Goal: Task Accomplishment & Management: Use online tool/utility

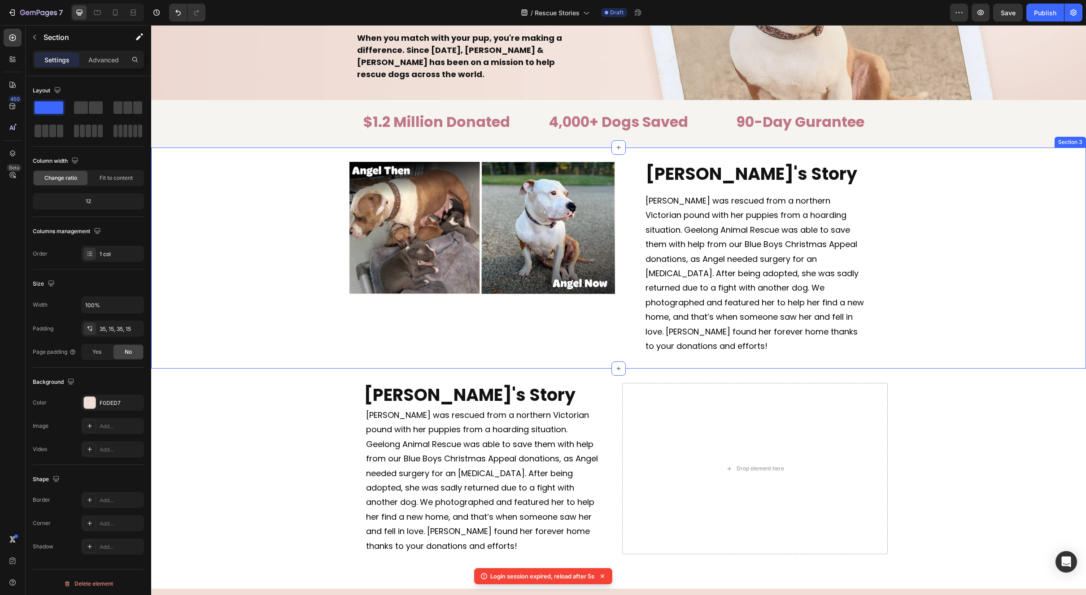
scroll to position [168, 0]
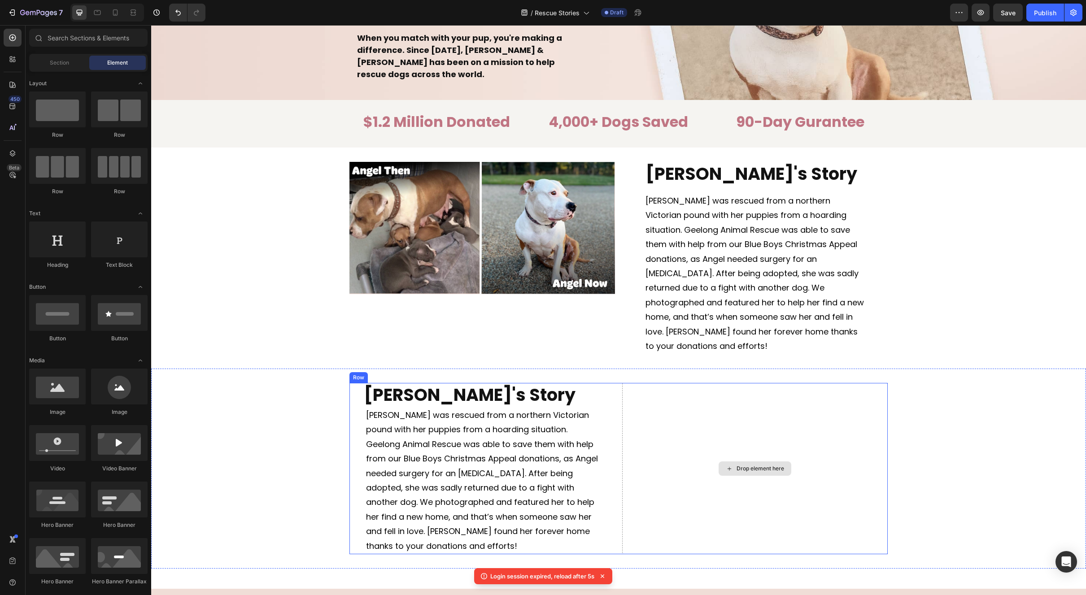
click at [744, 462] on div "Drop element here" at bounding box center [755, 469] width 73 height 14
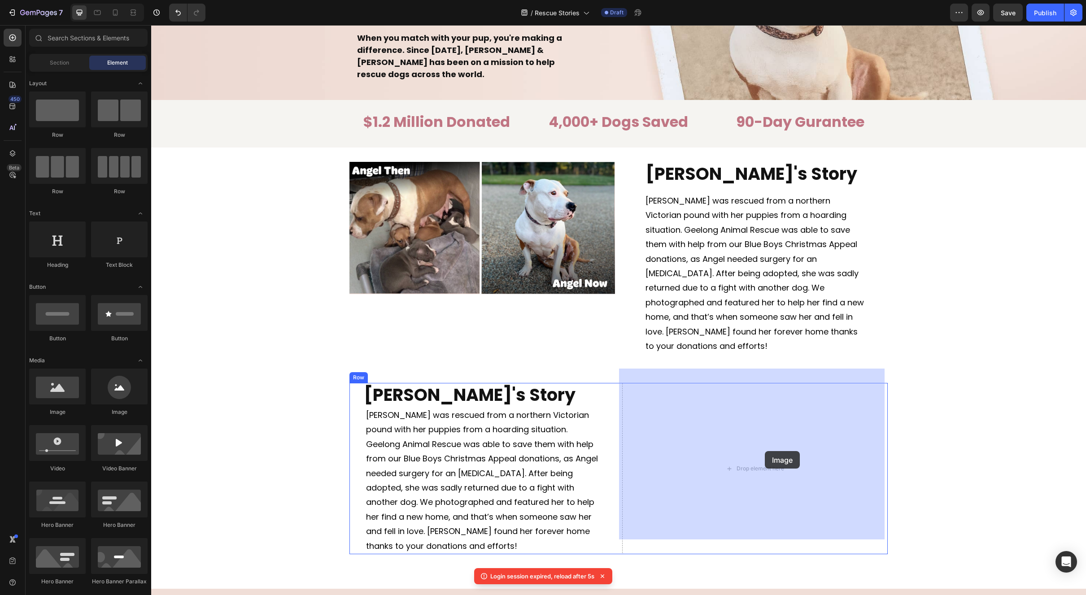
drag, startPoint x: 210, startPoint y: 415, endPoint x: 765, endPoint y: 451, distance: 555.6
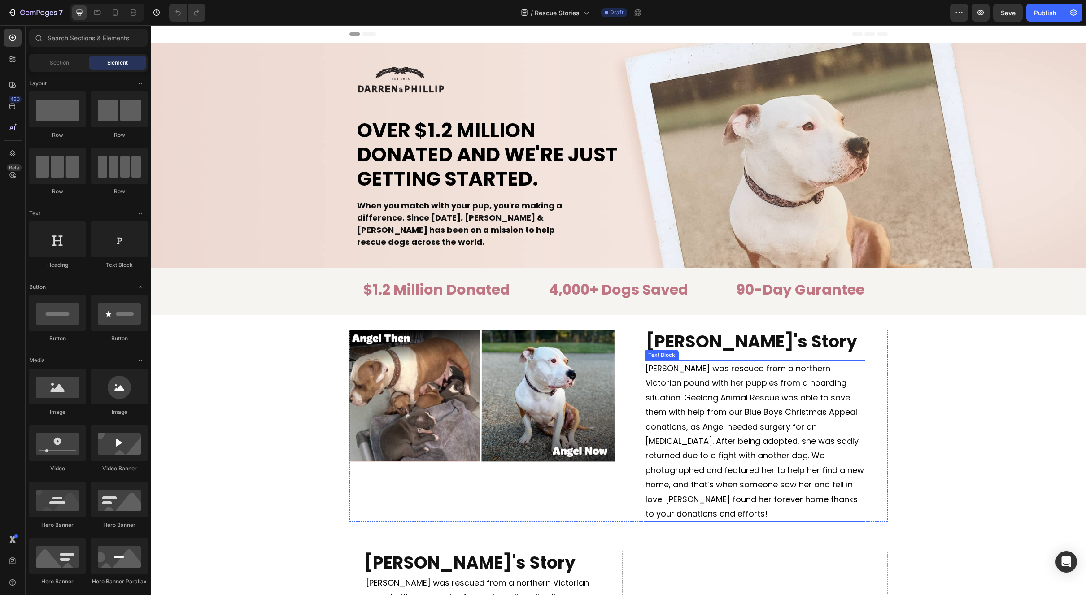
scroll to position [209, 0]
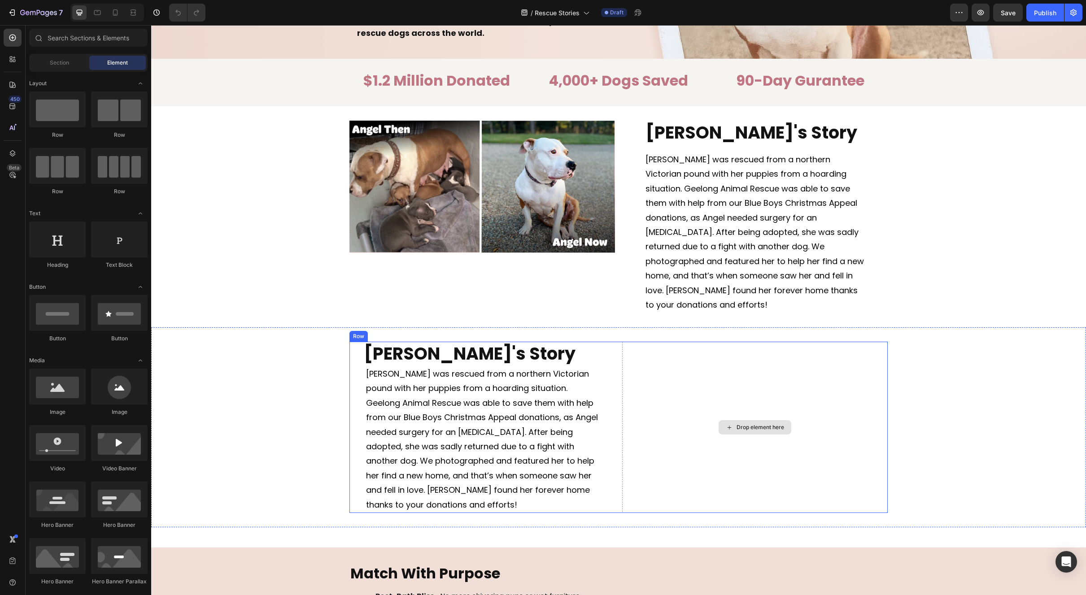
click at [758, 424] on div "Drop element here" at bounding box center [761, 427] width 48 height 7
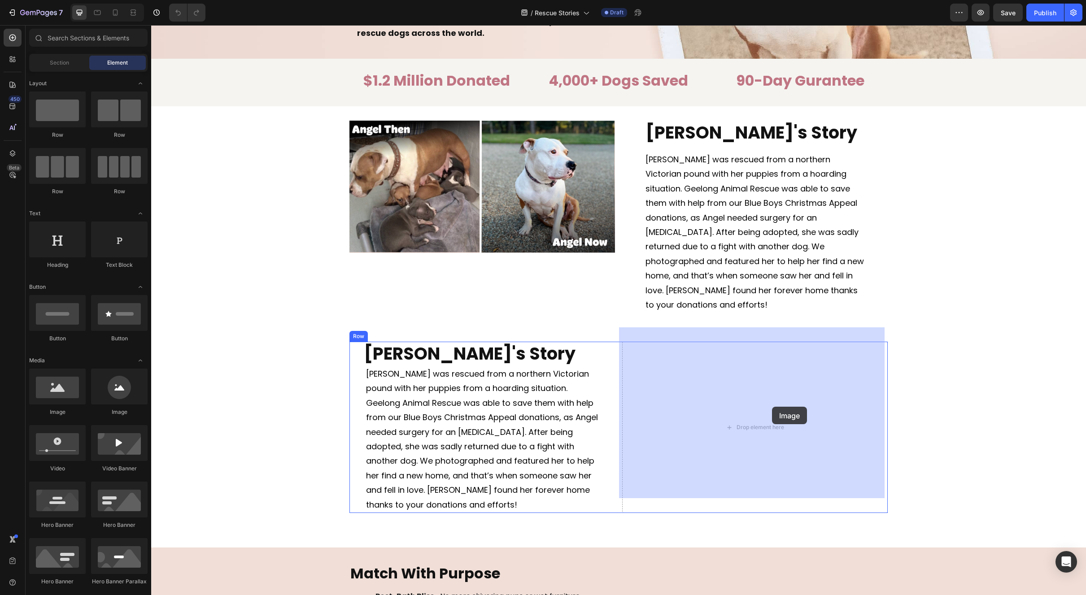
drag, startPoint x: 218, startPoint y: 412, endPoint x: 780, endPoint y: 408, distance: 562.5
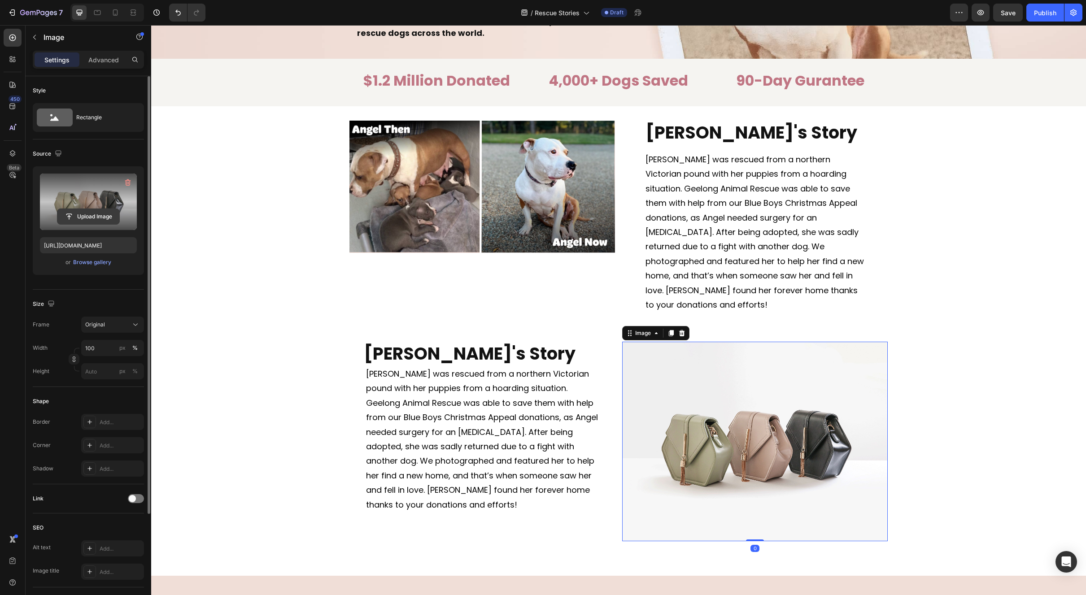
click at [87, 218] on input "file" at bounding box center [88, 216] width 62 height 15
click at [93, 214] on input "file" at bounding box center [88, 216] width 62 height 15
click at [93, 219] on input "file" at bounding box center [88, 216] width 62 height 15
type input "https://cdn.shopify.com/s/files/1/0636/3827/4231/files/gempages_576932947903382…"
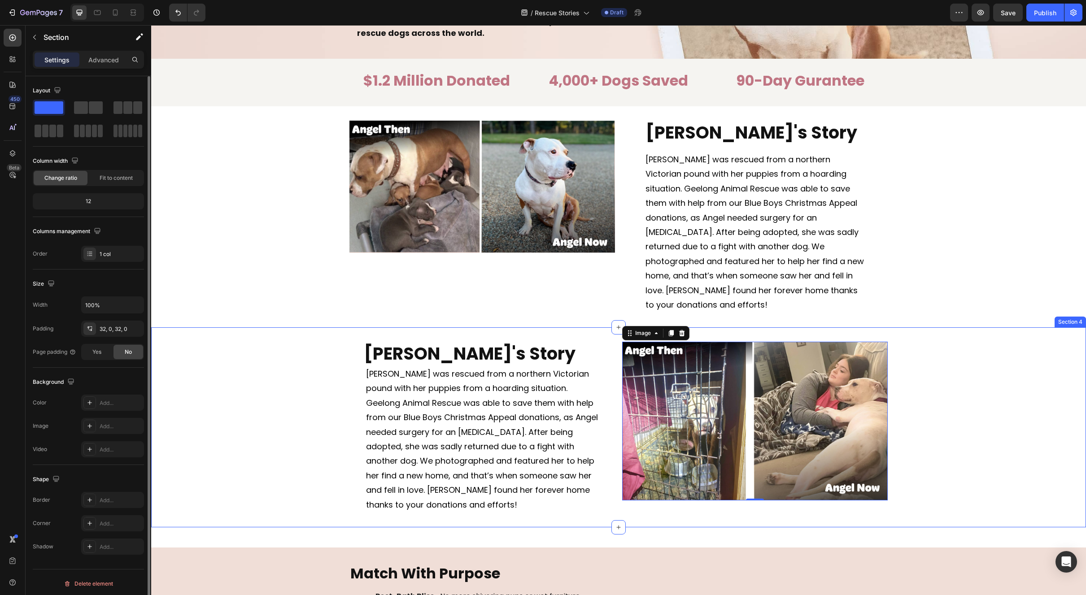
click at [956, 352] on div "Angel's Story Heading Angel was rescued from a northern Victorian pound with he…" at bounding box center [618, 427] width 935 height 171
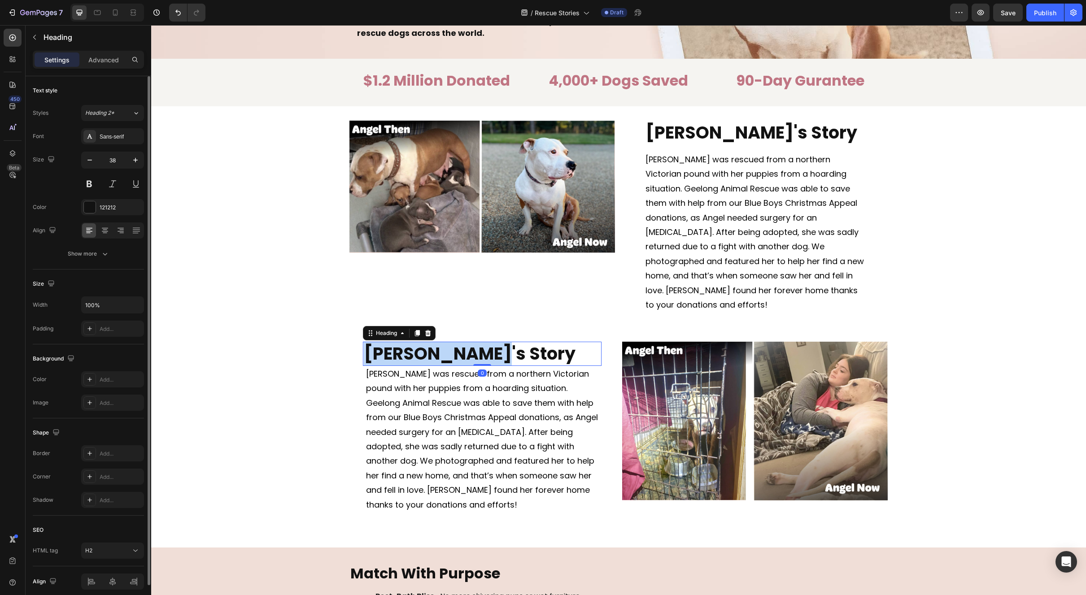
click at [412, 342] on strong "[PERSON_NAME]'s Story" at bounding box center [470, 354] width 212 height 24
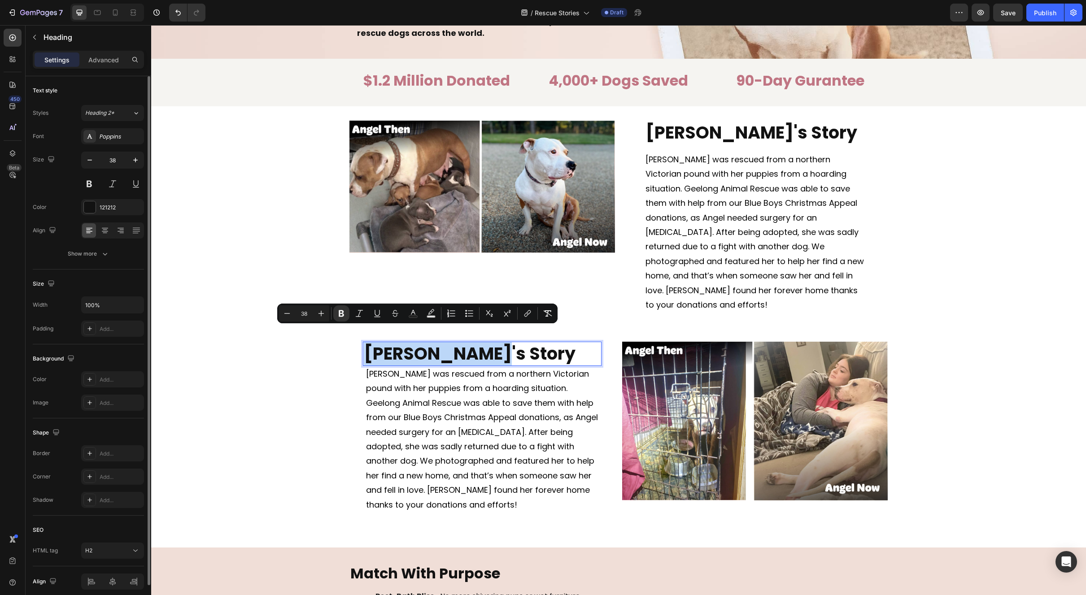
click at [410, 342] on strong "[PERSON_NAME]'s Story" at bounding box center [470, 354] width 212 height 24
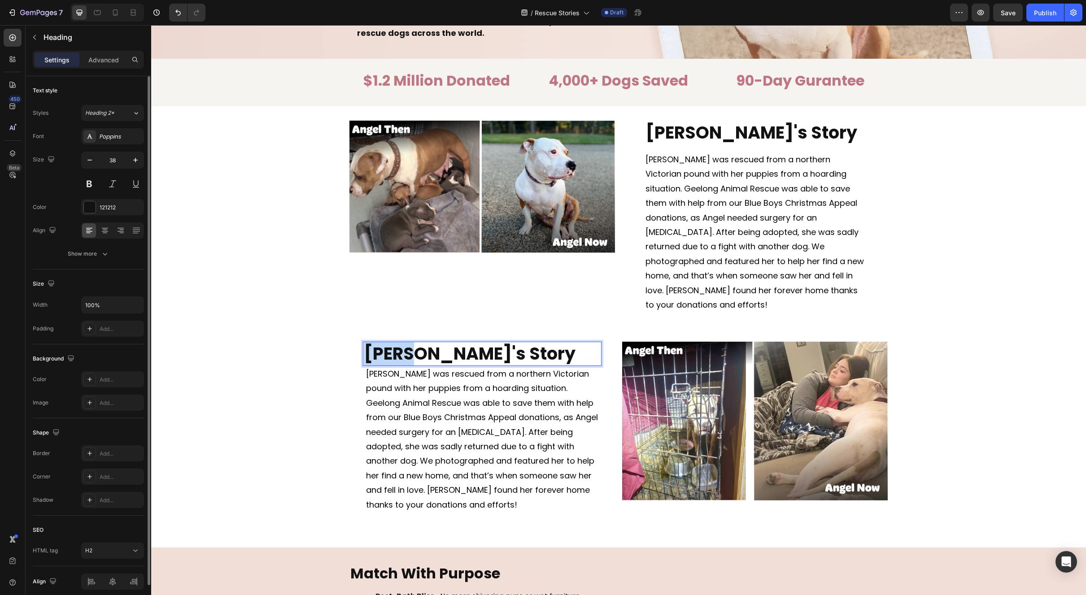
drag, startPoint x: 410, startPoint y: 340, endPoint x: 363, endPoint y: 346, distance: 46.5
click at [364, 346] on strong "[PERSON_NAME]'s Story" at bounding box center [470, 354] width 212 height 24
click at [540, 406] on span "[PERSON_NAME] was rescued from a northern Victorian pound with her puppies from…" at bounding box center [482, 439] width 232 height 142
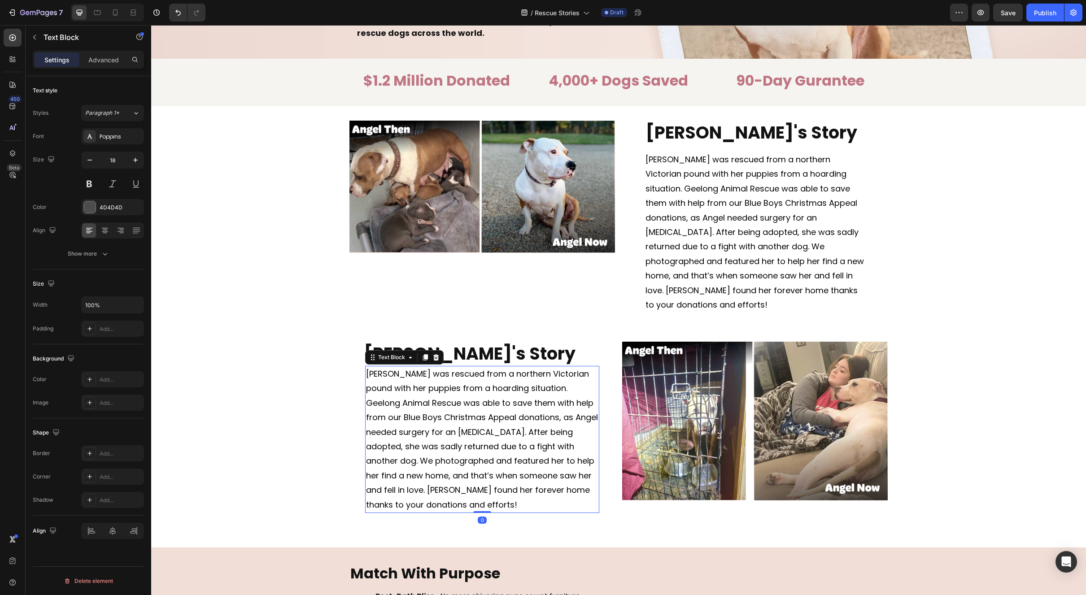
click at [540, 406] on span "[PERSON_NAME] was rescued from a northern Victorian pound with her puppies from…" at bounding box center [482, 439] width 232 height 142
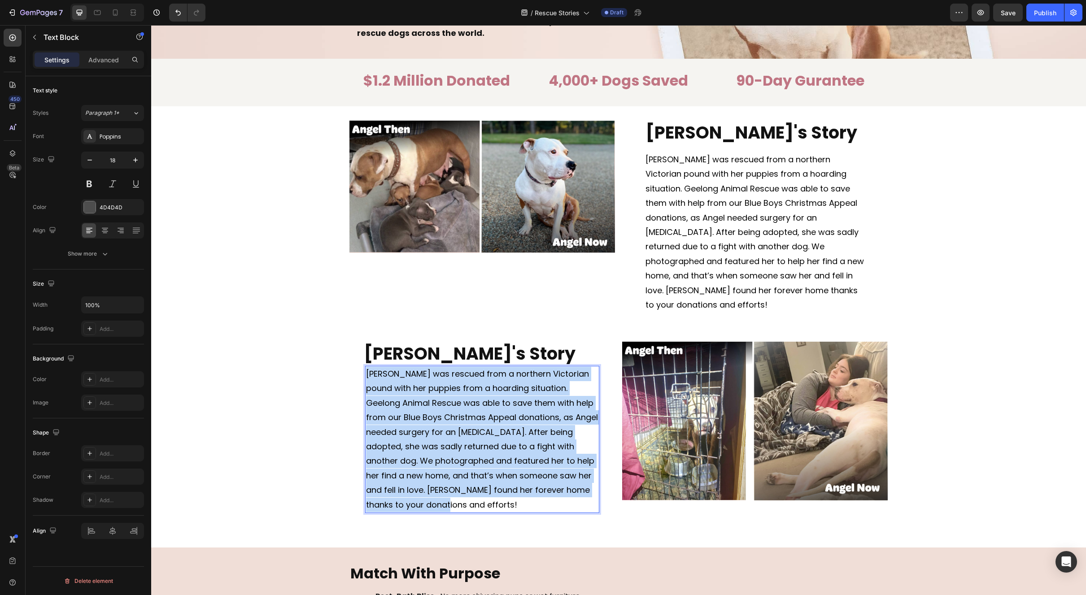
click at [540, 406] on span "[PERSON_NAME] was rescued from a northern Victorian pound with her puppies from…" at bounding box center [482, 439] width 232 height 142
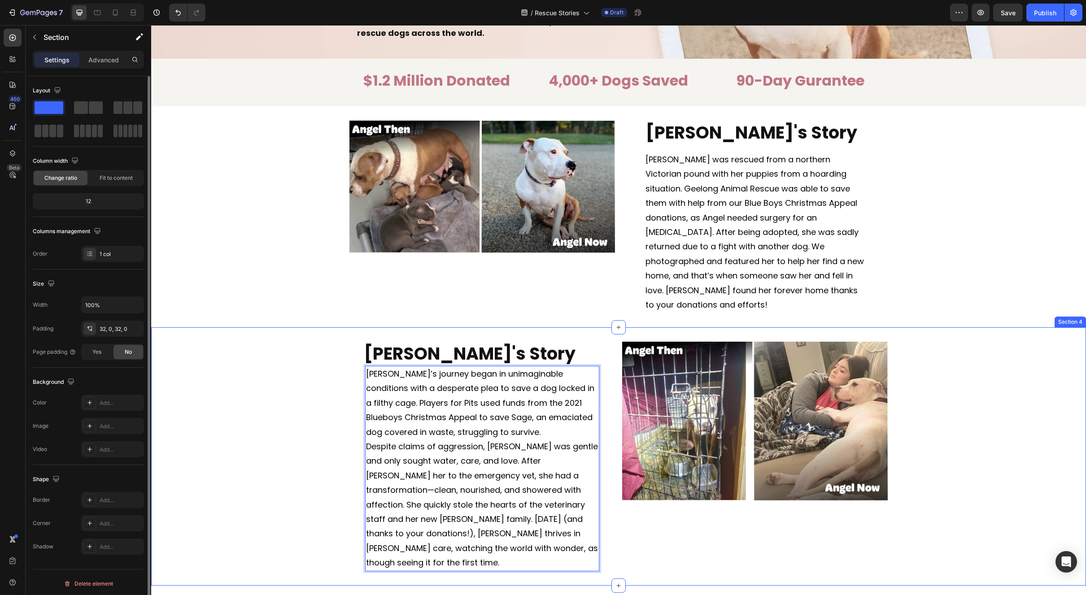
click at [265, 342] on div "⁠⁠⁠⁠⁠⁠⁠ Sage's Story Heading Sage’s journey began in unimaginable conditions wi…" at bounding box center [618, 456] width 935 height 229
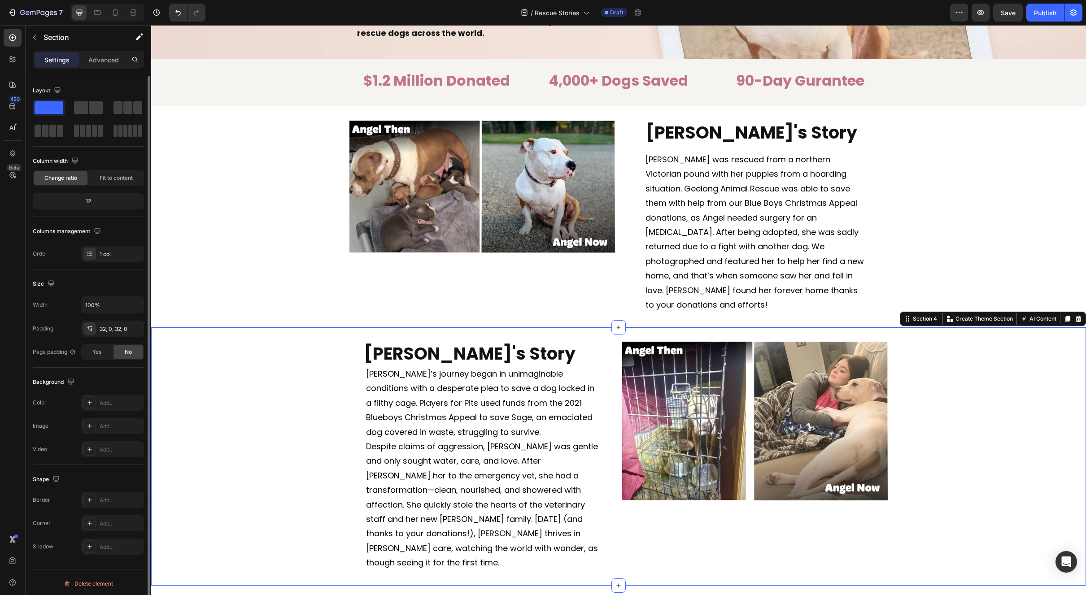
click at [935, 412] on div "⁠⁠⁠⁠⁠⁠⁠ Sage's Story Heading Sage’s journey began in unimaginable conditions wi…" at bounding box center [618, 456] width 935 height 229
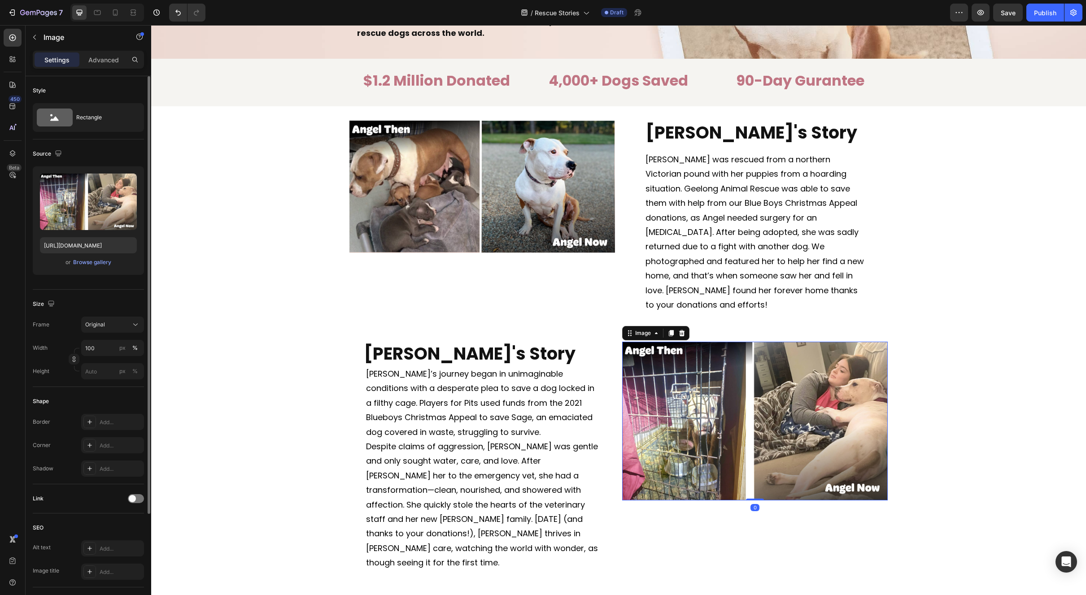
click at [702, 423] on img at bounding box center [755, 421] width 266 height 159
click at [96, 262] on div "Browse gallery" at bounding box center [92, 262] width 38 height 8
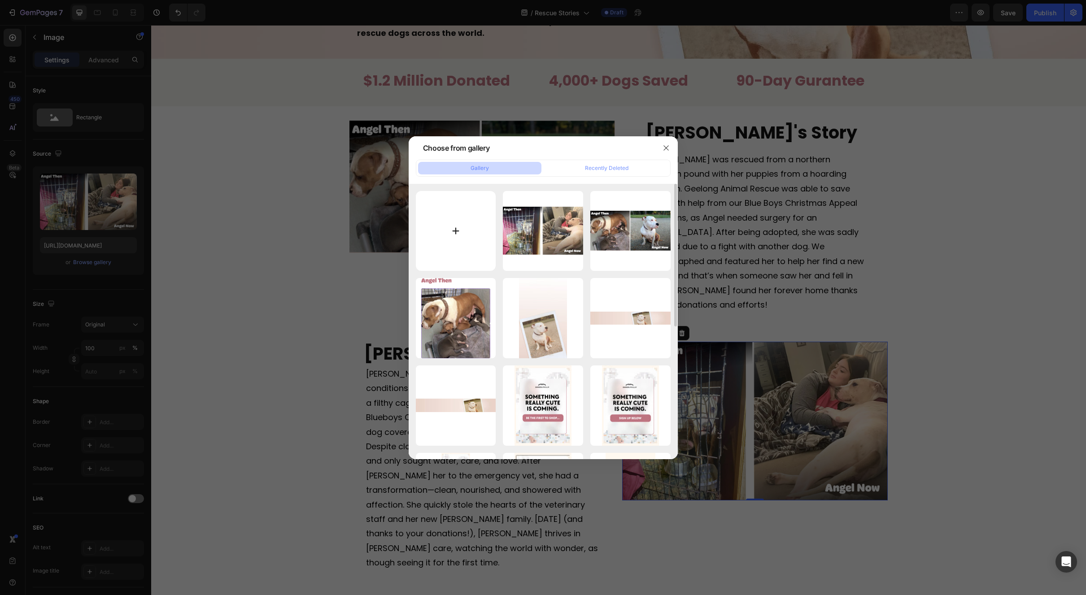
click at [455, 232] on input "file" at bounding box center [456, 231] width 80 height 80
type input "C:\fakepath\Group 2 (1).jpg"
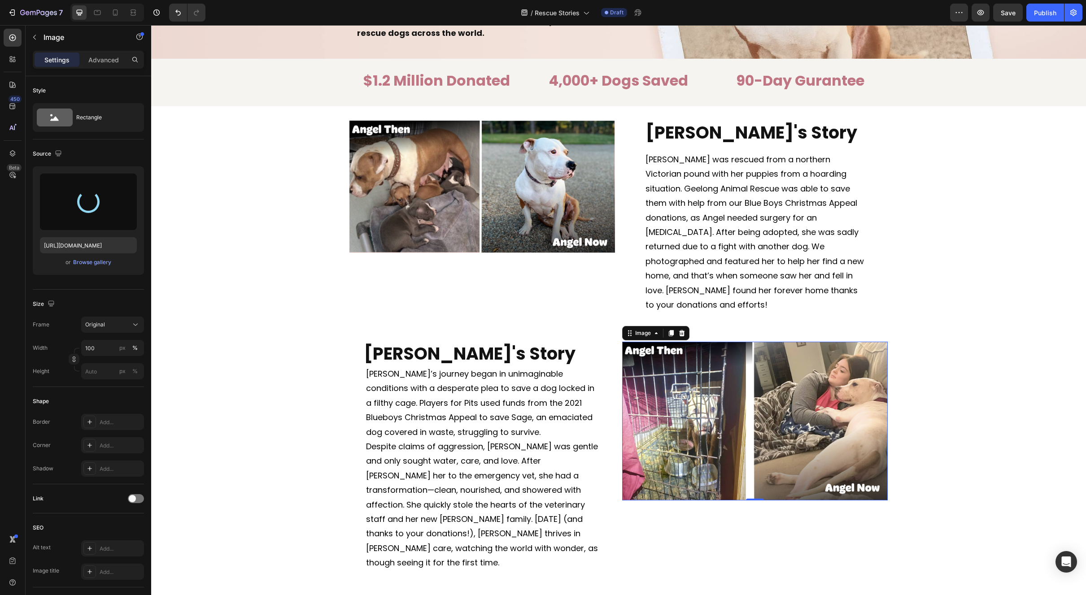
type input "[URL][DOMAIN_NAME]"
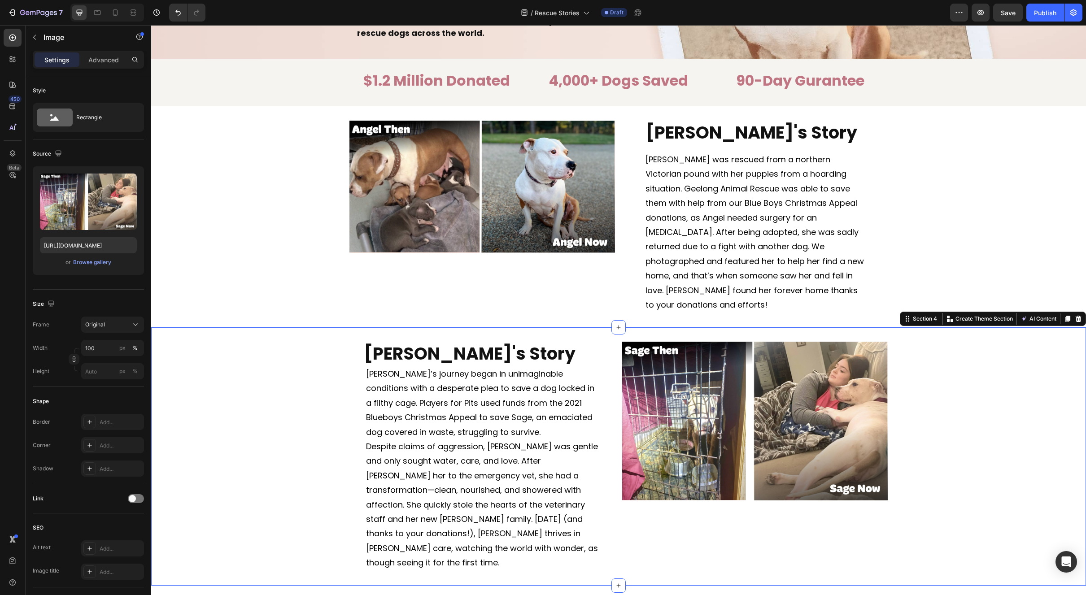
click at [962, 351] on div "⁠⁠⁠⁠⁠⁠⁠ Sage's Story Heading Sage’s journey began in unimaginable conditions wi…" at bounding box center [618, 456] width 935 height 229
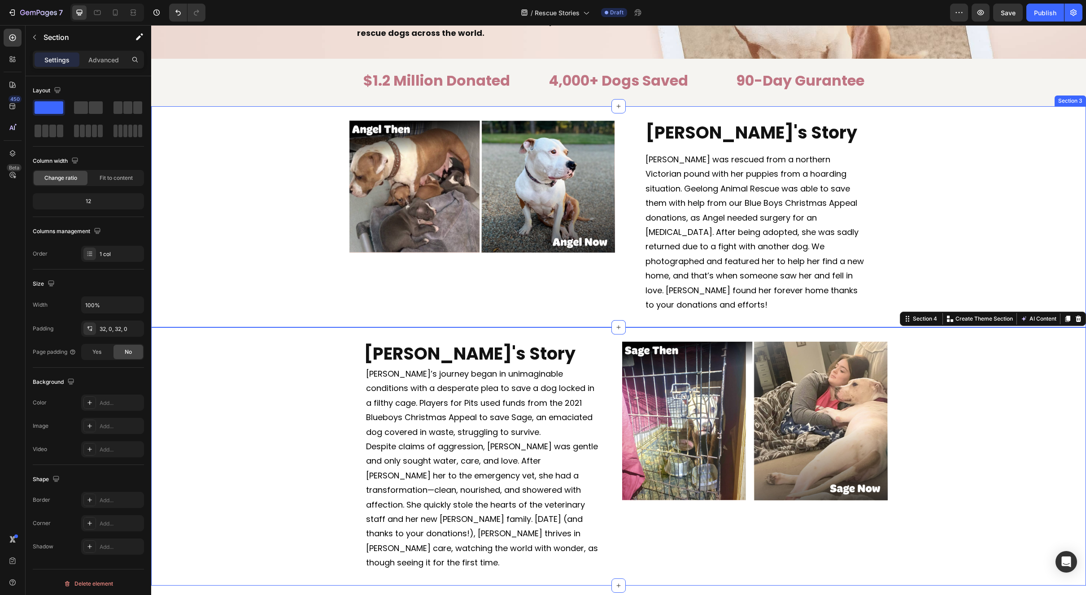
click at [900, 220] on div "Image [PERSON_NAME]'s Story Heading [PERSON_NAME] was rescued from a northern V…" at bounding box center [618, 217] width 935 height 193
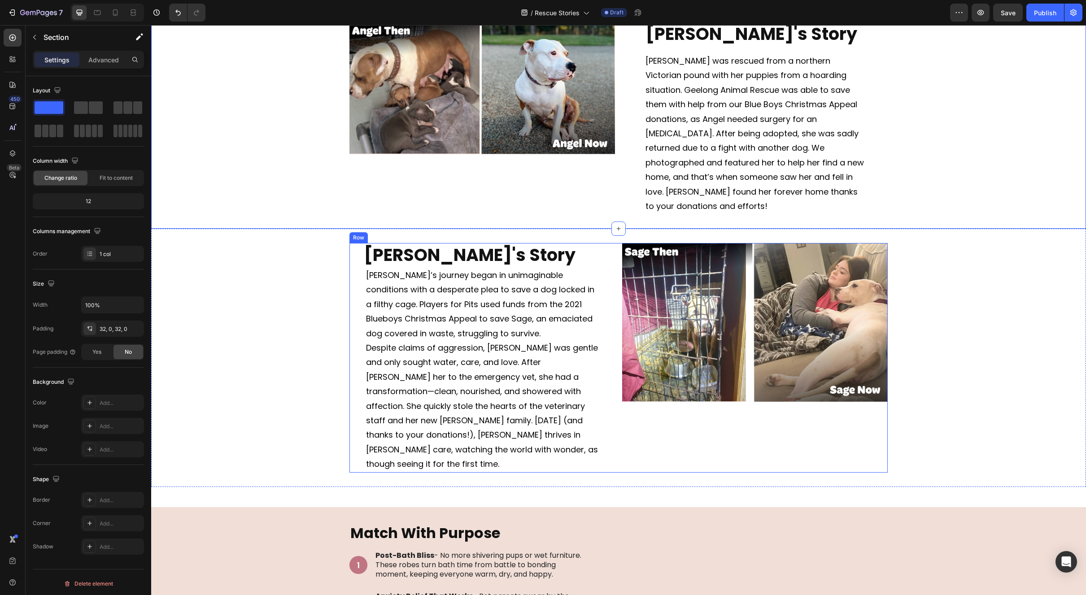
scroll to position [354, 0]
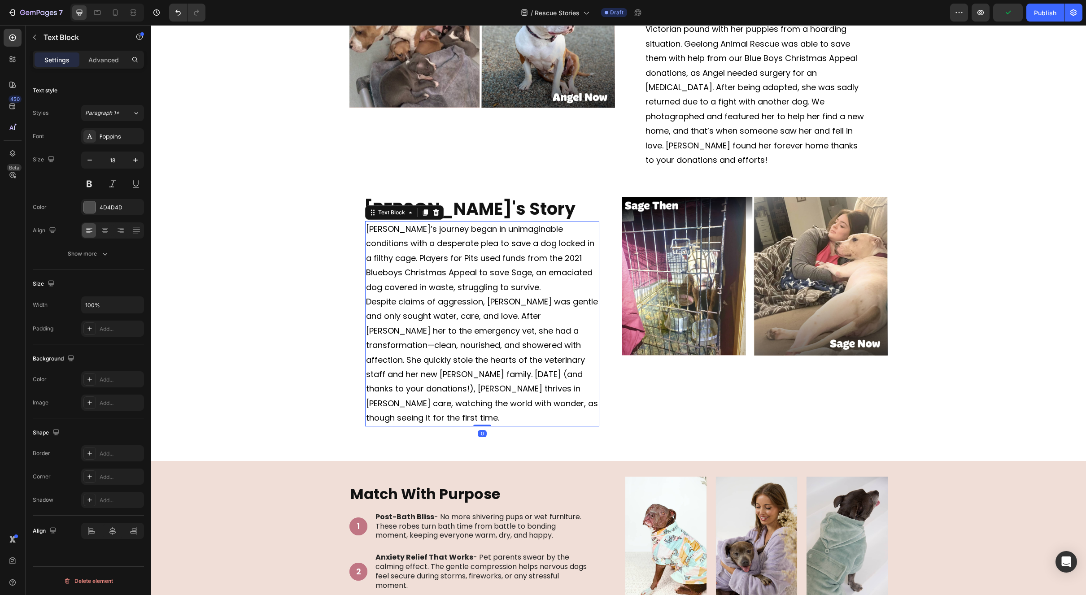
click at [530, 336] on span "Despite claims of aggression, [PERSON_NAME] was gentle and only sought water, c…" at bounding box center [482, 359] width 232 height 127
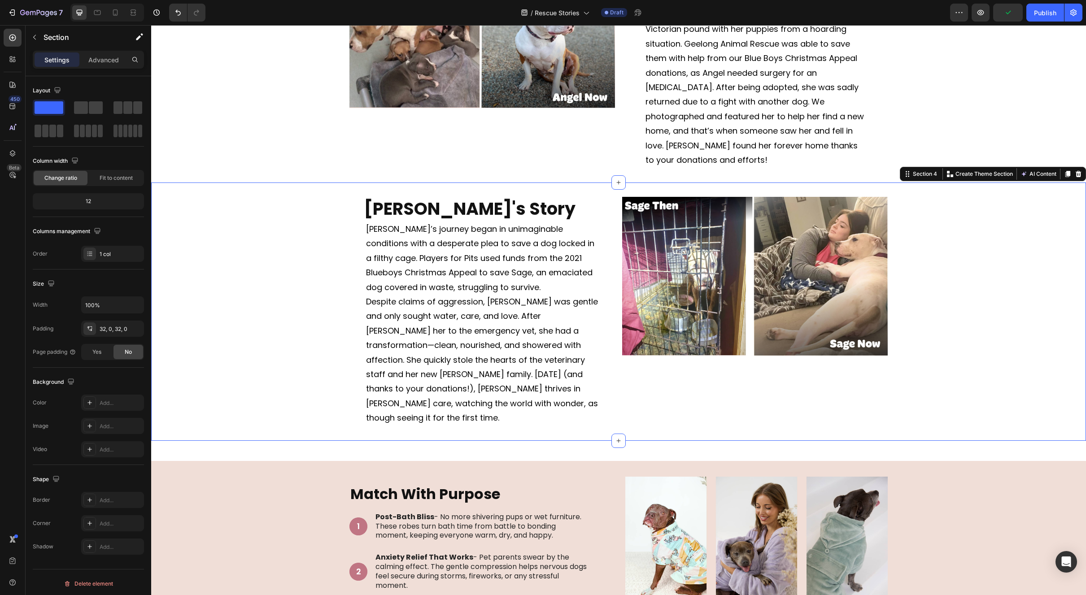
click at [771, 401] on div "⁠⁠⁠⁠⁠⁠⁠ Sage's Story Heading Sage’s journey began in unimaginable conditions wi…" at bounding box center [618, 312] width 935 height 258
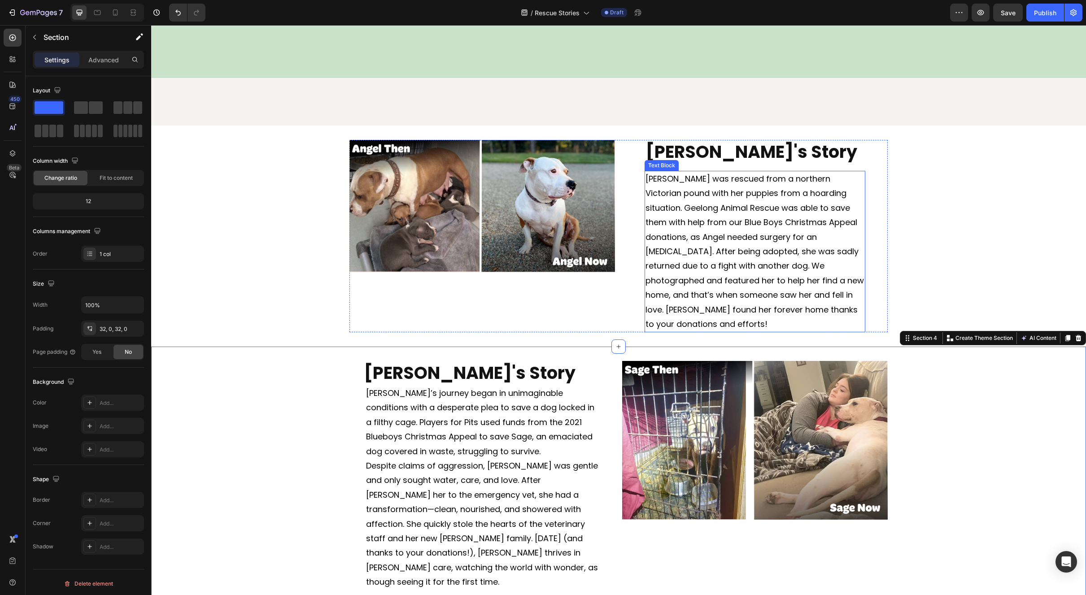
scroll to position [393, 0]
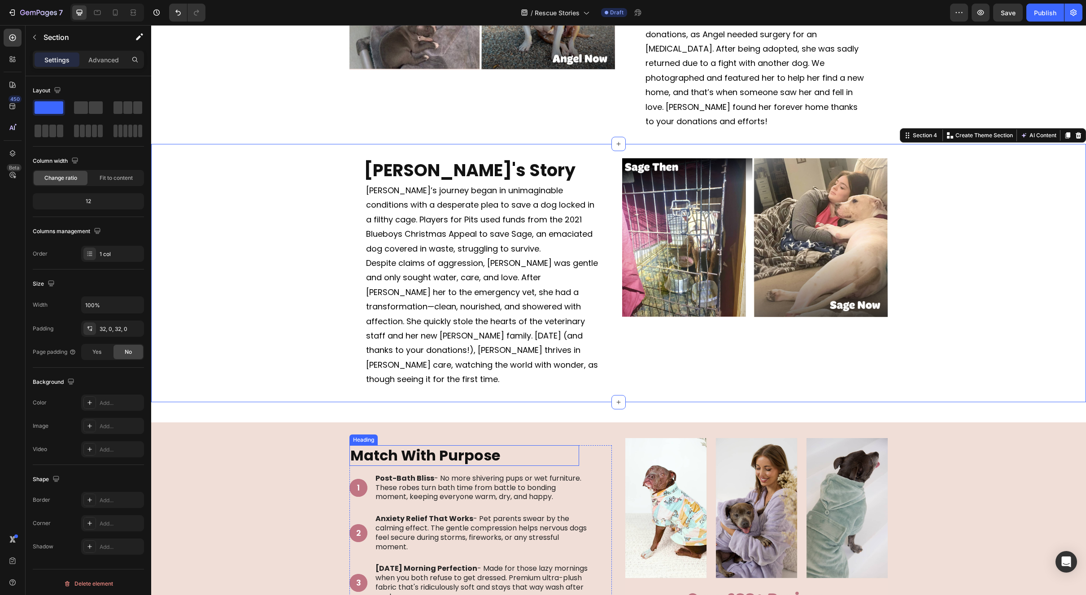
click at [460, 445] on strong "Match With Purpose" at bounding box center [425, 455] width 150 height 20
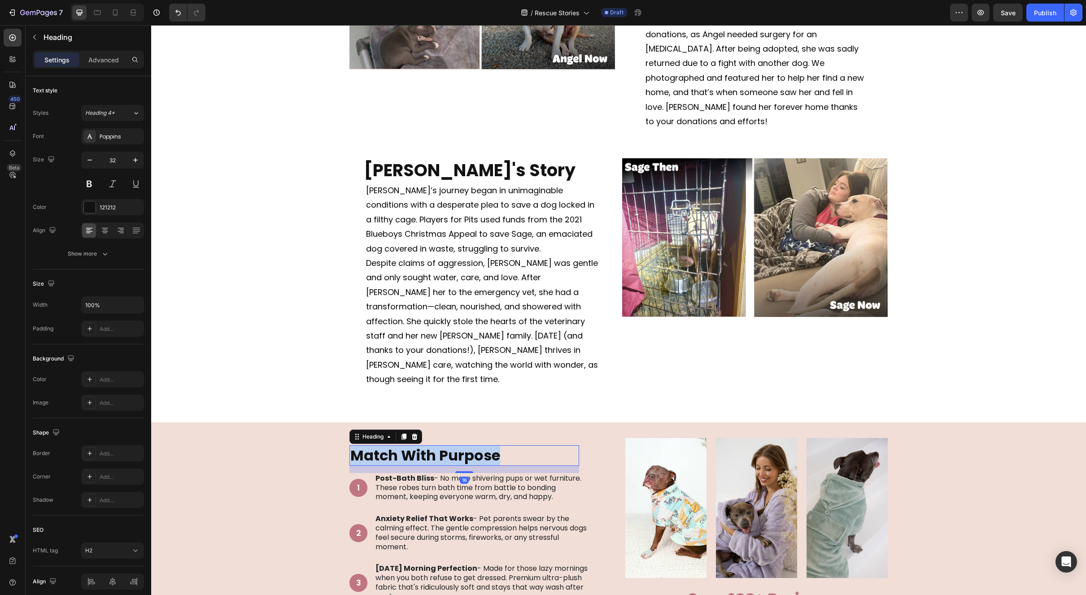
click at [460, 445] on strong "Match With Purpose" at bounding box center [425, 455] width 150 height 20
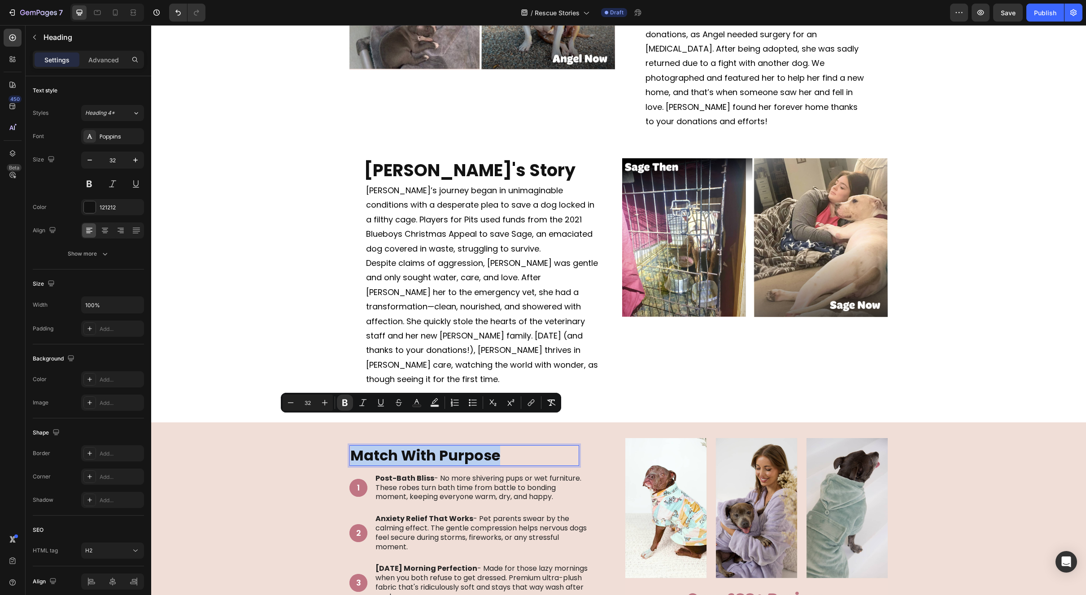
click at [353, 445] on strong "Match With Purpose" at bounding box center [425, 455] width 150 height 20
click at [352, 445] on strong "Match With Purpose" at bounding box center [425, 455] width 150 height 20
click at [350, 445] on strong "Match With Purpose" at bounding box center [425, 455] width 150 height 20
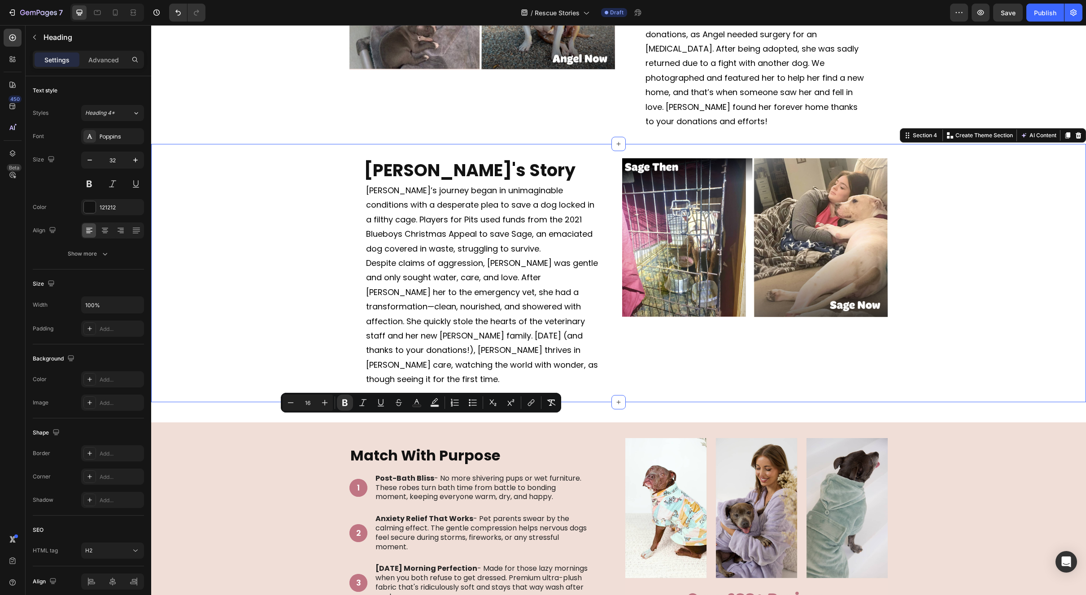
click at [309, 321] on div "⁠⁠⁠⁠⁠⁠⁠ Sage's Story Heading Sage’s journey began in unimaginable conditions wi…" at bounding box center [618, 272] width 935 height 229
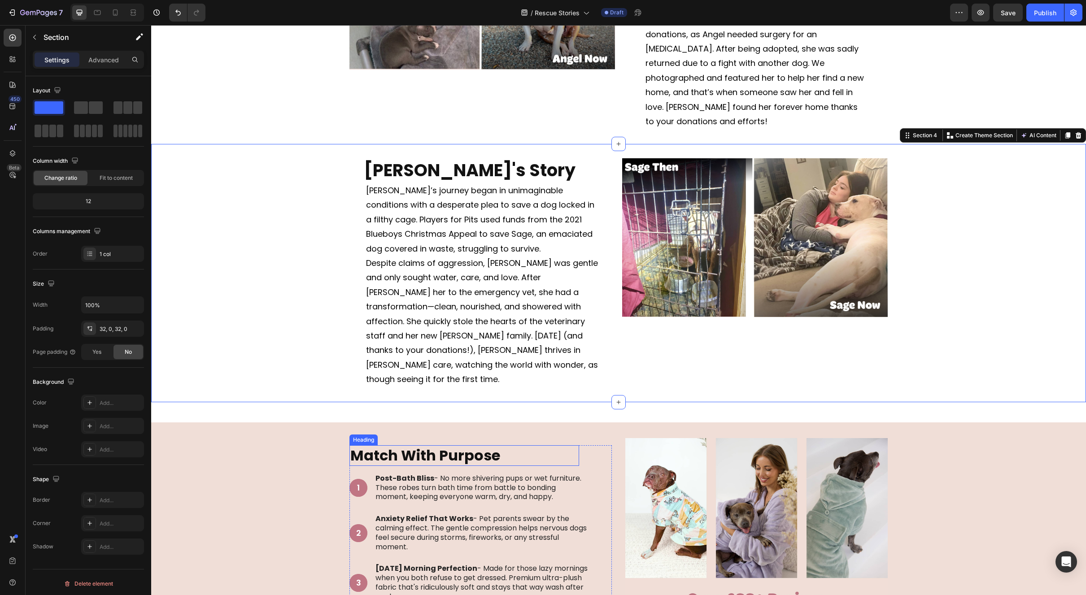
click at [369, 445] on strong "Match With Purpose" at bounding box center [425, 455] width 150 height 20
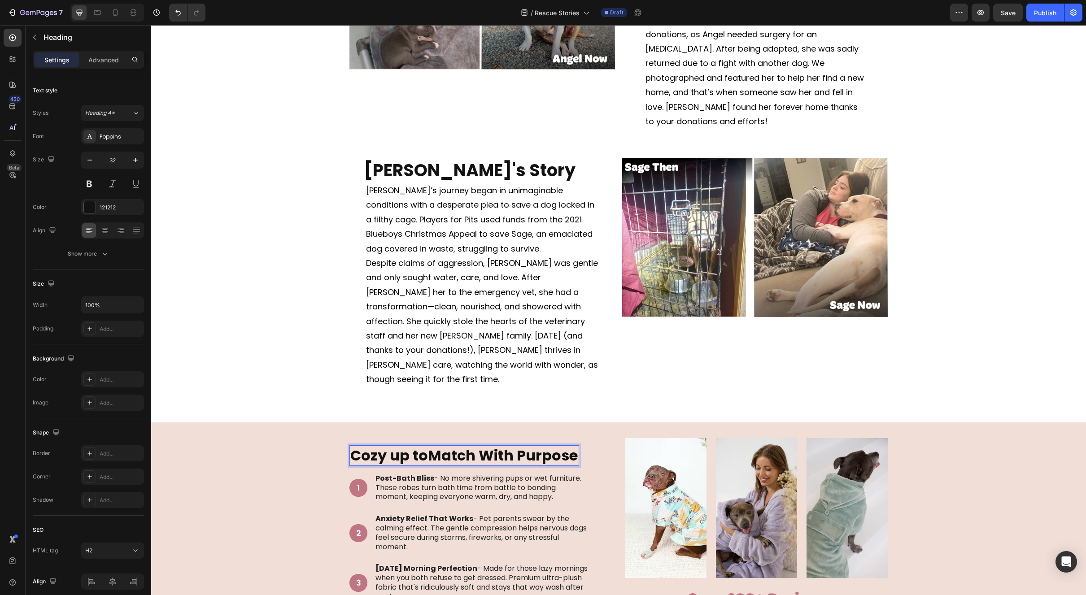
scroll to position [385, 0]
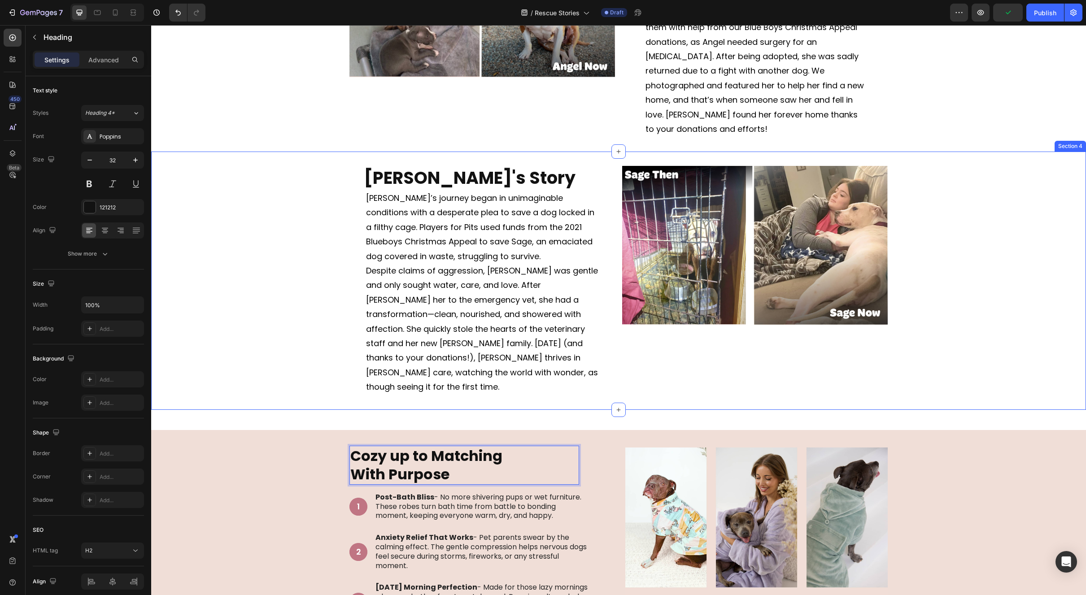
click at [278, 324] on div "⁠⁠⁠⁠⁠⁠⁠ Sage's Story Heading Sage’s journey began in unimaginable conditions wi…" at bounding box center [618, 280] width 935 height 229
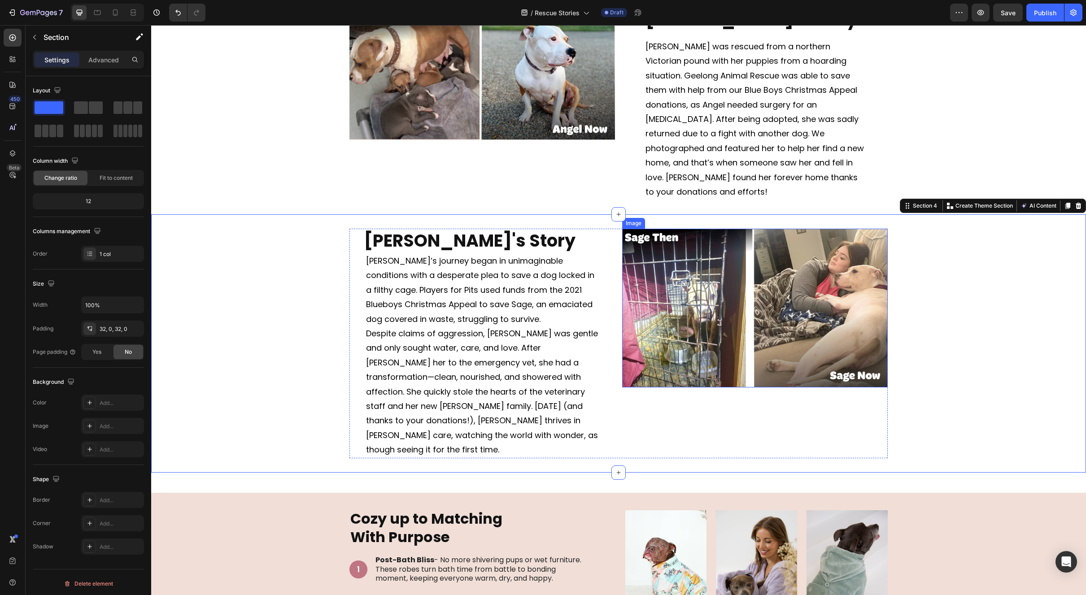
scroll to position [132, 0]
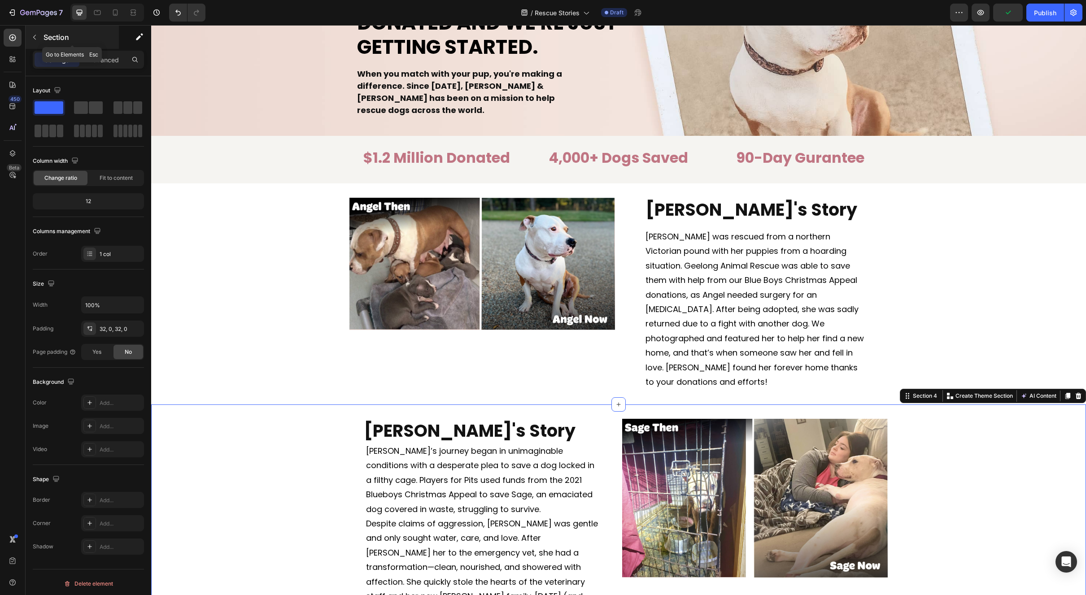
click at [34, 42] on button "button" at bounding box center [34, 37] width 14 height 14
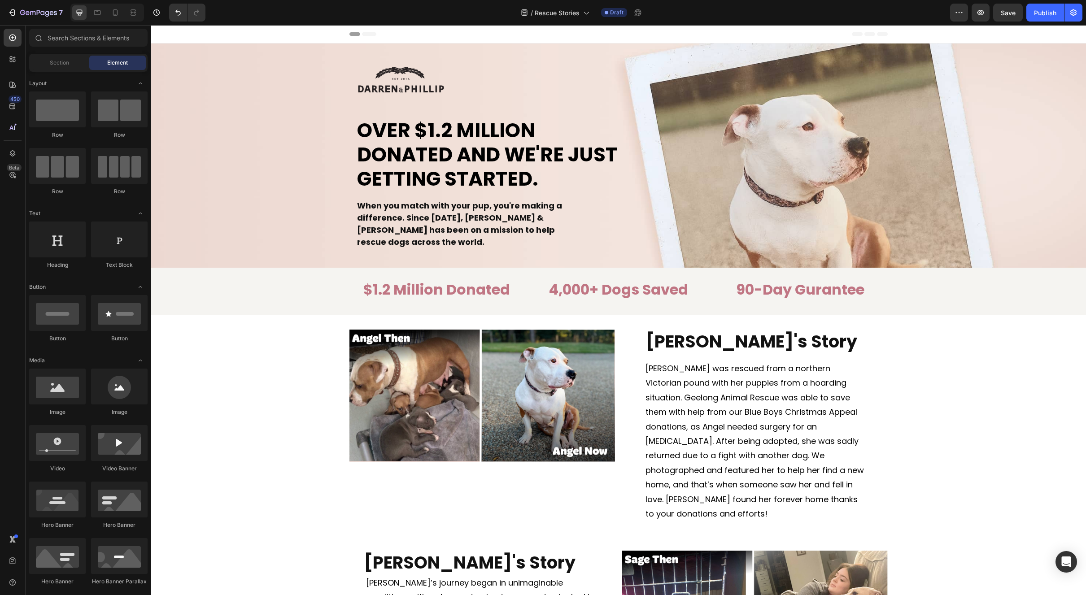
scroll to position [190, 0]
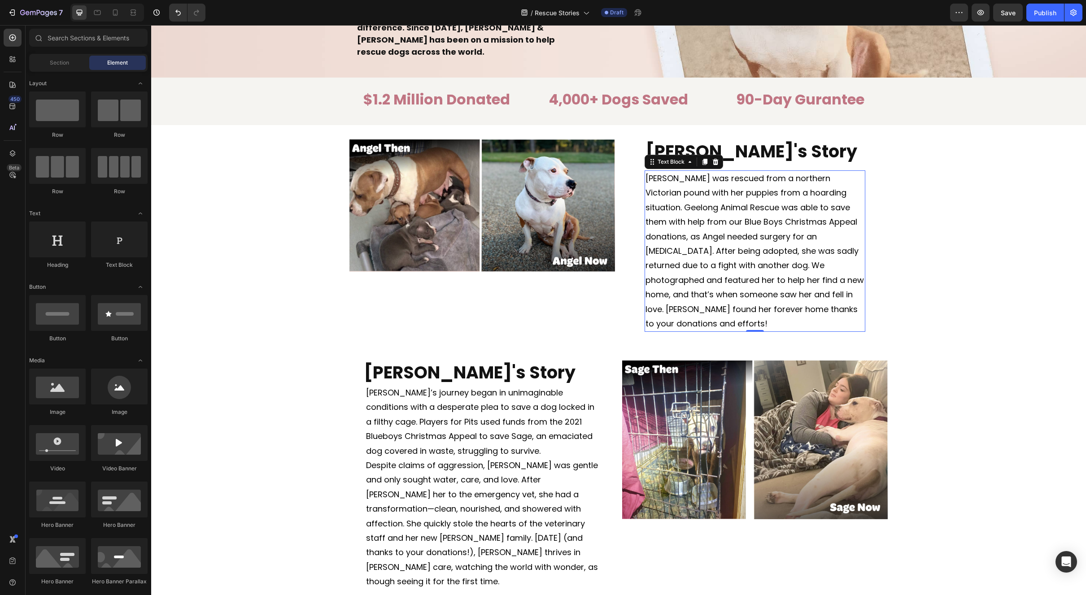
click at [667, 171] on div "[PERSON_NAME] was rescued from a northern Victorian pound with her puppies from…" at bounding box center [755, 250] width 221 height 161
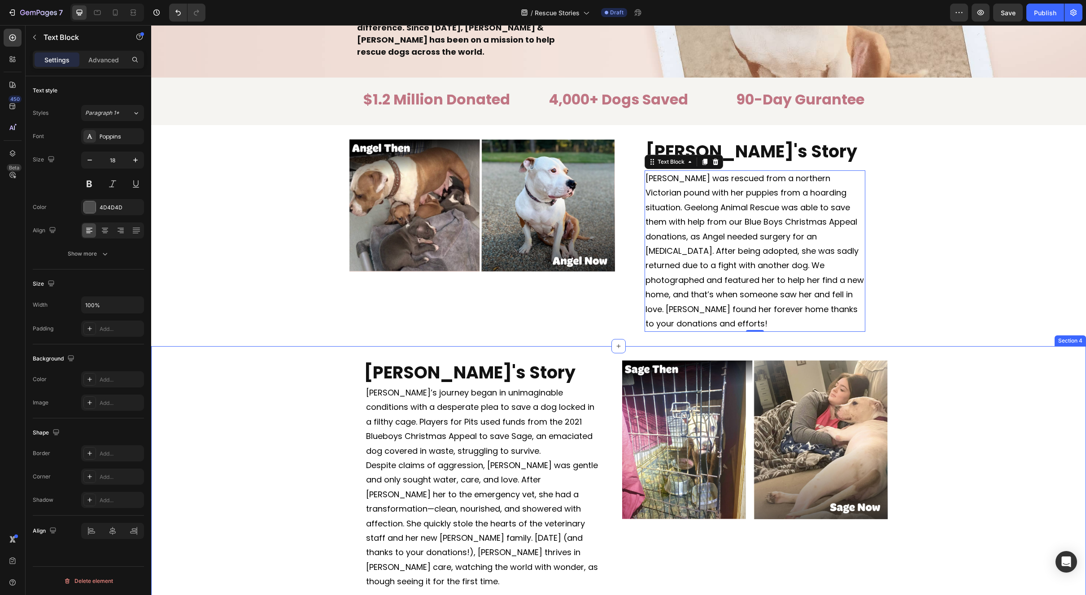
drag, startPoint x: 283, startPoint y: 366, endPoint x: 411, endPoint y: 368, distance: 127.9
click at [284, 366] on div "Sage's Story Heading Sage’s journey began in unimaginable conditions with a des…" at bounding box center [618, 475] width 935 height 229
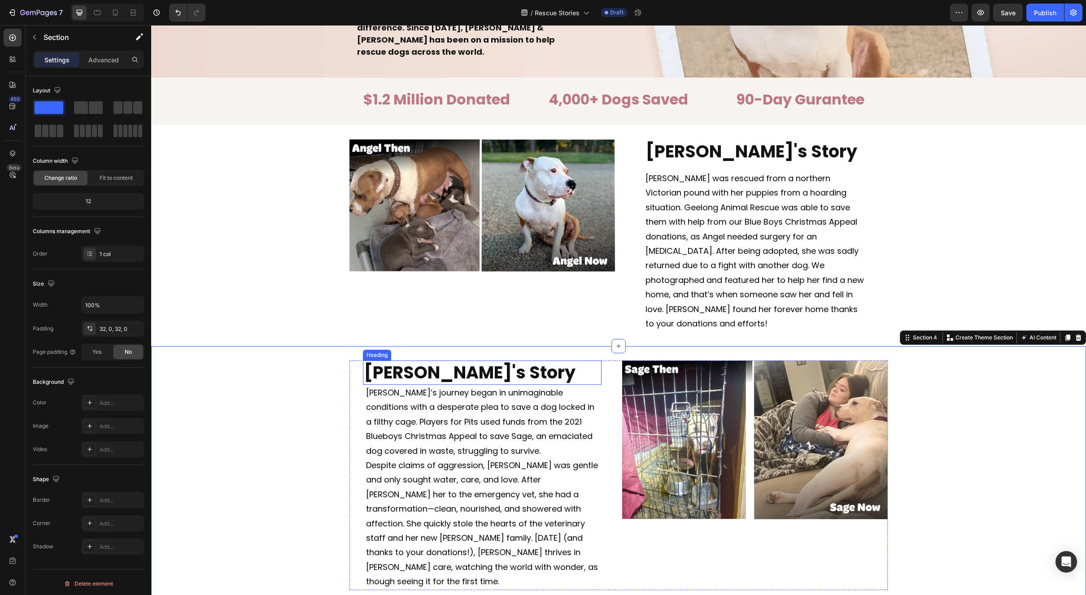
click at [411, 368] on strong "[PERSON_NAME]'s Story" at bounding box center [470, 373] width 212 height 24
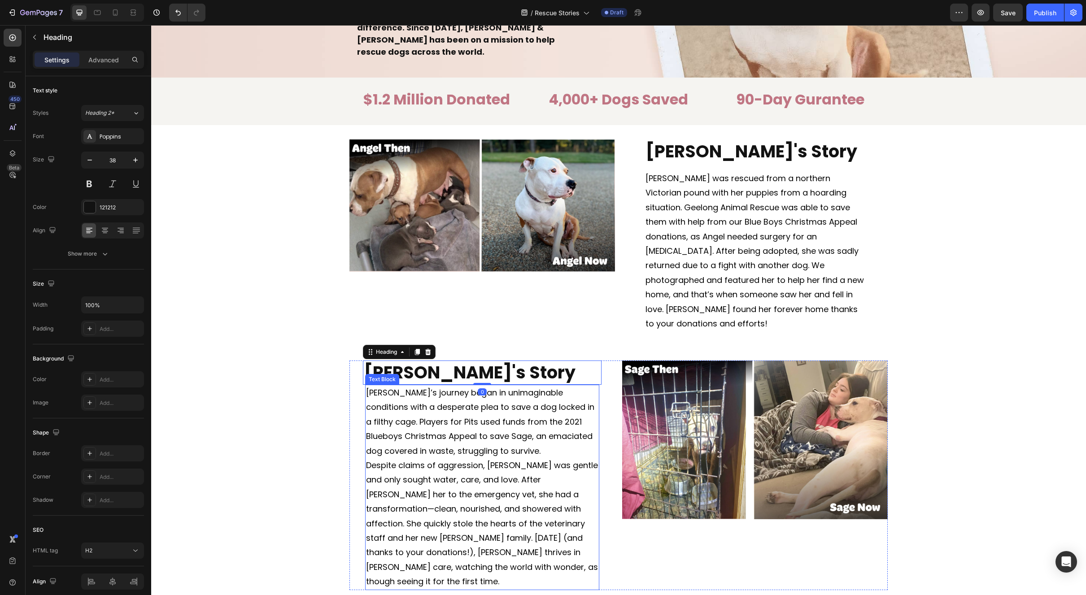
click at [408, 394] on span "[PERSON_NAME]’s journey began in unimaginable conditions with a desperate plea …" at bounding box center [480, 422] width 228 height 70
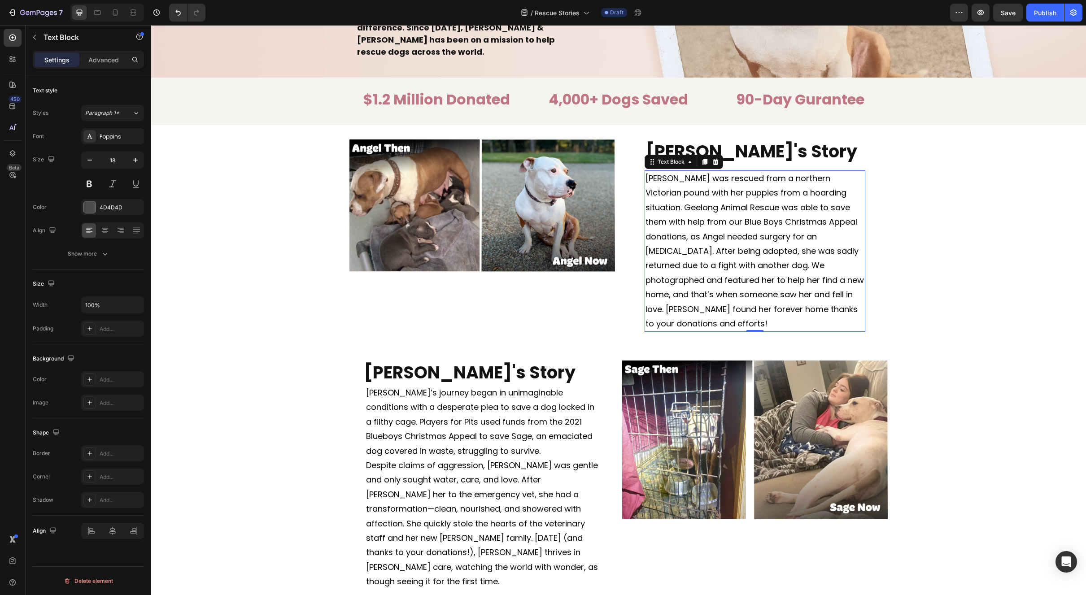
click at [674, 276] on span "[PERSON_NAME] was rescued from a northern Victorian pound with her puppies from…" at bounding box center [755, 251] width 218 height 157
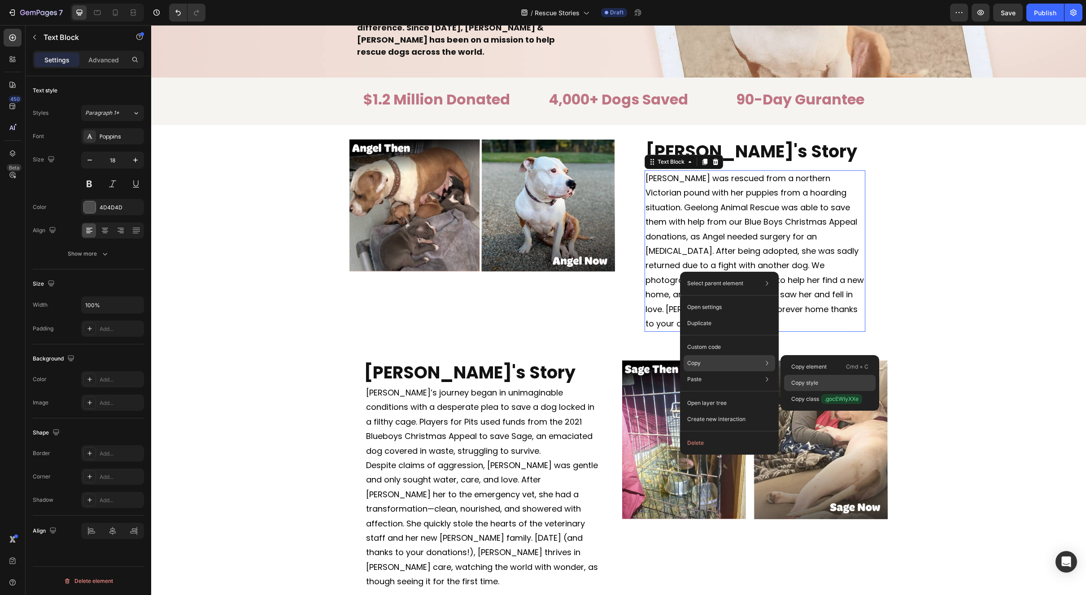
click at [826, 391] on div "Copy style" at bounding box center [830, 399] width 92 height 16
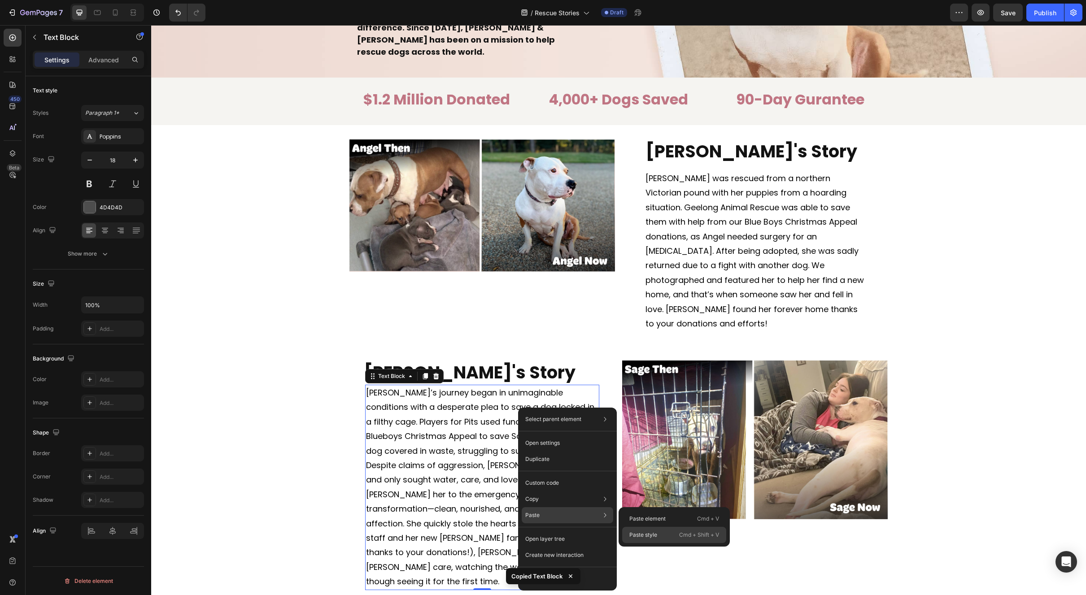
drag, startPoint x: 646, startPoint y: 539, endPoint x: 495, endPoint y: 514, distance: 152.4
click at [646, 539] on div "Paste style Cmd + Shift + V" at bounding box center [674, 535] width 104 height 16
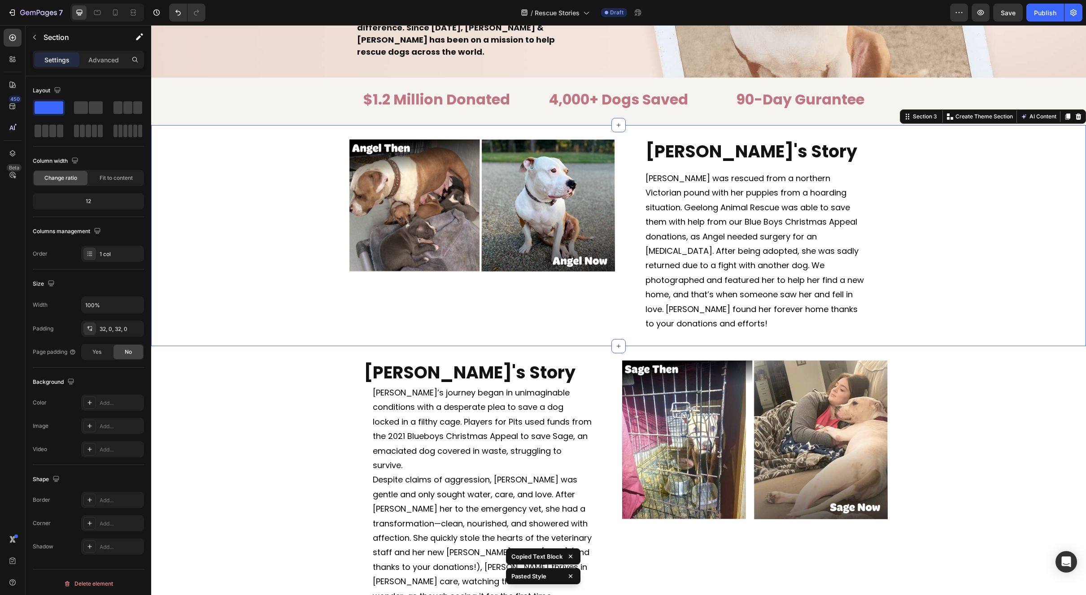
click at [493, 322] on div "Image Angel's Story Heading Angel was rescued from a northern Victorian pound w…" at bounding box center [618, 236] width 935 height 222
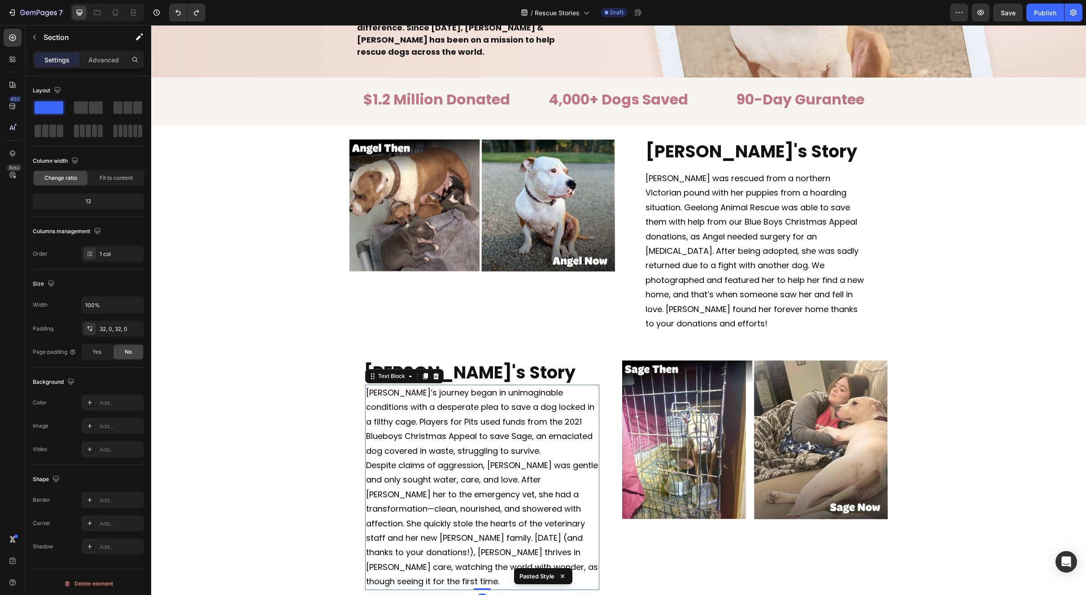
click at [430, 410] on span "[PERSON_NAME]’s journey began in unimaginable conditions with a desperate plea …" at bounding box center [480, 422] width 228 height 70
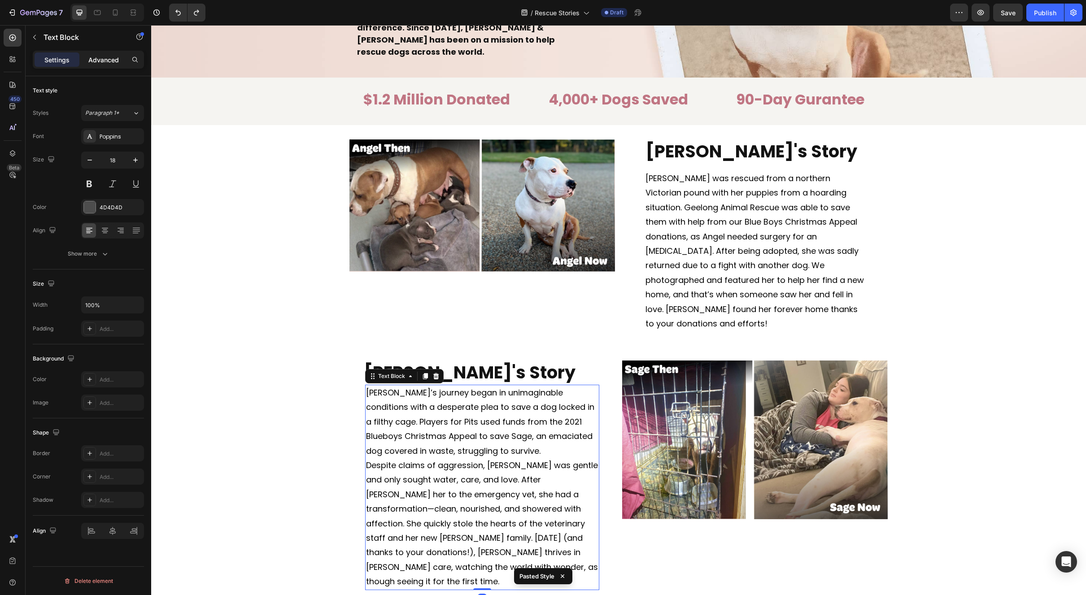
click at [112, 61] on p "Advanced" at bounding box center [103, 59] width 31 height 9
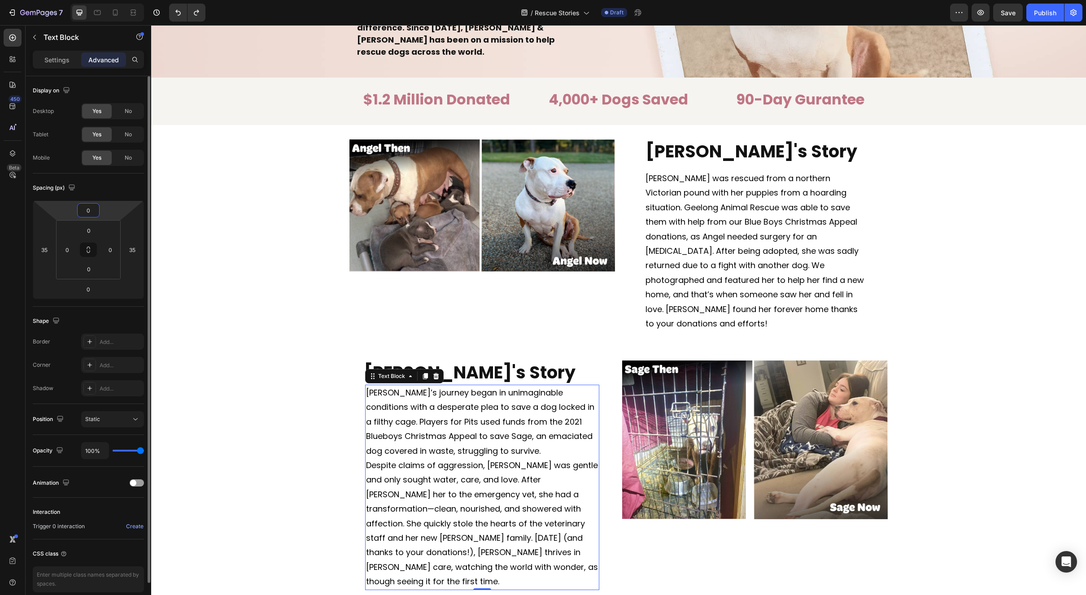
click at [95, 209] on input "0" at bounding box center [88, 210] width 18 height 13
type input "20"
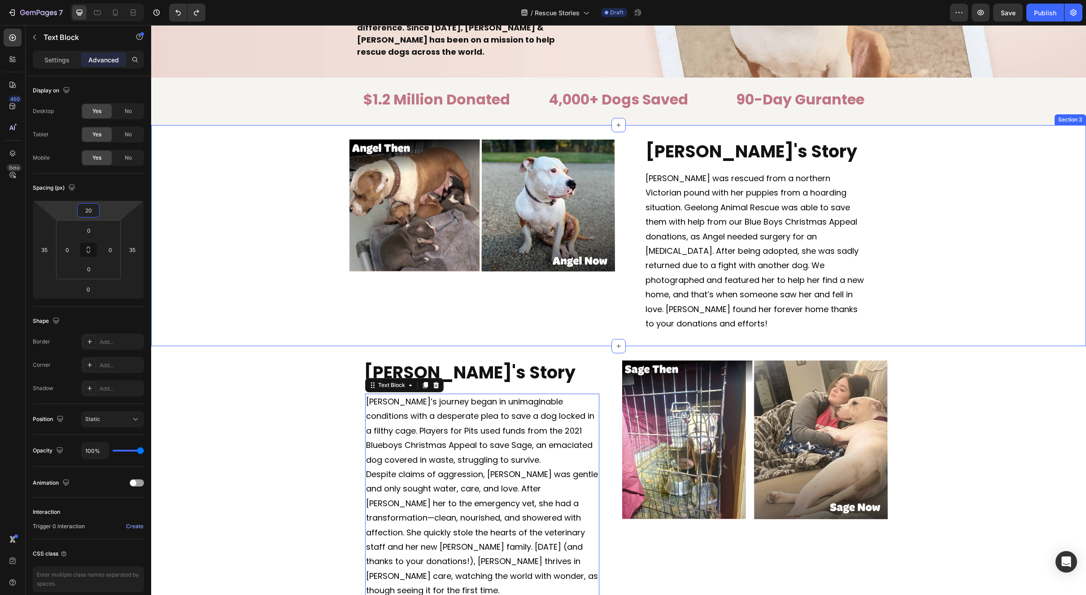
click at [243, 295] on div "Image [PERSON_NAME]'s Story Heading [PERSON_NAME] was rescued from a northern V…" at bounding box center [618, 236] width 935 height 193
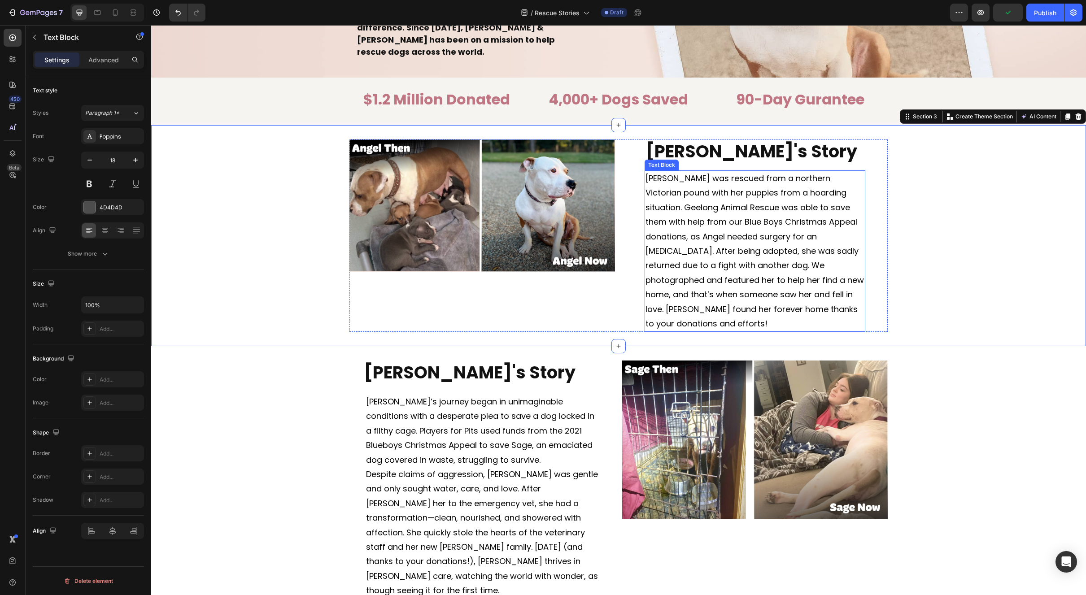
click at [708, 172] on p "[PERSON_NAME] was rescued from a northern Victorian pound with her puppies from…" at bounding box center [755, 251] width 219 height 160
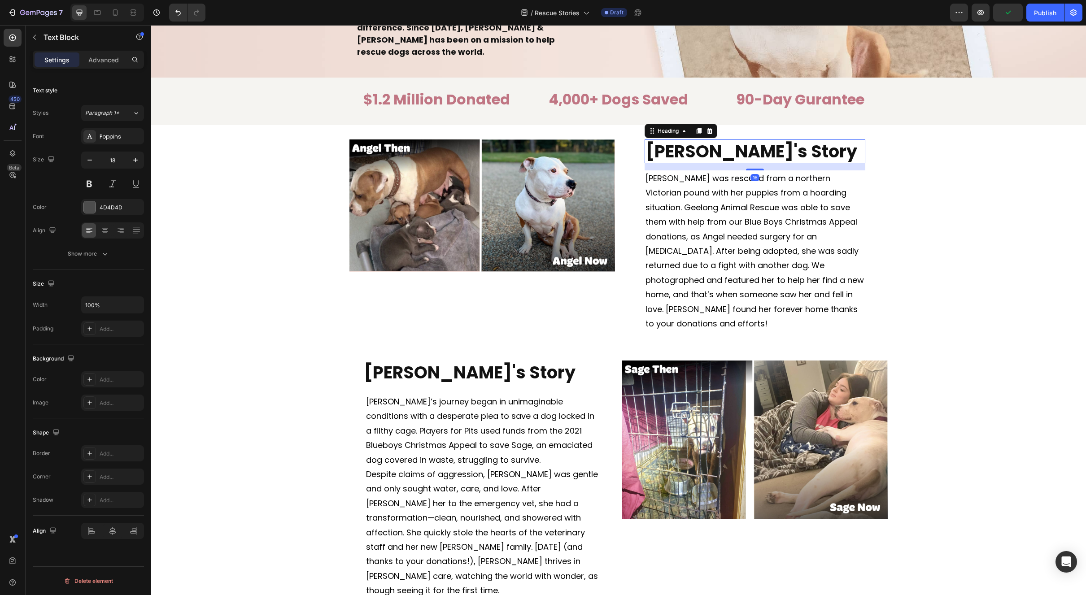
click at [763, 152] on h2 "[PERSON_NAME]'s Story" at bounding box center [755, 152] width 221 height 24
click at [108, 62] on p "Advanced" at bounding box center [103, 59] width 31 height 9
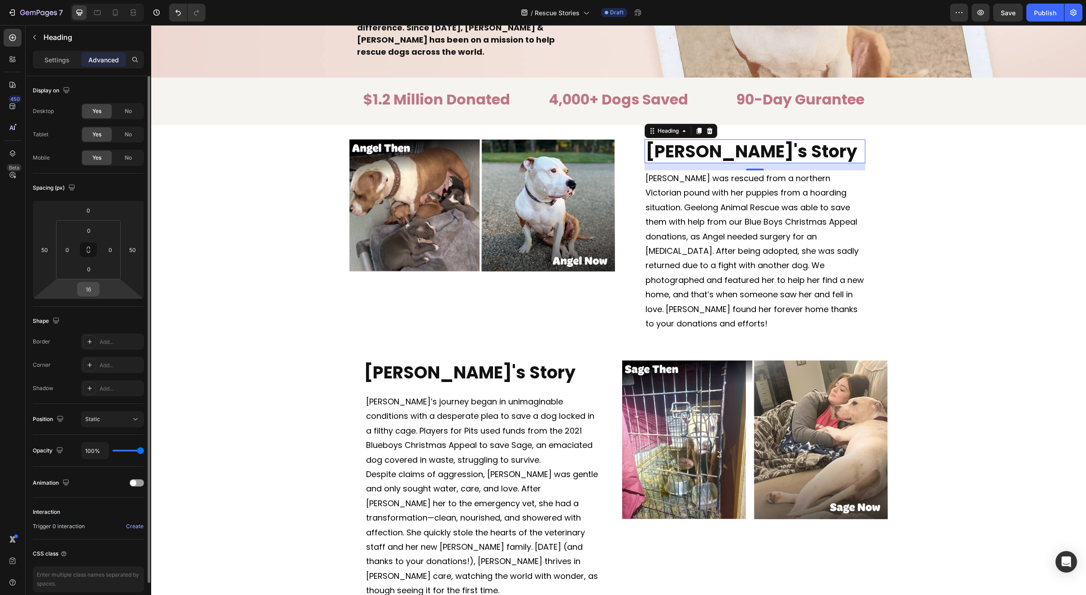
click at [97, 286] on input "16" at bounding box center [88, 289] width 18 height 13
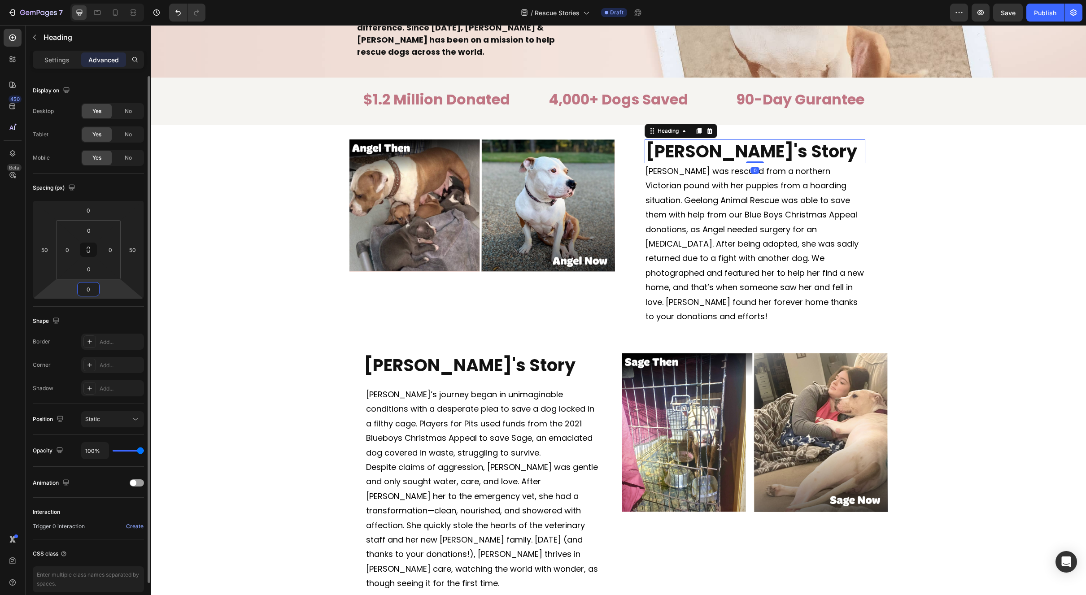
type input "0"
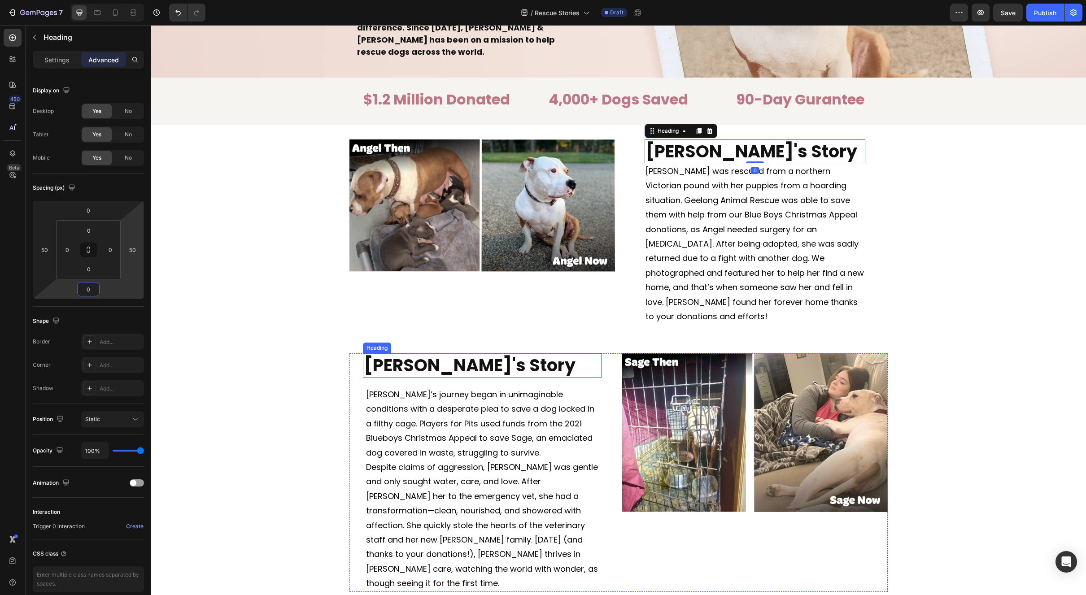
click at [464, 358] on strong "[PERSON_NAME]'s Story" at bounding box center [470, 365] width 212 height 24
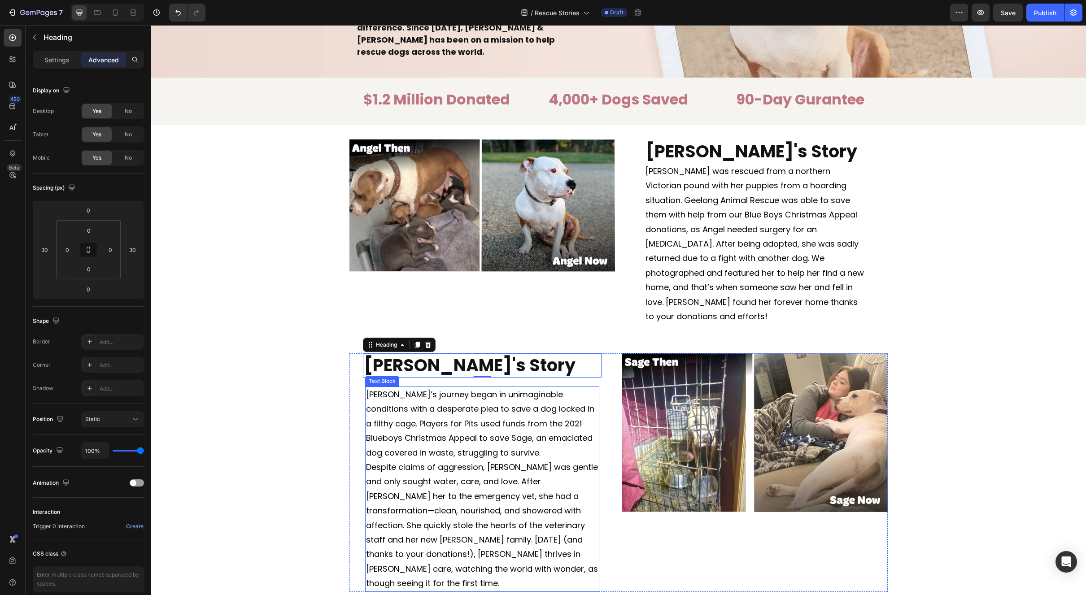
click at [491, 401] on p "[PERSON_NAME]’s journey began in unimaginable conditions with a desperate plea …" at bounding box center [482, 424] width 232 height 73
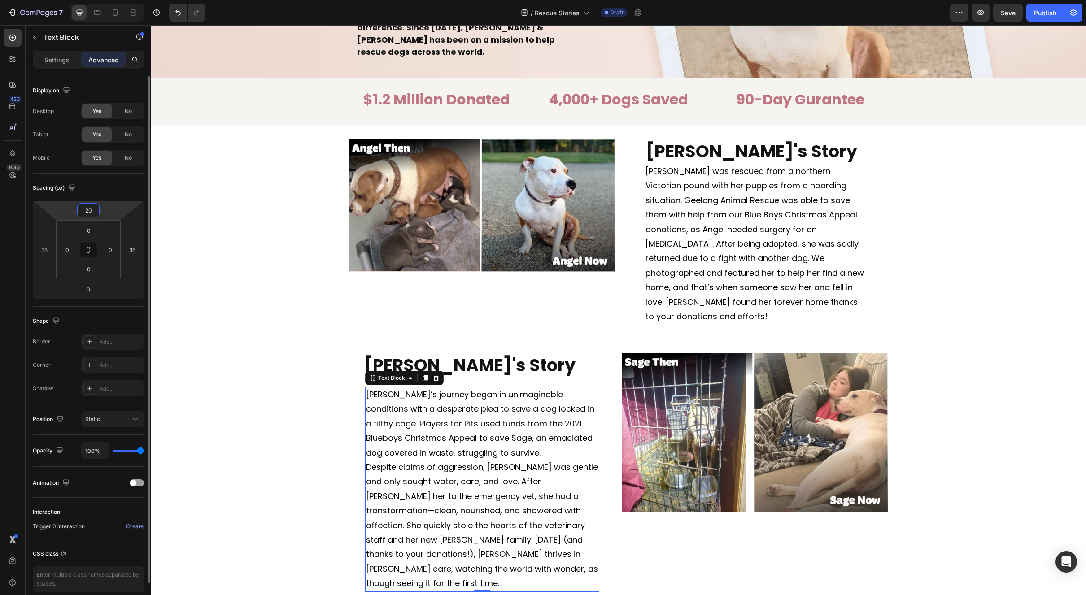
click at [96, 212] on input "20" at bounding box center [88, 210] width 18 height 13
type input "0"
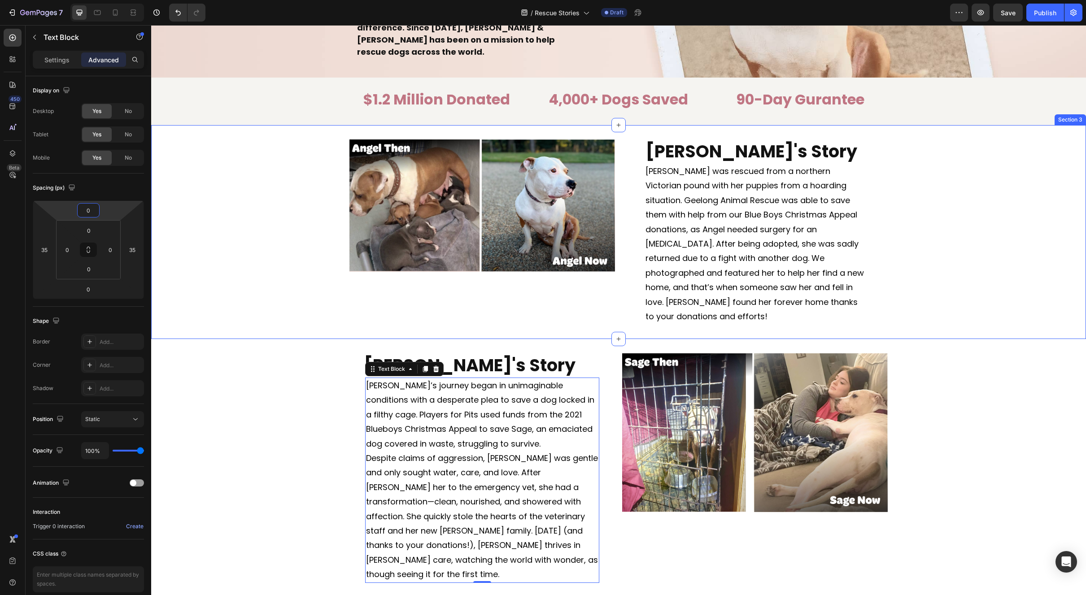
click at [1034, 323] on div "Image [PERSON_NAME]'s Story Heading [PERSON_NAME] was rescued from a northern V…" at bounding box center [618, 232] width 935 height 214
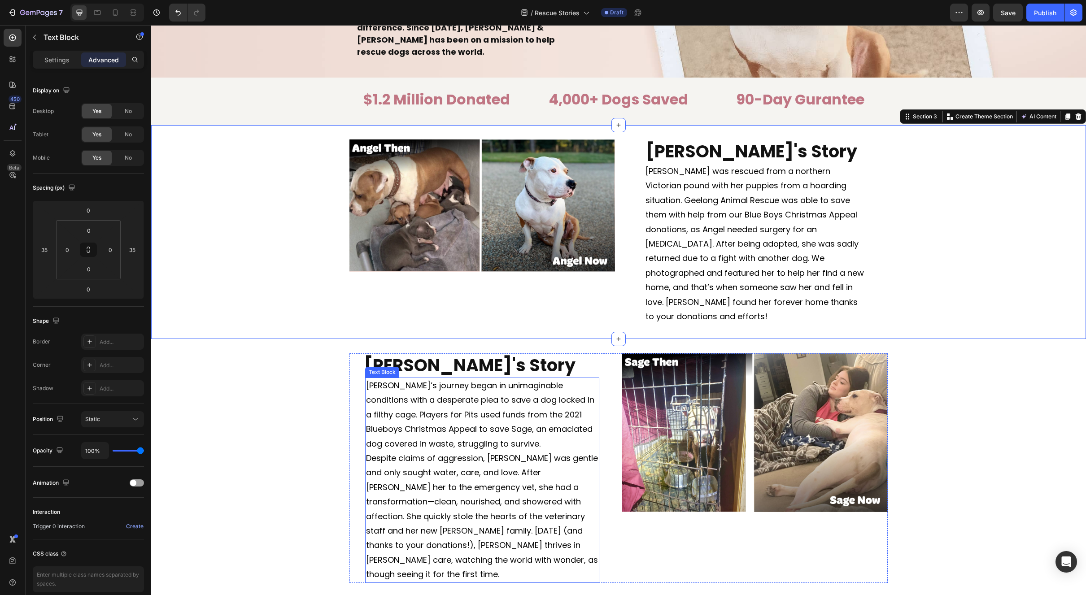
click at [480, 408] on p "[PERSON_NAME]’s journey began in unimaginable conditions with a desperate plea …" at bounding box center [482, 415] width 232 height 73
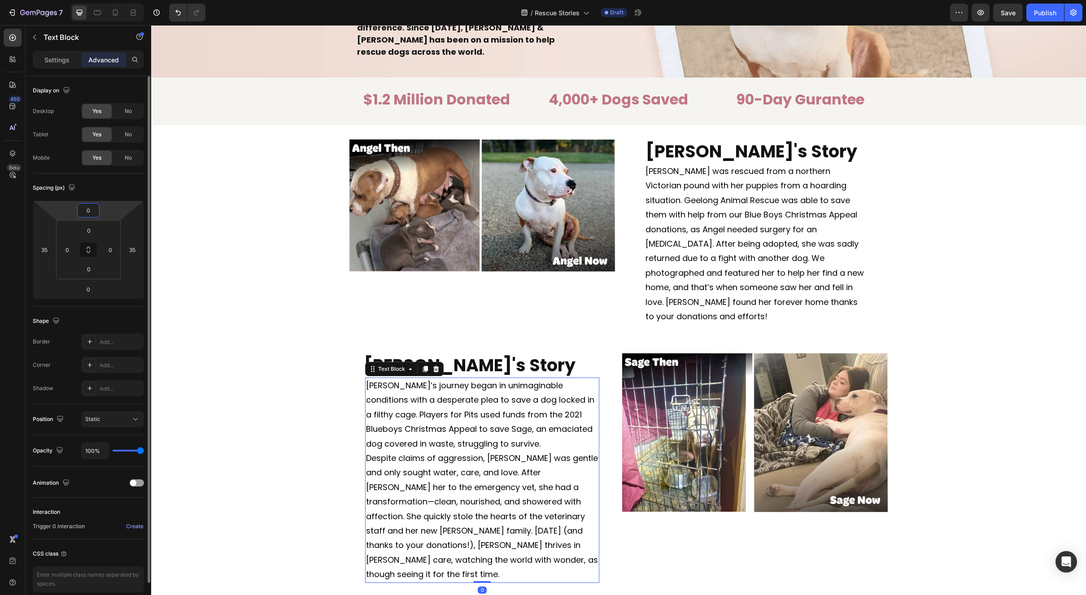
click at [96, 215] on input "0" at bounding box center [88, 210] width 18 height 13
type input "5"
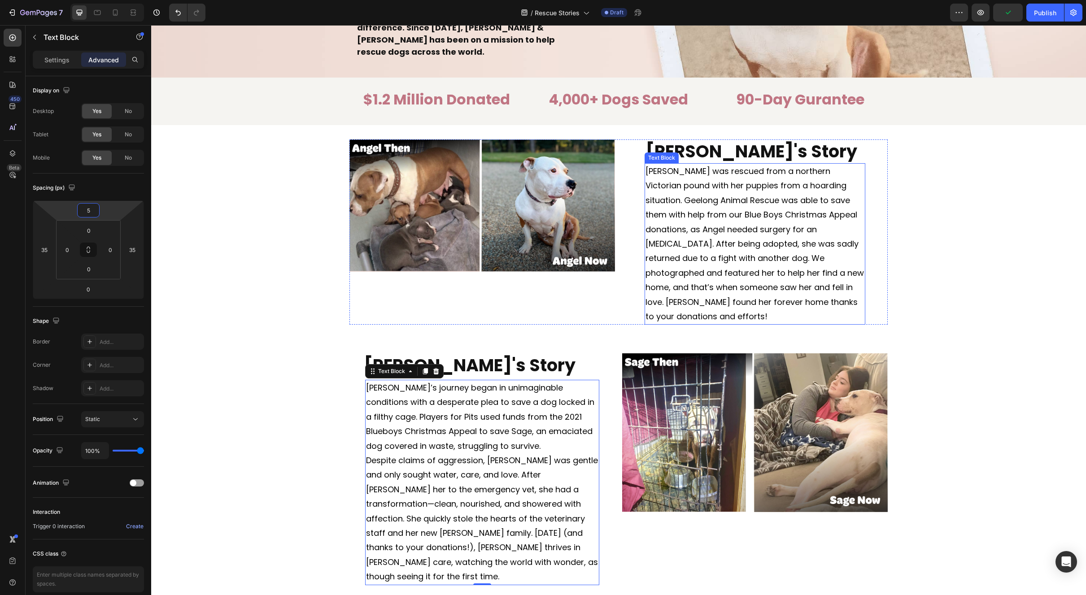
click at [719, 266] on p "[PERSON_NAME] was rescued from a northern Victorian pound with her puppies from…" at bounding box center [755, 244] width 219 height 160
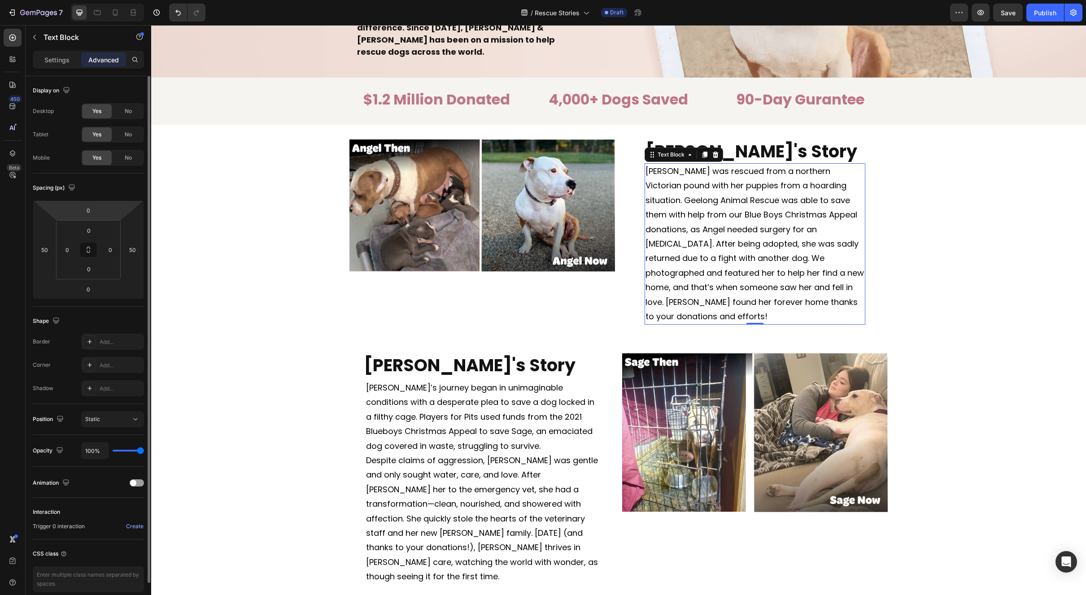
click at [100, 0] on html "7 Version history / Rescue Stories Draft Preview Save Publish 450 Beta Sections…" at bounding box center [543, 0] width 1086 height 0
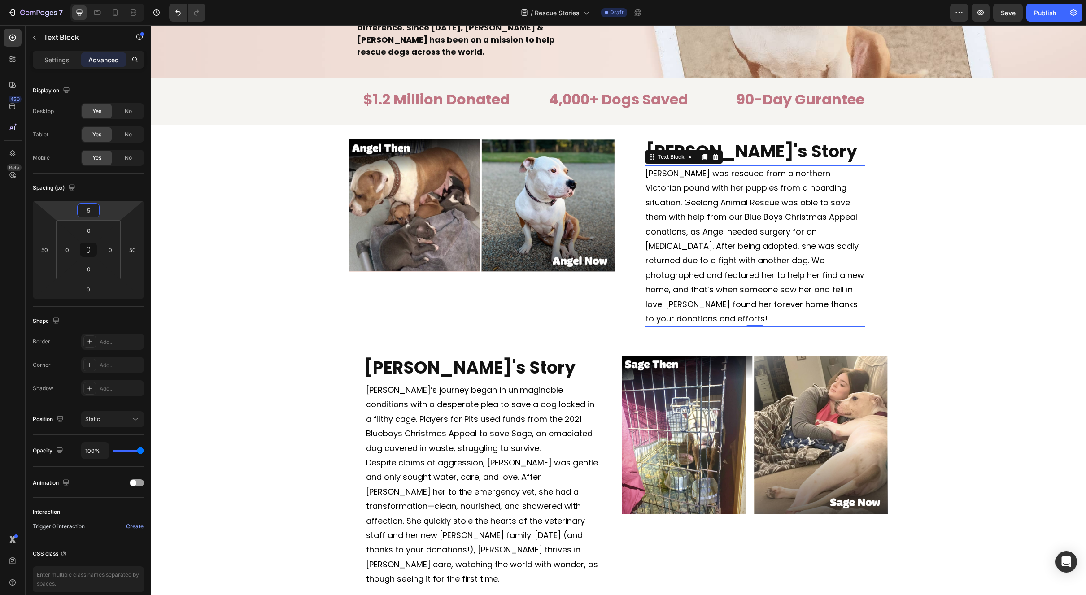
type input "5"
click at [504, 290] on div "Image" at bounding box center [482, 234] width 266 height 188
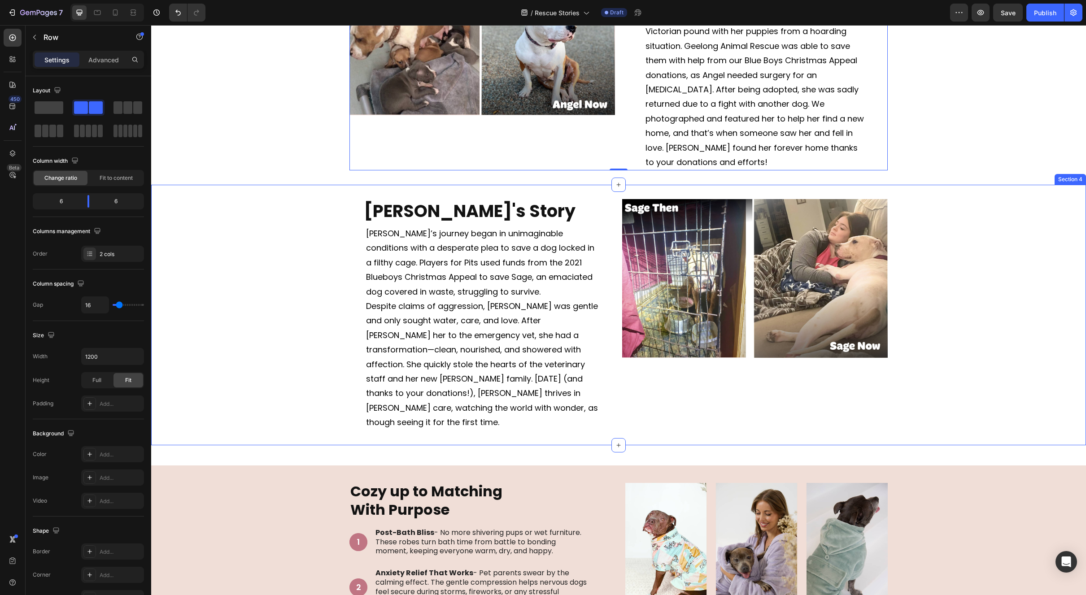
scroll to position [393, 0]
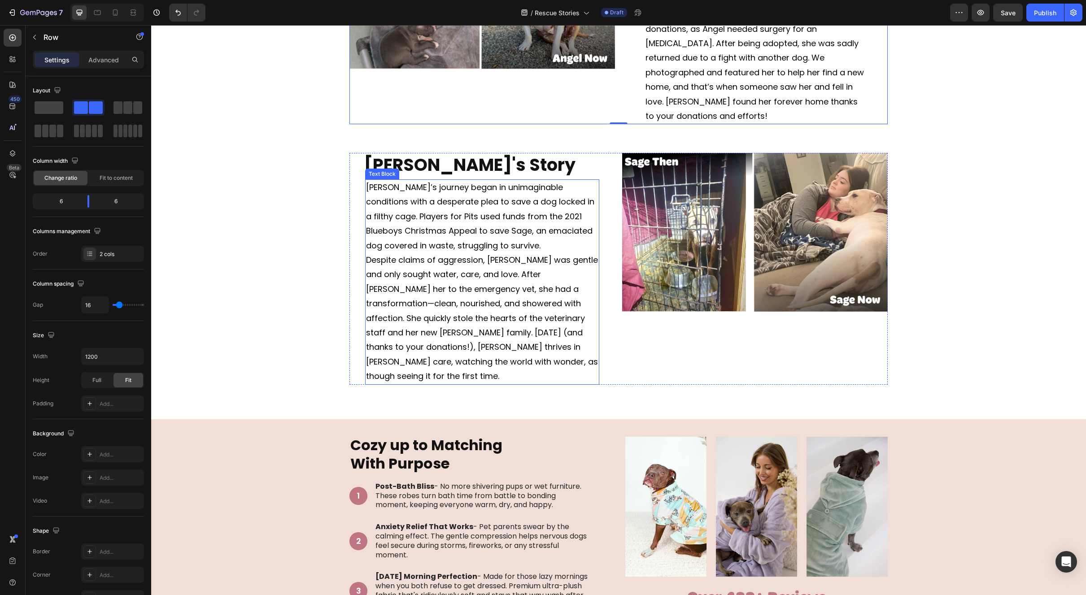
click at [514, 253] on p "Despite claims of aggression, [PERSON_NAME] was gentle and only sought water, c…" at bounding box center [482, 318] width 232 height 131
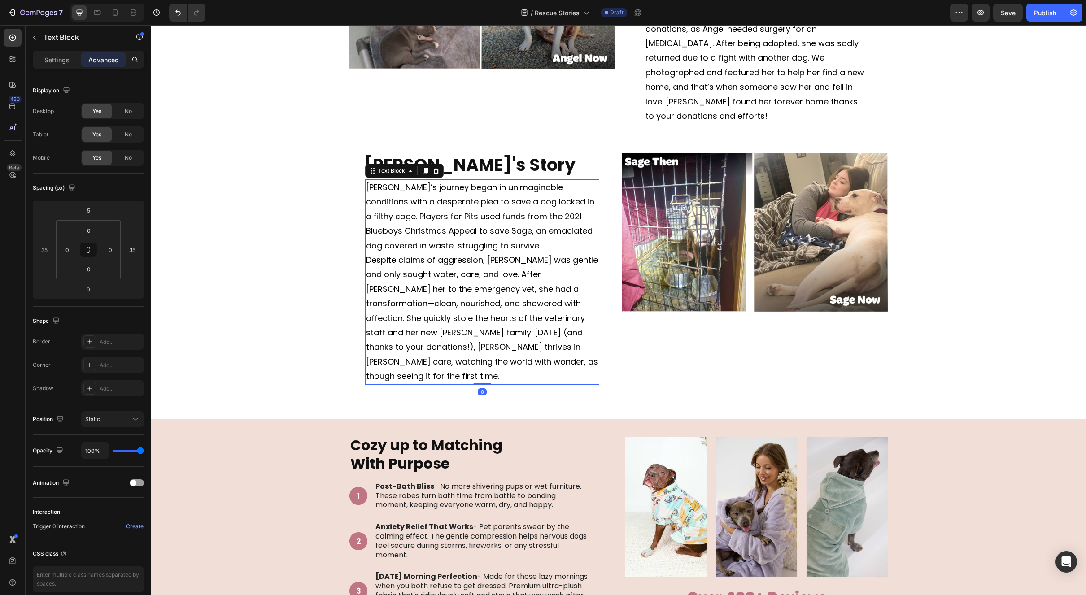
click at [496, 254] on span "Despite claims of aggression, [PERSON_NAME] was gentle and only sought water, c…" at bounding box center [482, 317] width 232 height 127
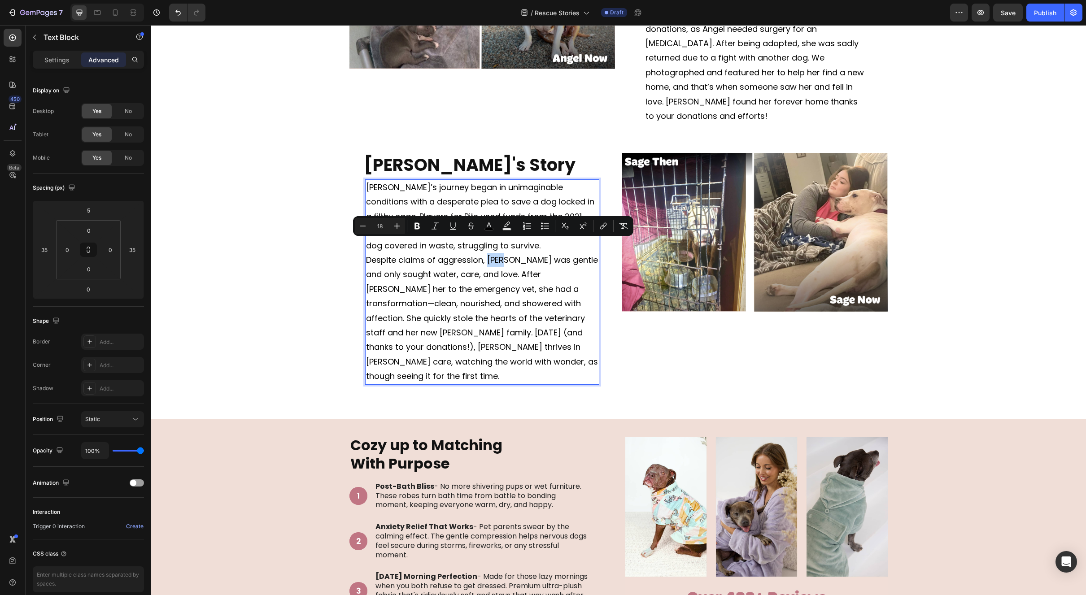
click at [496, 254] on span "Despite claims of aggression, [PERSON_NAME] was gentle and only sought water, c…" at bounding box center [482, 317] width 232 height 127
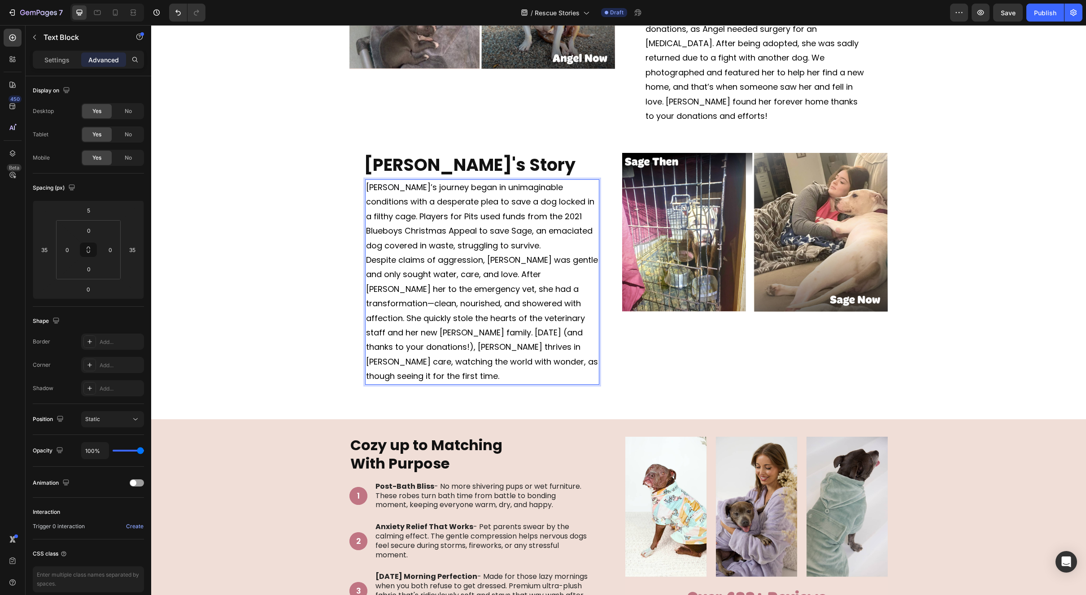
click at [506, 350] on p "Despite claims of aggression, [PERSON_NAME] was gentle and only sought water, c…" at bounding box center [482, 318] width 232 height 131
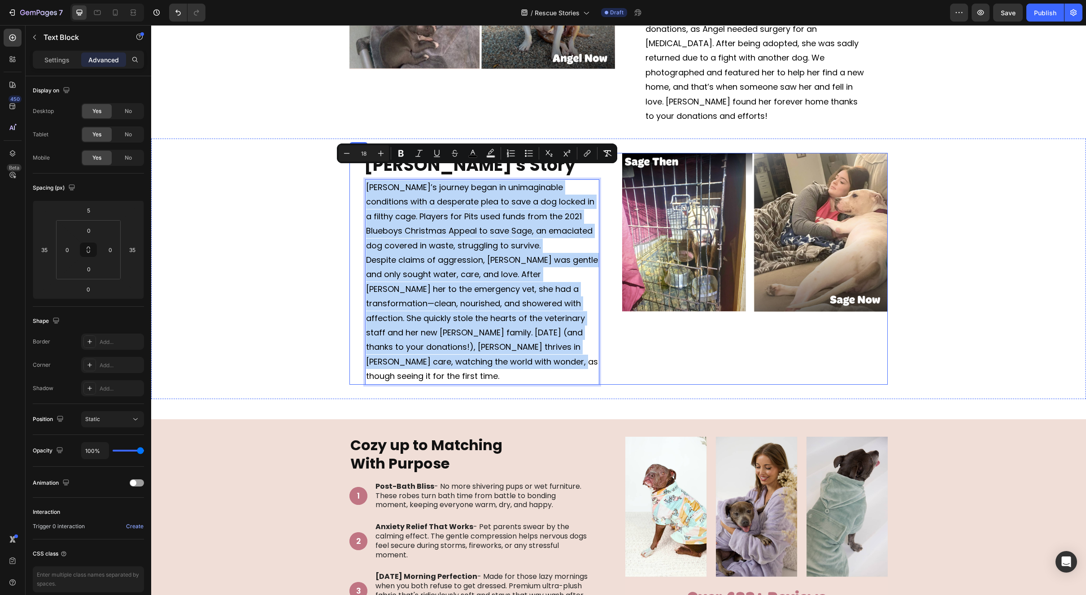
drag, startPoint x: 478, startPoint y: 347, endPoint x: 359, endPoint y: 173, distance: 211.0
click at [359, 173] on div "Sage's Story Heading Sage’s journey began in unimaginable conditions with a des…" at bounding box center [482, 268] width 266 height 231
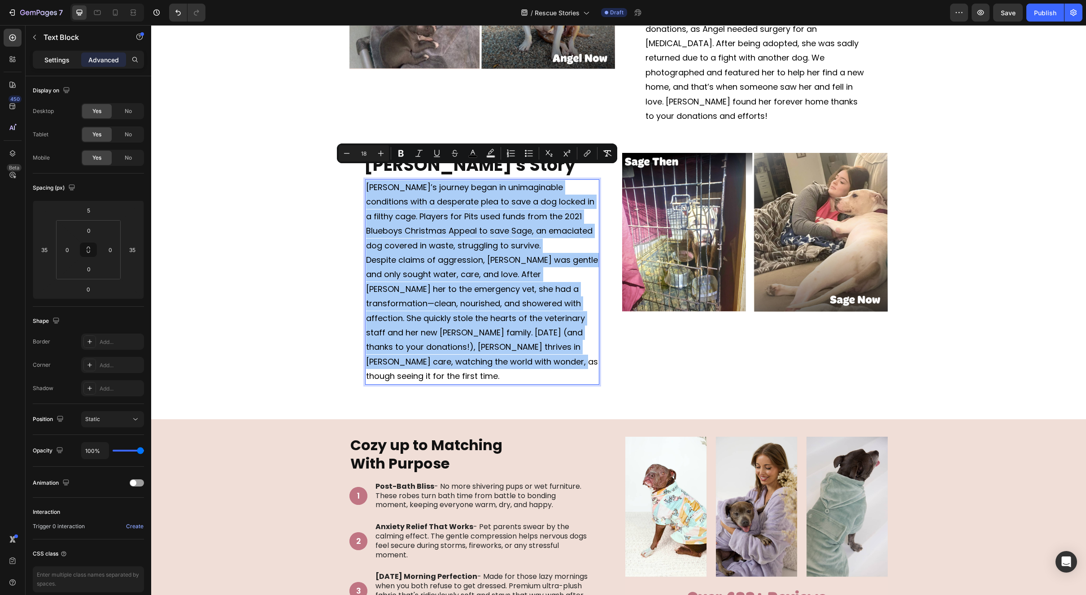
click at [65, 61] on p "Settings" at bounding box center [56, 59] width 25 height 9
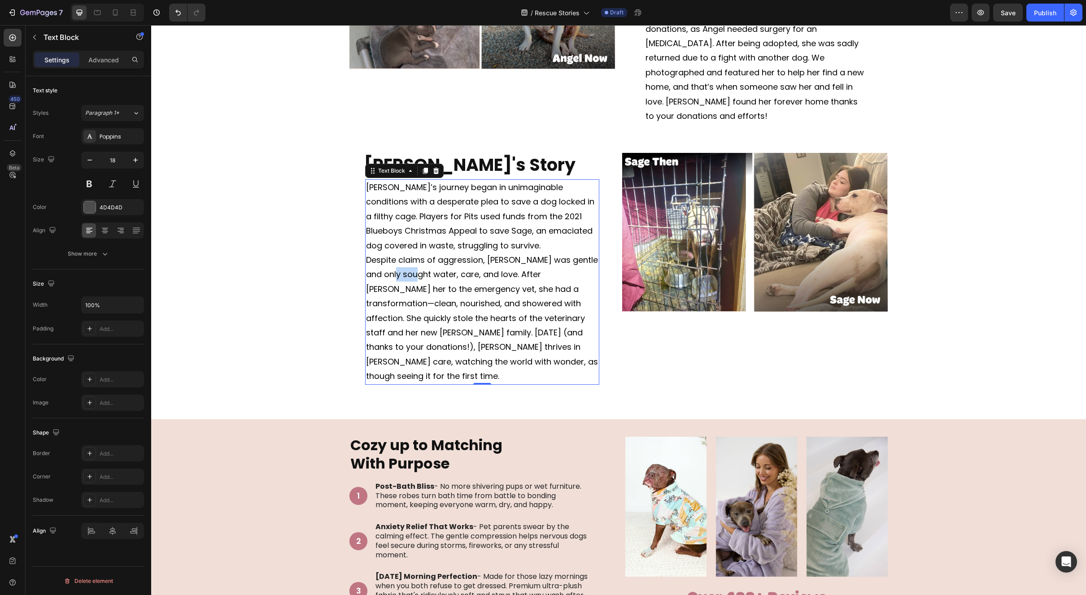
click at [393, 266] on p "Despite claims of aggression, [PERSON_NAME] was gentle and only sought water, c…" at bounding box center [482, 318] width 232 height 131
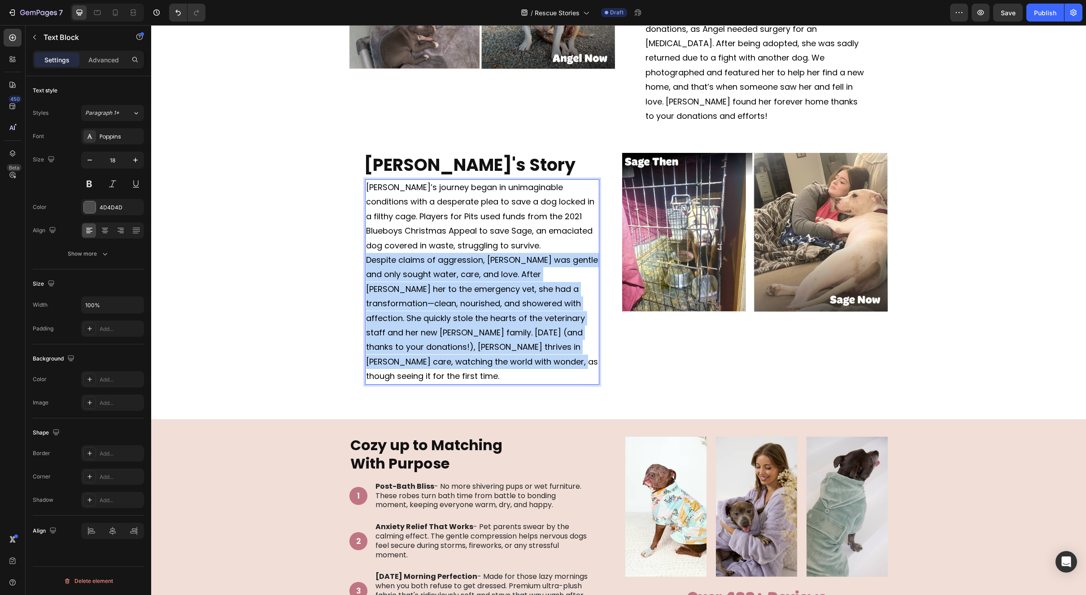
click at [393, 266] on p "Despite claims of aggression, [PERSON_NAME] was gentle and only sought water, c…" at bounding box center [482, 318] width 232 height 131
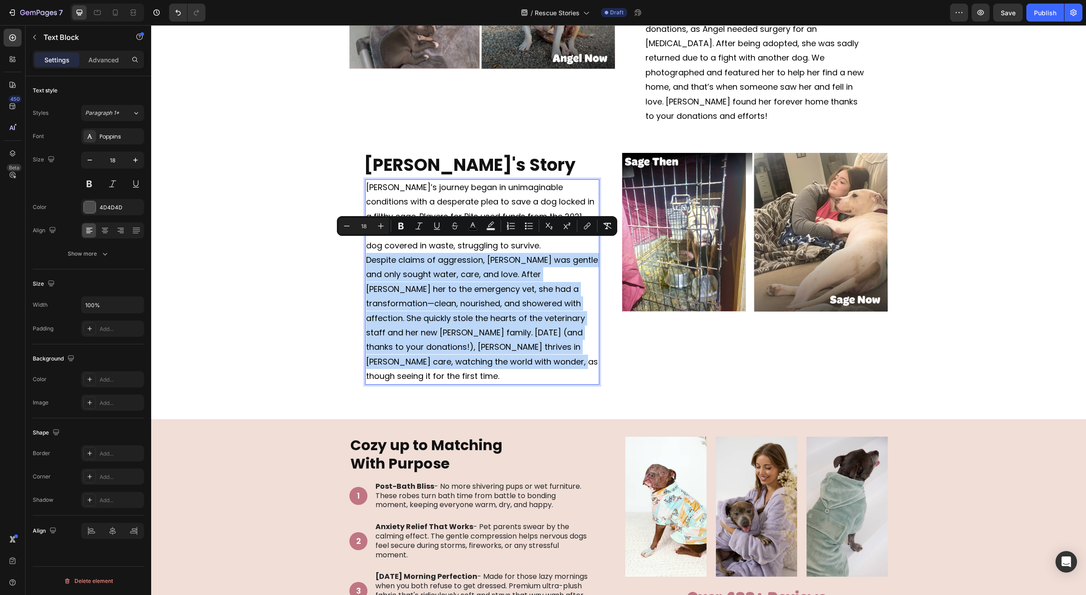
click at [426, 298] on span "Despite claims of aggression, [PERSON_NAME] was gentle and only sought water, c…" at bounding box center [482, 317] width 232 height 127
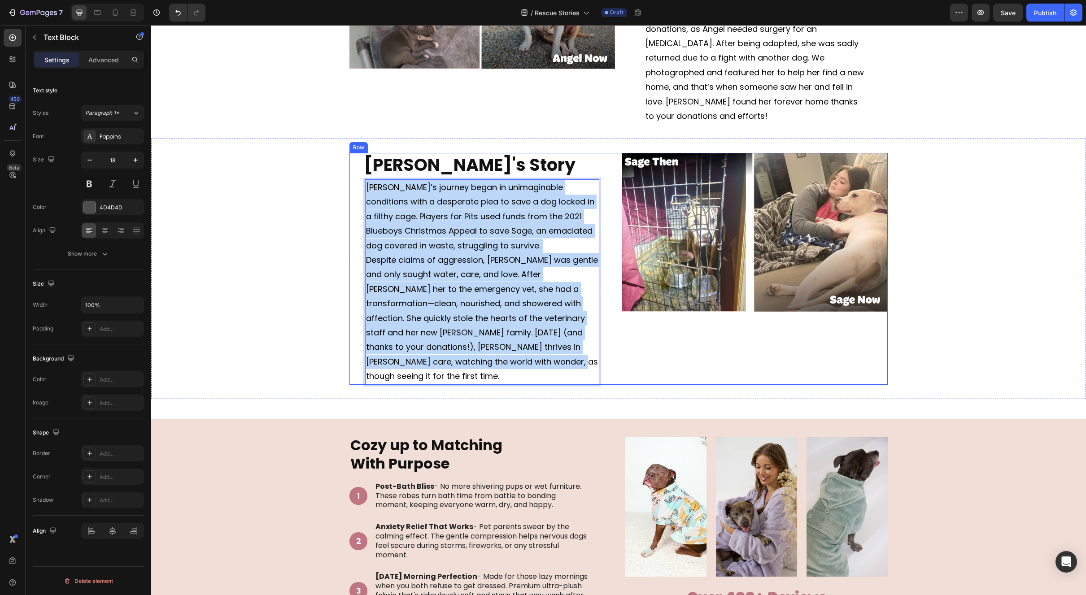
drag, startPoint x: 500, startPoint y: 346, endPoint x: 361, endPoint y: 171, distance: 223.5
click at [361, 171] on div "Sage's Story Heading Sage’s journey began in unimaginable conditions with a des…" at bounding box center [482, 268] width 266 height 231
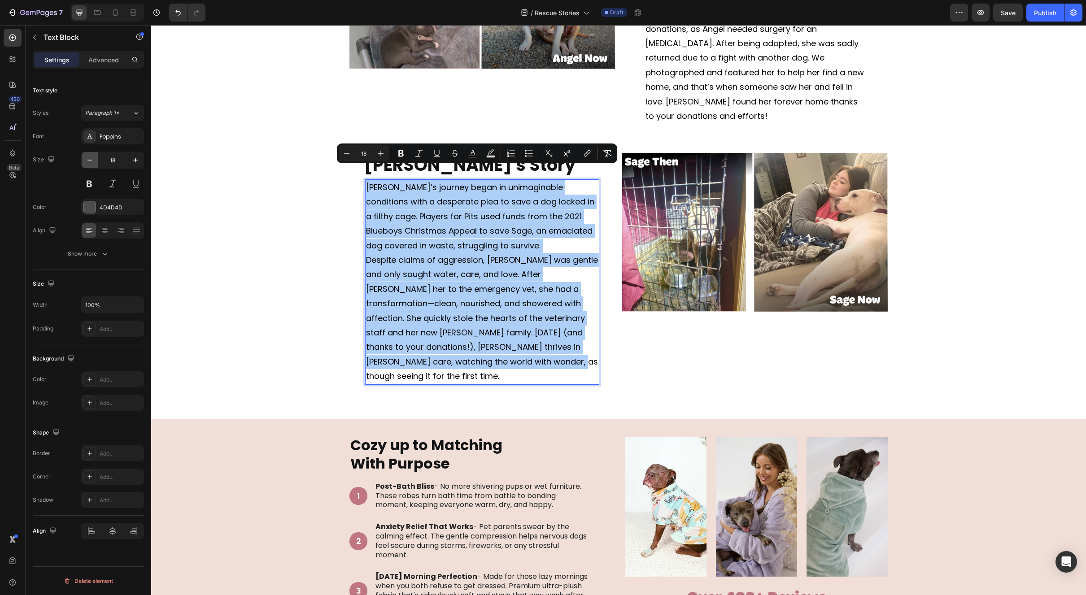
click at [93, 162] on icon "button" at bounding box center [89, 160] width 9 height 9
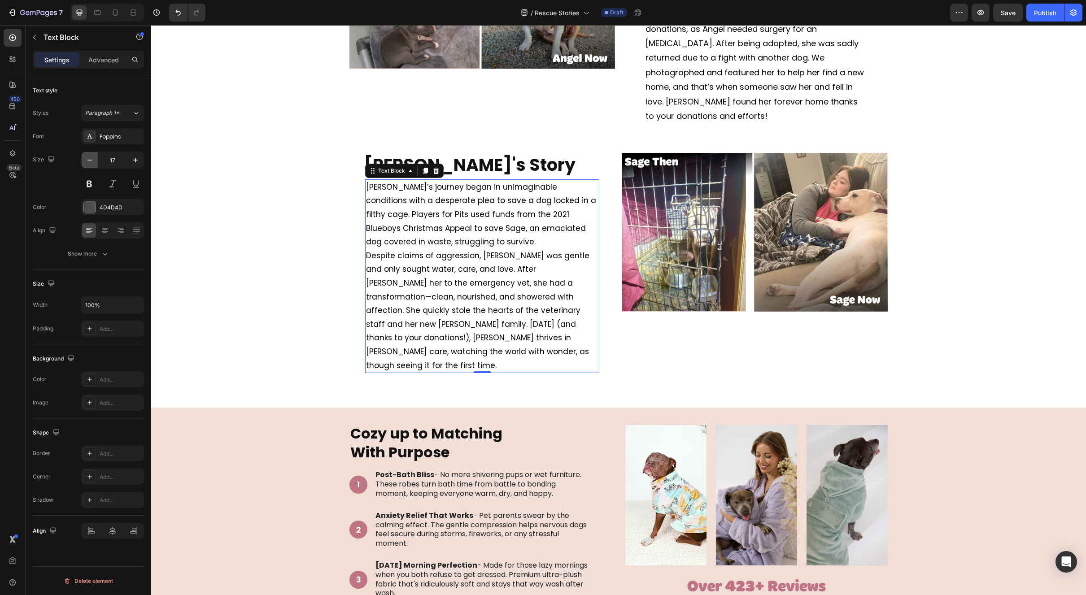
click at [92, 162] on icon "button" at bounding box center [89, 160] width 9 height 9
type input "16"
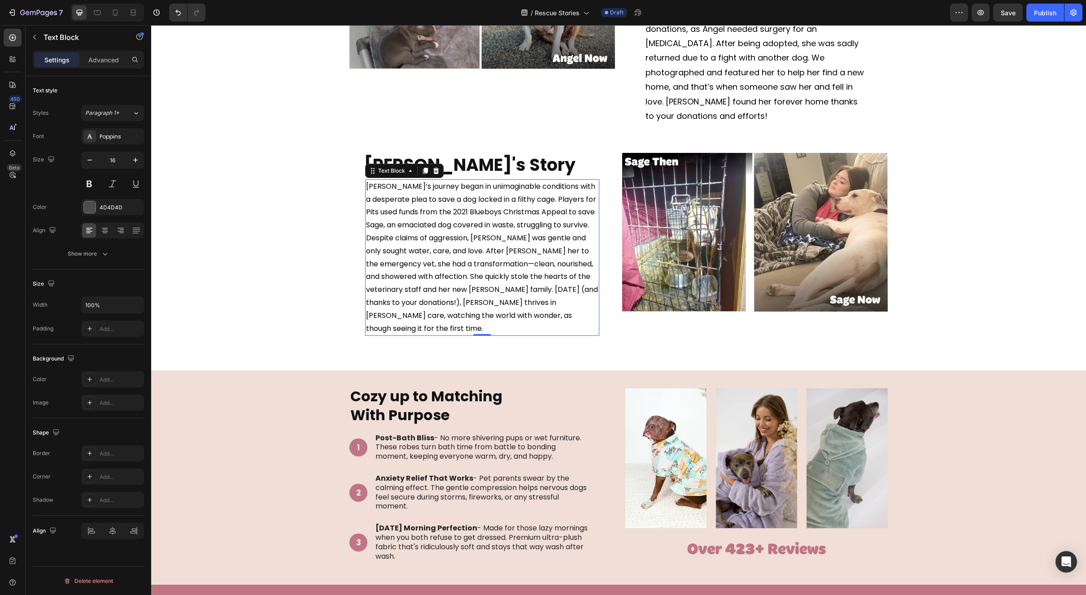
click at [736, 336] on div "Image Angel's Story Heading Angel was rescued from a northern Victorian pound w…" at bounding box center [618, 595] width 935 height 1889
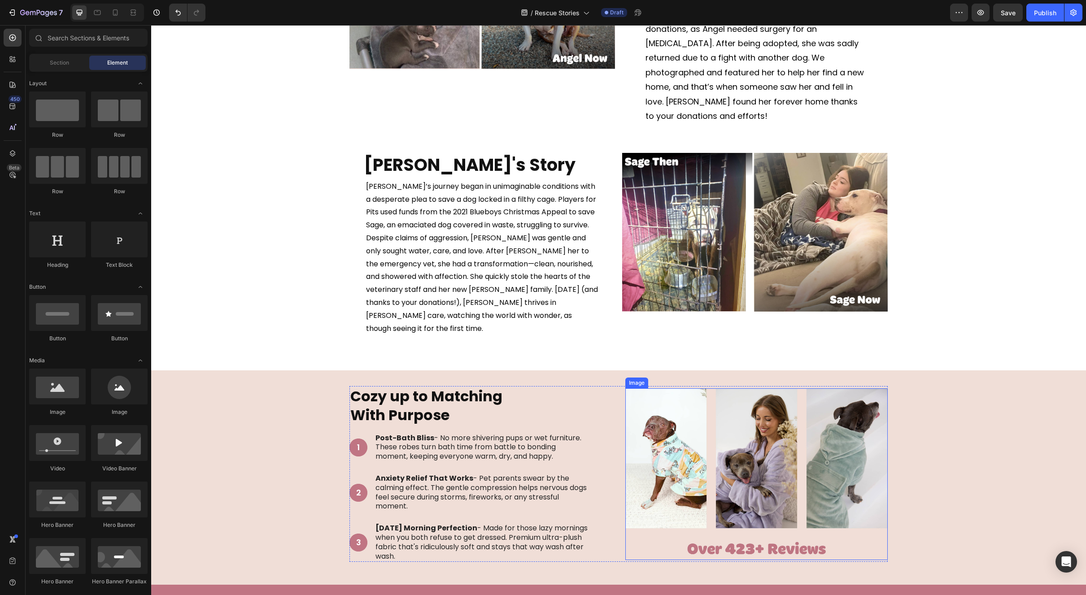
scroll to position [283, 0]
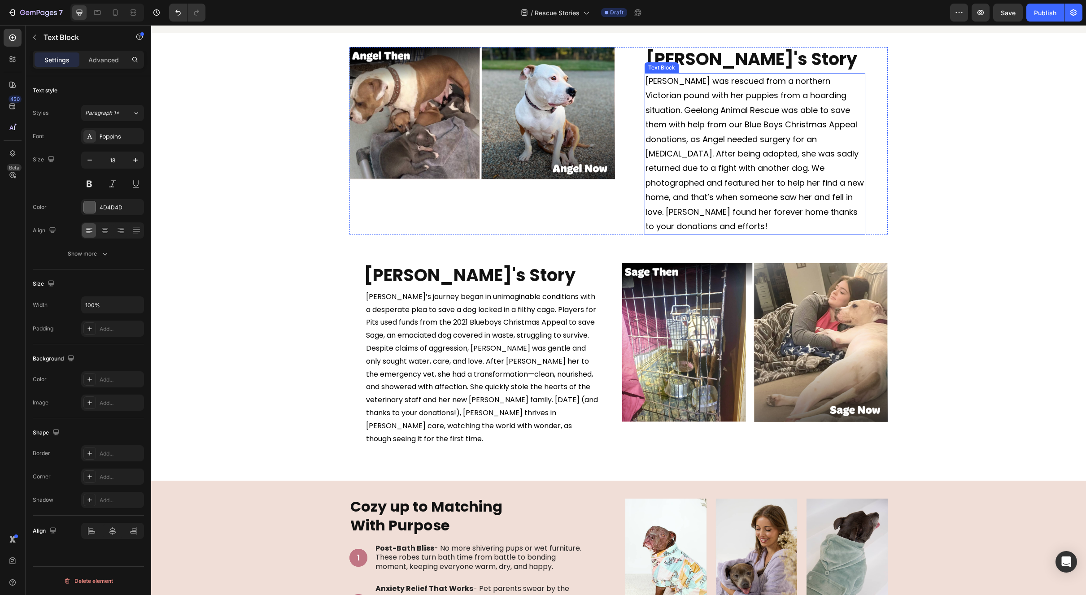
click at [762, 210] on span "[PERSON_NAME] was rescued from a northern Victorian pound with her puppies from…" at bounding box center [755, 153] width 218 height 157
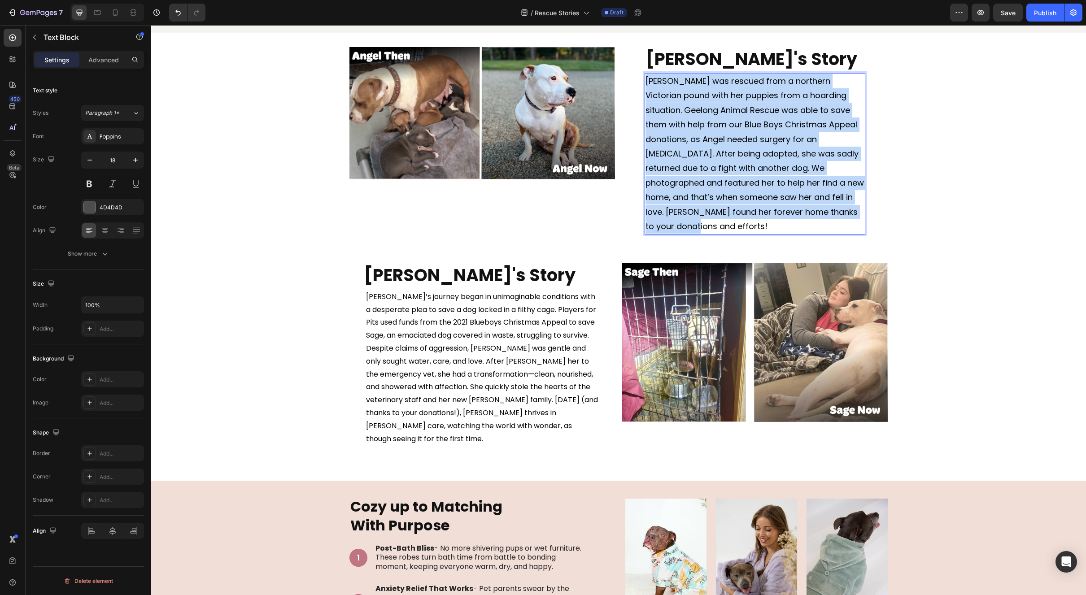
click at [762, 210] on span "[PERSON_NAME] was rescued from a northern Victorian pound with her puppies from…" at bounding box center [755, 153] width 218 height 157
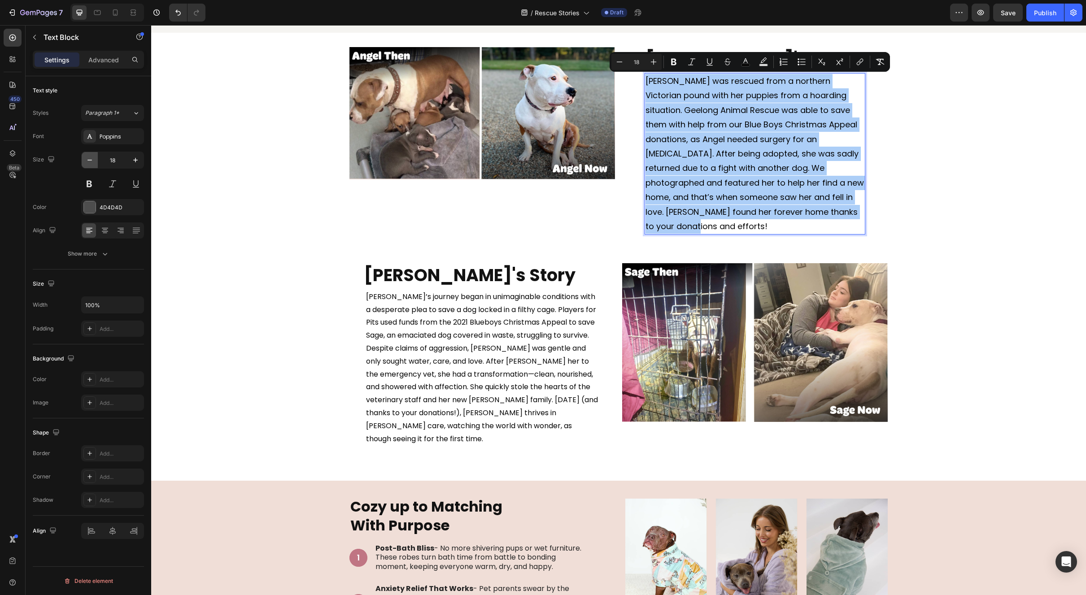
click at [86, 166] on button "button" at bounding box center [90, 160] width 16 height 16
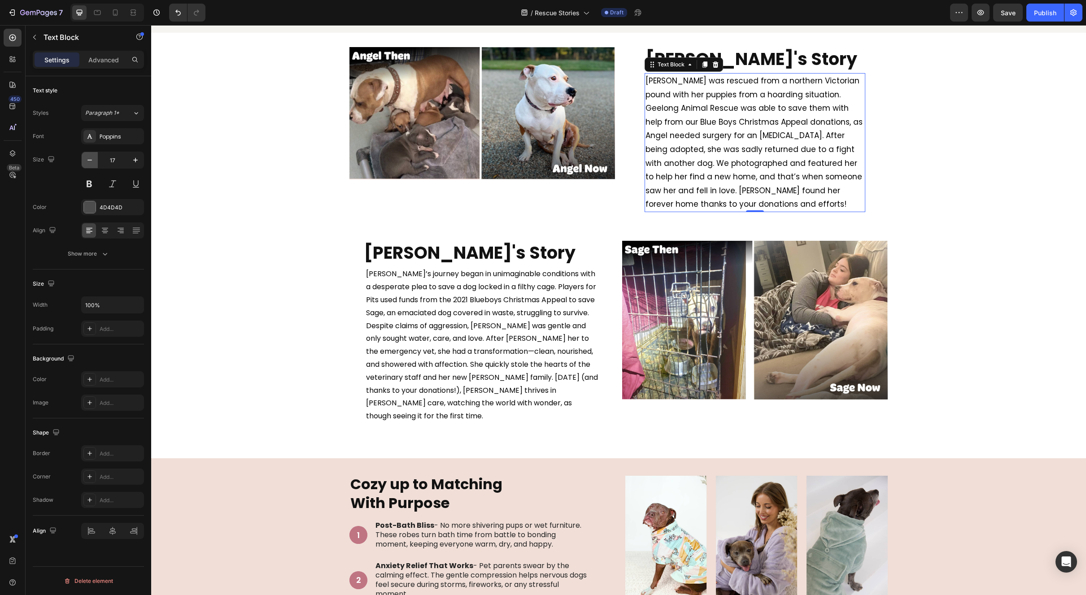
click at [86, 165] on button "button" at bounding box center [90, 160] width 16 height 16
type input "16"
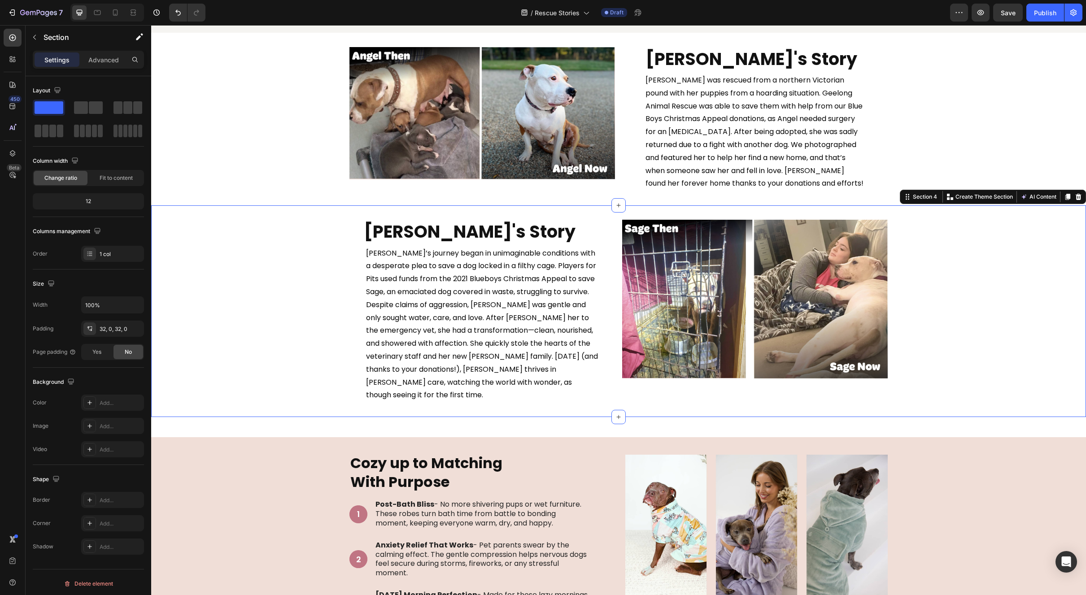
click at [944, 250] on div "Sage's Story Heading Sage’s journey began in unimaginable conditions with a des…" at bounding box center [618, 311] width 935 height 183
click at [903, 106] on div "Image [PERSON_NAME]'s Story Heading [PERSON_NAME] was rescued from a northern V…" at bounding box center [618, 119] width 935 height 144
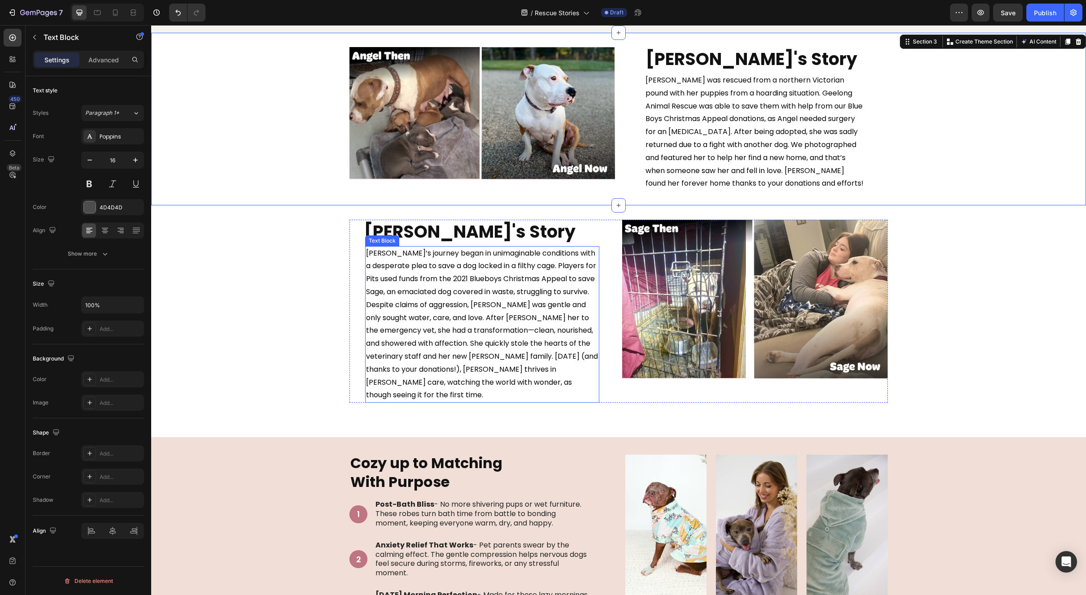
click at [392, 279] on span "[PERSON_NAME]’s journey began in unimaginable conditions with a desperate plea …" at bounding box center [481, 272] width 230 height 49
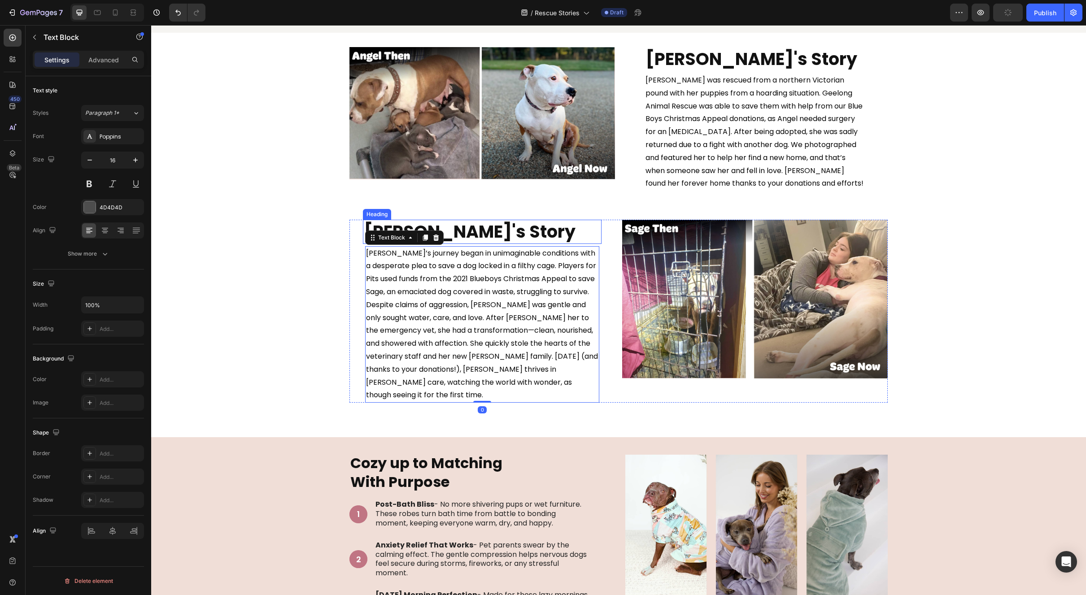
click at [463, 237] on strong "[PERSON_NAME]'s Story" at bounding box center [470, 232] width 212 height 24
click at [412, 304] on span "Despite claims of aggression, [PERSON_NAME] was gentle and only sought water, c…" at bounding box center [482, 350] width 232 height 101
click at [114, 63] on p "Advanced" at bounding box center [103, 59] width 31 height 9
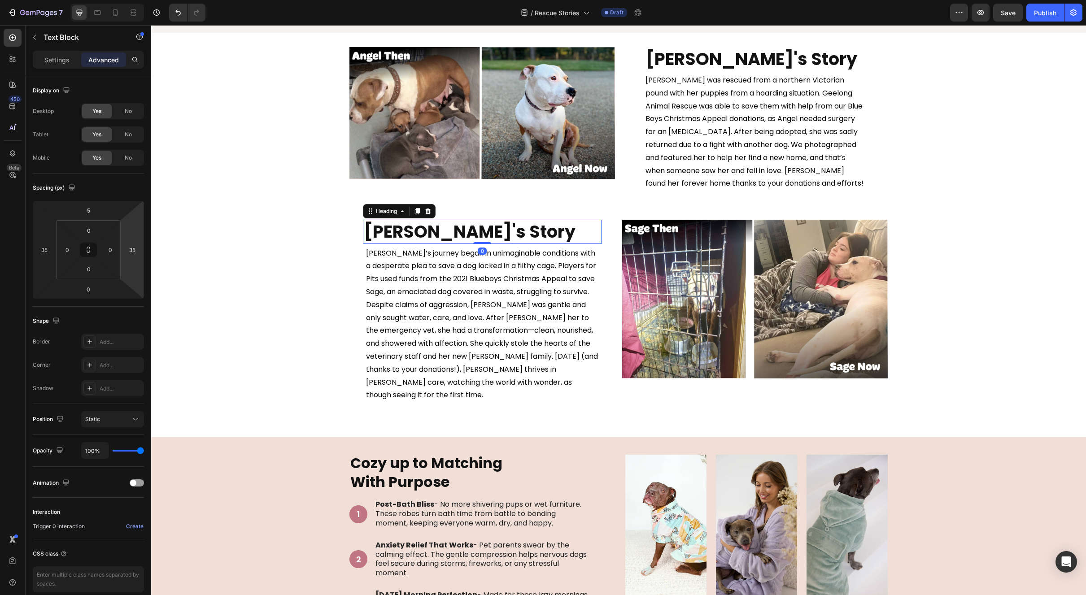
click at [481, 235] on h2 "[PERSON_NAME]'s Story" at bounding box center [482, 232] width 239 height 24
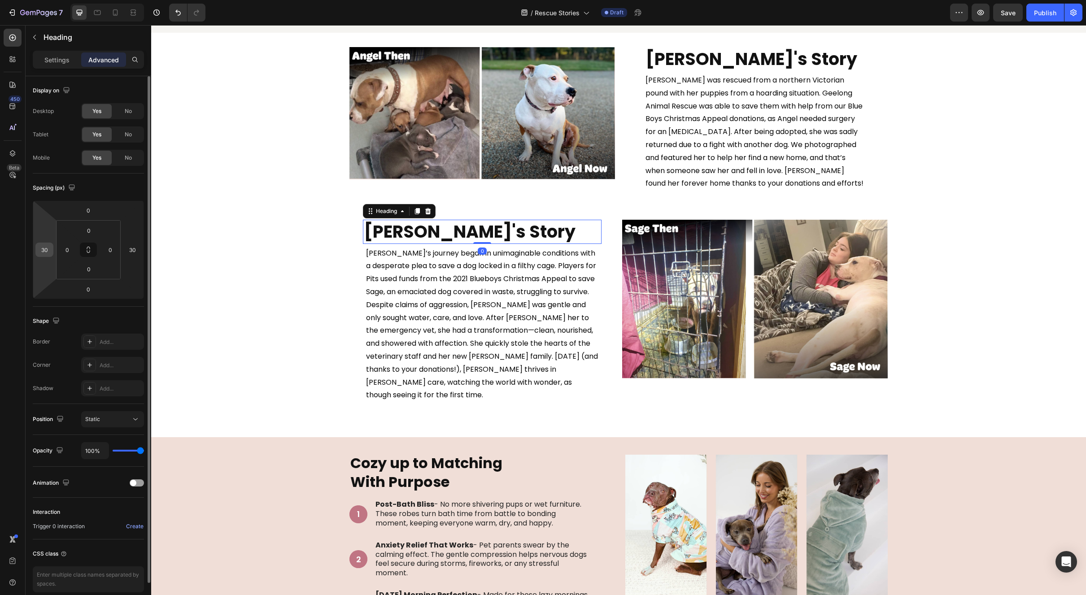
click at [43, 249] on input "30" at bounding box center [44, 249] width 13 height 13
type input "35"
click at [138, 251] on input "30" at bounding box center [132, 249] width 13 height 13
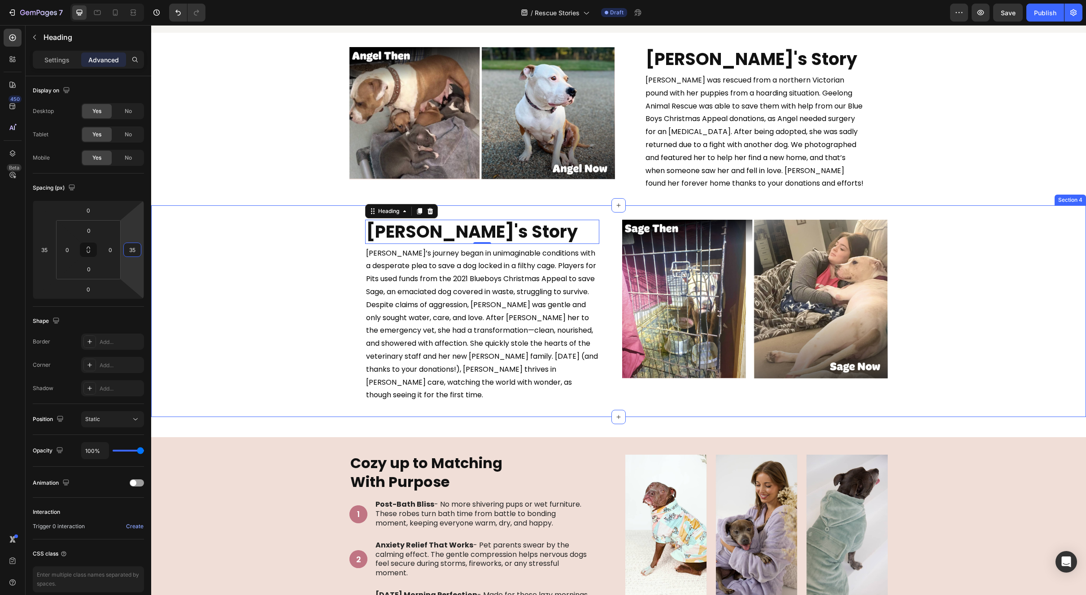
type input "35"
click at [250, 251] on div "Sage's Story Heading 0 Sage’s journey began in unimaginable conditions with a d…" at bounding box center [618, 311] width 935 height 183
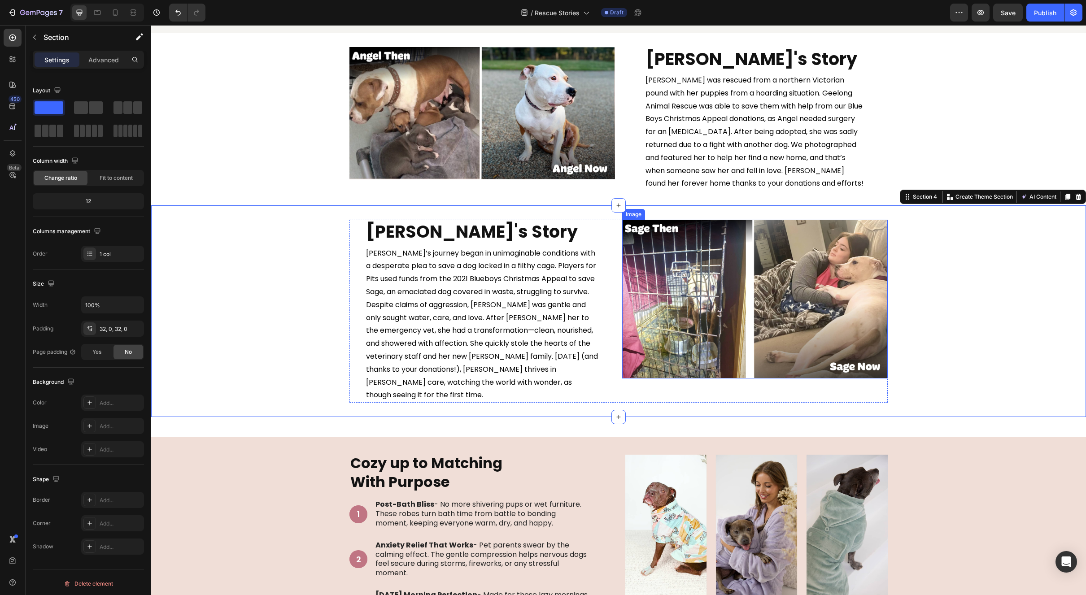
scroll to position [439, 0]
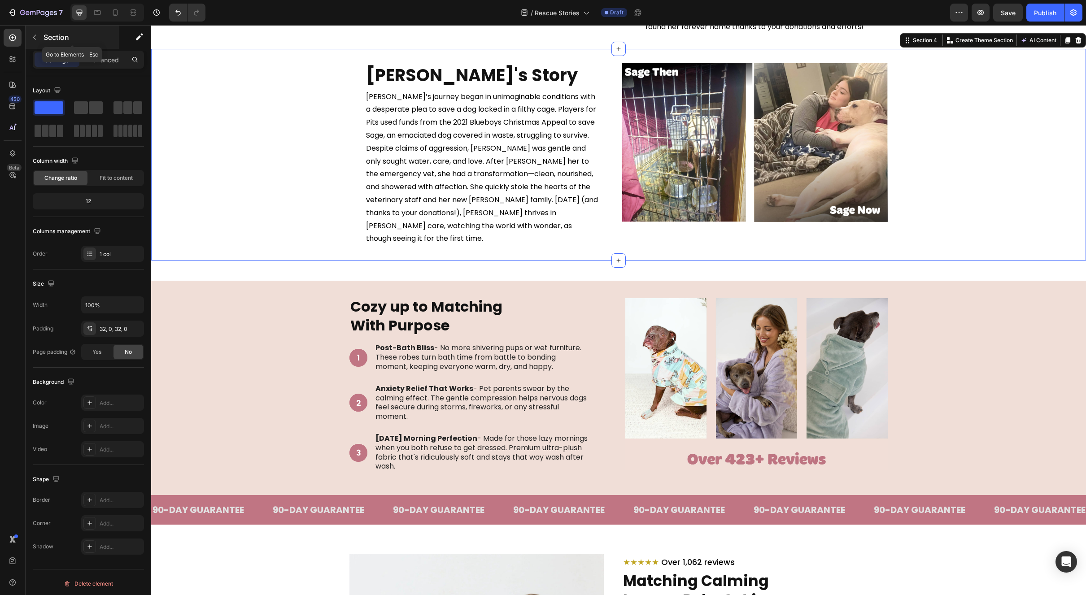
click at [38, 38] on button "button" at bounding box center [34, 37] width 14 height 14
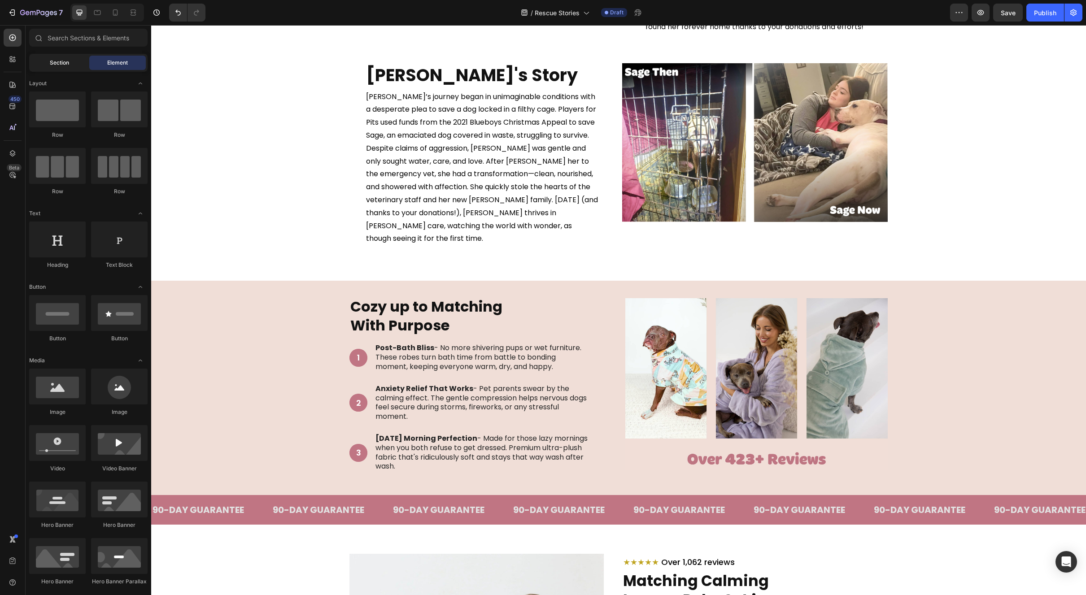
click at [72, 64] on div "Section" at bounding box center [59, 63] width 57 height 14
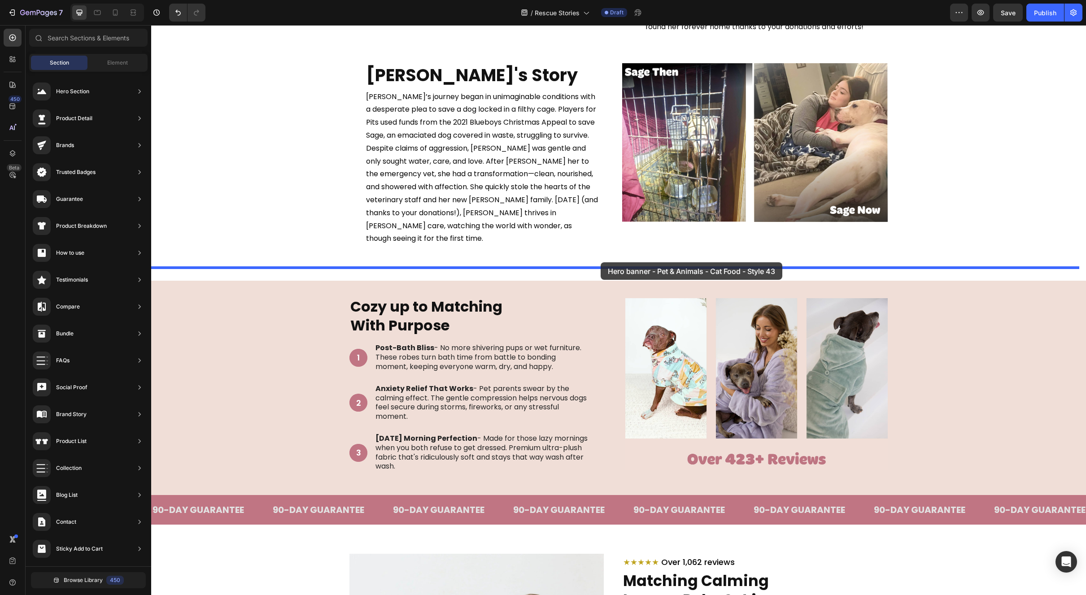
drag, startPoint x: 379, startPoint y: 412, endPoint x: 601, endPoint y: 262, distance: 267.2
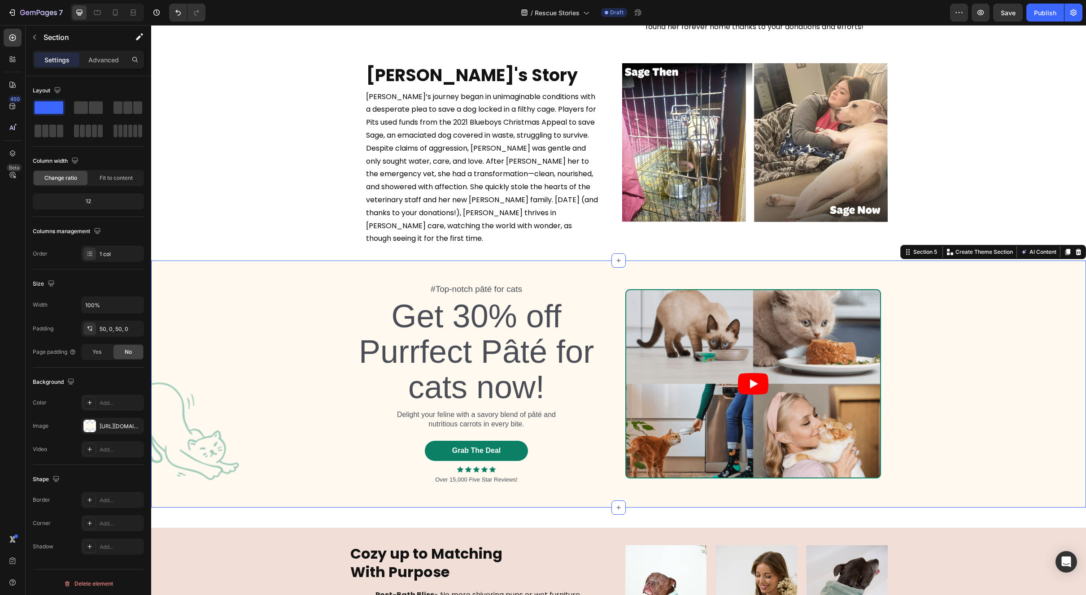
click at [198, 441] on div "#Top-notch pâté for cats Text Block Get 30% off Purrfect Pâté for cats now! Hea…" at bounding box center [618, 384] width 935 height 202
click at [199, 441] on div "#Top-notch pâté for cats Text Block Get 30% off Purrfect Pâté for cats now! Hea…" at bounding box center [618, 384] width 935 height 202
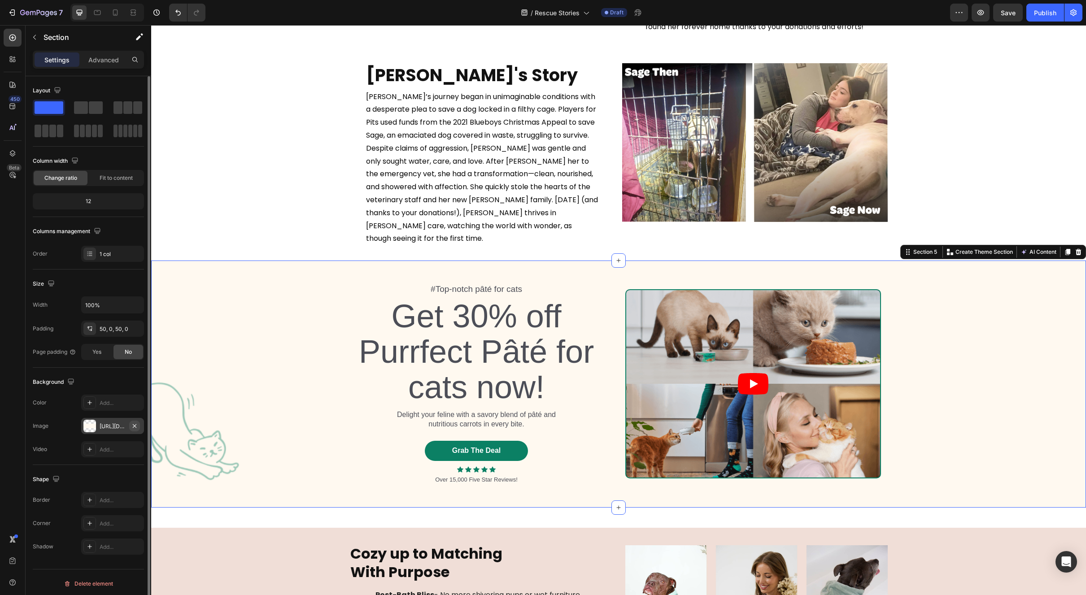
click at [133, 425] on icon "button" at bounding box center [135, 426] width 4 height 4
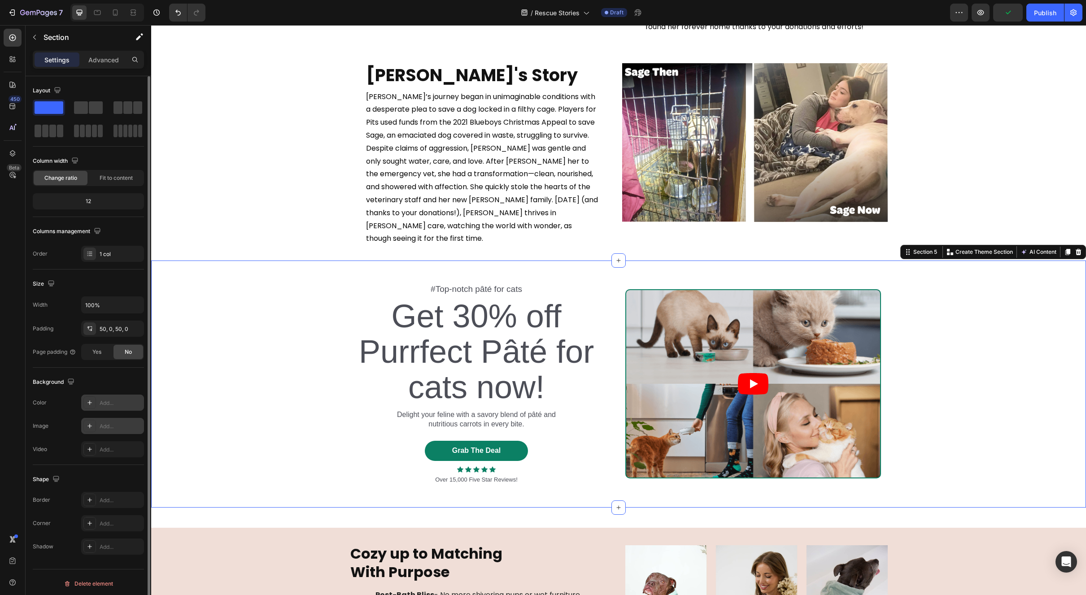
click at [89, 405] on icon at bounding box center [89, 403] width 4 height 4
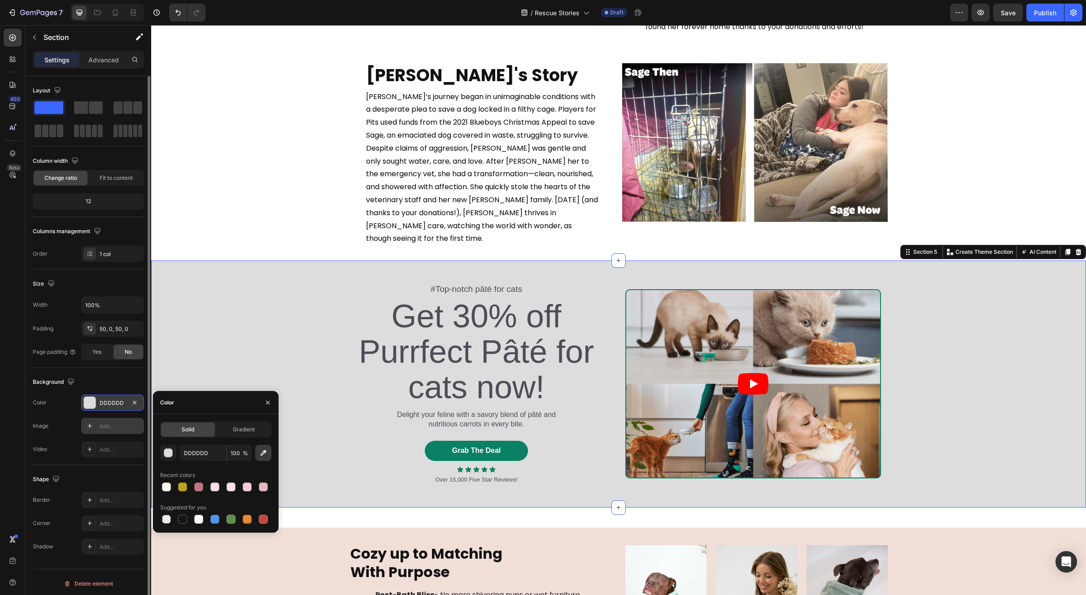
click at [259, 456] on icon "button" at bounding box center [263, 453] width 9 height 9
type input "F0DED7"
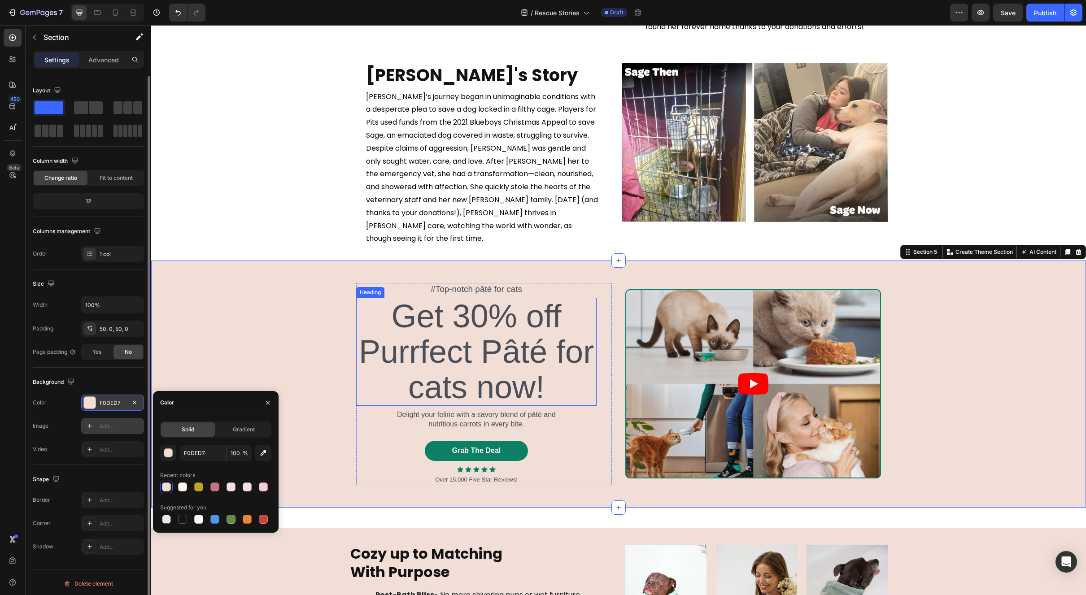
click at [508, 283] on div "#Top-notch pâté for cats" at bounding box center [476, 289] width 240 height 13
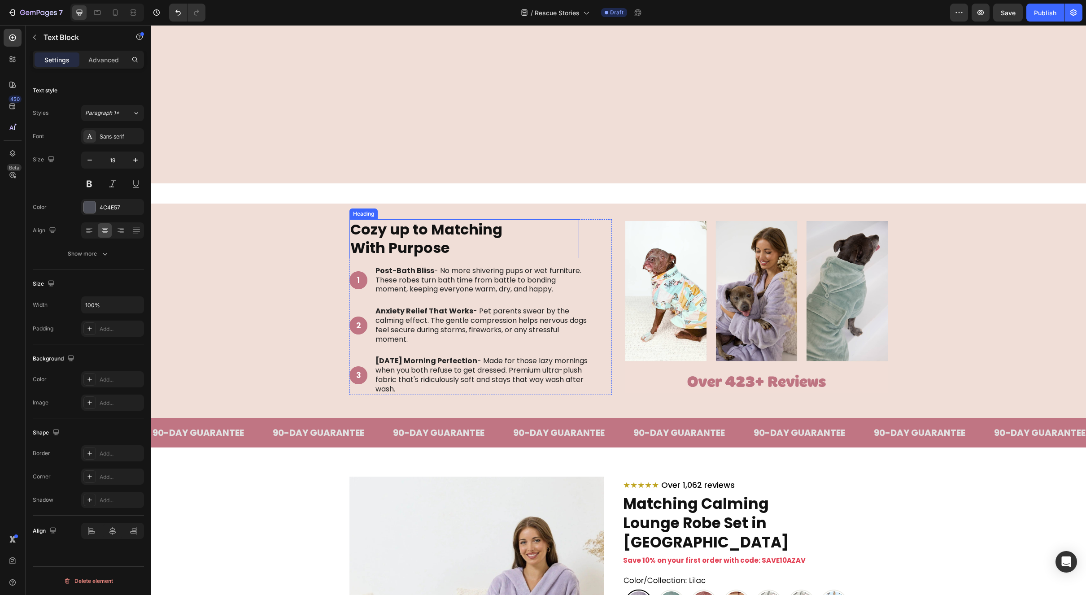
scroll to position [987, 0]
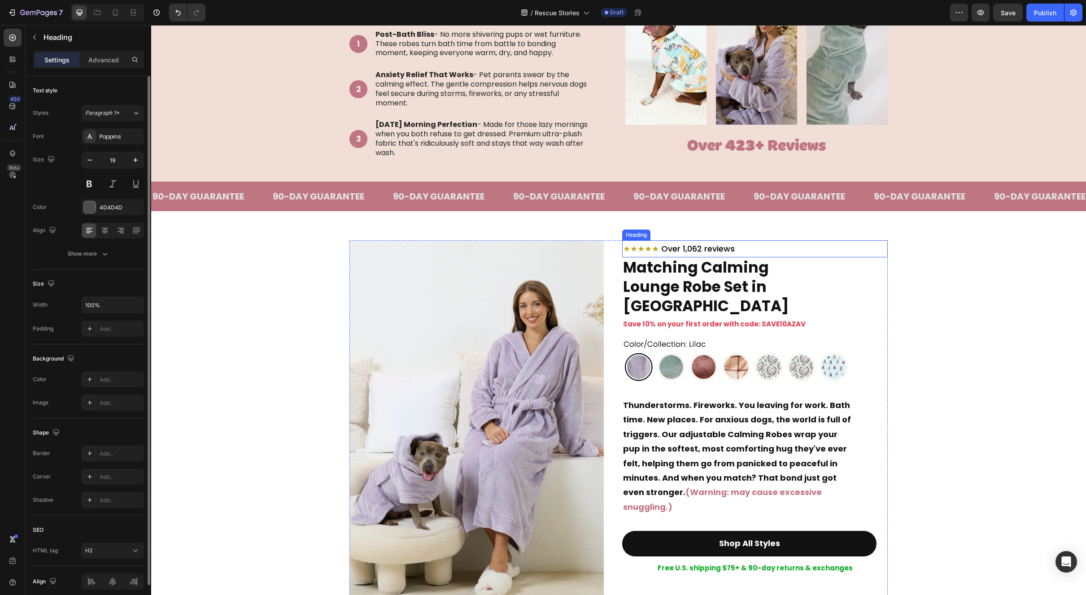
click at [697, 245] on span "Over 1,062 reviews" at bounding box center [698, 248] width 74 height 11
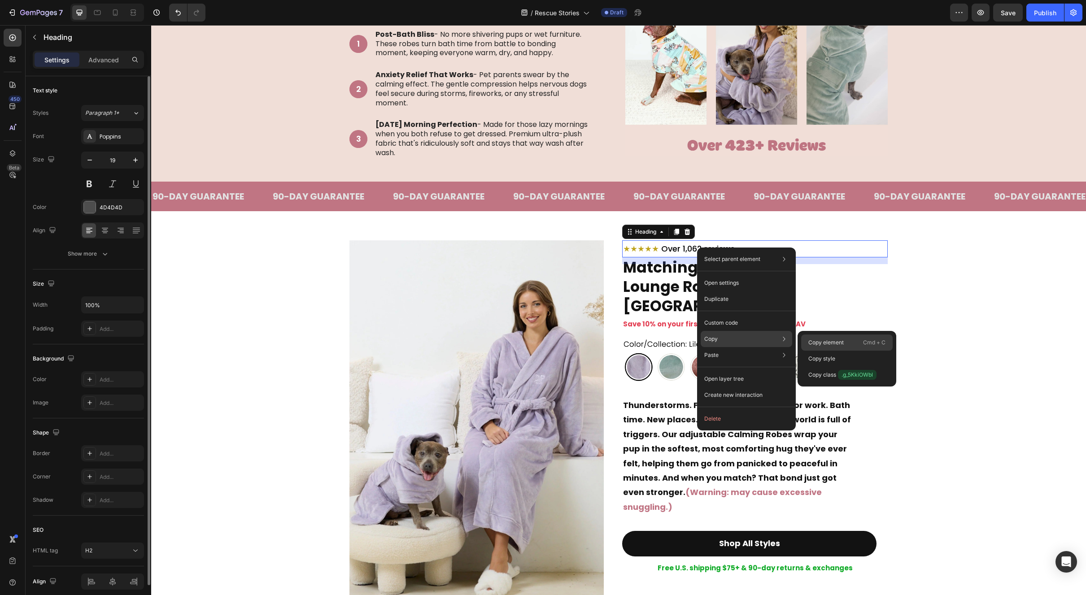
drag, startPoint x: 827, startPoint y: 341, endPoint x: 592, endPoint y: 313, distance: 236.7
click at [827, 341] on p "Copy element" at bounding box center [825, 343] width 35 height 8
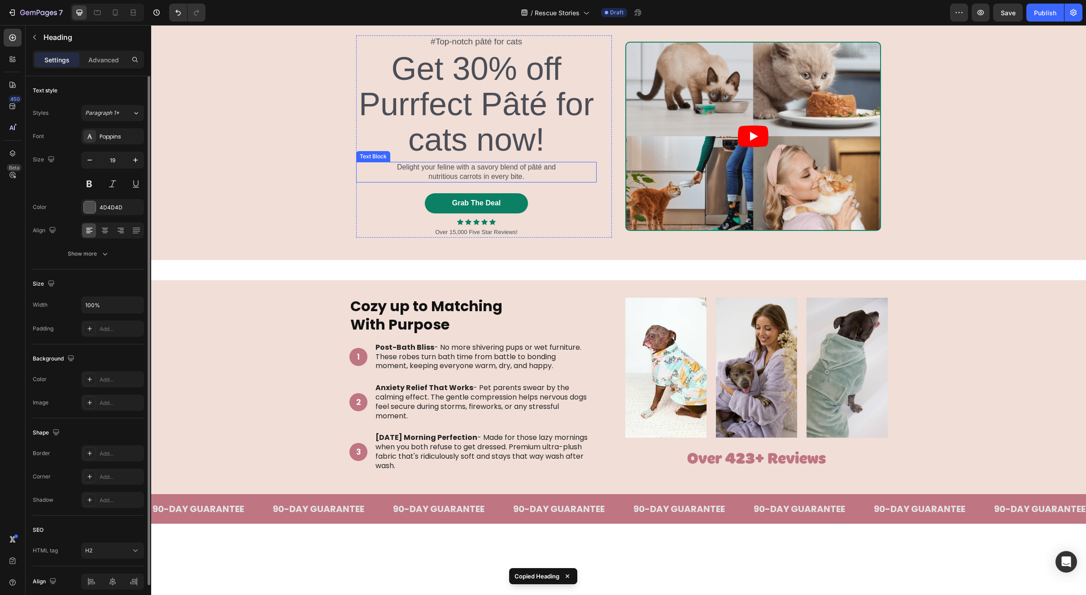
scroll to position [497, 0]
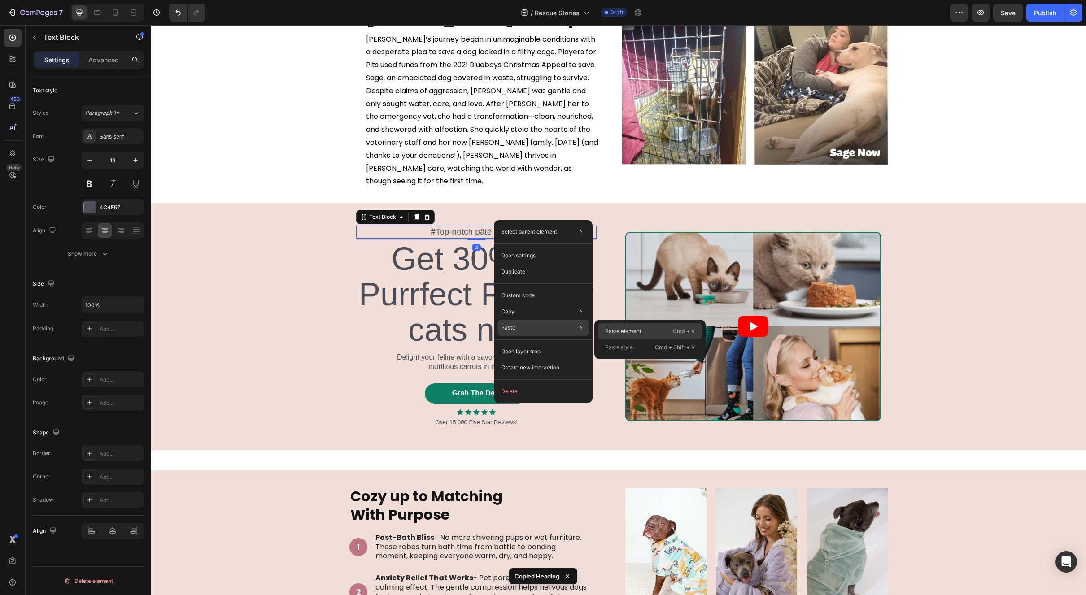
drag, startPoint x: 616, startPoint y: 328, endPoint x: 465, endPoint y: 303, distance: 152.7
click at [616, 328] on p "Paste element" at bounding box center [623, 331] width 36 height 8
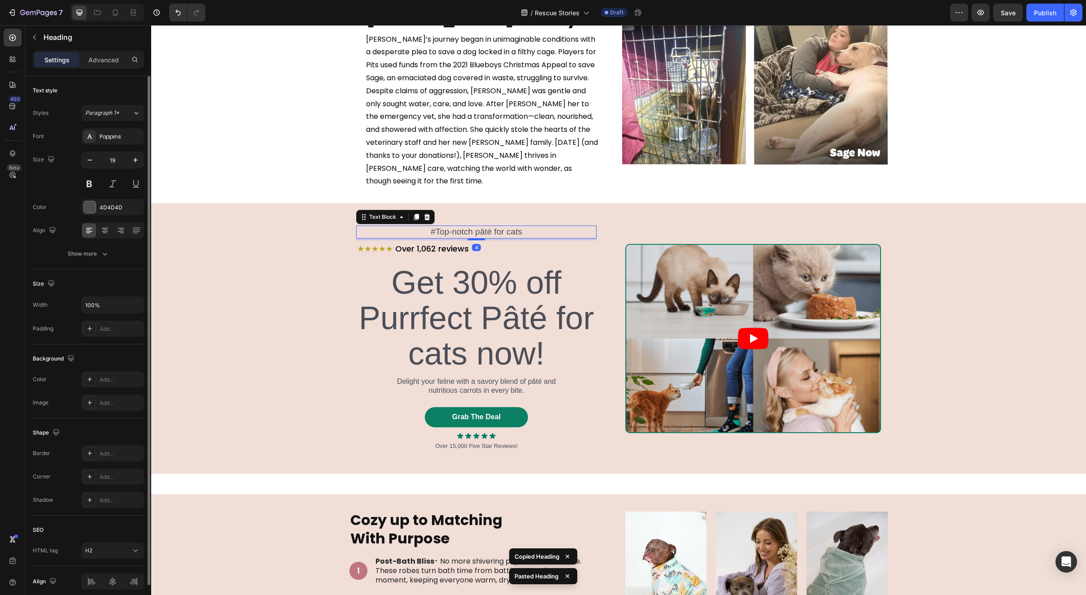
click at [493, 227] on p "#Top-notch pâté for cats" at bounding box center [476, 232] width 239 height 11
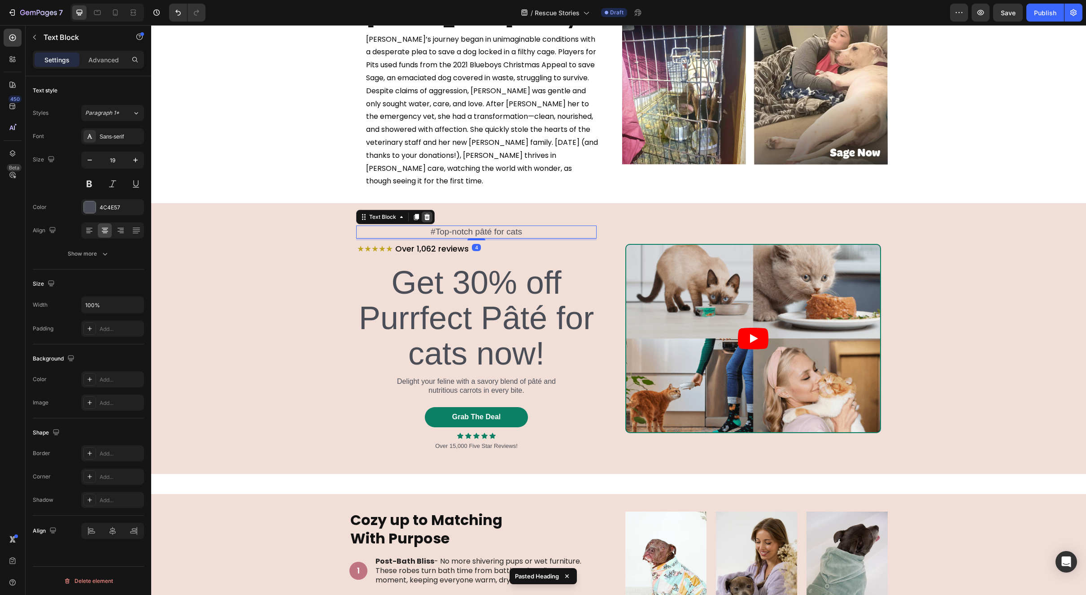
click at [424, 214] on icon at bounding box center [427, 217] width 6 height 6
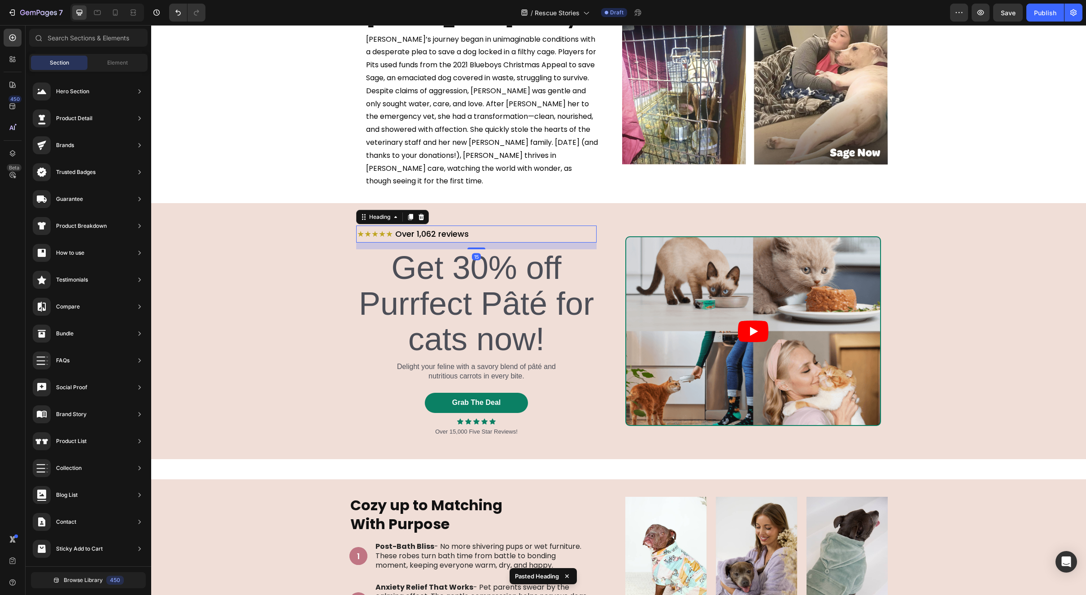
click at [455, 228] on span "Over 1,062 reviews" at bounding box center [432, 233] width 74 height 11
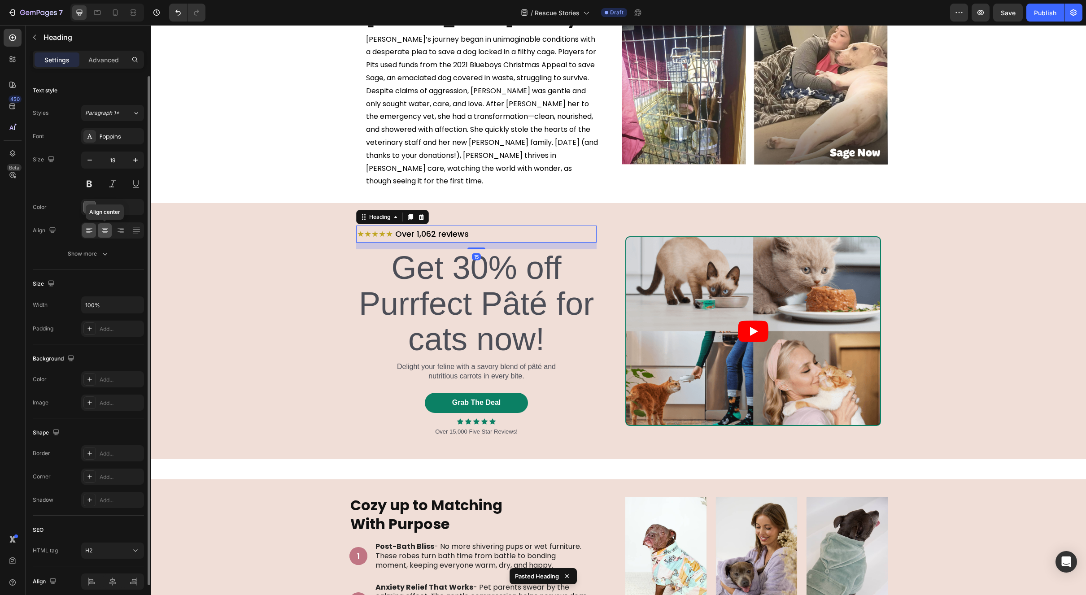
click at [108, 229] on icon at bounding box center [104, 230] width 9 height 9
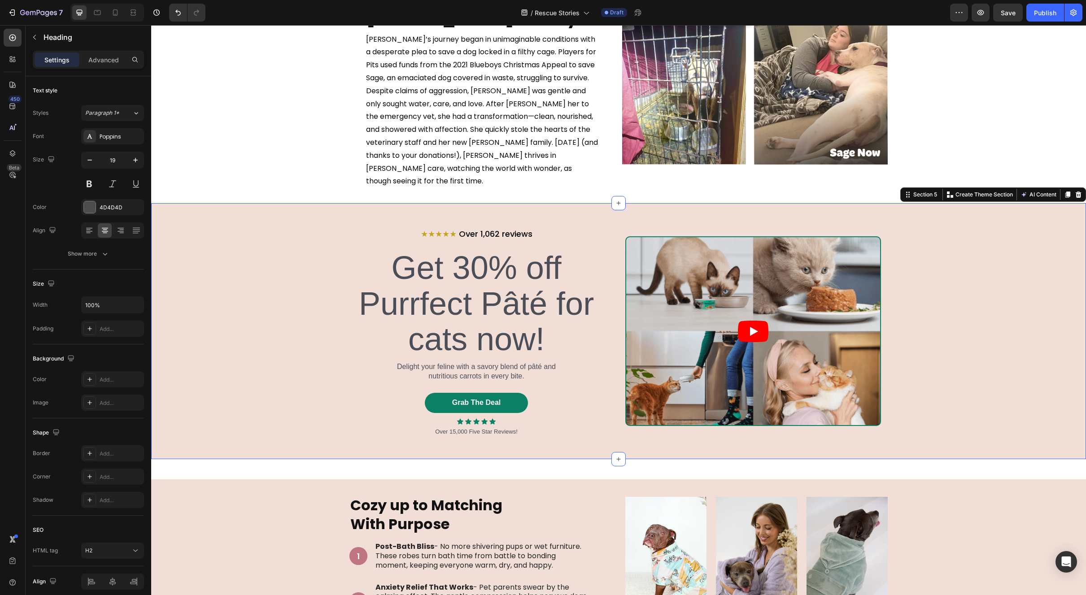
click at [984, 266] on div "★★★★★ Over 1,062 reviews Heading Get 30% off Purrfect Pâté for cats now! Headin…" at bounding box center [618, 331] width 935 height 211
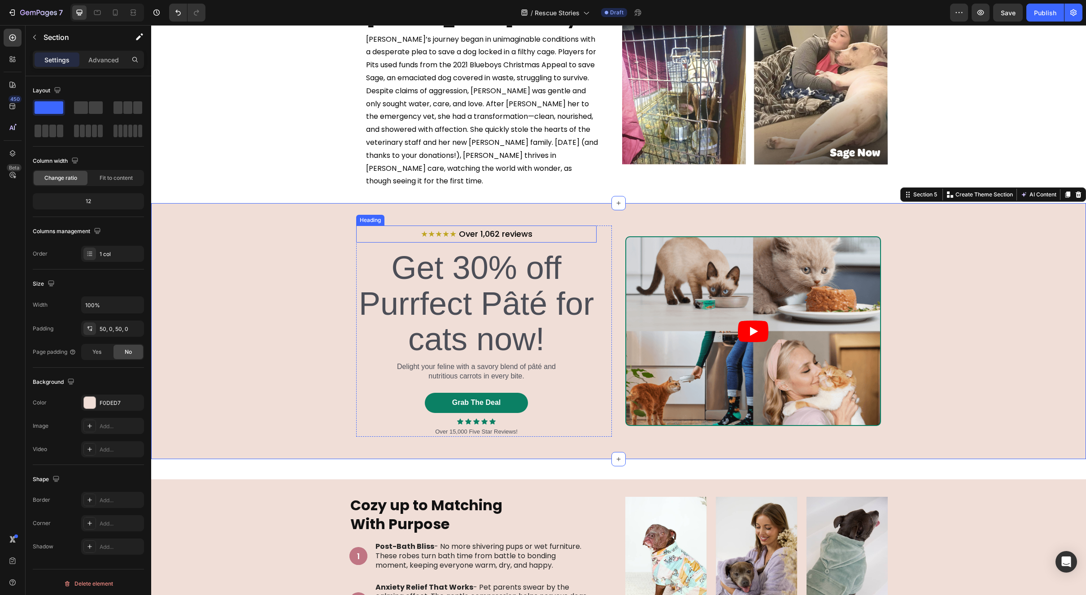
click at [489, 228] on span "Over 1,062 reviews" at bounding box center [496, 233] width 74 height 11
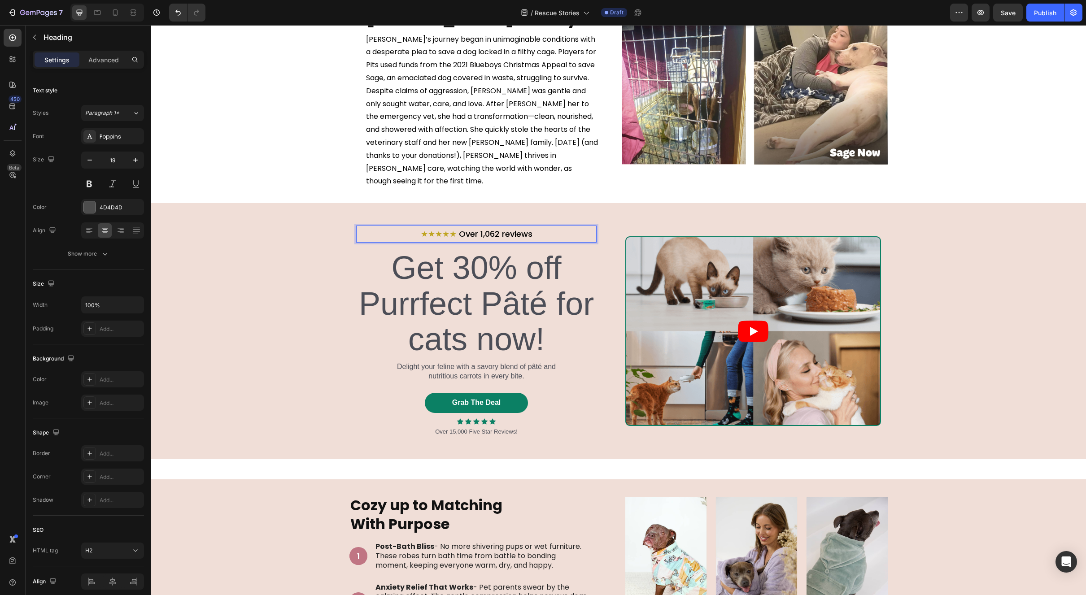
click at [491, 228] on span "Over 1,062 reviews" at bounding box center [496, 233] width 74 height 11
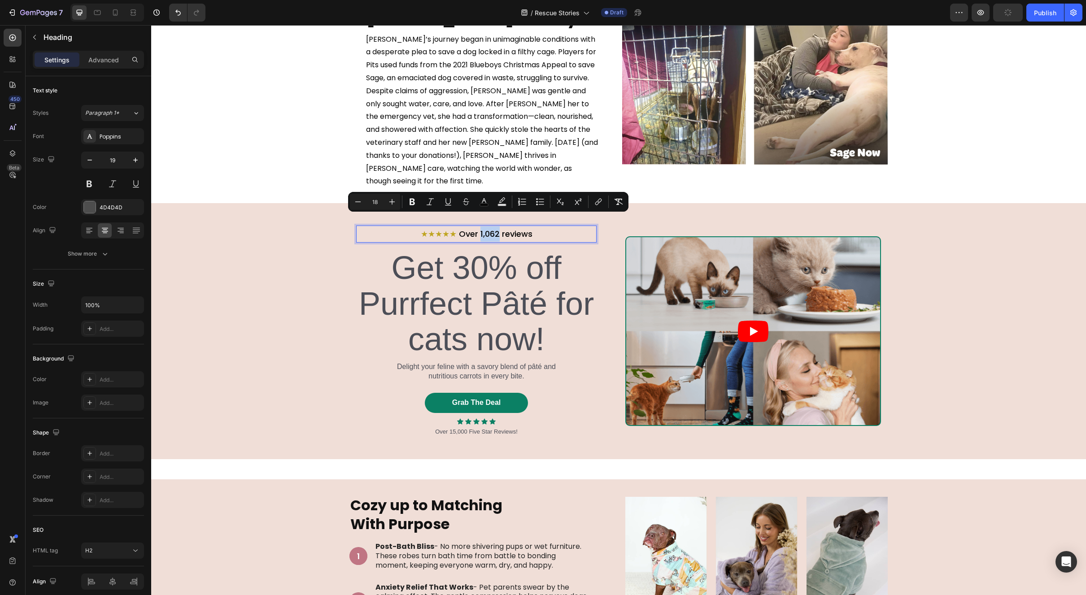
drag, startPoint x: 497, startPoint y: 220, endPoint x: 479, endPoint y: 221, distance: 17.9
click at [479, 228] on span "Over 1,062 reviews" at bounding box center [496, 233] width 74 height 11
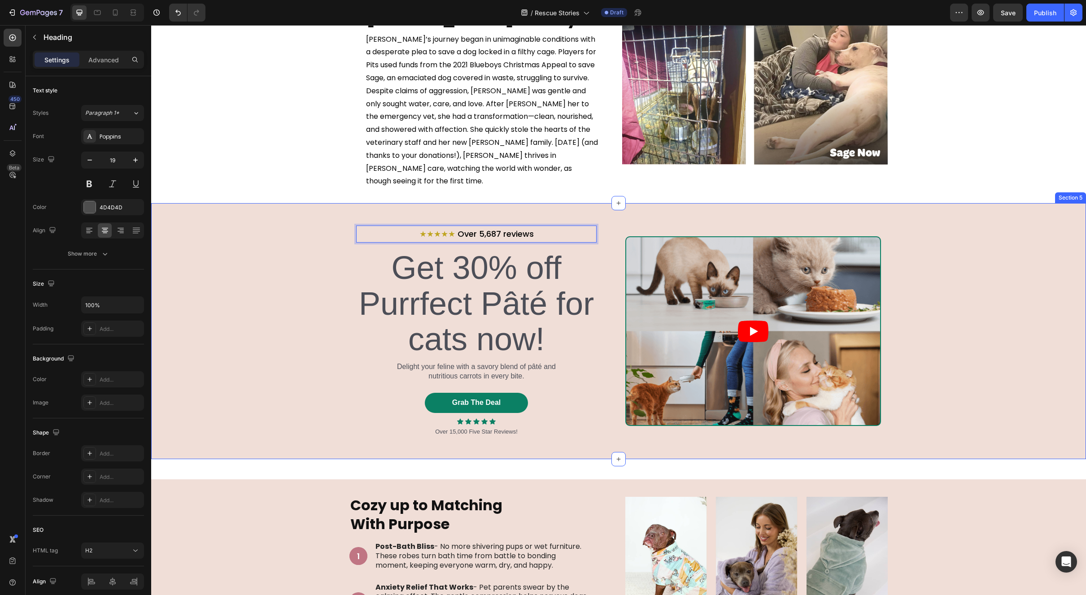
click at [980, 345] on div "★★★★★ Over 5,687 reviews Heading 15 Get 30% off Purrfect Pâté for cats now! Hea…" at bounding box center [618, 331] width 935 height 211
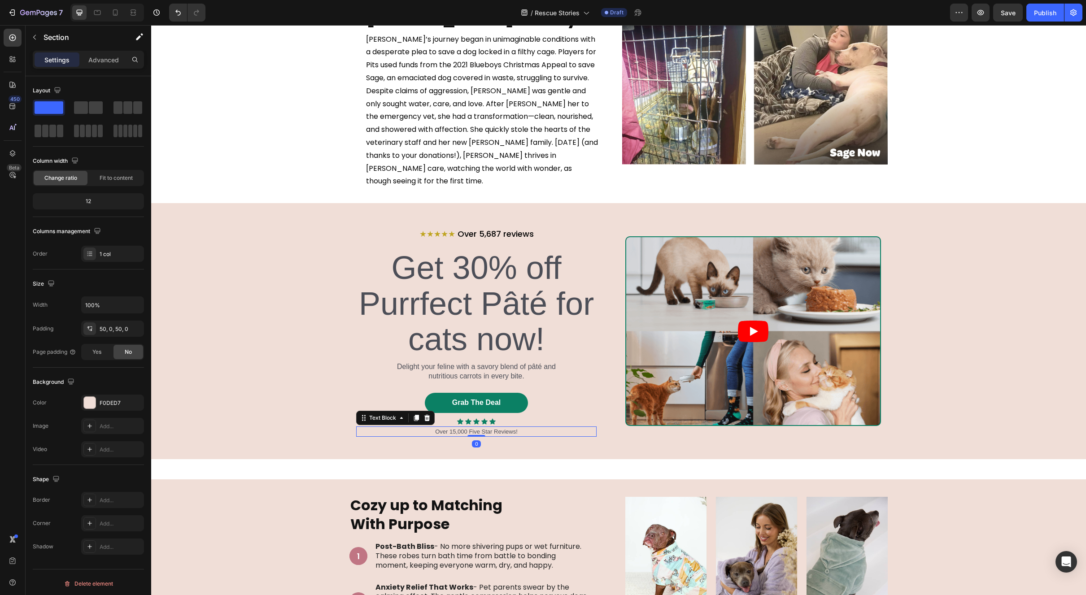
click at [497, 427] on p "Over 15,000 Five Star Reviews!" at bounding box center [476, 431] width 239 height 9
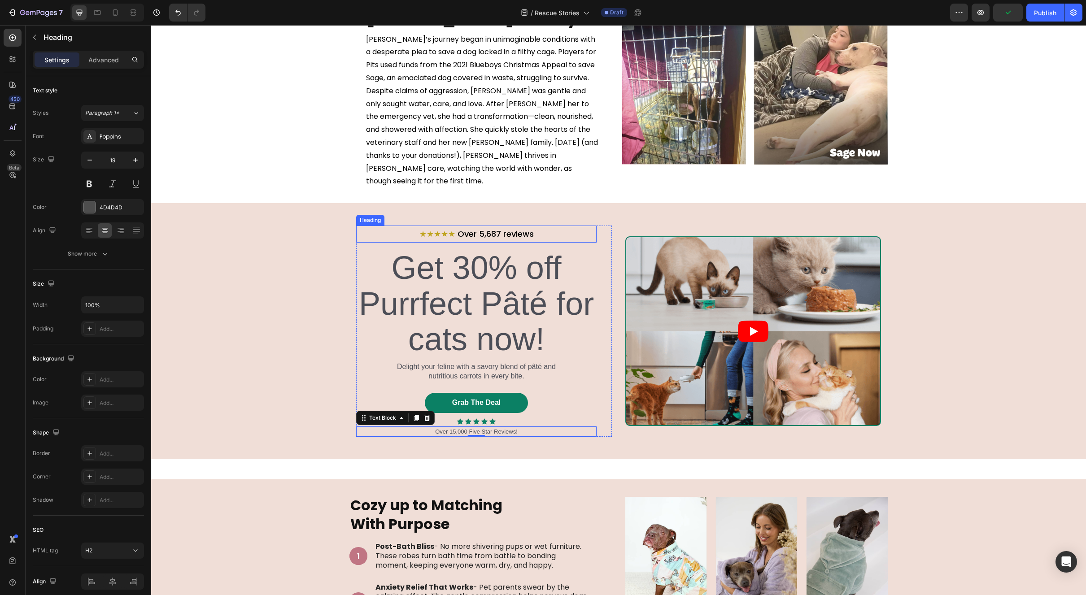
click at [526, 228] on span "Over 5,687 reviews" at bounding box center [496, 233] width 76 height 11
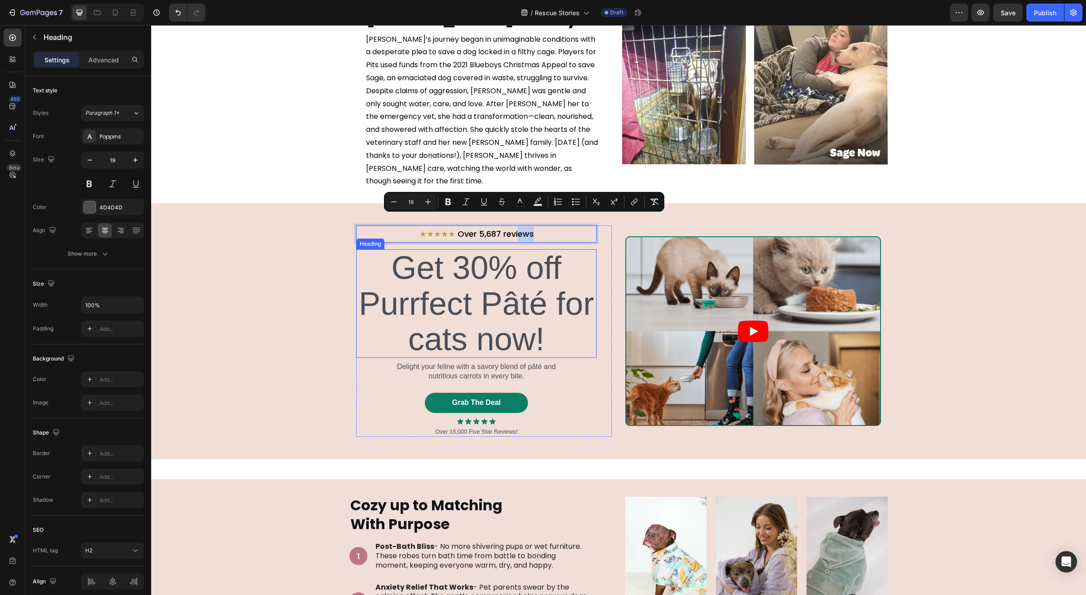
drag, startPoint x: 516, startPoint y: 222, endPoint x: 517, endPoint y: 276, distance: 54.3
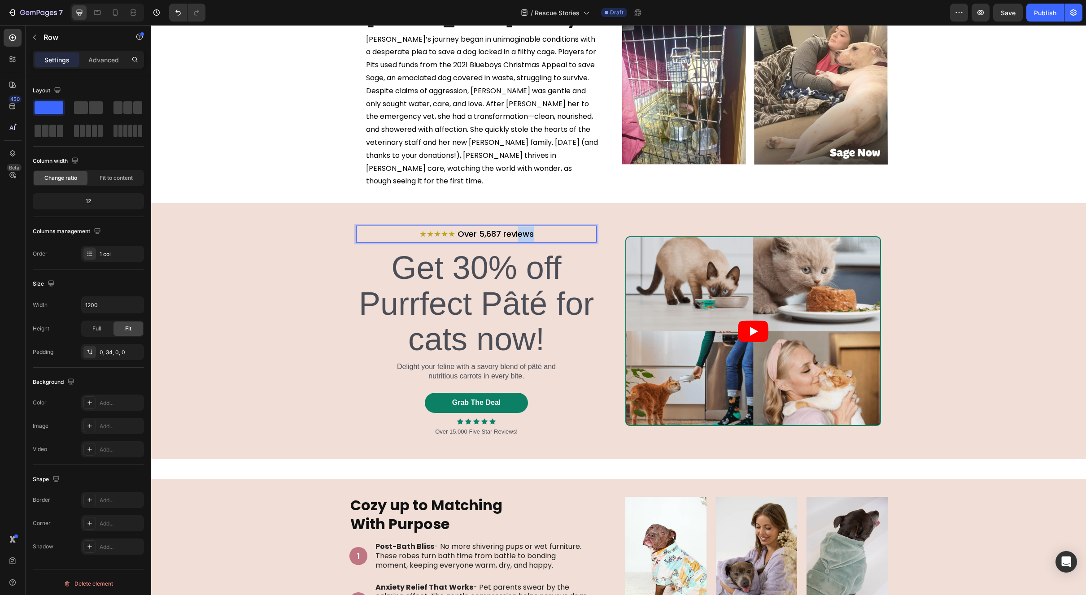
click at [385, 230] on div "★★★★★ Over 5,687 reviews Heading 15 Get 30% off Purrfect Pâté for cats now! Hea…" at bounding box center [476, 331] width 240 height 211
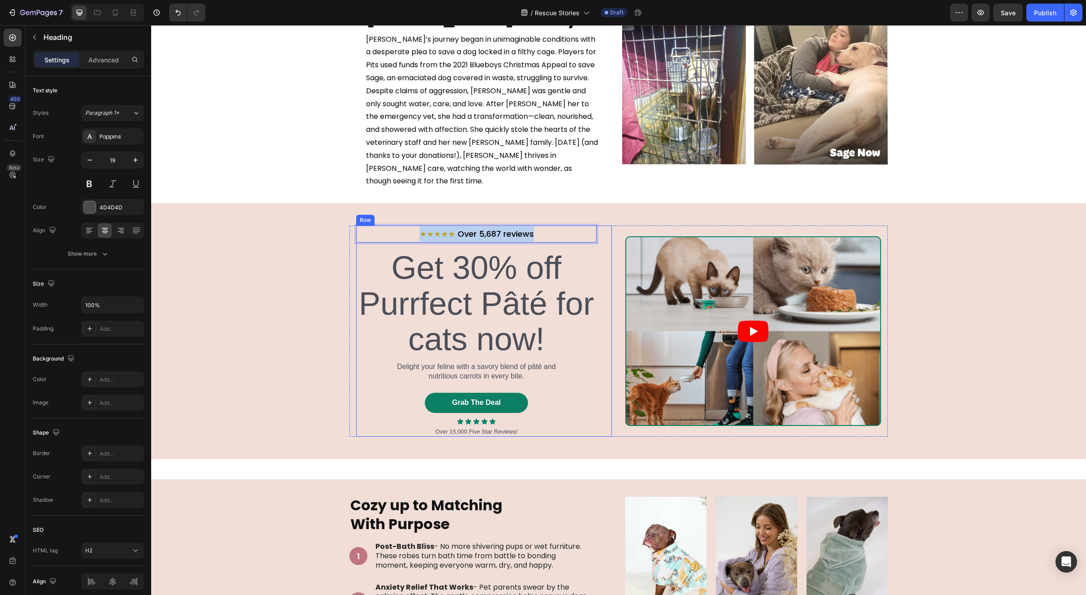
drag, startPoint x: 379, startPoint y: 220, endPoint x: 379, endPoint y: 231, distance: 10.8
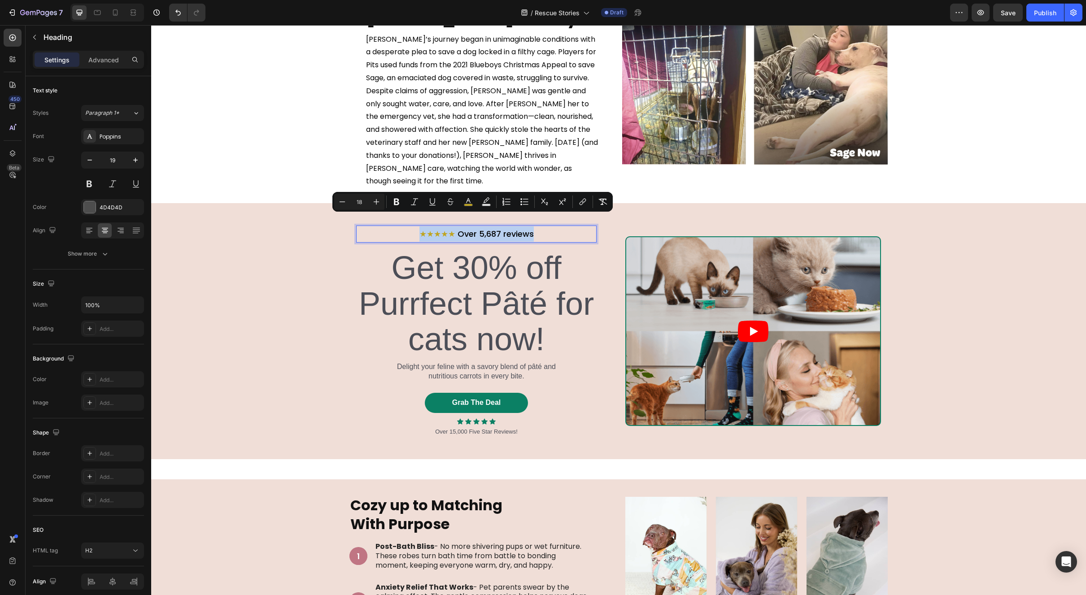
click at [380, 227] on p "★★★★★ Over 5,687 reviews" at bounding box center [476, 234] width 239 height 15
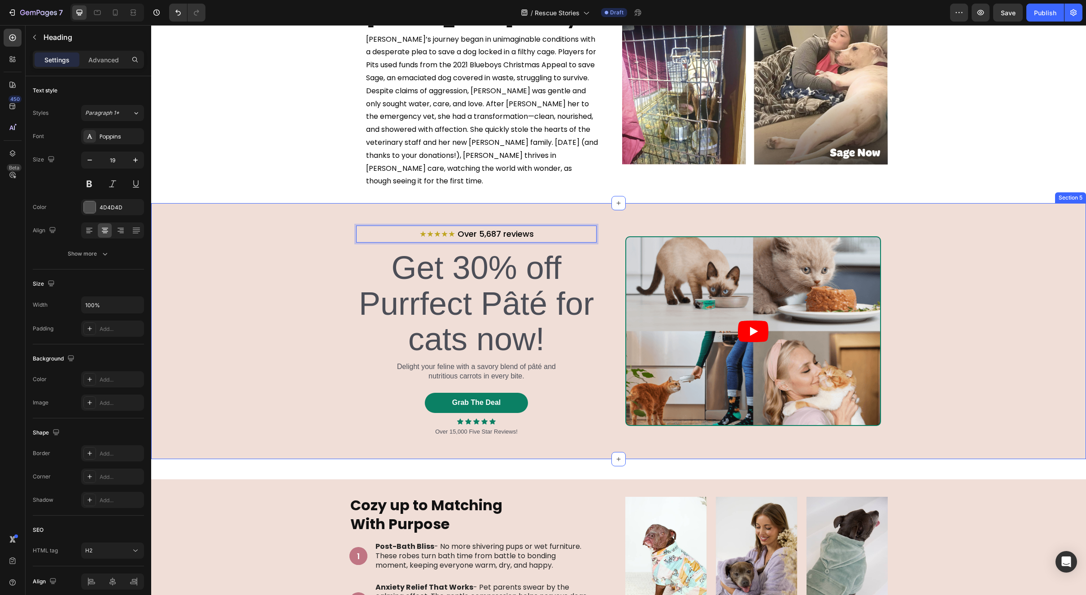
click at [614, 206] on div "★★★★★ Over 5,687 reviews Heading 15 Get 30% off Purrfect Pâté for cats now! Hea…" at bounding box center [618, 331] width 935 height 256
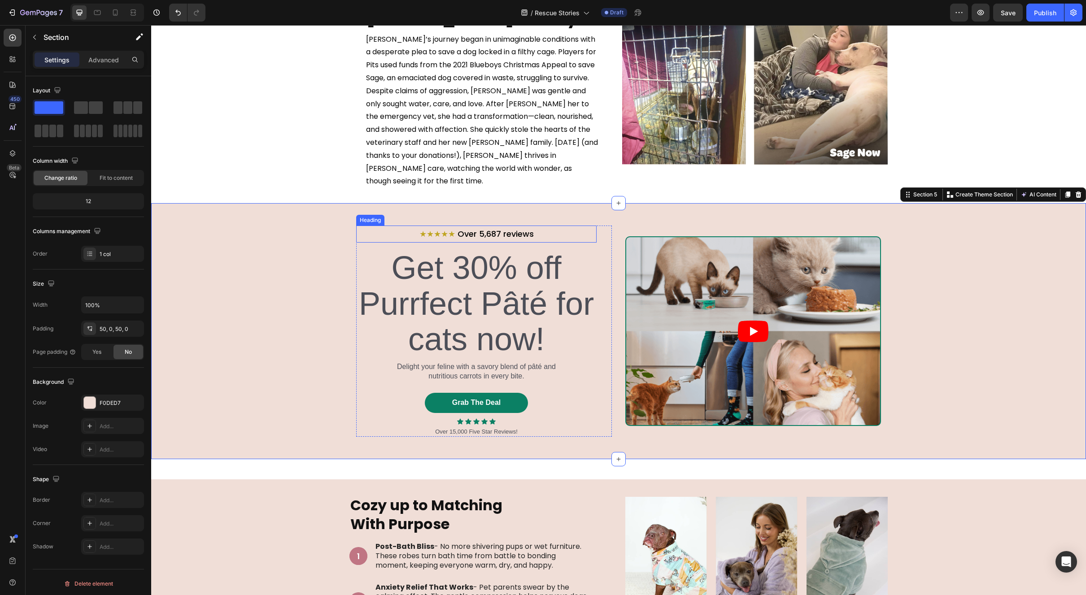
click at [551, 227] on p "⁠⁠⁠⁠⁠⁠⁠ ★★★★★ Over 5,687 reviews" at bounding box center [476, 234] width 239 height 15
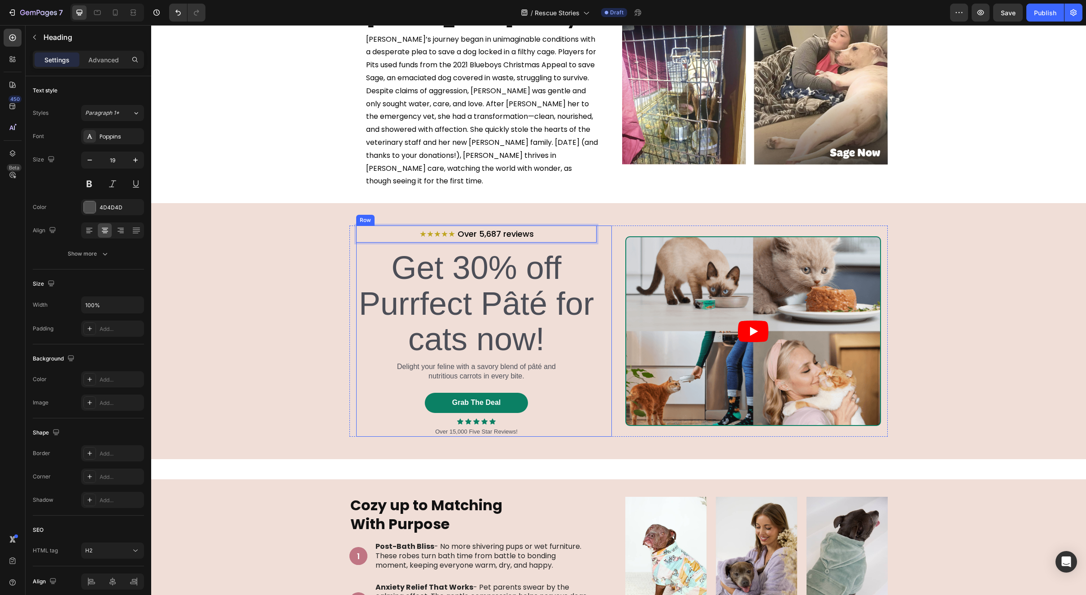
drag, startPoint x: 566, startPoint y: 218, endPoint x: 565, endPoint y: 232, distance: 14.8
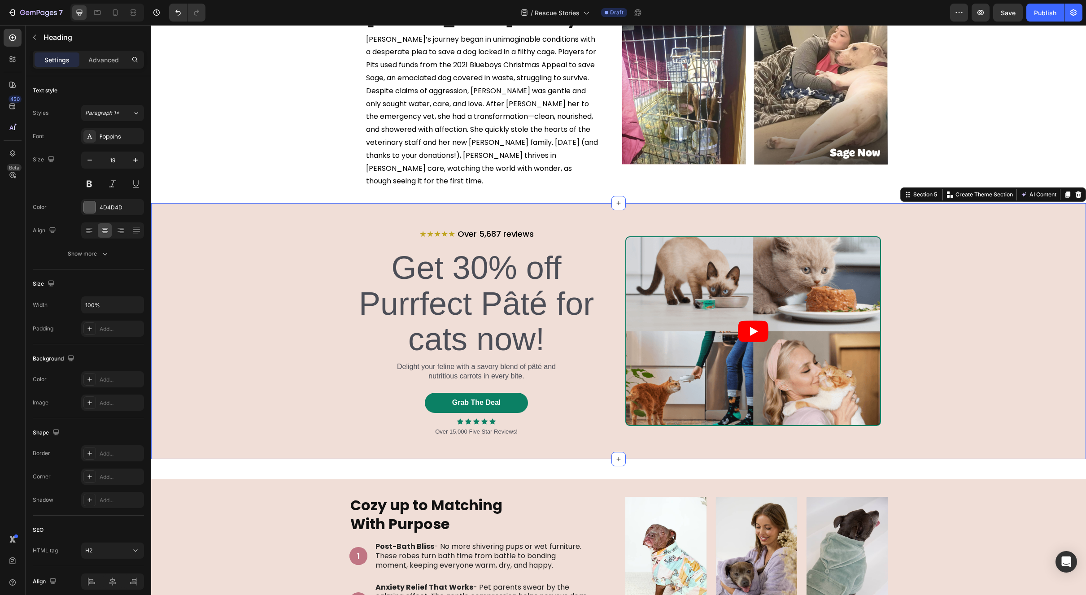
click at [594, 203] on div "⁠⁠⁠⁠⁠⁠⁠ ★★★★★ Over 5,687 reviews Heading Get 30% off Purrfect Pâté for cats now…" at bounding box center [618, 331] width 935 height 256
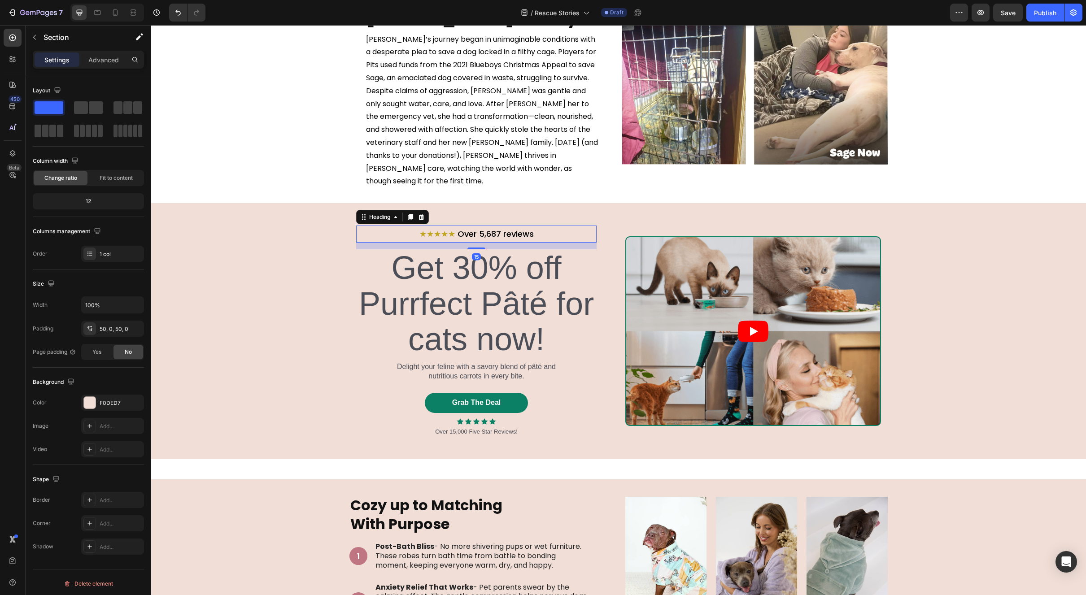
click at [559, 227] on p "⁠⁠⁠⁠⁠⁠⁠ ★★★★★ Over 5,687 reviews" at bounding box center [476, 234] width 239 height 15
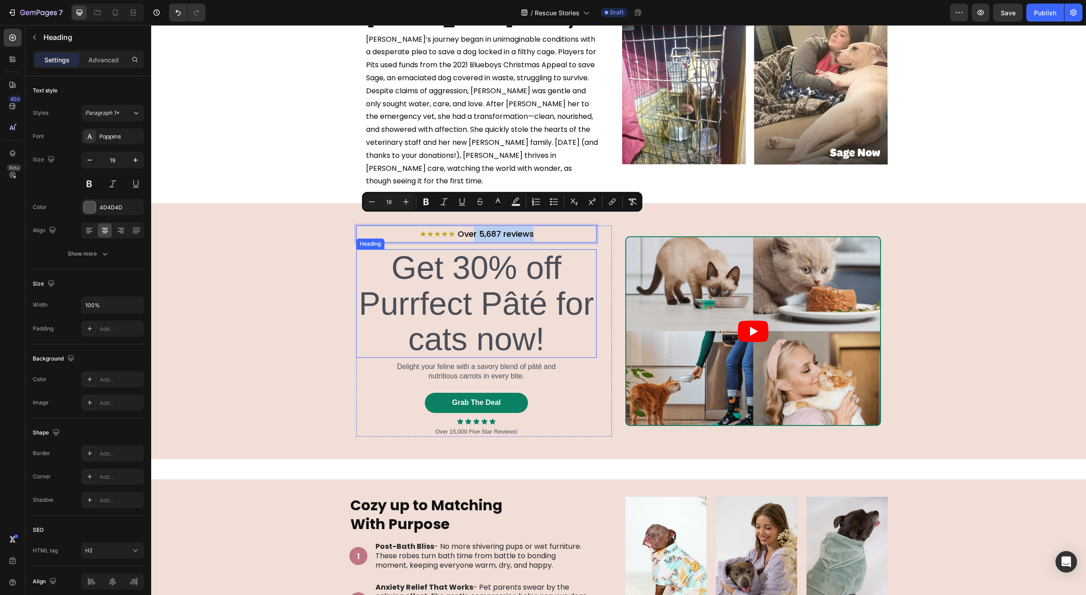
drag, startPoint x: 471, startPoint y: 222, endPoint x: 471, endPoint y: 244, distance: 22.9
click at [357, 227] on p "★★★★★ Over 5,687 reviews" at bounding box center [476, 234] width 239 height 15
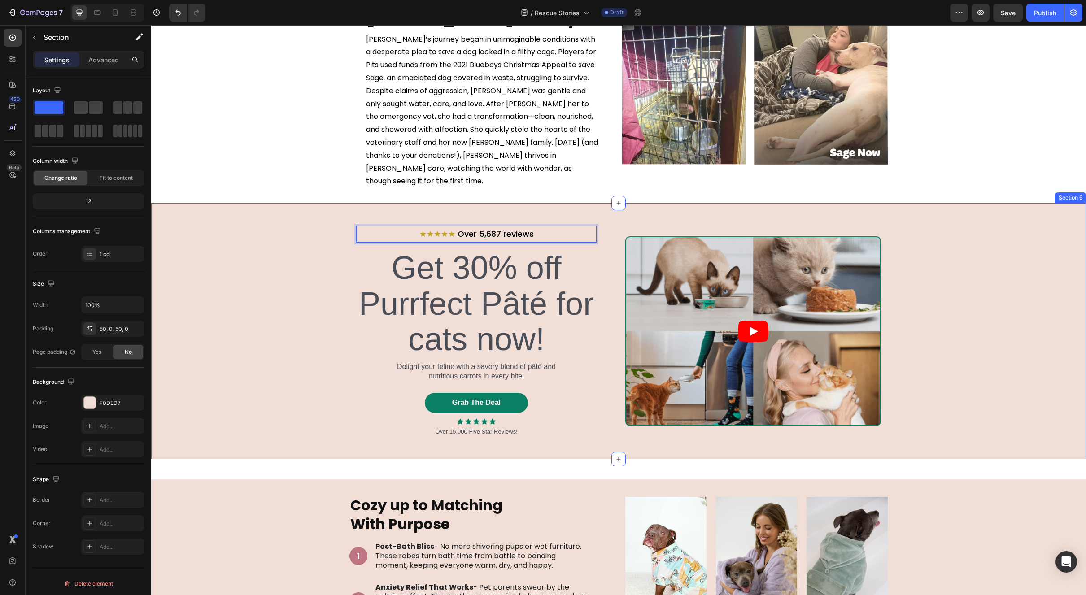
click at [328, 226] on div "★★★★★ Over 5,687 reviews Heading 15 Get 30% off Purrfect Pâté for cats now! Hea…" at bounding box center [618, 331] width 935 height 211
click at [423, 228] on span "★★★★★" at bounding box center [437, 233] width 36 height 11
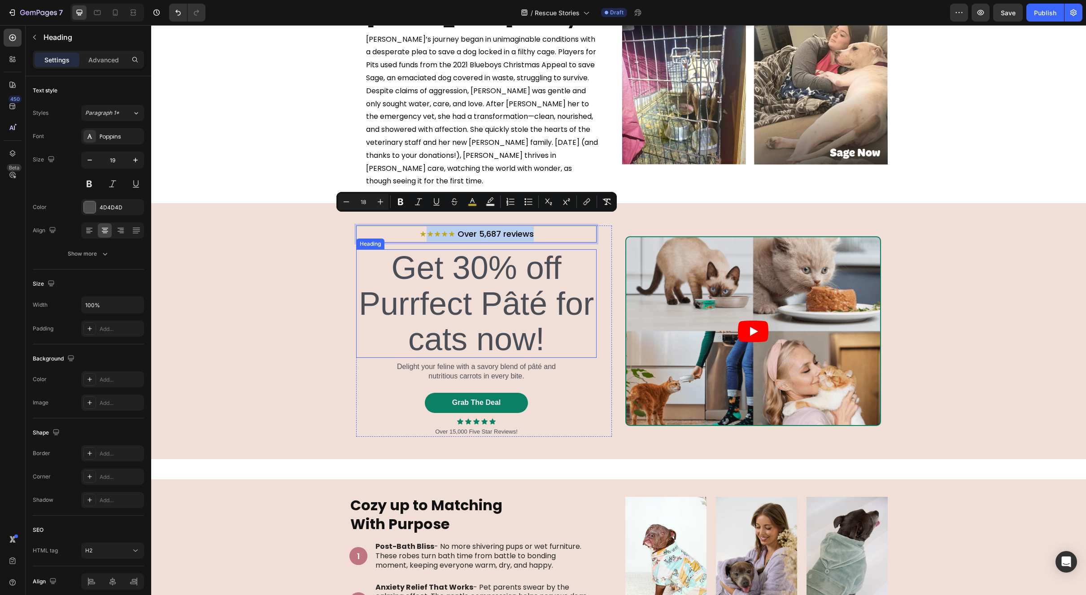
drag, startPoint x: 423, startPoint y: 218, endPoint x: 423, endPoint y: 241, distance: 22.9
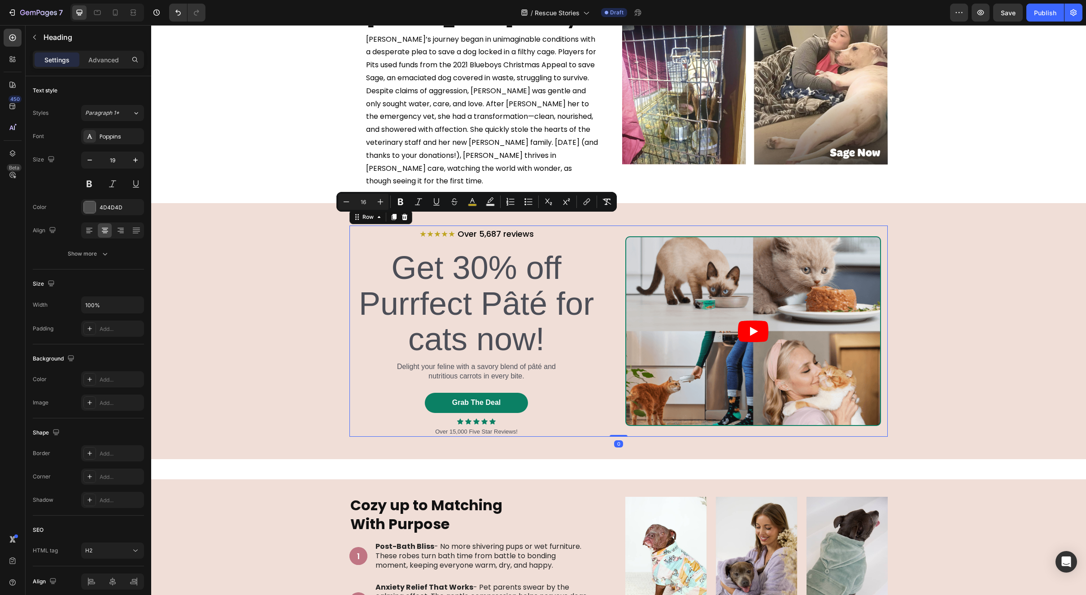
click at [611, 227] on div "⁠⁠⁠⁠⁠⁠⁠ ★★★★★ Over 5,687 reviews Heading Get 30% off Purrfect Pâté for cats now…" at bounding box center [618, 331] width 538 height 211
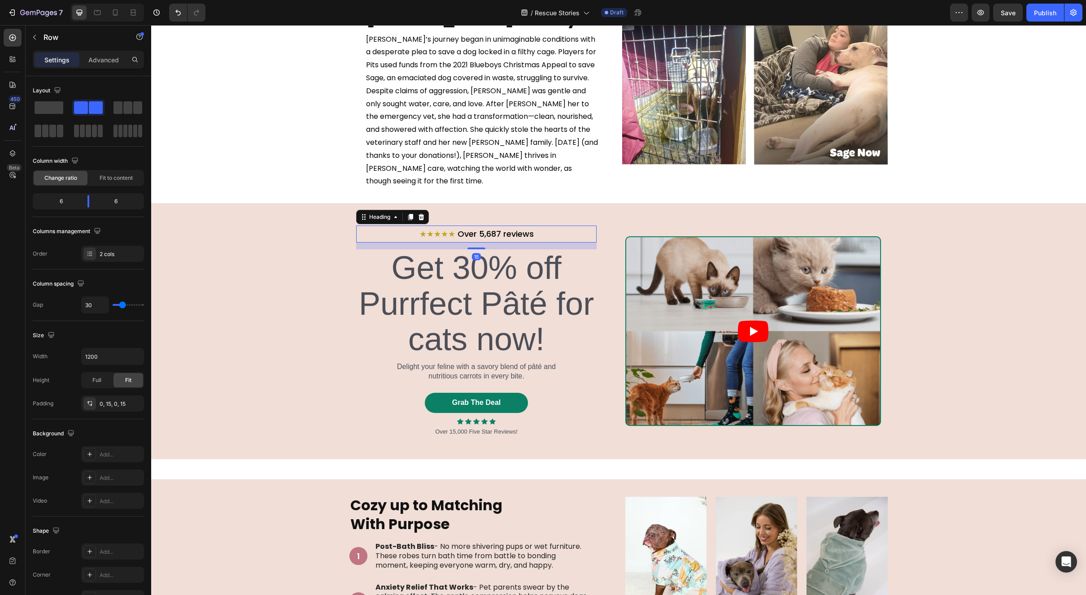
click at [573, 227] on p "⁠⁠⁠⁠⁠⁠⁠ ★★★★★ Over 5,687 reviews" at bounding box center [476, 234] width 239 height 15
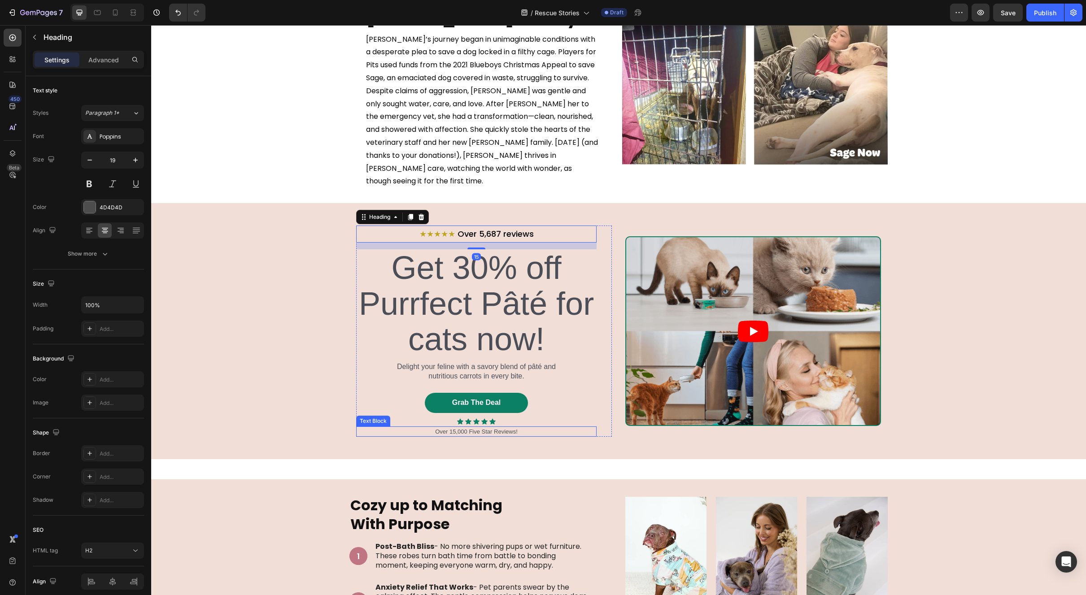
click at [509, 427] on p "Over 15,000 Five Star Reviews!" at bounding box center [476, 431] width 239 height 9
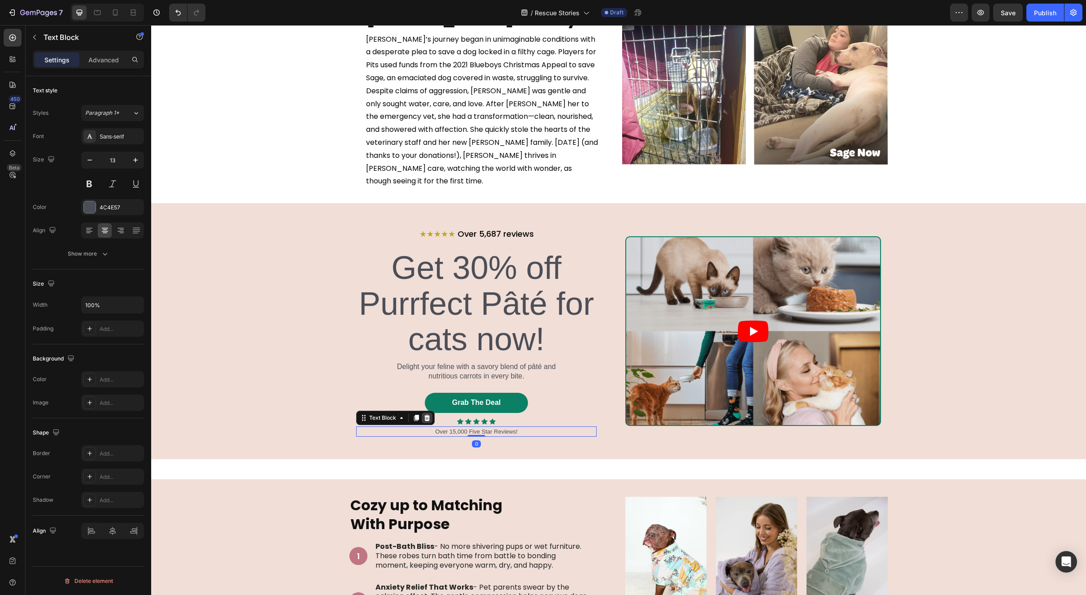
click at [426, 414] on icon at bounding box center [426, 417] width 7 height 7
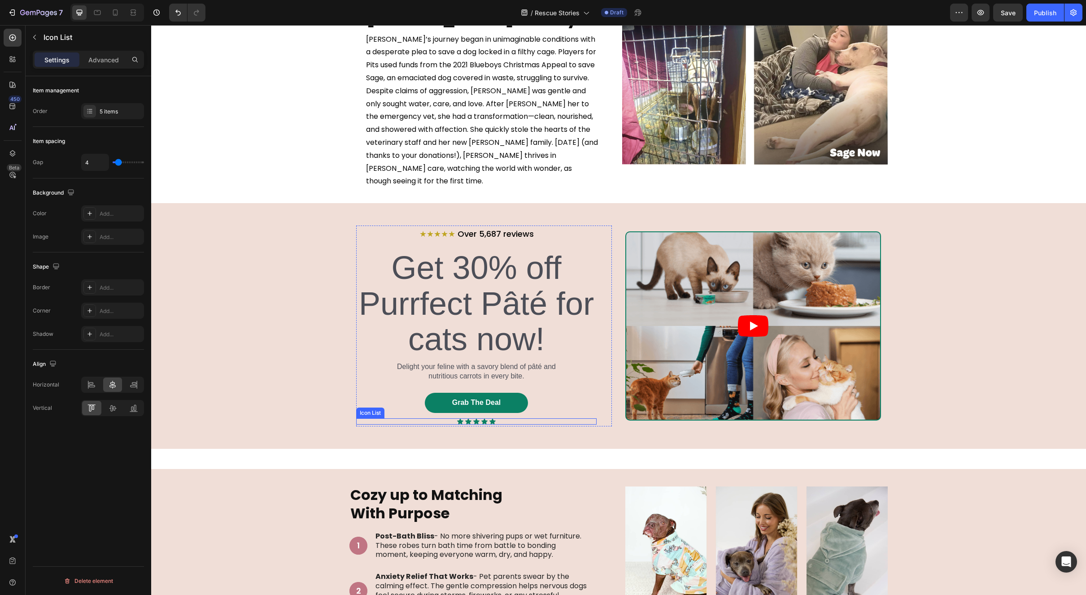
click at [504, 419] on div "Icon Icon Icon Icon Icon" at bounding box center [476, 422] width 240 height 6
click at [419, 406] on icon at bounding box center [421, 409] width 7 height 7
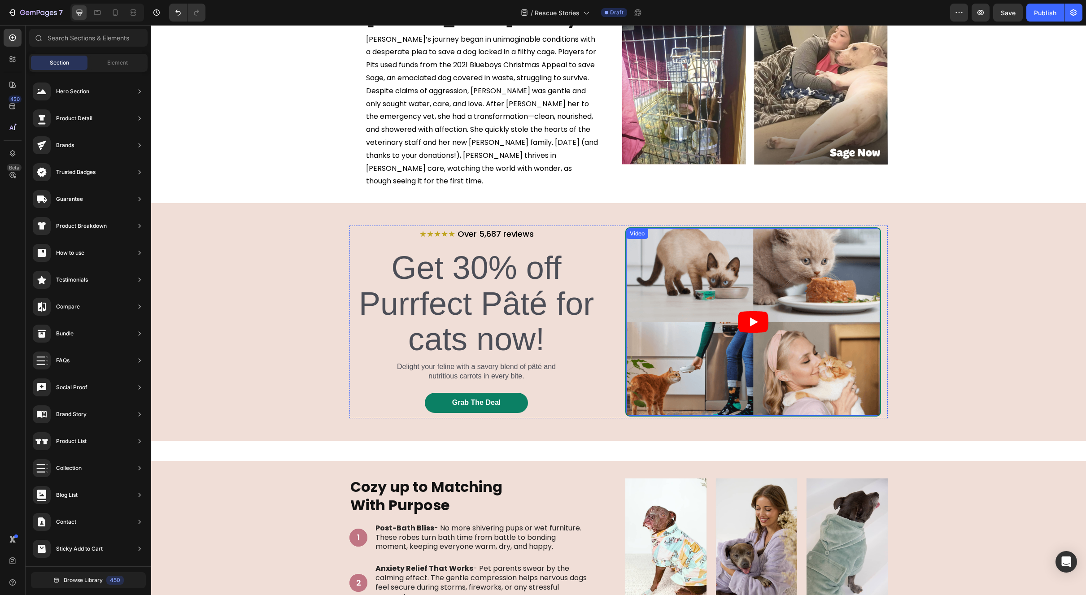
click at [697, 336] on article at bounding box center [753, 322] width 254 height 188
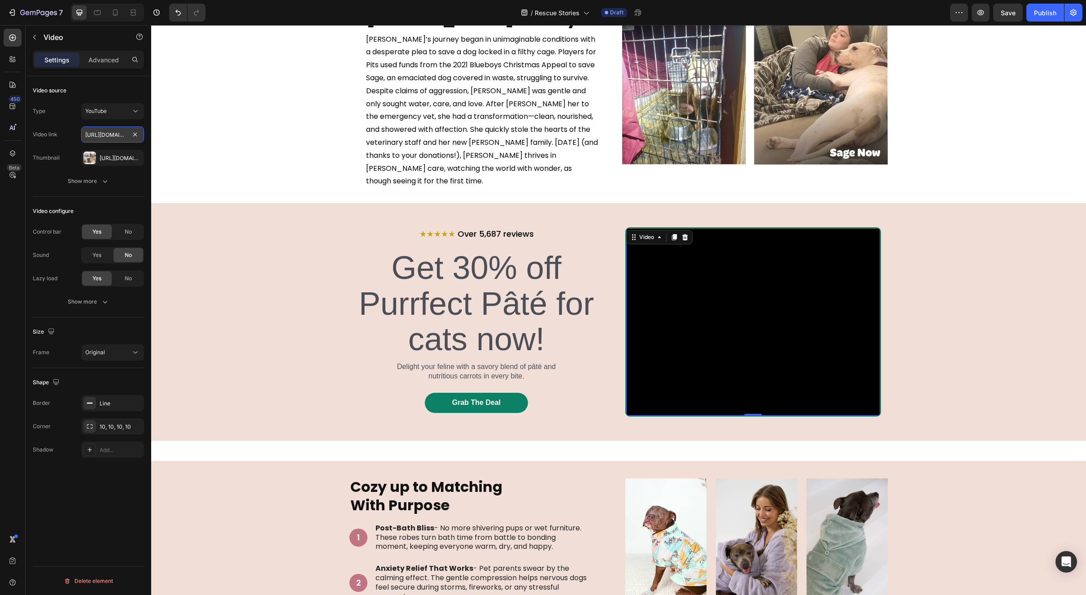
click at [105, 135] on input "https://www.youtube.com/watch?v=cyzh48XRS4M" at bounding box center [112, 134] width 63 height 16
click at [123, 318] on div "Video source Type YouTube Video link https://www.youtube.com/watch?v=cyzh48XRS4…" at bounding box center [88, 343] width 111 height 51
click at [122, 112] on div "YouTube" at bounding box center [108, 111] width 46 height 8
click at [108, 165] on span "Video hosting" at bounding box center [102, 167] width 34 height 8
type input "https://media.w3.org/2010/05/sintel/trailer.mp4"
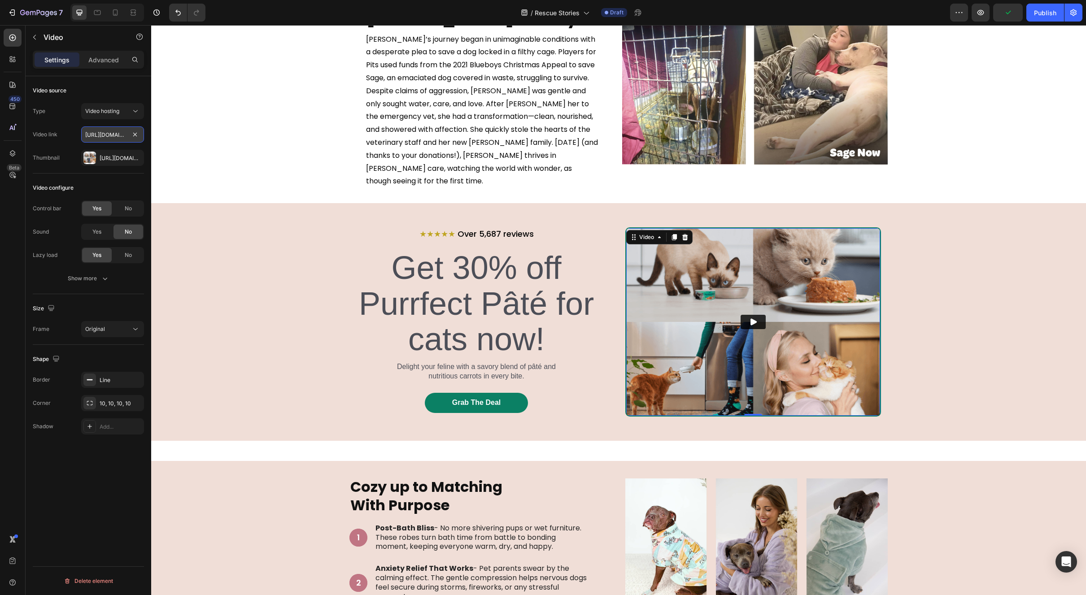
click at [109, 135] on input "https://media.w3.org/2010/05/sintel/trailer.mp4" at bounding box center [112, 134] width 63 height 16
click at [103, 137] on input "text" at bounding box center [112, 134] width 63 height 16
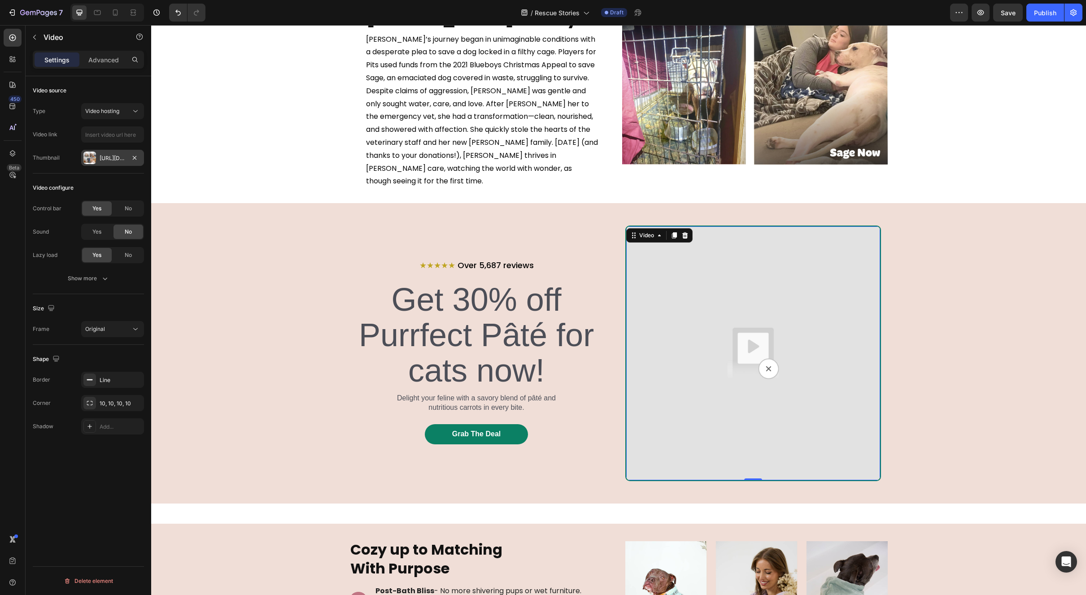
click at [119, 159] on div "Https://cdn.Shopify.Com/s/files/1/0636/3827/4231/files/gempages_576932947903382…" at bounding box center [113, 158] width 26 height 8
click at [117, 140] on input "text" at bounding box center [112, 134] width 63 height 16
paste input "[URL][DOMAIN_NAME]"
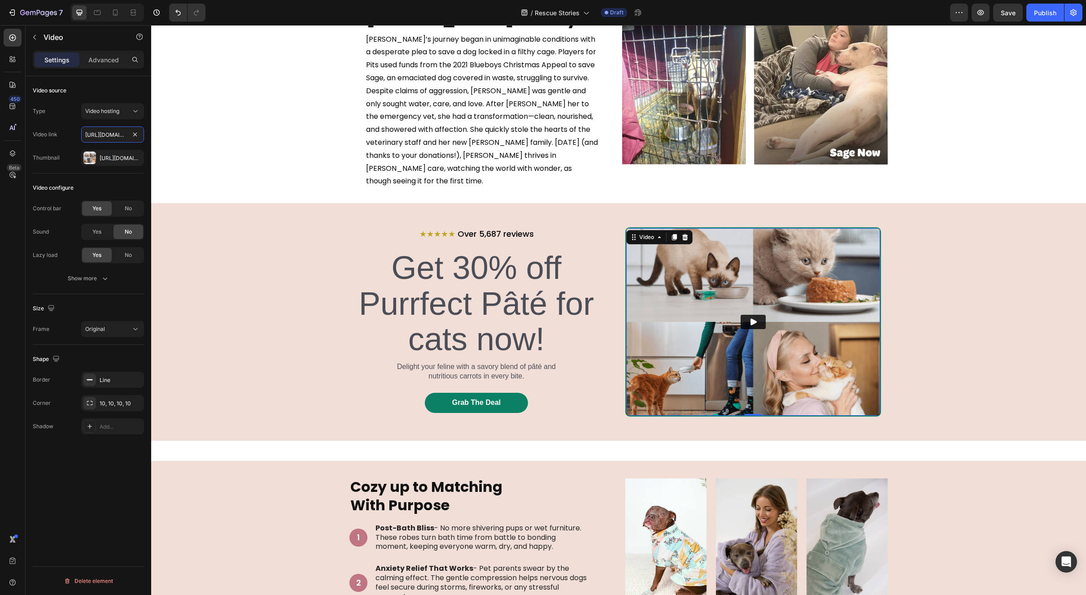
scroll to position [0, 161]
type input "[URL][DOMAIN_NAME]"
click at [135, 157] on icon "button" at bounding box center [134, 157] width 7 height 7
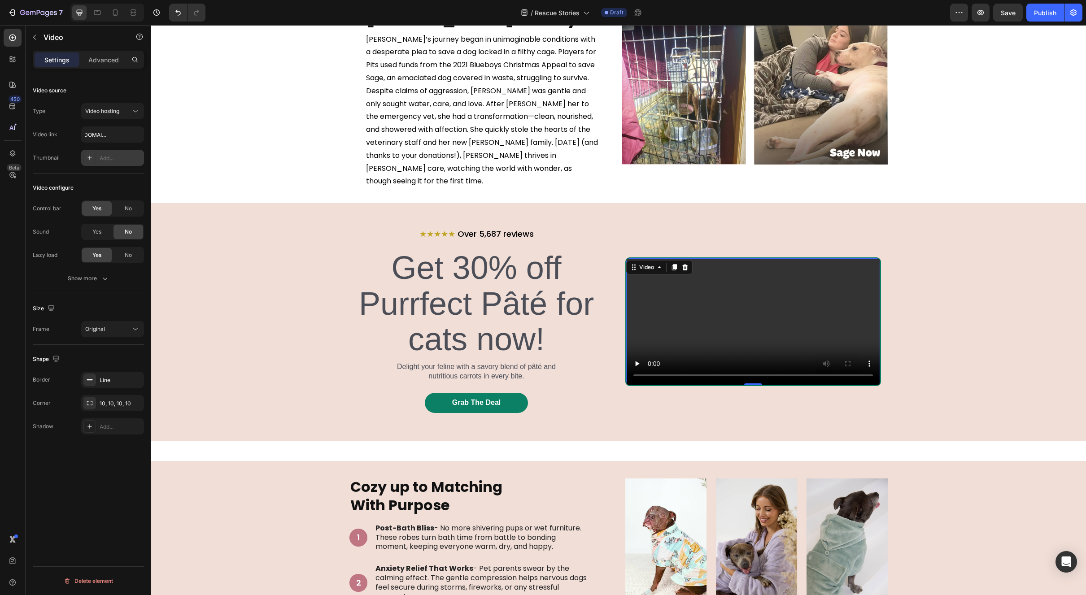
scroll to position [0, 0]
click at [112, 158] on div "Add..." at bounding box center [121, 158] width 42 height 8
type input "[URL][DOMAIN_NAME]"
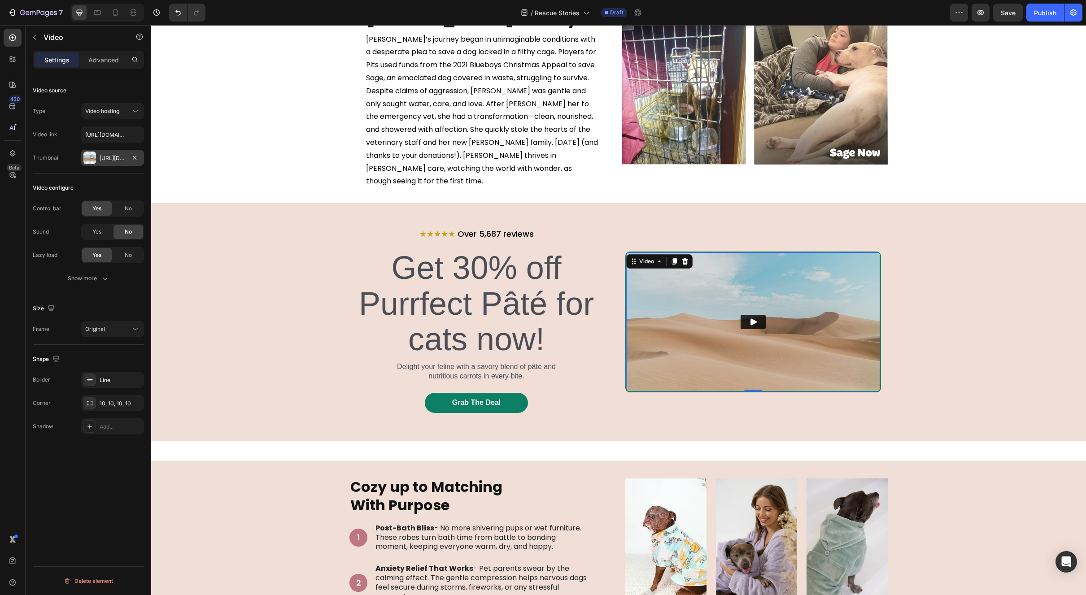
click at [759, 315] on button "Play" at bounding box center [753, 322] width 25 height 14
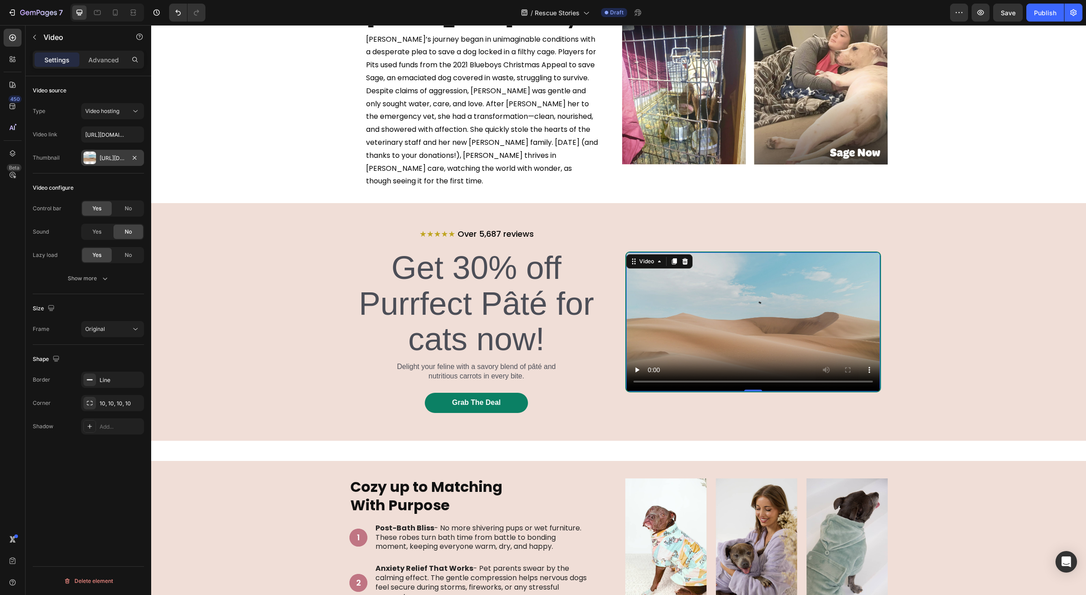
scroll to position [606, 0]
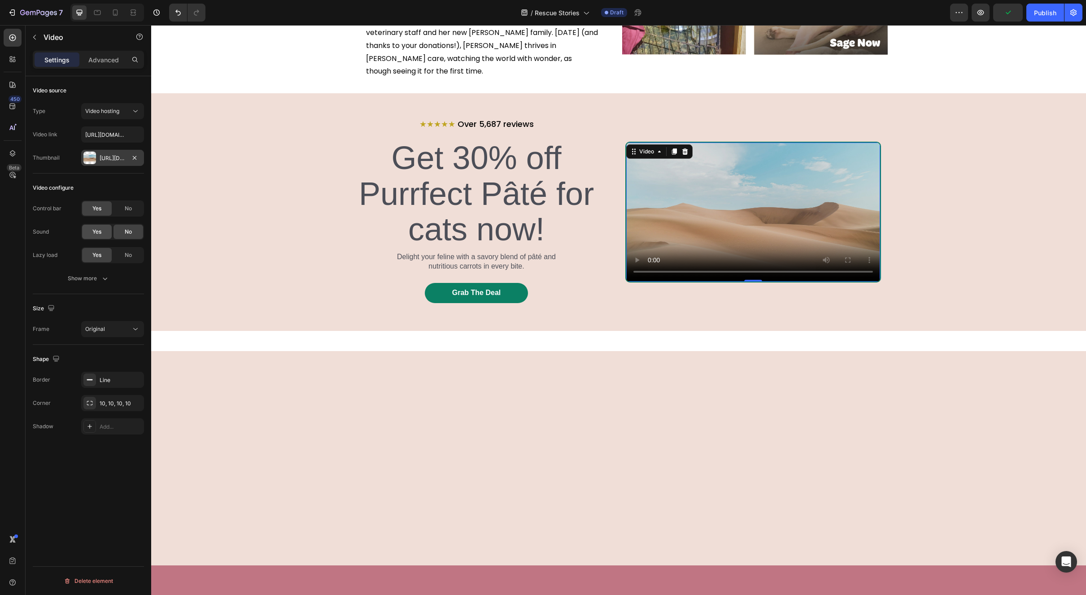
click at [104, 234] on div "Yes" at bounding box center [97, 232] width 30 height 14
click at [118, 333] on div "Original" at bounding box center [112, 329] width 55 height 9
click at [103, 420] on p "16:9" at bounding box center [109, 419] width 48 height 8
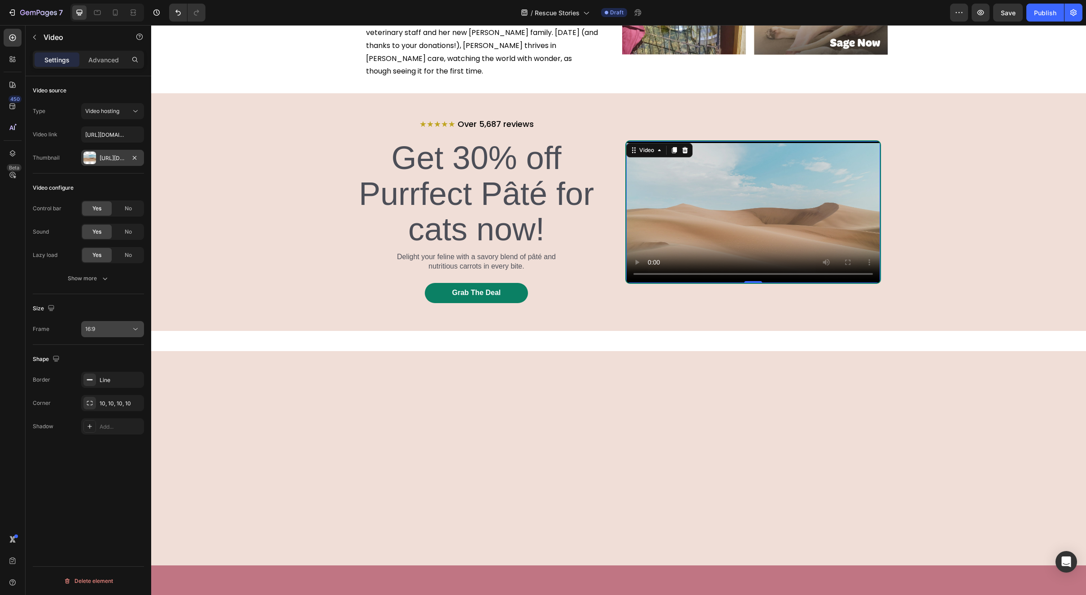
click at [105, 330] on div "16:9" at bounding box center [108, 329] width 46 height 8
click at [101, 401] on p "4:3" at bounding box center [109, 402] width 48 height 8
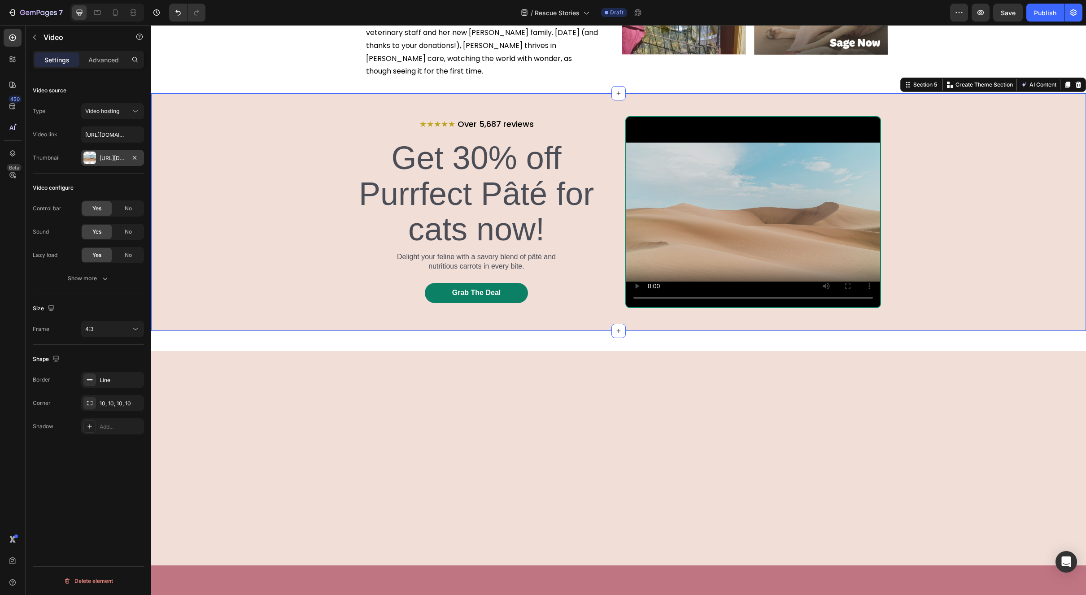
click at [918, 217] on div "⁠⁠⁠⁠⁠⁠⁠ ★★★★★ Over 5,687 reviews Heading Get 30% off Purrfect Pâté for cats now…" at bounding box center [618, 212] width 935 height 192
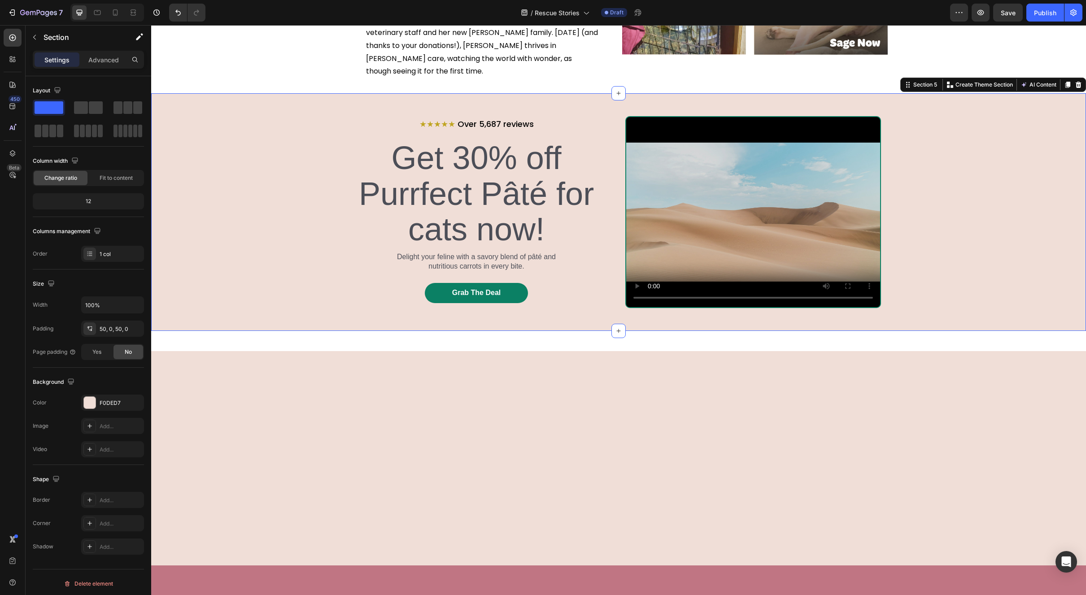
click at [769, 435] on div at bounding box center [618, 458] width 921 height 183
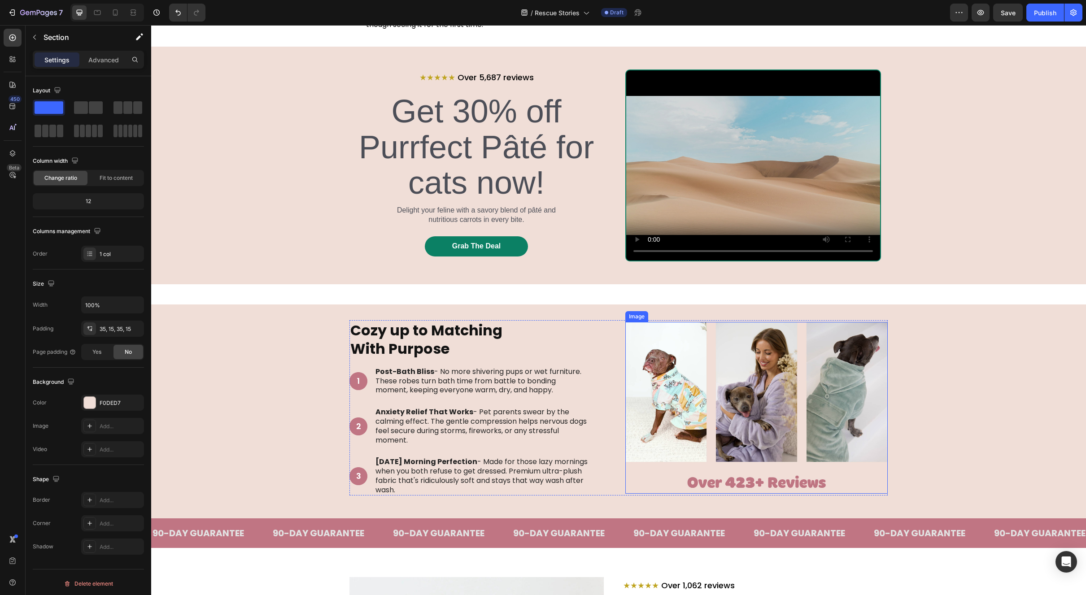
scroll to position [555, 0]
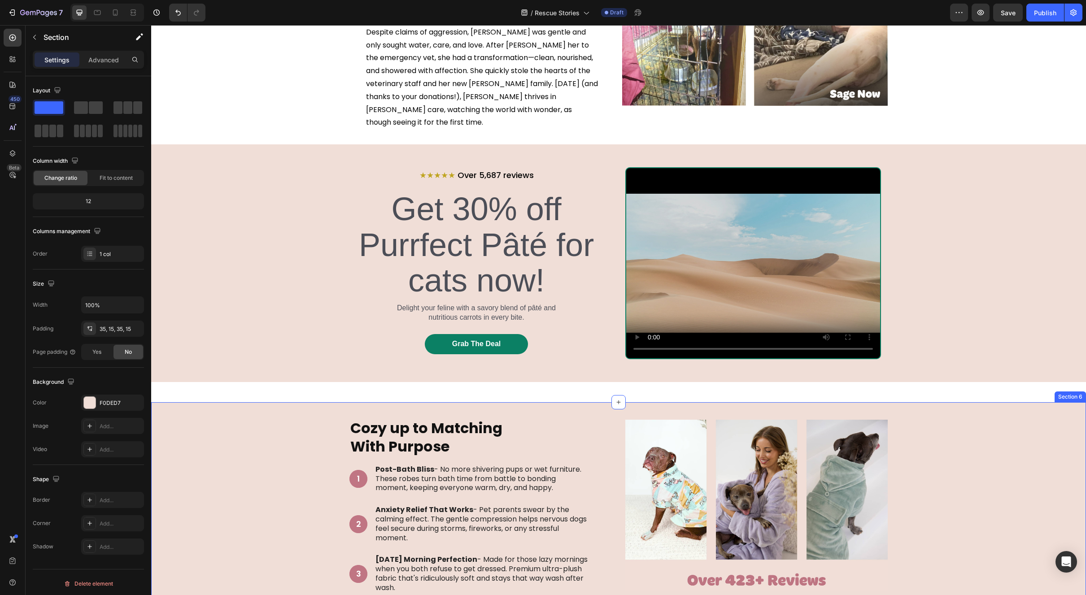
click at [967, 448] on div "Cozy up to Matching With Purpose Heading 1 Text Block Hero Banner Post-Bath Bli…" at bounding box center [618, 509] width 921 height 183
click at [974, 359] on div "⁠⁠⁠⁠⁠⁠⁠ ★★★★★ Over 5,687 reviews Heading Get 30% off Purrfect Pâté for cats now…" at bounding box center [618, 262] width 935 height 237
click at [115, 68] on div "Settings Advanced" at bounding box center [88, 60] width 111 height 18
click at [114, 59] on p "Advanced" at bounding box center [103, 59] width 31 height 9
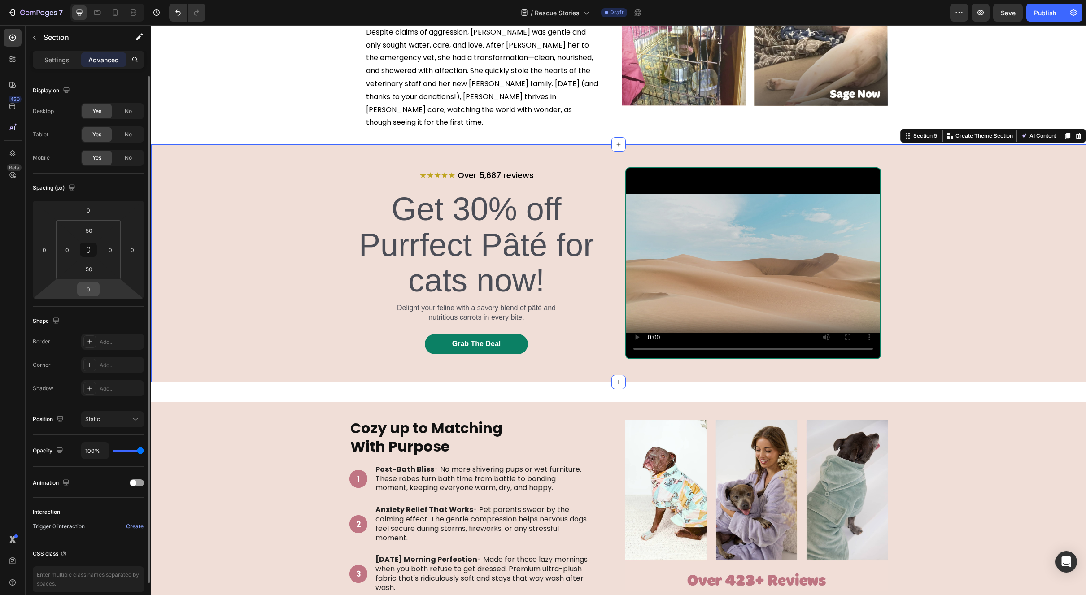
click at [93, 287] on input "0" at bounding box center [88, 289] width 18 height 13
click at [96, 268] on input "50" at bounding box center [89, 268] width 18 height 13
type input "50"
click at [91, 288] on input "0" at bounding box center [88, 289] width 18 height 13
type input "-50"
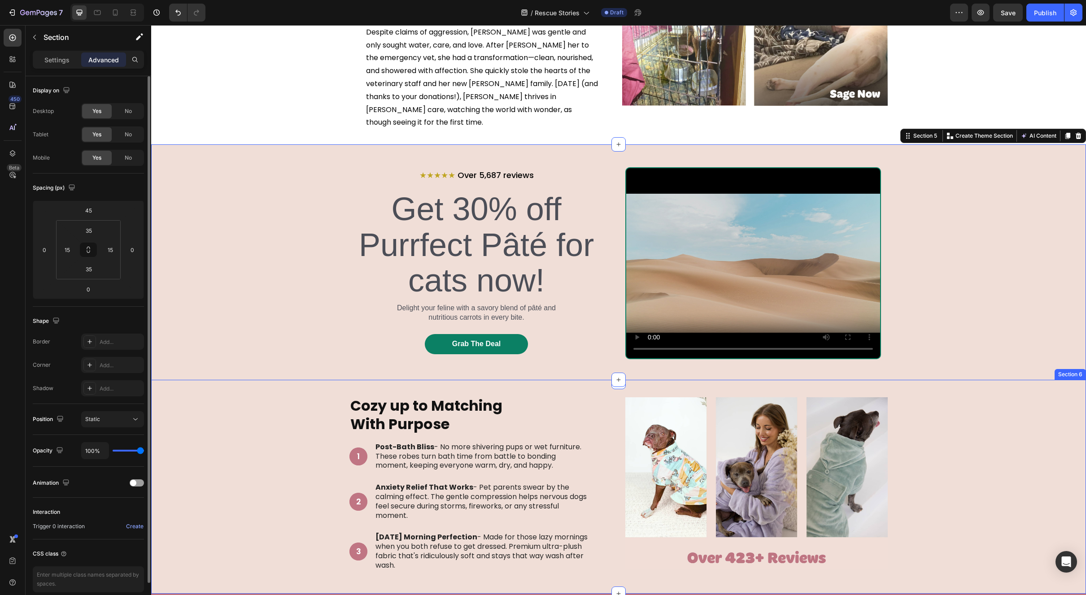
click at [1025, 439] on div "Cozy up to Matching With Purpose Heading 1 Text Block Hero Banner Post-Bath Bli…" at bounding box center [618, 487] width 921 height 183
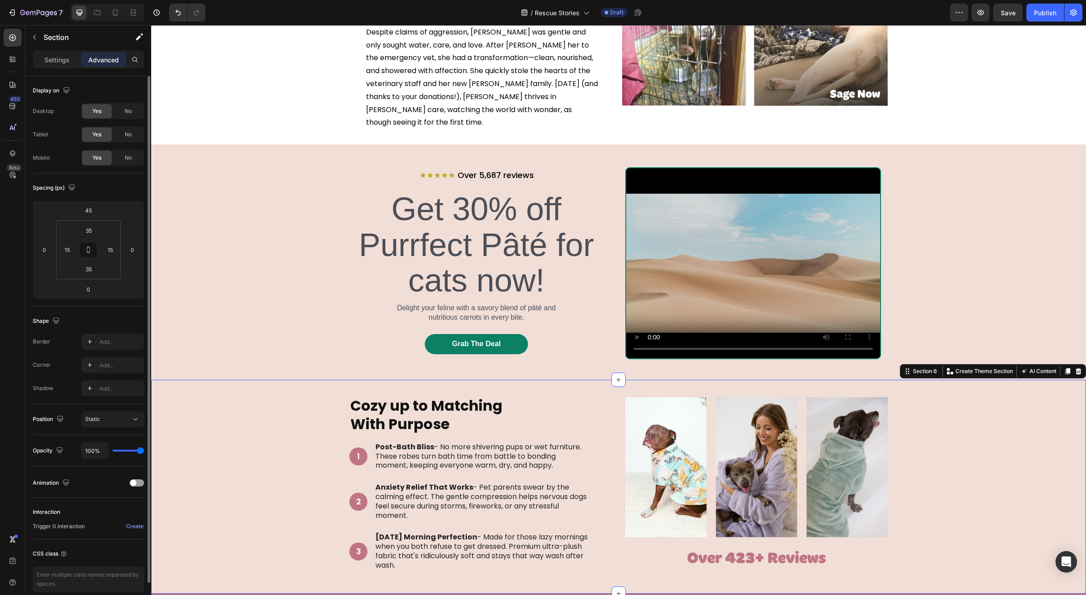
scroll to position [601, 0]
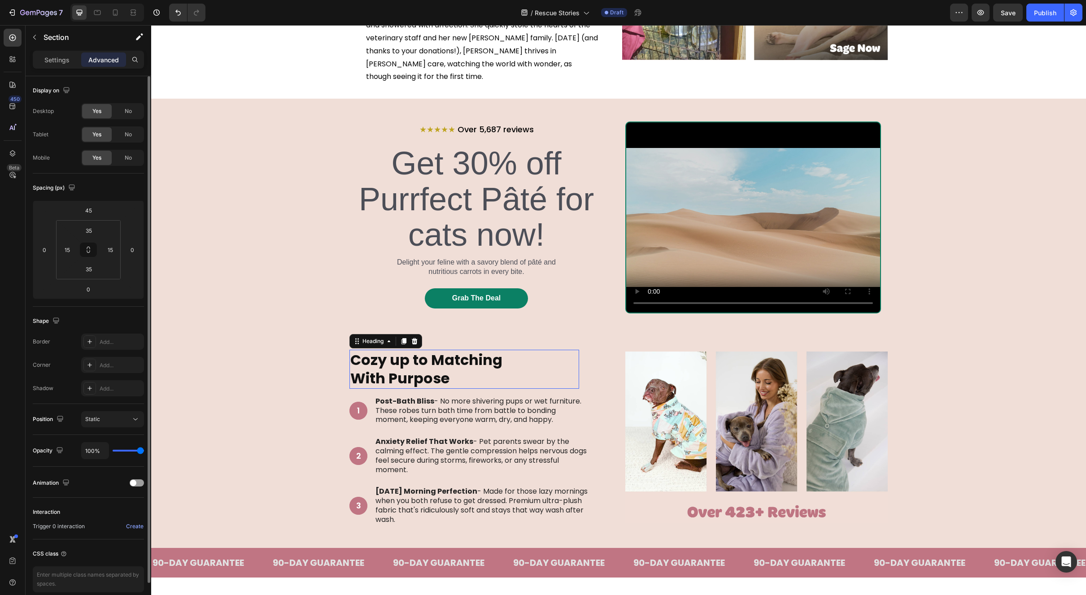
click at [398, 350] on strong "Cozy up to Matching" at bounding box center [426, 360] width 152 height 20
click at [970, 365] on div "Cozy up to Matching With Purpose Heading 16 1 Text Block Hero Banner Post-Bath …" at bounding box center [618, 441] width 921 height 183
click at [475, 350] on strong "Cozy up to Matching" at bounding box center [426, 360] width 152 height 20
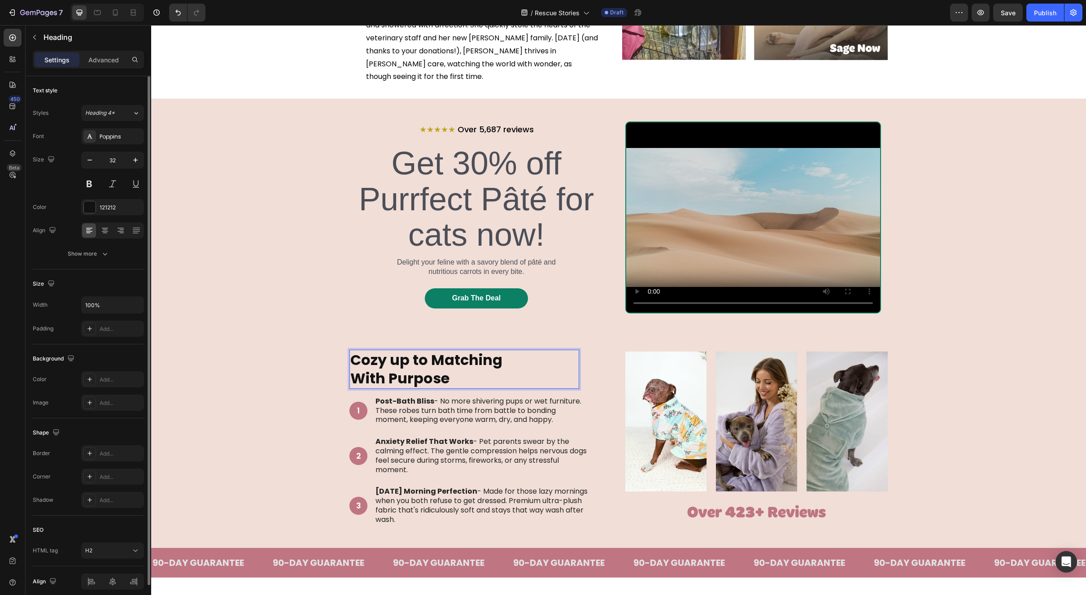
click at [467, 351] on strong "Cozy up to Matching" at bounding box center [426, 360] width 152 height 20
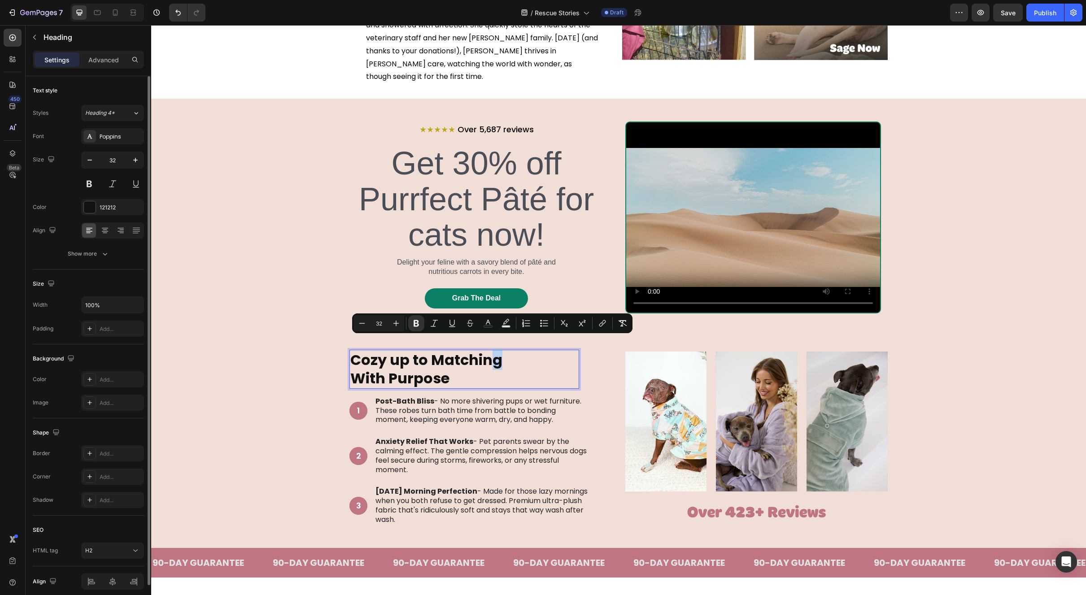
drag, startPoint x: 498, startPoint y: 347, endPoint x: 491, endPoint y: 348, distance: 7.2
click at [491, 351] on p "Cozy up to Matching With Purpose" at bounding box center [464, 369] width 228 height 37
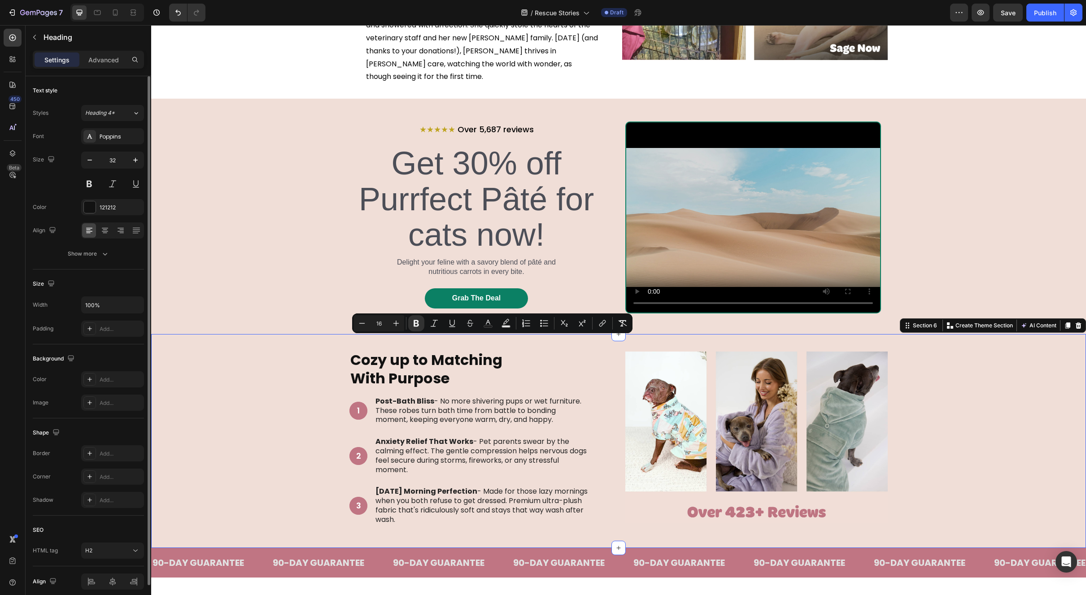
click at [1026, 364] on div "⁠⁠⁠⁠⁠⁠⁠ Cozy up to Matching With Purpose Heading 1 Text Block Hero Banner Post-…" at bounding box center [618, 441] width 921 height 183
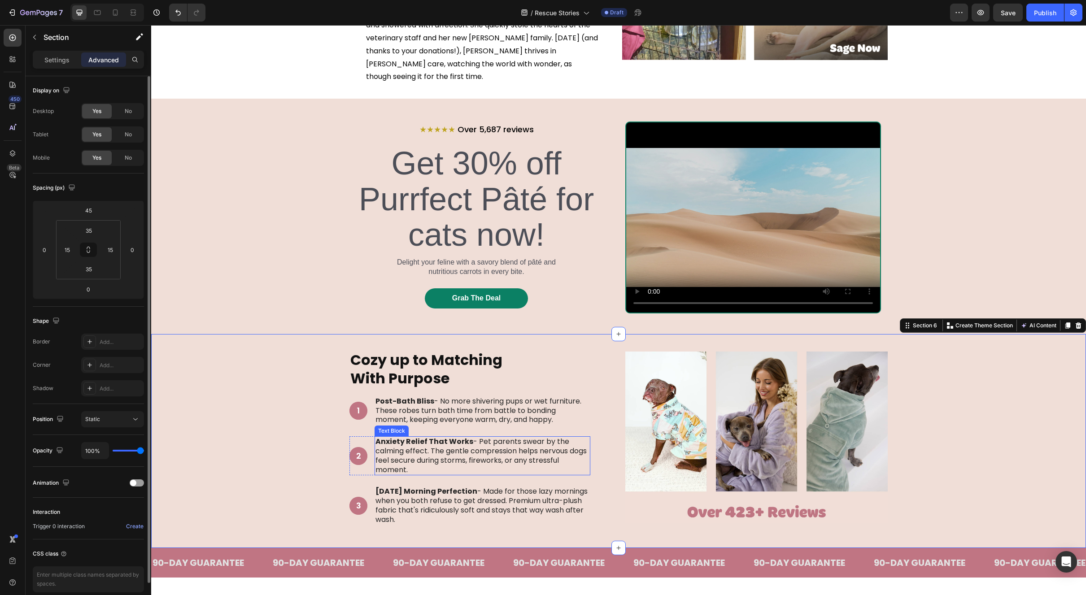
click at [419, 436] on strong "Anxiety Relief That Works" at bounding box center [424, 441] width 98 height 10
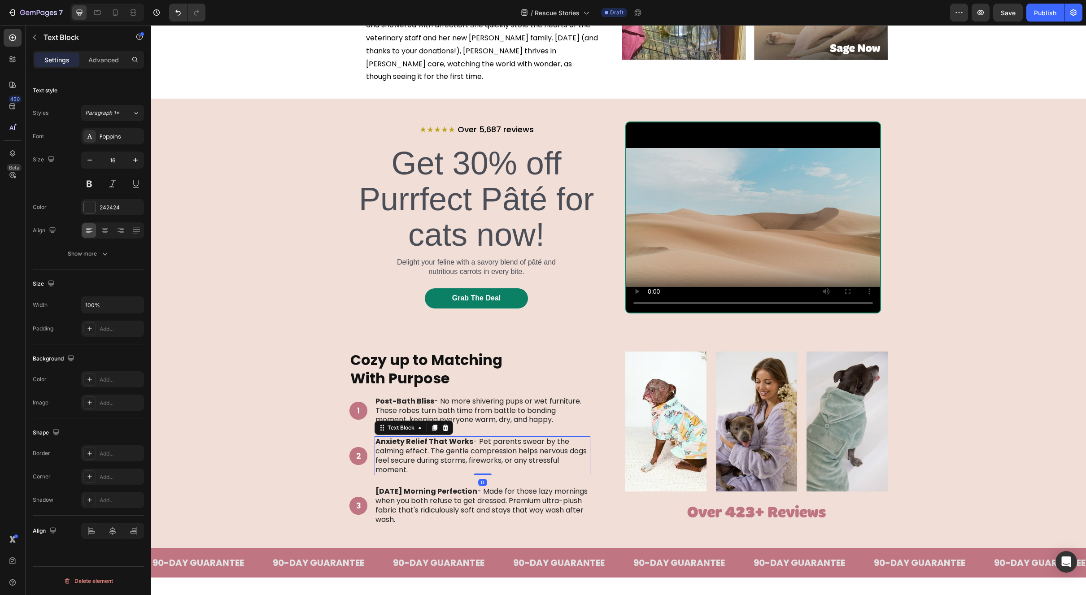
click at [419, 436] on strong "Anxiety Relief That Works" at bounding box center [424, 441] width 98 height 10
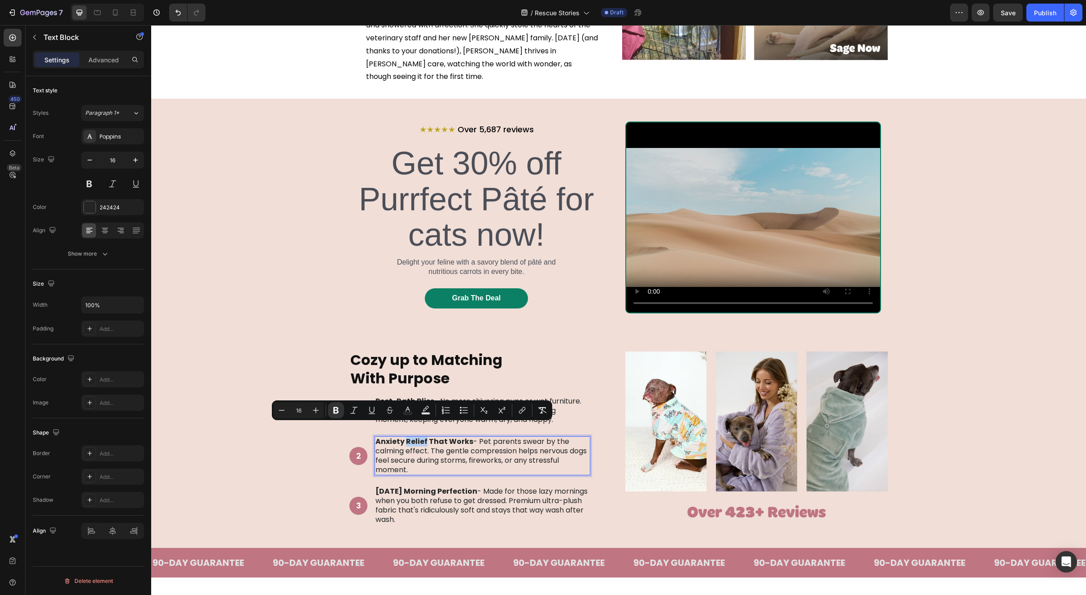
click at [407, 436] on strong "Anxiety Relief That Works" at bounding box center [424, 441] width 98 height 10
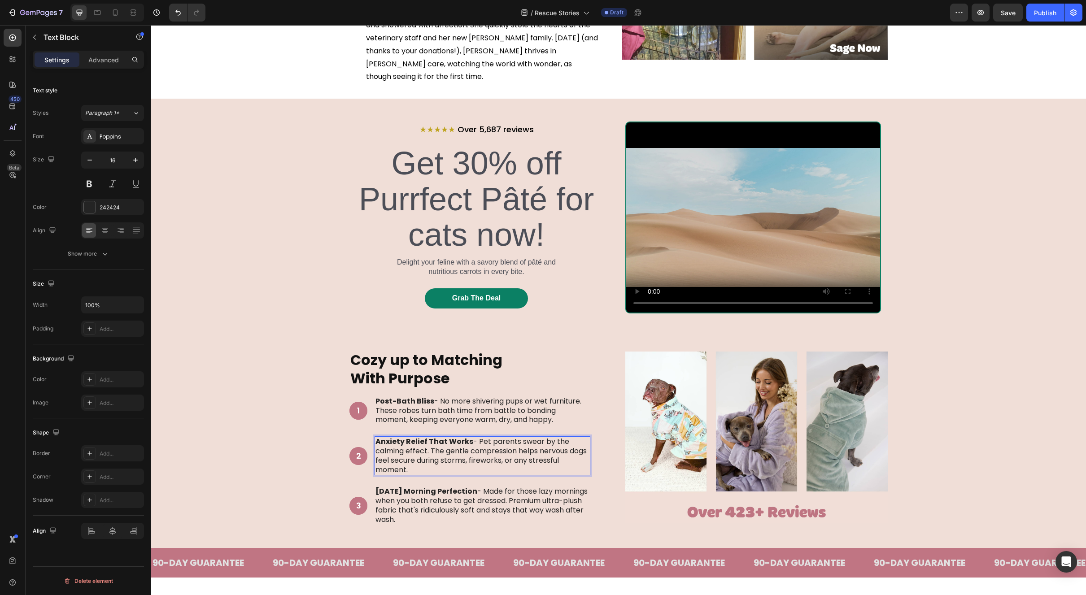
click at [407, 436] on strong "Anxiety Relief That Works" at bounding box center [424, 441] width 98 height 10
click at [399, 436] on strong "Anxiety Relief That Works" at bounding box center [424, 441] width 98 height 10
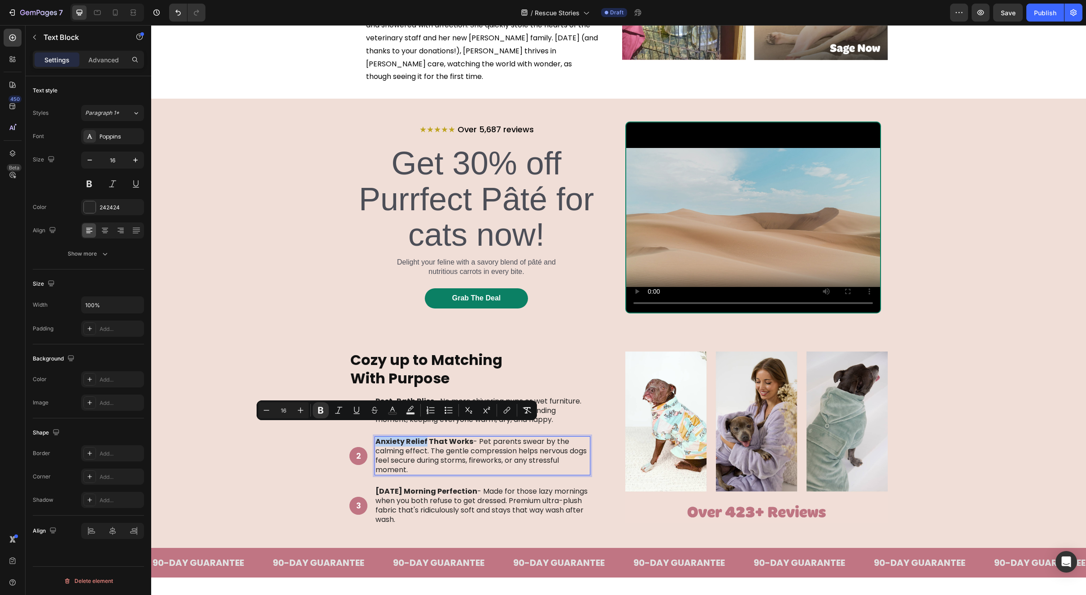
drag, startPoint x: 422, startPoint y: 428, endPoint x: 372, endPoint y: 431, distance: 49.9
click at [375, 436] on strong "Anxiety Relief That Works" at bounding box center [424, 441] width 98 height 10
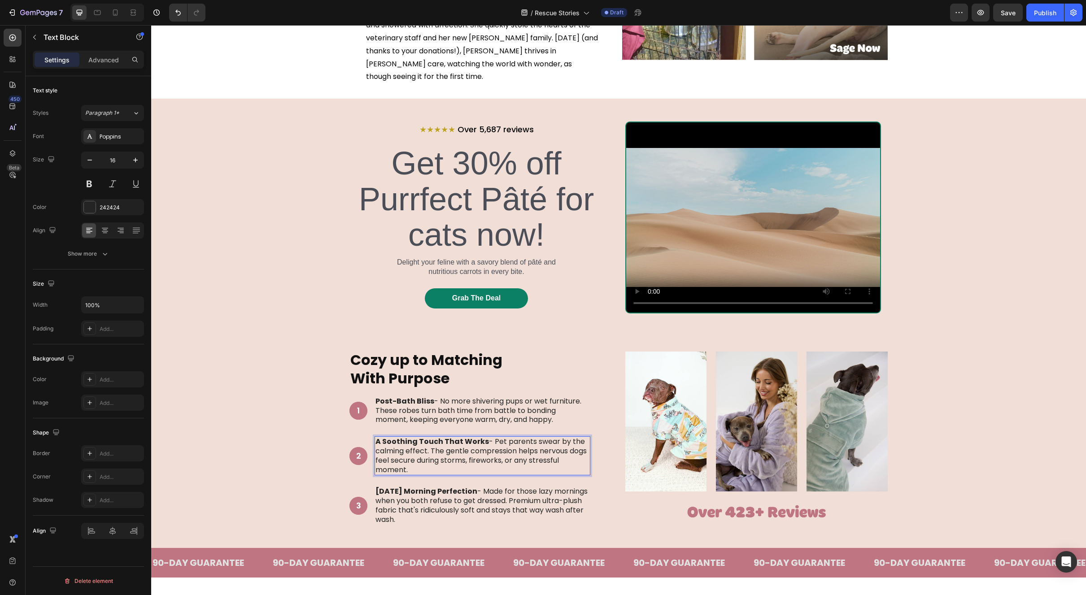
click at [530, 448] on p "A Soothing Touch That Works - Pet parents swear by the calming effect. The gent…" at bounding box center [482, 455] width 214 height 37
click at [551, 449] on p "A Soothing Touch That Works - Pet parents swear by the calming effect. The gent…" at bounding box center [482, 455] width 214 height 37
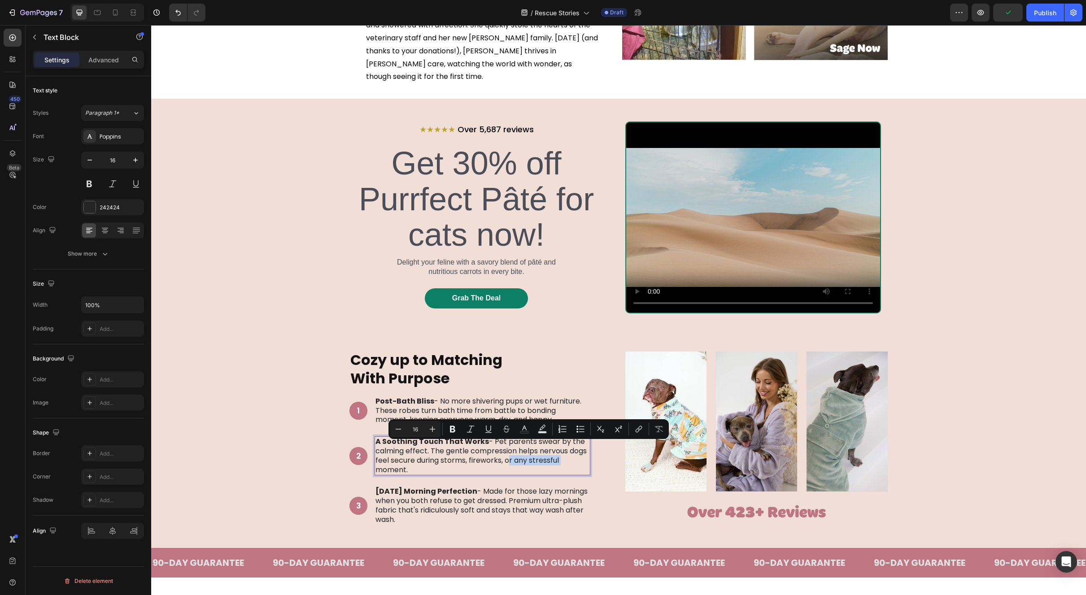
drag, startPoint x: 558, startPoint y: 445, endPoint x: 503, endPoint y: 448, distance: 55.2
click at [503, 448] on p "A Soothing Touch That Works - Pet parents swear by the calming effect. The gent…" at bounding box center [482, 455] width 214 height 37
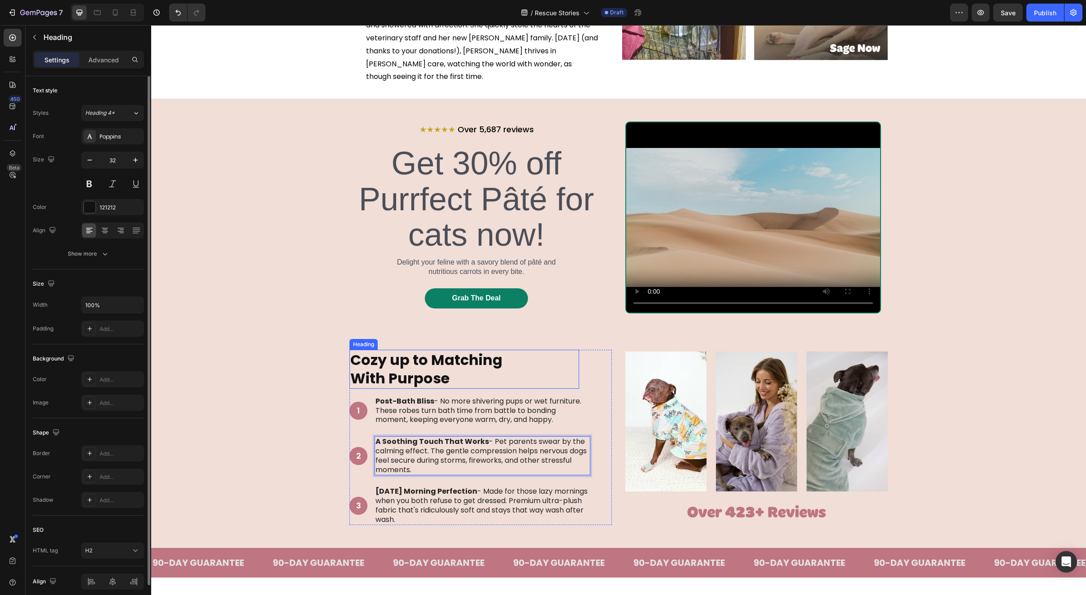
click at [554, 358] on p "⁠⁠⁠⁠⁠⁠⁠ Cozy up to Matching With Purpose" at bounding box center [464, 369] width 228 height 37
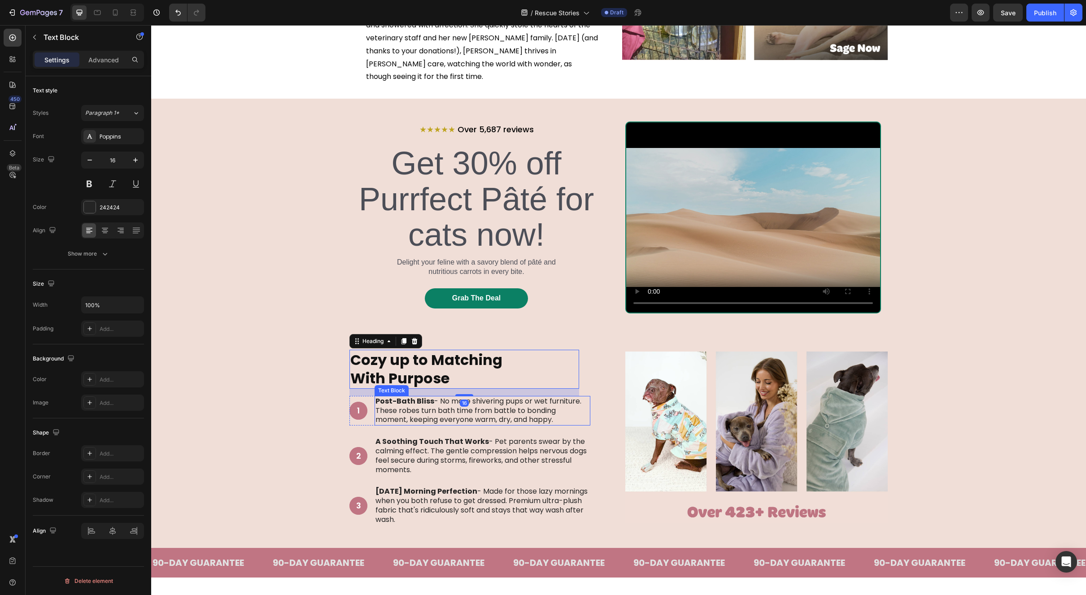
click at [535, 397] on p "Post-Bath Bliss - No more shivering pups or wet furniture. These robes turn bat…" at bounding box center [482, 411] width 214 height 28
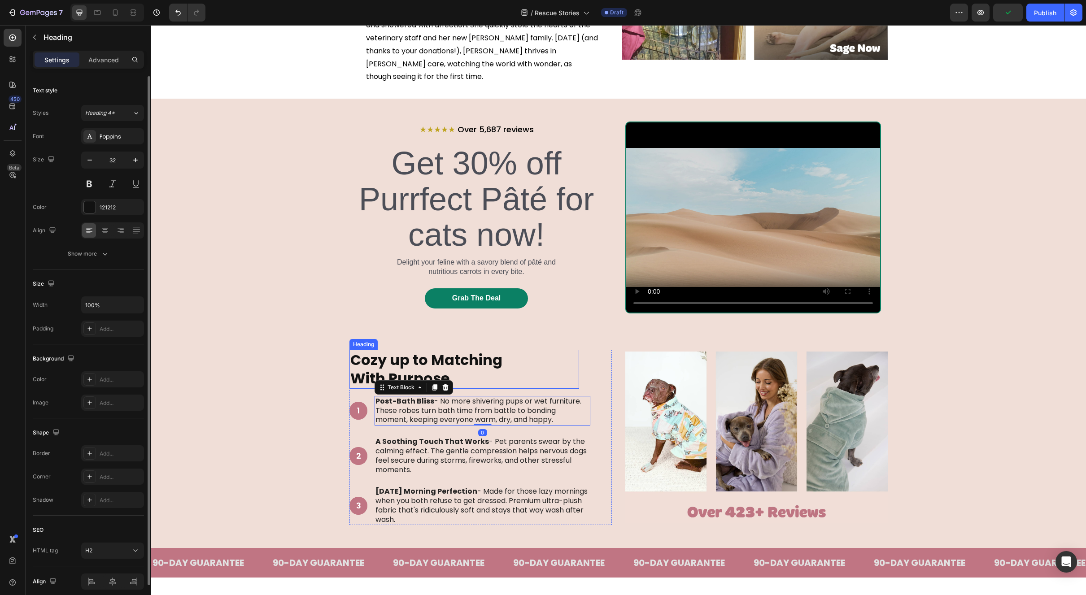
click at [554, 351] on p "⁠⁠⁠⁠⁠⁠⁠ Cozy up to Matching With Purpose" at bounding box center [464, 369] width 228 height 37
click at [433, 368] on strong "With Purpose" at bounding box center [399, 378] width 99 height 20
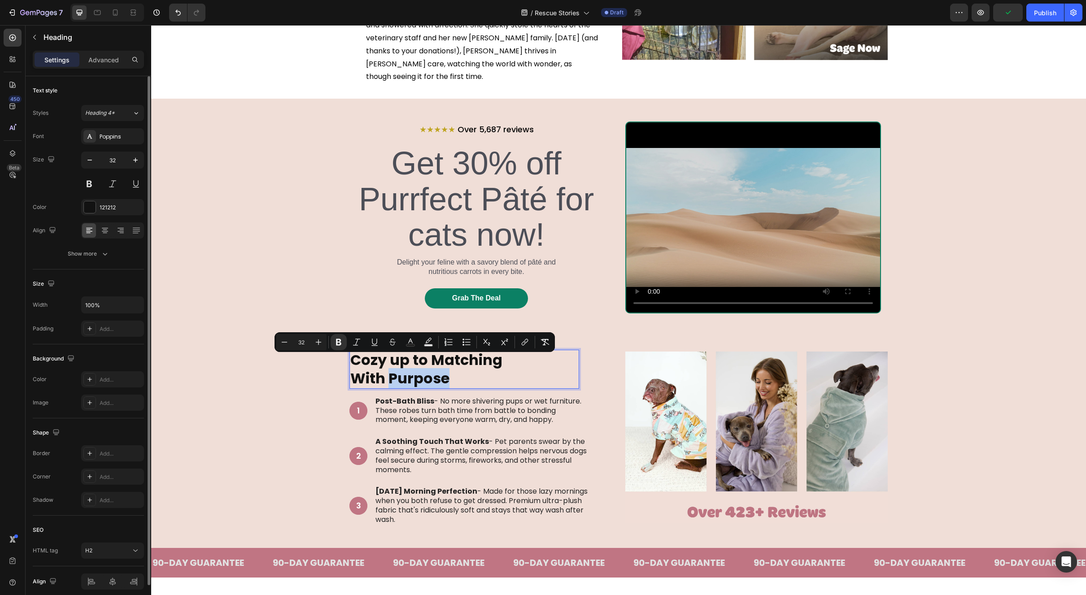
click at [442, 351] on div "Minus 32 Plus Bold Italic Underline Strikethrough Text Color Text Background Co…" at bounding box center [415, 342] width 280 height 20
click at [485, 365] on p "Cozy up to Matching With Purpose" at bounding box center [464, 369] width 228 height 37
click at [512, 369] on p "Cozy up to Matching With Purpose" at bounding box center [464, 369] width 228 height 37
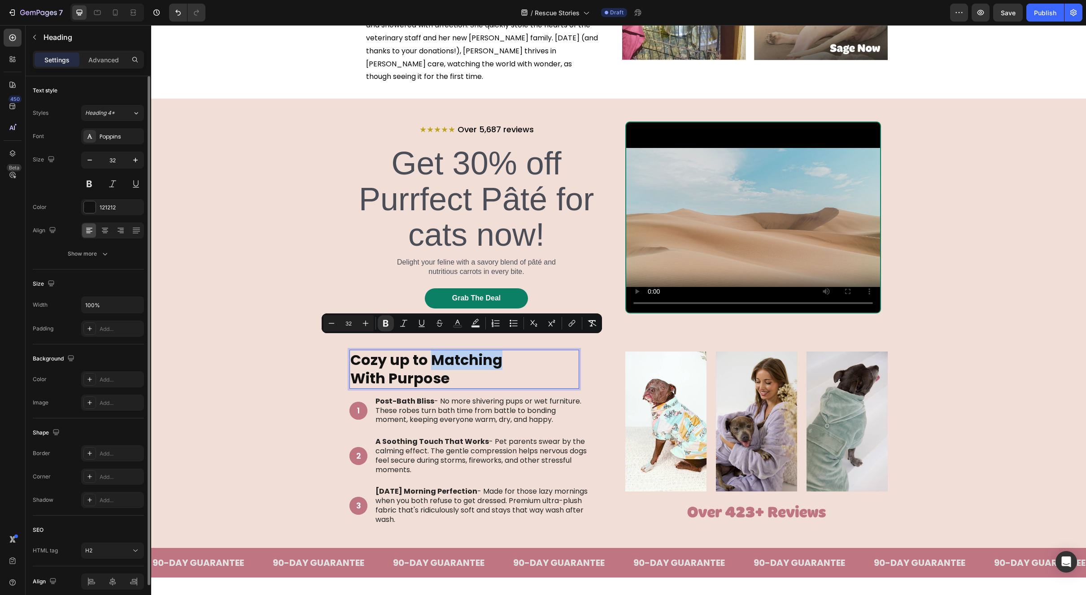
drag, startPoint x: 506, startPoint y: 350, endPoint x: 433, endPoint y: 350, distance: 73.1
click at [433, 351] on p "Cozy up to Matching With Purpose" at bounding box center [464, 369] width 228 height 37
click at [455, 366] on p "Cozy up to Matching With Purpose" at bounding box center [464, 369] width 228 height 37
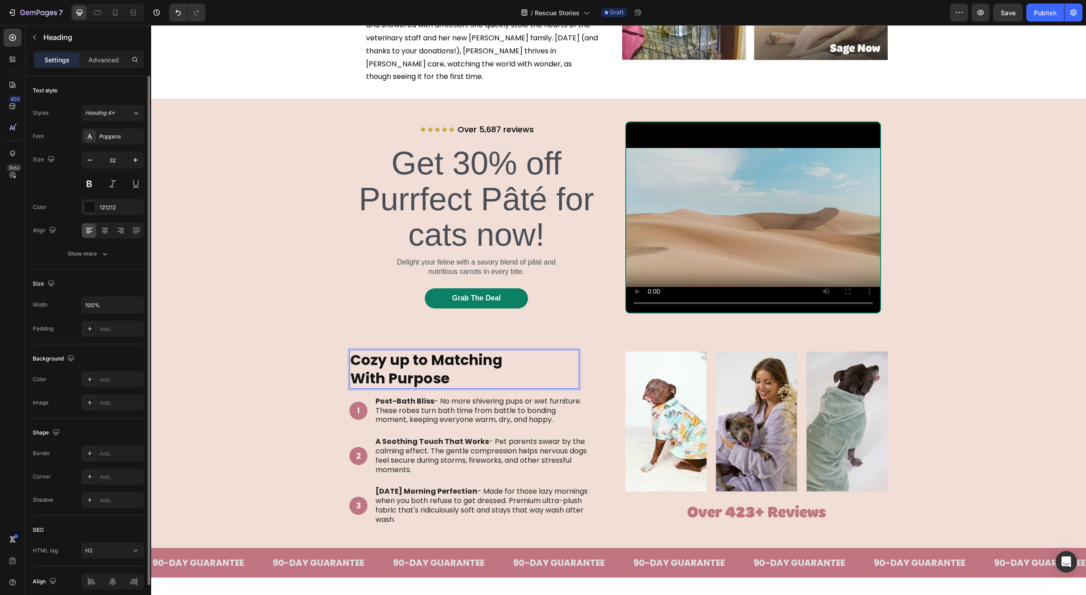
click at [455, 366] on p "Cozy up to Matching With Purpose" at bounding box center [464, 369] width 228 height 37
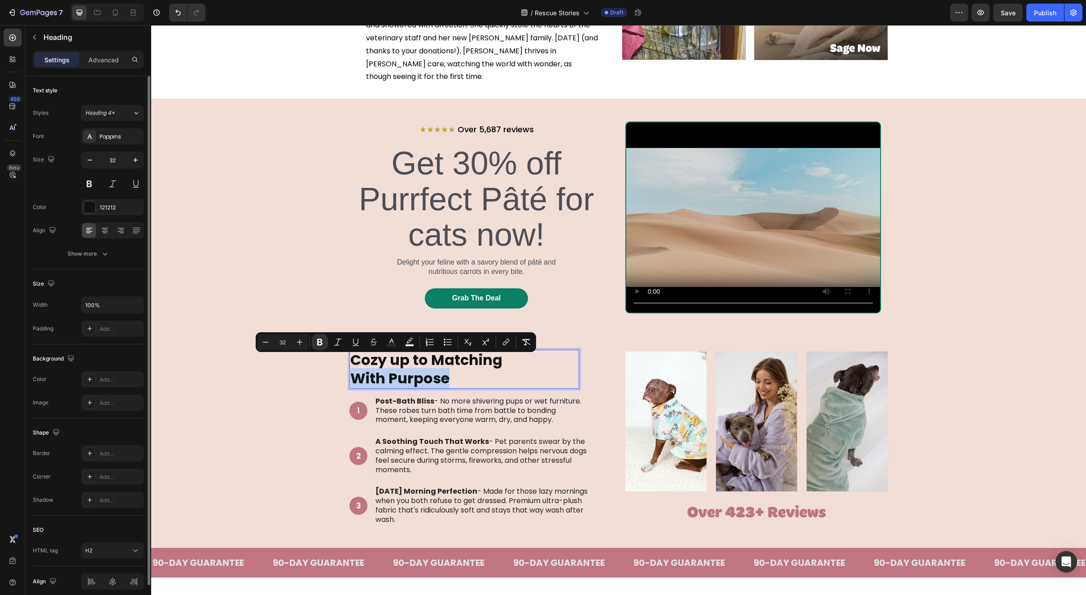
click at [455, 366] on p "Cozy up to Matching With Purpose" at bounding box center [464, 369] width 228 height 37
click at [463, 365] on p "Cozy up to Matching With Purpose" at bounding box center [464, 369] width 228 height 37
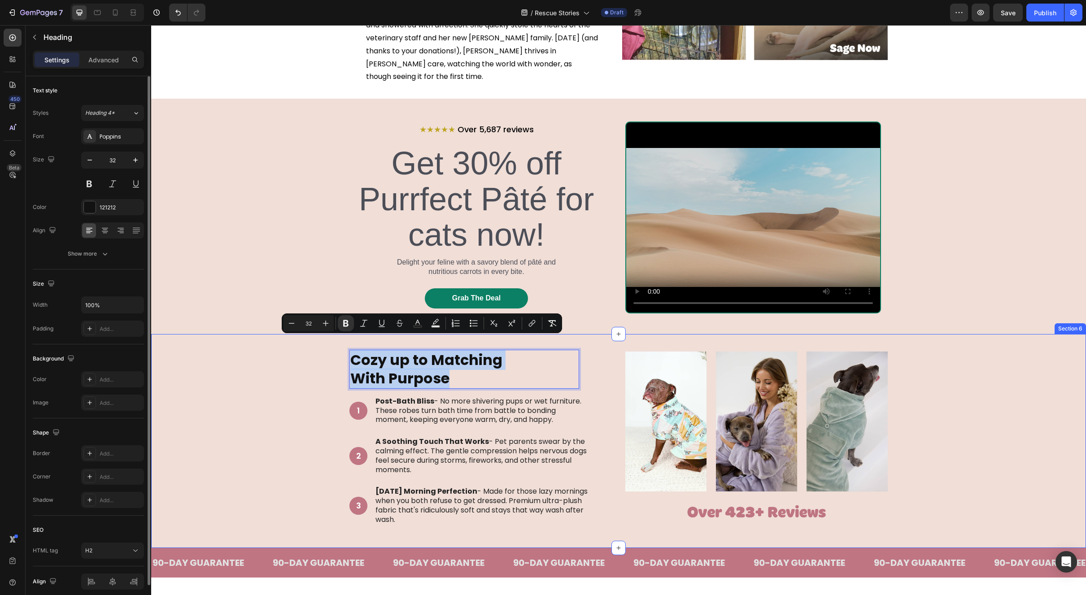
drag, startPoint x: 424, startPoint y: 366, endPoint x: 342, endPoint y: 347, distance: 84.9
click at [342, 350] on div "Cozy up to Matching With Purpose Heading 16 1 Text Block Hero Banner Post-Bath …" at bounding box center [618, 441] width 921 height 183
copy p "Cozy up to Matching With Purpose"
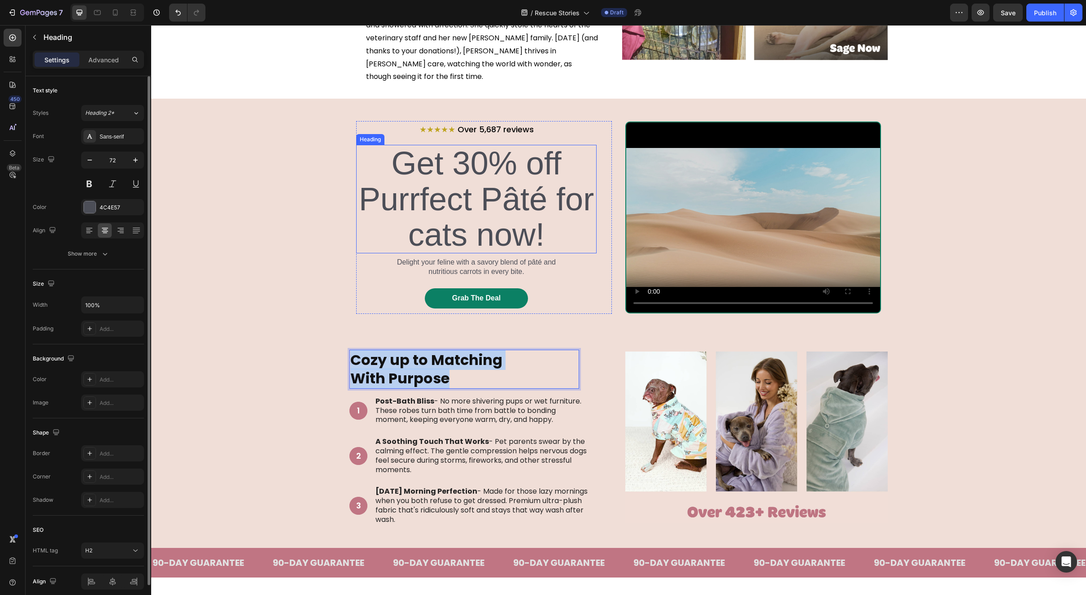
click at [465, 170] on h2 "Get 30% off Purrfect Pâté for cats now!" at bounding box center [476, 199] width 240 height 109
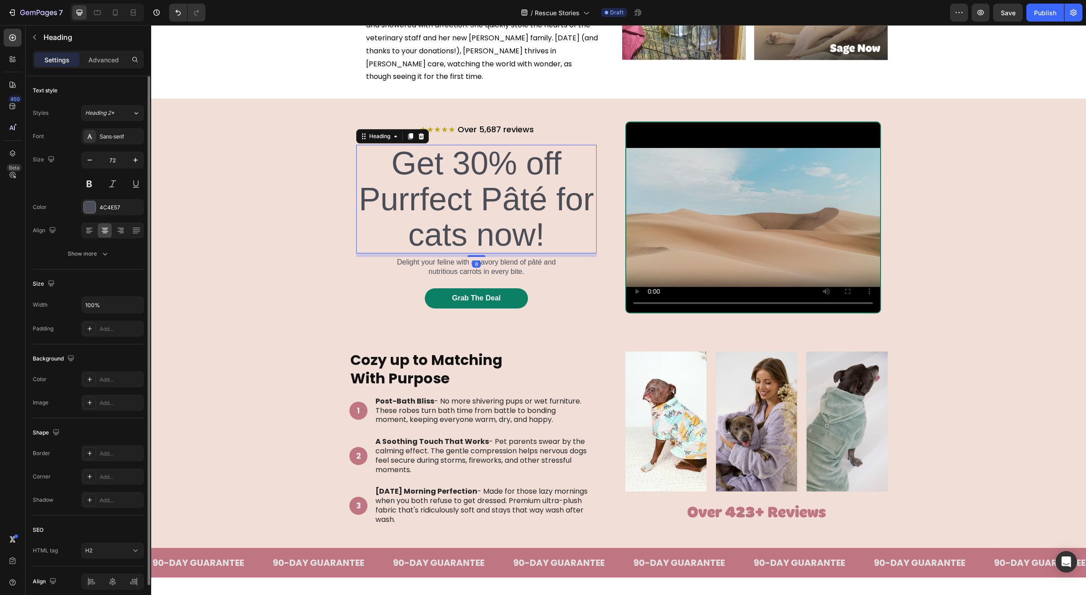
click at [465, 170] on h2 "Get 30% off Purrfect Pâté for cats now!" at bounding box center [476, 199] width 240 height 109
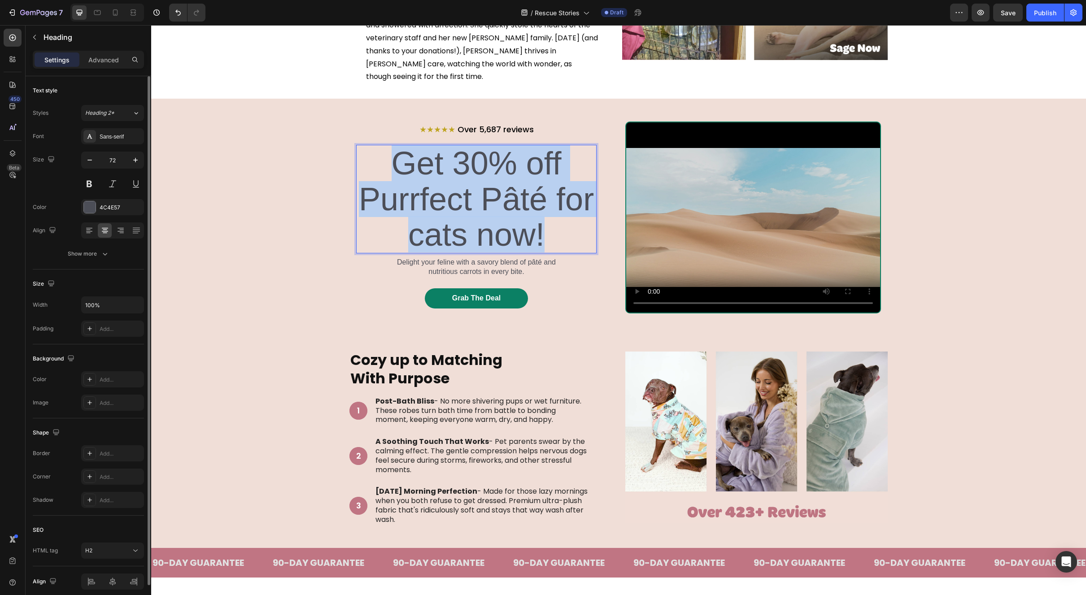
click at [465, 170] on p "Get 30% off Purrfect Pâté for cats now!" at bounding box center [476, 199] width 239 height 107
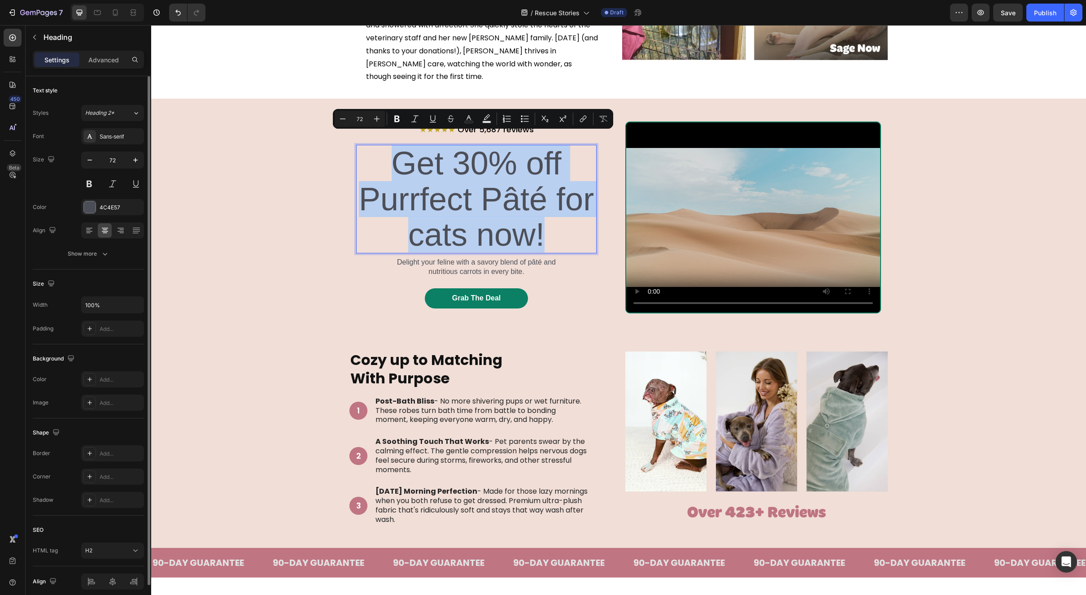
scroll to position [618, 0]
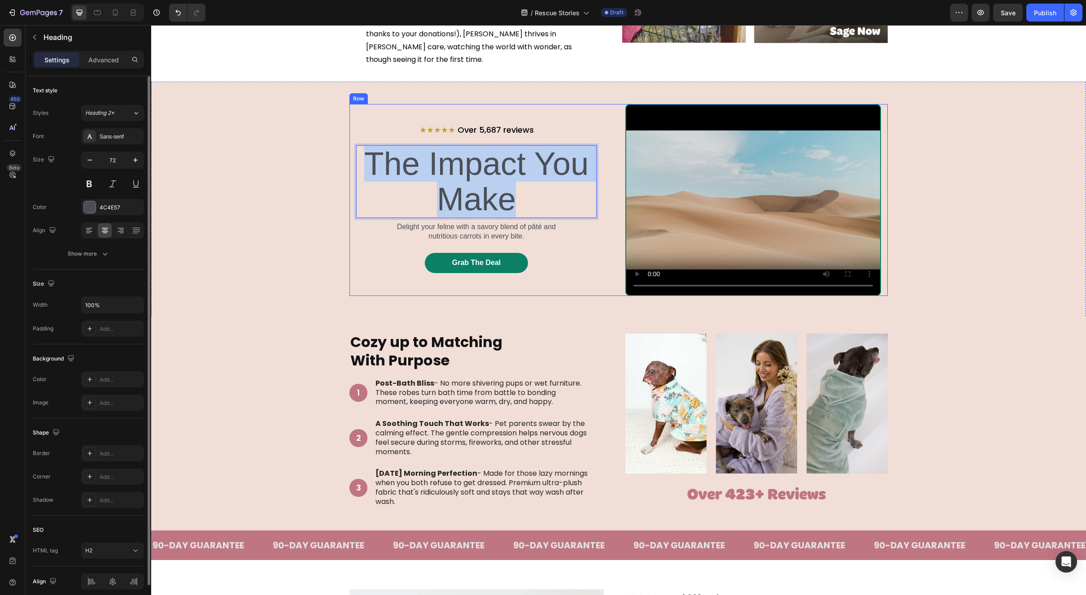
drag, startPoint x: 433, startPoint y: 180, endPoint x: 350, endPoint y: 155, distance: 86.7
click at [350, 155] on div "⁠⁠⁠⁠⁠⁠⁠ ★★★★★ Over 5,687 reviews Heading The Impact You Make Heading 8 Delight …" at bounding box center [618, 200] width 538 height 192
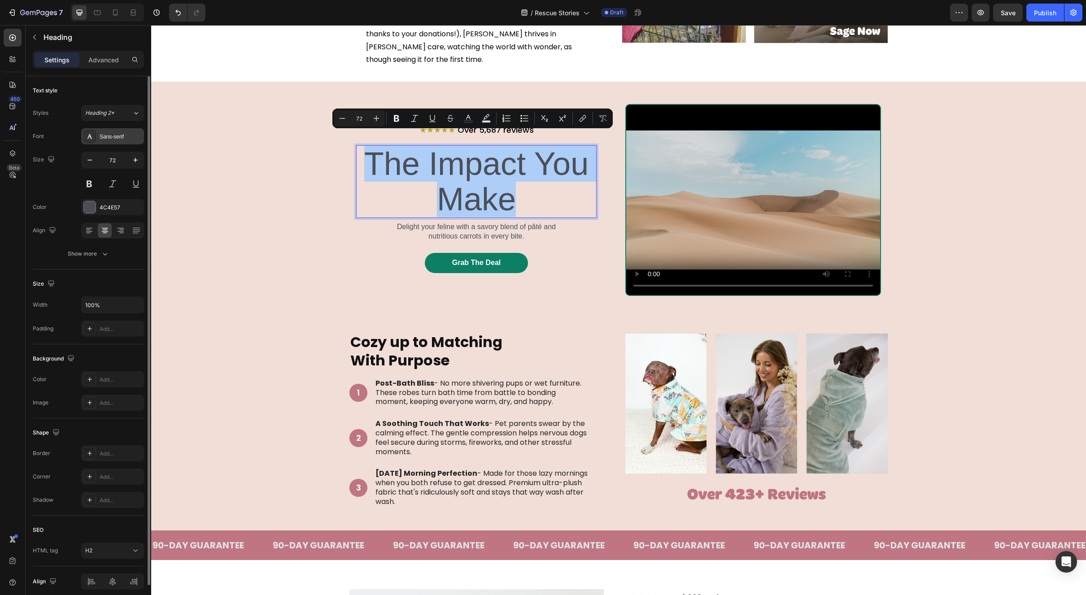
click at [111, 132] on div "Sans-serif" at bounding box center [112, 136] width 63 height 16
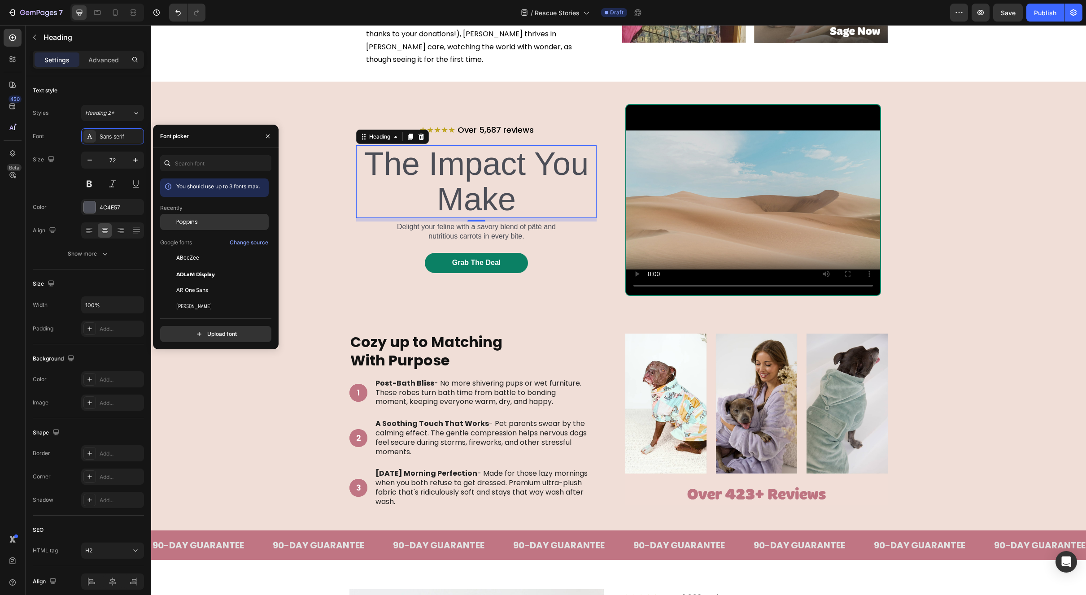
click at [204, 218] on div "Poppins" at bounding box center [221, 222] width 91 height 8
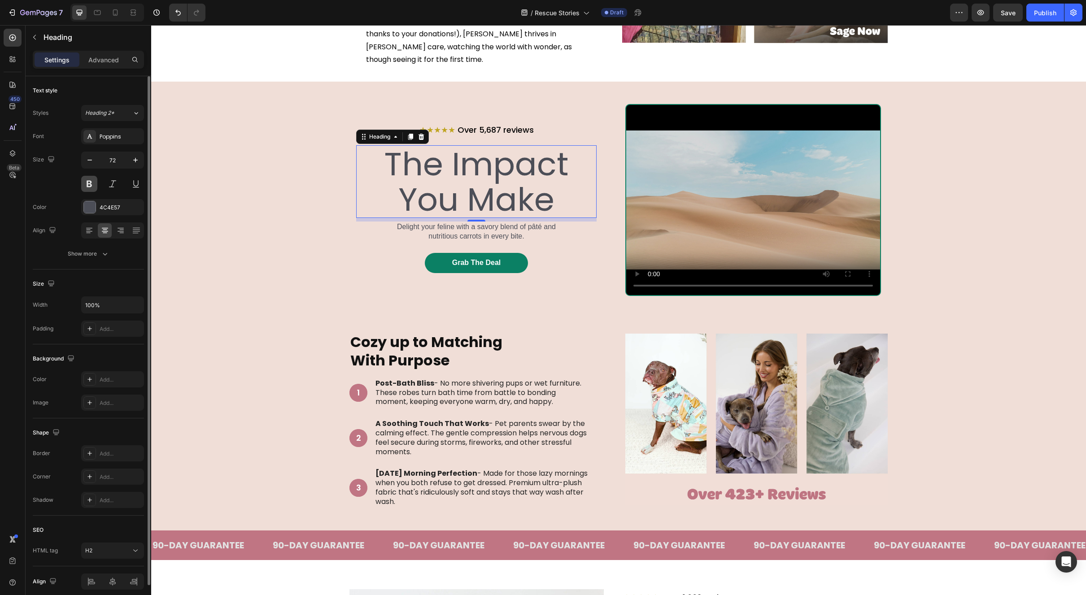
click at [91, 189] on button at bounding box center [89, 184] width 16 height 16
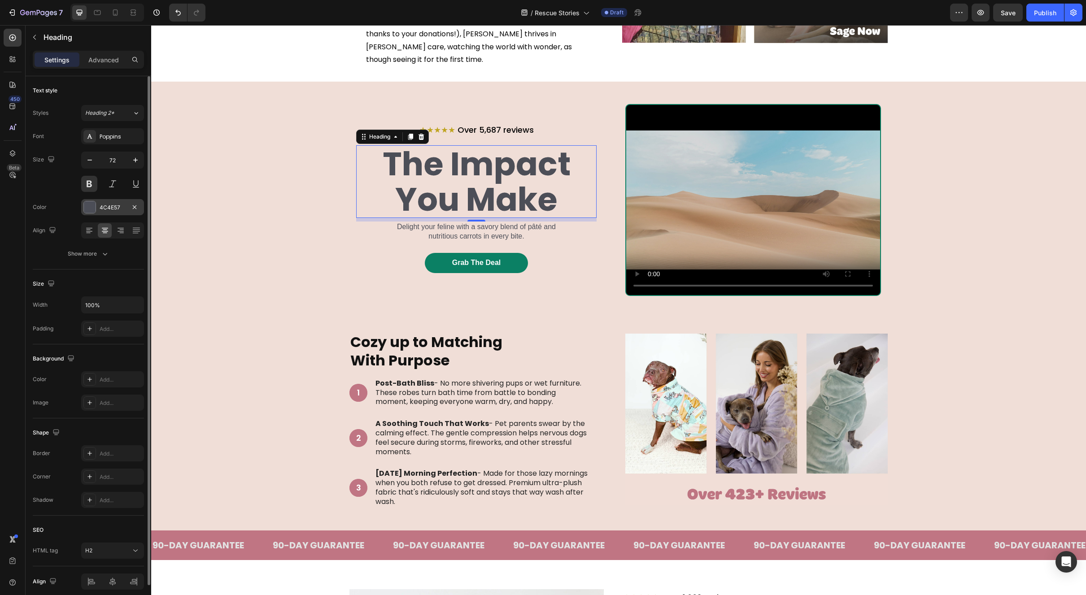
click at [87, 214] on div "4C4E57" at bounding box center [112, 207] width 63 height 16
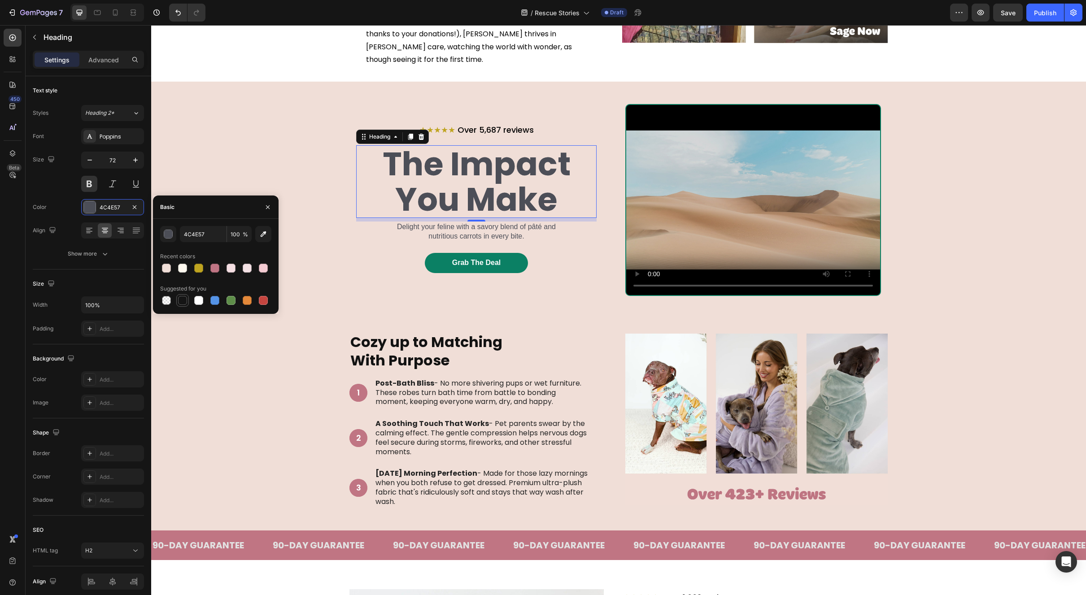
click at [183, 299] on div at bounding box center [182, 300] width 9 height 9
type input "151515"
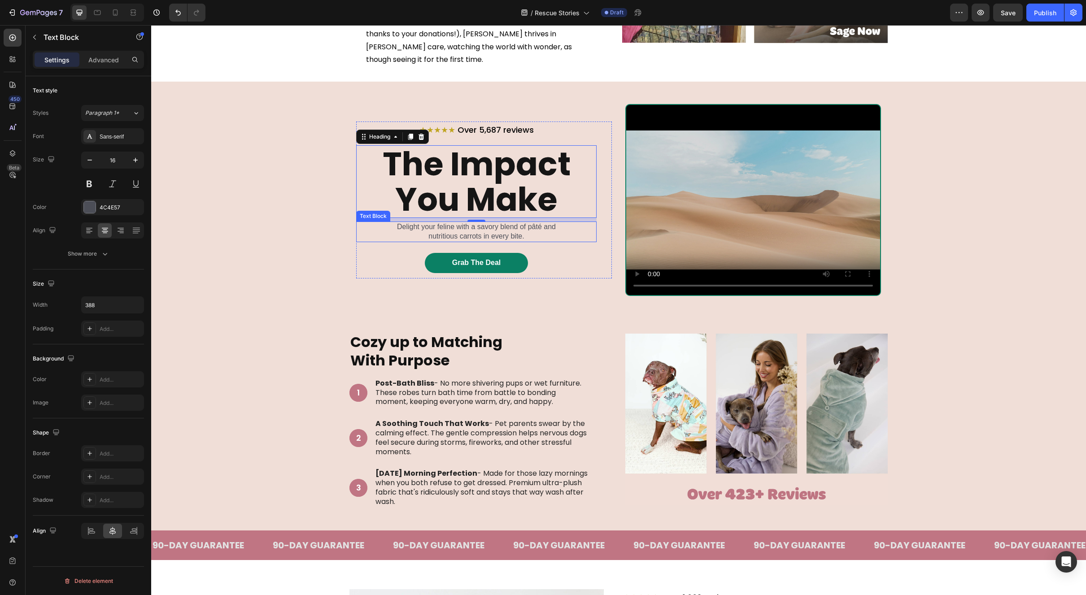
click at [516, 222] on p "Delight your feline with a savory blend of pâté and nutritious carrots in every…" at bounding box center [476, 231] width 172 height 19
click at [504, 222] on p "Delight your feline with a savory blend of pâté and nutritious carrots in every…" at bounding box center [476, 231] width 172 height 19
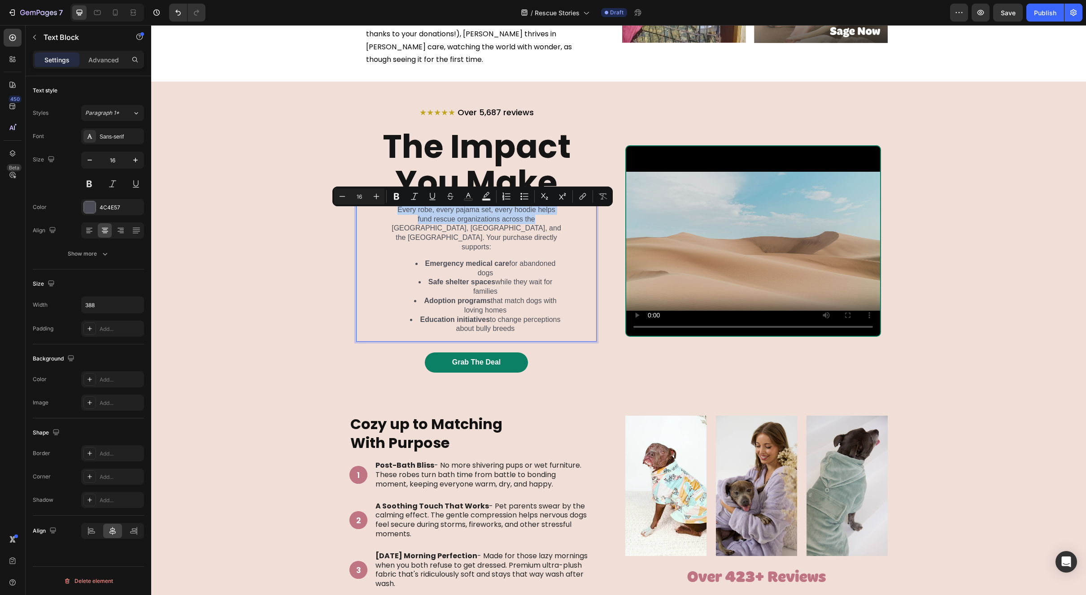
scroll to position [601, 0]
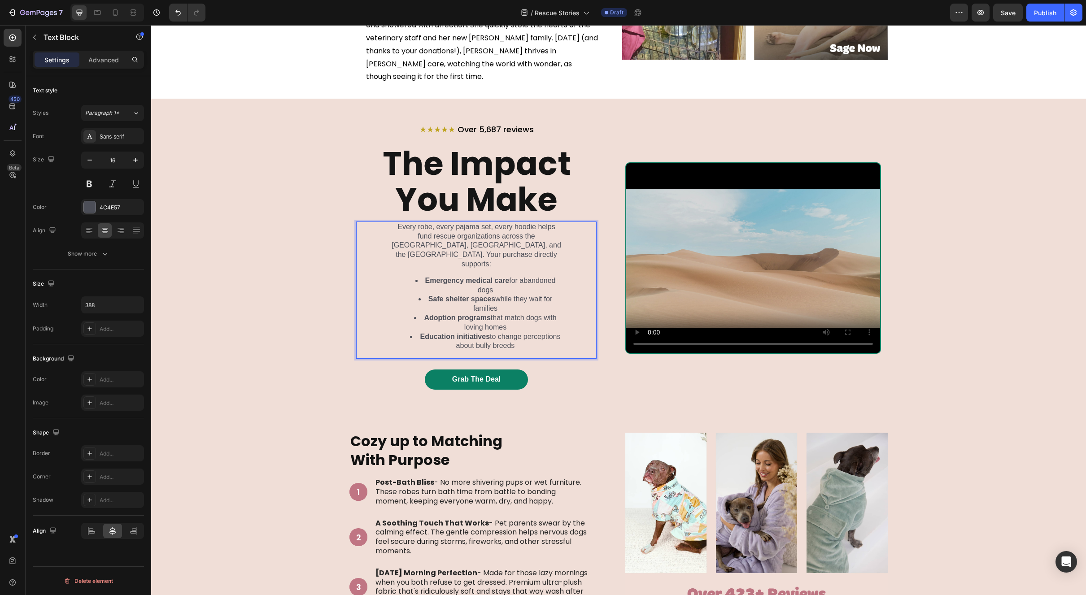
drag, startPoint x: 528, startPoint y: 314, endPoint x: 384, endPoint y: 221, distance: 171.3
click at [384, 222] on div "Every robe, every pajama set, every hoodie helps fund rescue organizations acro…" at bounding box center [476, 290] width 240 height 137
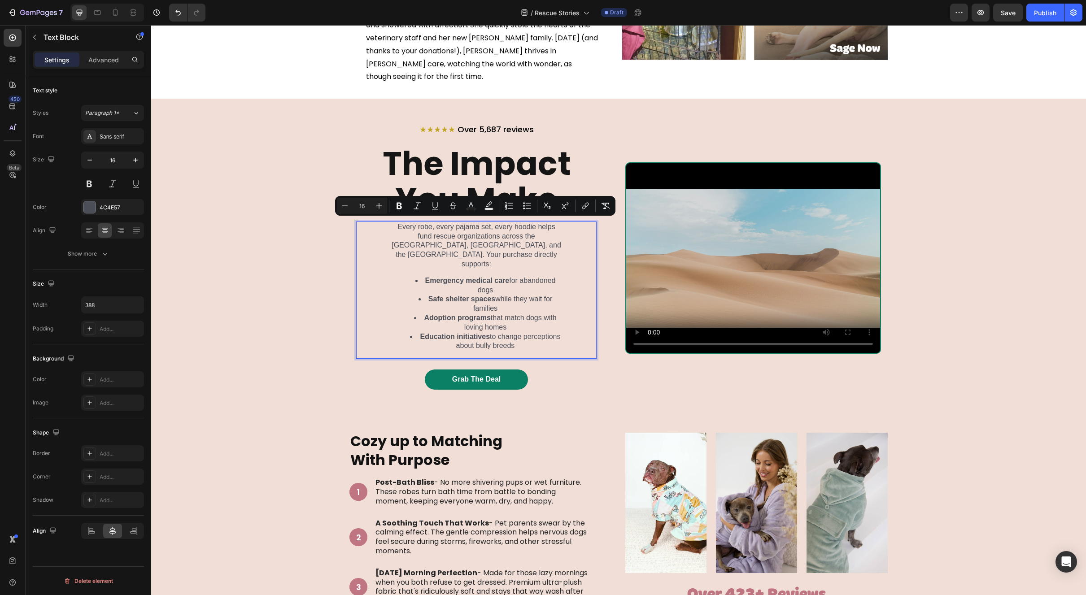
click at [541, 332] on li "Education initiatives to change perceptions about bully breeds" at bounding box center [485, 341] width 154 height 19
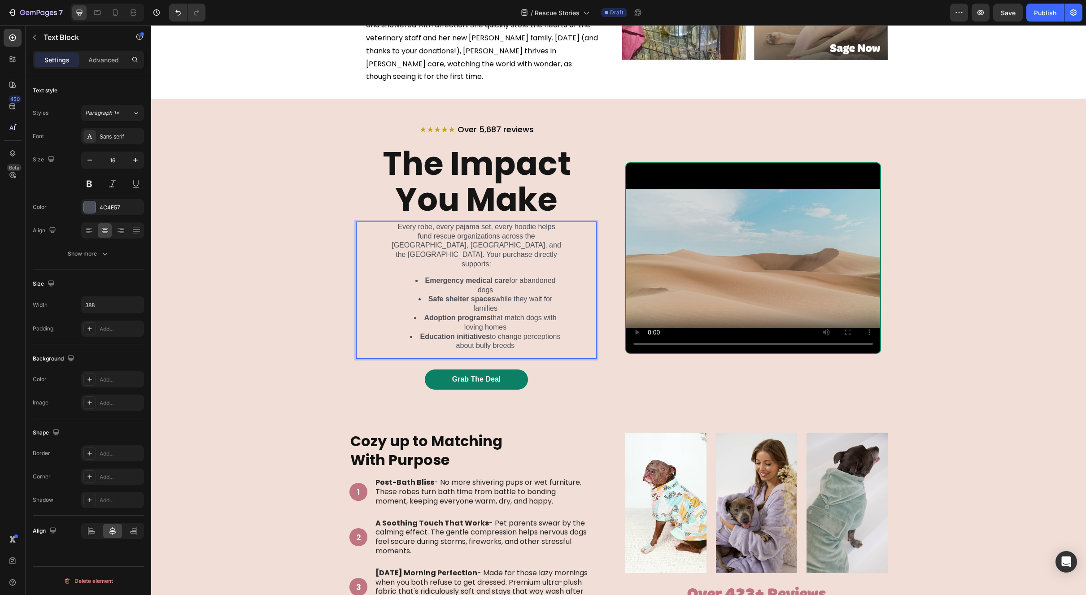
drag, startPoint x: 494, startPoint y: 308, endPoint x: 394, endPoint y: 215, distance: 136.8
click at [394, 222] on div "Every robe, every pajama set, every hoodie helps fund rescue organizations acro…" at bounding box center [476, 290] width 174 height 137
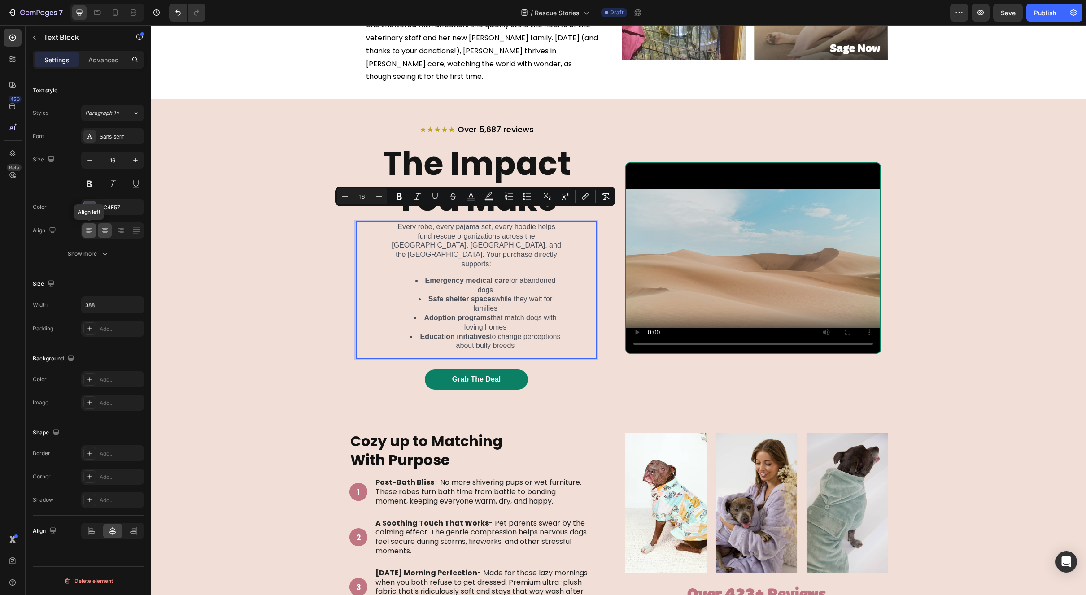
click at [86, 231] on icon at bounding box center [89, 230] width 9 height 9
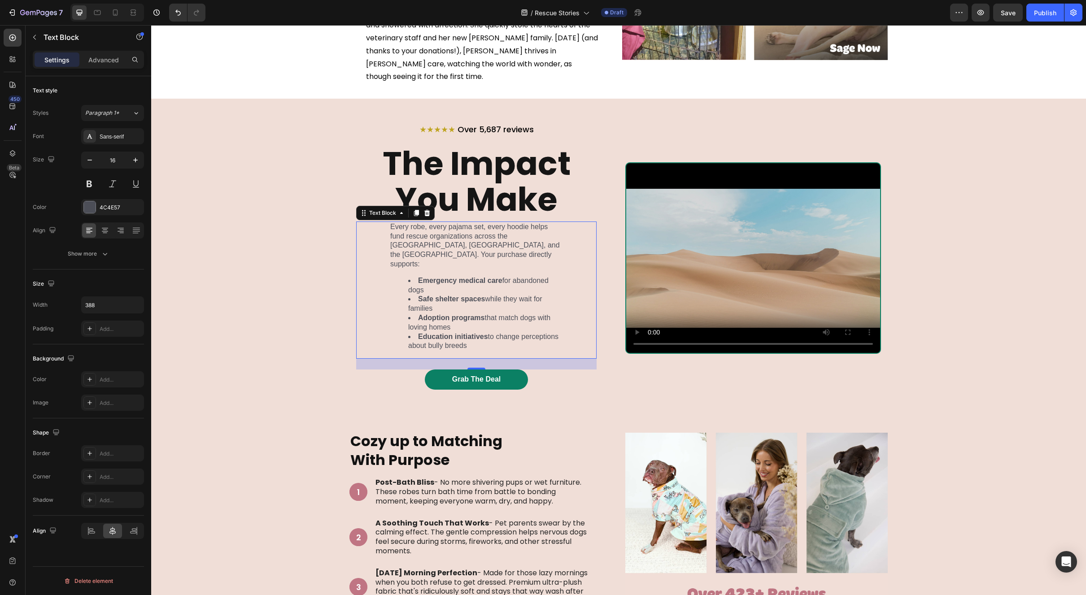
click at [438, 276] on li "Emergency medical care for abandoned dogs" at bounding box center [485, 285] width 154 height 19
click at [117, 61] on p "Advanced" at bounding box center [103, 59] width 31 height 9
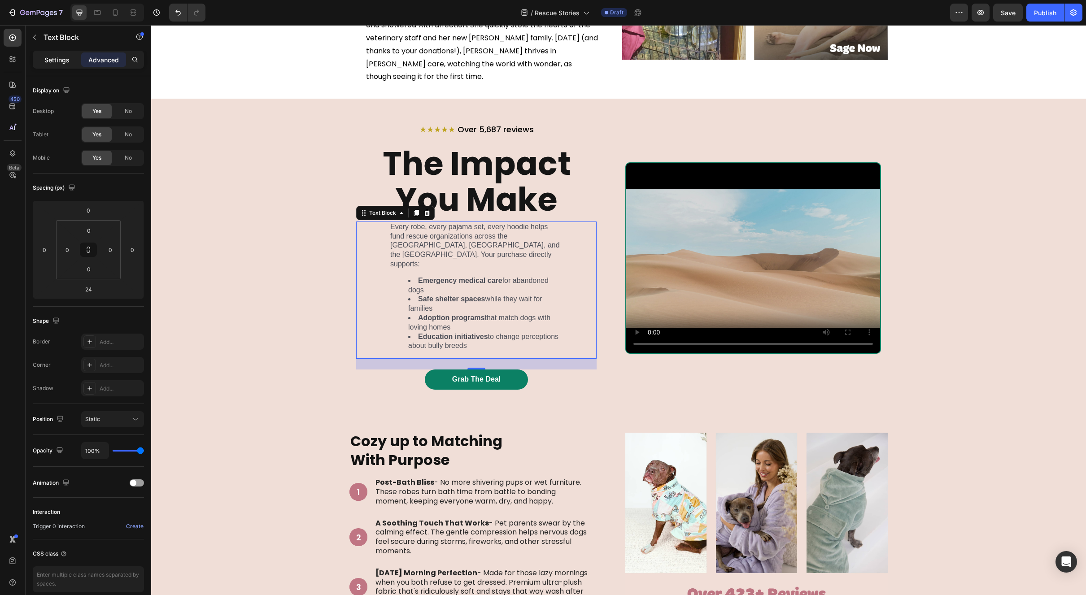
click at [70, 64] on div "Settings" at bounding box center [57, 59] width 45 height 14
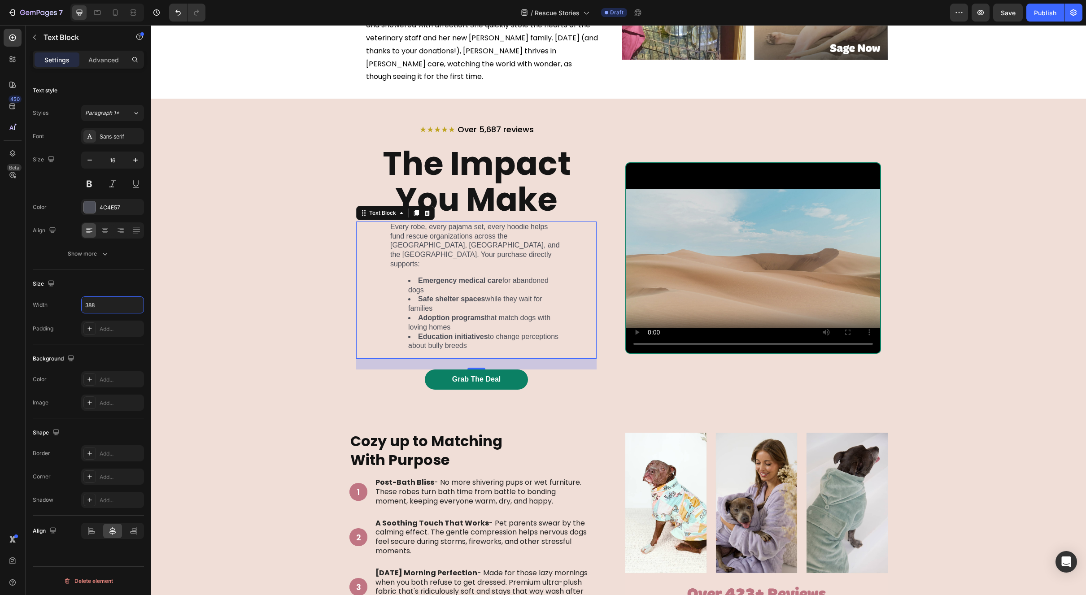
drag, startPoint x: 110, startPoint y: 308, endPoint x: 57, endPoint y: 301, distance: 52.9
click at [57, 301] on div "Width 388" at bounding box center [88, 305] width 111 height 17
drag, startPoint x: 57, startPoint y: 301, endPoint x: 100, endPoint y: 307, distance: 43.0
click at [59, 301] on div "Width 388" at bounding box center [88, 305] width 111 height 17
click at [111, 306] on input "388" at bounding box center [113, 305] width 62 height 16
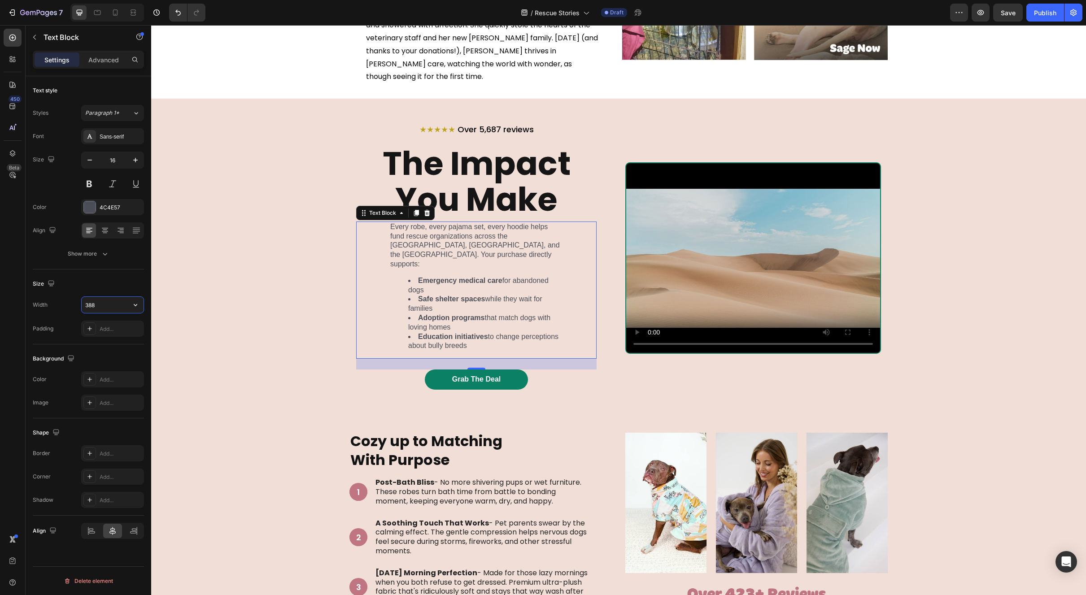
click at [111, 306] on input "388" at bounding box center [113, 305] width 62 height 16
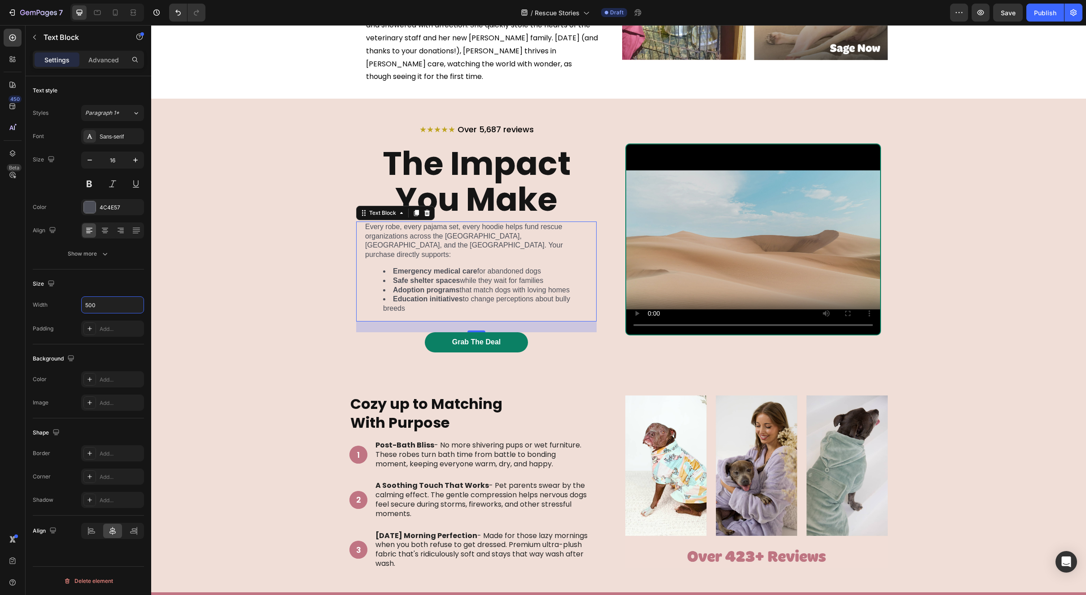
drag, startPoint x: 113, startPoint y: 305, endPoint x: 72, endPoint y: 303, distance: 40.9
click at [72, 303] on div "Width 500" at bounding box center [88, 305] width 111 height 17
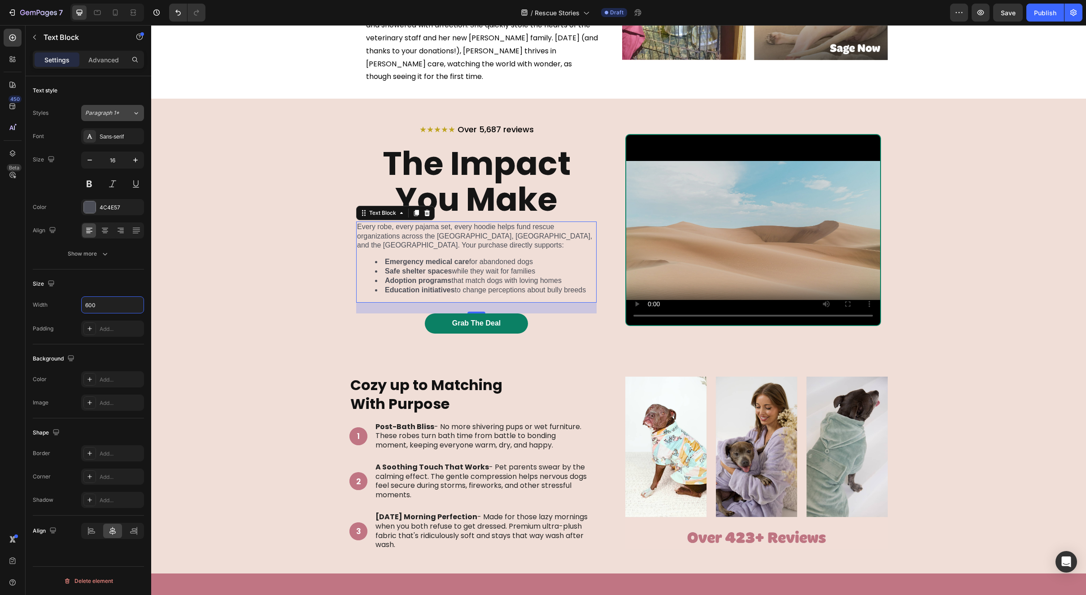
type input "600"
click at [111, 119] on button "Paragraph 1*" at bounding box center [112, 113] width 63 height 16
click at [126, 92] on div "Text style" at bounding box center [88, 90] width 111 height 14
click at [114, 136] on div "Sans-serif" at bounding box center [121, 137] width 42 height 8
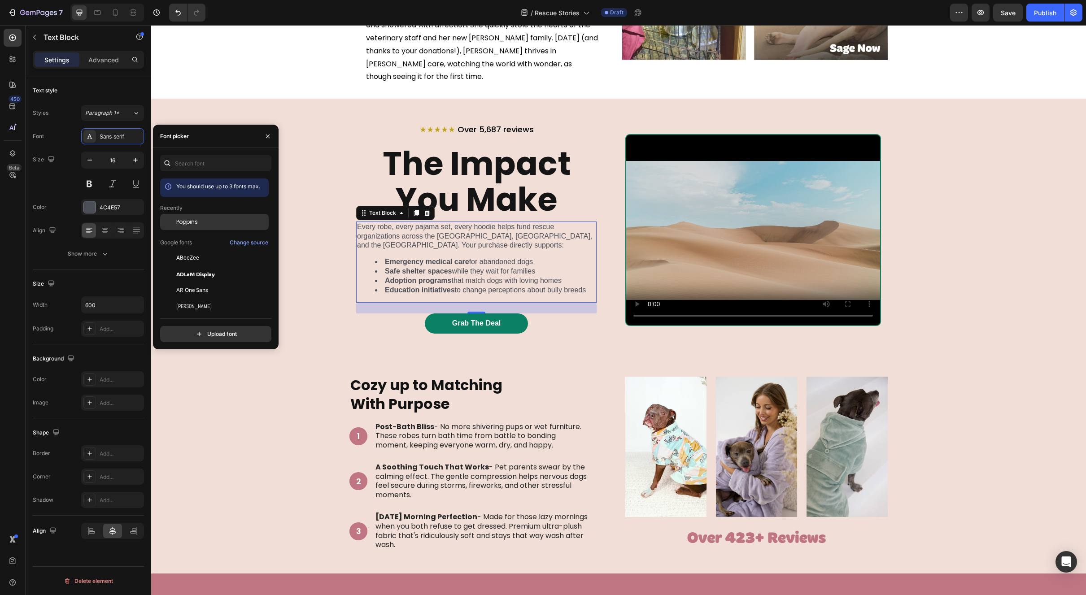
click at [188, 219] on span "Poppins" at bounding box center [187, 222] width 22 height 8
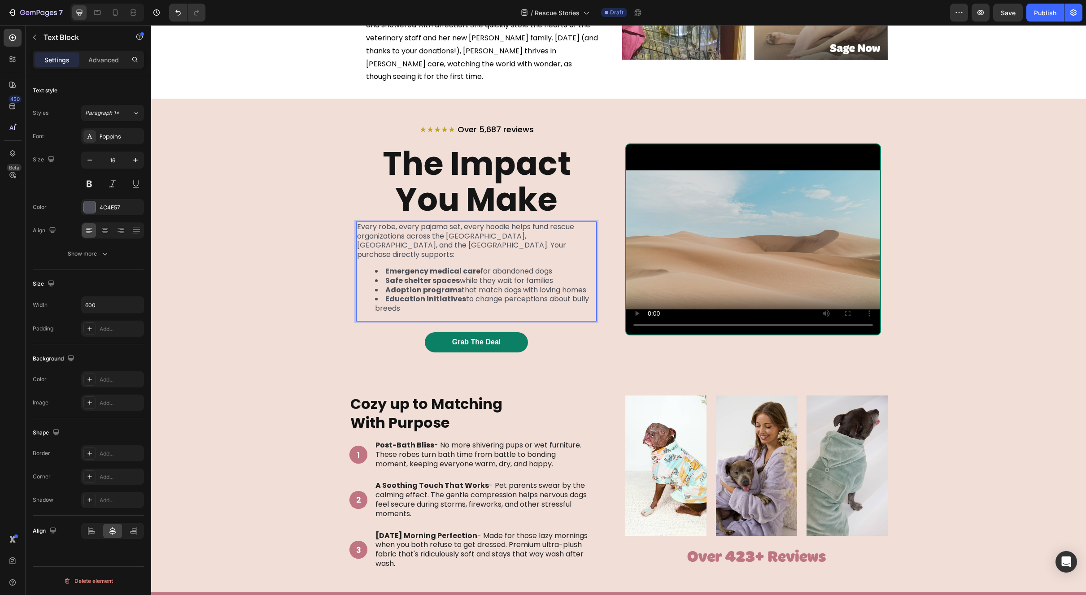
click at [557, 295] on li "Education initiatives to change perceptions about bully breeds" at bounding box center [485, 304] width 221 height 19
click at [91, 162] on icon "button" at bounding box center [89, 160] width 9 height 9
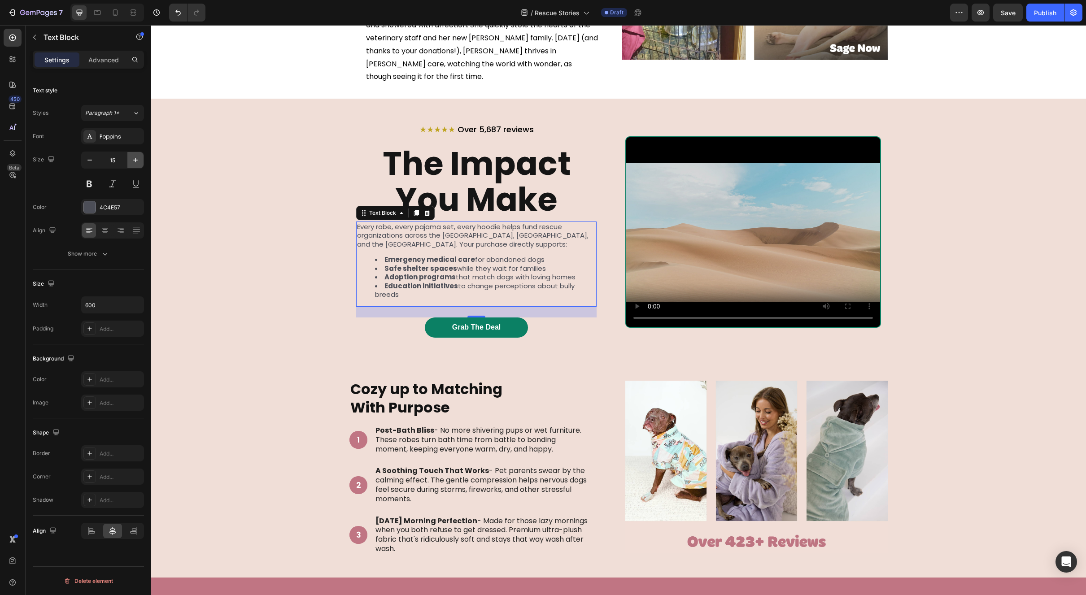
click at [138, 165] on button "button" at bounding box center [135, 160] width 16 height 16
type input "16"
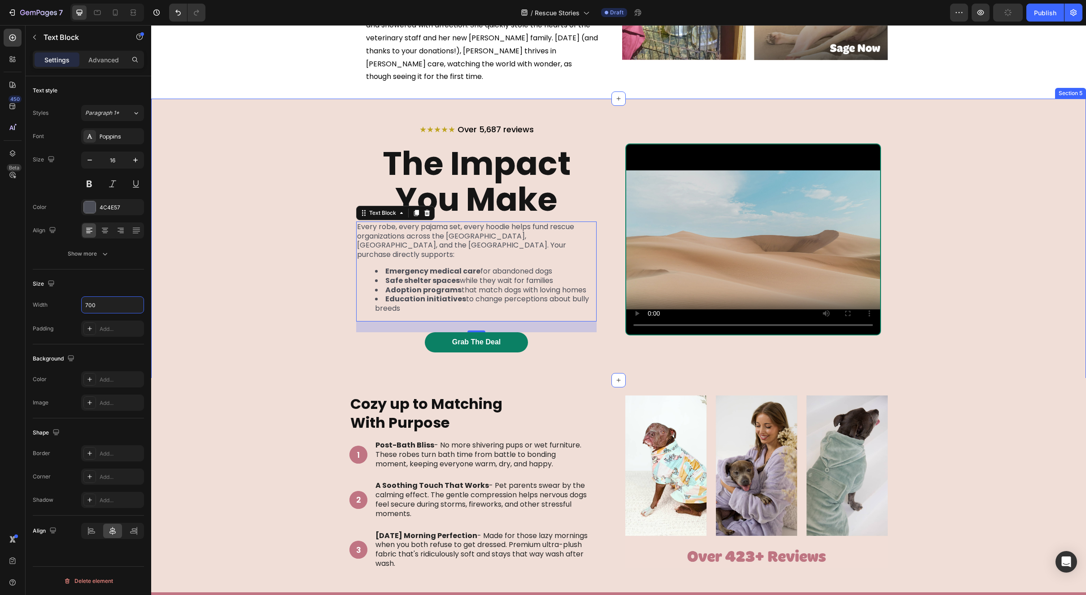
type input "600"
click at [97, 533] on div at bounding box center [91, 531] width 19 height 14
click at [109, 532] on icon at bounding box center [112, 531] width 9 height 9
click at [104, 73] on div "Settings Advanced" at bounding box center [89, 64] width 126 height 26
click at [108, 61] on p "Advanced" at bounding box center [103, 59] width 31 height 9
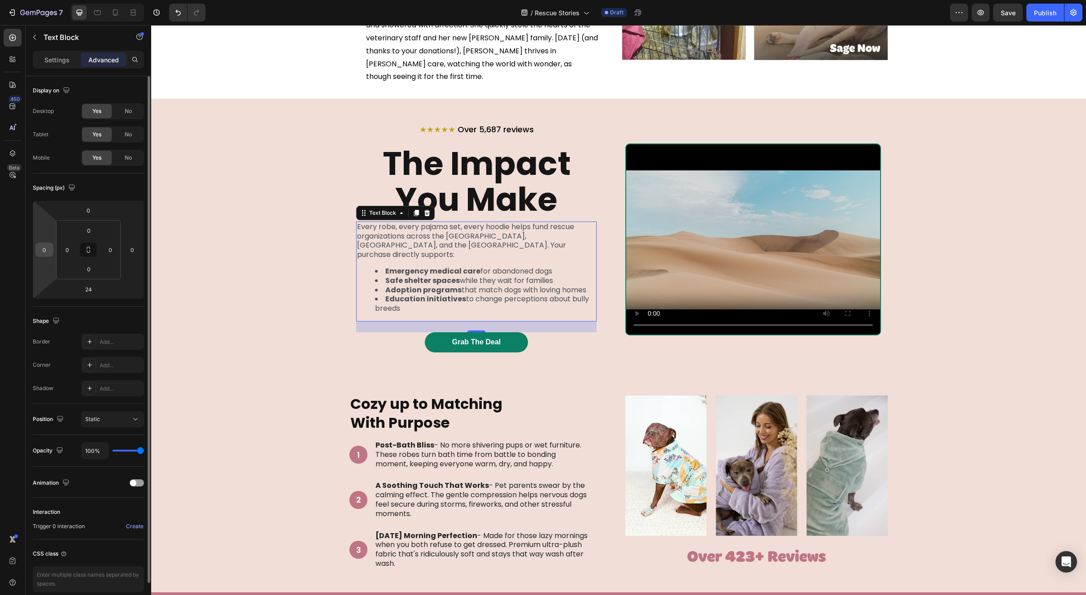
click at [41, 250] on input "0" at bounding box center [44, 249] width 13 height 13
type input "-1"
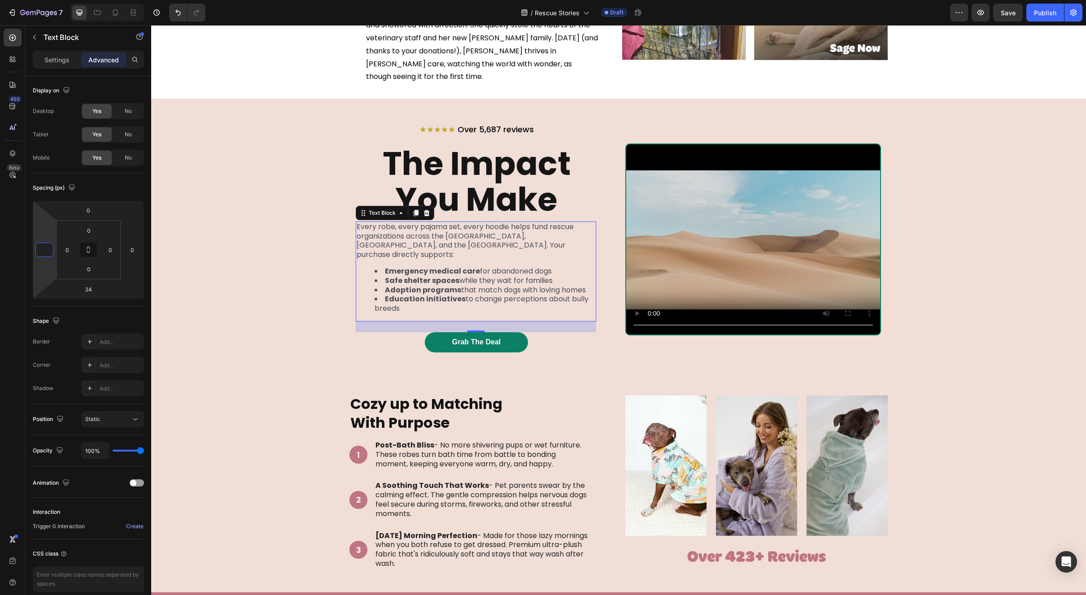
type input "0"
click at [475, 295] on li "Education initiatives to change perceptions about bully breeds" at bounding box center [485, 304] width 221 height 19
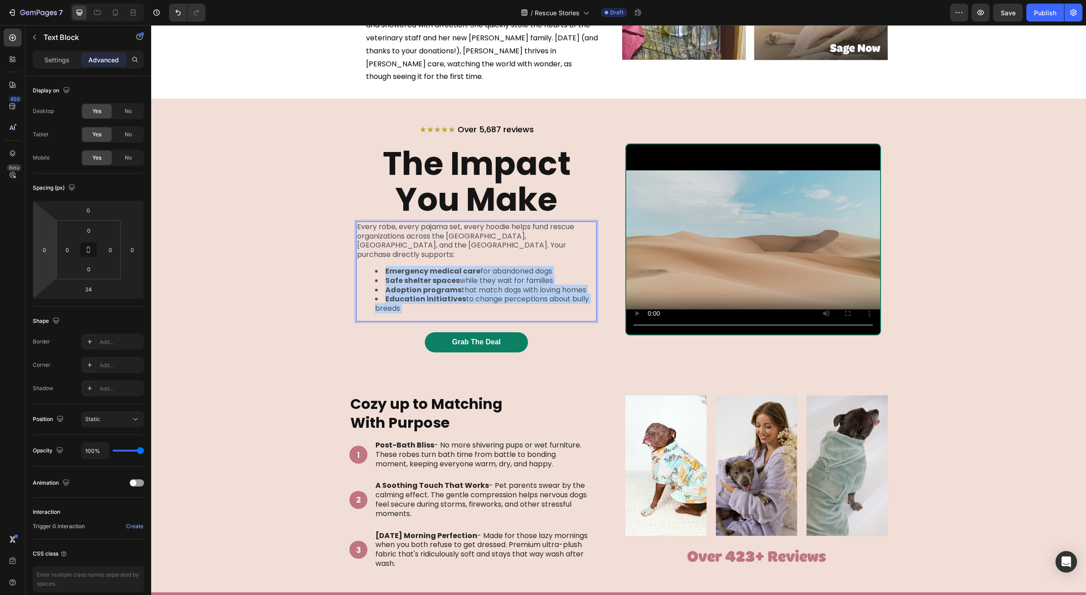
drag, startPoint x: 394, startPoint y: 285, endPoint x: 377, endPoint y: 276, distance: 19.7
click at [377, 295] on li "Education initiatives to change perceptions about bully breeds" at bounding box center [485, 304] width 221 height 19
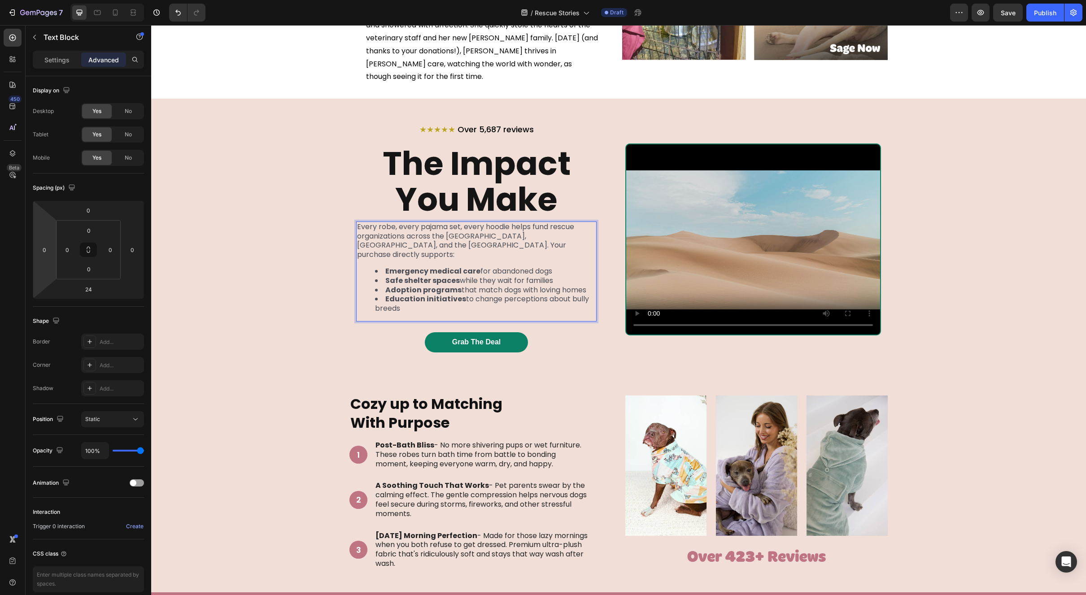
click at [390, 294] on strong "Education initiatives" at bounding box center [425, 299] width 81 height 10
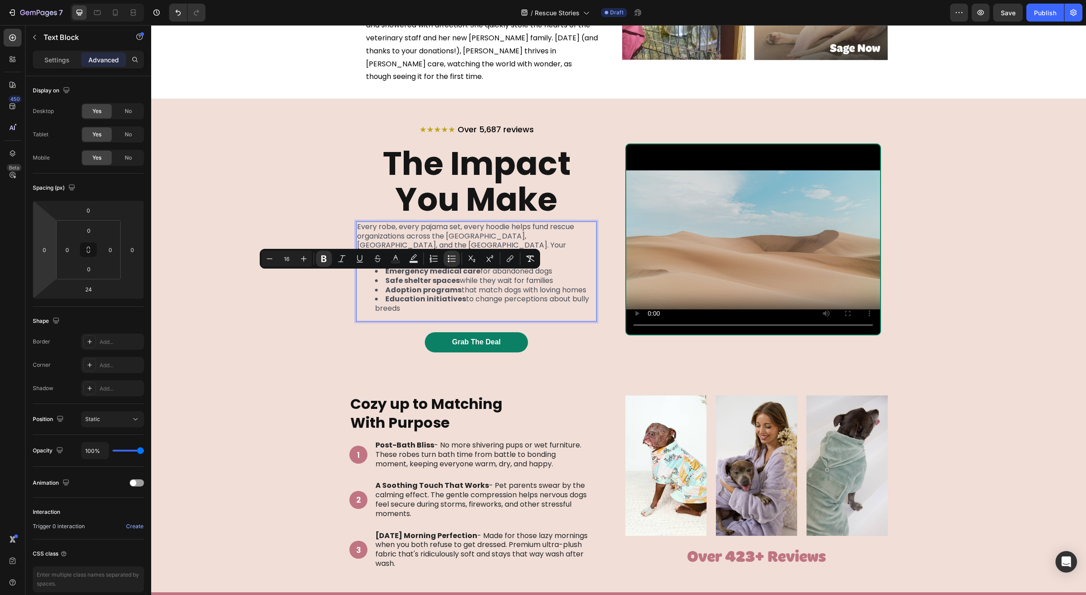
click at [393, 295] on li "Education initiatives to change perceptions about bully breeds" at bounding box center [485, 304] width 221 height 19
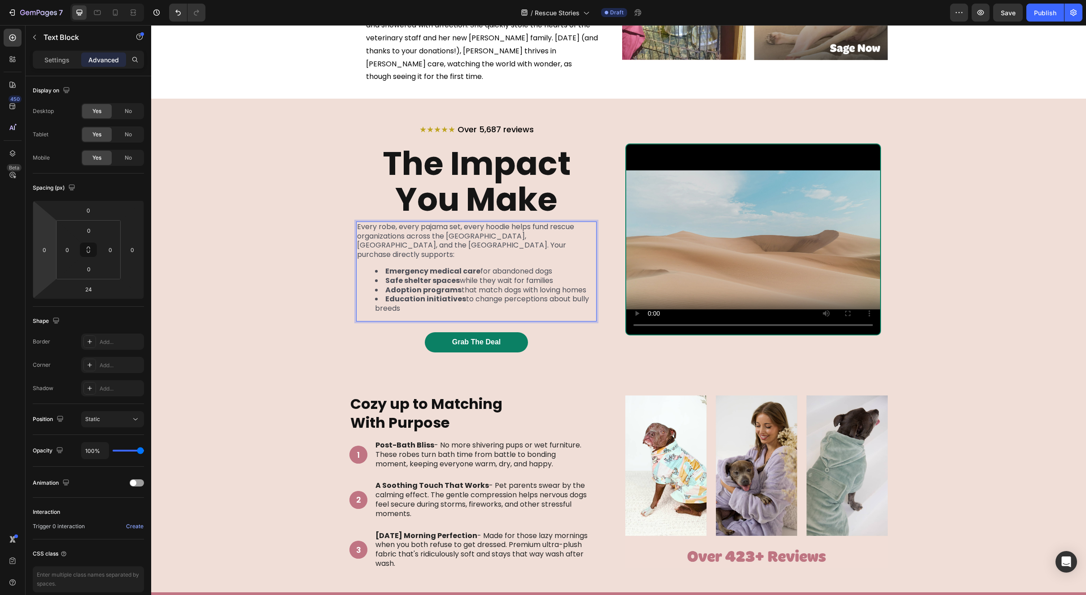
drag, startPoint x: 400, startPoint y: 287, endPoint x: 381, endPoint y: 278, distance: 21.1
click at [381, 295] on li "Education initiatives to change perceptions about bully breeds" at bounding box center [485, 304] width 221 height 19
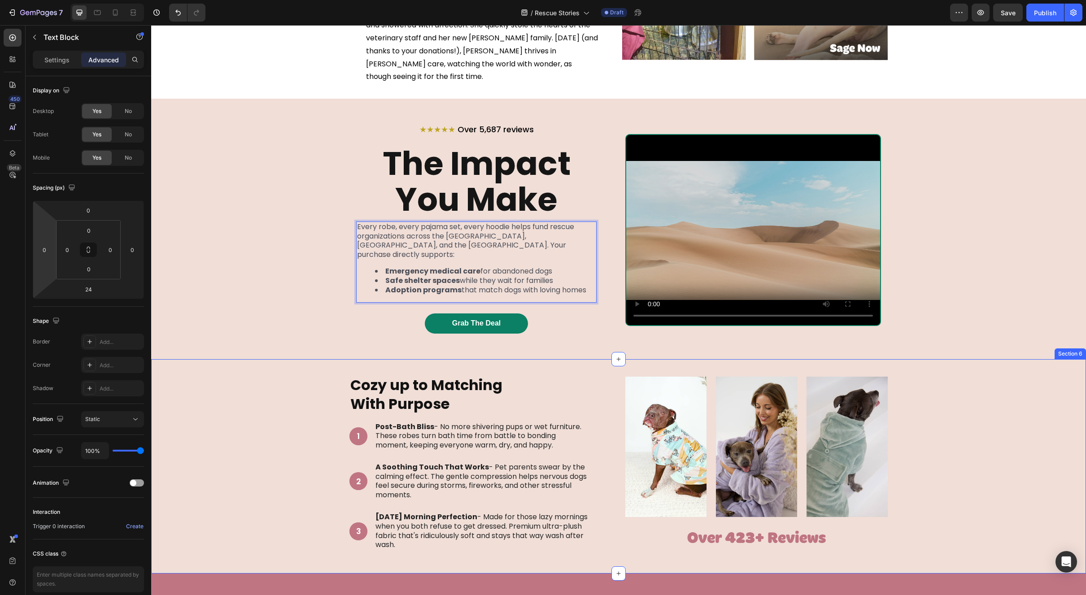
click at [988, 359] on div "⁠⁠⁠⁠⁠⁠⁠ Cozy up to Matching With Purpose Heading 1 Text Block Hero Banner Post-…" at bounding box center [618, 466] width 935 height 214
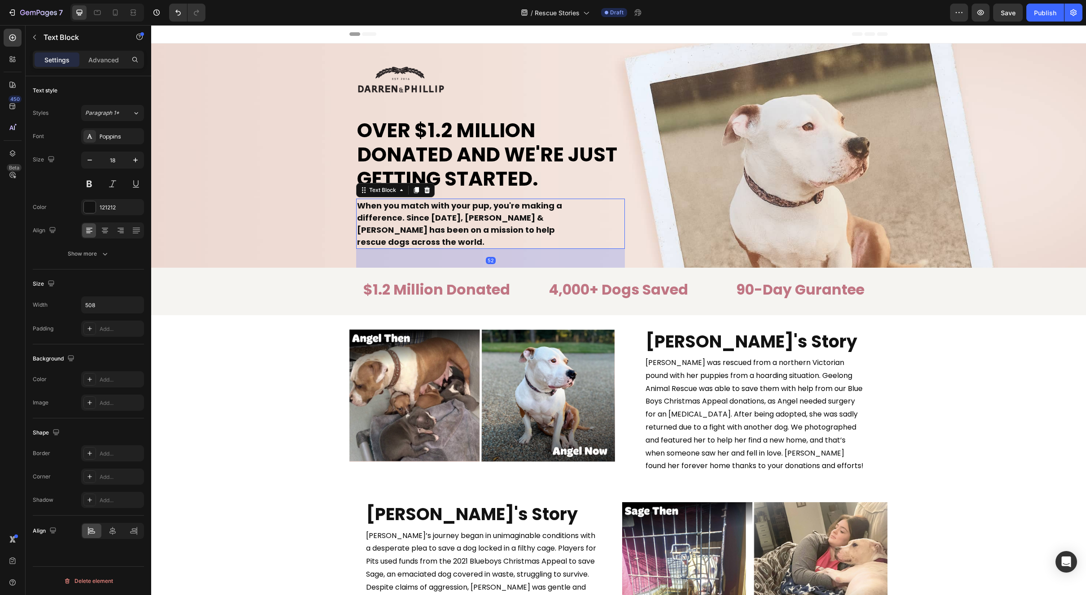
click at [428, 209] on strong "When you match with your pup, you're making a difference. Since [DATE], [PERSON…" at bounding box center [459, 224] width 205 height 48
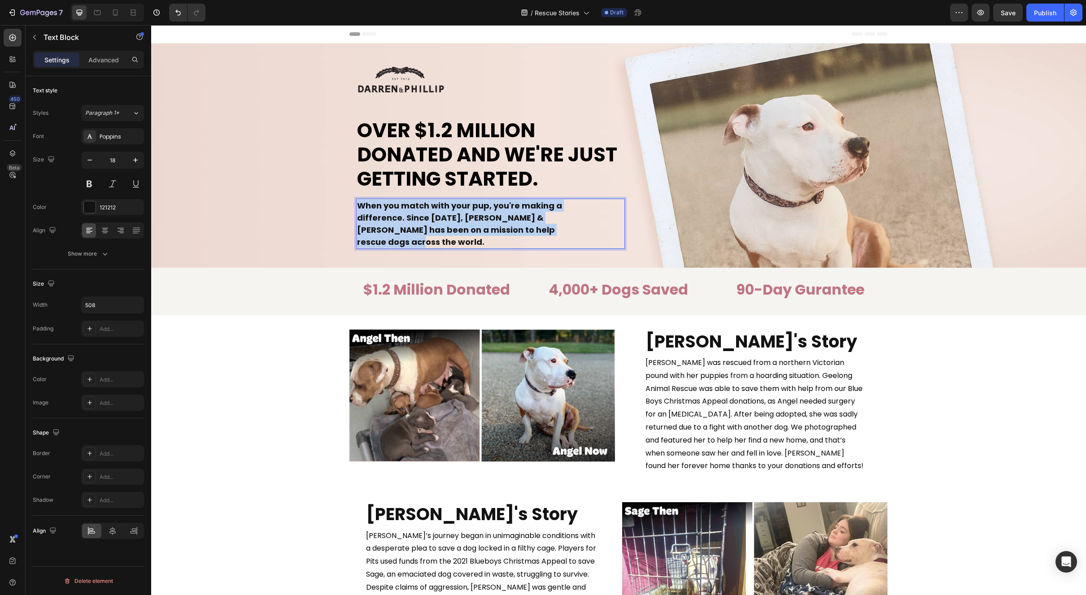
click at [428, 209] on strong "When you match with your pup, you're making a difference. Since [DATE], [PERSON…" at bounding box center [459, 224] width 205 height 48
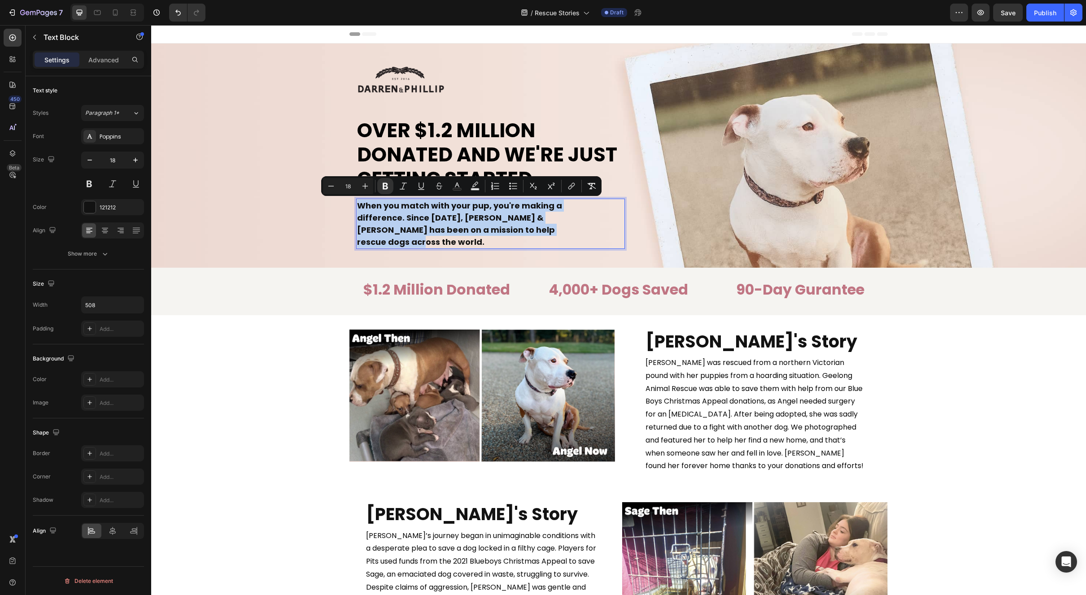
click at [430, 206] on strong "When you match with your pup, you're making a difference. Since [DATE], [PERSON…" at bounding box center [459, 224] width 205 height 48
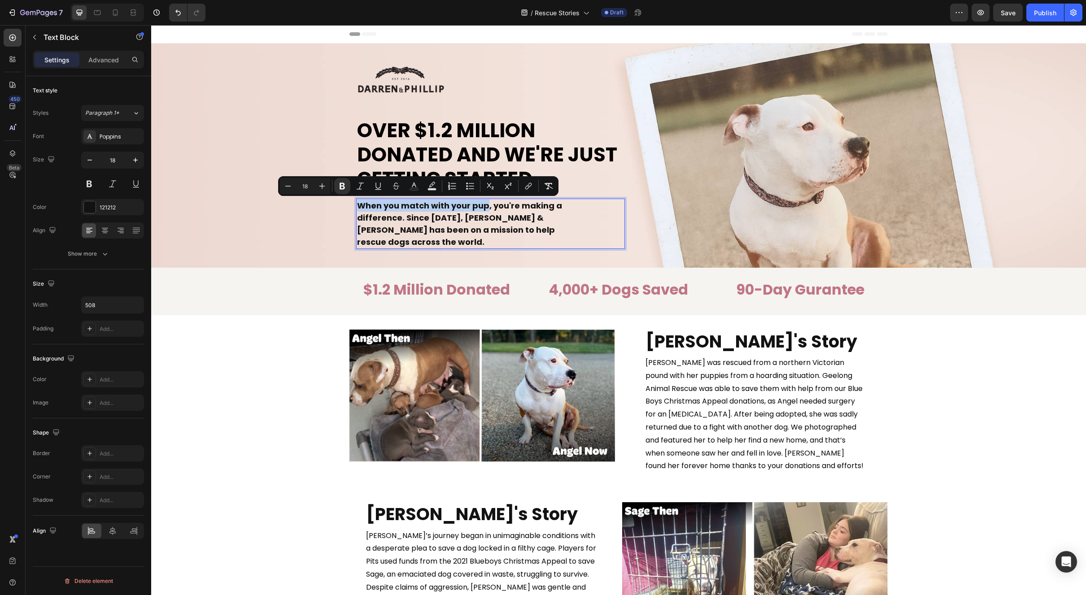
drag, startPoint x: 483, startPoint y: 206, endPoint x: 358, endPoint y: 206, distance: 125.2
click at [358, 206] on strong "When you match with your pup, you're making a difference. Since [DATE], [PERSON…" at bounding box center [459, 224] width 205 height 48
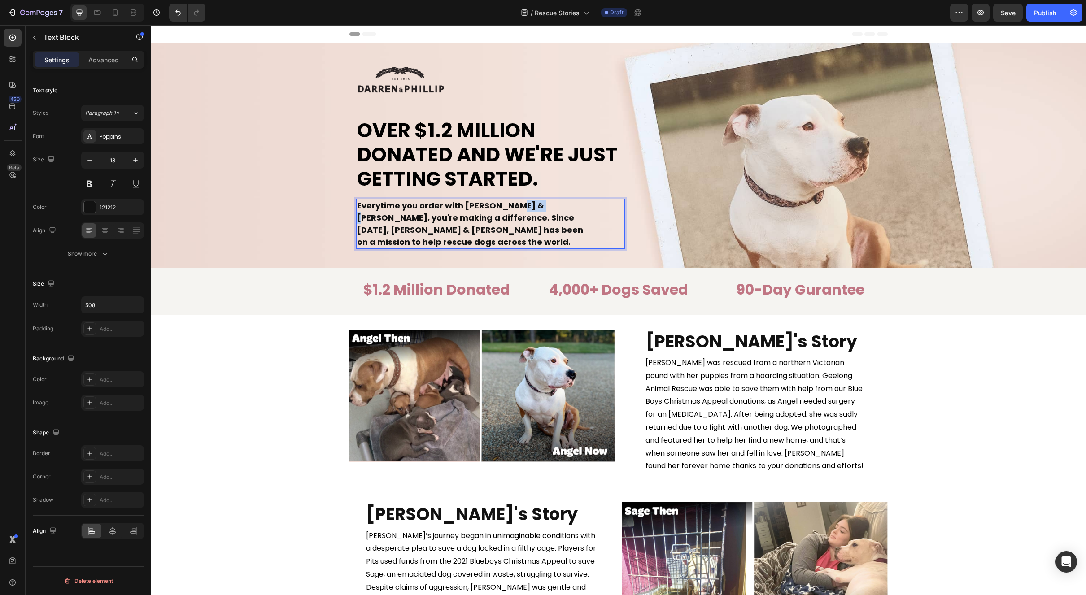
drag, startPoint x: 525, startPoint y: 205, endPoint x: 508, endPoint y: 205, distance: 17.5
click at [508, 205] on strong "Everytime you order with [PERSON_NAME] & [PERSON_NAME], you're making a differe…" at bounding box center [470, 224] width 226 height 48
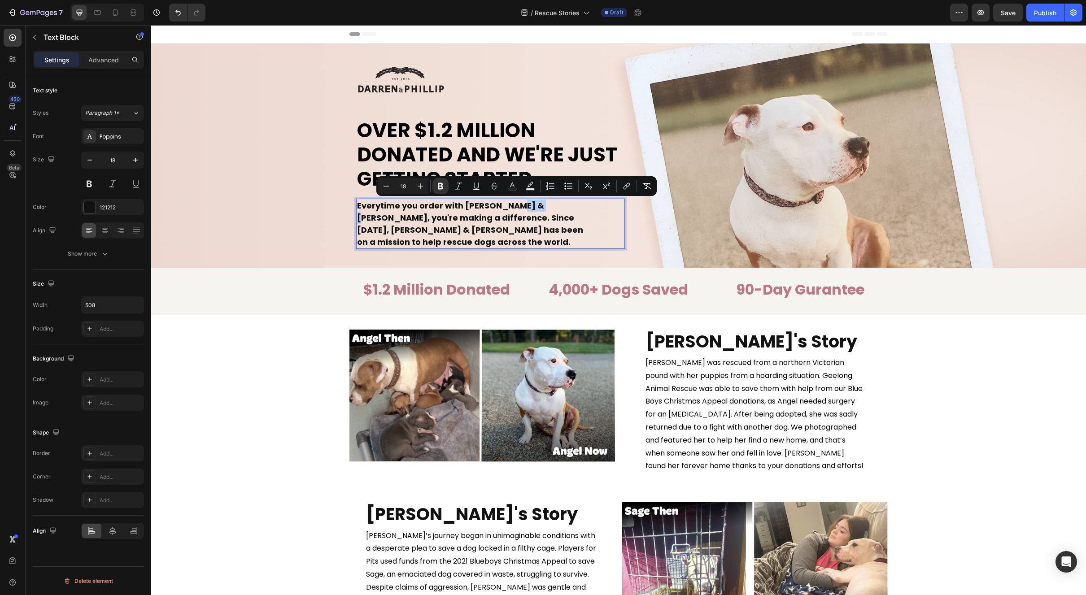
click at [509, 206] on strong "Everytime you order with [PERSON_NAME] & [PERSON_NAME], you're making a differe…" at bounding box center [470, 224] width 226 height 48
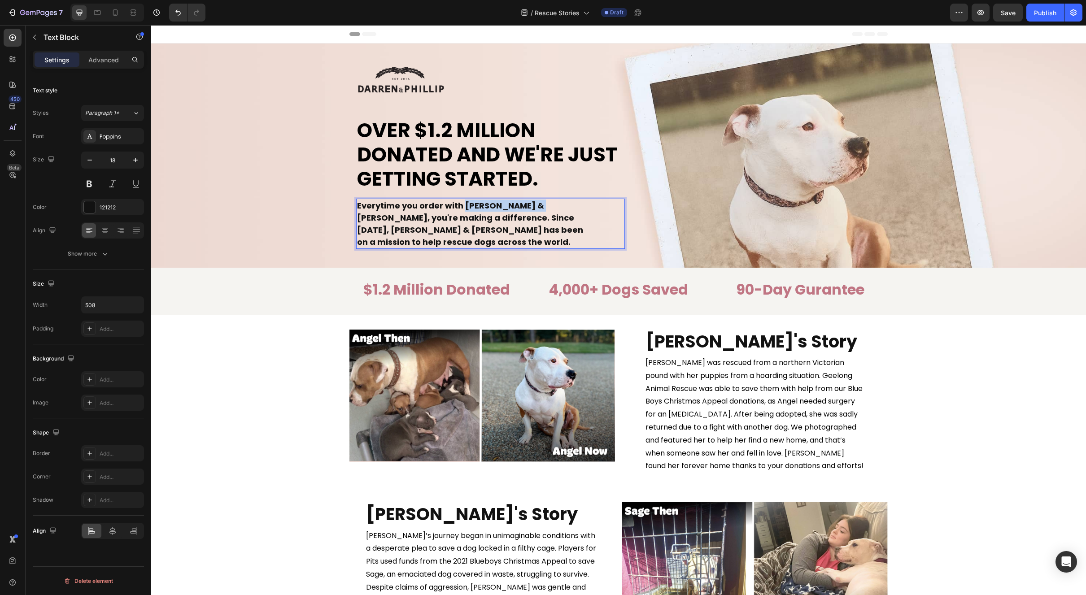
drag, startPoint x: 523, startPoint y: 206, endPoint x: 459, endPoint y: 207, distance: 64.2
click at [459, 207] on strong "Everytime you order with [PERSON_NAME] & [PERSON_NAME], you're making a differe…" at bounding box center [470, 224] width 226 height 48
click at [530, 205] on strong "Everytime you order with us, you're making a difference. Since [DATE], [PERSON_…" at bounding box center [456, 224] width 198 height 48
click at [955, 426] on div "Image [PERSON_NAME]'s Story Heading [PERSON_NAME] was rescued from a northern V…" at bounding box center [618, 402] width 935 height 144
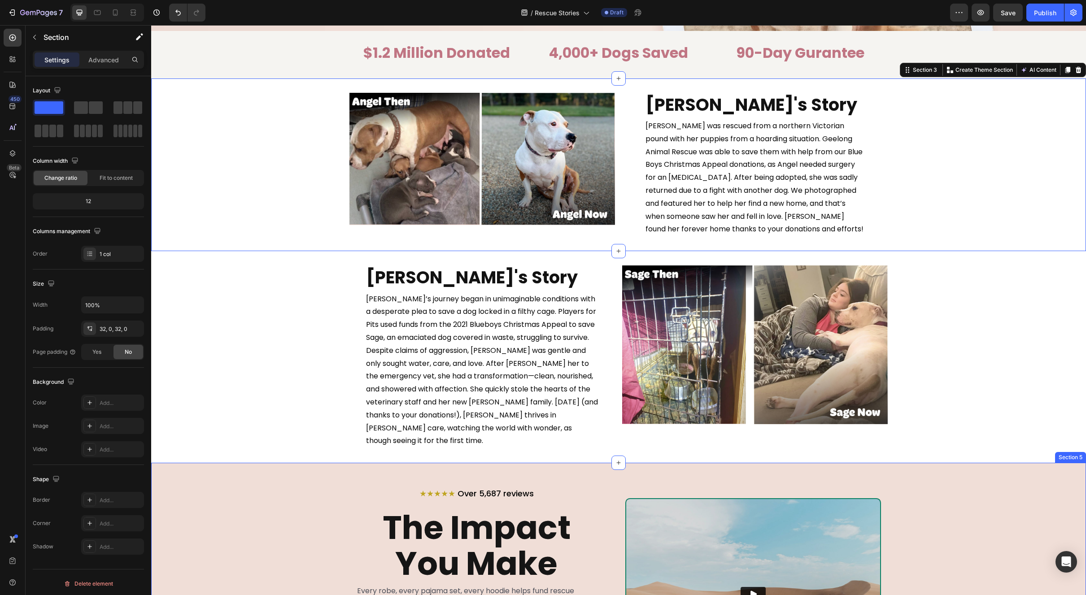
scroll to position [381, 0]
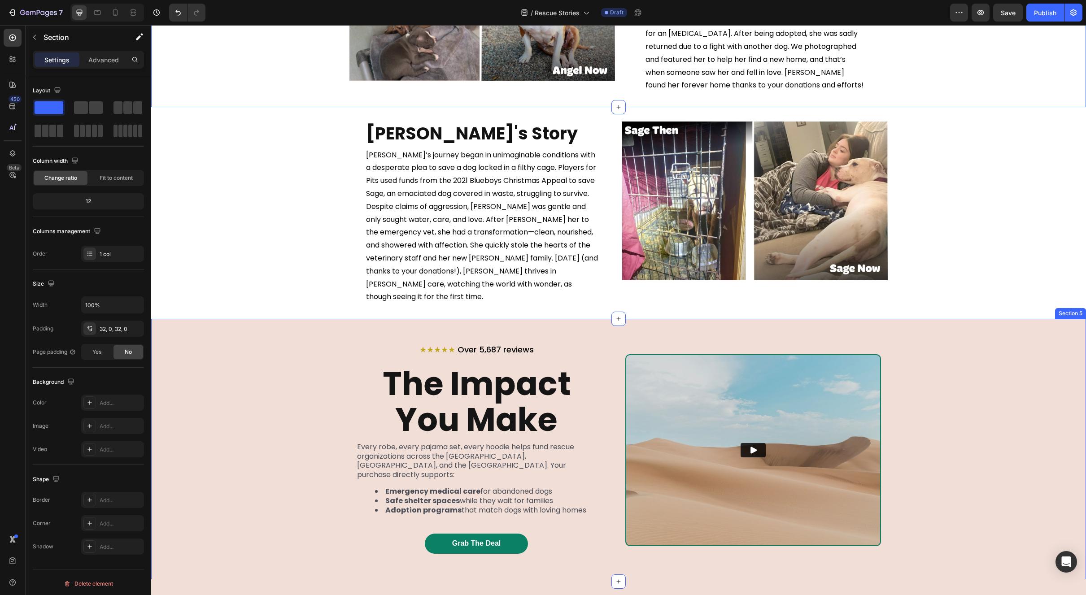
click at [1025, 384] on div "★★★★★ Over 5,687 reviews Heading The Impact You Make Heading Every robe, every …" at bounding box center [618, 450] width 935 height 218
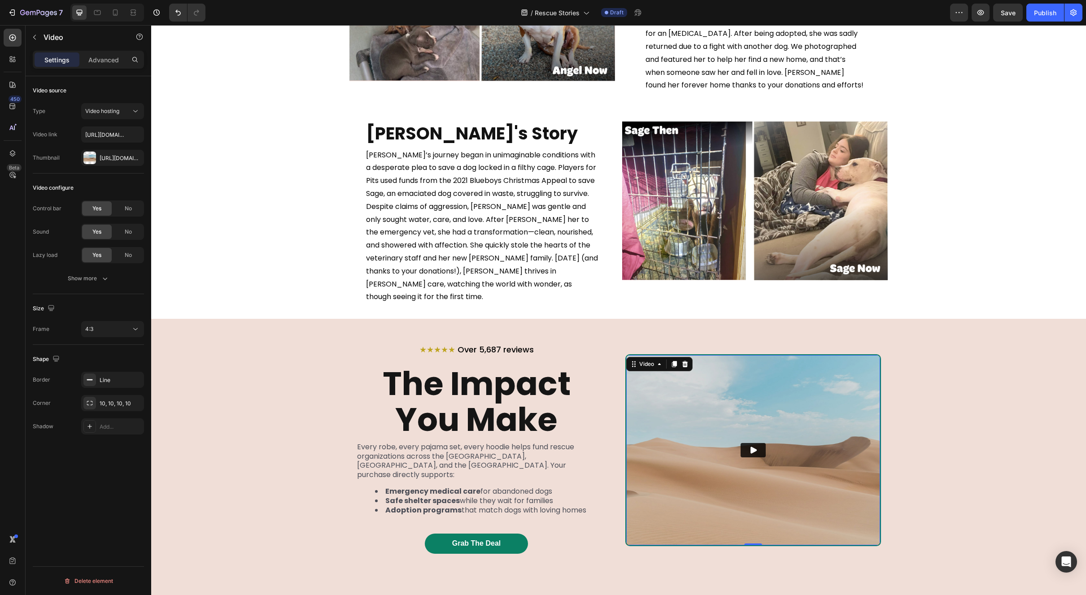
click at [701, 462] on img at bounding box center [753, 450] width 254 height 190
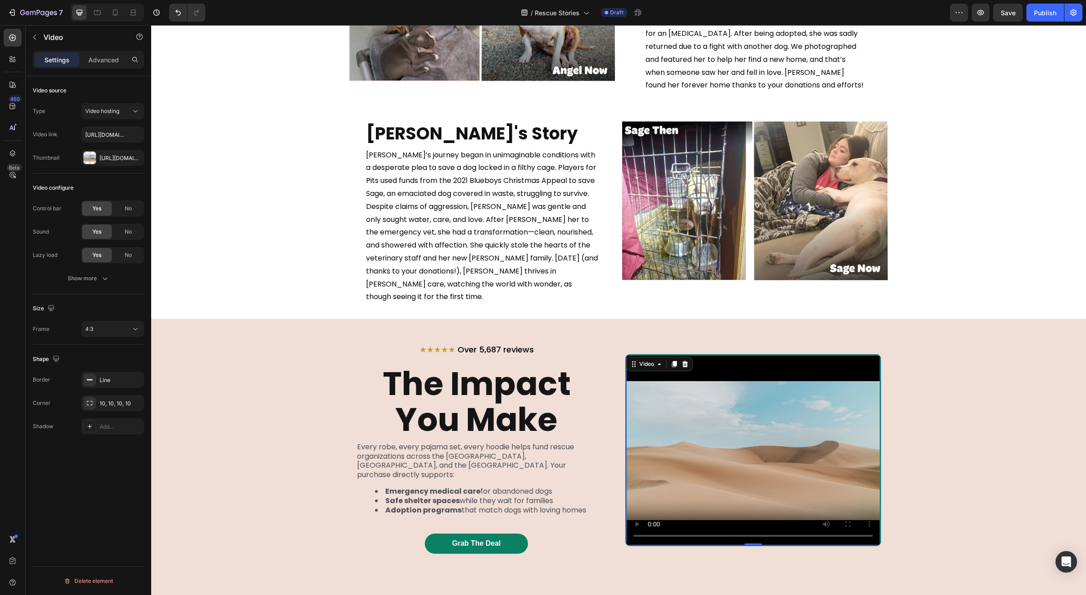
click at [701, 461] on video at bounding box center [753, 450] width 254 height 191
click at [112, 156] on div "[URL][DOMAIN_NAME]" at bounding box center [113, 158] width 26 height 8
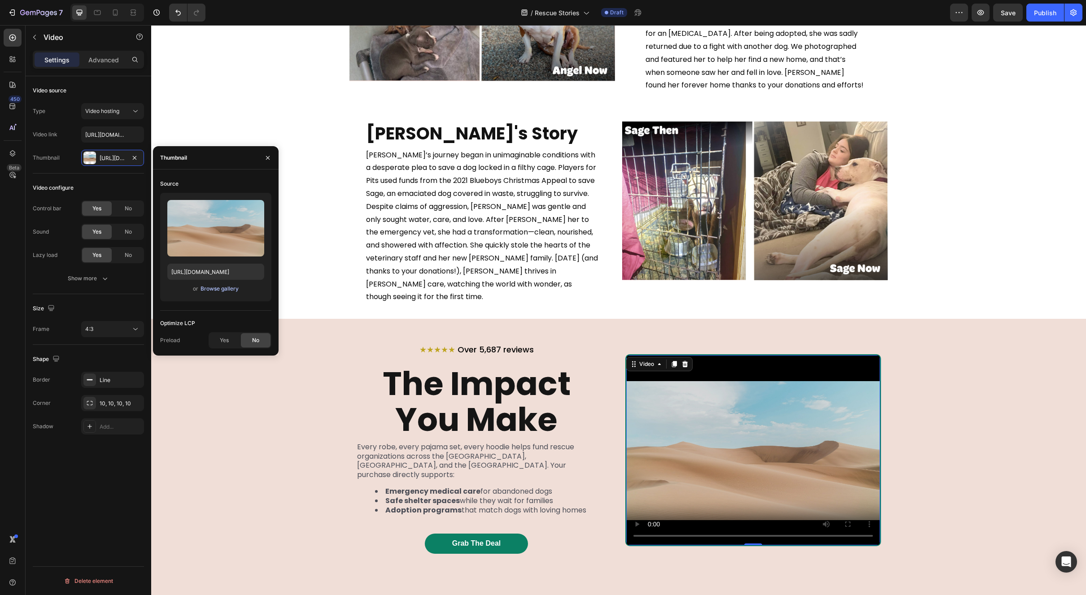
click at [223, 289] on div "Browse gallery" at bounding box center [220, 289] width 38 height 8
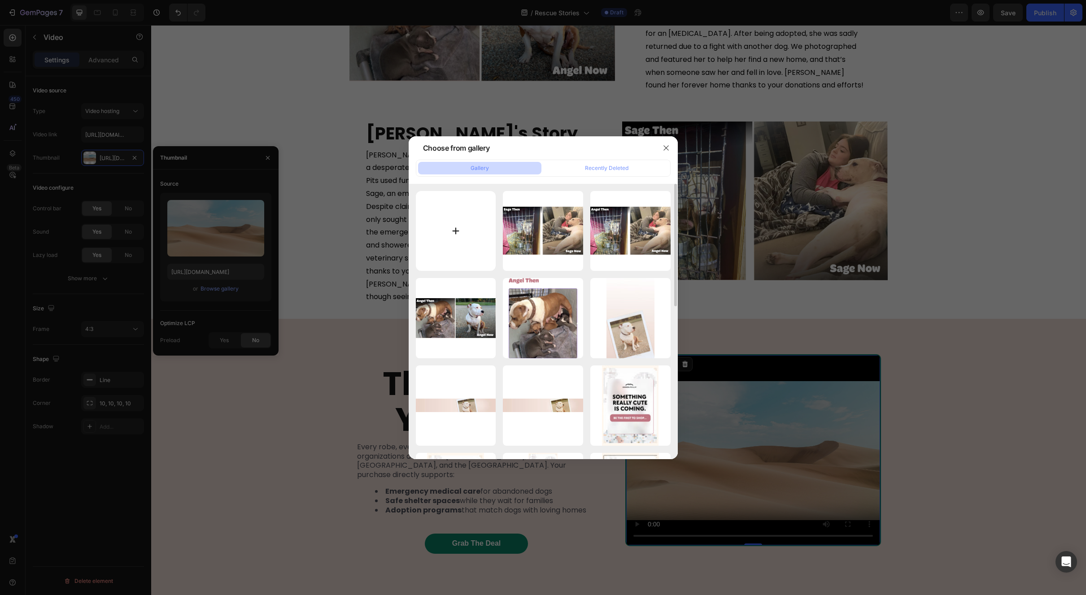
click at [450, 233] on input "file" at bounding box center [456, 231] width 80 height 80
type input "C:\fakepath\Screen Shot [DATE] 6.38.46 AM.png"
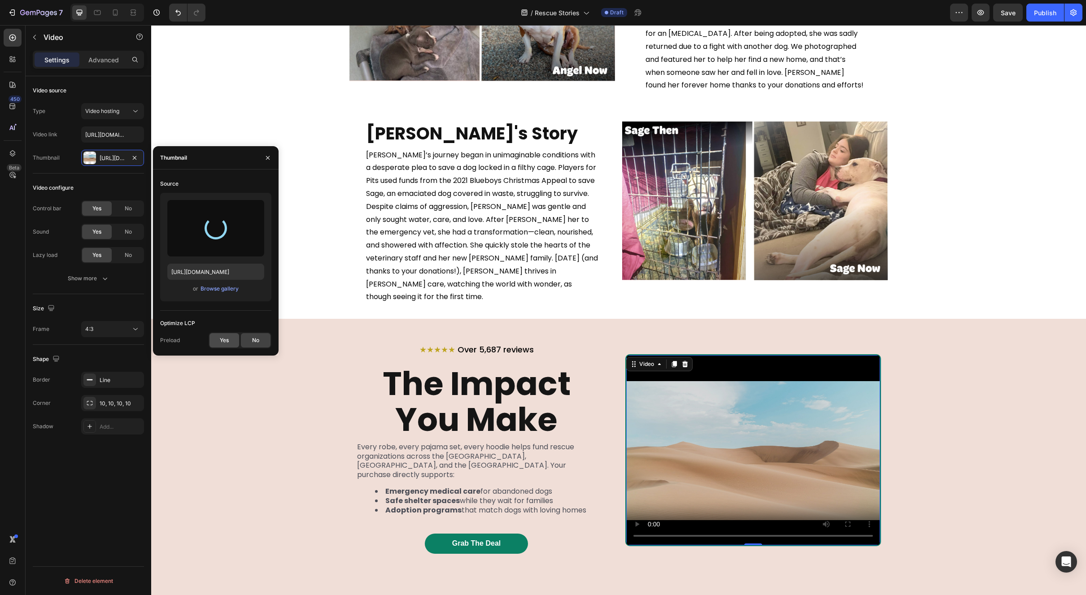
click at [224, 340] on span "Yes" at bounding box center [224, 340] width 9 height 8
type input "[URL][DOMAIN_NAME]"
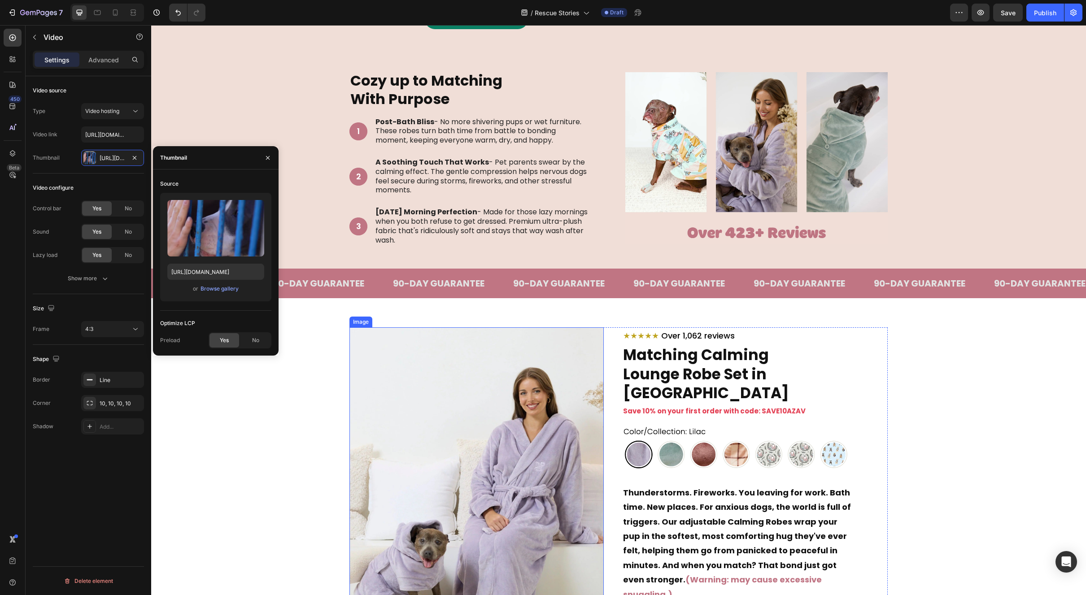
scroll to position [1005, 0]
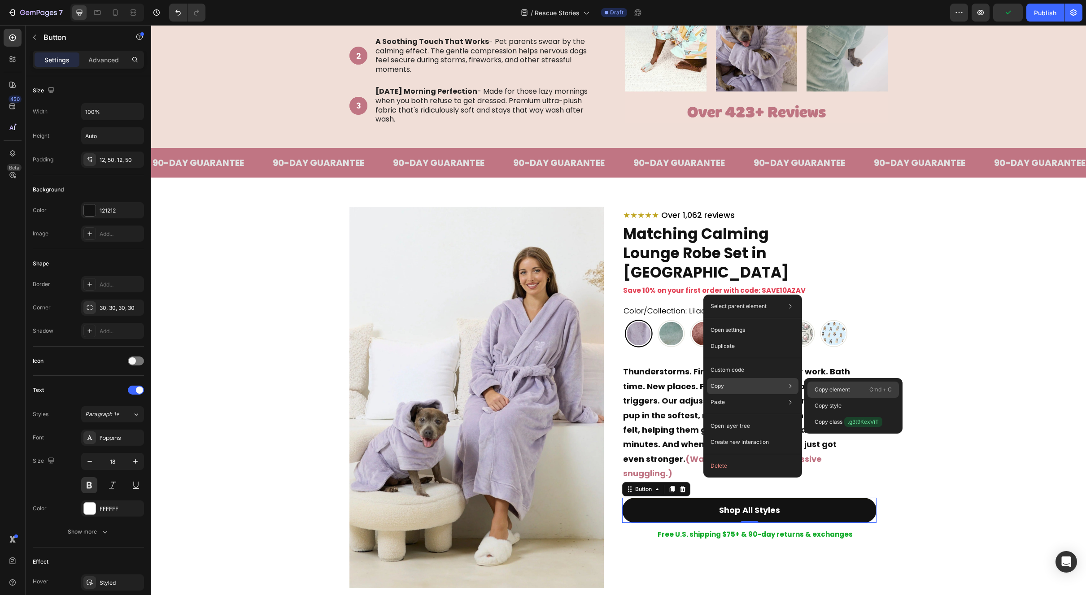
drag, startPoint x: 827, startPoint y: 383, endPoint x: 677, endPoint y: 359, distance: 151.7
click at [827, 398] on div "Copy element Cmd + C" at bounding box center [853, 406] width 92 height 16
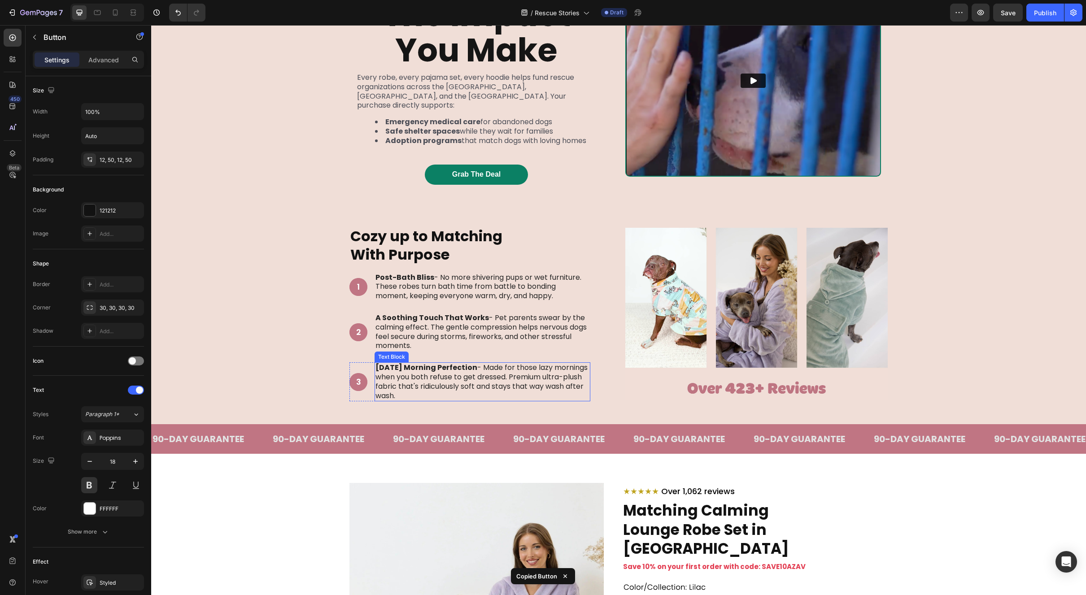
scroll to position [581, 0]
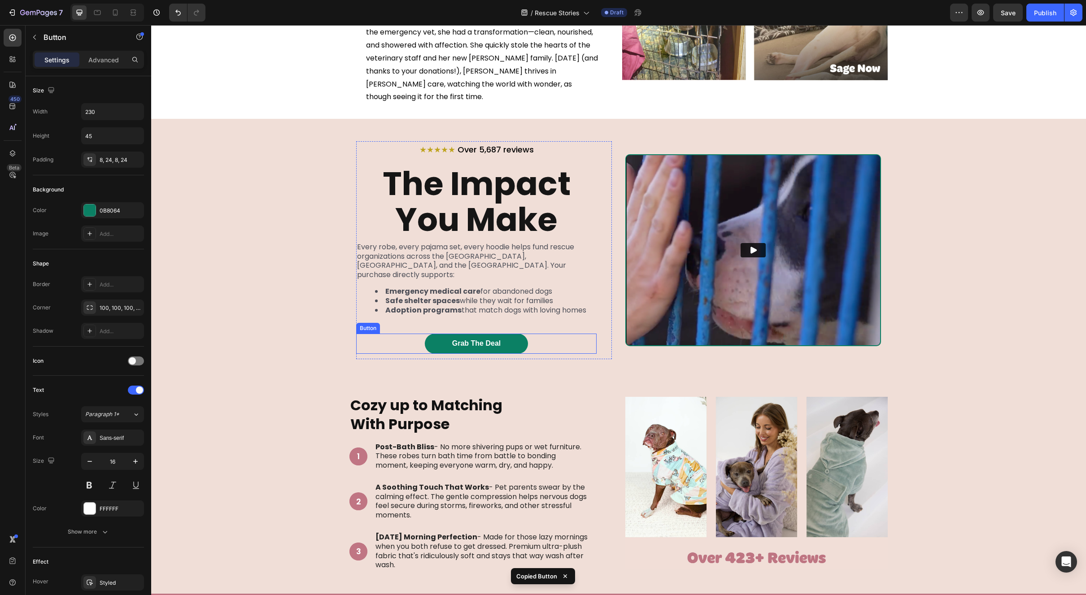
click at [539, 334] on div "Grab The Deal Button" at bounding box center [476, 344] width 240 height 20
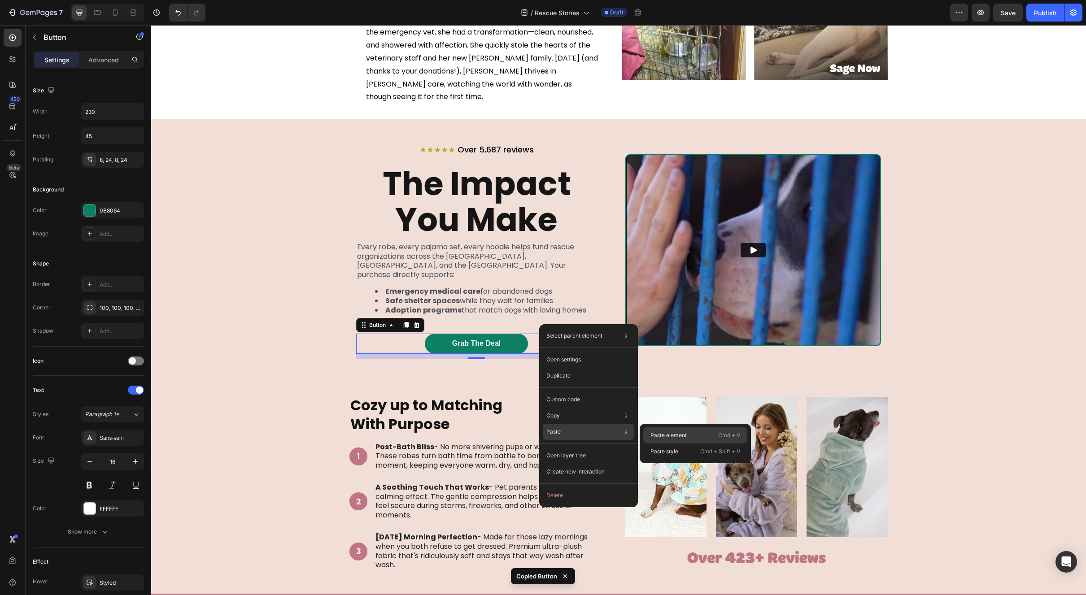
click at [681, 437] on p "Paste element" at bounding box center [668, 436] width 36 height 8
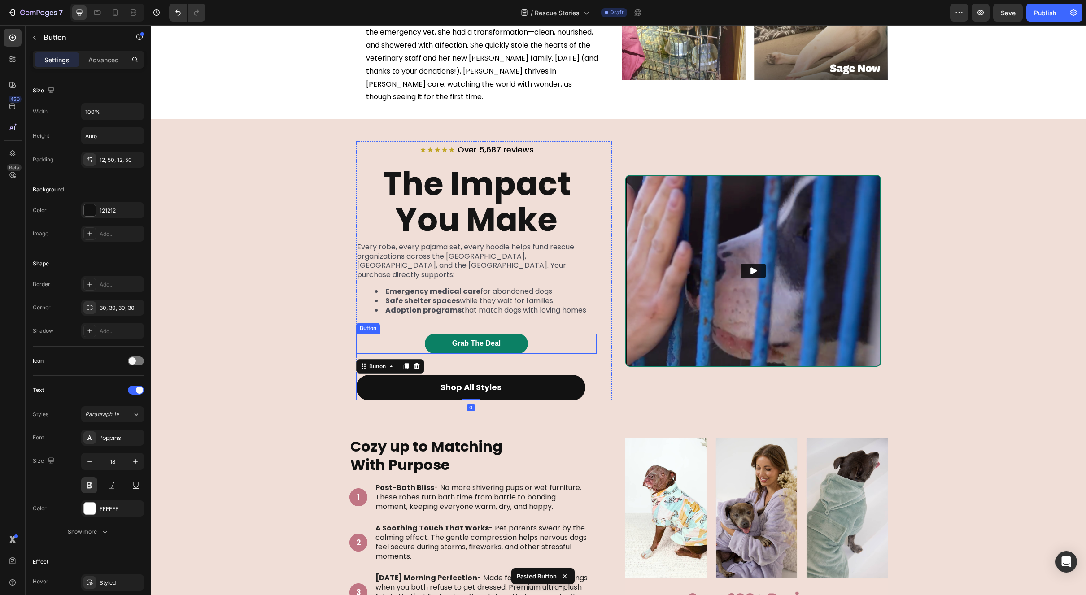
click at [540, 334] on div "Grab The Deal Button" at bounding box center [476, 344] width 240 height 20
click at [413, 322] on icon at bounding box center [416, 325] width 7 height 7
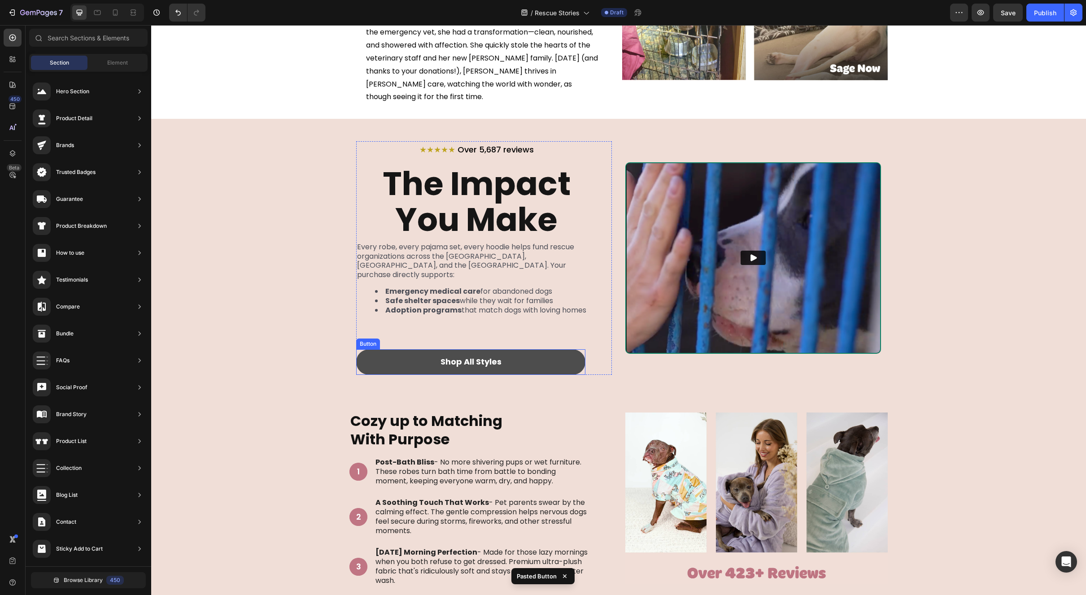
click at [480, 349] on link "Shop All Styles" at bounding box center [470, 361] width 229 height 25
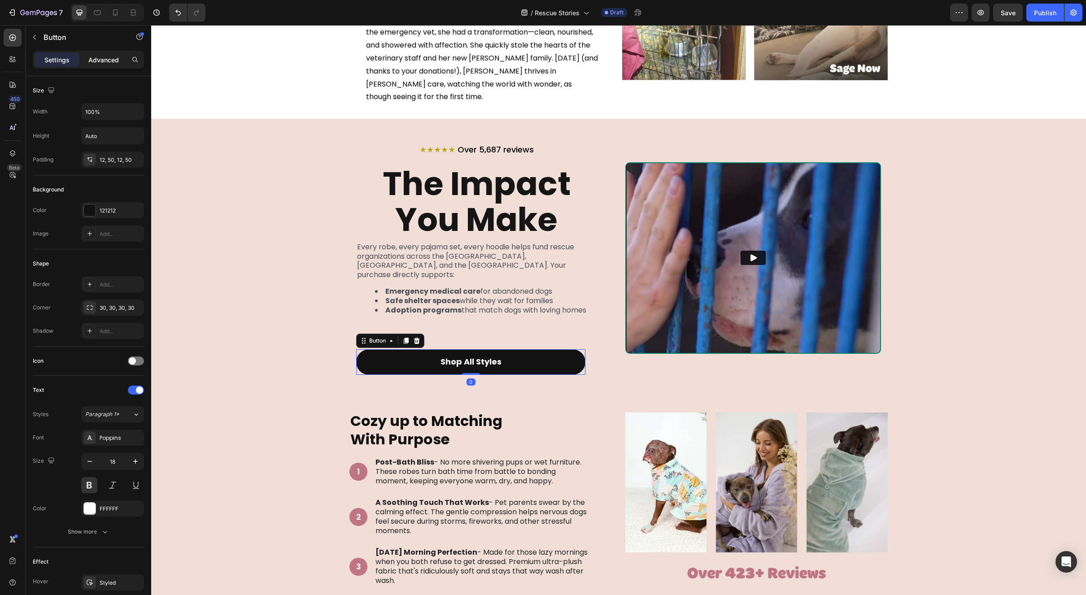
click at [109, 60] on p "Advanced" at bounding box center [103, 59] width 31 height 9
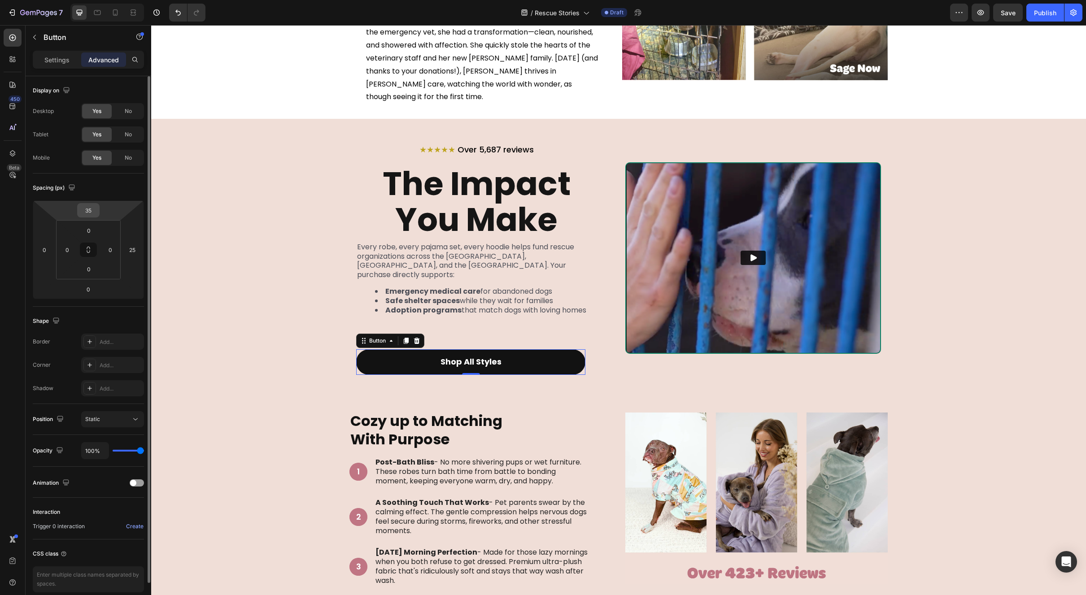
click at [87, 211] on input "35" at bounding box center [88, 210] width 18 height 13
type input "0"
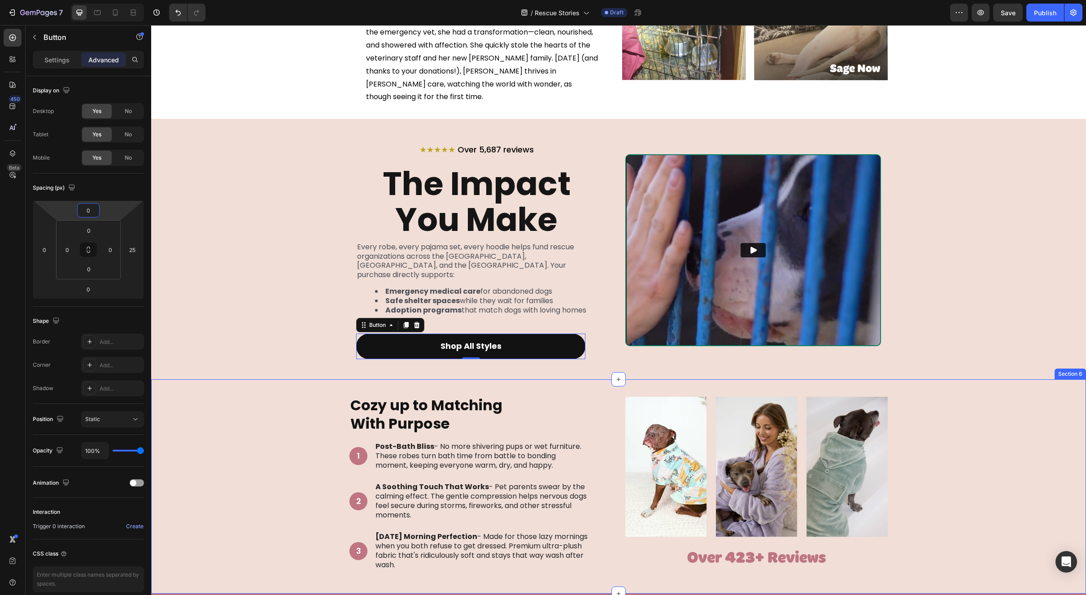
click at [705, 379] on div "Cozy up to Matching With Purpose Heading 1 Text Block Hero Banner Post-Bath Bli…" at bounding box center [618, 486] width 935 height 214
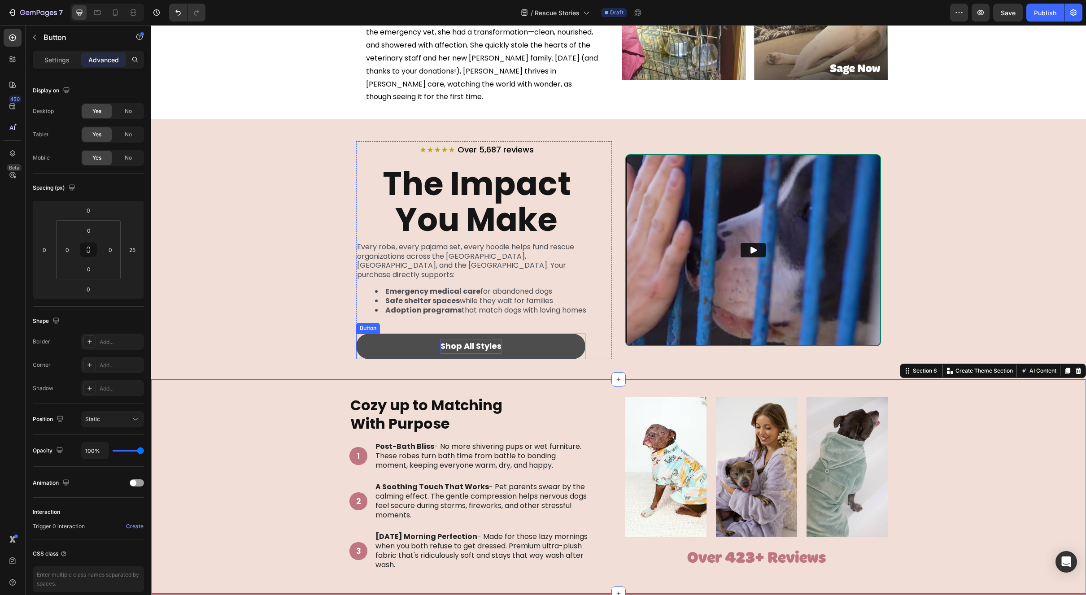
click at [465, 339] on p "Shop All Styles" at bounding box center [471, 346] width 61 height 14
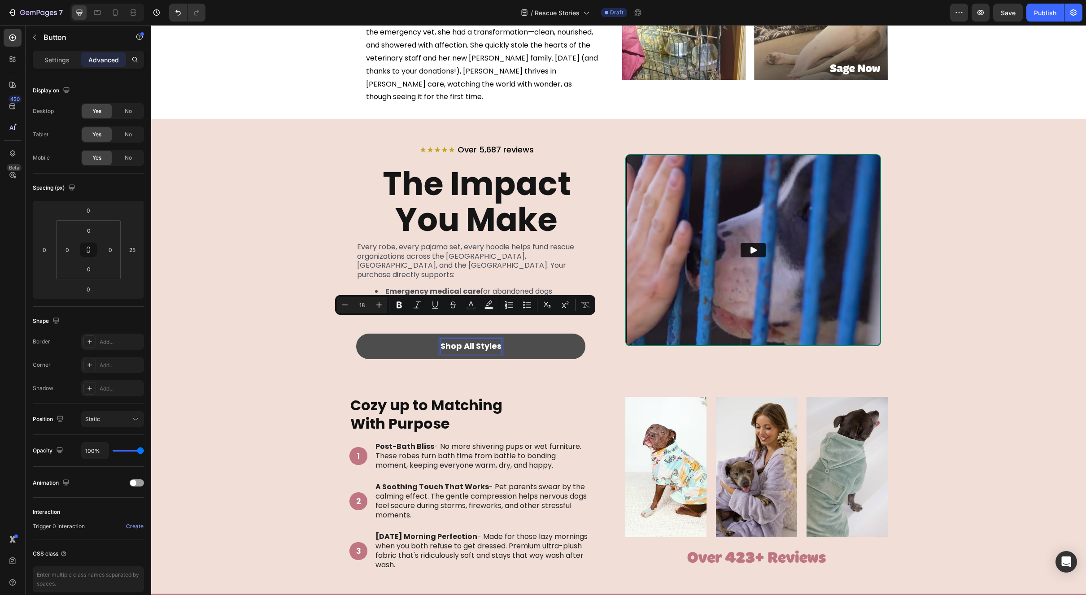
click at [473, 339] on p "Shop All Styles" at bounding box center [471, 346] width 61 height 14
click at [485, 339] on p "Shop All Styles" at bounding box center [471, 346] width 61 height 14
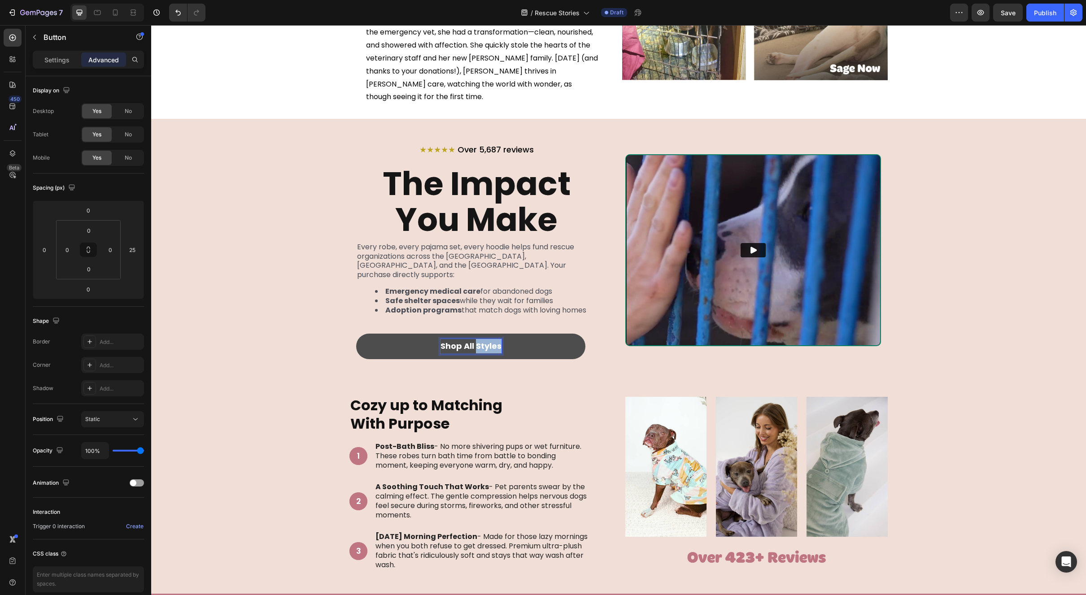
drag, startPoint x: 473, startPoint y: 324, endPoint x: 497, endPoint y: 324, distance: 23.8
click at [497, 339] on p "Shop All Styles" at bounding box center [471, 346] width 61 height 14
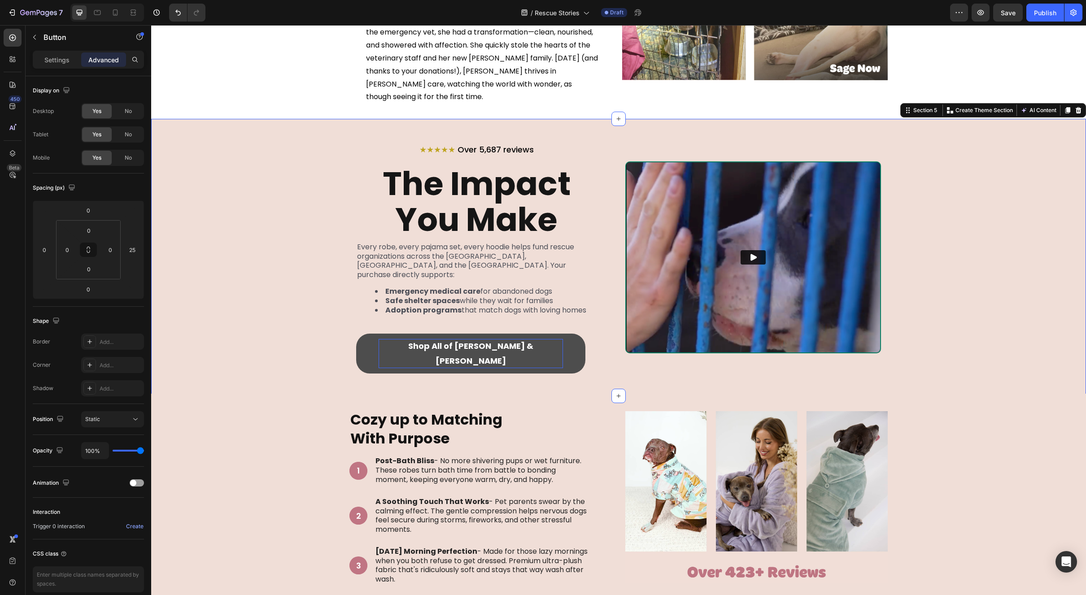
click at [962, 324] on div "★★★★★ Over 5,687 reviews Heading The Impact You Make Heading Every robe, every …" at bounding box center [618, 257] width 935 height 232
click at [561, 334] on link "Shop All of [PERSON_NAME] & [PERSON_NAME]" at bounding box center [470, 354] width 229 height 40
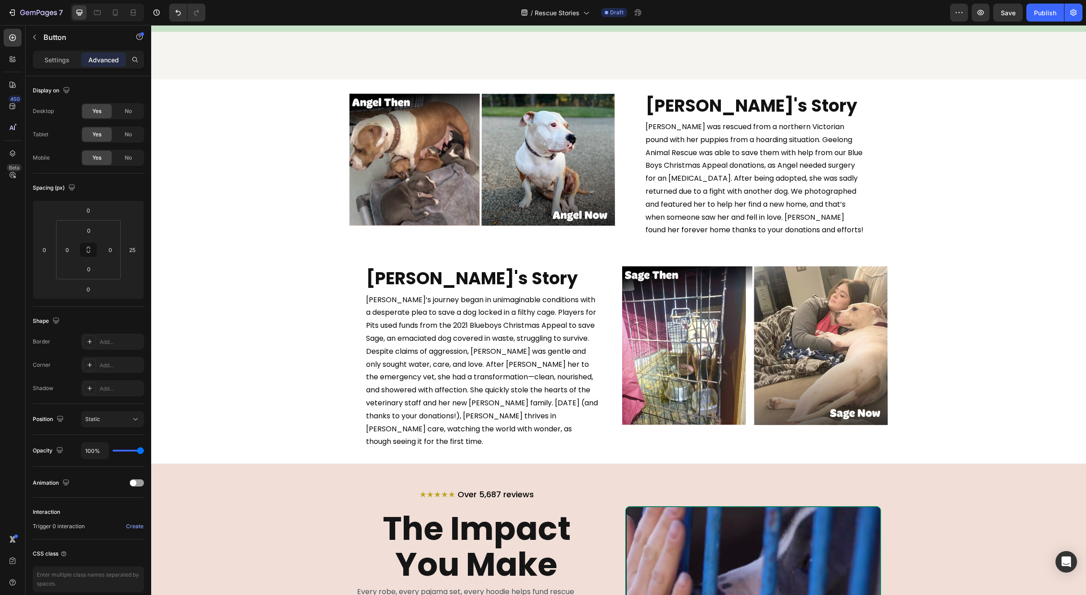
scroll to position [386, 0]
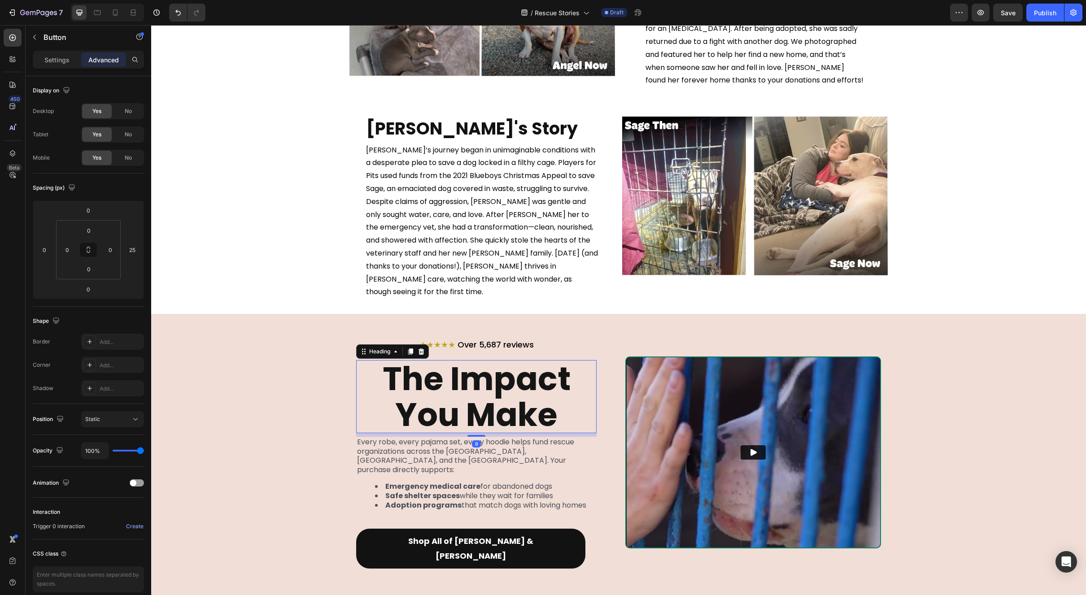
click at [485, 397] on h2 "The Impact You Make" at bounding box center [476, 396] width 240 height 73
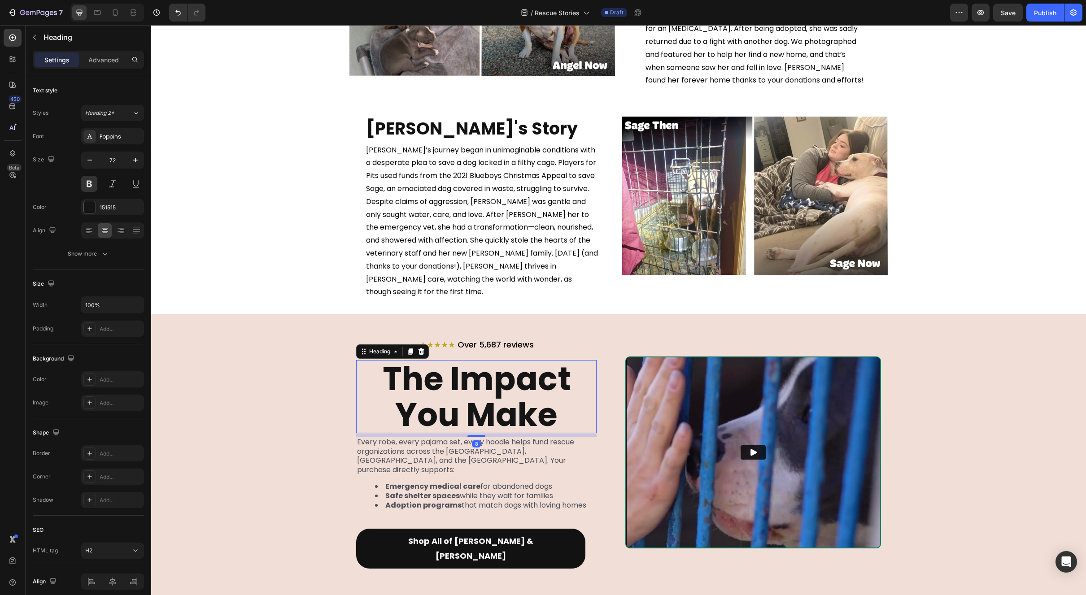
click at [485, 397] on h2 "The Impact You Make" at bounding box center [476, 396] width 240 height 73
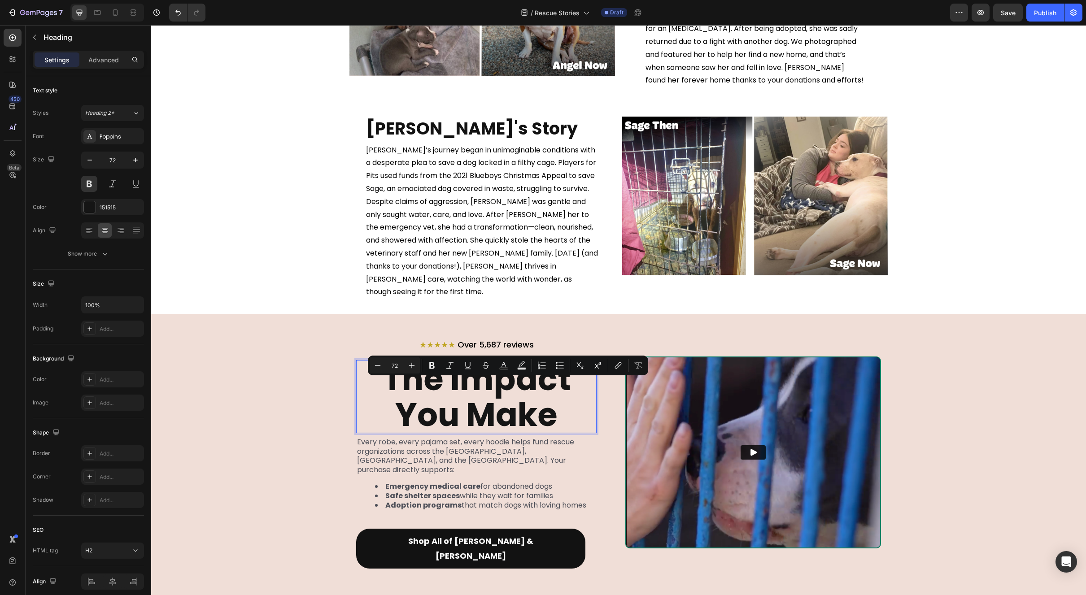
click at [480, 397] on p "The Impact You Make" at bounding box center [476, 396] width 239 height 71
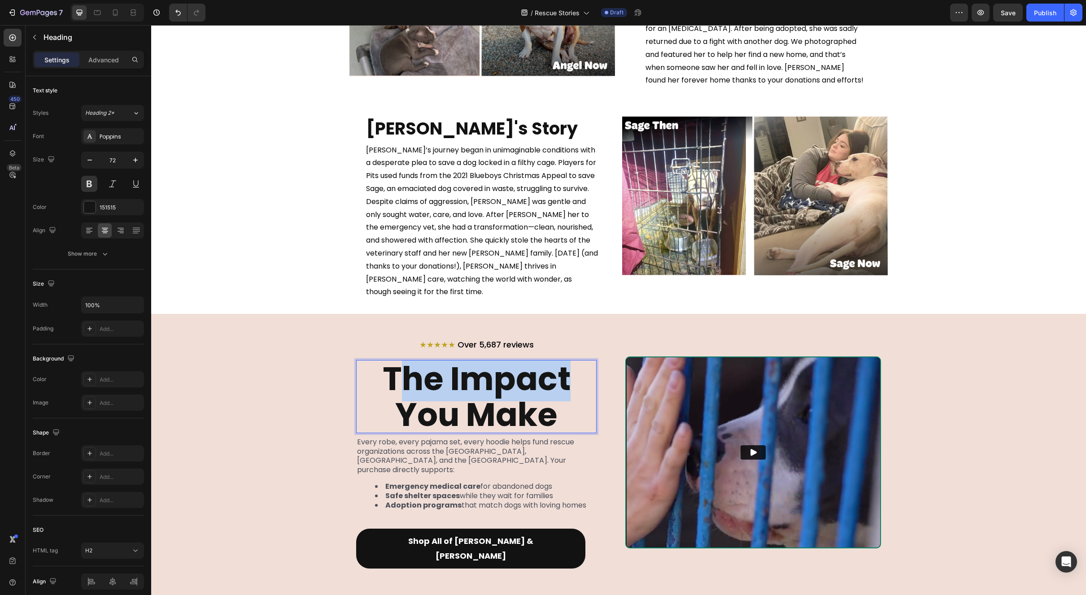
drag, startPoint x: 403, startPoint y: 370, endPoint x: 585, endPoint y: 369, distance: 181.7
click at [585, 369] on p "The Impact You Make" at bounding box center [476, 396] width 239 height 71
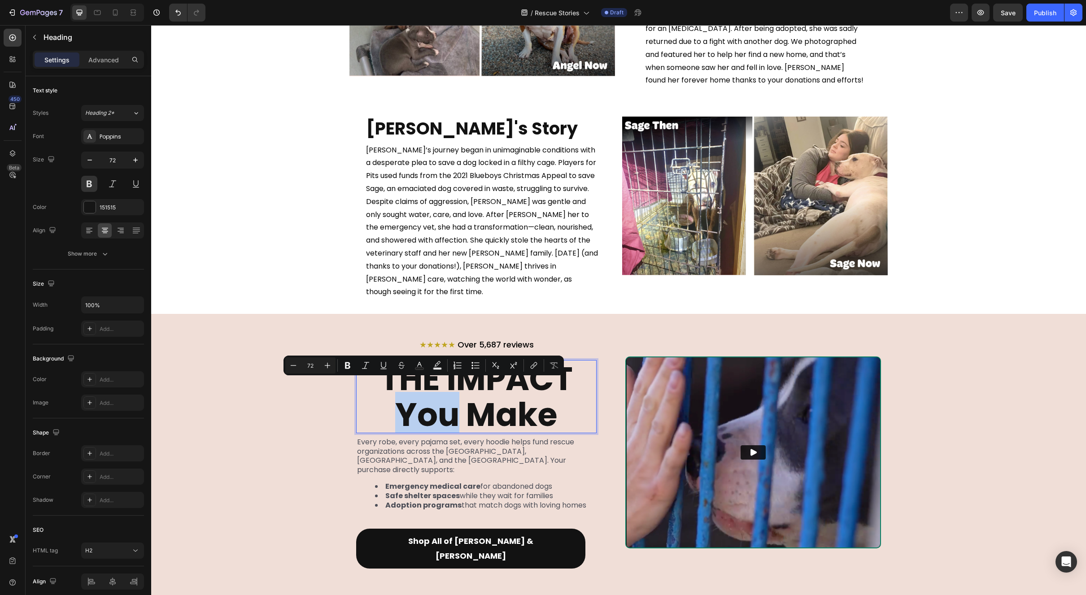
drag, startPoint x: 454, startPoint y: 401, endPoint x: 372, endPoint y: 400, distance: 81.2
click at [372, 400] on p "THE IMPACT You Make" at bounding box center [476, 396] width 239 height 71
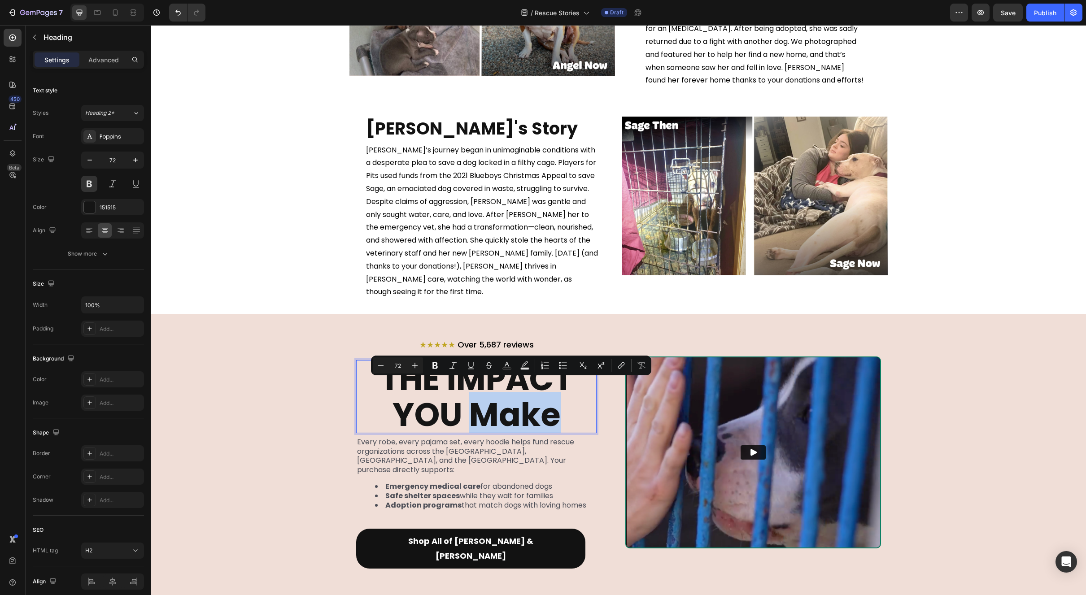
drag, startPoint x: 468, startPoint y: 399, endPoint x: 580, endPoint y: 395, distance: 111.8
click at [580, 395] on p "THE IMPACT YOU Make" at bounding box center [476, 396] width 239 height 71
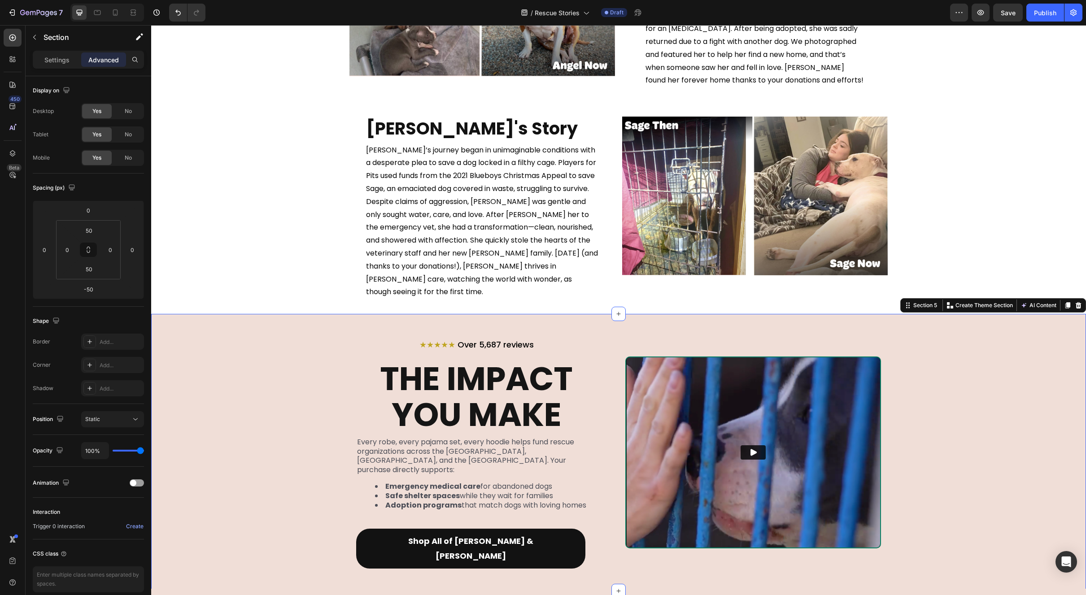
click at [1020, 437] on div "★★★★★ Over 5,687 reviews Heading THE IMPACT YOU MAKE Heading Every robe, every …" at bounding box center [618, 452] width 935 height 232
click at [876, 430] on img at bounding box center [753, 453] width 254 height 190
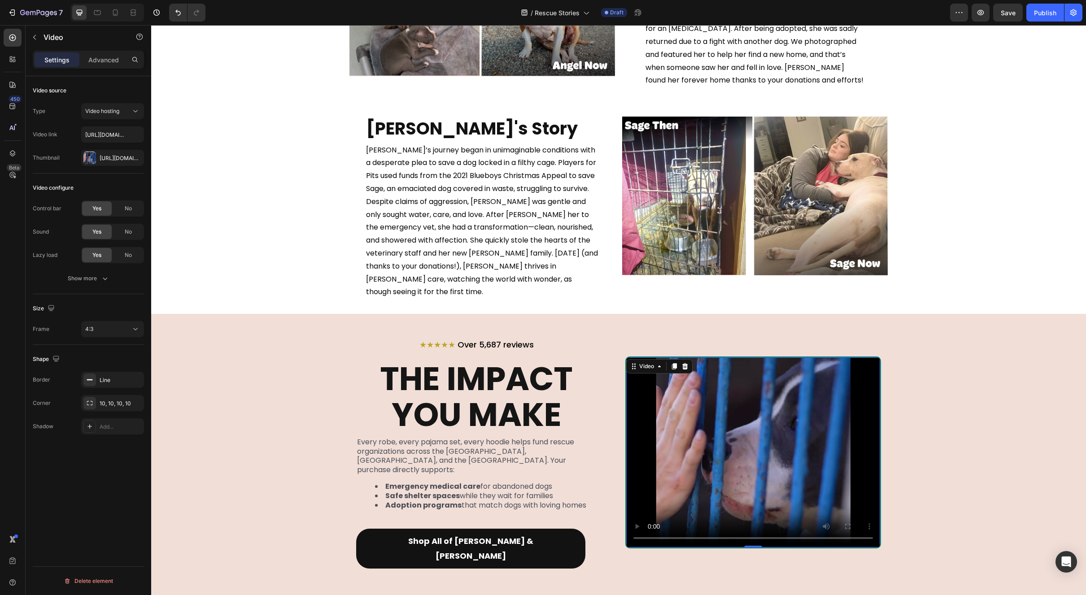
click at [876, 430] on video at bounding box center [753, 453] width 254 height 191
click at [136, 379] on icon "button" at bounding box center [134, 379] width 7 height 7
click at [951, 388] on div "★★★★★ Over 5,687 reviews Heading THE IMPACT YOU MAKE Heading Every robe, every …" at bounding box center [618, 452] width 935 height 232
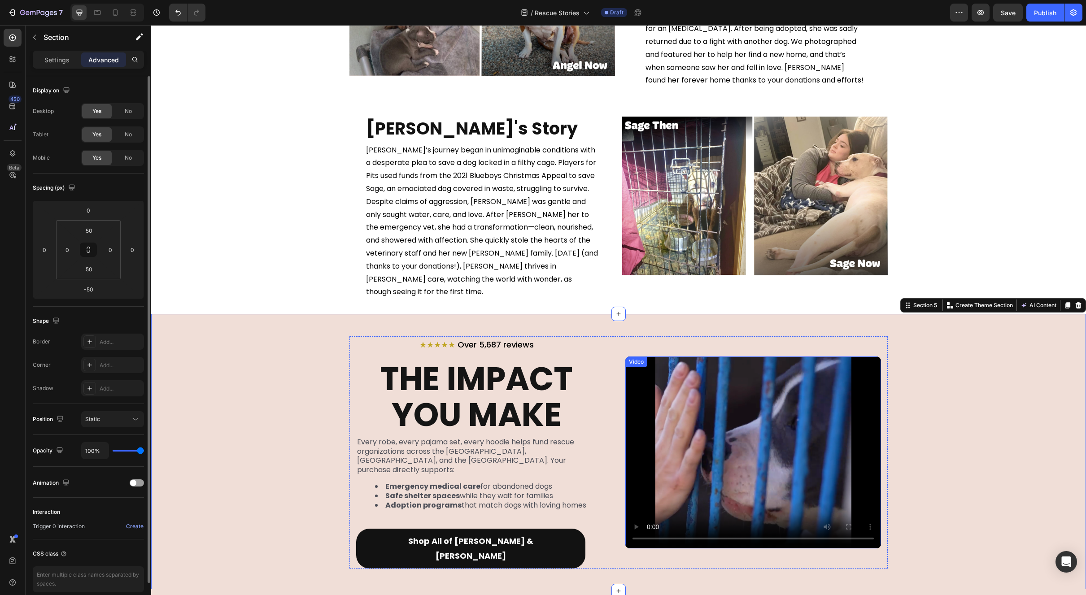
scroll to position [479, 0]
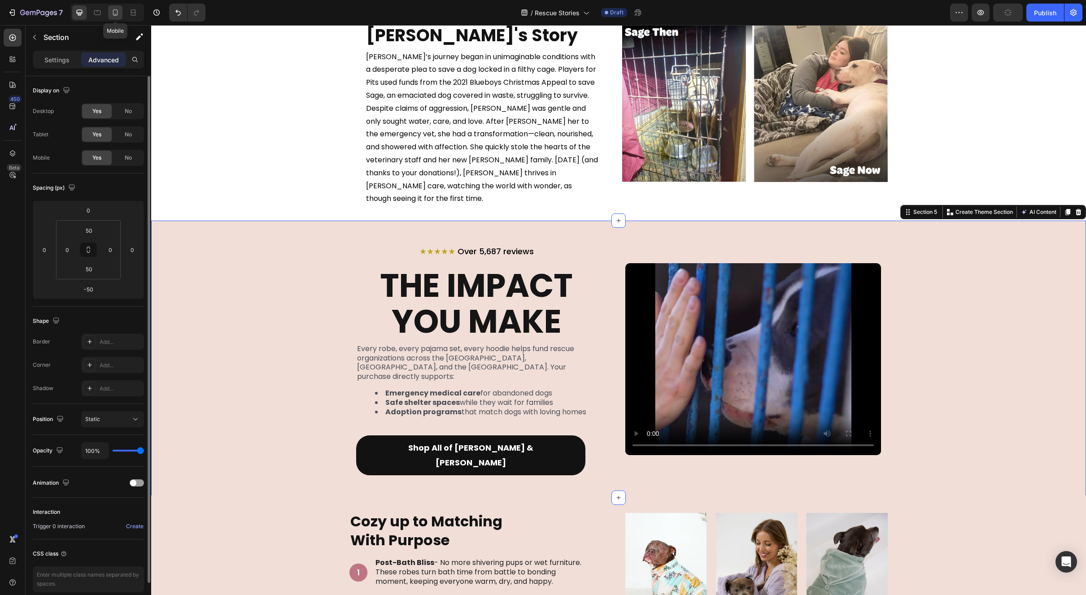
click at [116, 14] on icon at bounding box center [115, 12] width 5 height 6
type input "0"
type input "37"
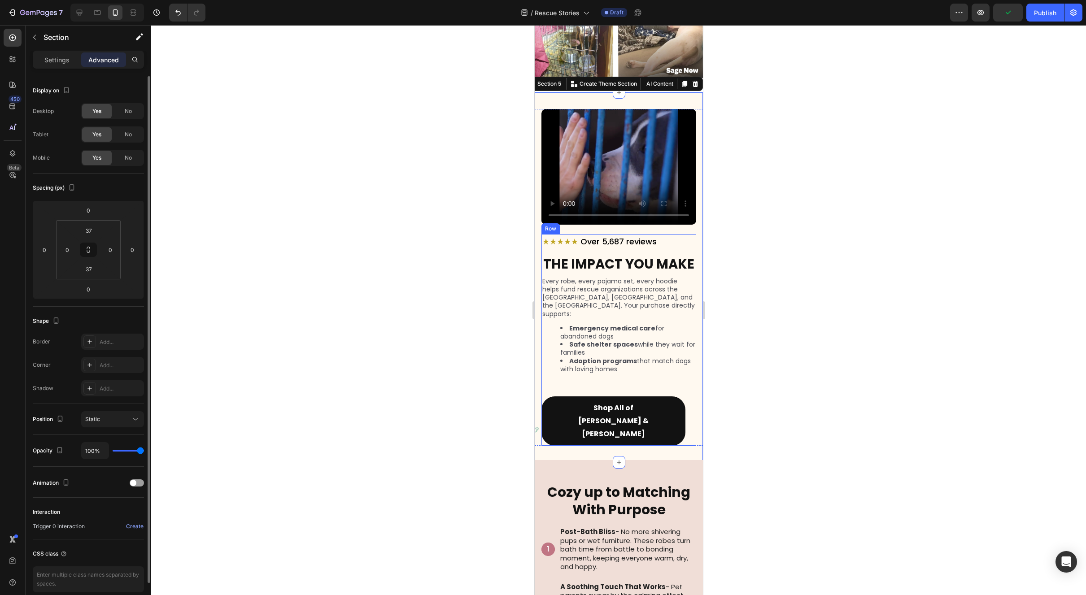
scroll to position [788, 0]
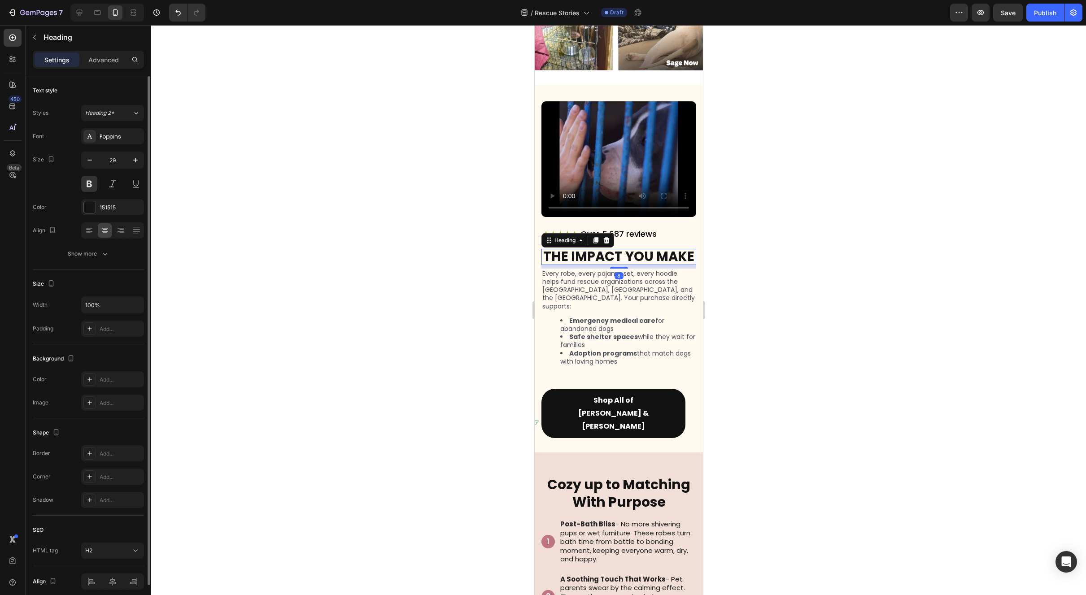
click at [624, 250] on p "THE IMPACT YOU MAKE" at bounding box center [618, 257] width 153 height 14
click at [647, 250] on p "THE IMPACT YOU MAKE" at bounding box center [618, 257] width 153 height 14
click at [642, 250] on p "THE IMPACT YOU MAKE" at bounding box center [618, 257] width 153 height 14
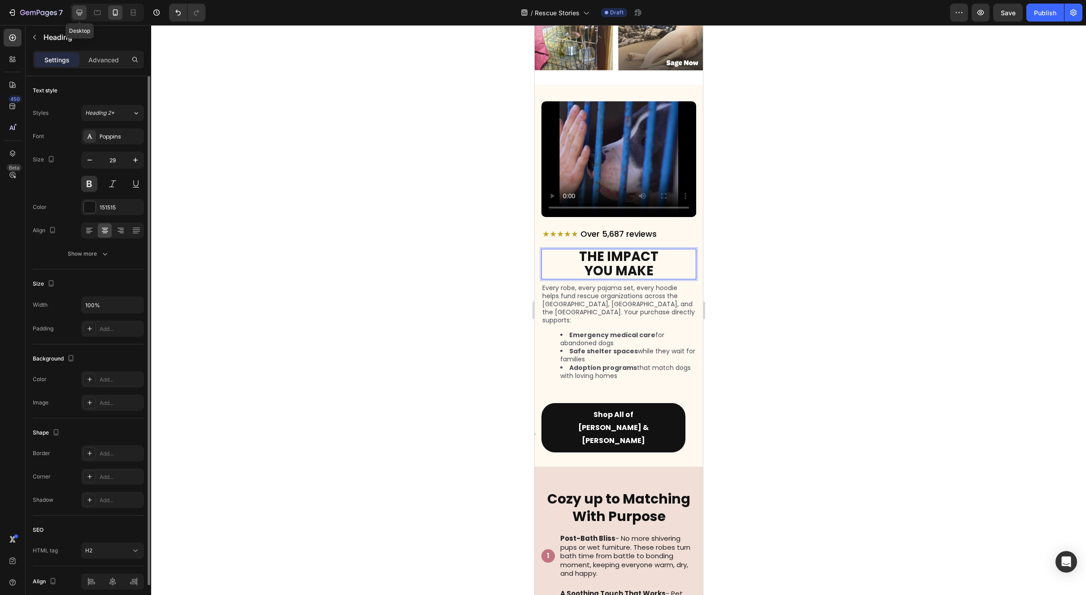
click at [82, 9] on icon at bounding box center [79, 12] width 9 height 9
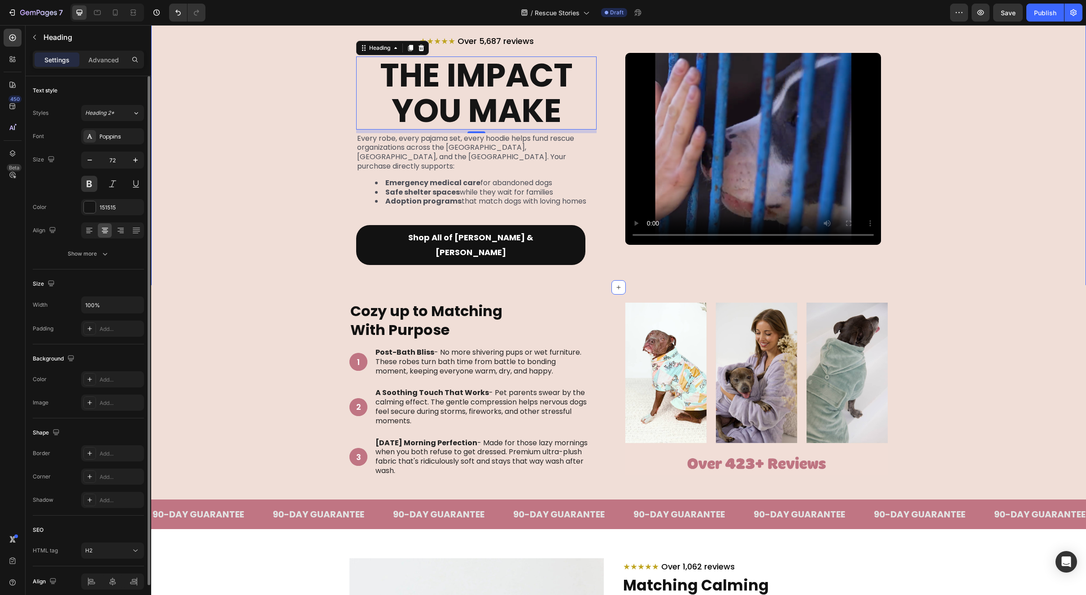
scroll to position [599, 0]
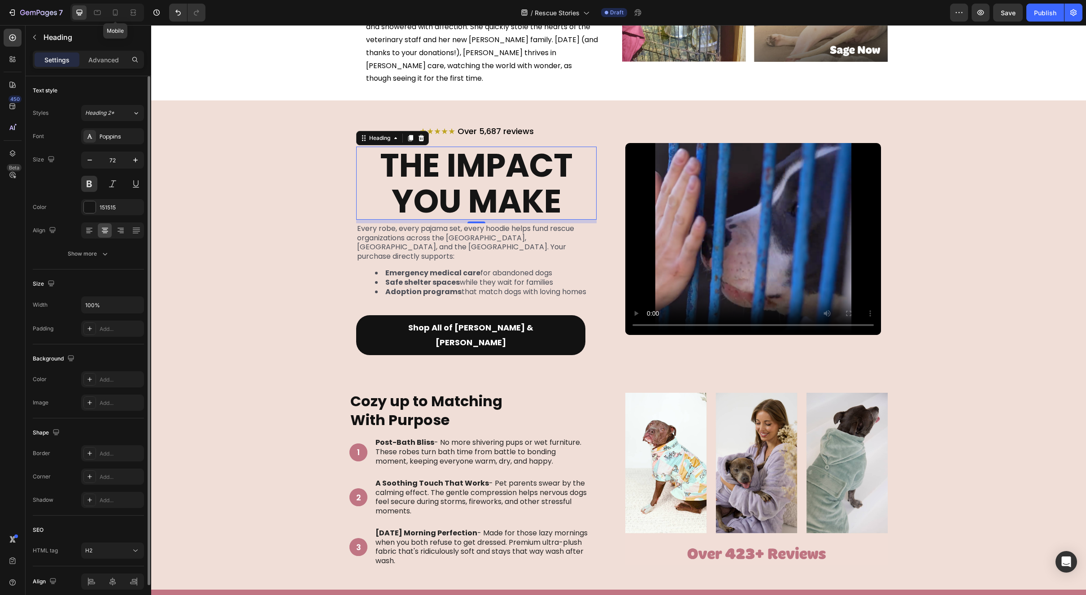
drag, startPoint x: 115, startPoint y: 11, endPoint x: 122, endPoint y: 19, distance: 10.5
click at [115, 11] on icon at bounding box center [115, 12] width 9 height 9
type input "29"
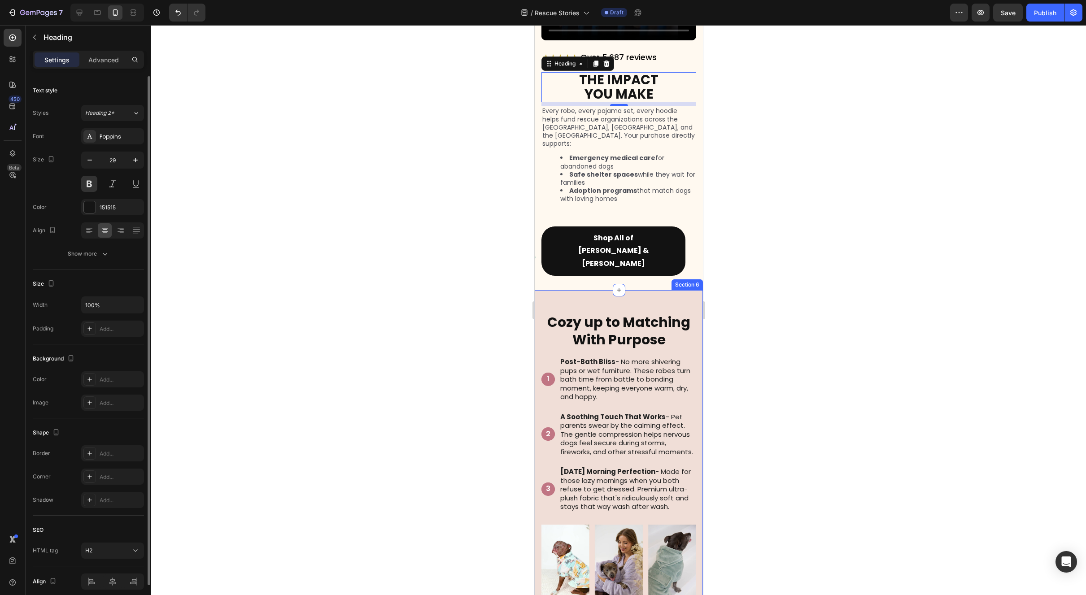
scroll to position [948, 0]
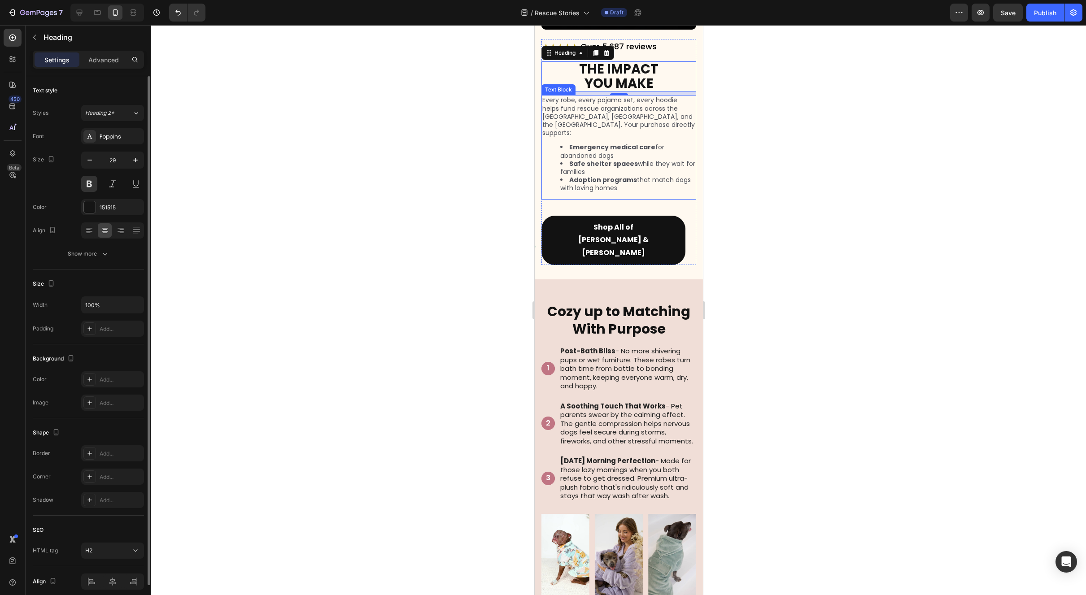
click at [603, 175] on strong "Adoption programs" at bounding box center [603, 179] width 68 height 9
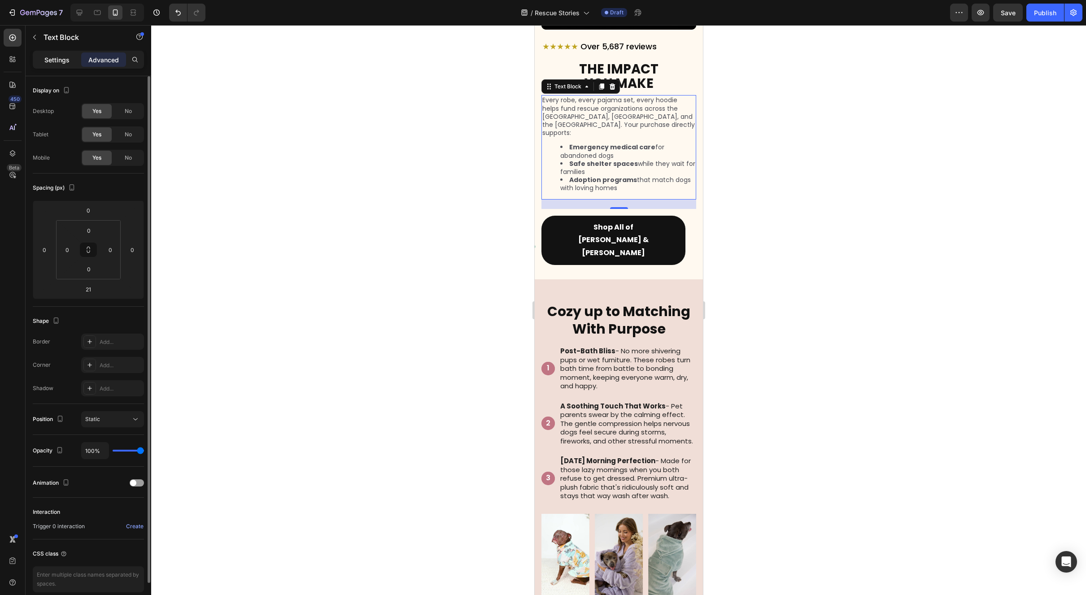
click at [64, 59] on p "Settings" at bounding box center [56, 59] width 25 height 9
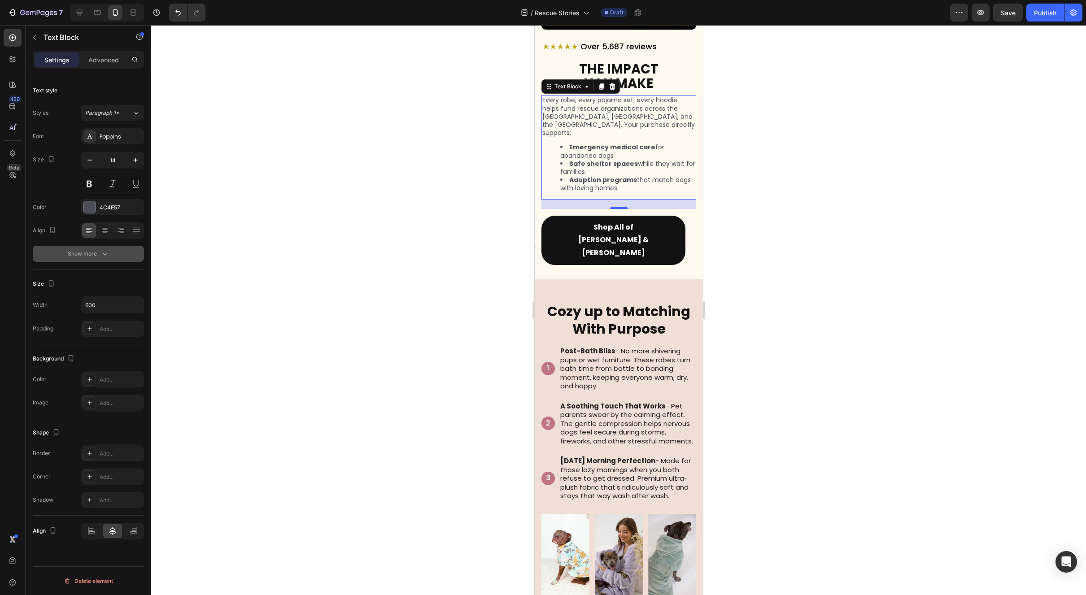
click at [96, 255] on div "Show more" at bounding box center [89, 253] width 42 height 9
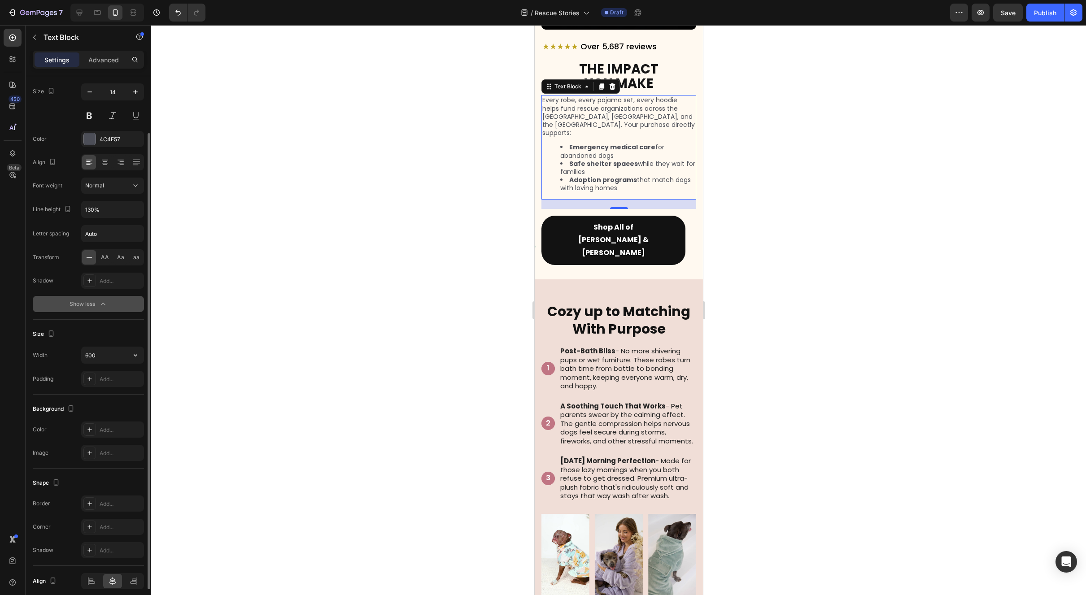
scroll to position [105, 0]
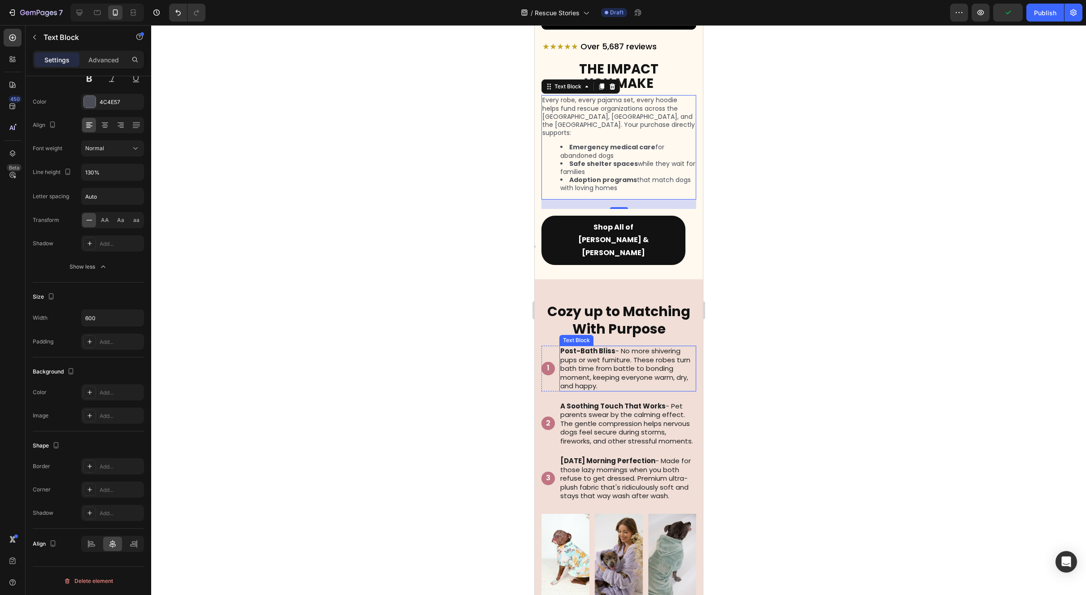
click at [769, 359] on div at bounding box center [618, 310] width 935 height 570
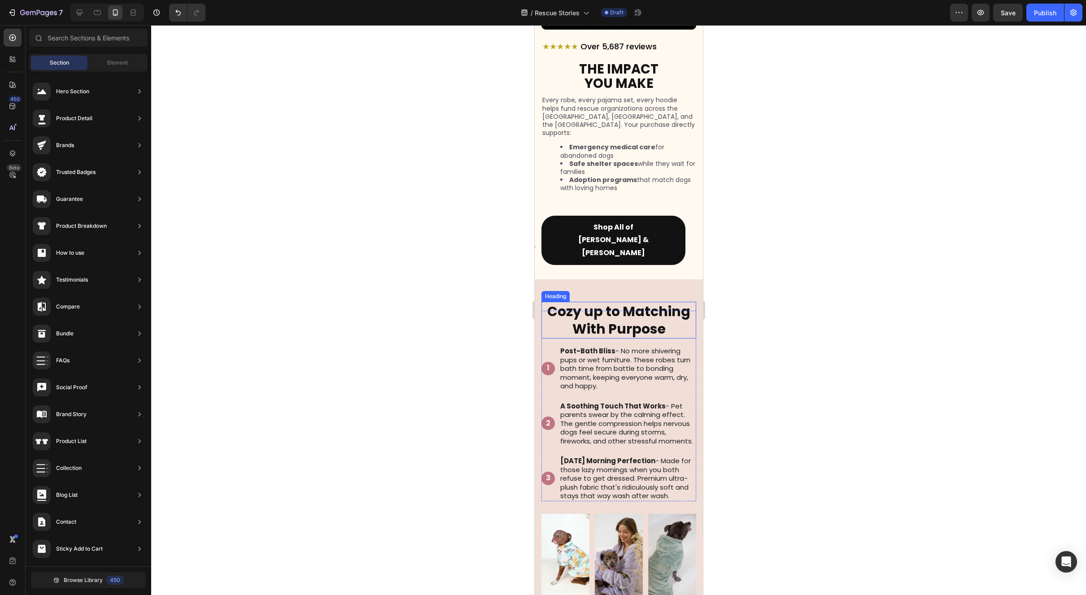
click at [628, 319] on strong "With Purpose" at bounding box center [618, 328] width 93 height 19
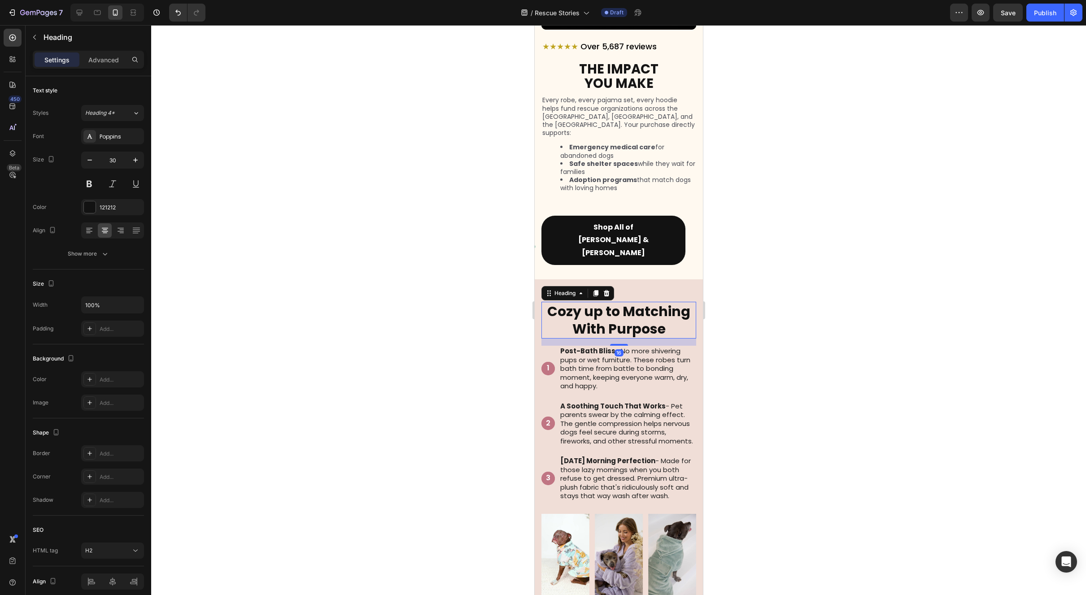
click at [668, 302] on h2 "Cozy up to Matching With Purpose" at bounding box center [618, 320] width 155 height 37
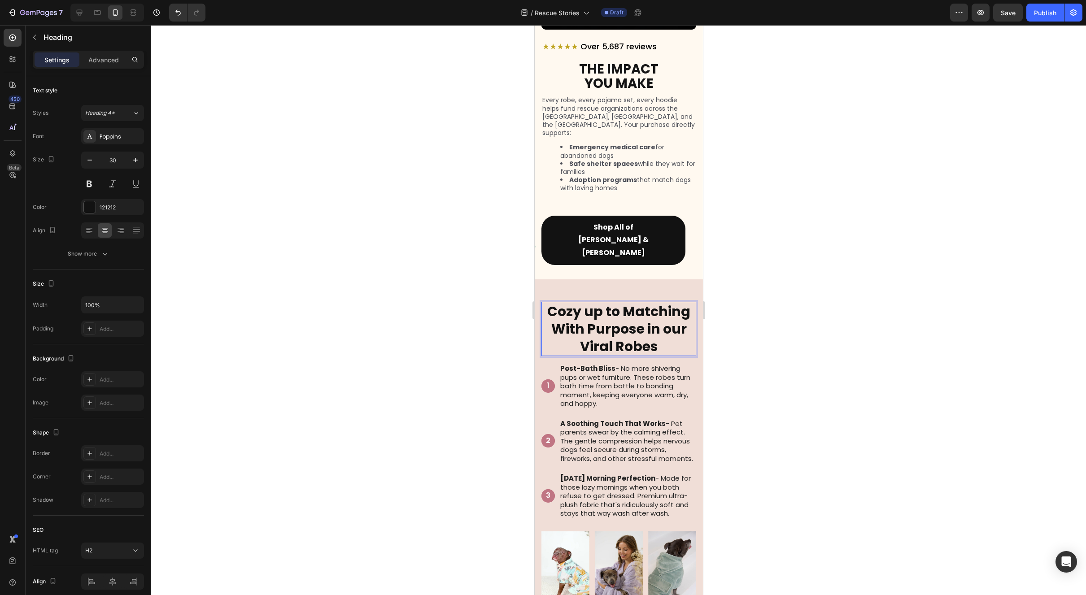
click at [922, 385] on div at bounding box center [618, 310] width 935 height 570
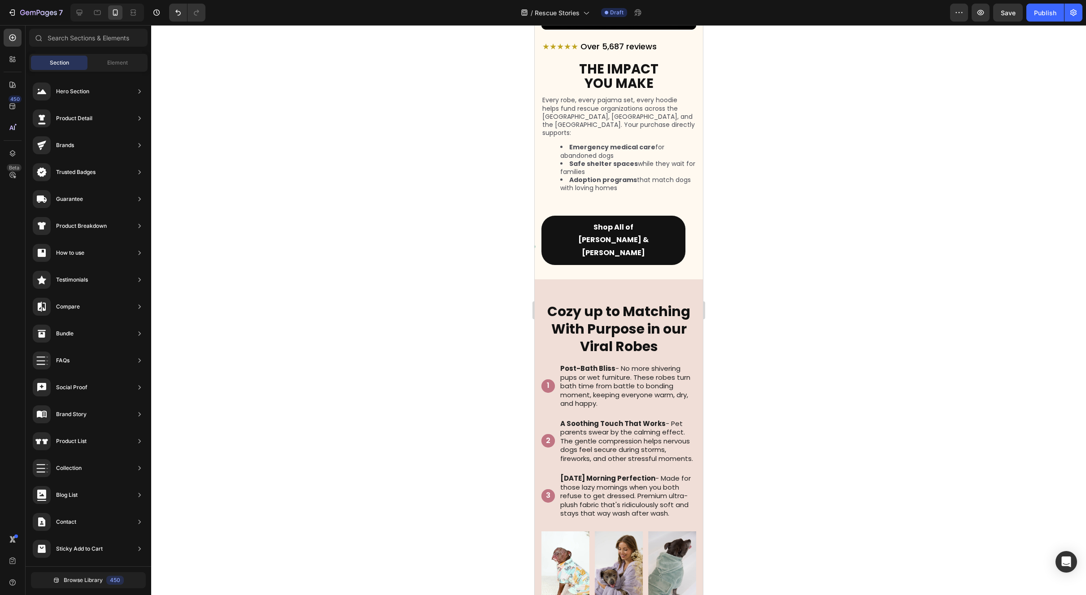
click at [885, 296] on div at bounding box center [618, 310] width 935 height 570
click at [608, 319] on strong "With Purpose in our Viral Robes" at bounding box center [618, 337] width 135 height 37
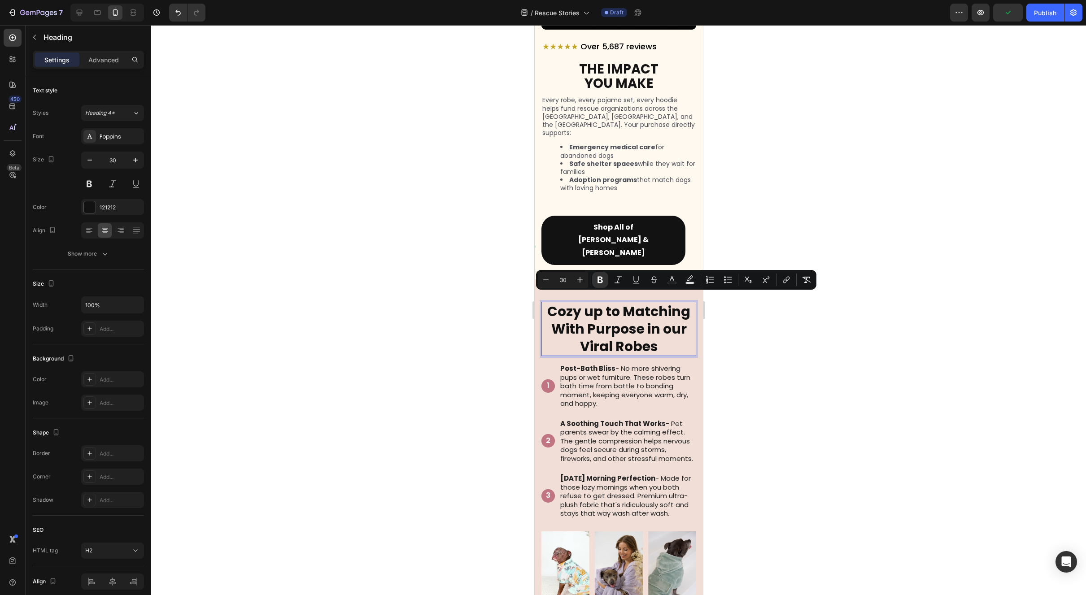
click at [615, 319] on strong "With Purpose in our Viral Robes" at bounding box center [618, 337] width 135 height 37
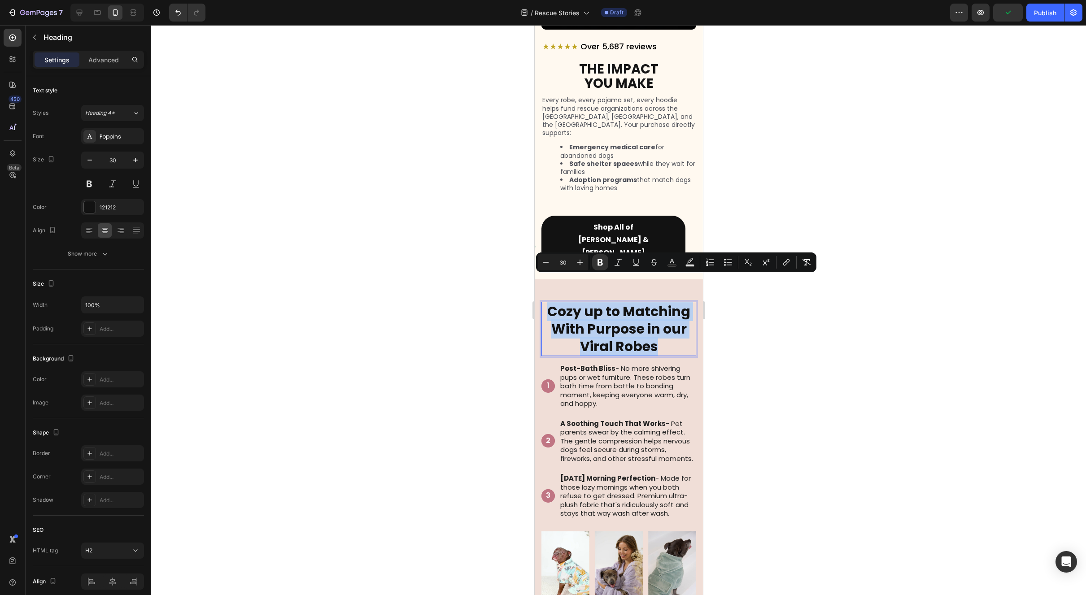
drag, startPoint x: 663, startPoint y: 321, endPoint x: 509, endPoint y: 285, distance: 158.0
click at [534, 285] on html "iPhone 13 Mini ( 375 px) iPhone 13 Mini iPhone 13 Pro iPhone 11 Pro Max iPhone …" at bounding box center [618, 422] width 168 height 2691
copy p "Cozy up to Matching With Purpose in our Viral Robes"
click at [610, 222] on p "Shop All of [PERSON_NAME] & [PERSON_NAME]" at bounding box center [612, 240] width 99 height 39
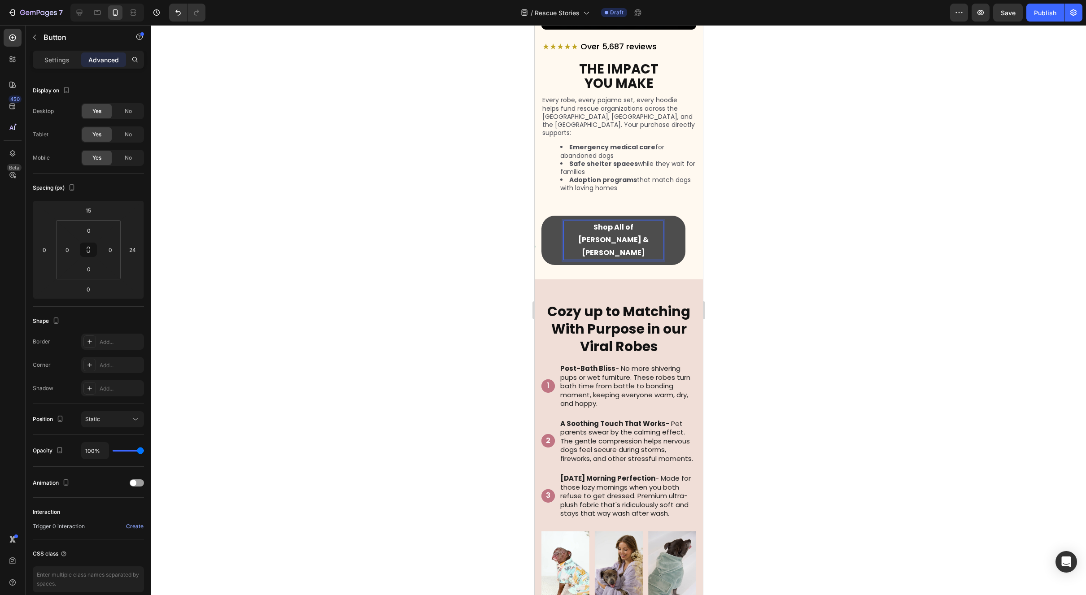
click at [610, 222] on p "Shop All of [PERSON_NAME] & [PERSON_NAME]" at bounding box center [612, 240] width 99 height 39
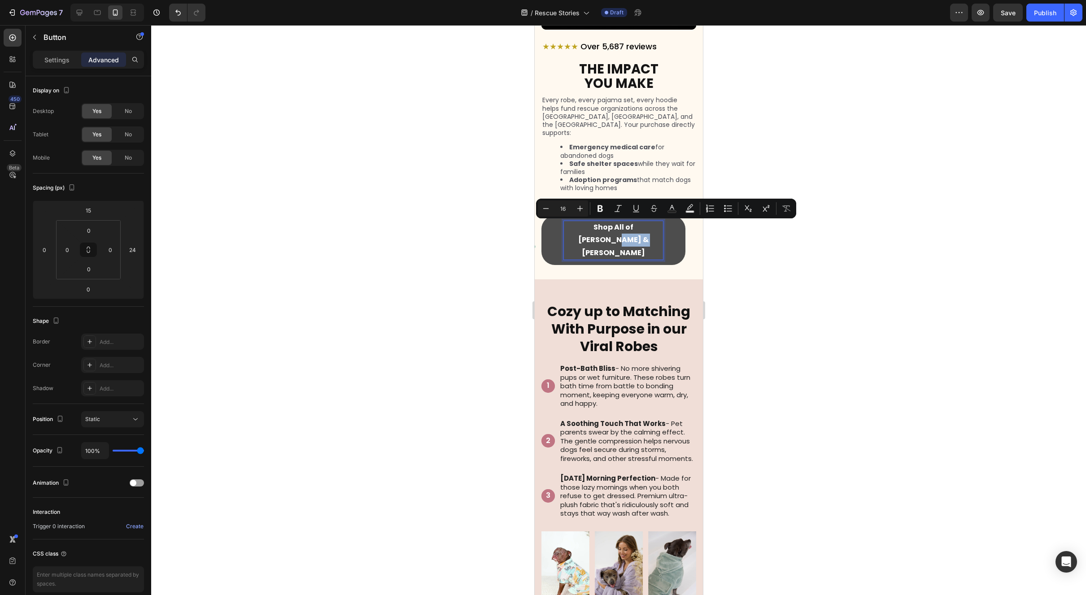
click at [611, 221] on p "Shop All of [PERSON_NAME] & [PERSON_NAME]" at bounding box center [612, 240] width 99 height 39
click at [626, 224] on p "Shop All of [PERSON_NAME] & [PERSON_NAME]" at bounding box center [612, 240] width 99 height 39
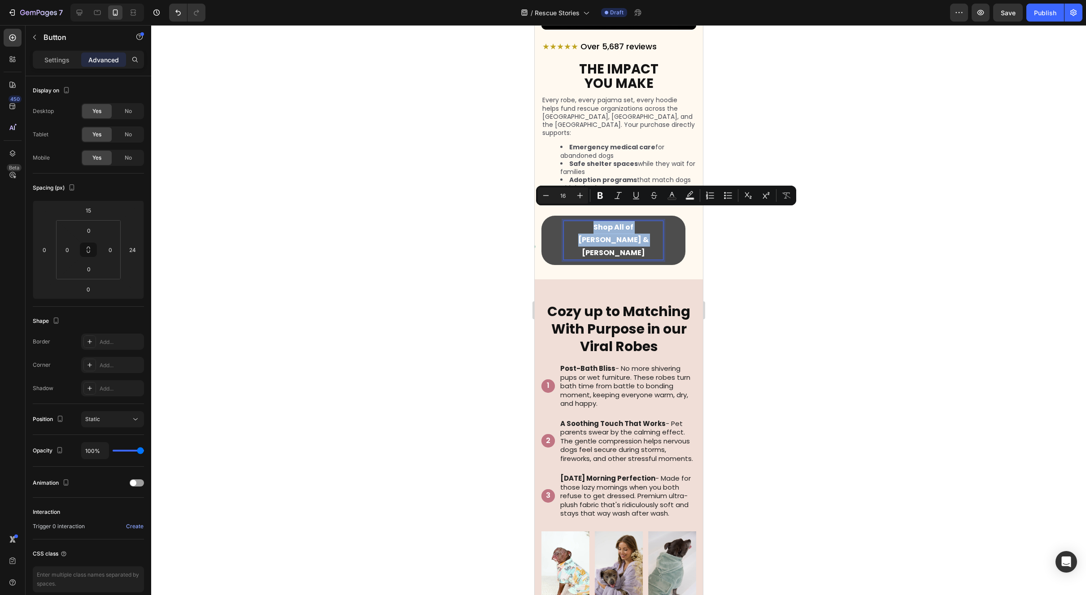
drag, startPoint x: 570, startPoint y: 224, endPoint x: 560, endPoint y: 218, distance: 11.7
click at [560, 218] on link "Shop All of [PERSON_NAME] & [PERSON_NAME]" at bounding box center [613, 240] width 144 height 49
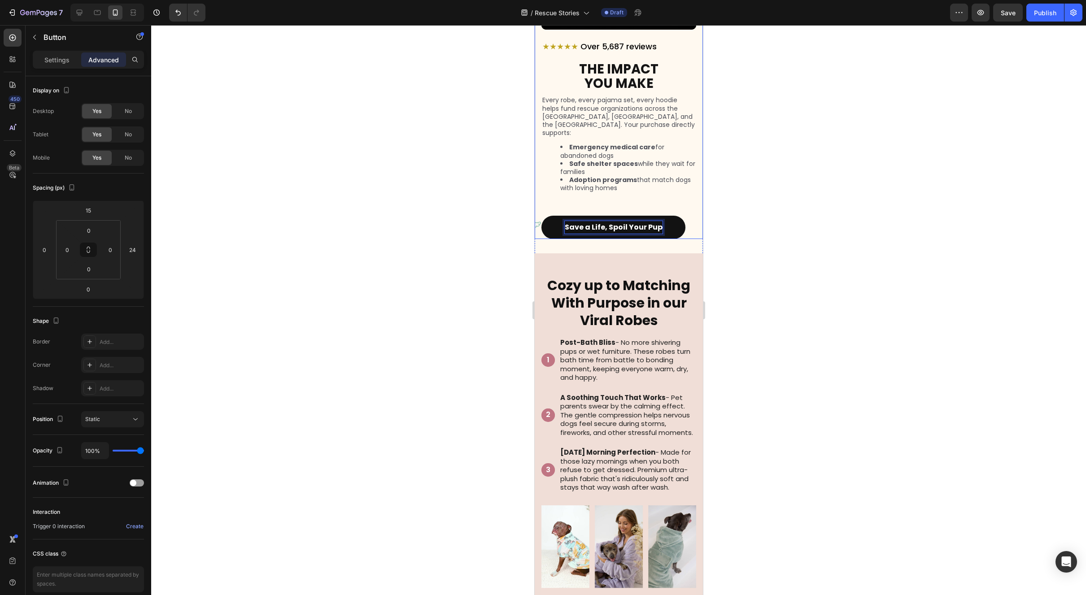
drag, startPoint x: 800, startPoint y: 237, endPoint x: 807, endPoint y: 237, distance: 7.2
click at [800, 237] on div at bounding box center [618, 310] width 935 height 570
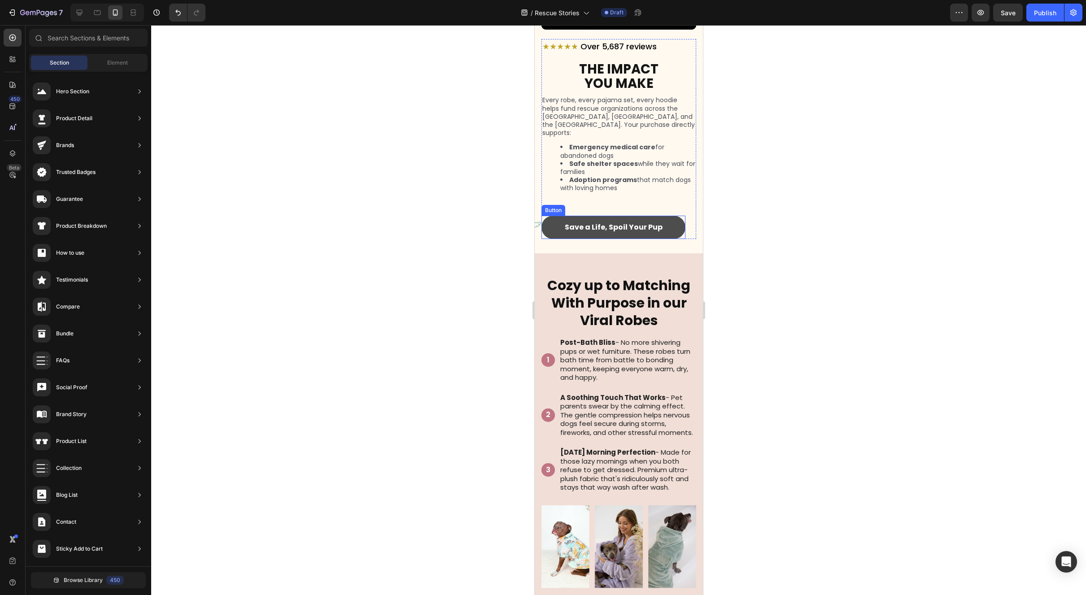
click at [661, 222] on link "Save a Life, Spoil Your Pup" at bounding box center [613, 228] width 144 height 24
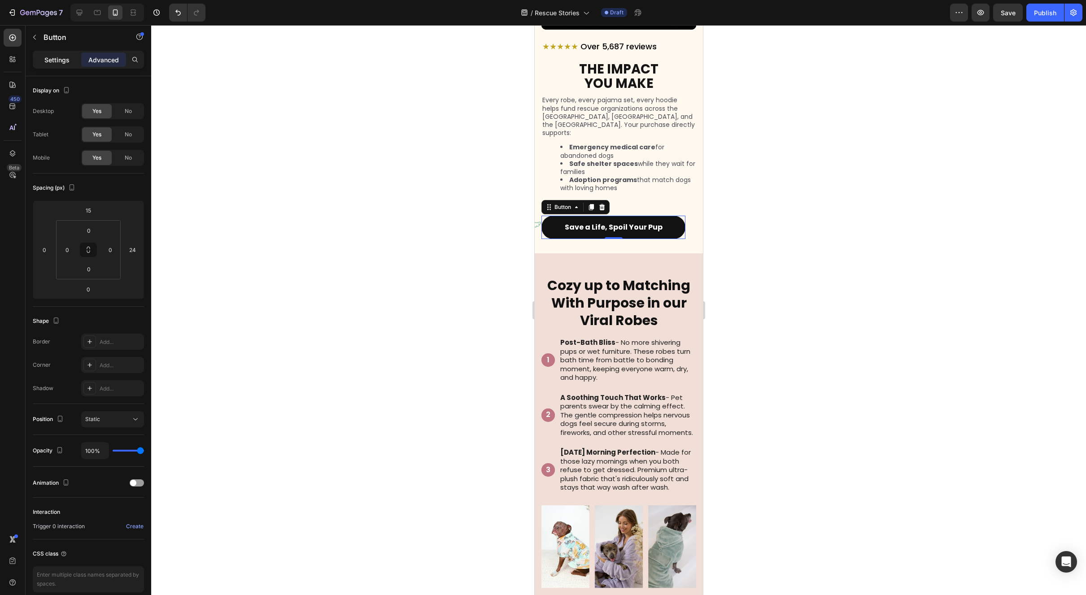
click at [64, 64] on p "Settings" at bounding box center [56, 59] width 25 height 9
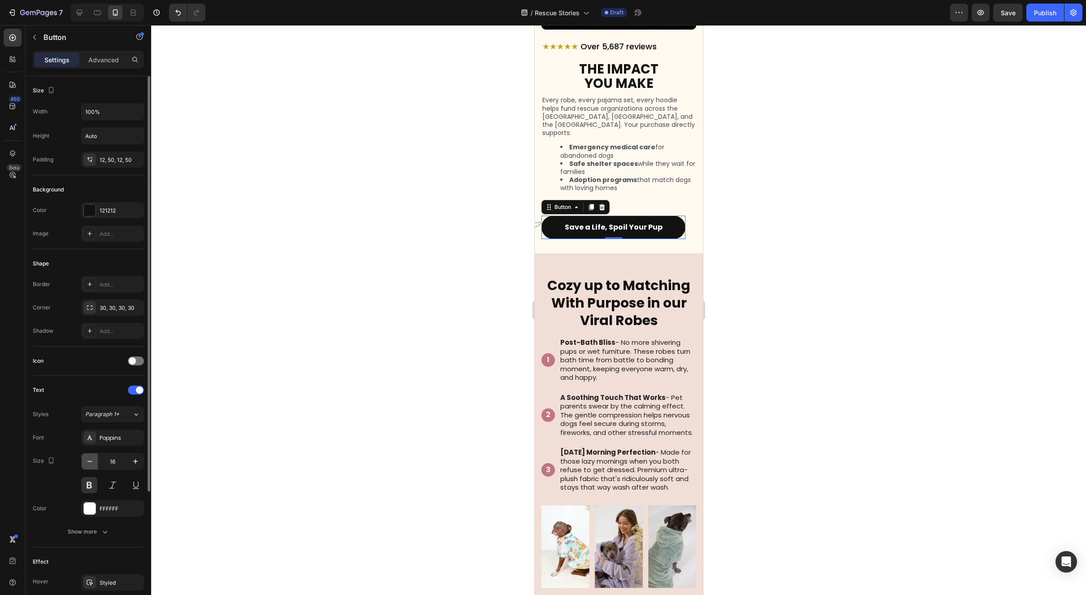
click at [93, 458] on icon "button" at bounding box center [89, 461] width 9 height 9
type input "15"
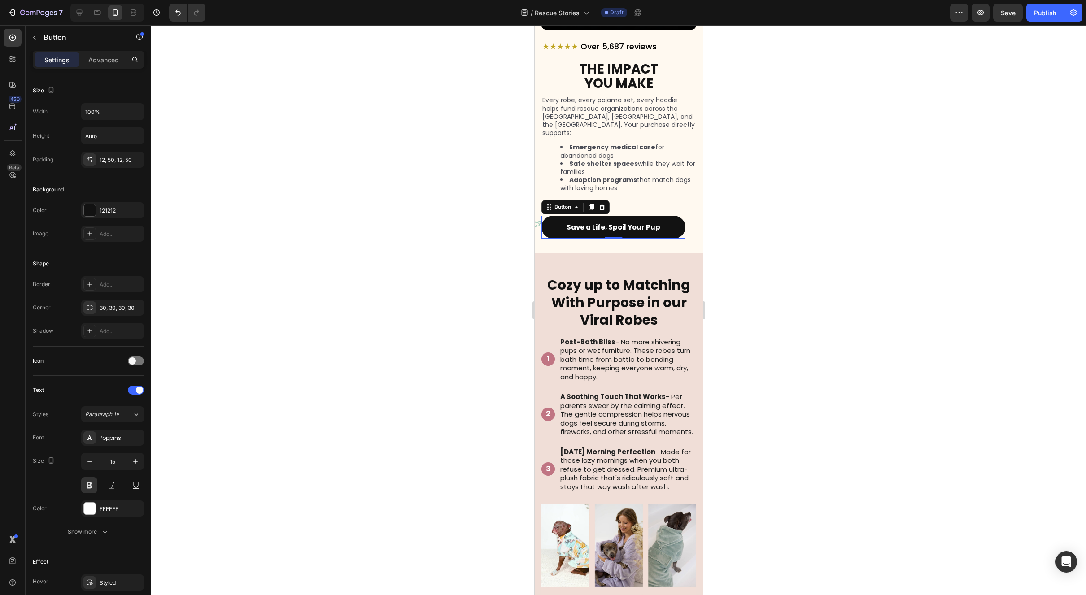
click at [785, 205] on div at bounding box center [618, 310] width 935 height 570
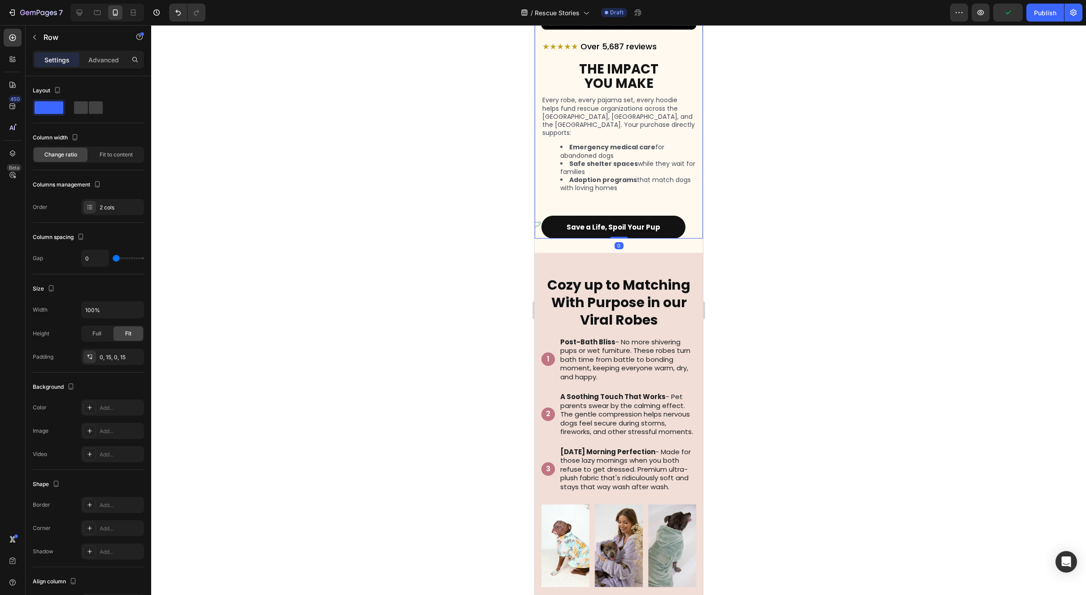
click at [536, 213] on div "★★★★★ Over 5,687 reviews Heading THE IMPACT YOU MAKE Heading Every robe, every …" at bounding box center [618, 75] width 168 height 325
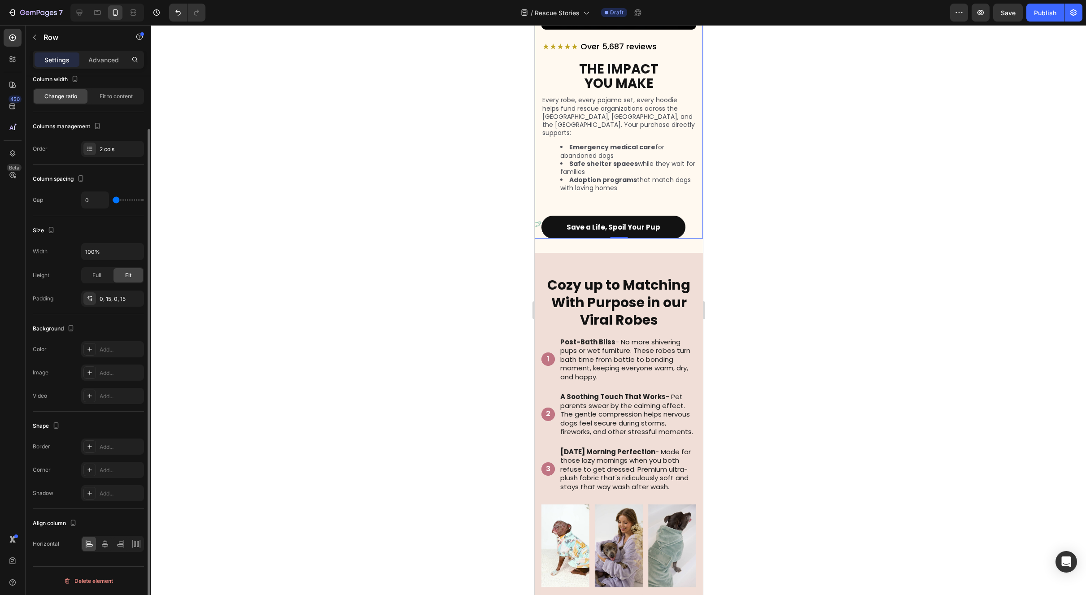
scroll to position [0, 0]
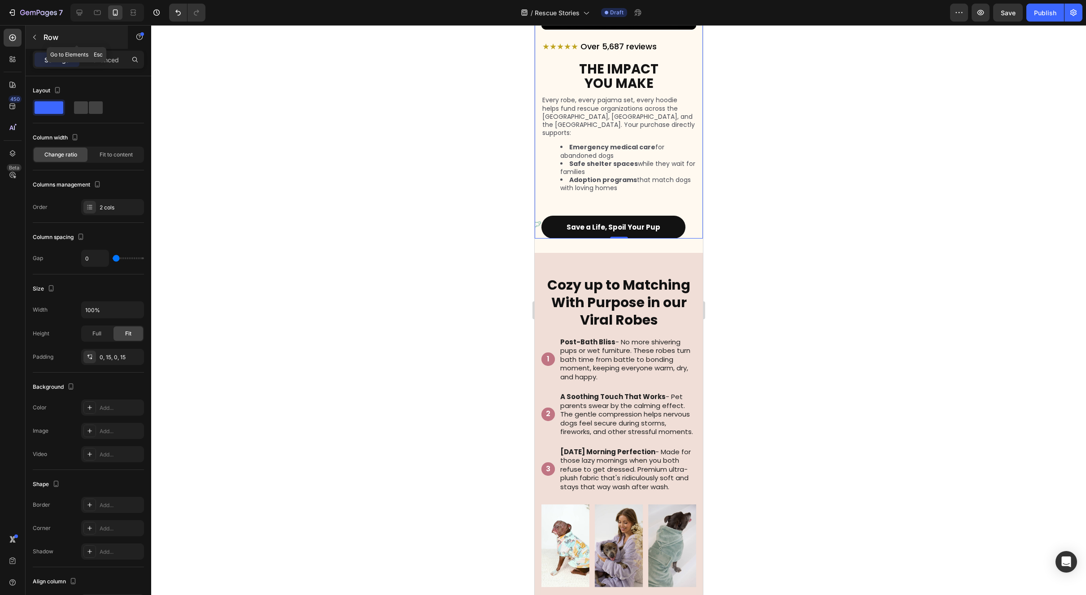
click at [36, 38] on icon "button" at bounding box center [34, 37] width 7 height 7
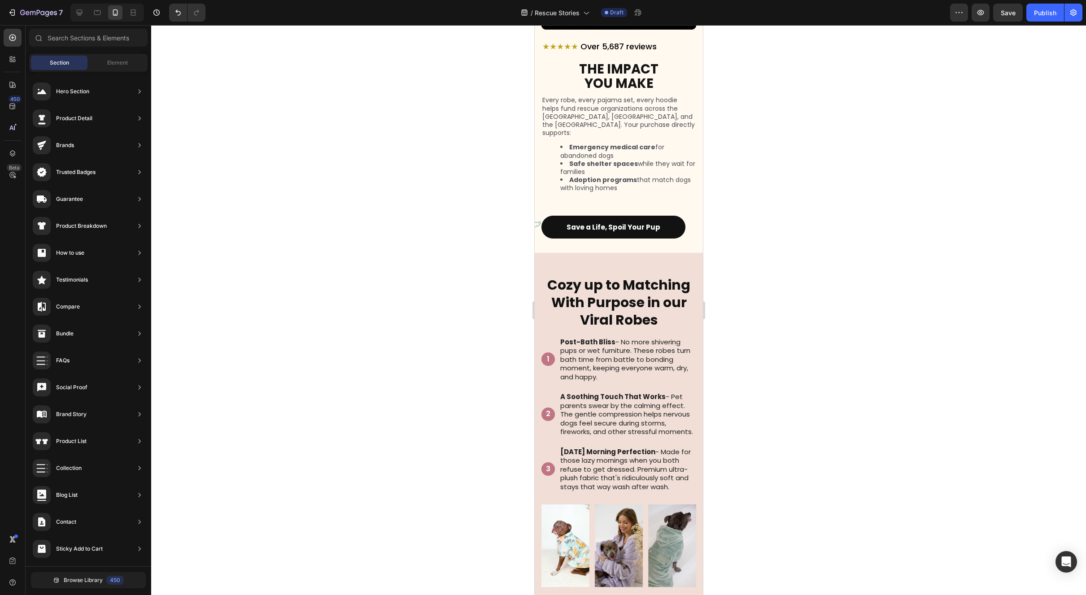
scroll to position [837, 0]
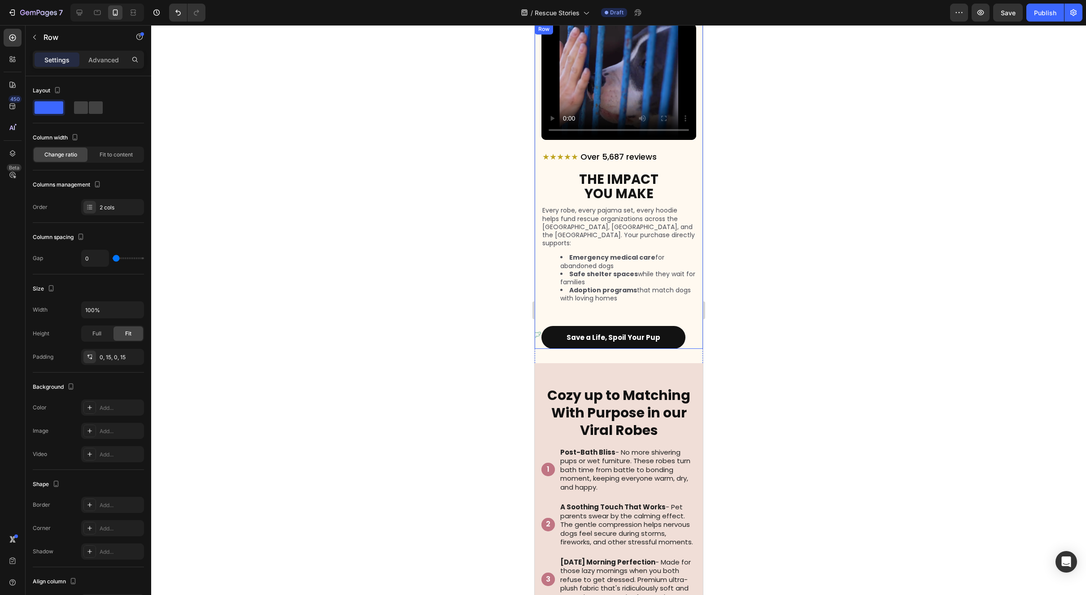
click at [693, 161] on div "★★★★★ Over 5,687 reviews Heading THE IMPACT YOU MAKE Heading Every robe, every …" at bounding box center [618, 186] width 168 height 325
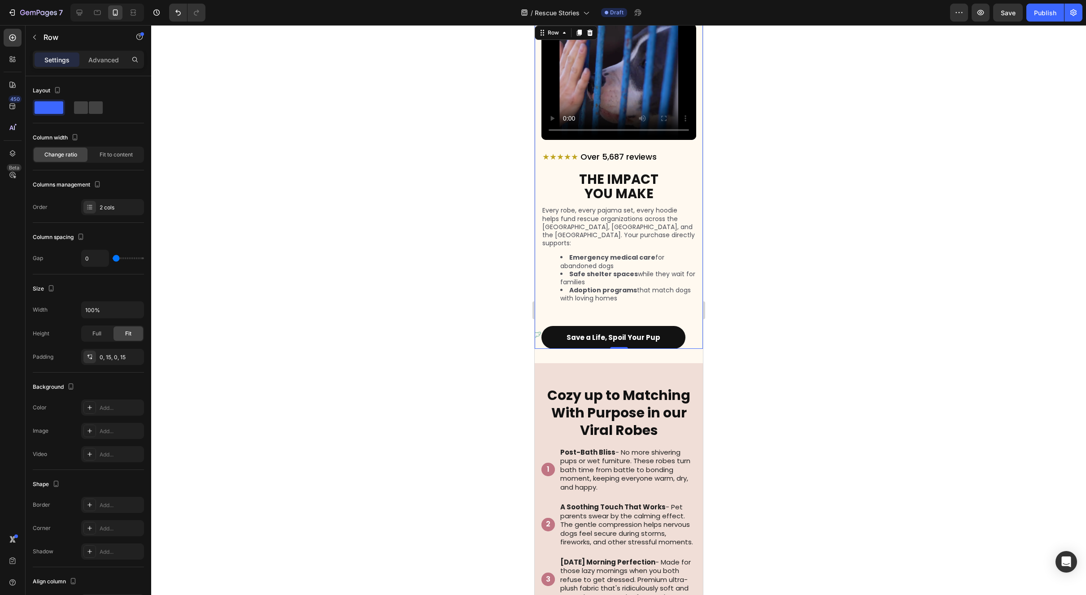
click at [693, 161] on div "★★★★★ Over 5,687 reviews Heading THE IMPACT YOU MAKE Heading Every robe, every …" at bounding box center [618, 186] width 168 height 325
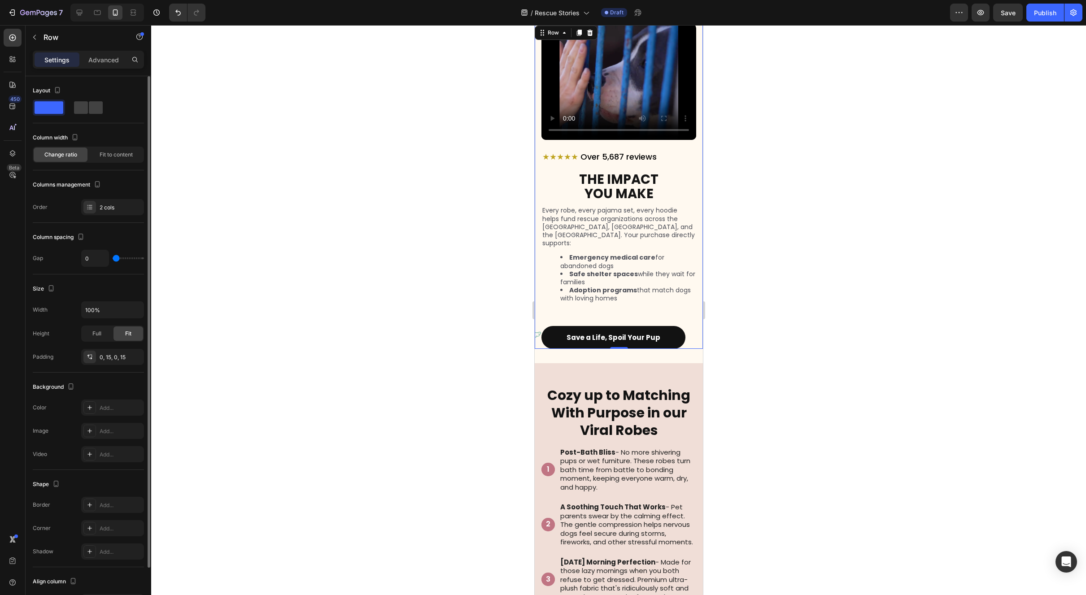
scroll to position [58, 0]
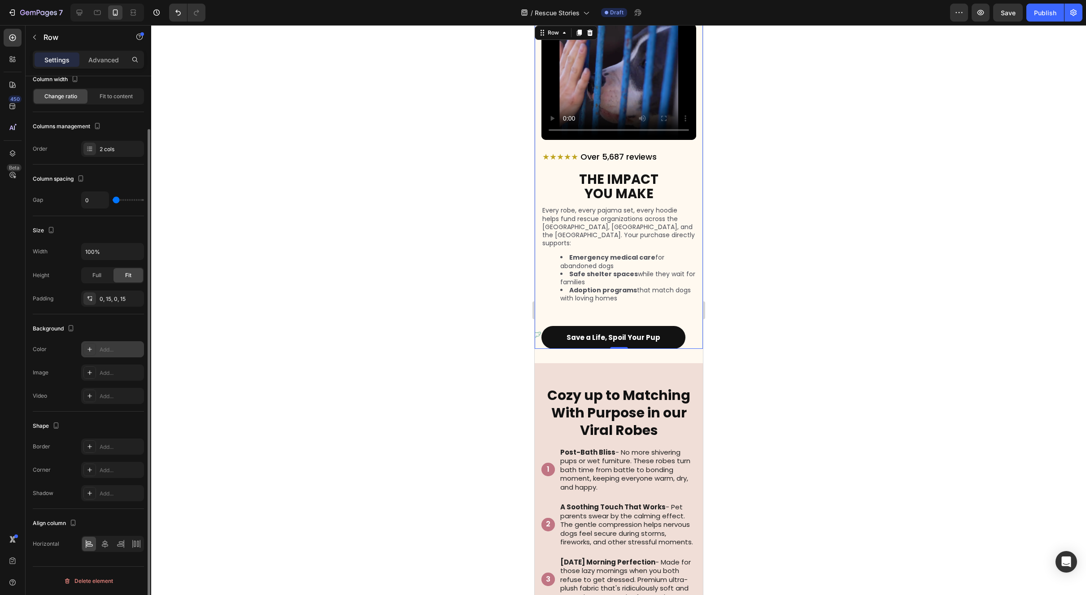
click at [99, 345] on div "Add..." at bounding box center [112, 349] width 63 height 16
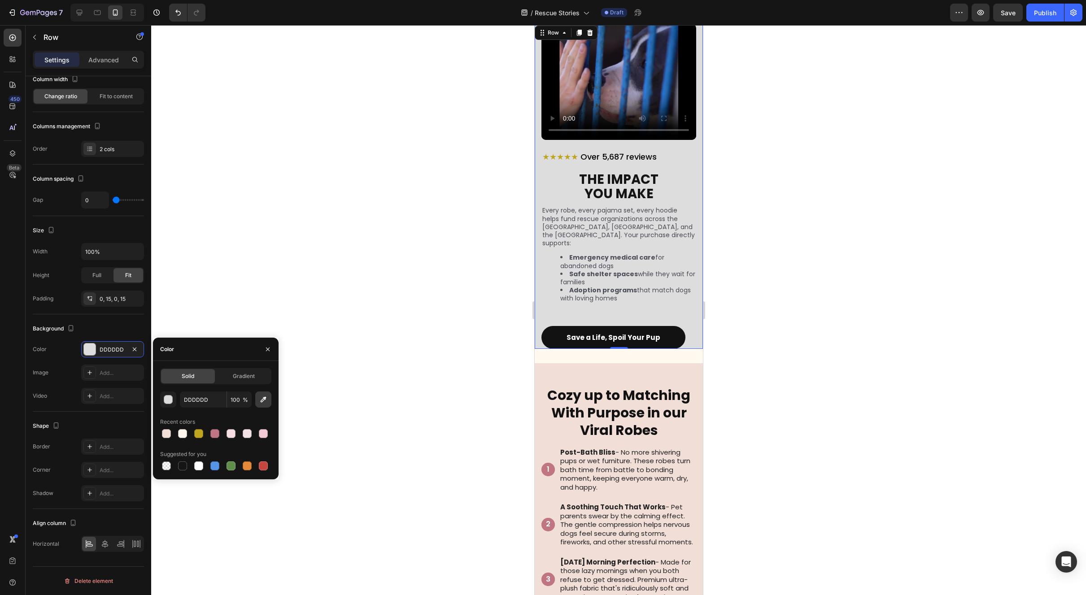
click at [266, 399] on icon "button" at bounding box center [263, 399] width 9 height 9
type input "F0DED7"
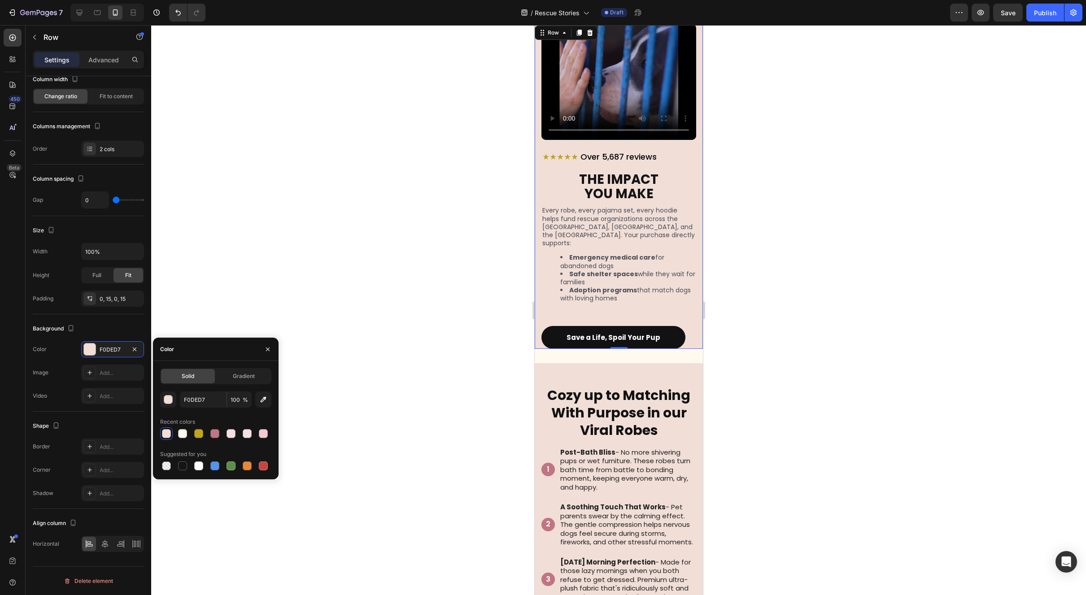
click at [92, 67] on div "Settings Advanced" at bounding box center [88, 60] width 111 height 18
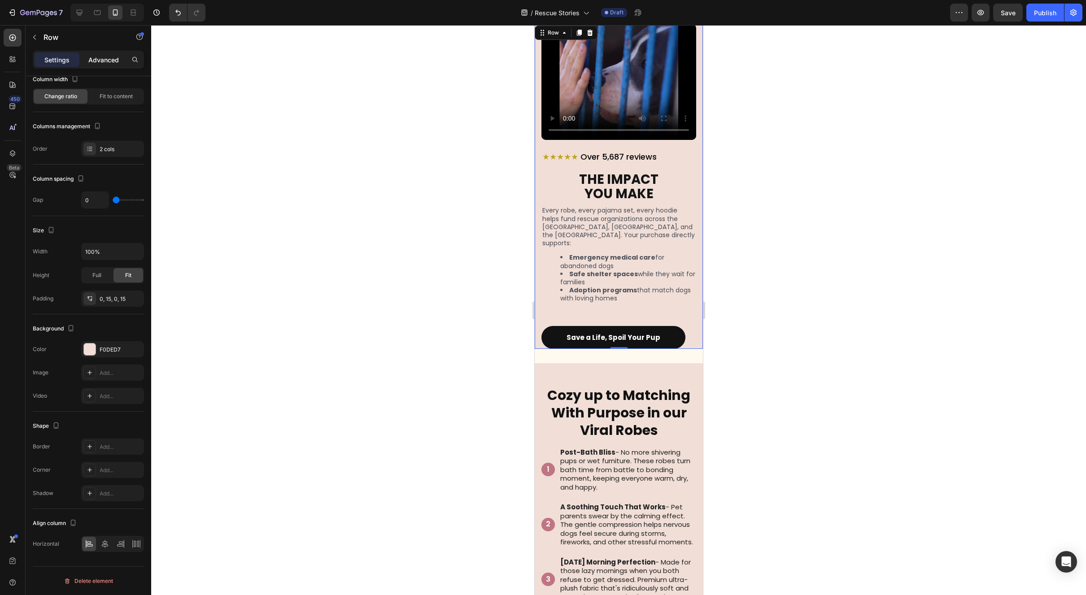
click at [101, 65] on div "Advanced" at bounding box center [103, 59] width 45 height 14
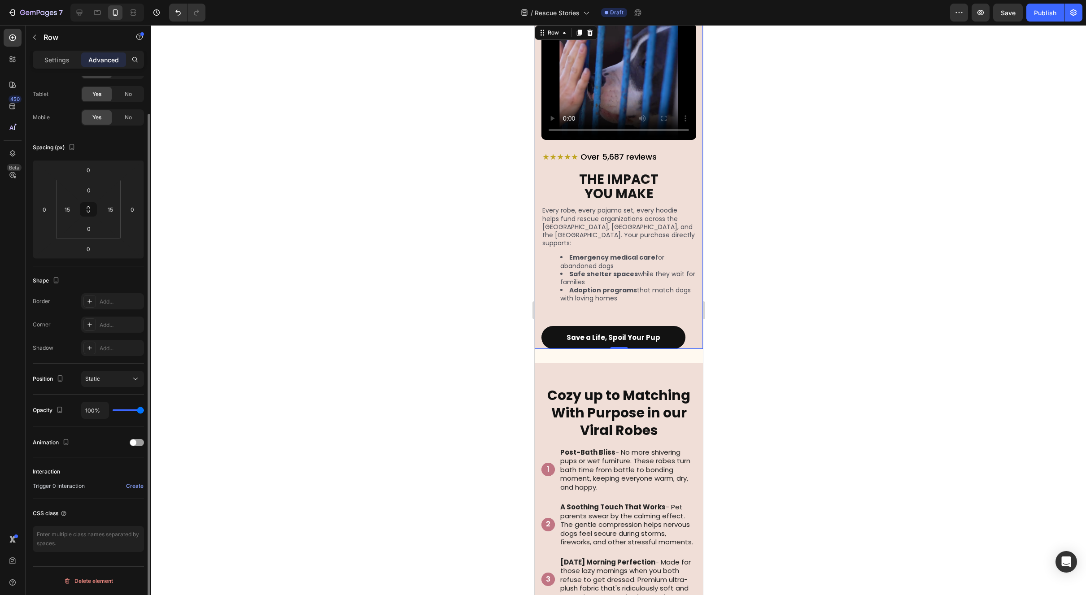
scroll to position [40, 0]
click at [92, 244] on input "0" at bounding box center [88, 248] width 18 height 13
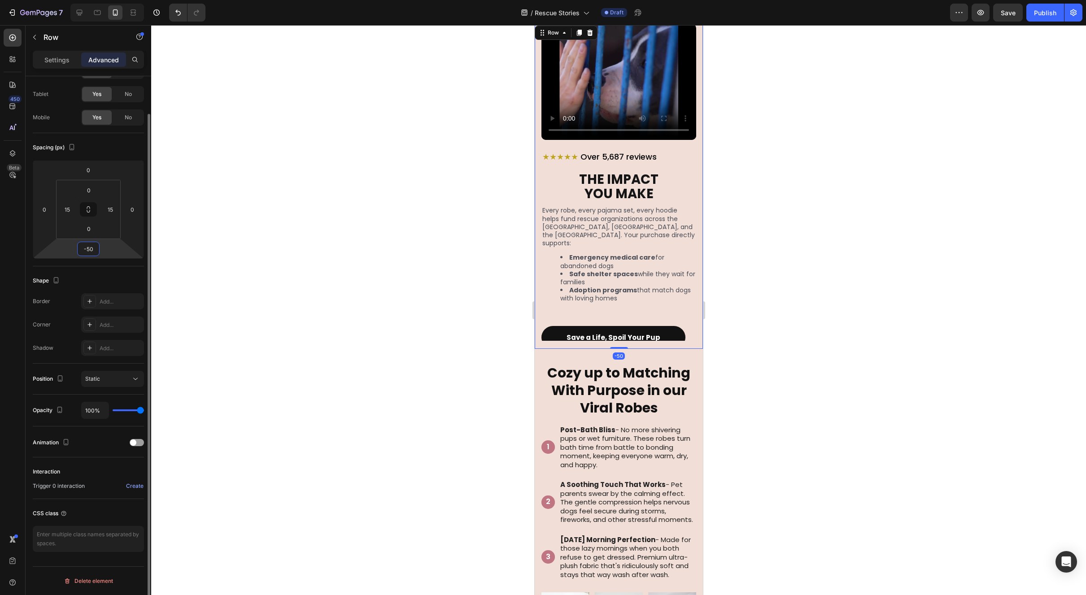
type input "-5"
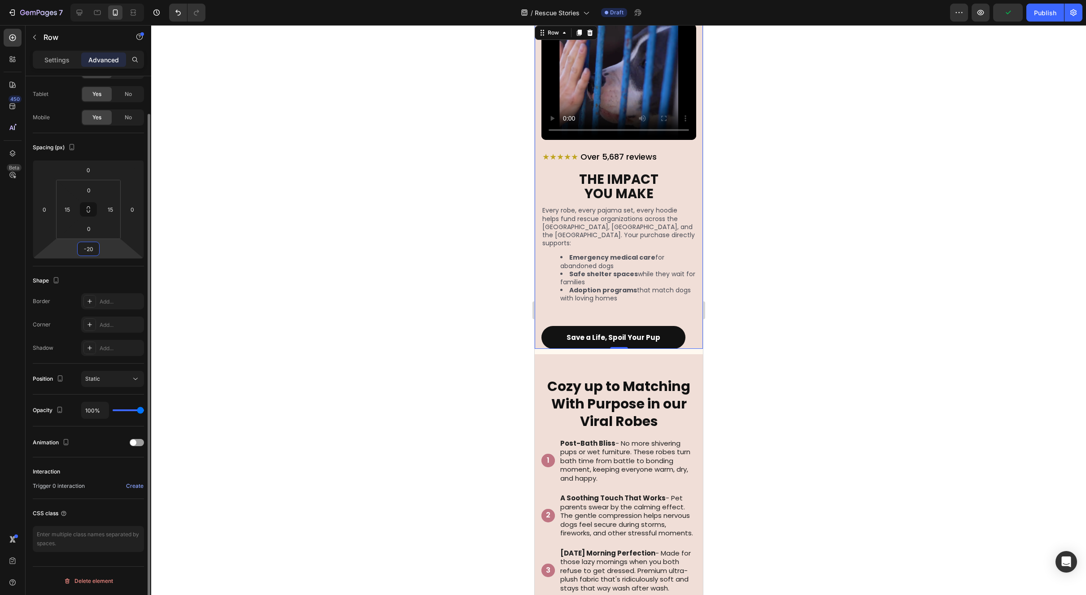
type input "-19"
click at [95, 227] on input "0" at bounding box center [89, 228] width 18 height 13
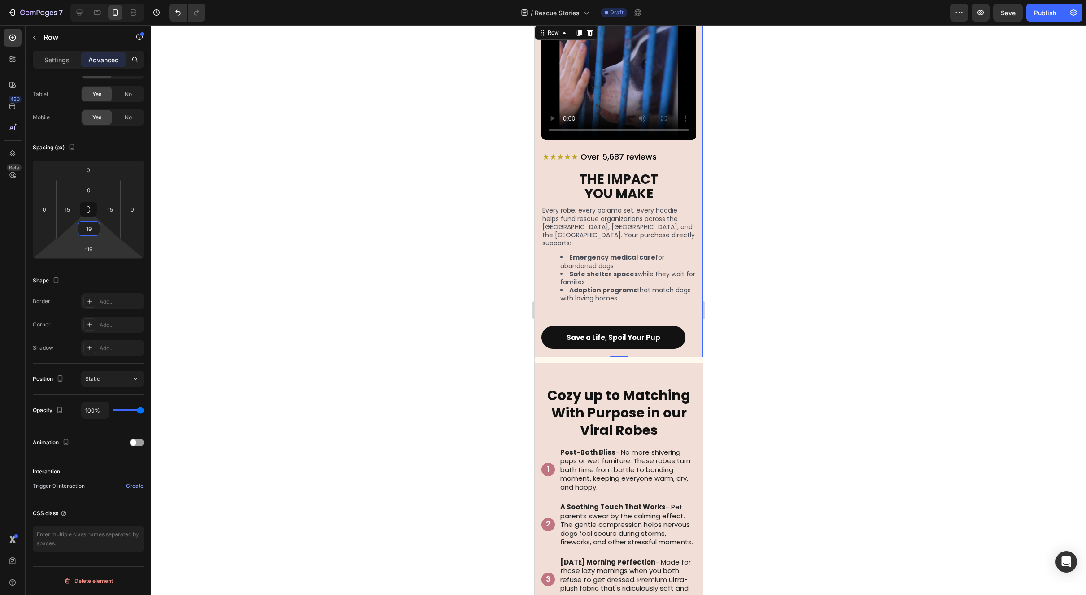
type input "19"
click at [102, 0] on html "7 Version history / Rescue Stories Draft Preview Save Publish 450 Beta Sections…" at bounding box center [543, 0] width 1086 height 0
type input "-21"
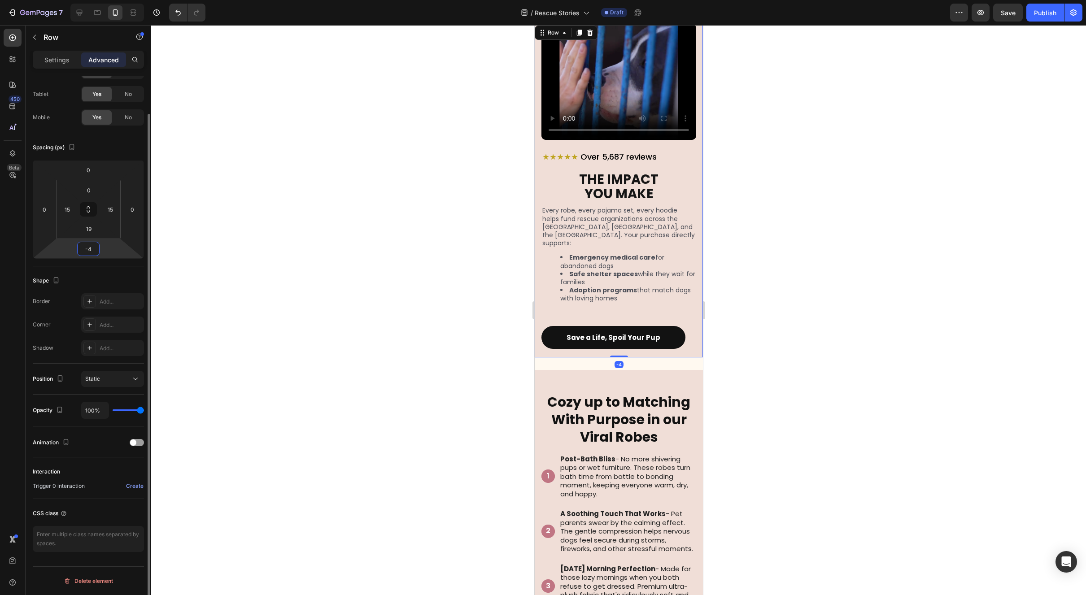
type input "-40"
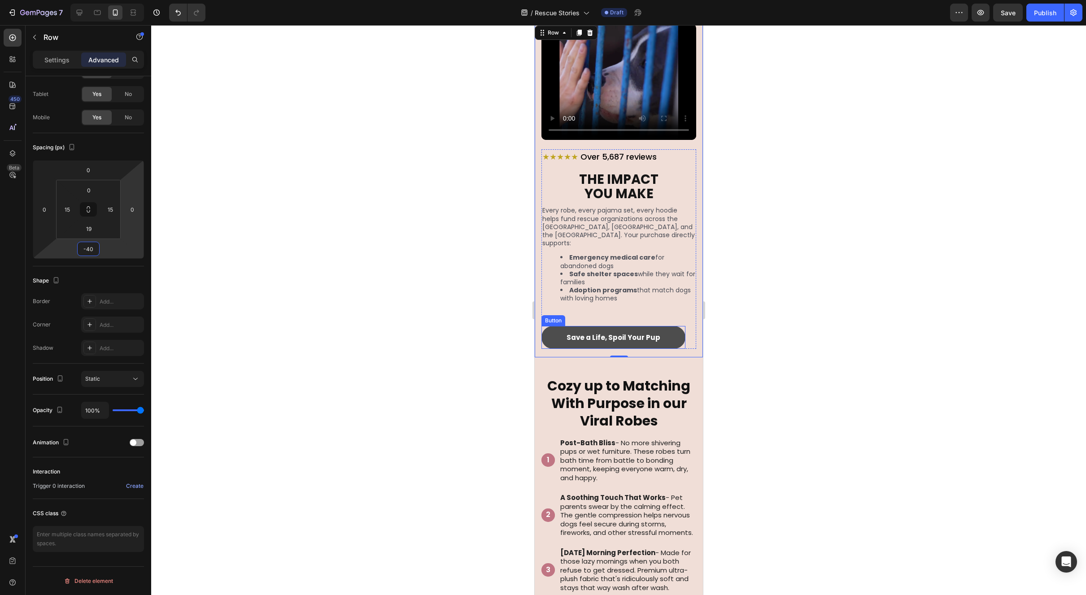
click at [675, 326] on link "Save a Life, Spoil Your Pup" at bounding box center [613, 337] width 144 height 23
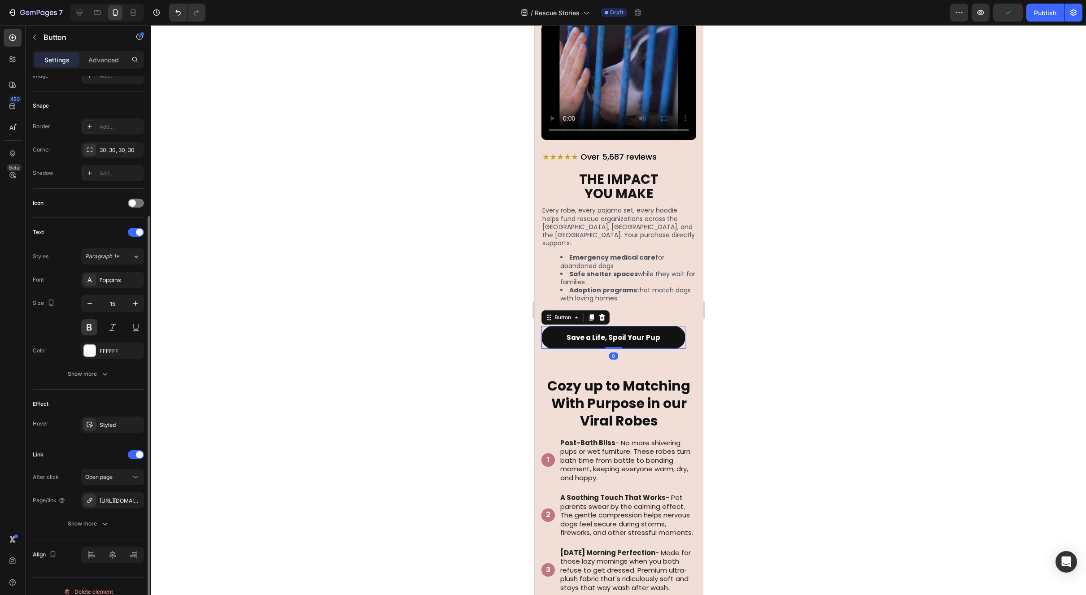
scroll to position [169, 0]
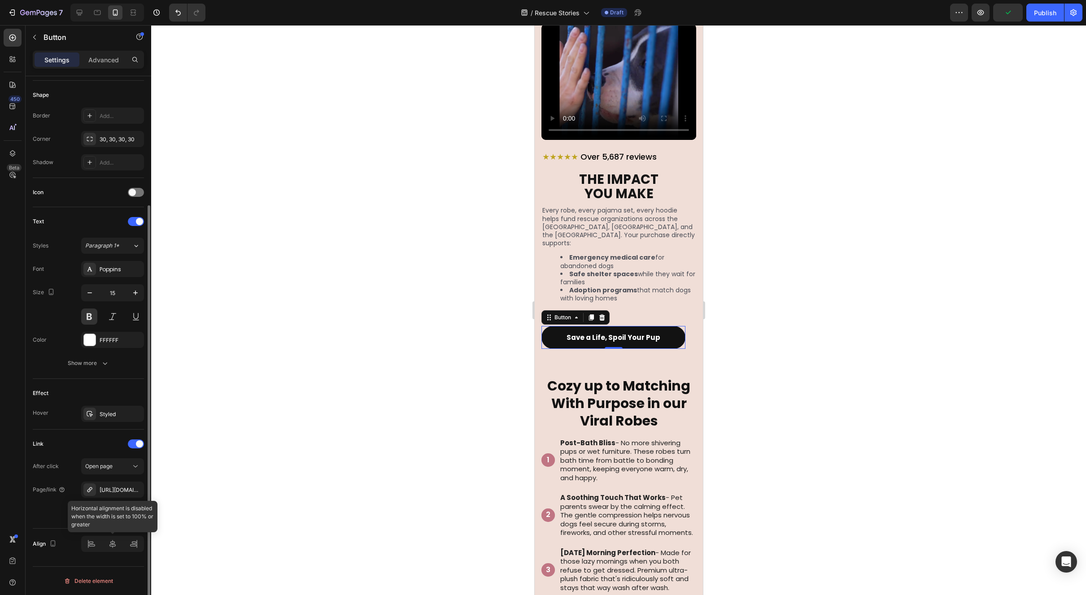
click at [115, 543] on div at bounding box center [112, 544] width 63 height 16
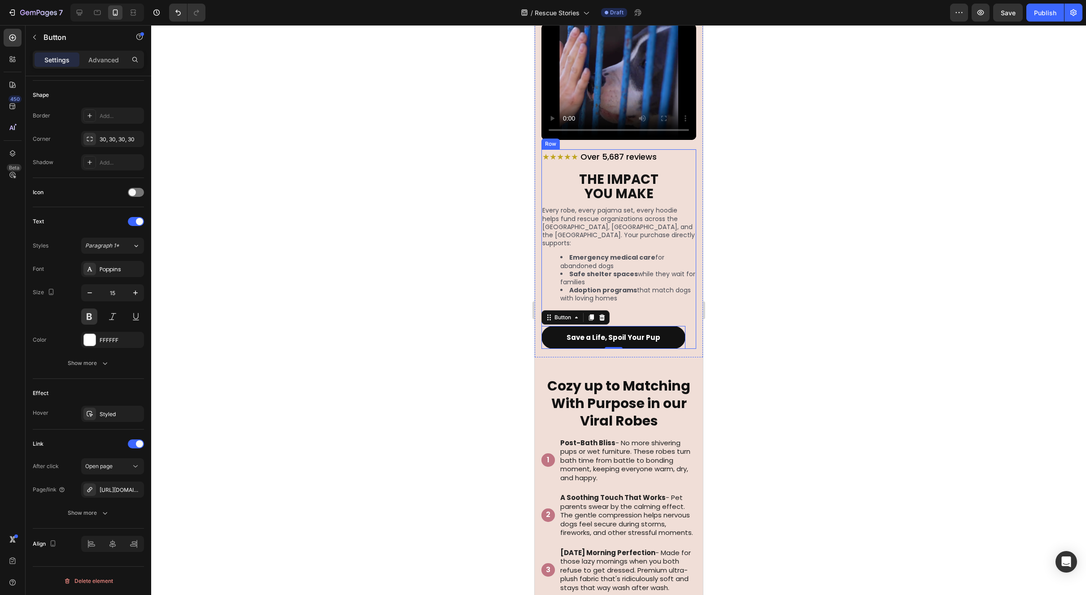
click at [686, 303] on div "★★★★★ Over 5,687 reviews Heading THE IMPACT YOU MAKE Heading Every robe, every …" at bounding box center [618, 249] width 155 height 200
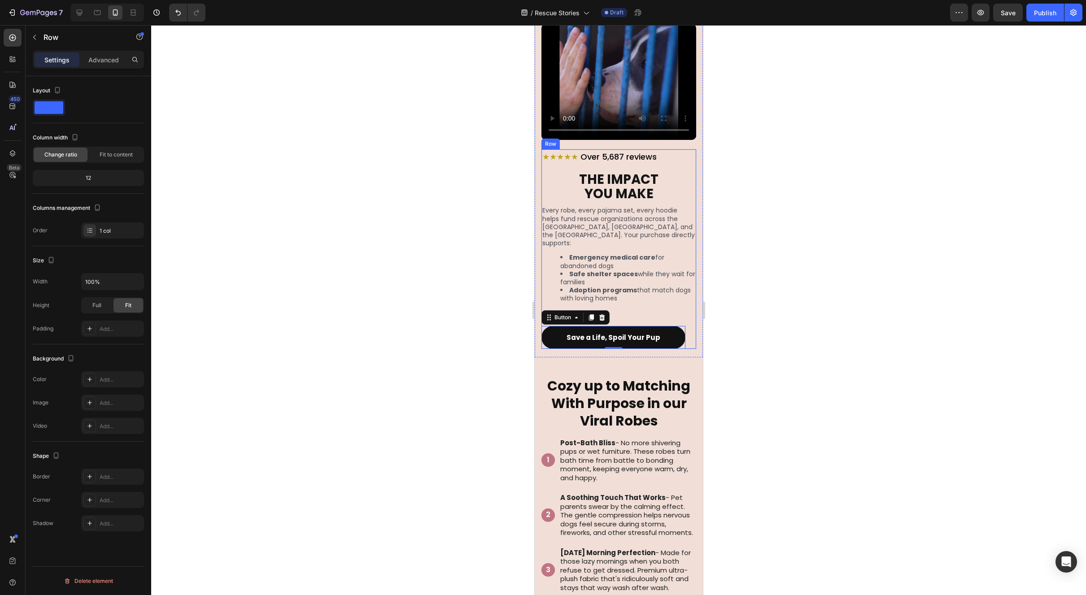
scroll to position [0, 0]
click at [106, 64] on p "Advanced" at bounding box center [103, 59] width 31 height 9
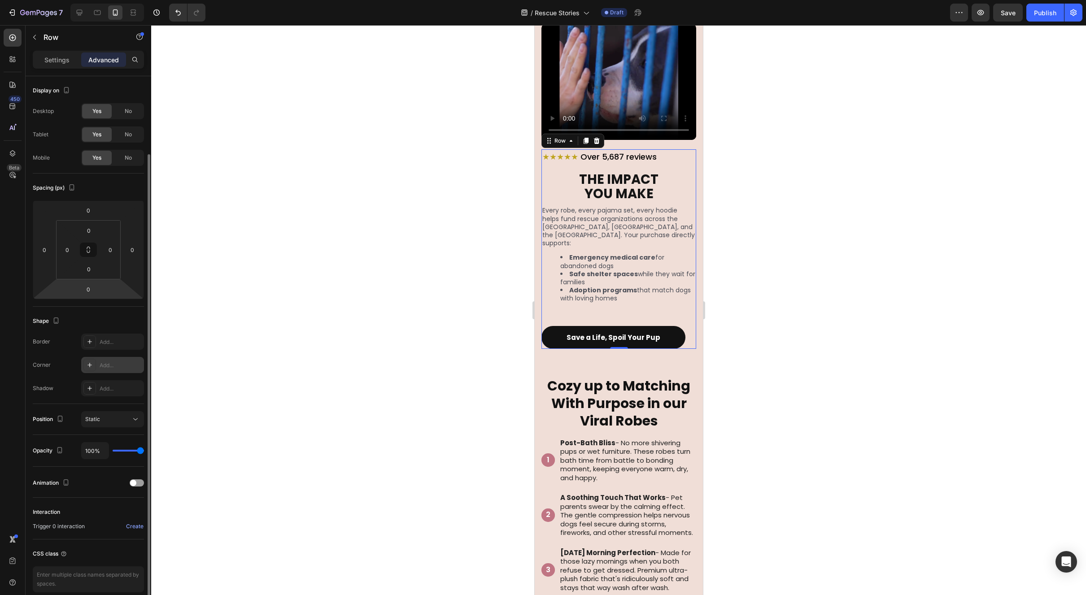
scroll to position [40, 0]
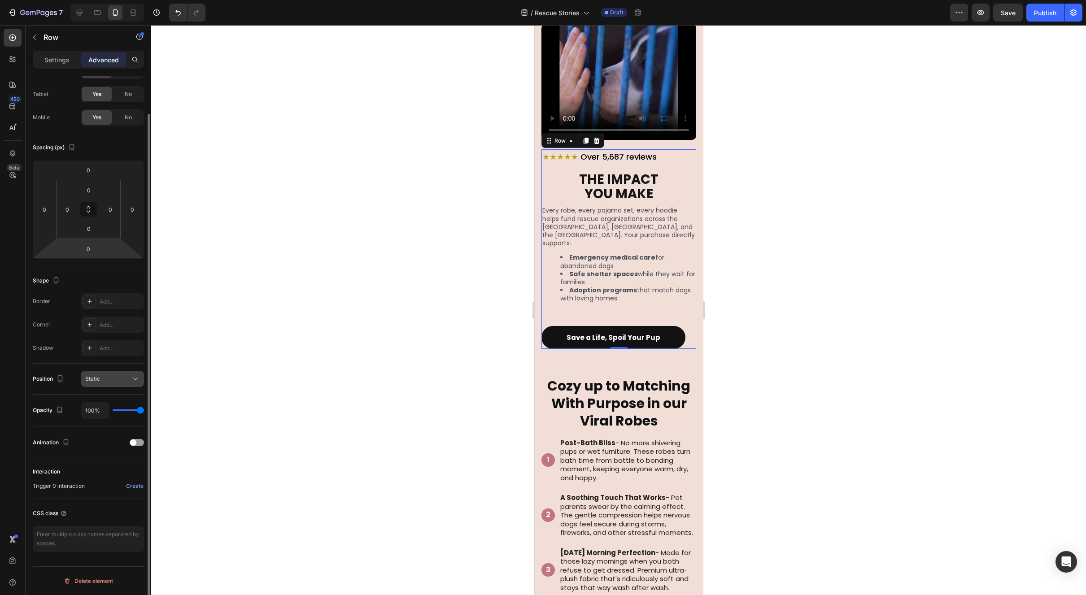
click at [96, 386] on button "Static" at bounding box center [112, 379] width 63 height 16
click at [56, 277] on icon "button" at bounding box center [56, 280] width 5 height 6
click at [44, 211] on input "0" at bounding box center [44, 209] width 13 height 13
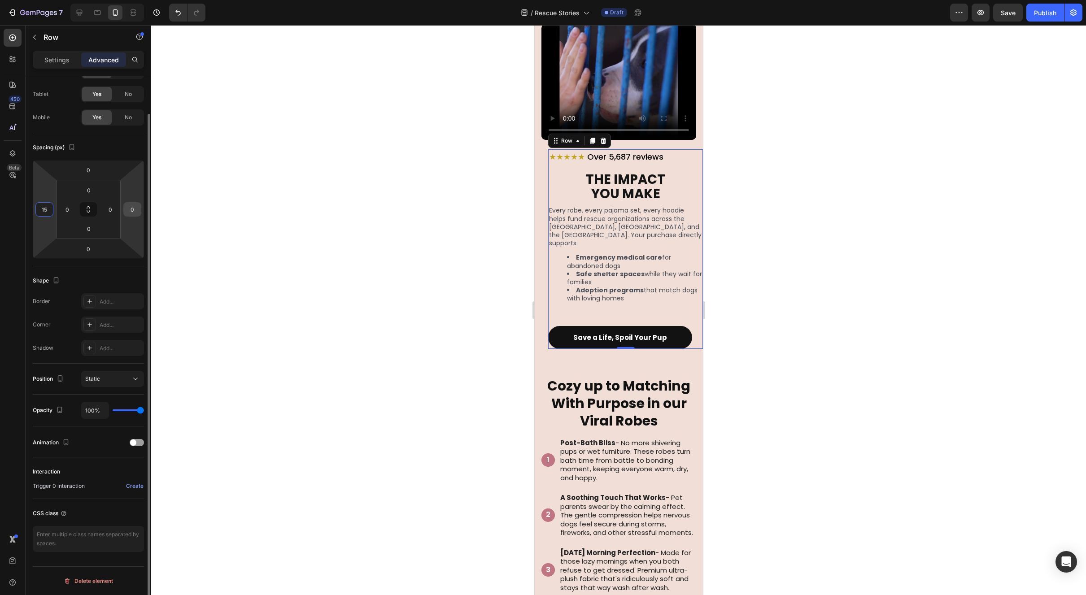
type input "0"
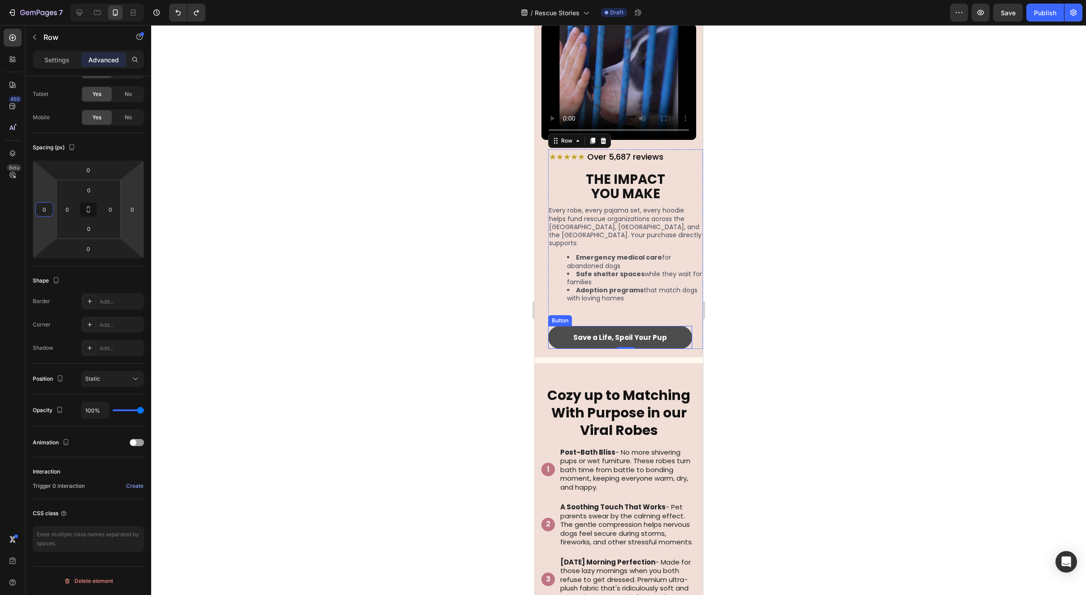
click at [678, 327] on div "Save a Life, Spoil Your Pup Button" at bounding box center [625, 334] width 155 height 30
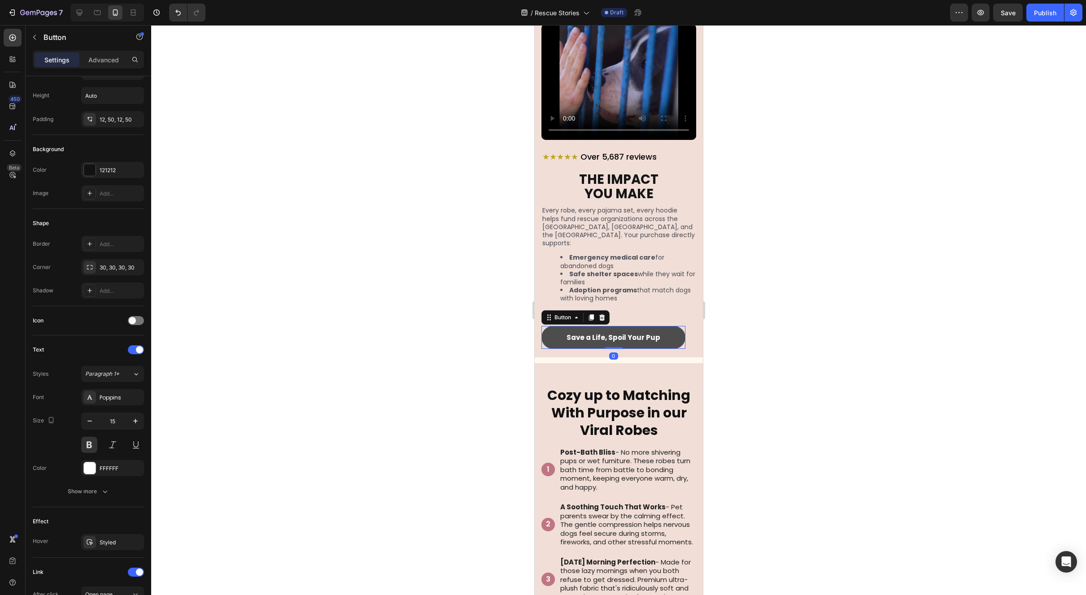
scroll to position [0, 0]
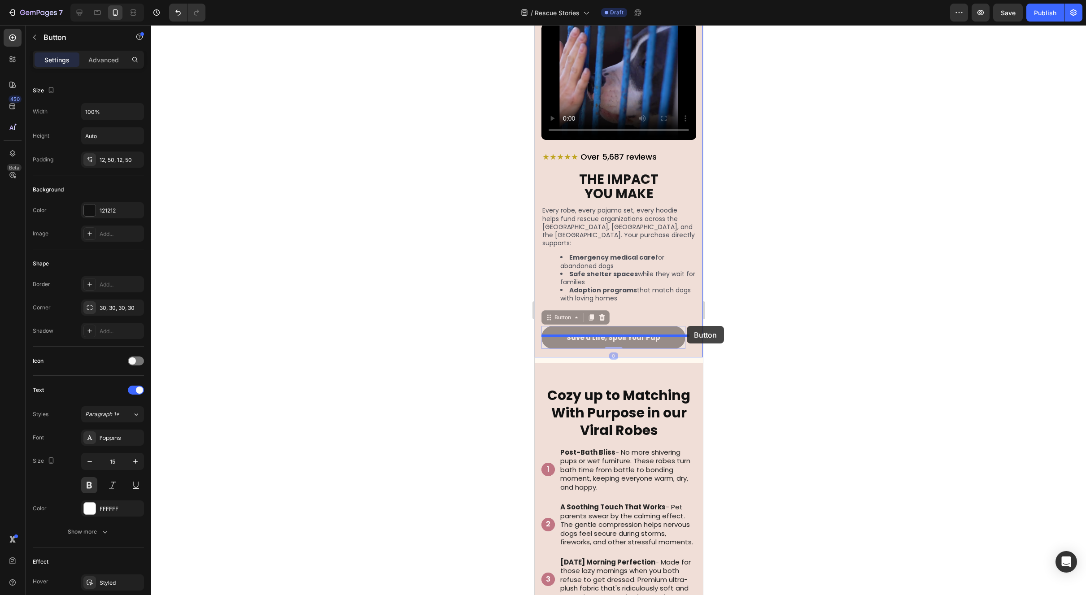
drag, startPoint x: 673, startPoint y: 327, endPoint x: 686, endPoint y: 326, distance: 13.5
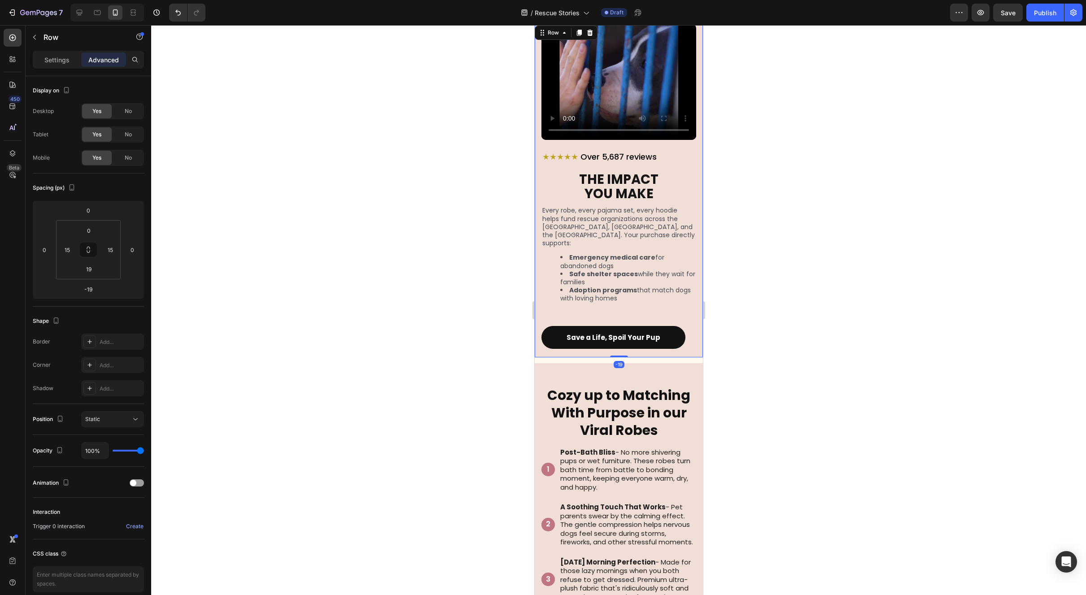
click at [687, 323] on div "Save a Life, Spoil Your Pup Button" at bounding box center [618, 334] width 155 height 30
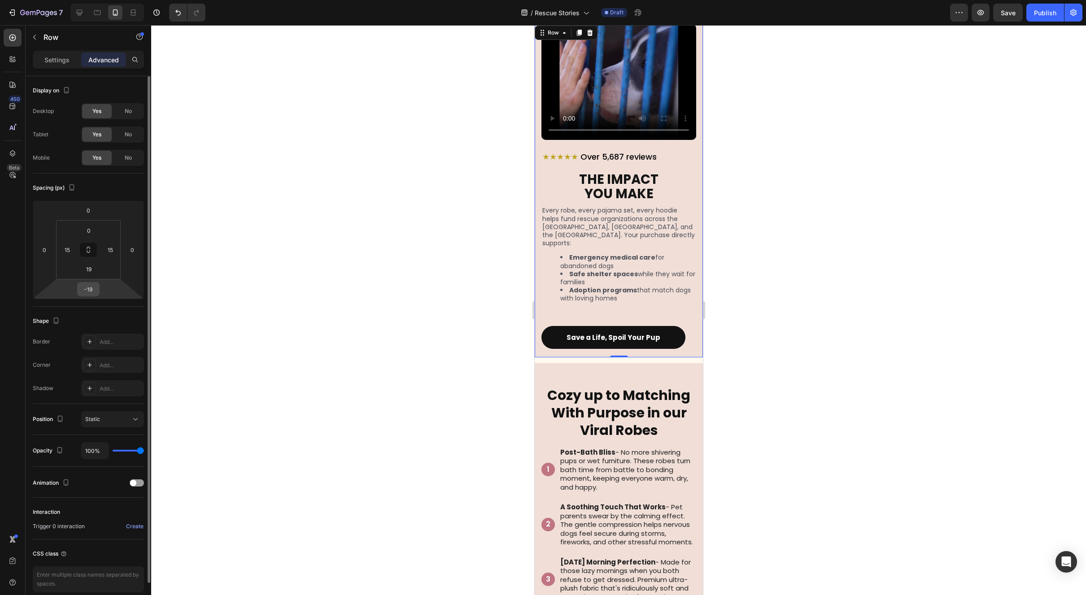
click at [96, 289] on input "-19" at bounding box center [88, 289] width 18 height 13
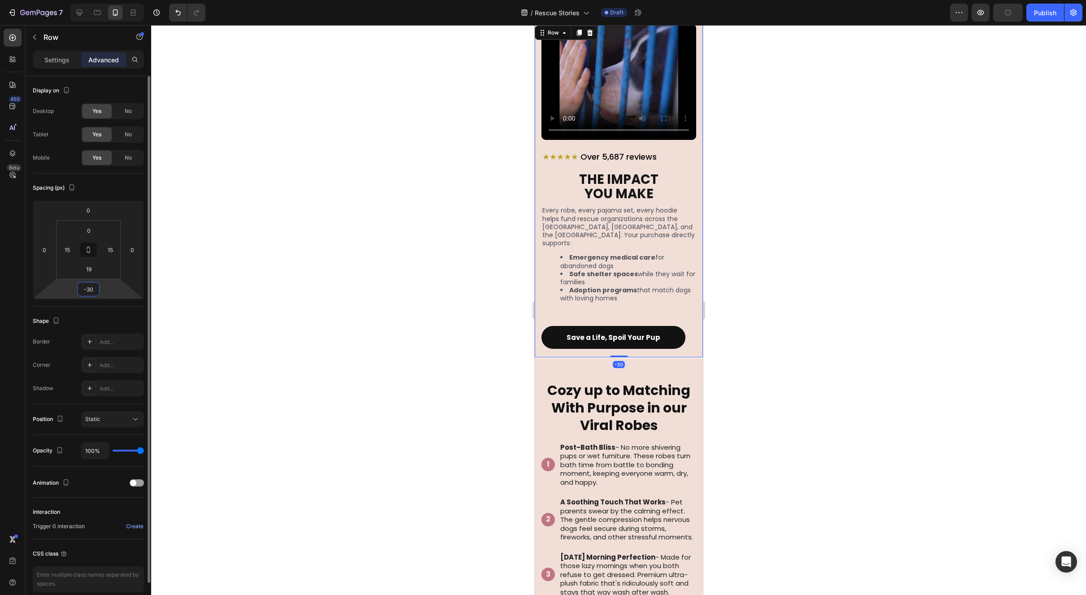
type input "-3"
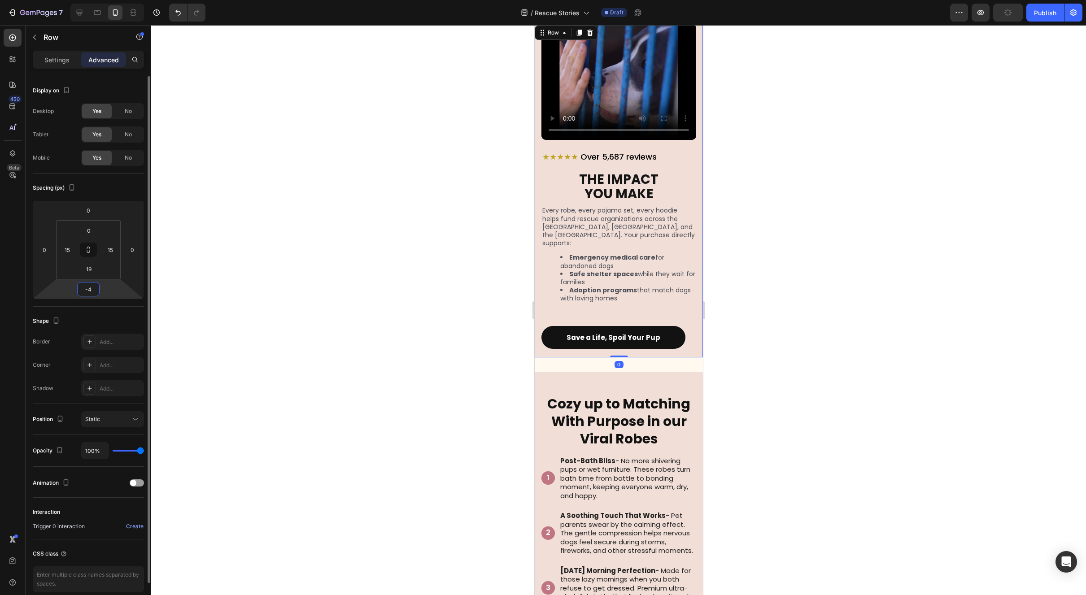
type input "-40"
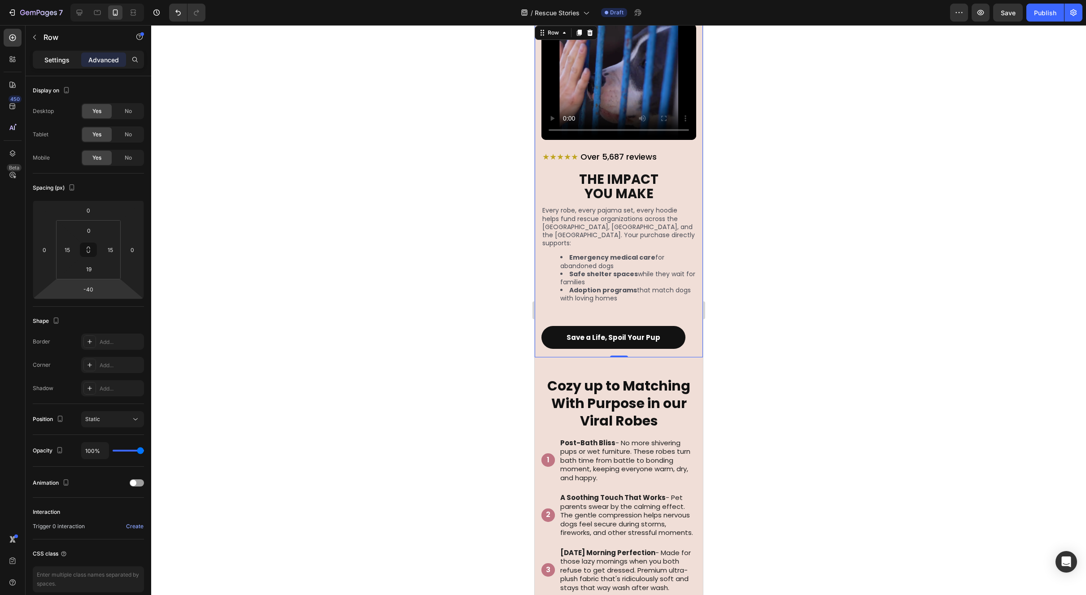
click at [53, 58] on p "Settings" at bounding box center [56, 59] width 25 height 9
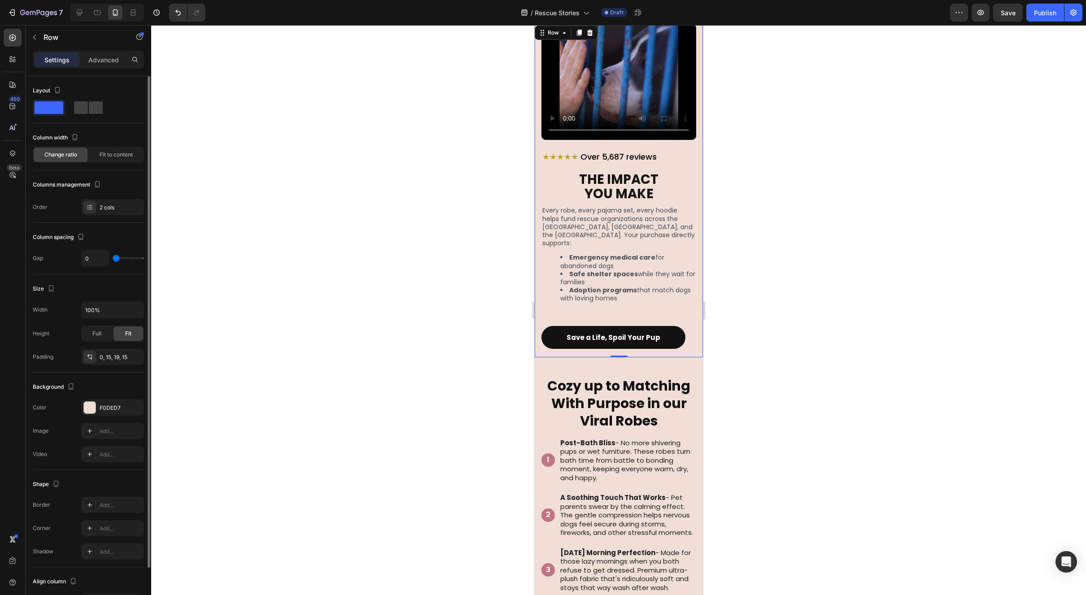
scroll to position [58, 0]
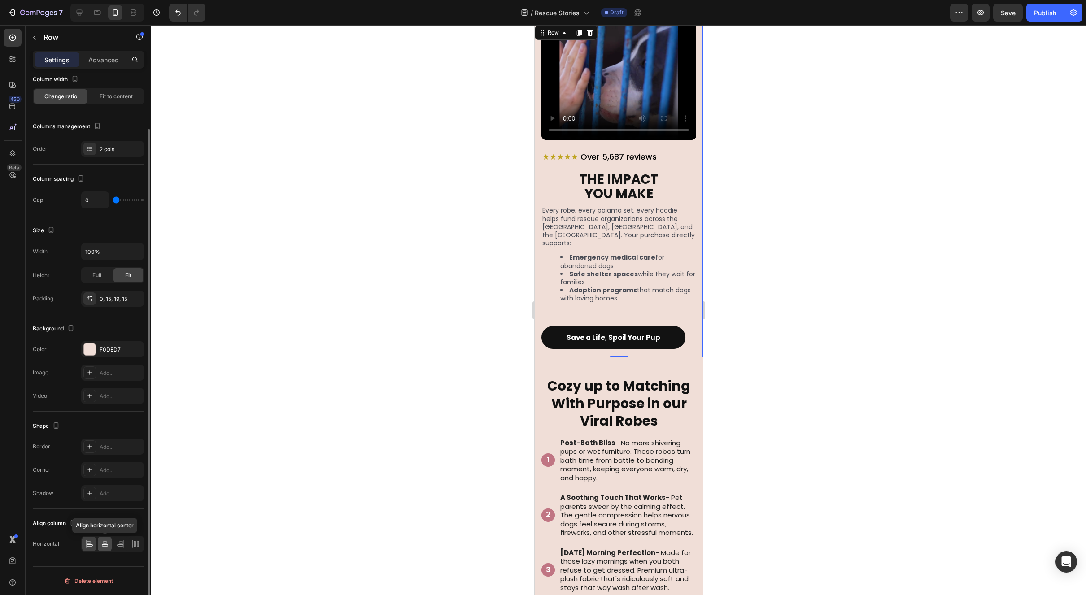
click at [106, 541] on icon at bounding box center [104, 544] width 9 height 9
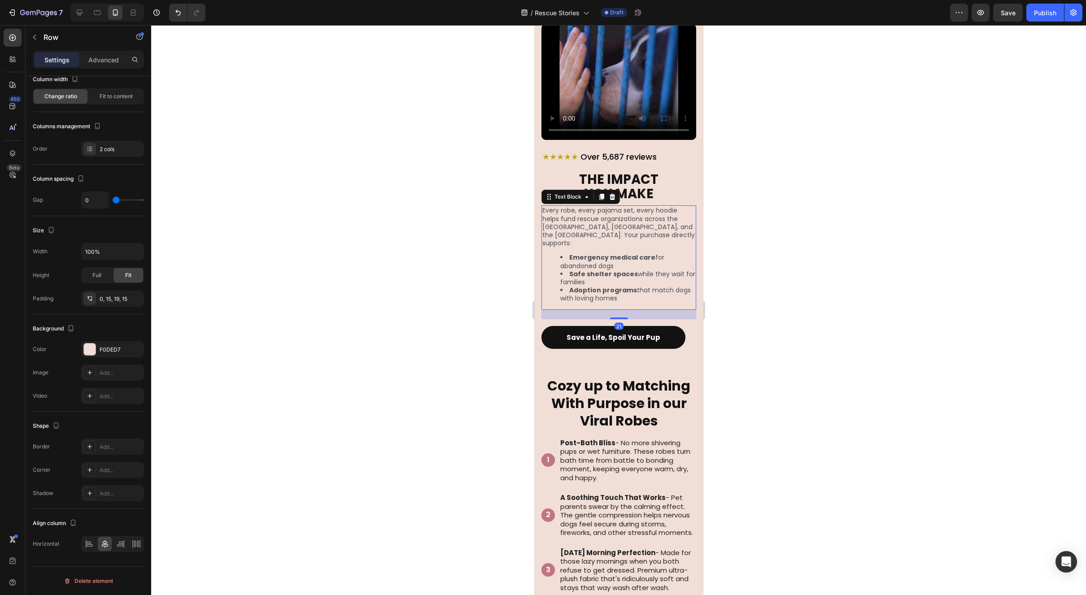
click at [688, 270] on li "Safe shelter spaces while they wait for families" at bounding box center [627, 278] width 135 height 16
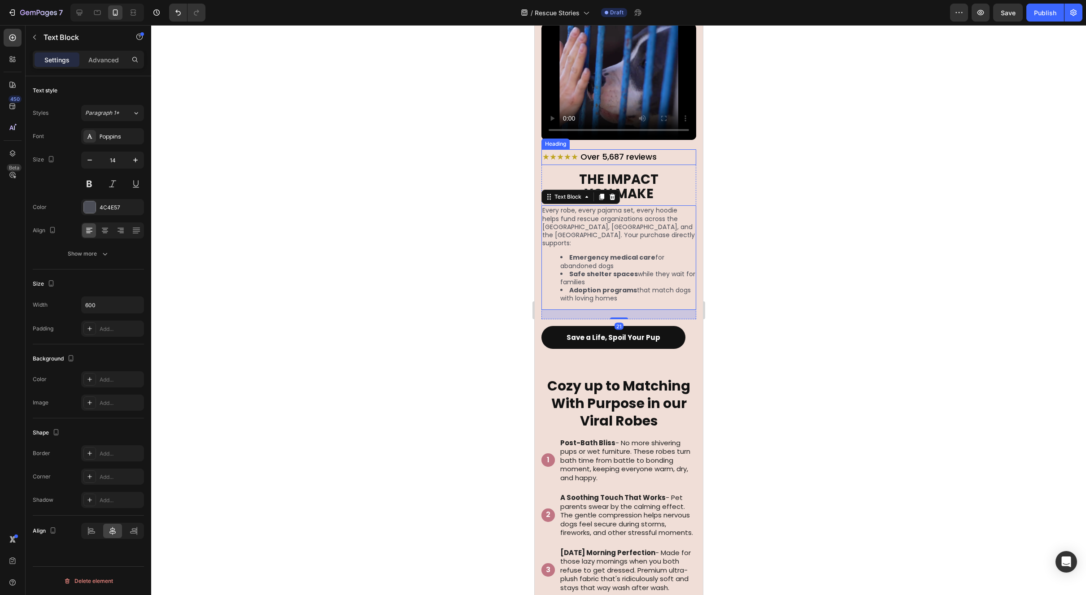
click at [650, 153] on span "Over 5,687 reviews" at bounding box center [618, 156] width 76 height 11
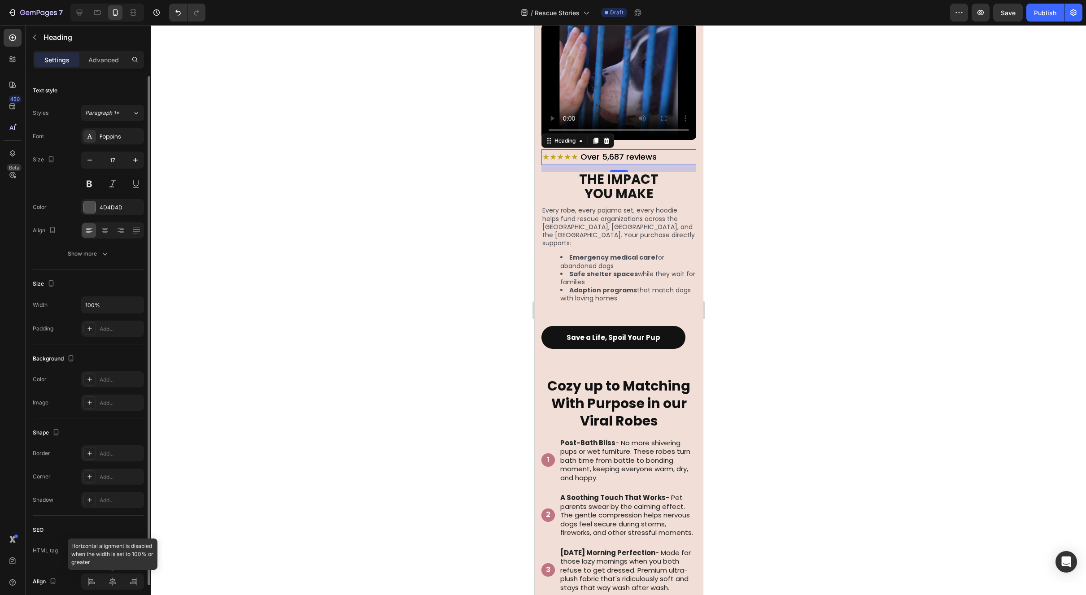
click at [112, 583] on div at bounding box center [112, 582] width 63 height 16
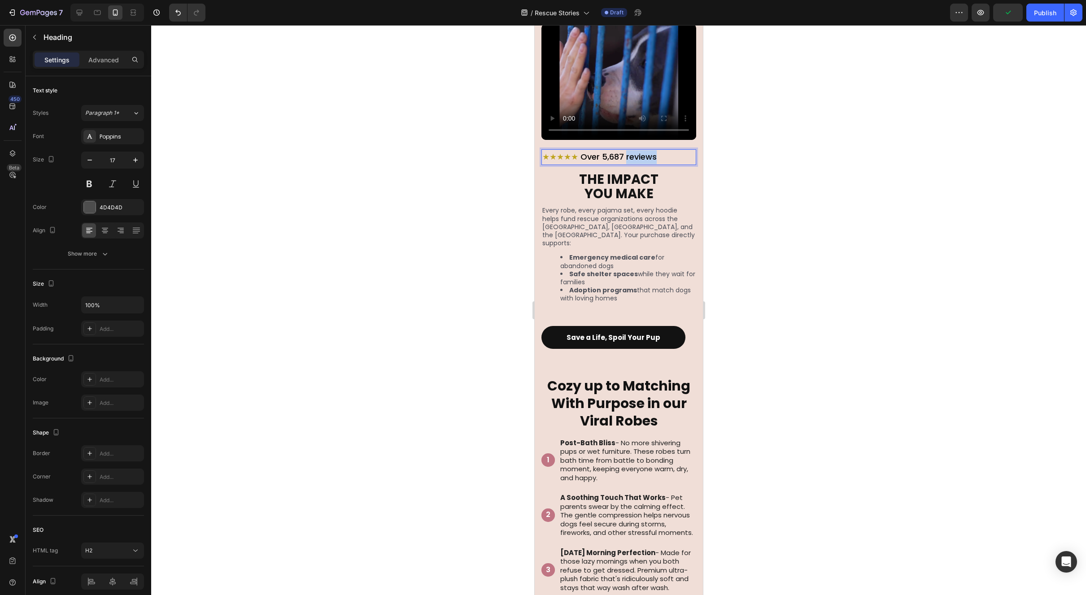
click at [652, 151] on span "Over 5,687 reviews" at bounding box center [618, 156] width 76 height 11
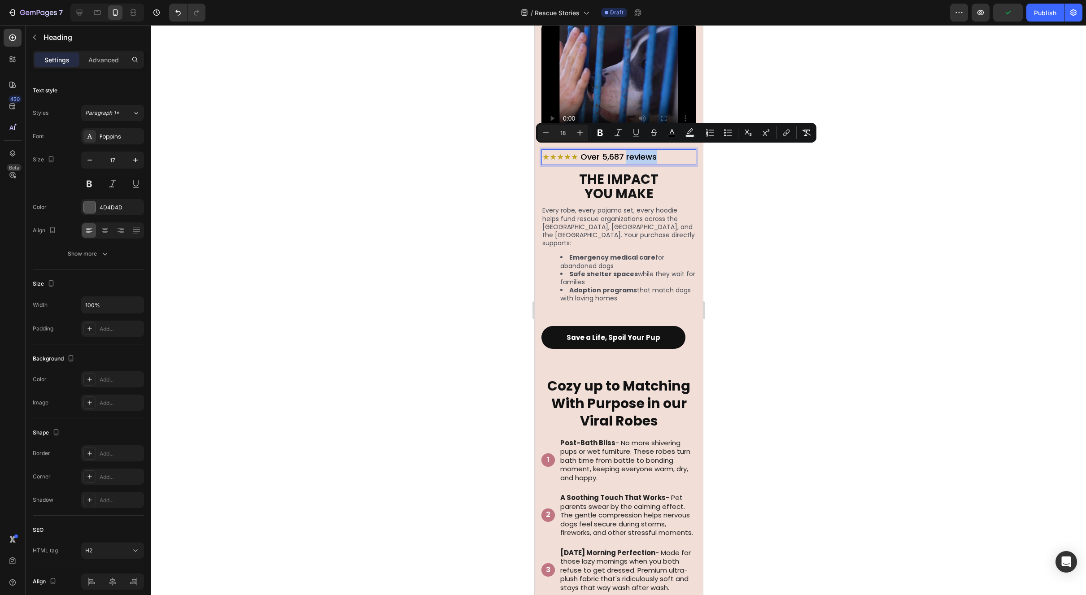
click at [666, 153] on p "★★★★★ Over 5,687 reviews" at bounding box center [618, 157] width 153 height 14
drag, startPoint x: 663, startPoint y: 153, endPoint x: 515, endPoint y: 153, distance: 148.9
click at [534, 153] on html "iPhone 13 Mini ( 375 px) iPhone 13 Mini iPhone 13 Pro iPhone 11 Pro Max iPhone …" at bounding box center [618, 515] width 168 height 2655
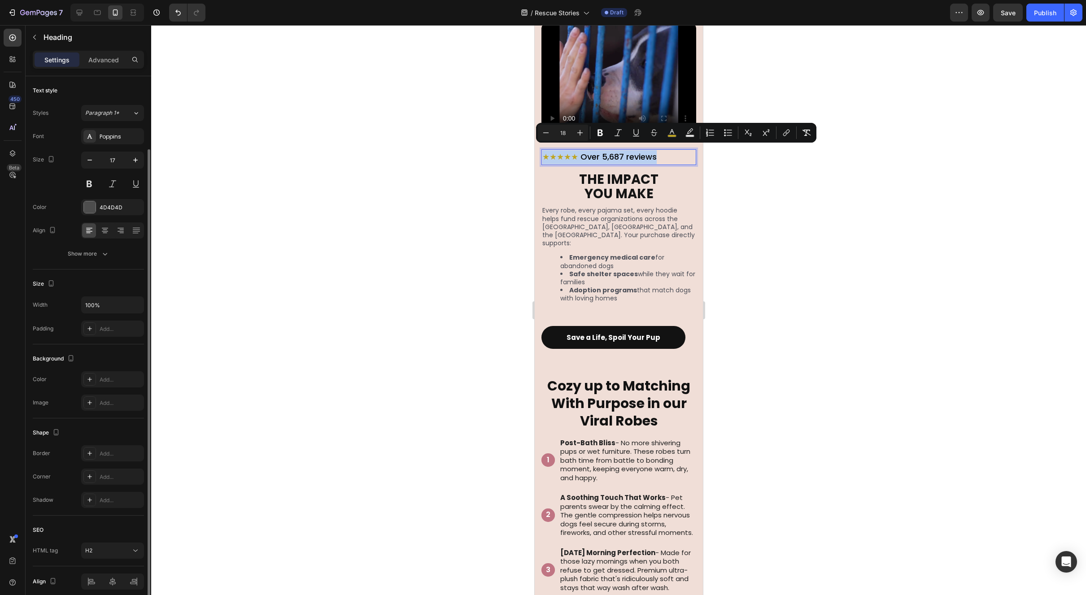
scroll to position [38, 0]
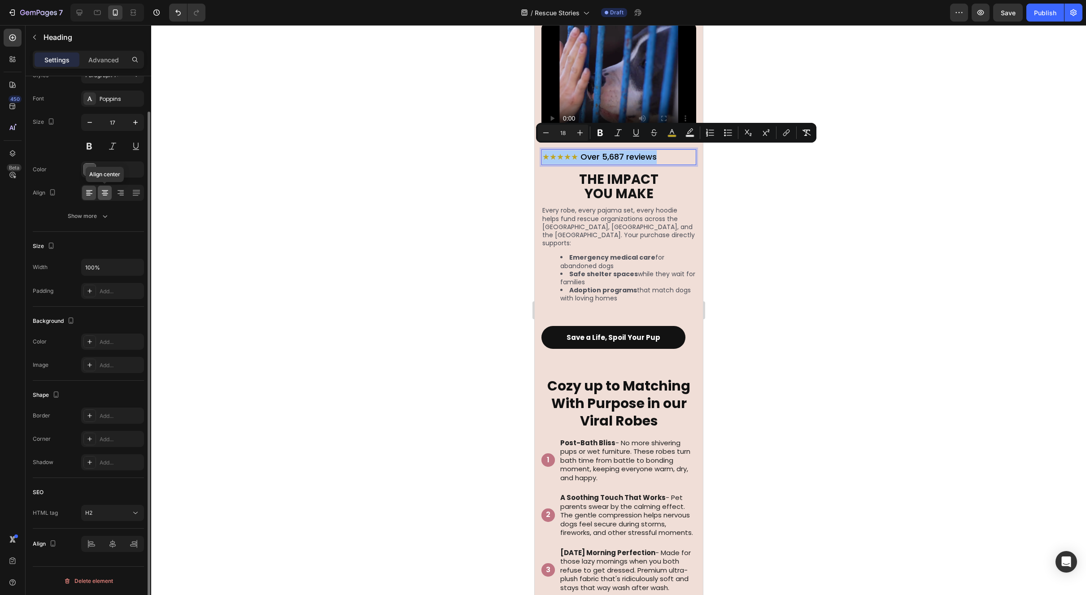
click at [105, 189] on icon at bounding box center [104, 192] width 9 height 9
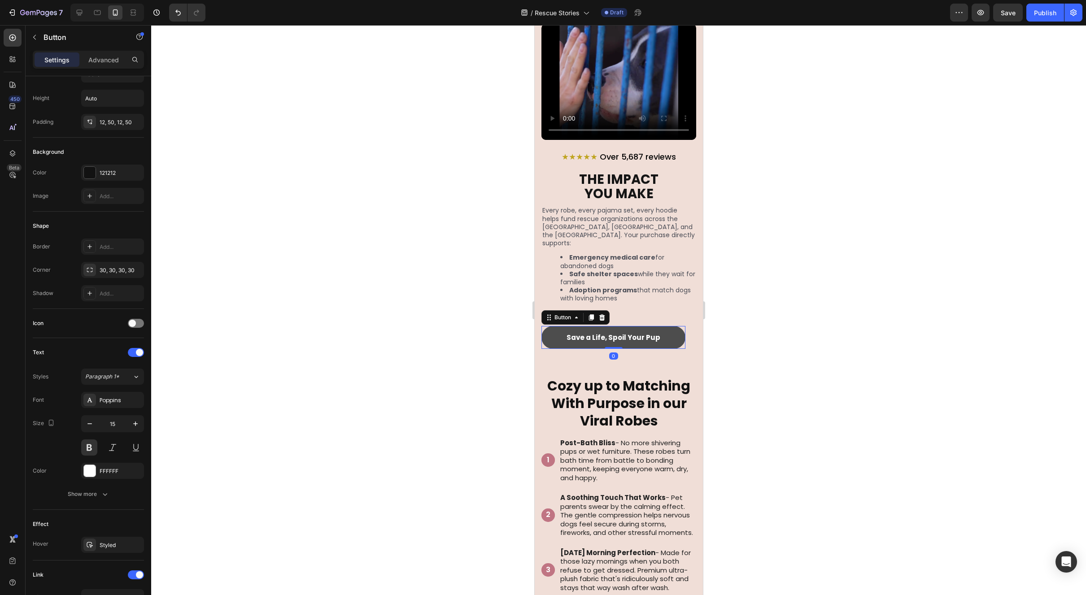
click at [667, 326] on link "Save a Life, Spoil Your Pup" at bounding box center [613, 337] width 144 height 23
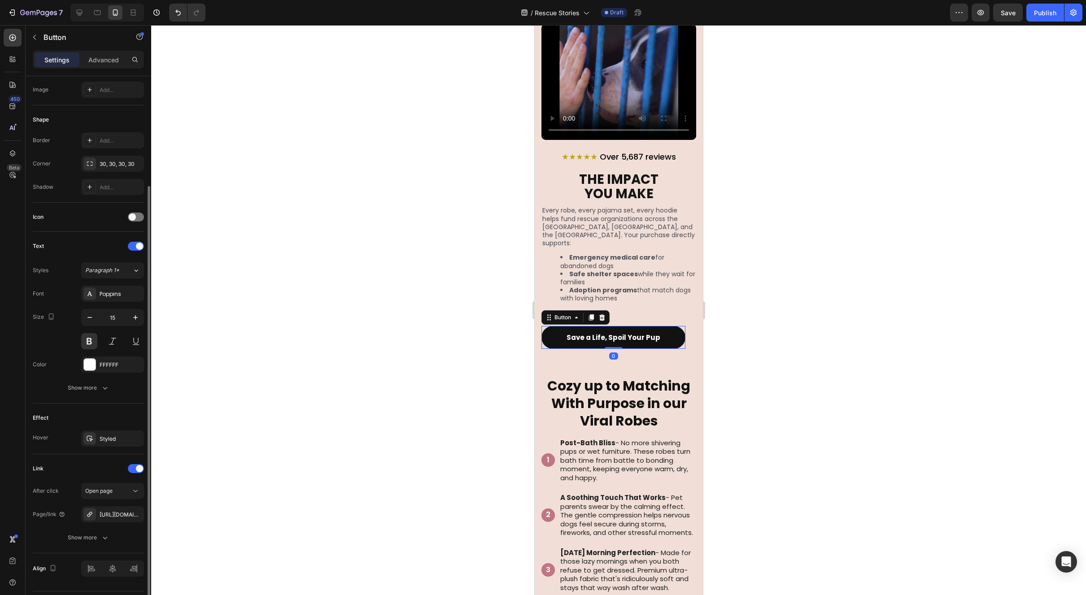
scroll to position [169, 0]
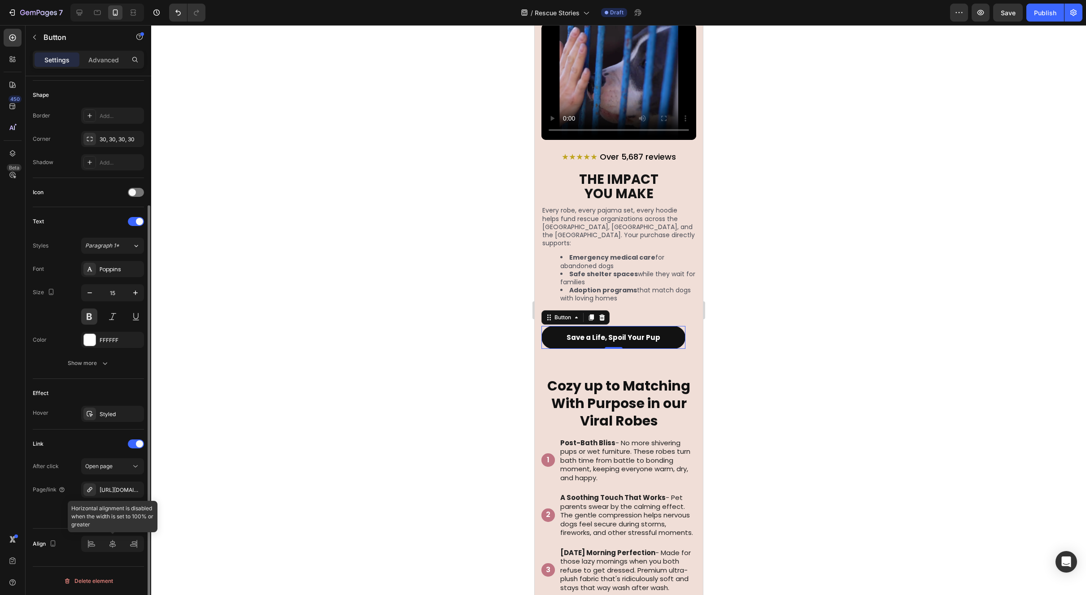
click at [113, 546] on div at bounding box center [112, 544] width 63 height 16
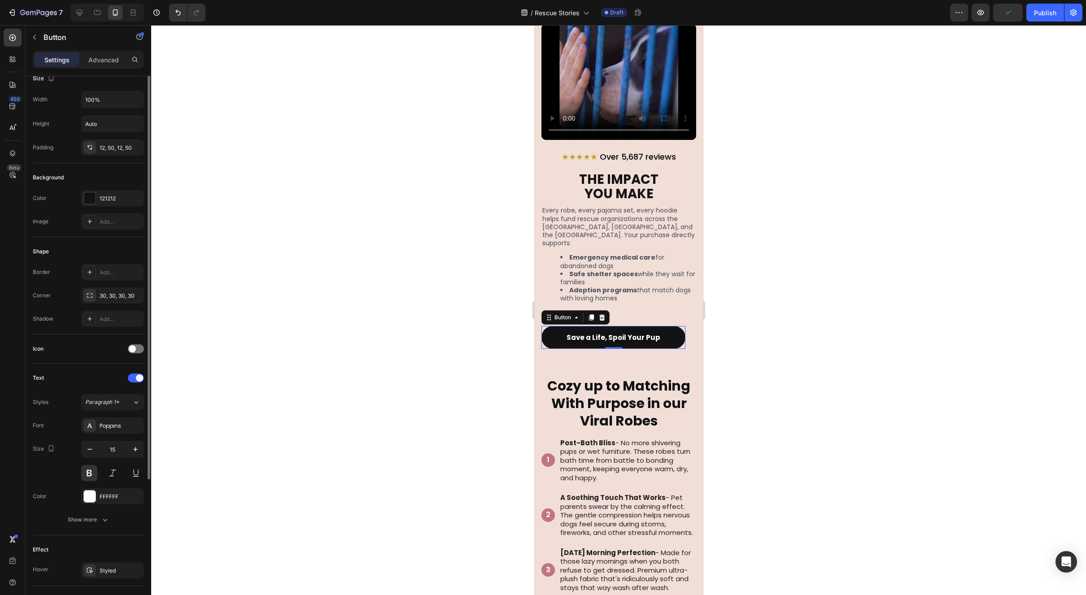
scroll to position [0, 0]
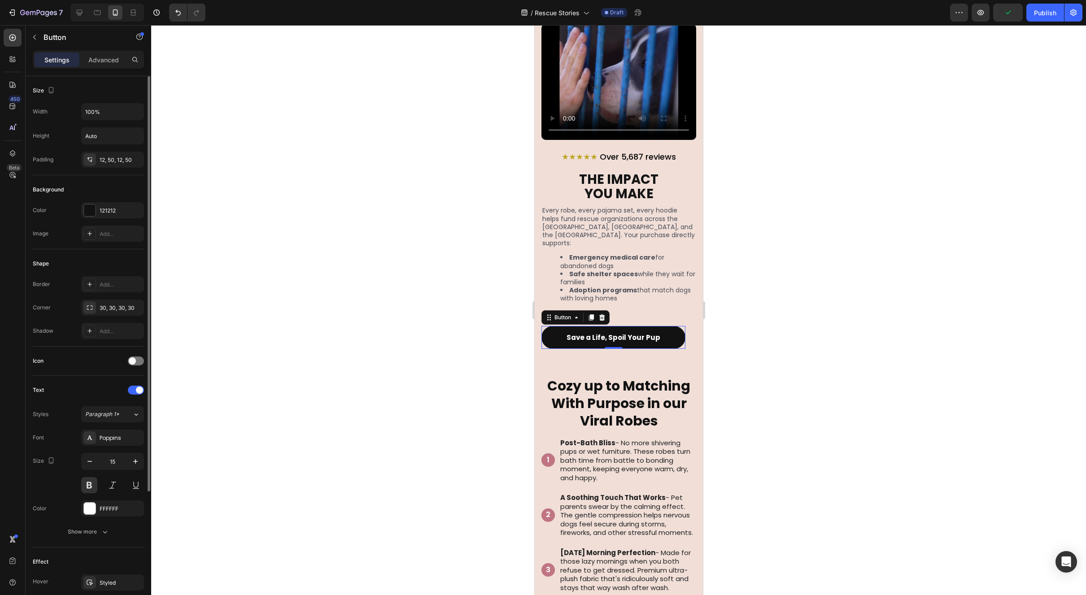
click at [113, 122] on div "Width 100% Height Auto Padding 12, 50, 12, 50" at bounding box center [88, 135] width 111 height 65
click at [130, 115] on button "button" at bounding box center [135, 112] width 16 height 16
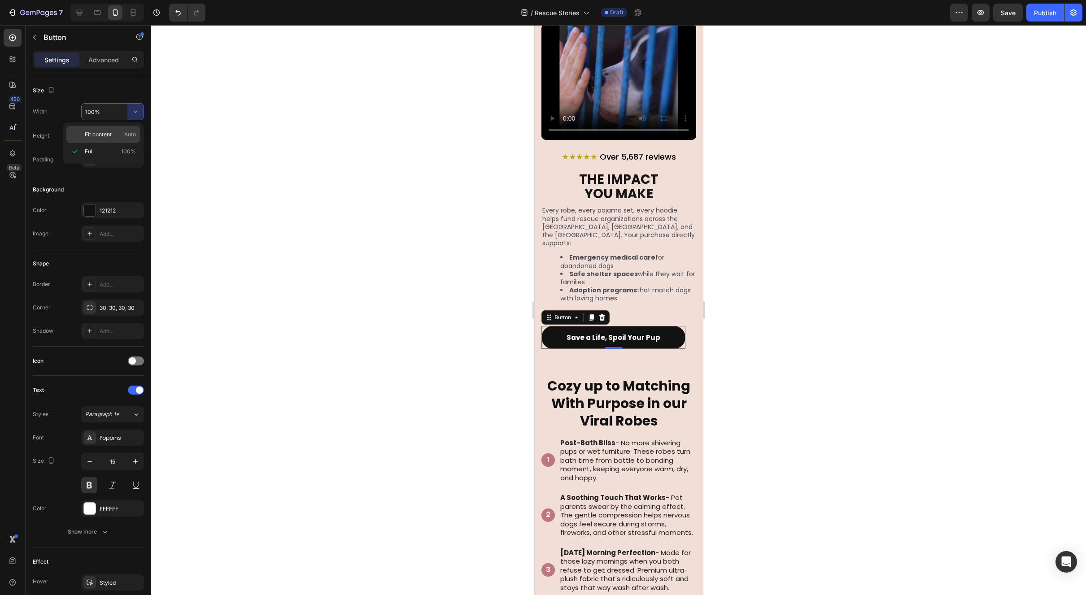
click at [116, 139] on div "Fit content Auto" at bounding box center [103, 134] width 74 height 17
type input "Auto"
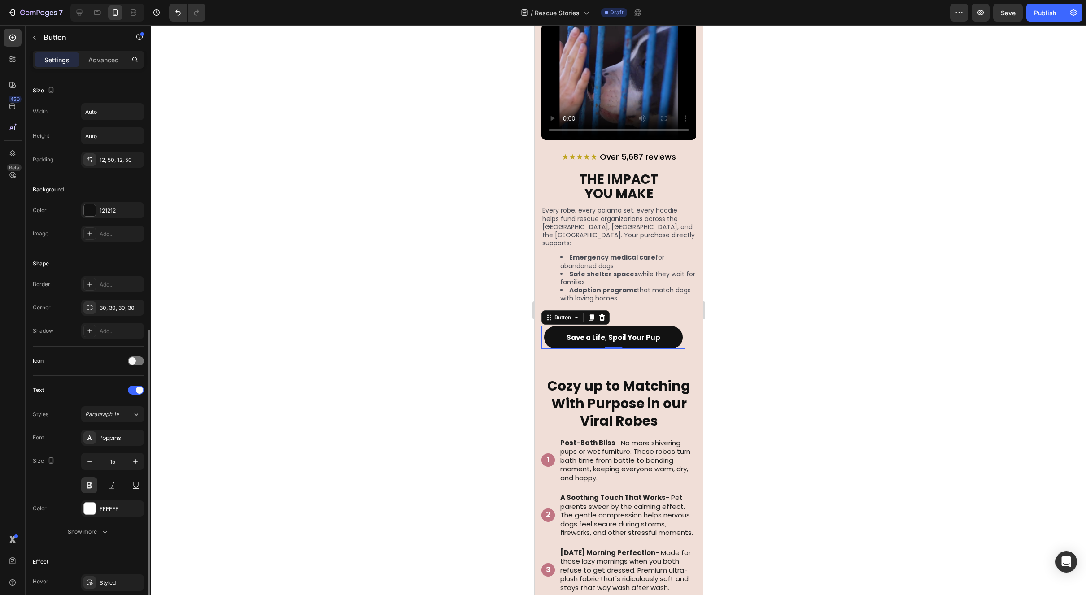
scroll to position [169, 0]
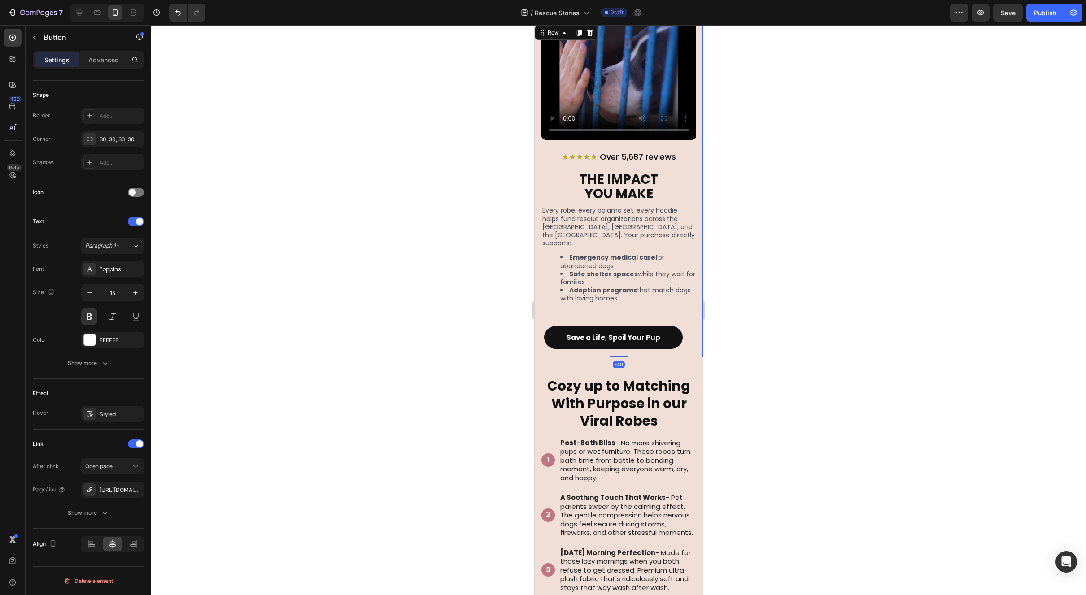
click at [683, 323] on div "Save a Life, Spoil Your Pup Button" at bounding box center [618, 334] width 155 height 30
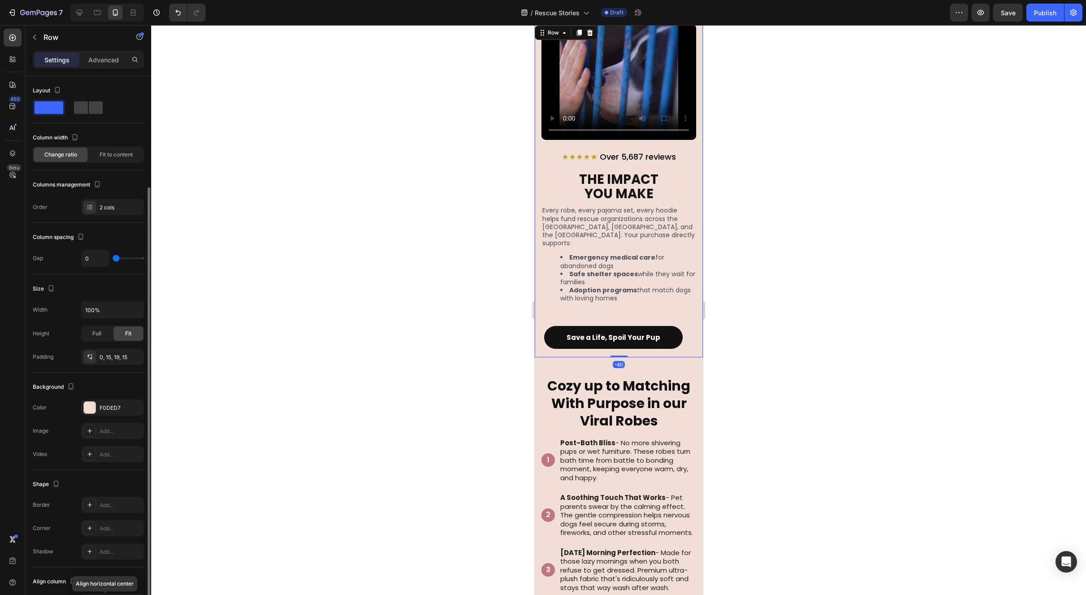
scroll to position [58, 0]
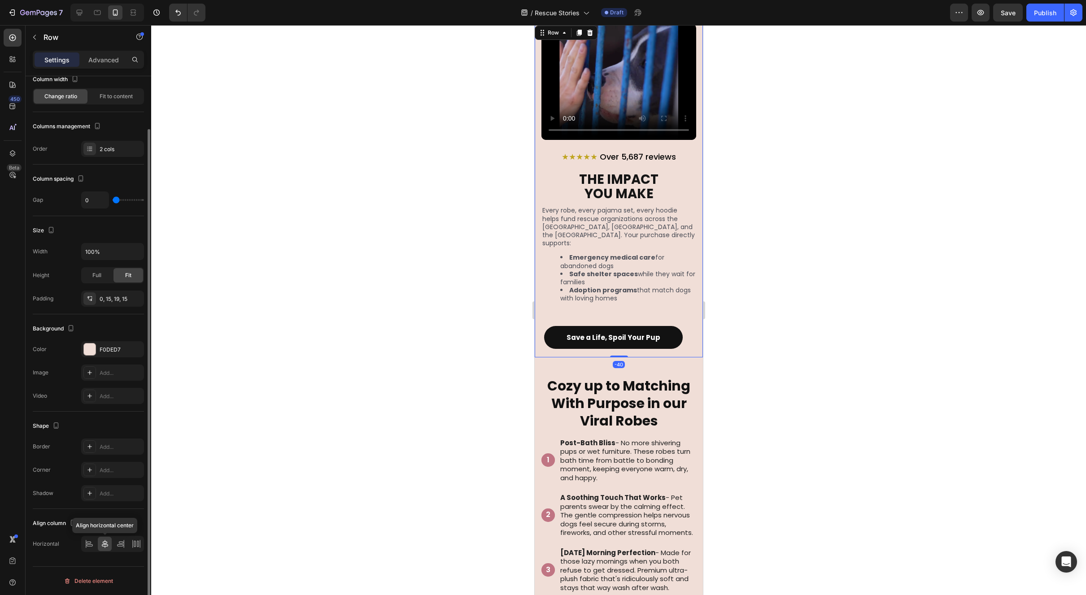
click at [106, 542] on icon at bounding box center [105, 544] width 6 height 8
click at [92, 546] on icon at bounding box center [89, 544] width 9 height 9
click at [109, 546] on div at bounding box center [105, 544] width 14 height 14
click at [119, 545] on icon at bounding box center [120, 544] width 9 height 9
click at [110, 544] on div at bounding box center [105, 544] width 14 height 14
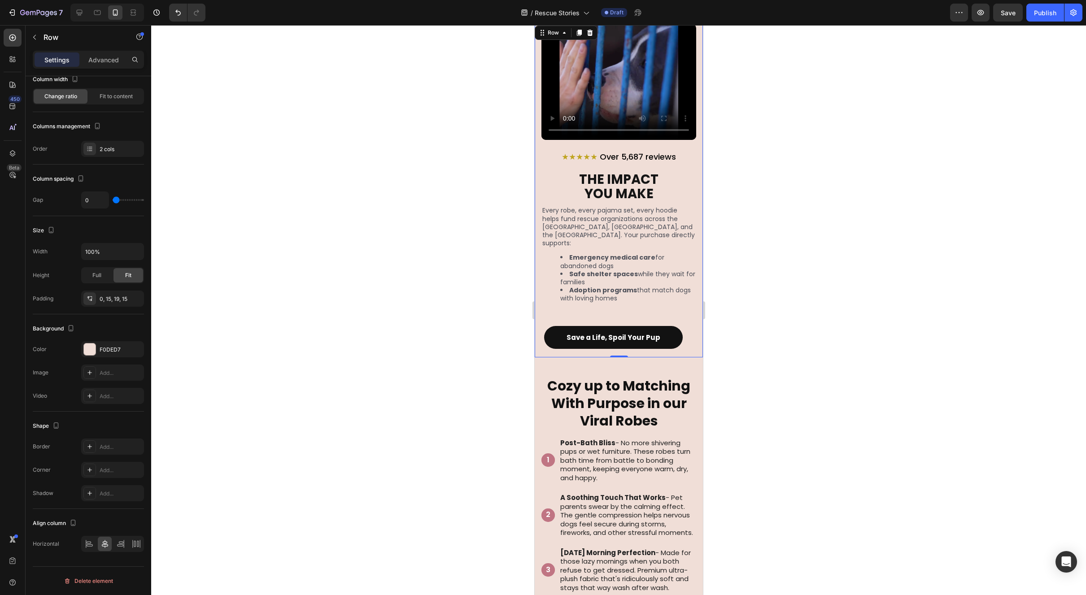
click at [686, 326] on div "Save a Life, Spoil Your Pup Button" at bounding box center [618, 334] width 155 height 30
click at [89, 66] on div "Advanced" at bounding box center [103, 59] width 45 height 14
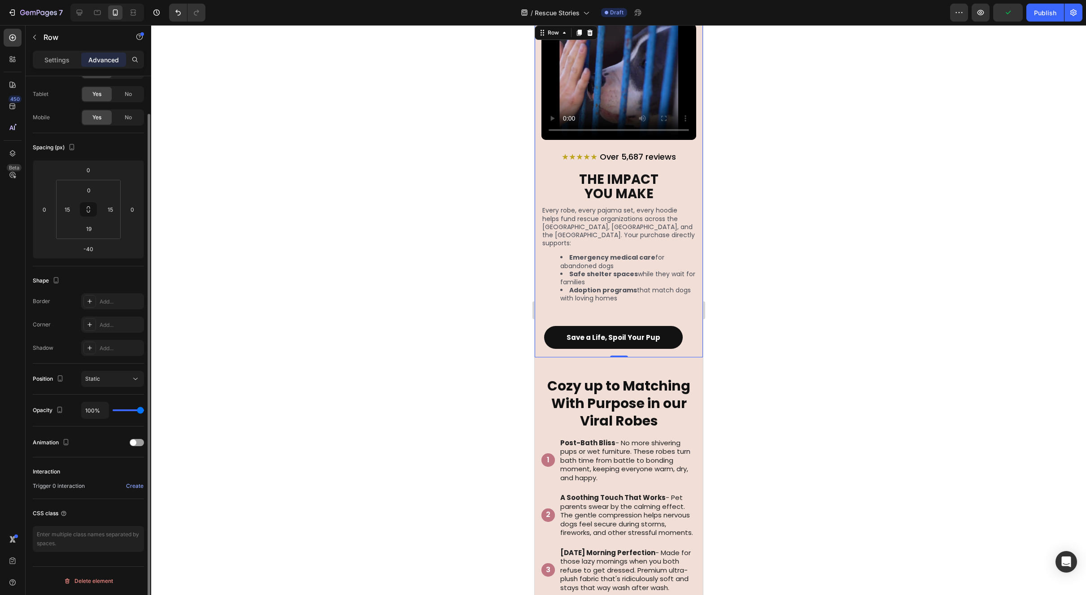
scroll to position [40, 0]
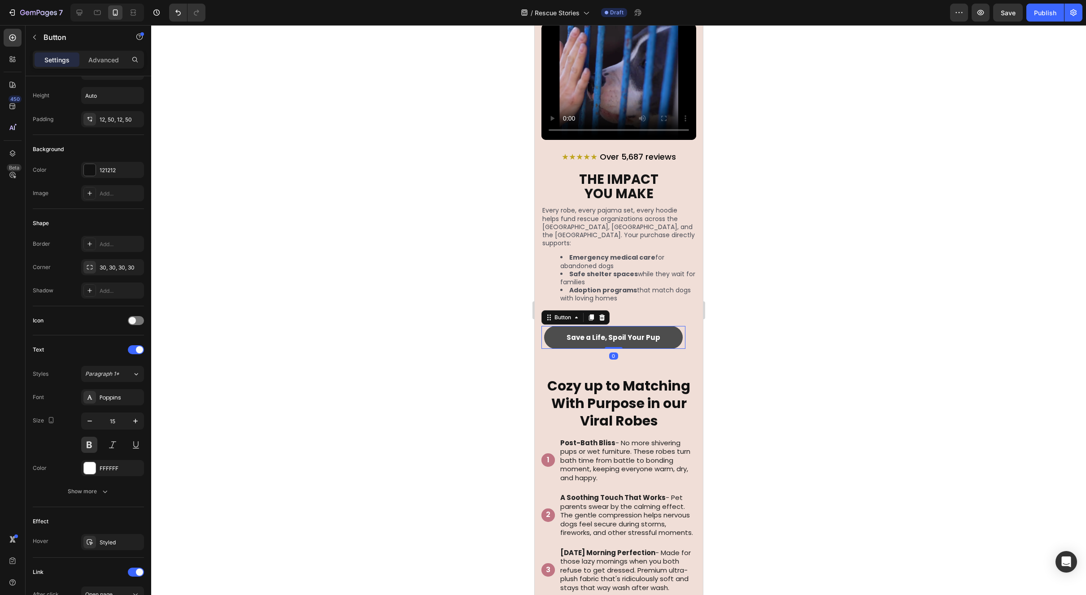
click at [660, 328] on link "Save a Life, Spoil Your Pup" at bounding box center [613, 337] width 139 height 23
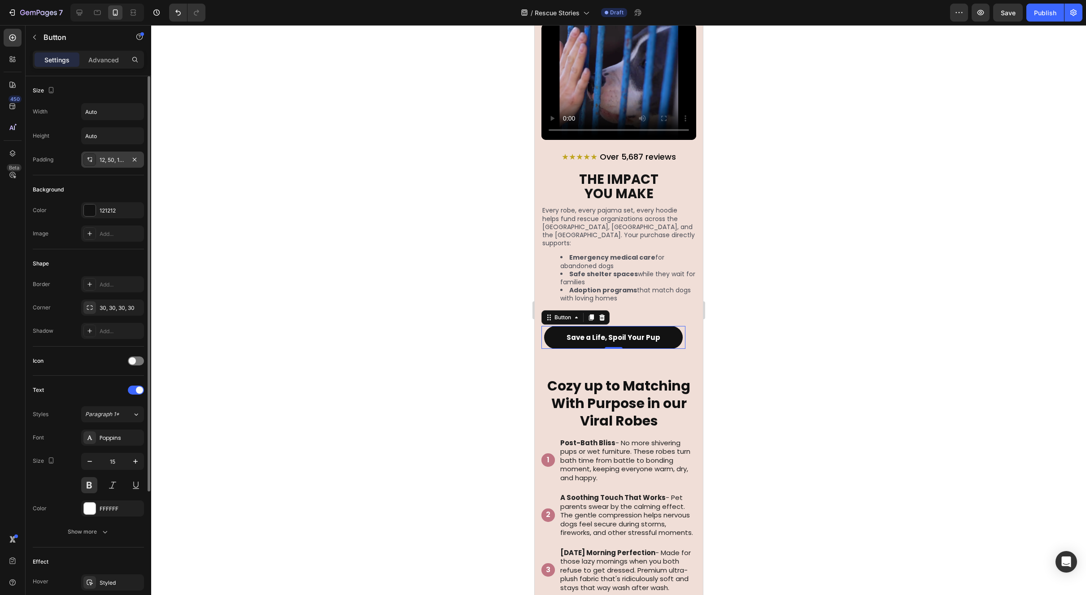
click at [113, 165] on div "12, 50, 12, 50" at bounding box center [112, 160] width 63 height 16
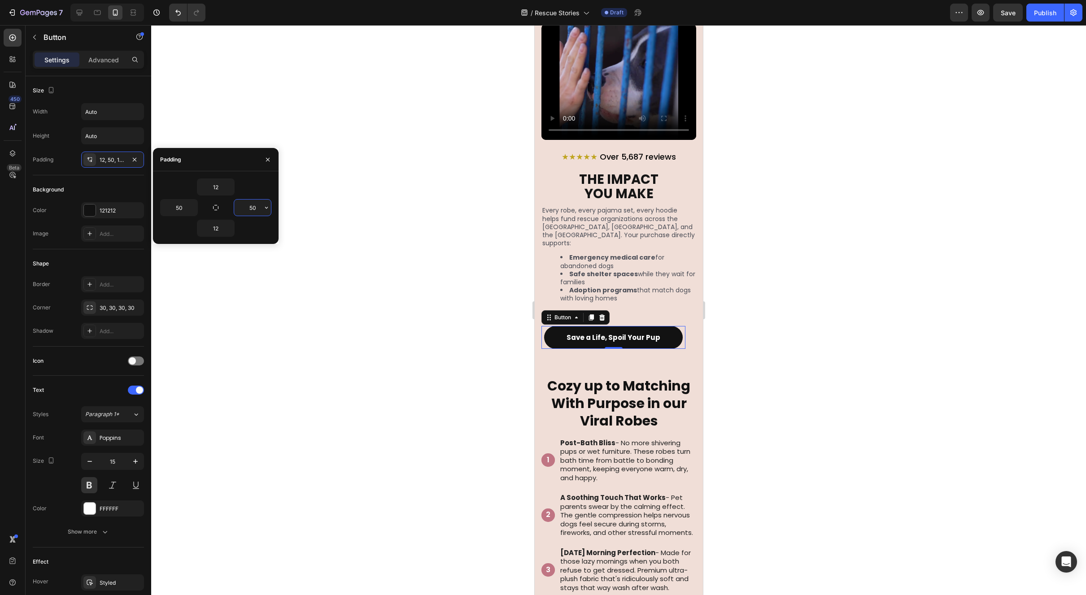
drag, startPoint x: 258, startPoint y: 208, endPoint x: 235, endPoint y: 207, distance: 23.3
click at [235, 207] on input "50" at bounding box center [252, 208] width 37 height 16
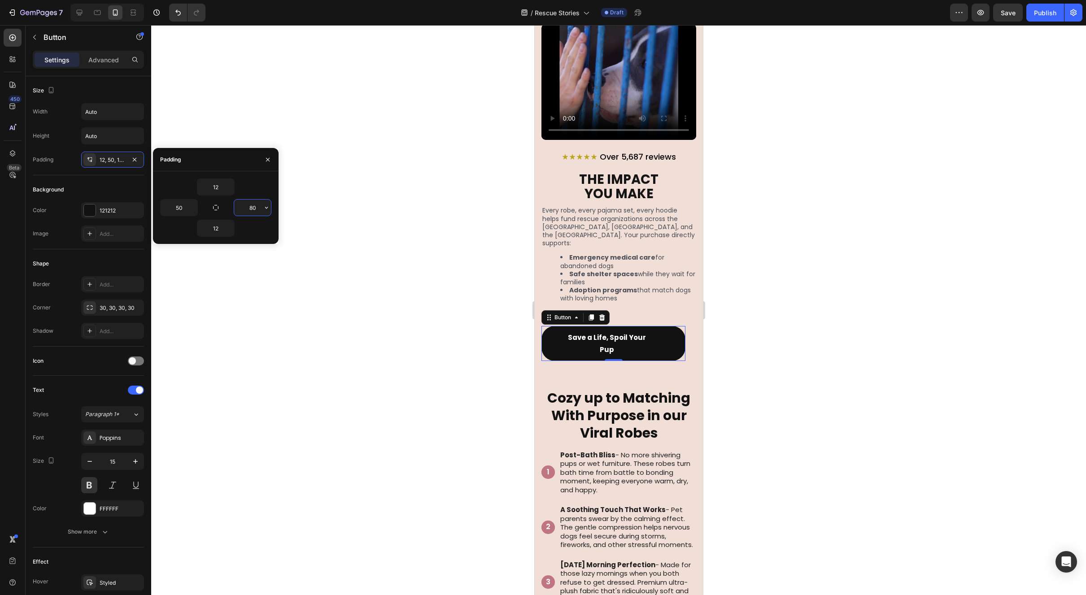
type input "8"
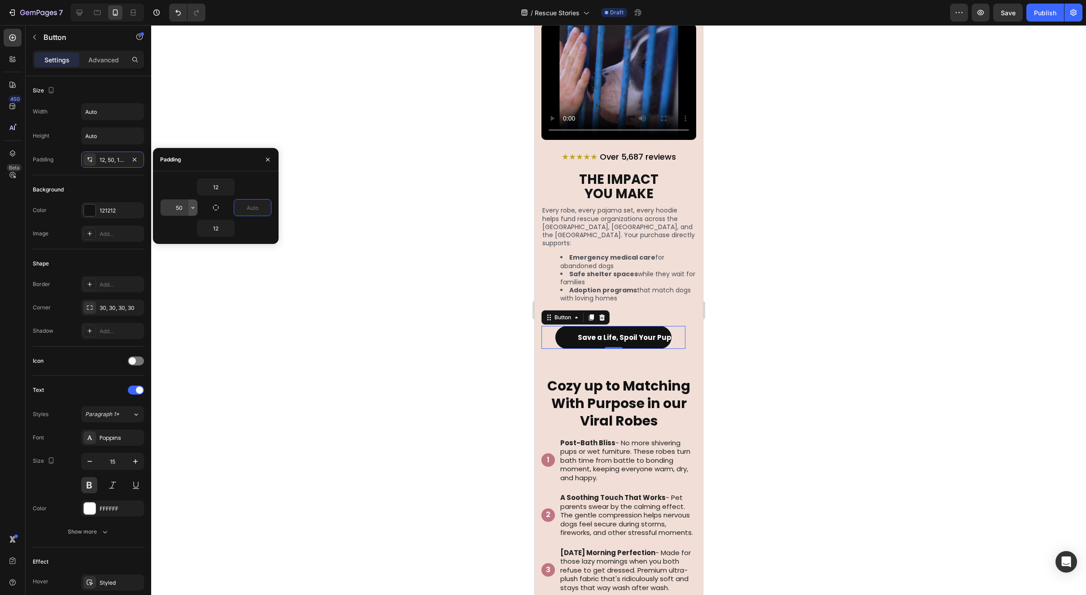
type input "0"
click at [189, 209] on icon "button" at bounding box center [192, 207] width 7 height 7
click at [182, 208] on input "50" at bounding box center [179, 208] width 37 height 16
type input "50"
click at [267, 207] on icon "button" at bounding box center [266, 208] width 3 height 2
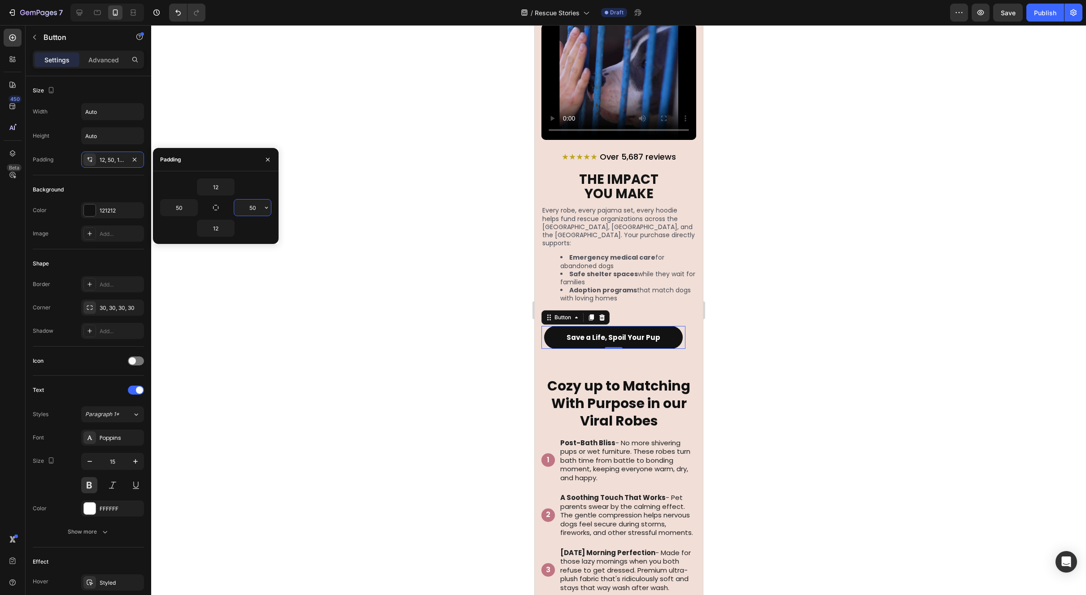
click at [259, 208] on input "50" at bounding box center [252, 208] width 37 height 16
type input "60"
click at [677, 336] on link "Save a Life, Spoil Your Pup" at bounding box center [612, 337] width 143 height 23
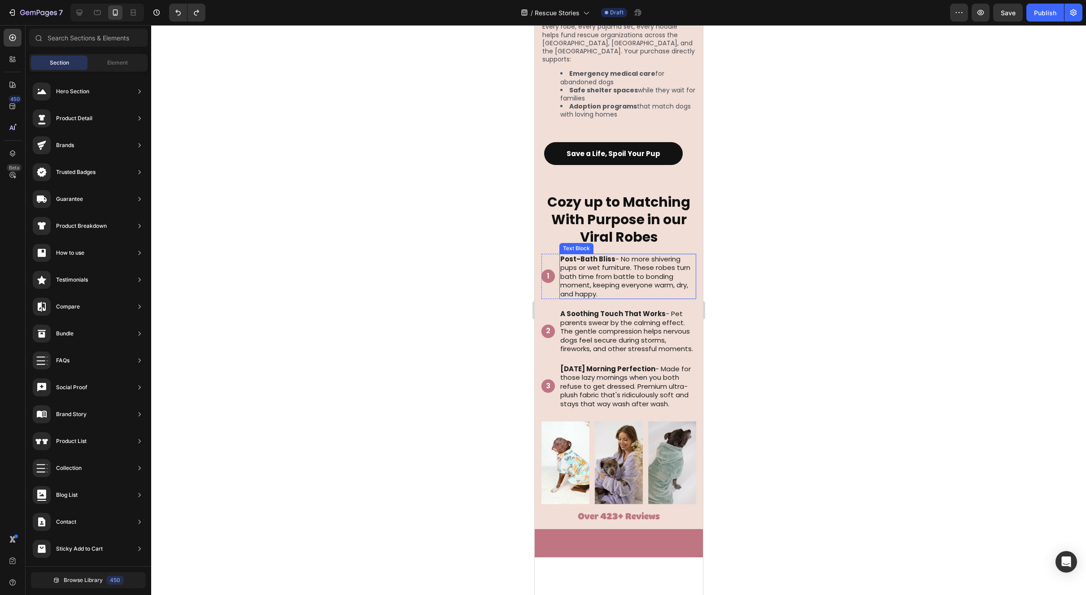
scroll to position [865, 0]
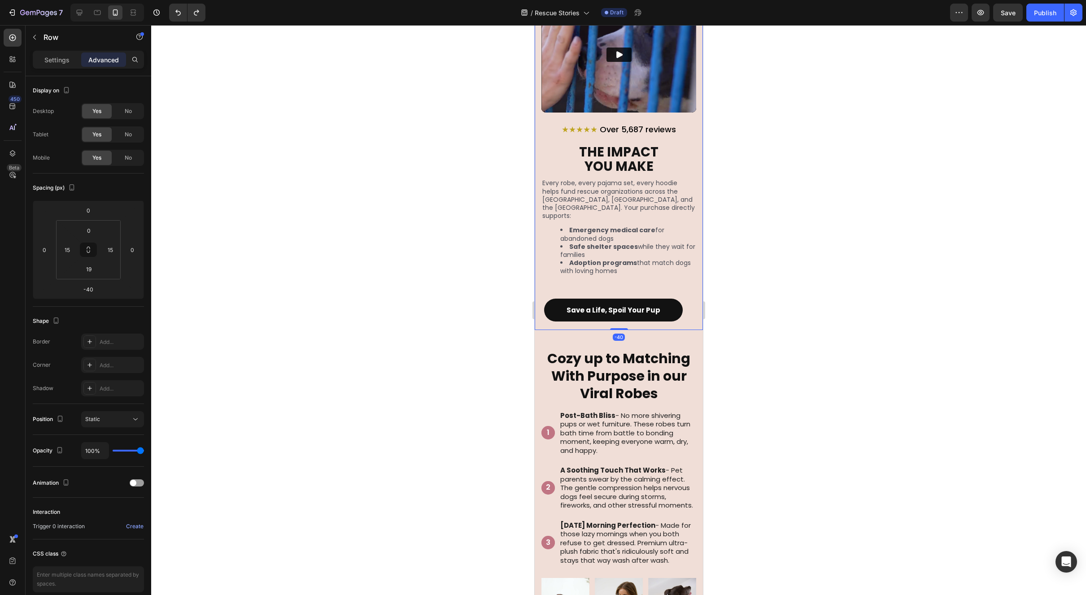
click at [692, 288] on div "★★★★★ Over 5,687 reviews Heading THE IMPACT YOU MAKE Heading Every robe, every …" at bounding box center [618, 162] width 168 height 333
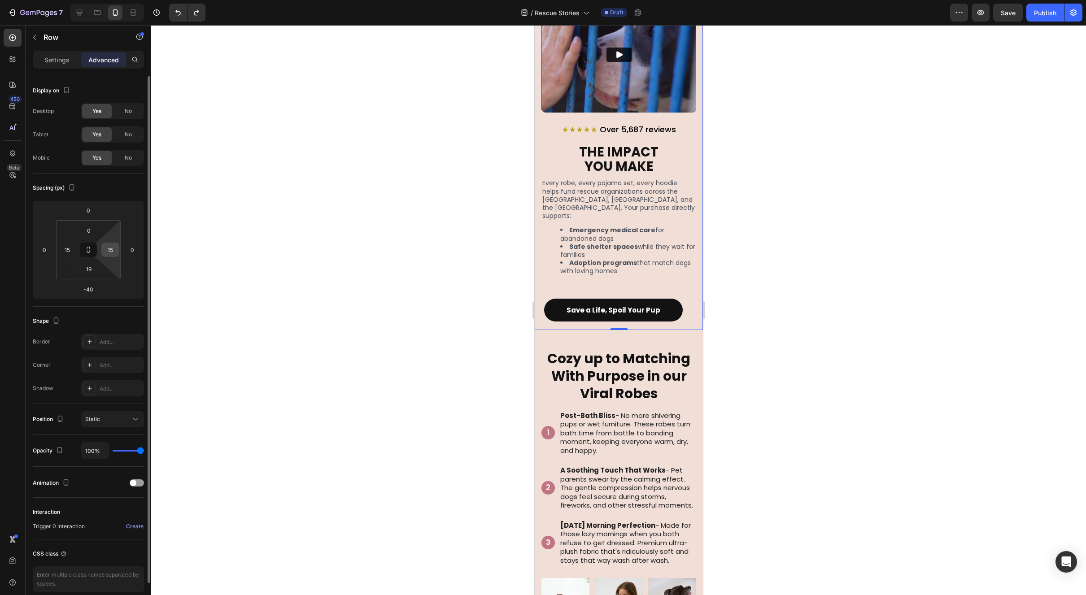
click at [113, 251] on input "15" at bounding box center [110, 249] width 13 height 13
type input "0"
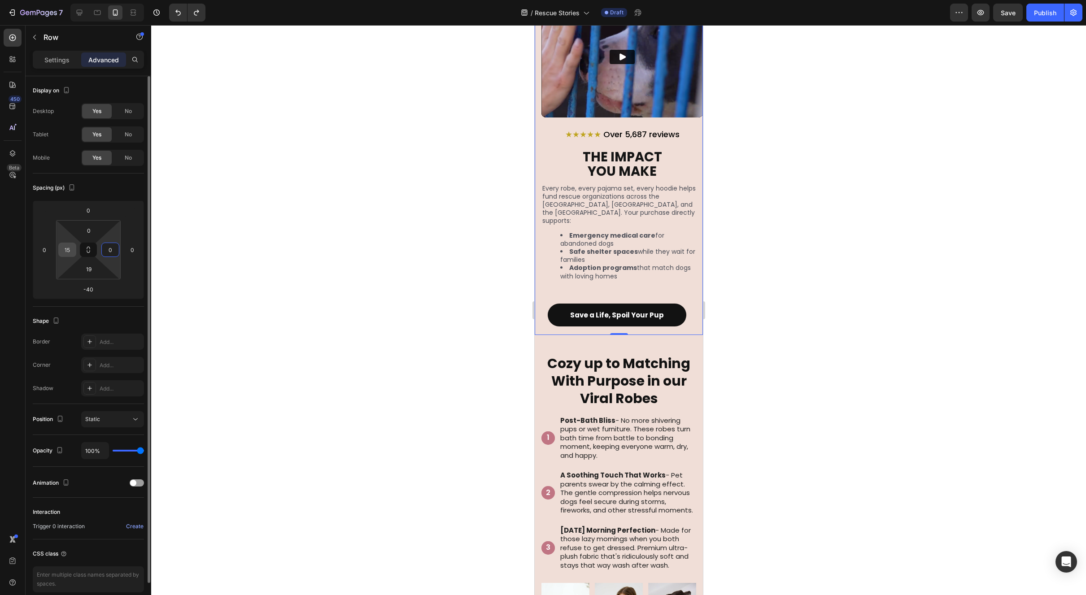
click at [61, 250] on input "15" at bounding box center [67, 249] width 13 height 13
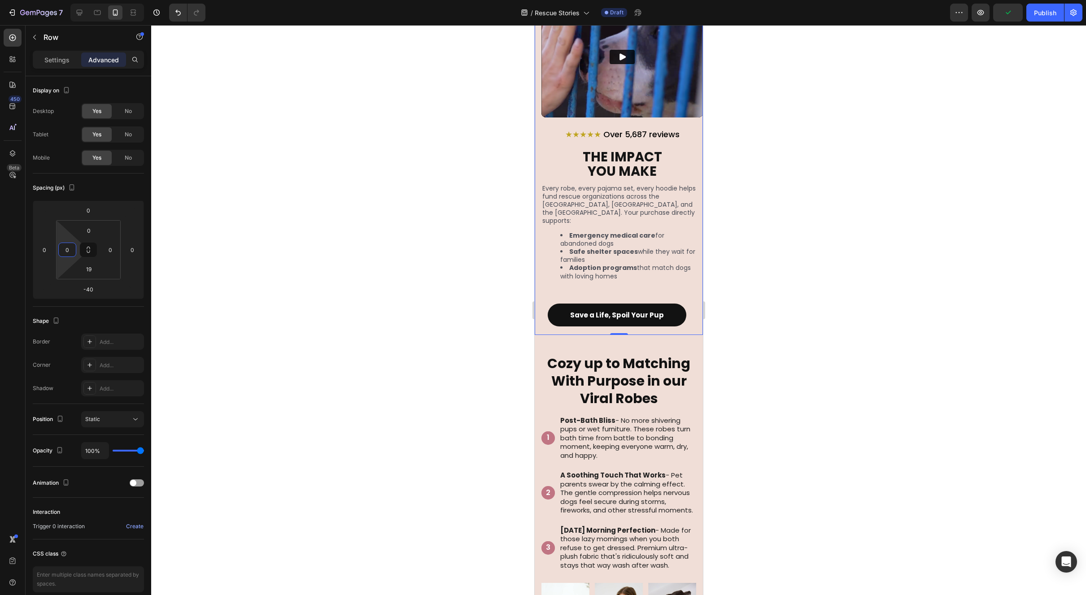
click at [368, 344] on div at bounding box center [618, 310] width 935 height 570
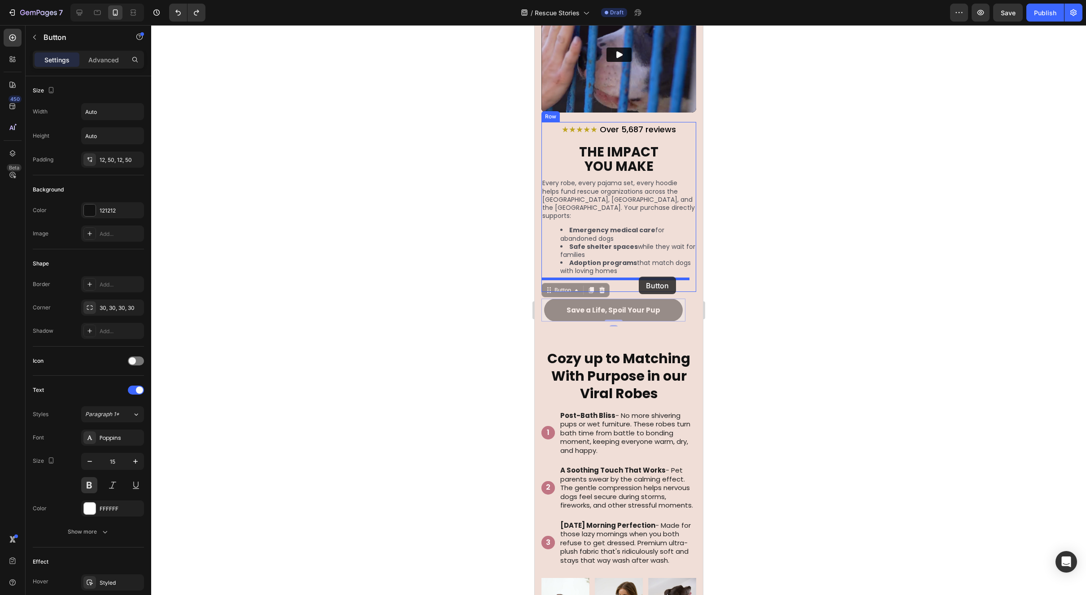
drag, startPoint x: 638, startPoint y: 296, endPoint x: 638, endPoint y: 277, distance: 19.3
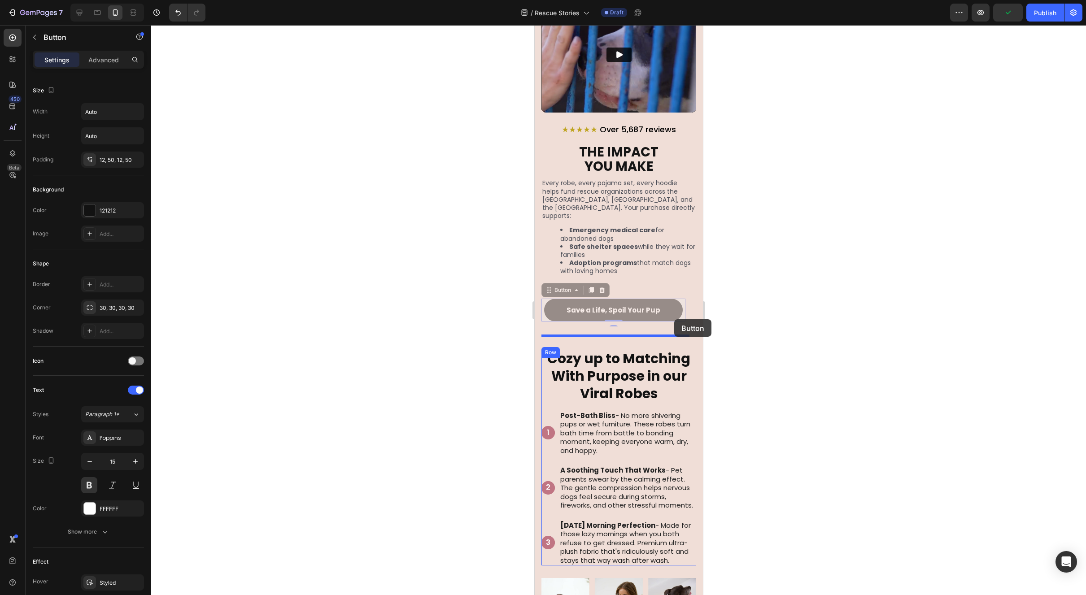
drag, startPoint x: 670, startPoint y: 297, endPoint x: 1247, endPoint y: 354, distance: 579.6
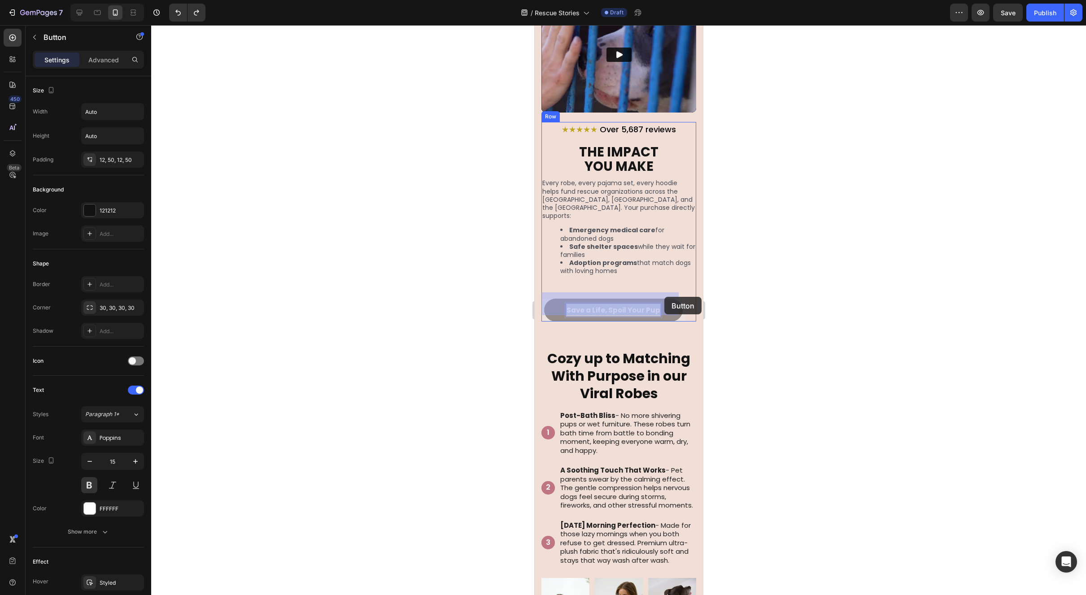
drag, startPoint x: 653, startPoint y: 298, endPoint x: 664, endPoint y: 297, distance: 11.3
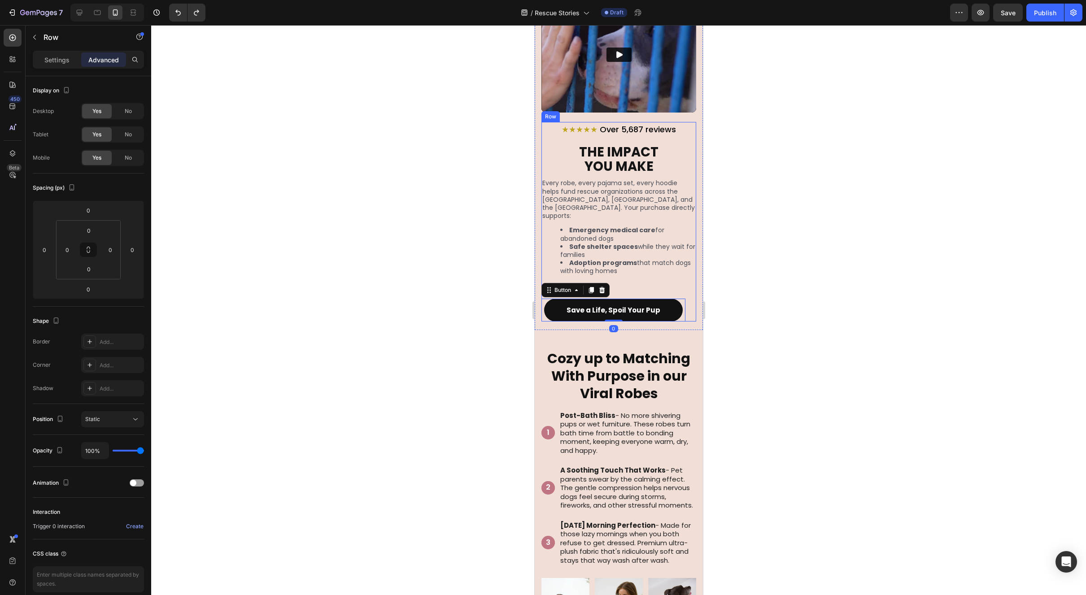
click at [680, 300] on div "Save a Life, Spoil Your Pup Button 0" at bounding box center [618, 307] width 155 height 30
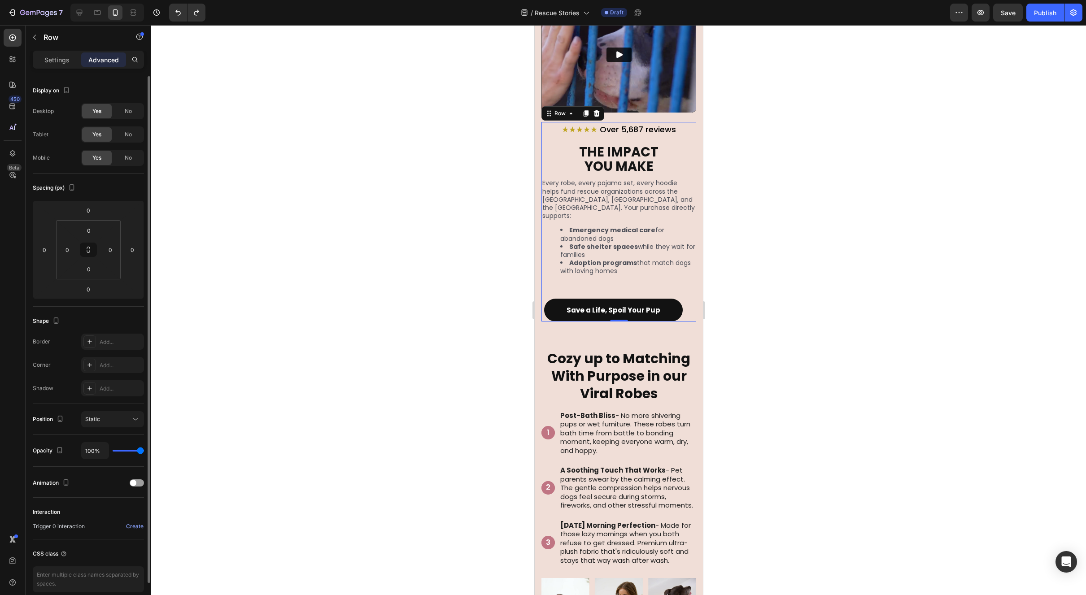
scroll to position [40, 0]
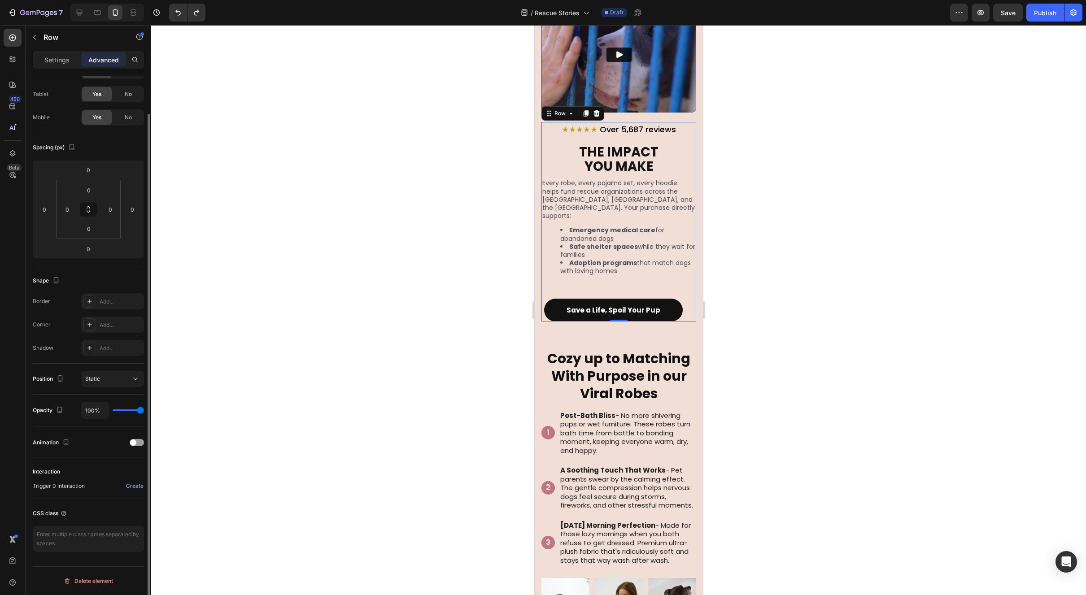
click at [823, 289] on div at bounding box center [618, 310] width 935 height 570
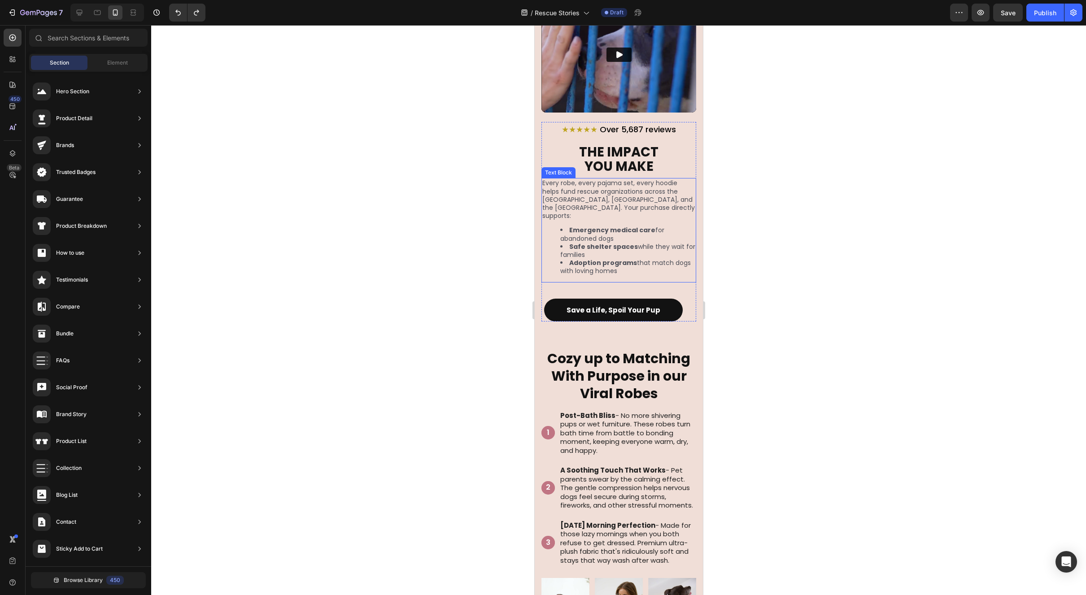
click at [655, 259] on li "Adoption programs that match dogs with loving homes" at bounding box center [627, 267] width 135 height 16
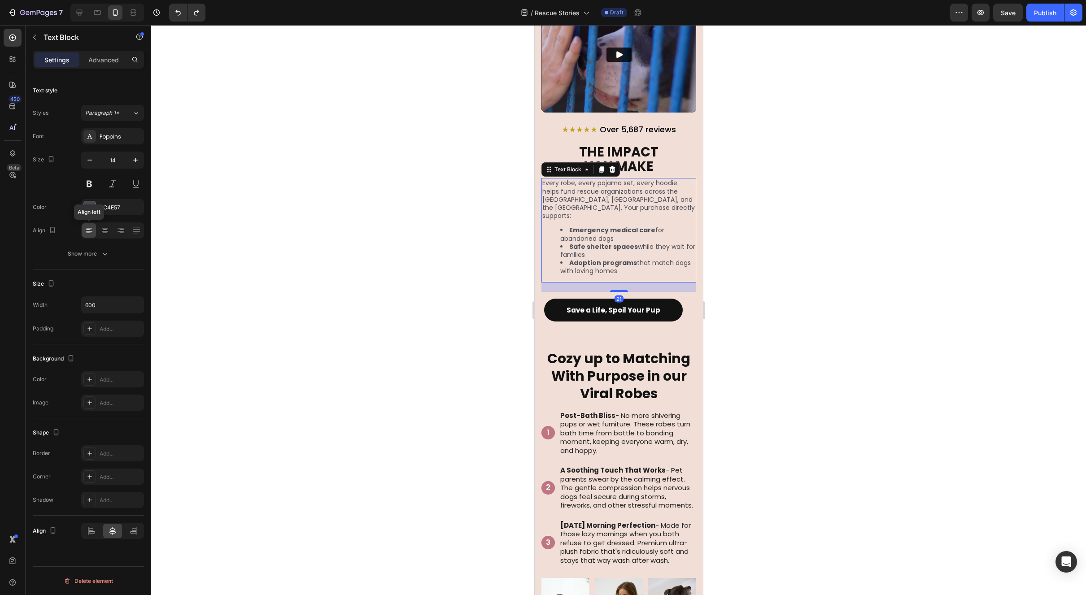
click at [91, 230] on icon at bounding box center [89, 230] width 9 height 9
click at [104, 231] on icon at bounding box center [104, 230] width 9 height 9
click at [96, 232] on div "Align center" at bounding box center [112, 230] width 63 height 16
click at [90, 230] on icon at bounding box center [89, 230] width 9 height 9
click at [731, 270] on div at bounding box center [618, 310] width 935 height 570
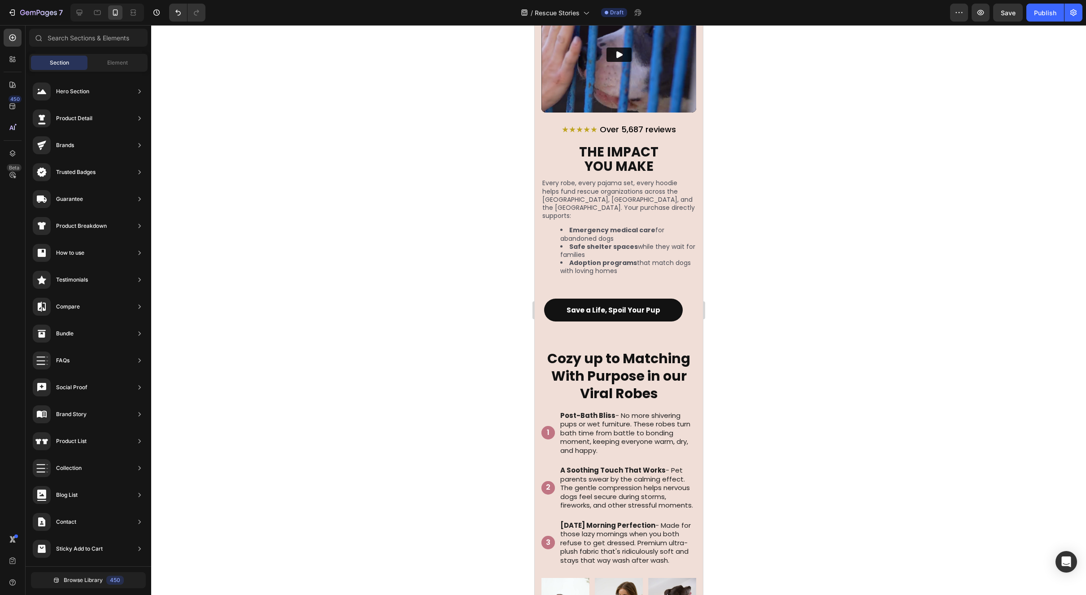
click at [825, 273] on div at bounding box center [618, 310] width 935 height 570
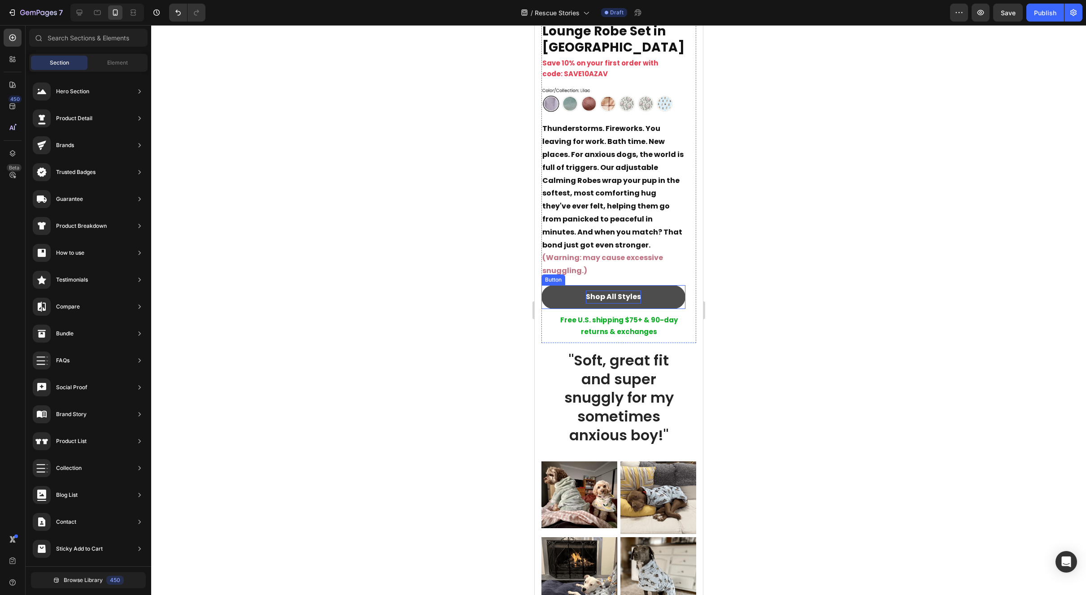
scroll to position [1804, 0]
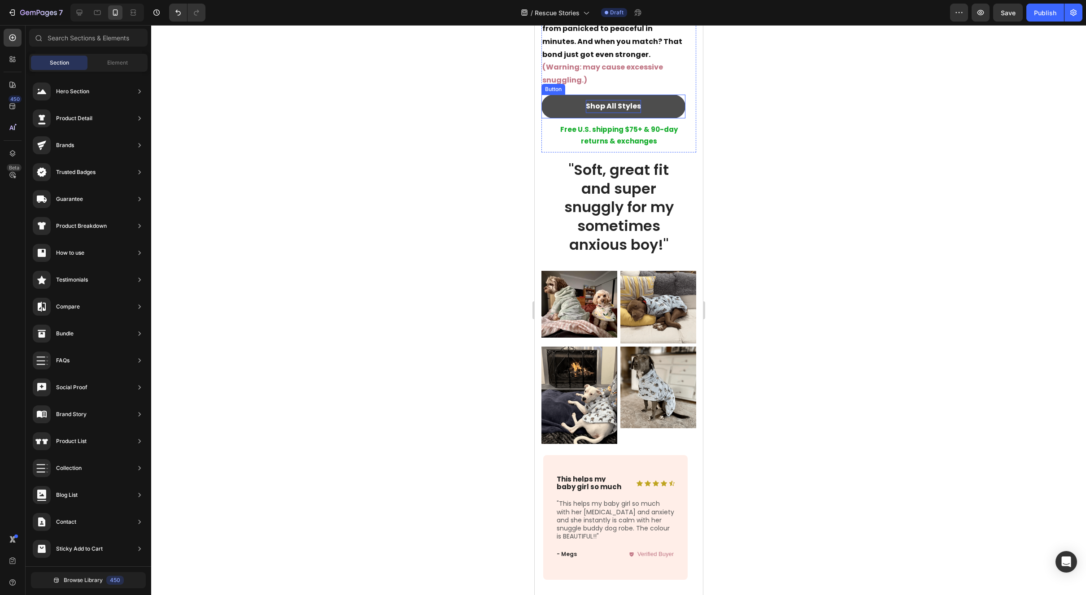
click at [618, 113] on p "Shop All Styles" at bounding box center [612, 106] width 55 height 13
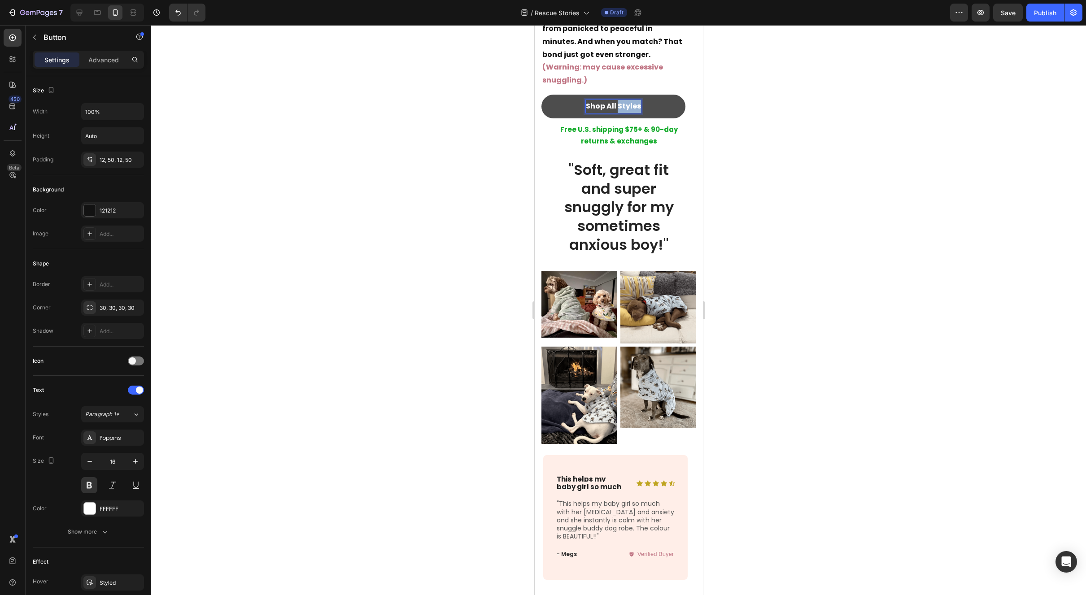
click at [618, 113] on p "Shop All Styles" at bounding box center [612, 106] width 55 height 13
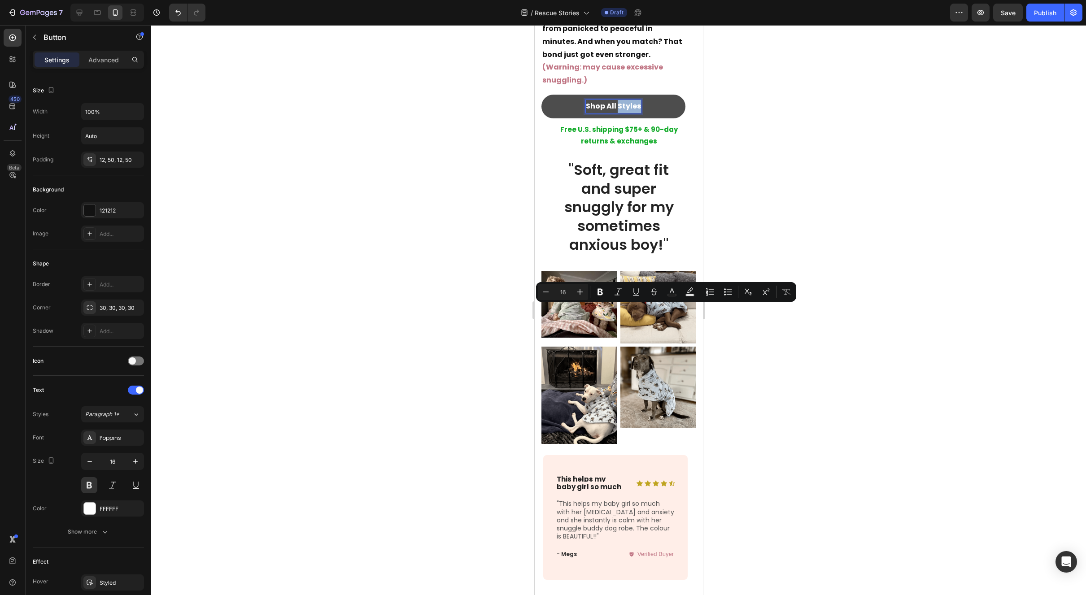
click at [618, 113] on p "Shop All Styles" at bounding box center [612, 106] width 55 height 13
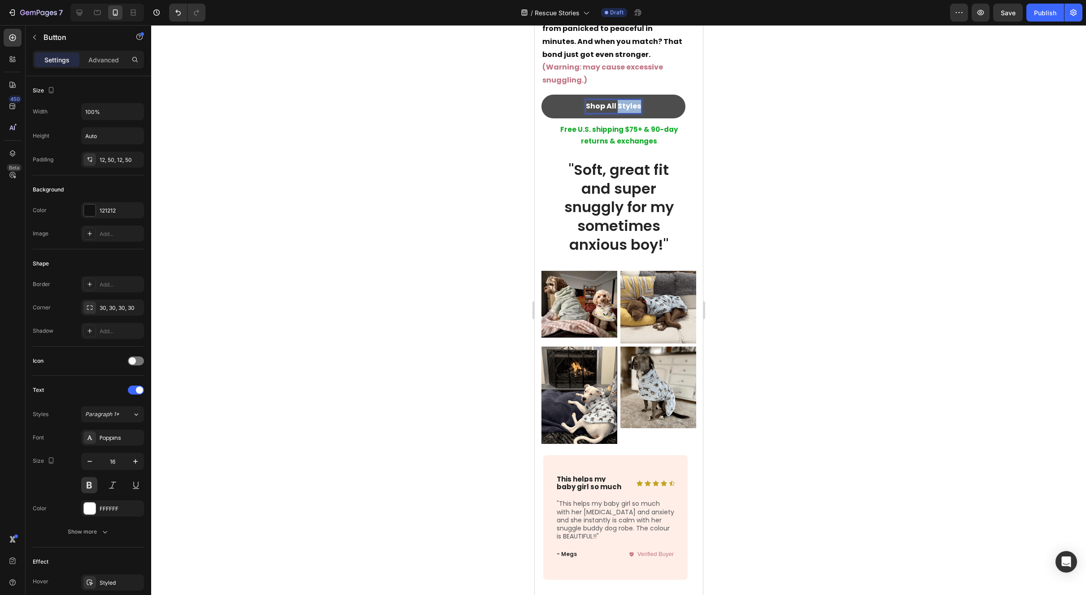
click at [618, 113] on p "Shop All Styles" at bounding box center [612, 106] width 55 height 13
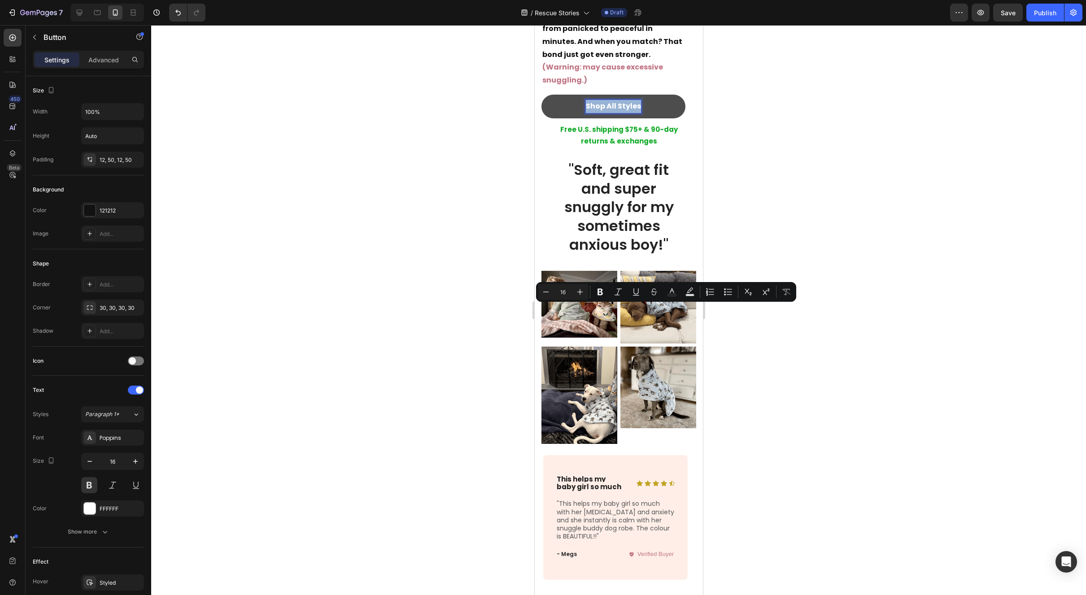
click at [618, 113] on p "Shop All Styles" at bounding box center [612, 106] width 55 height 13
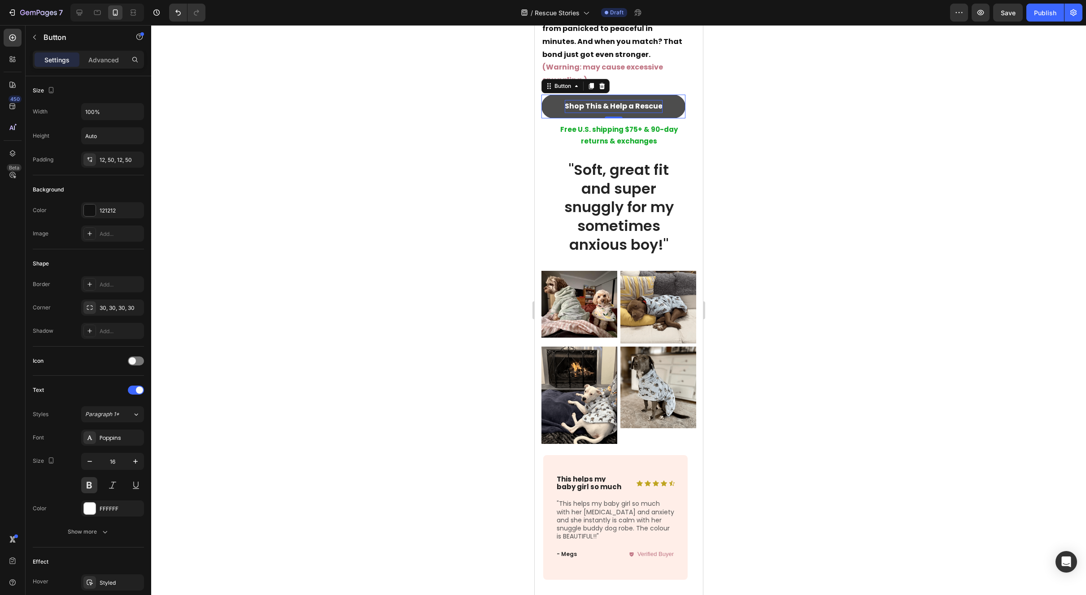
click at [755, 319] on div at bounding box center [618, 310] width 935 height 570
click at [617, 113] on p "Shop This & Help a Rescue" at bounding box center [613, 106] width 98 height 13
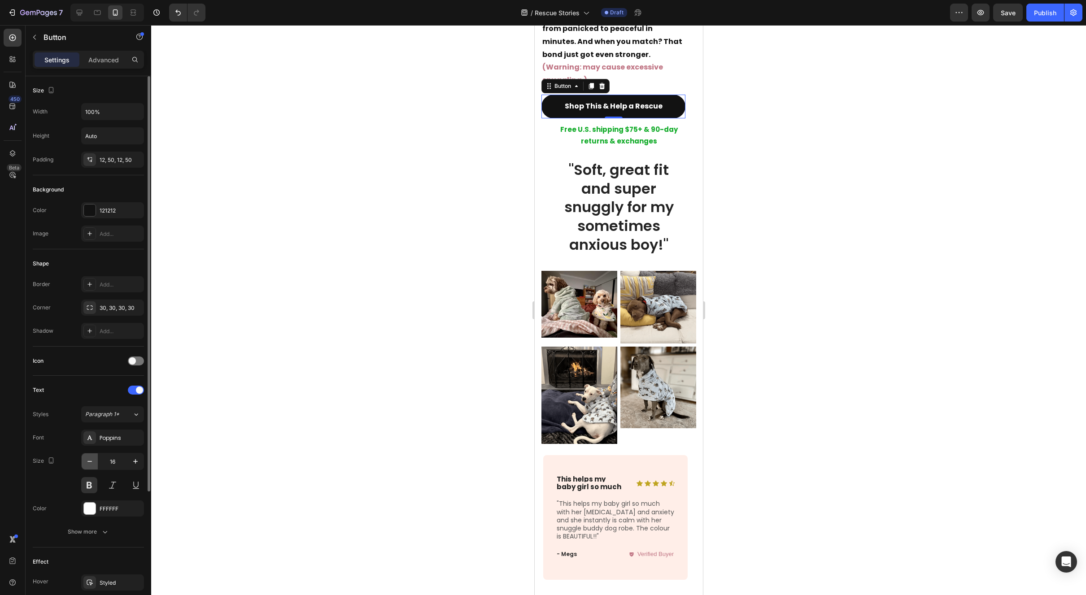
click at [90, 462] on icon "button" at bounding box center [89, 461] width 9 height 9
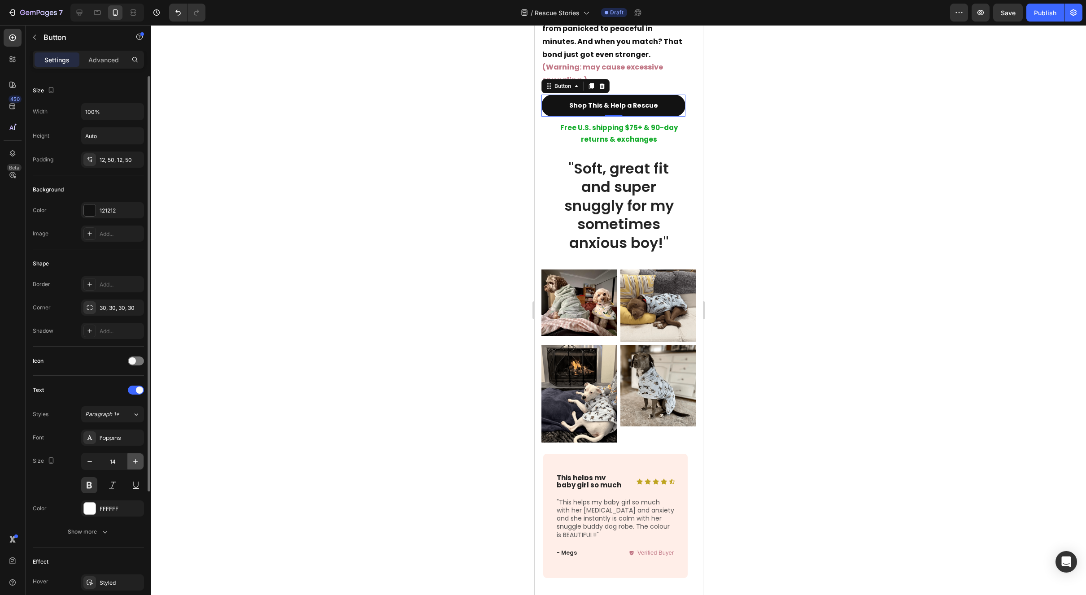
click at [138, 460] on icon "button" at bounding box center [135, 461] width 9 height 9
type input "15"
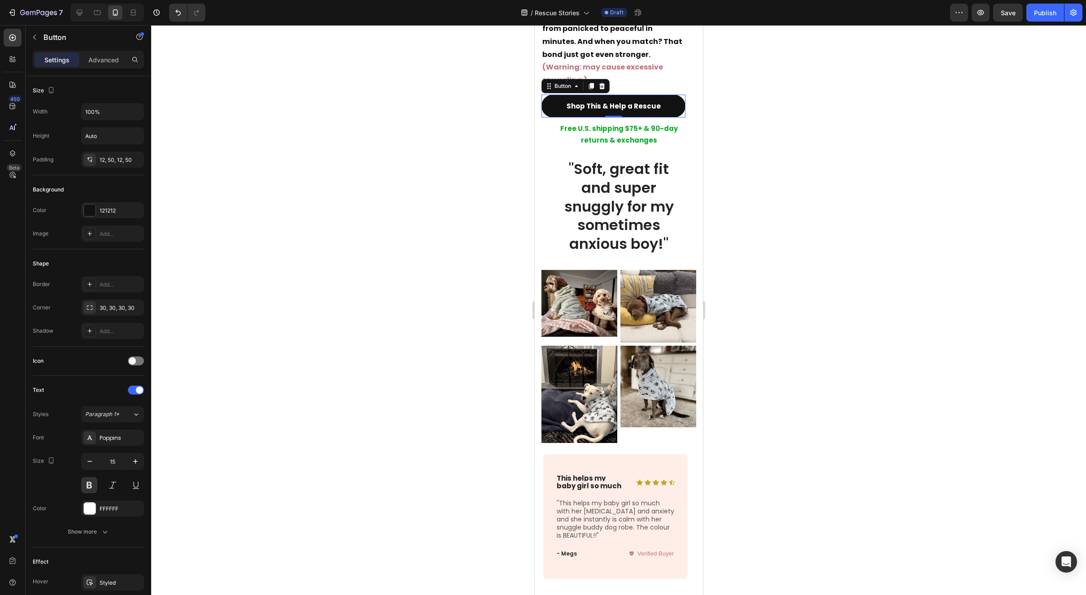
click at [820, 340] on div at bounding box center [618, 310] width 935 height 570
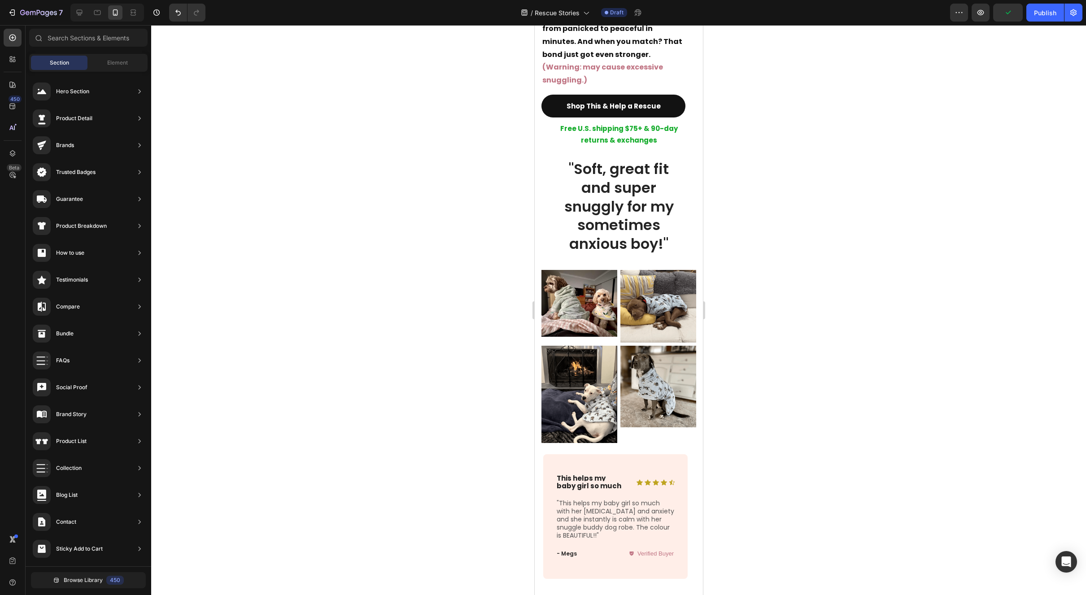
click at [794, 361] on div at bounding box center [618, 310] width 935 height 570
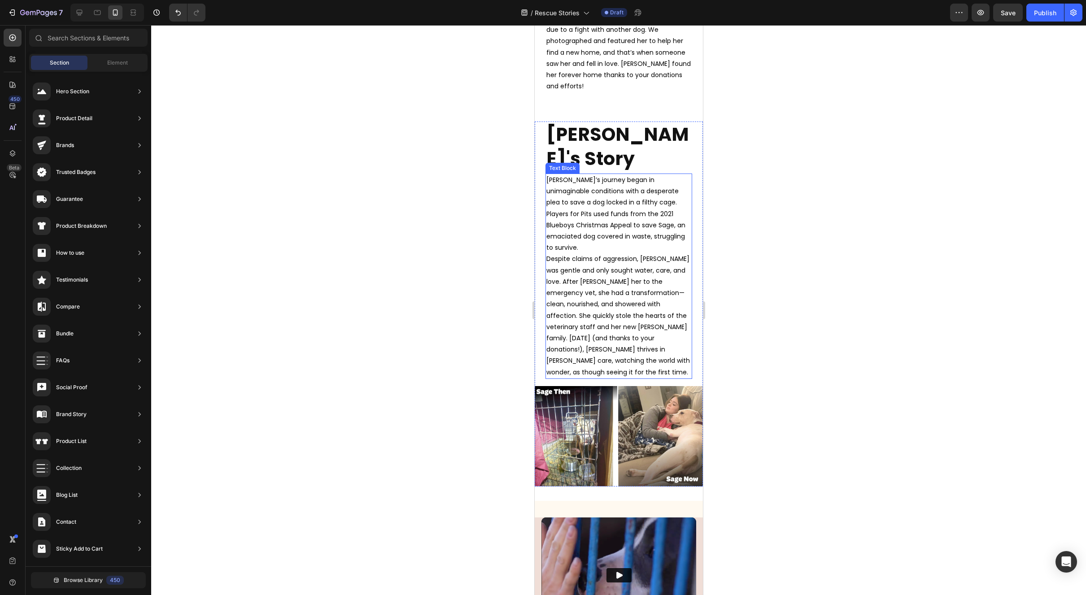
scroll to position [449, 0]
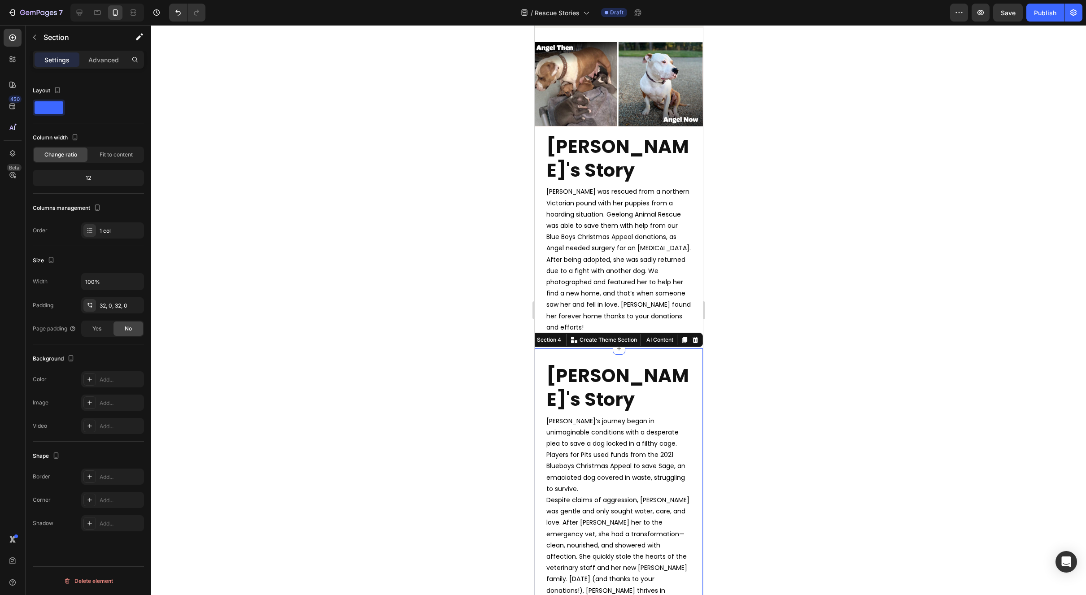
click at [590, 349] on div "[PERSON_NAME]'s Story Heading [PERSON_NAME]’s journey began in unimaginable con…" at bounding box center [618, 545] width 168 height 393
click at [92, 52] on div "Advanced" at bounding box center [103, 59] width 45 height 14
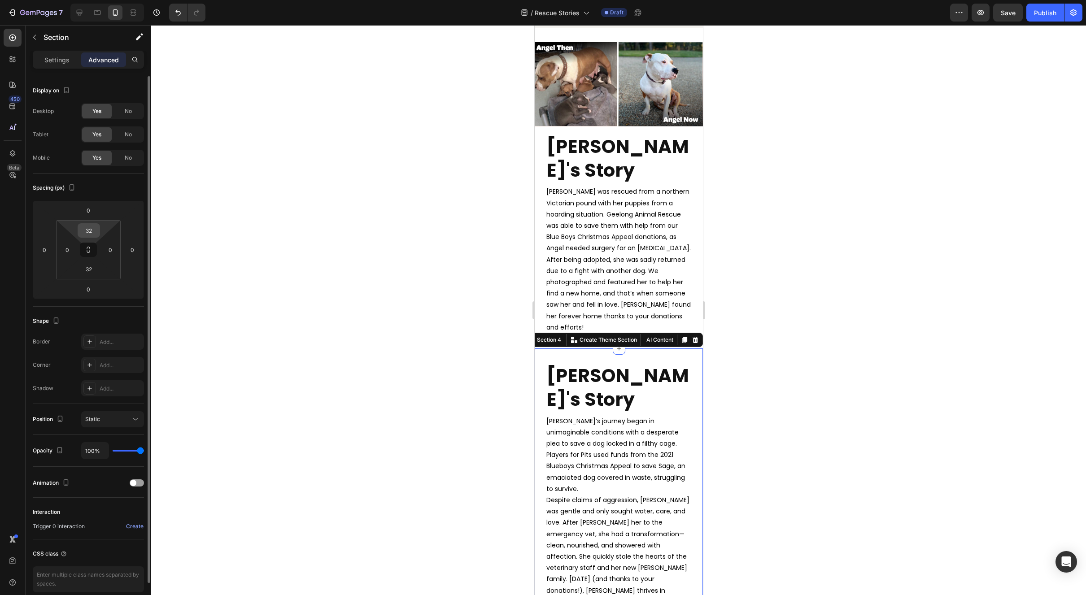
click at [97, 234] on input "32" at bounding box center [89, 230] width 18 height 13
type input "0"
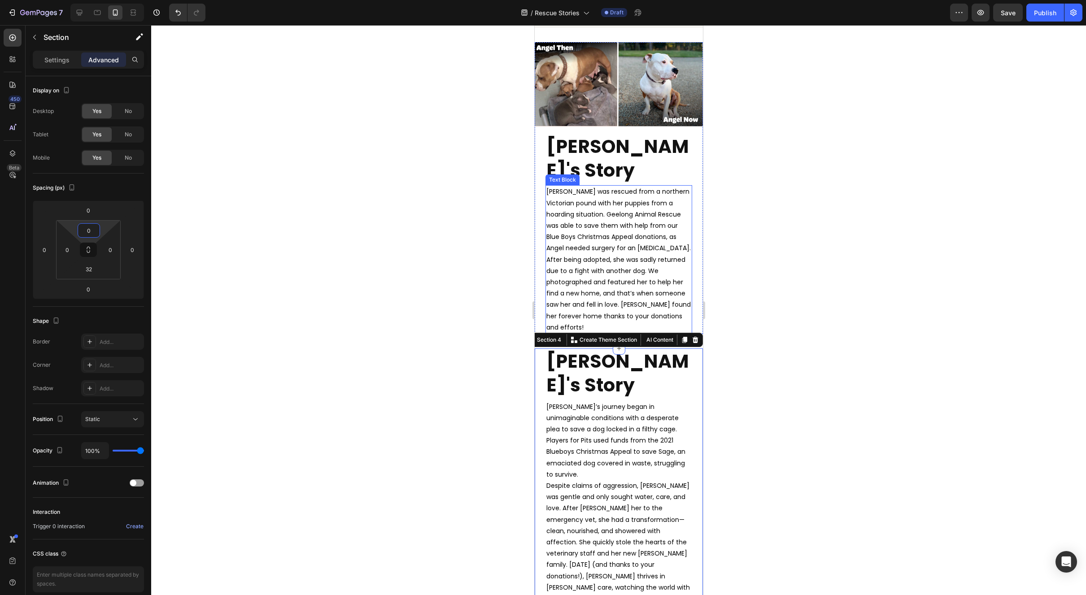
click at [614, 218] on span "[PERSON_NAME] was rescued from a northern Victorian pound with her puppies from…" at bounding box center [618, 259] width 144 height 144
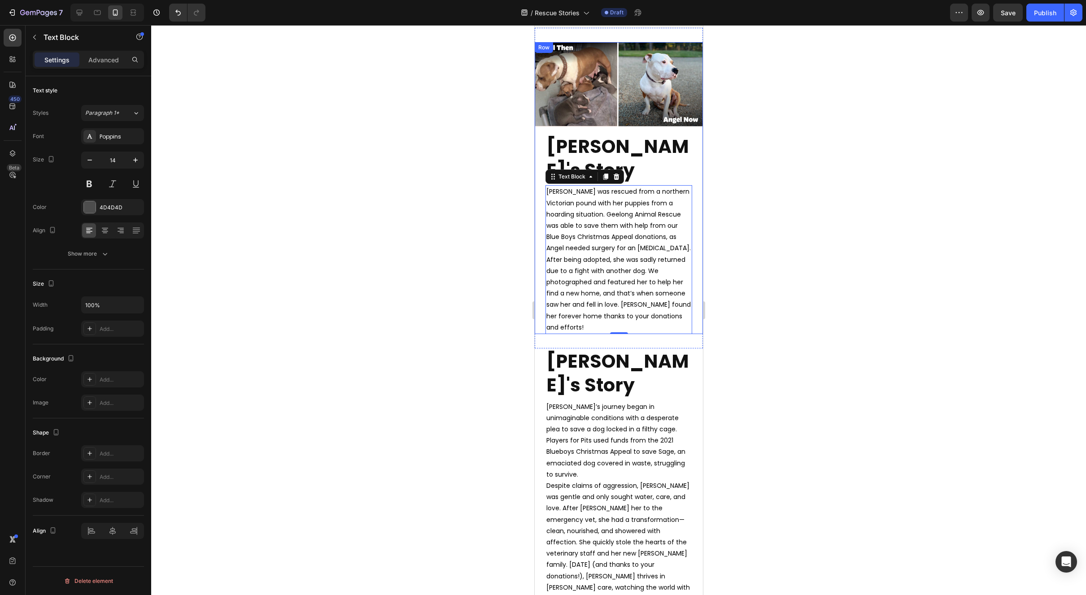
click at [725, 276] on div at bounding box center [618, 310] width 935 height 570
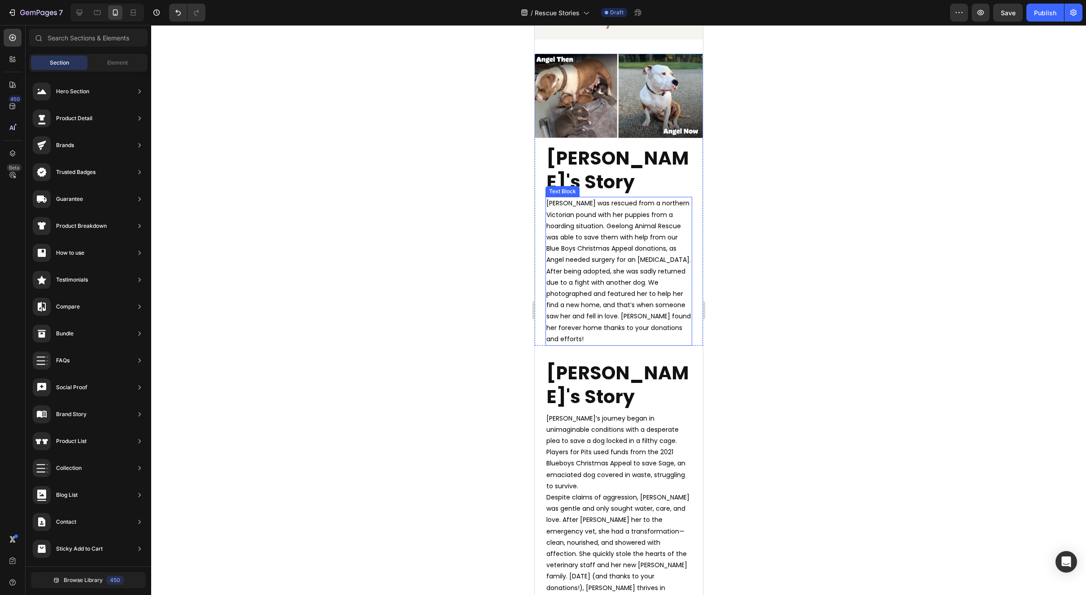
scroll to position [336, 0]
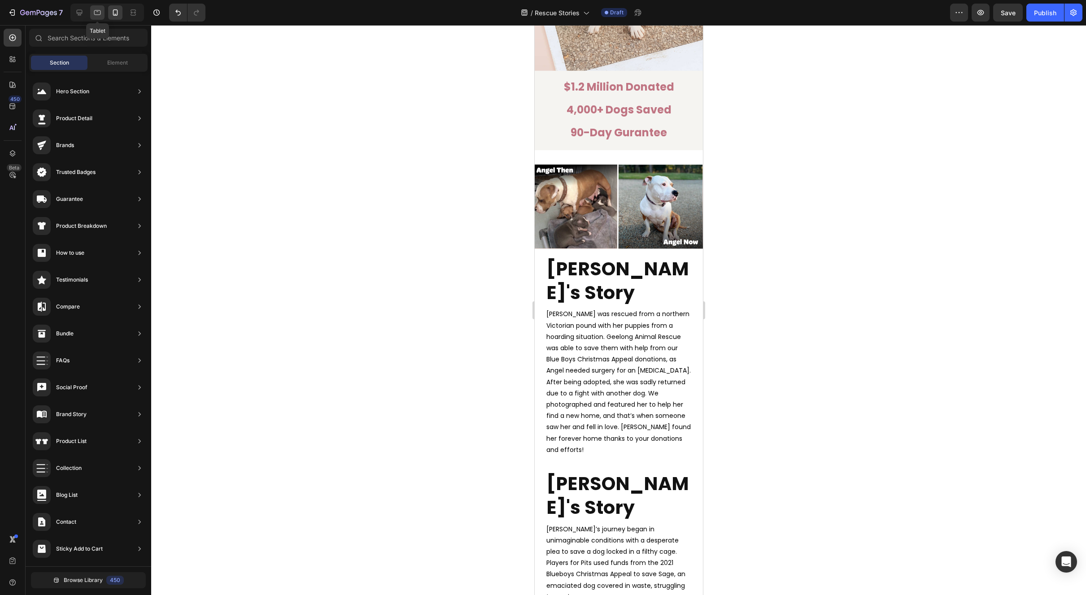
click at [98, 15] on icon at bounding box center [97, 12] width 9 height 9
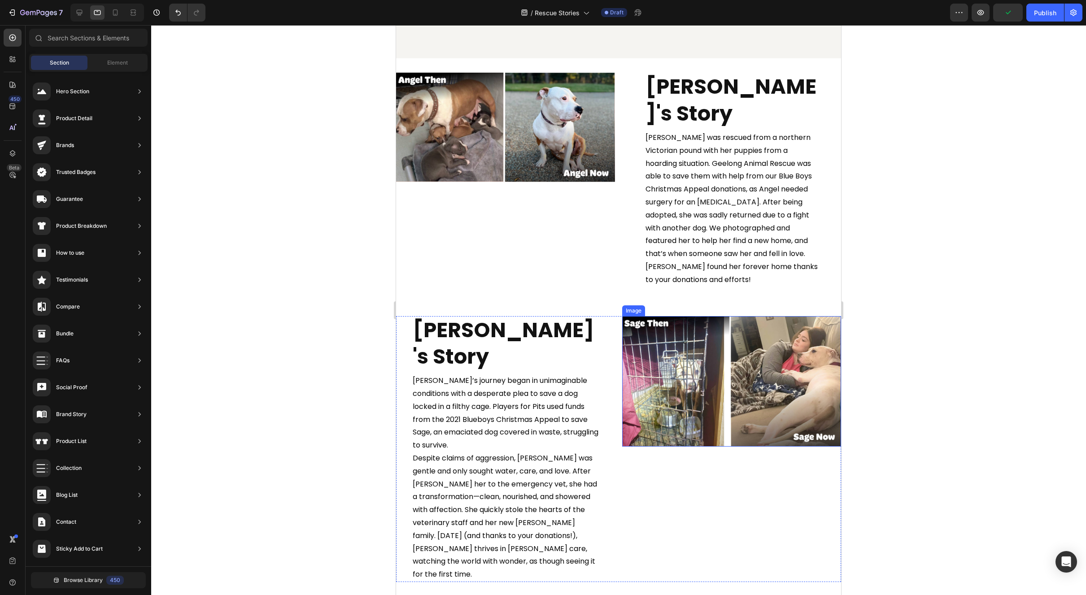
scroll to position [492, 0]
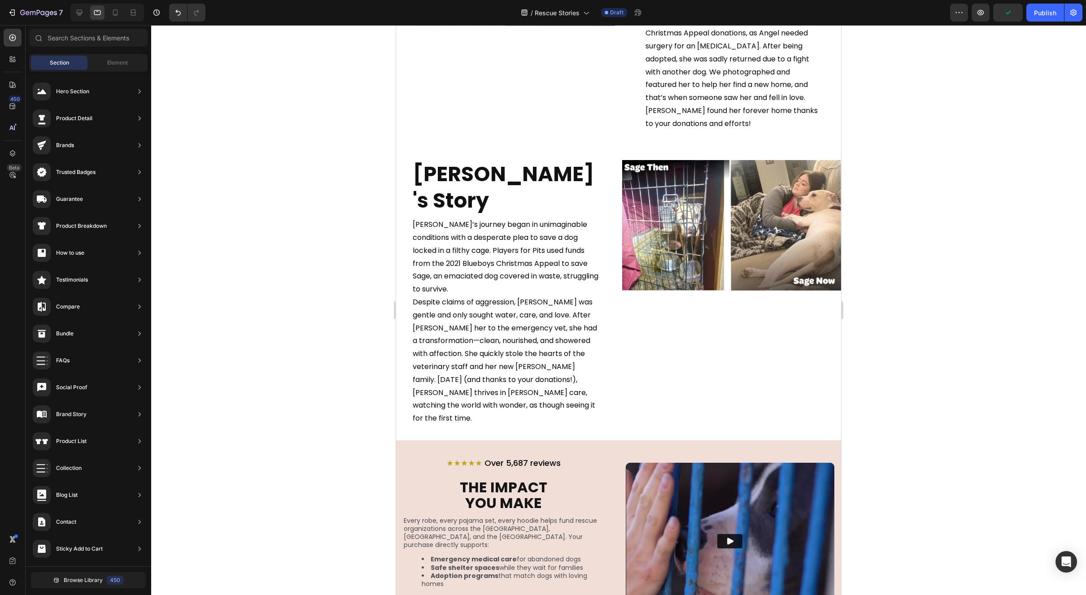
click at [951, 380] on div at bounding box center [618, 310] width 935 height 570
click at [85, 13] on div at bounding box center [79, 12] width 14 height 14
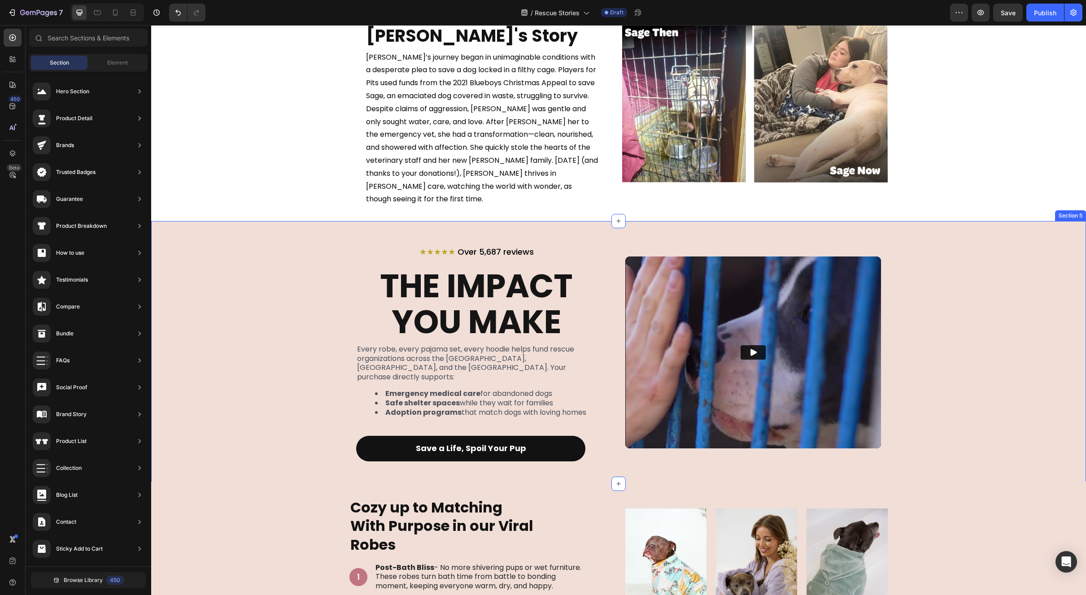
scroll to position [484, 0]
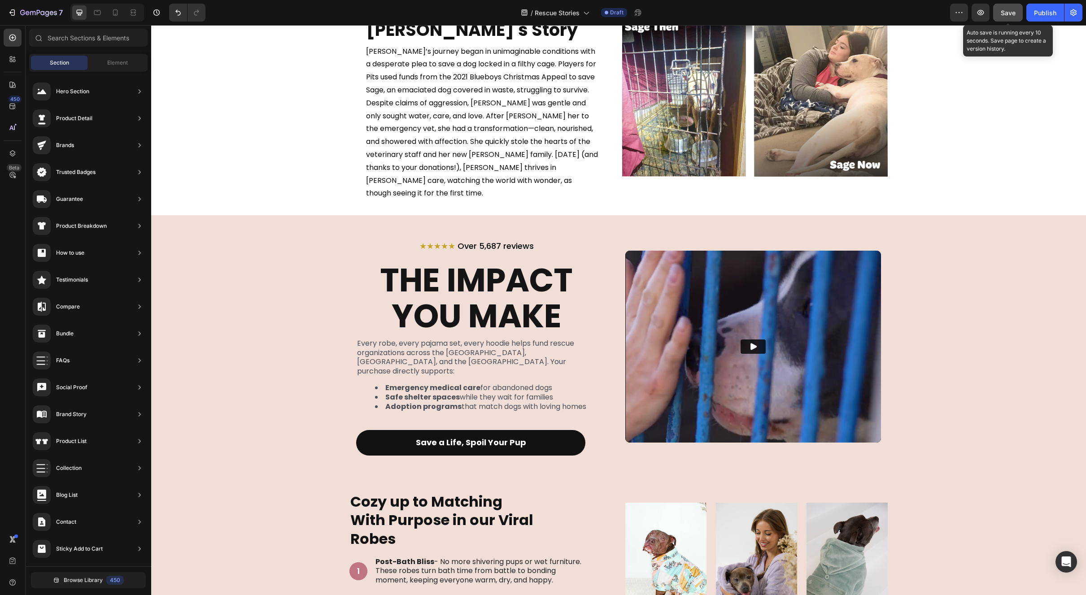
click at [1008, 10] on span "Save" at bounding box center [1008, 13] width 15 height 8
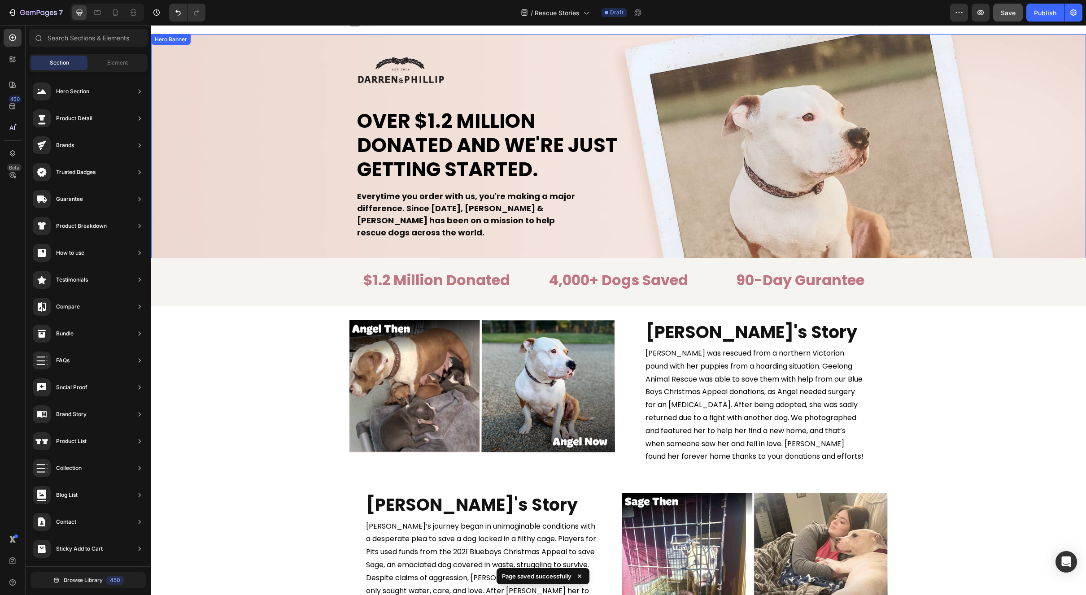
scroll to position [0, 0]
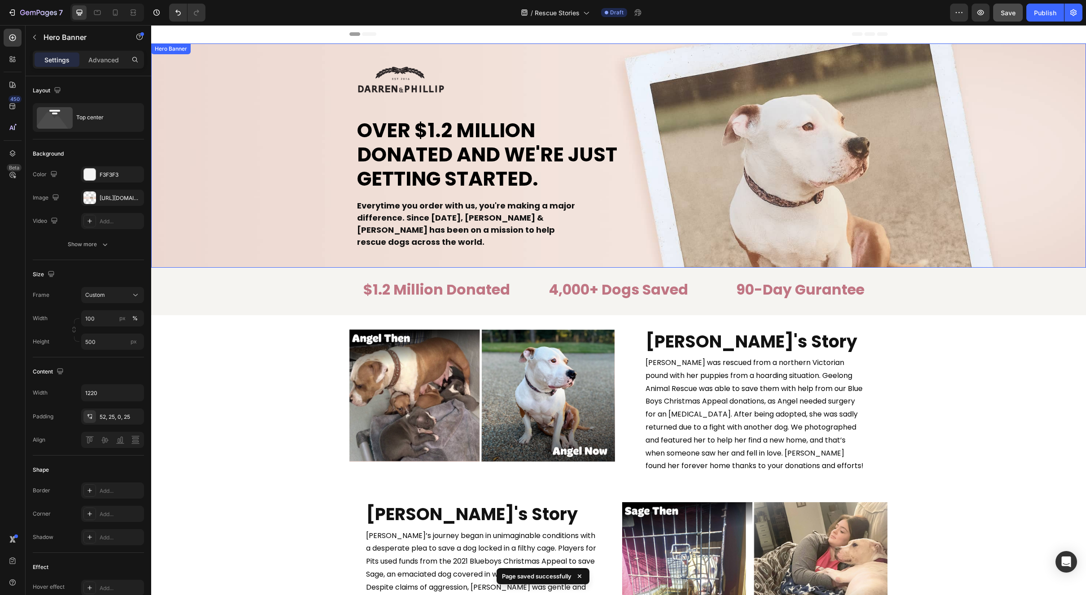
click at [462, 61] on div "Image Over $1.2 Million Donated And We're Just Getting Started. Heading Everyti…" at bounding box center [618, 158] width 547 height 229
click at [164, 35] on icon at bounding box center [161, 34] width 6 height 6
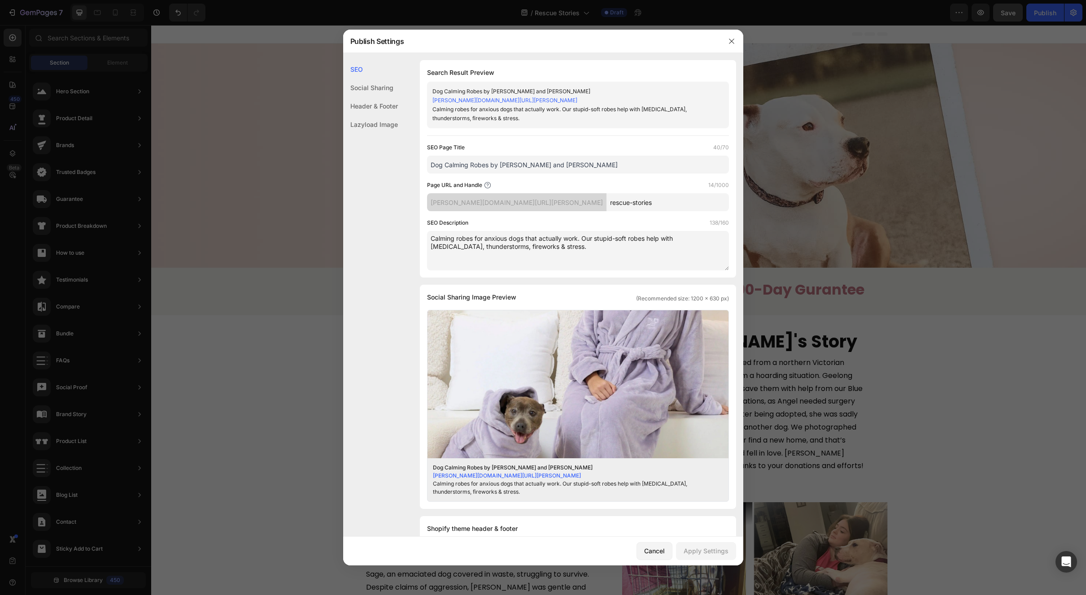
drag, startPoint x: 578, startPoint y: 251, endPoint x: 567, endPoint y: 251, distance: 10.8
click at [524, 247] on textarea "Calming robes for anxious dogs that actually work. Our stupid-soft robes help w…" at bounding box center [578, 250] width 302 height 39
click at [583, 246] on textarea "Calming robes for anxious dogs that actually work. Our stupid-soft robes help w…" at bounding box center [578, 250] width 302 height 39
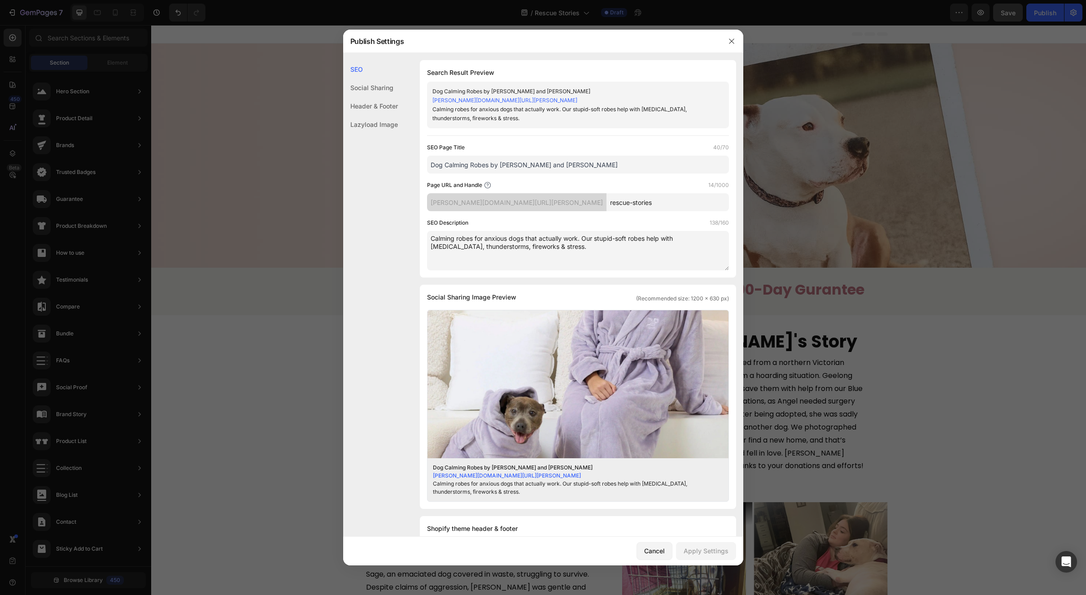
paste textarea "Help rescue dogs while spoiling yours. Every [PERSON_NAME] & [PERSON_NAME] purc…"
drag, startPoint x: 479, startPoint y: 245, endPoint x: 473, endPoint y: 245, distance: 5.8
click at [473, 245] on textarea "Help rescue dogs while spoiling yours. Every [PERSON_NAME] & [PERSON_NAME] purc…" at bounding box center [578, 250] width 302 height 39
type textarea "Help rescue dogs while spoiling yours. Every [PERSON_NAME] & [PERSON_NAME] purc…"
click at [704, 551] on div "Apply Settings" at bounding box center [706, 550] width 45 height 9
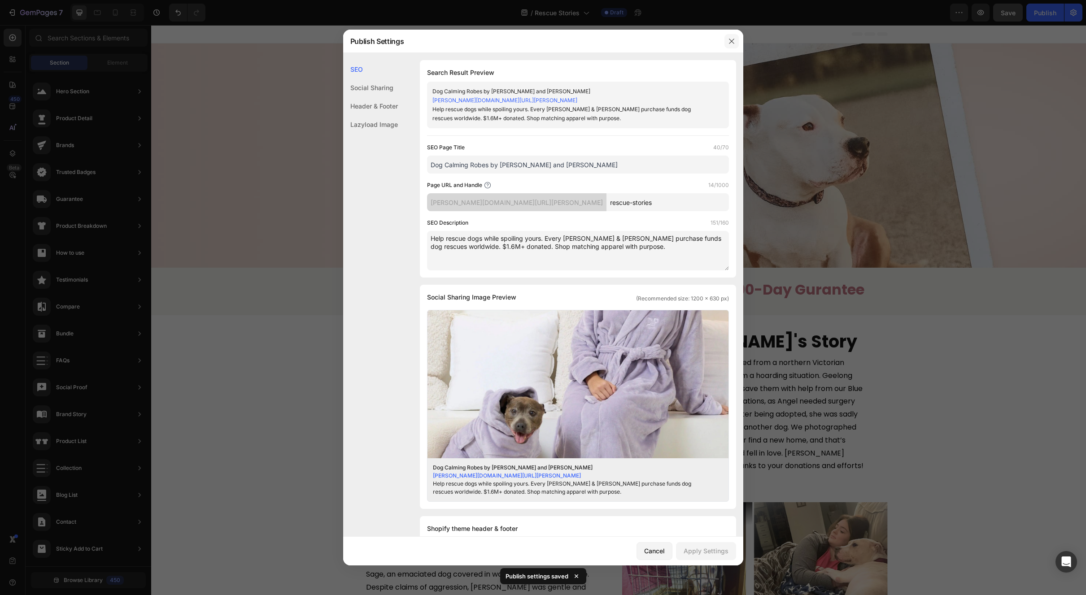
click at [734, 44] on icon "button" at bounding box center [731, 41] width 7 height 7
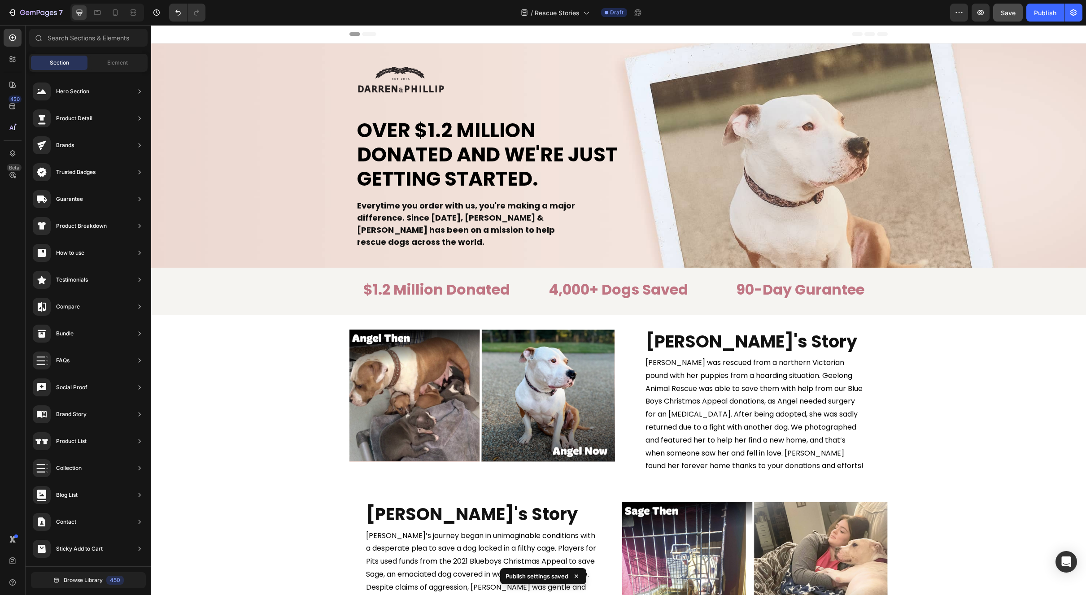
click at [163, 33] on icon at bounding box center [161, 34] width 6 height 6
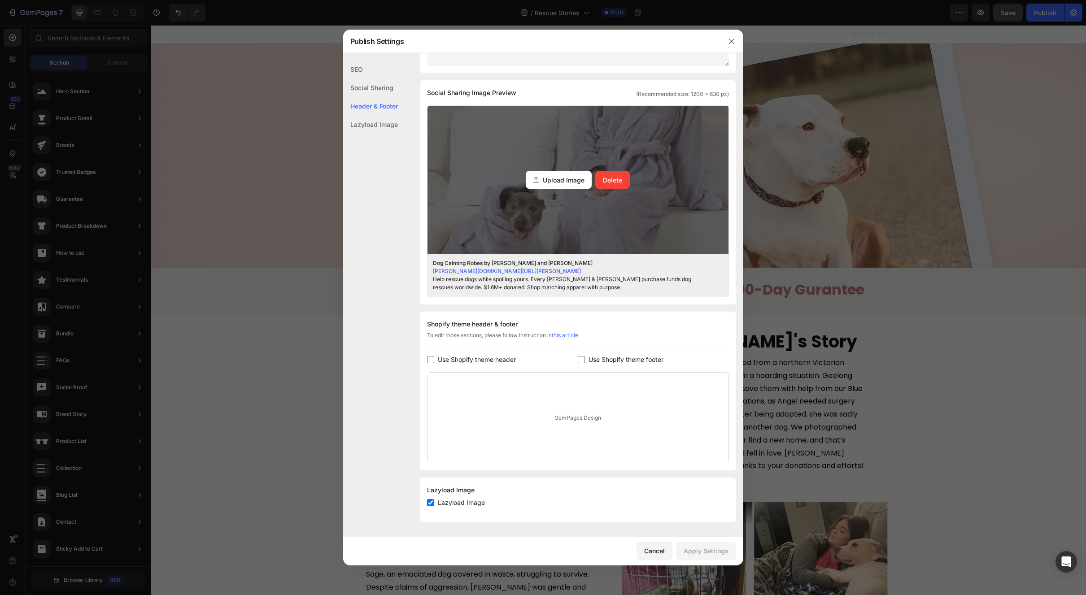
scroll to position [60, 0]
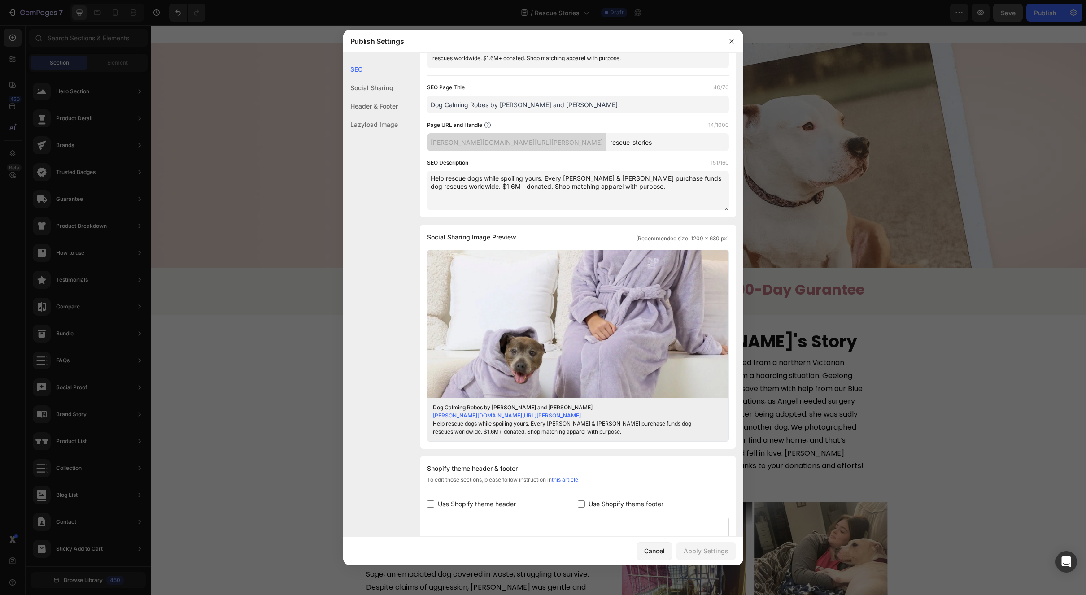
click at [474, 187] on textarea "Help rescue dogs while spoiling yours. Every [PERSON_NAME] & [PERSON_NAME] purc…" at bounding box center [578, 190] width 302 height 39
type textarea "Help rescue dogs while spoiling yours. Every [PERSON_NAME] & [PERSON_NAME] purc…"
click at [718, 550] on div "Apply Settings" at bounding box center [706, 550] width 45 height 9
click at [959, 408] on div at bounding box center [543, 297] width 1086 height 595
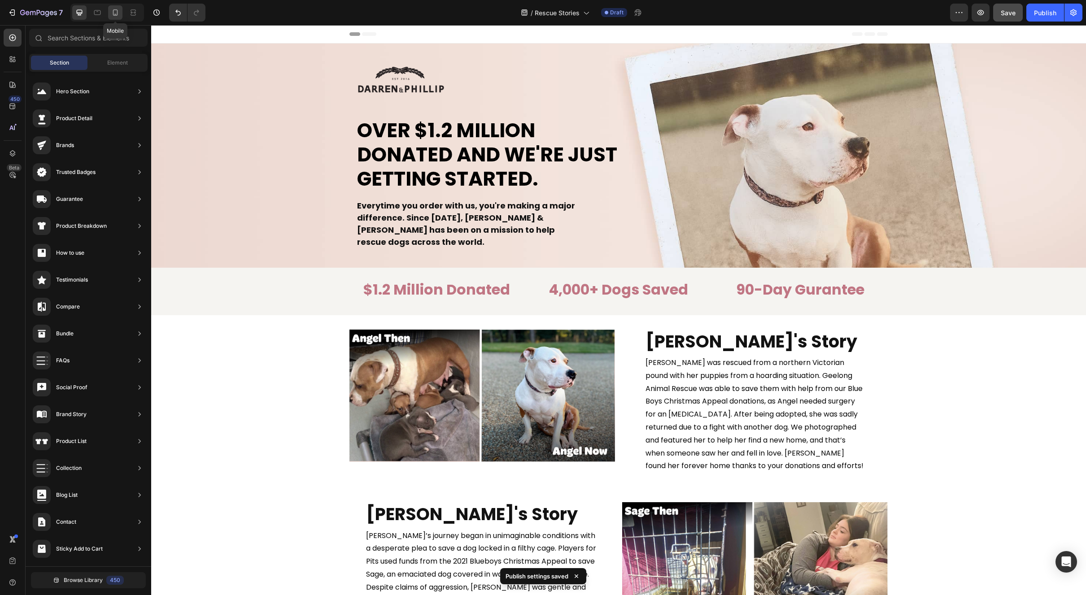
click at [115, 10] on icon at bounding box center [115, 12] width 9 height 9
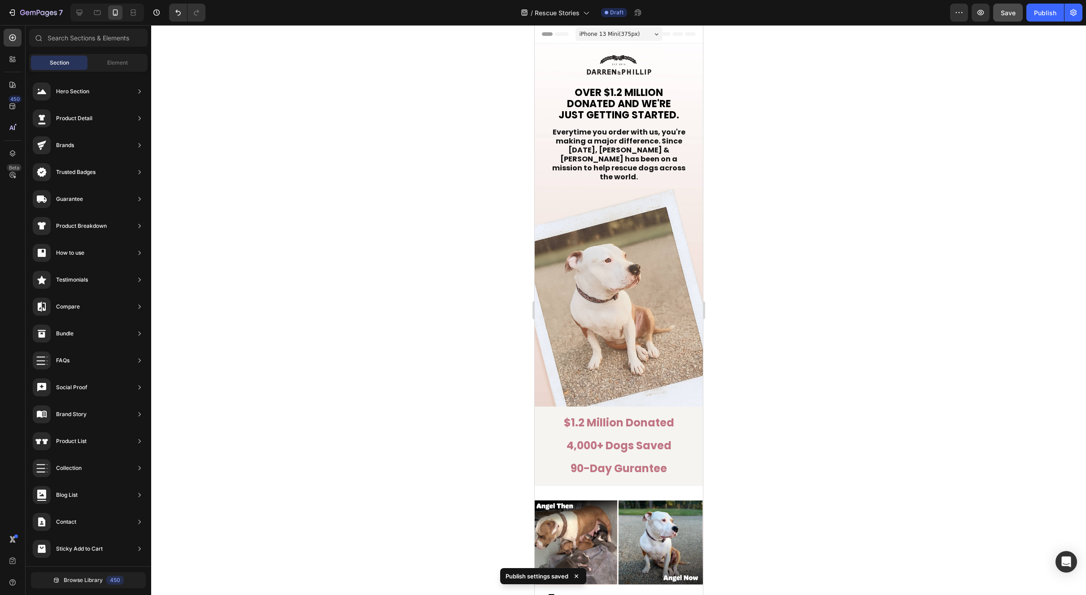
scroll to position [155, 0]
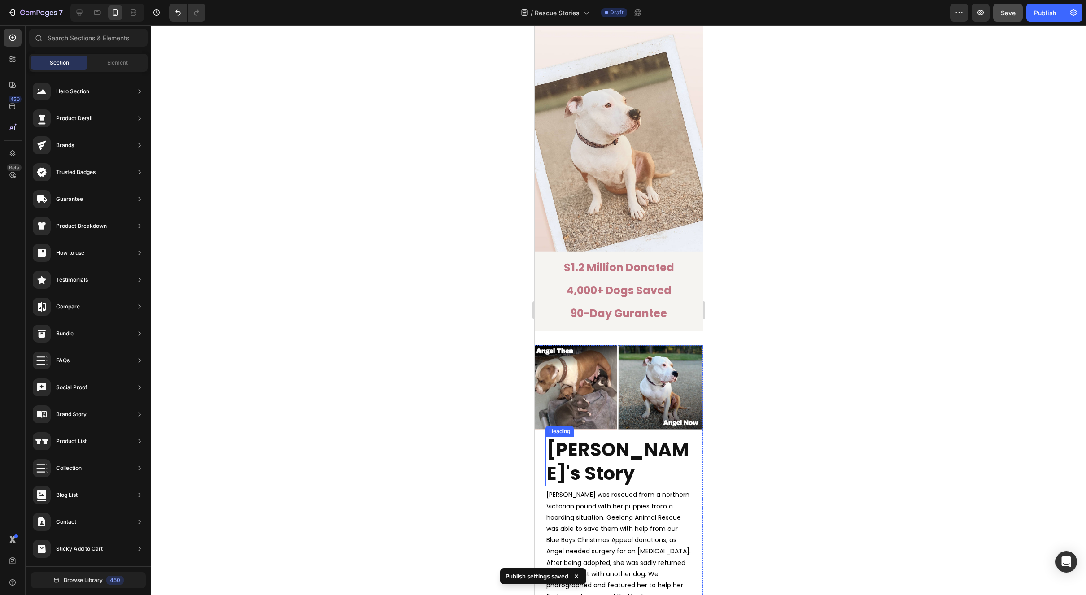
click at [637, 437] on strong "[PERSON_NAME]'s Story" at bounding box center [617, 461] width 143 height 49
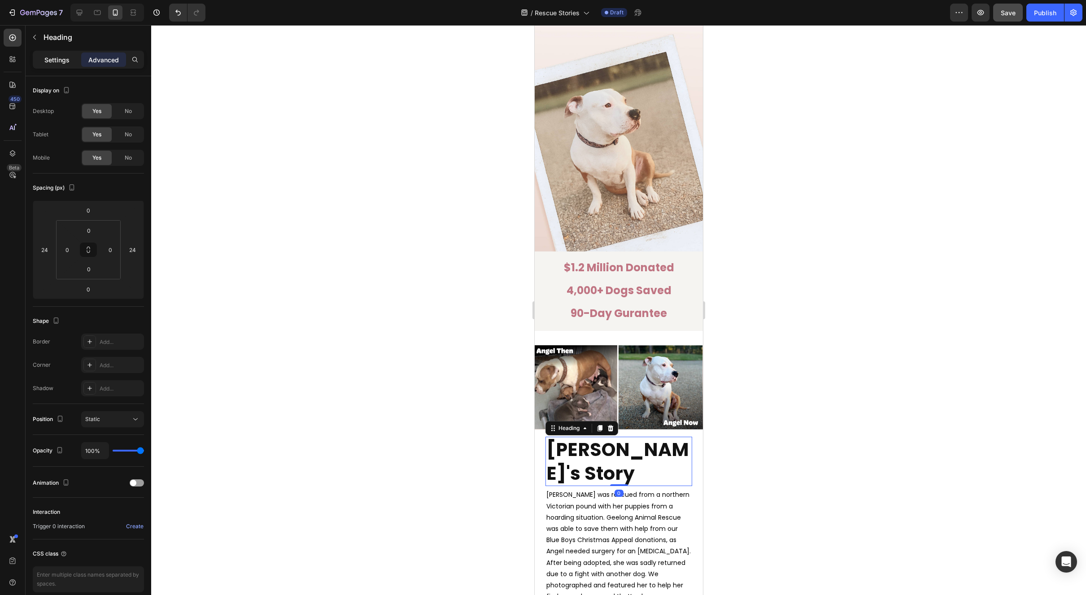
click at [67, 62] on p "Settings" at bounding box center [56, 59] width 25 height 9
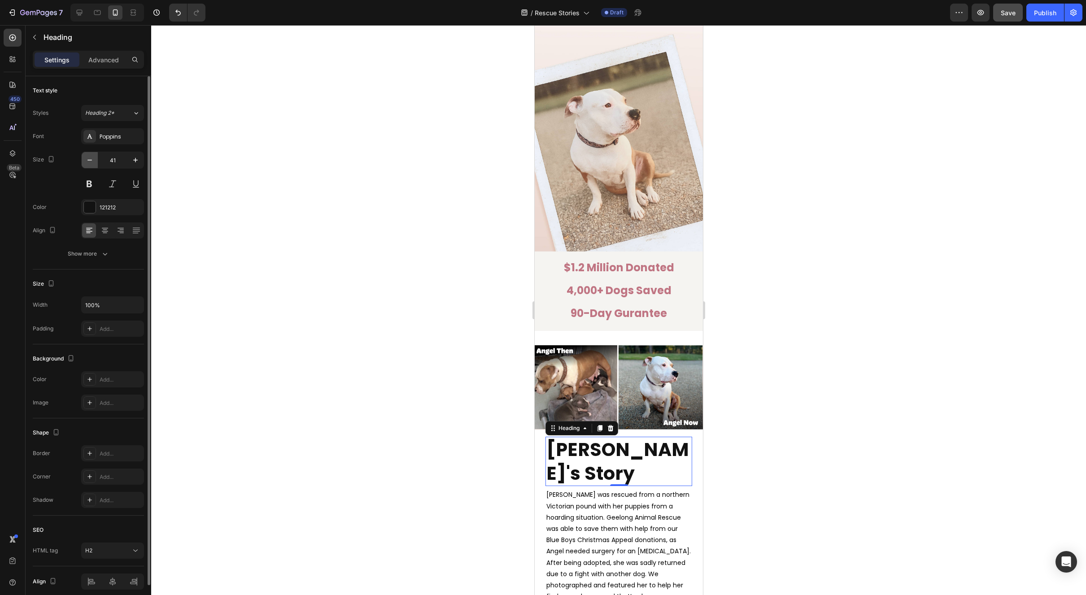
click at [87, 157] on icon "button" at bounding box center [89, 160] width 9 height 9
click at [109, 160] on input "40" at bounding box center [113, 160] width 30 height 16
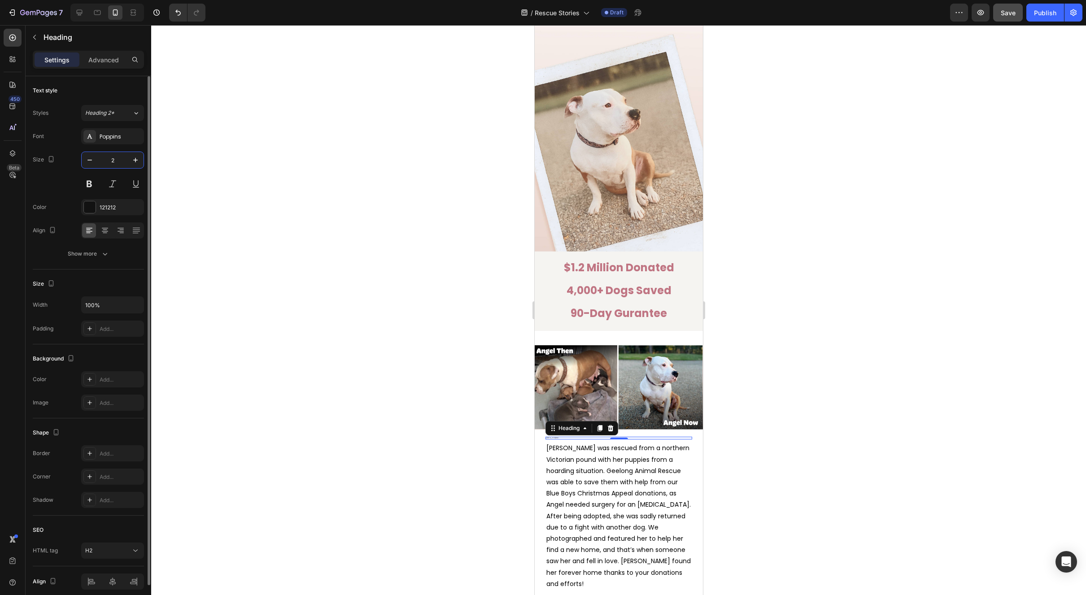
type input "24"
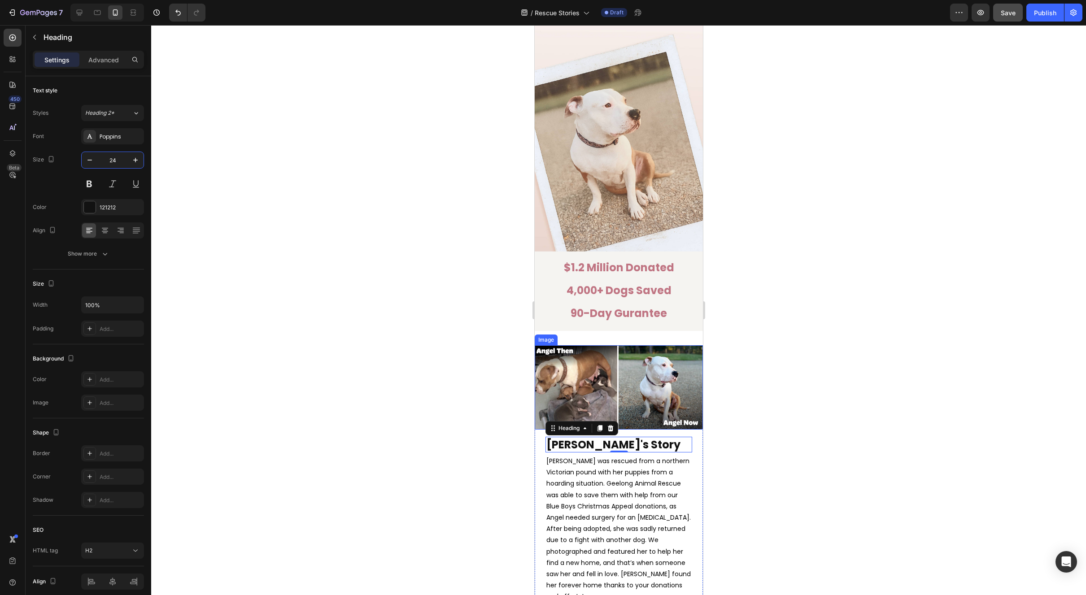
scroll to position [201, 0]
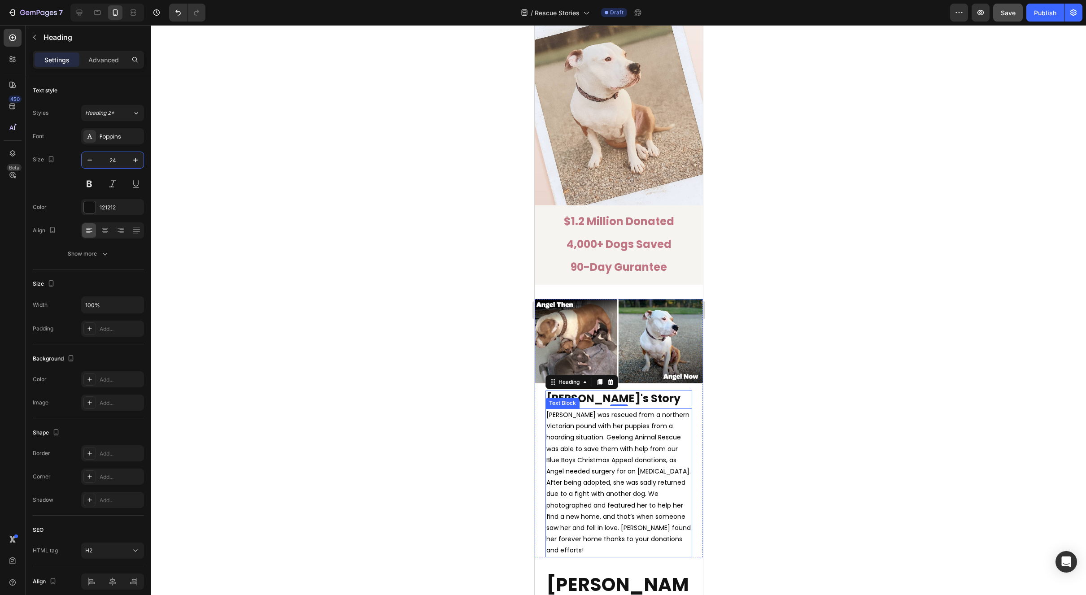
click at [619, 458] on span "[PERSON_NAME] was rescued from a northern Victorian pound with her puppies from…" at bounding box center [618, 482] width 144 height 144
click at [91, 158] on icon "button" at bounding box center [89, 160] width 9 height 9
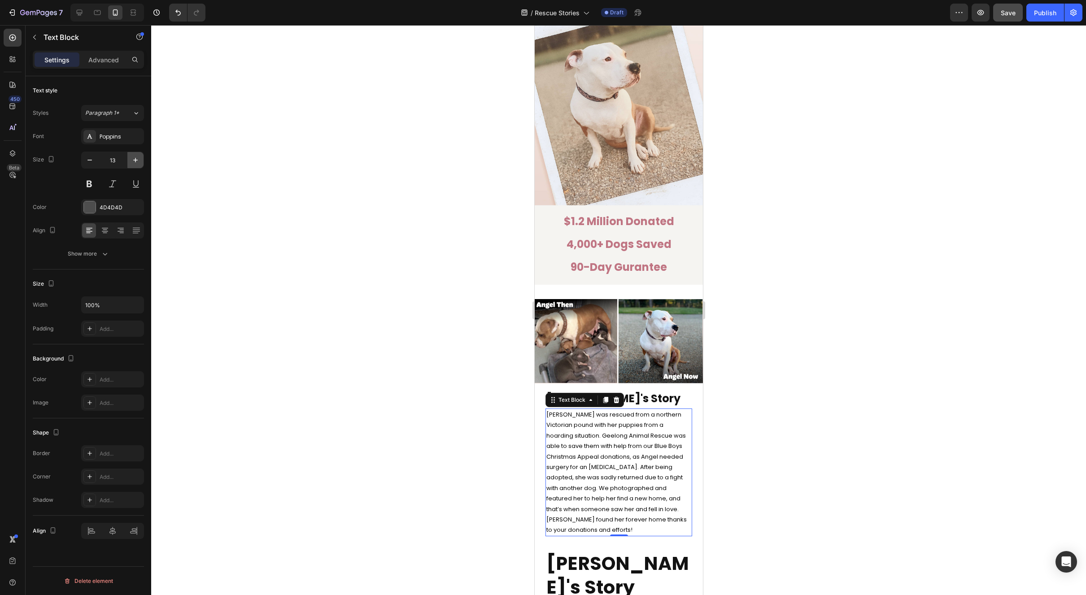
click at [134, 161] on icon "button" at bounding box center [135, 160] width 9 height 9
type input "14"
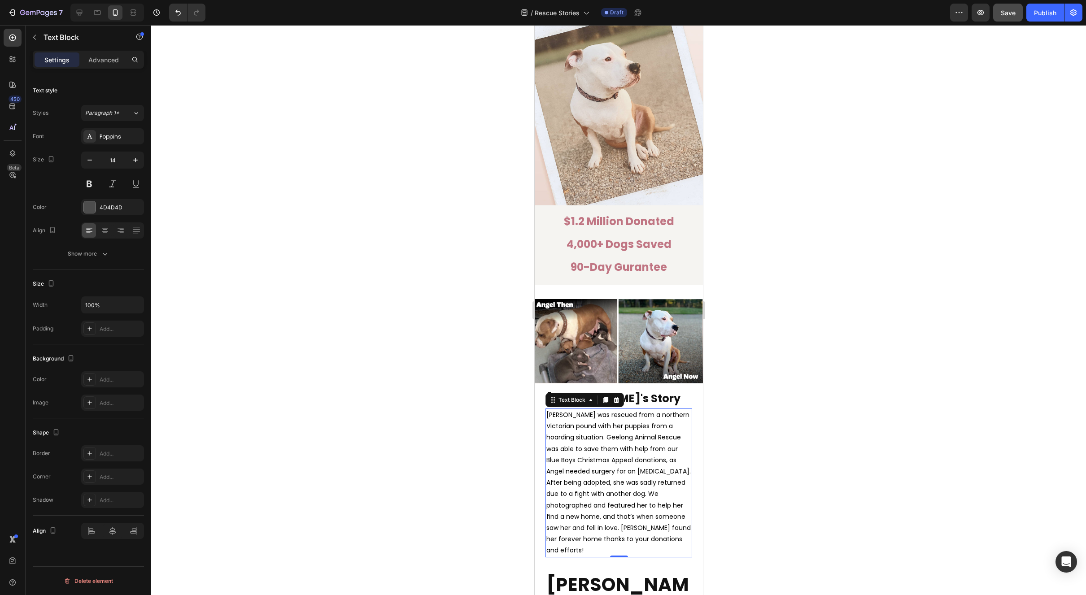
click at [829, 467] on div at bounding box center [618, 310] width 935 height 570
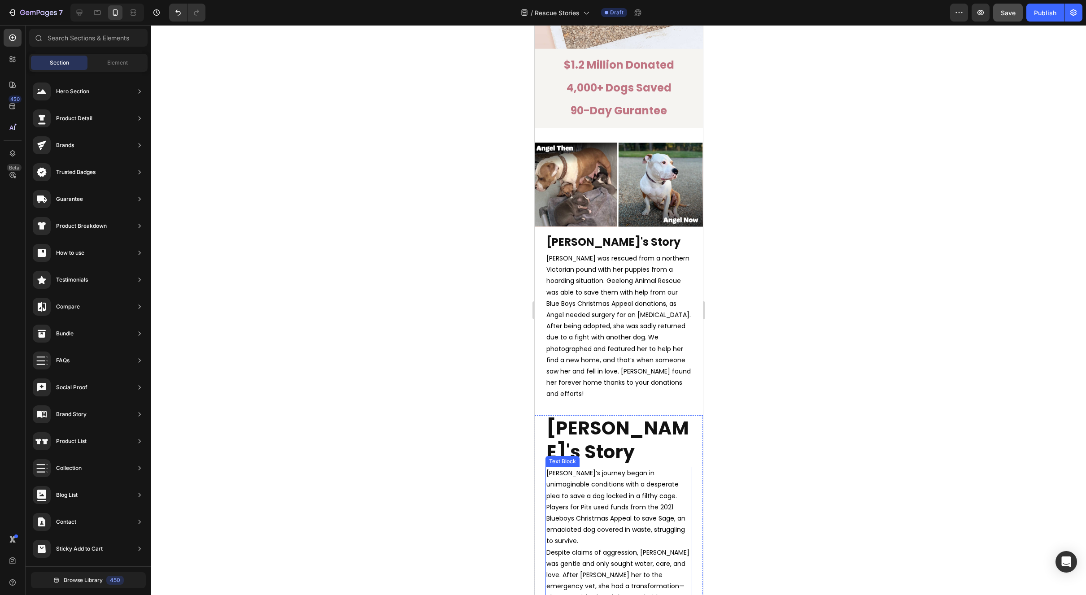
scroll to position [502, 0]
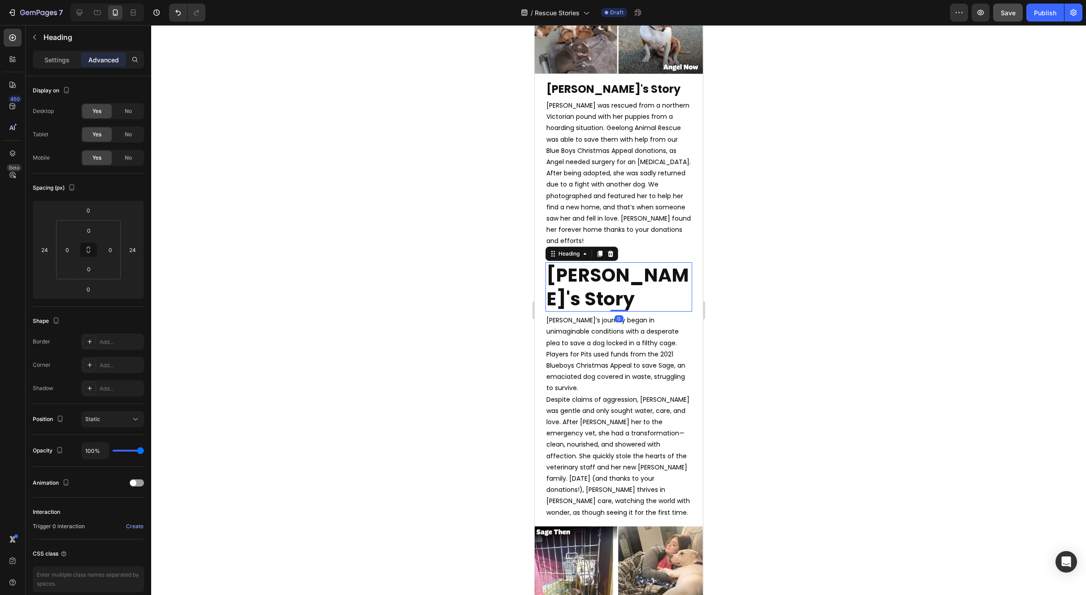
click at [655, 277] on strong "[PERSON_NAME]'s Story" at bounding box center [617, 286] width 143 height 49
click at [56, 58] on p "Settings" at bounding box center [56, 59] width 25 height 9
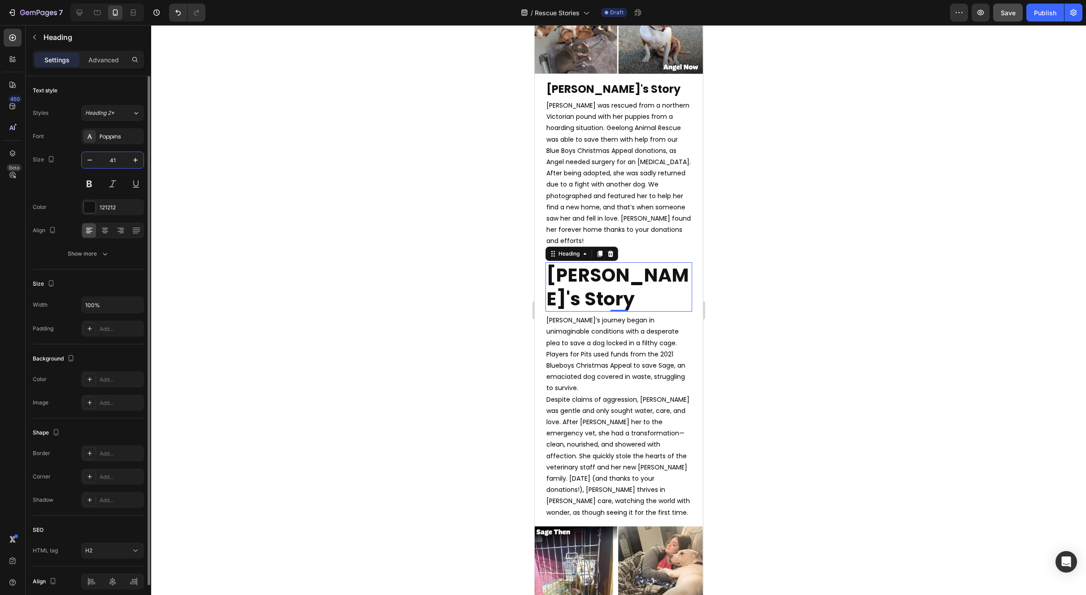
click at [114, 160] on input "41" at bounding box center [113, 160] width 30 height 16
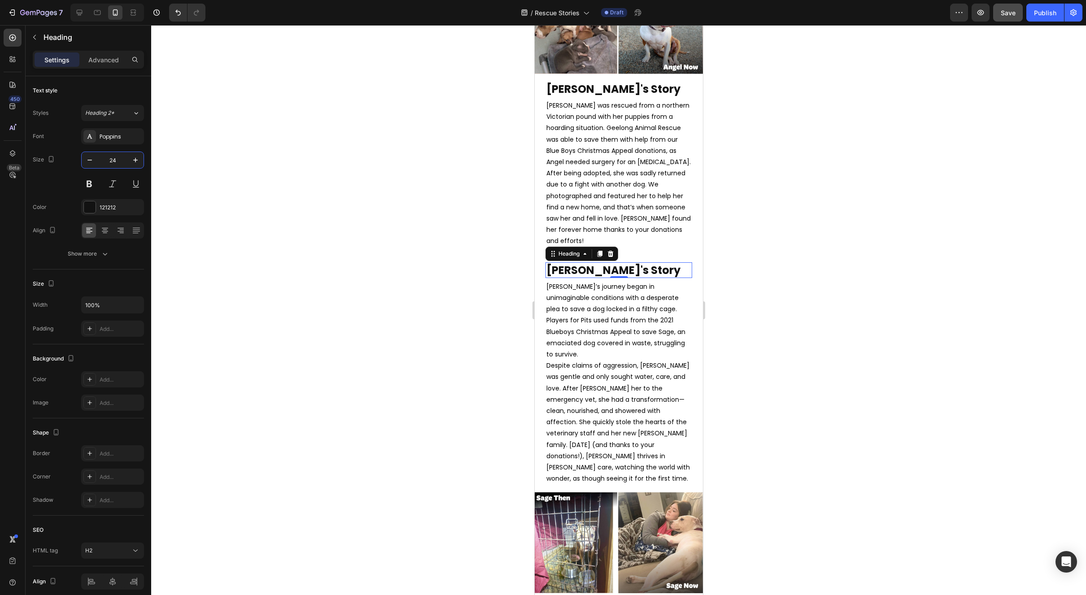
type input "24"
click at [845, 282] on div at bounding box center [618, 310] width 935 height 570
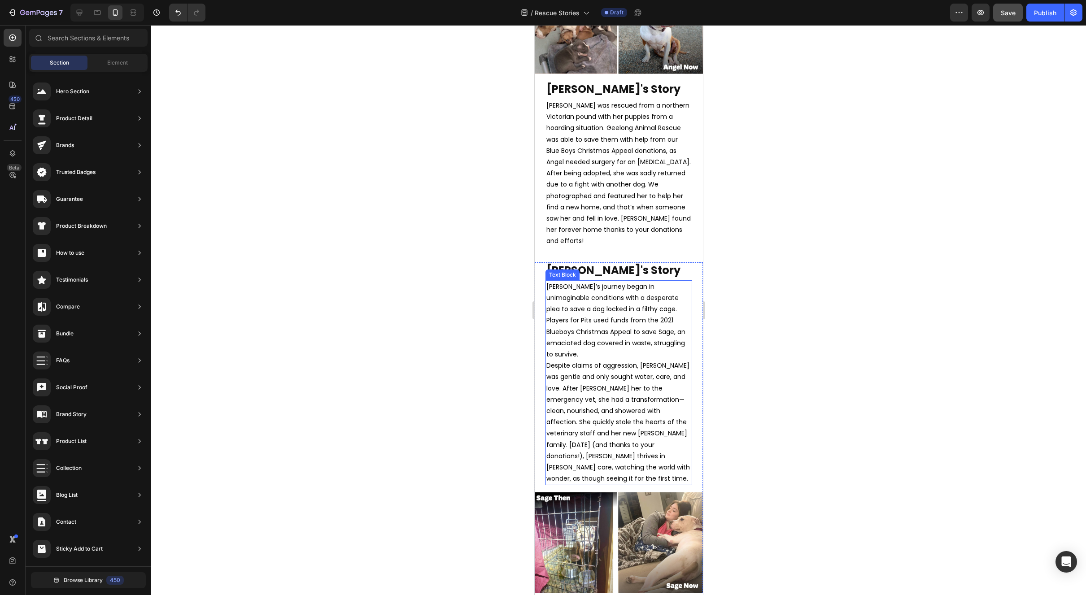
click at [603, 383] on span "Despite claims of aggression, [PERSON_NAME] was gentle and only sought water, c…" at bounding box center [618, 422] width 144 height 122
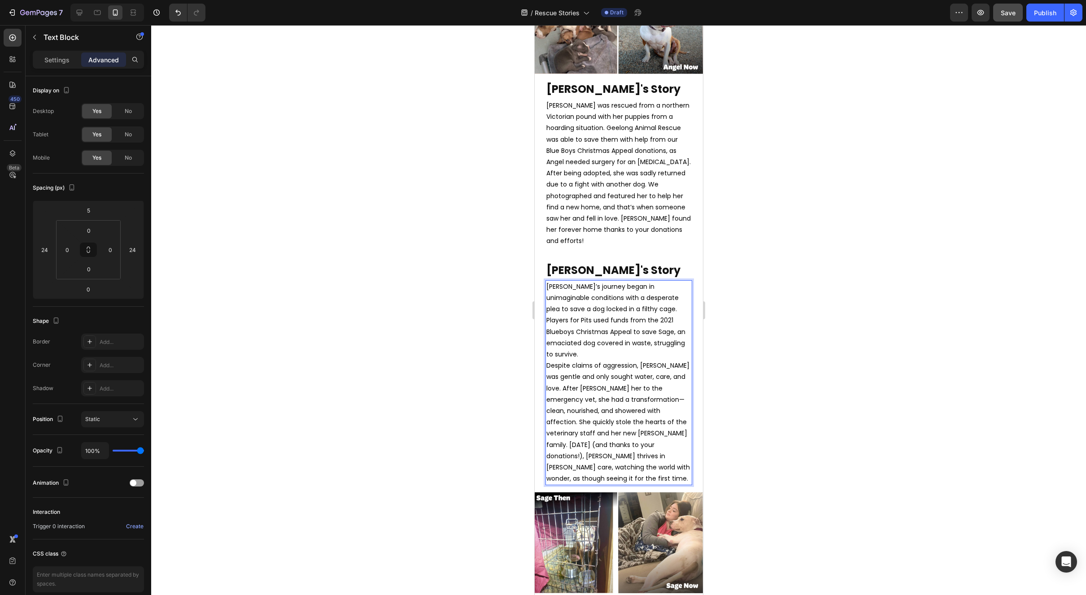
click at [603, 383] on span "Despite claims of aggression, [PERSON_NAME] was gentle and only sought water, c…" at bounding box center [618, 422] width 144 height 122
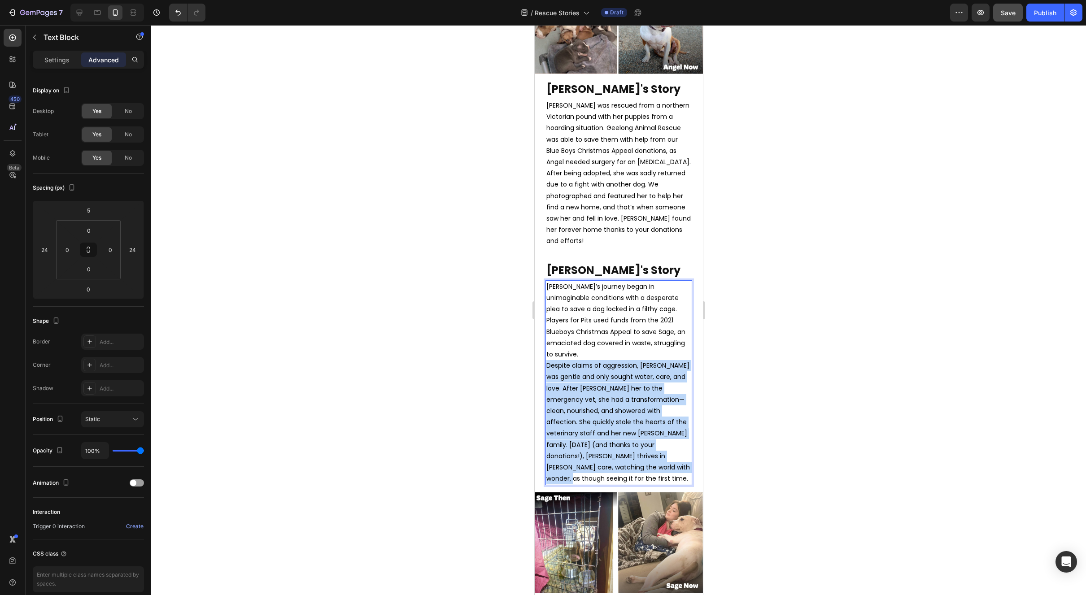
click at [603, 383] on span "Despite claims of aggression, [PERSON_NAME] was gentle and only sought water, c…" at bounding box center [618, 422] width 144 height 122
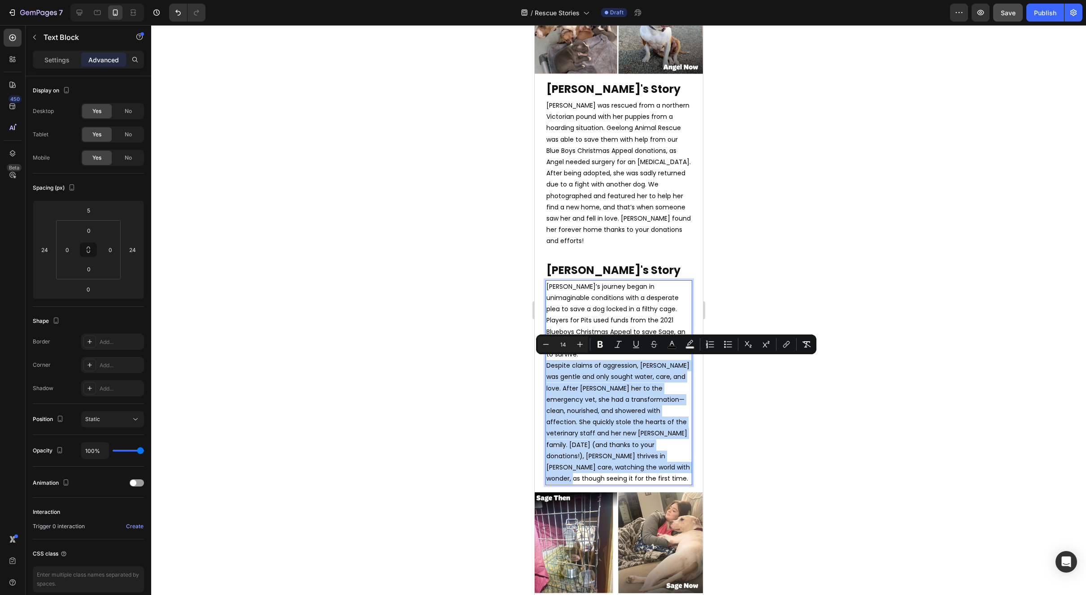
click at [603, 375] on span "Despite claims of aggression, [PERSON_NAME] was gentle and only sought water, c…" at bounding box center [618, 422] width 144 height 122
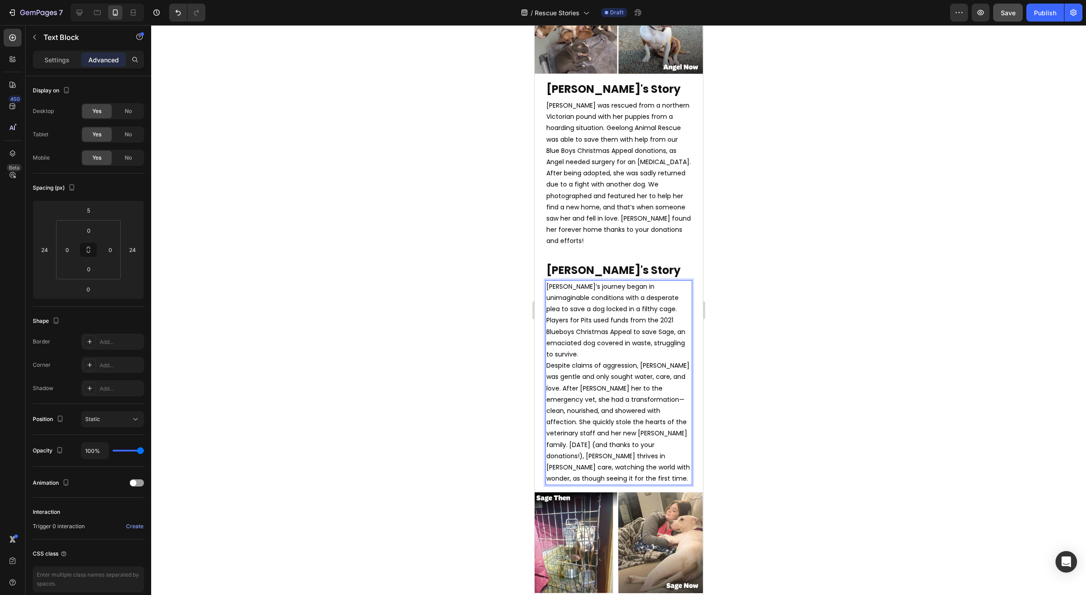
click at [547, 362] on span "Despite claims of aggression, [PERSON_NAME] was gentle and only sought water, c…" at bounding box center [618, 422] width 144 height 122
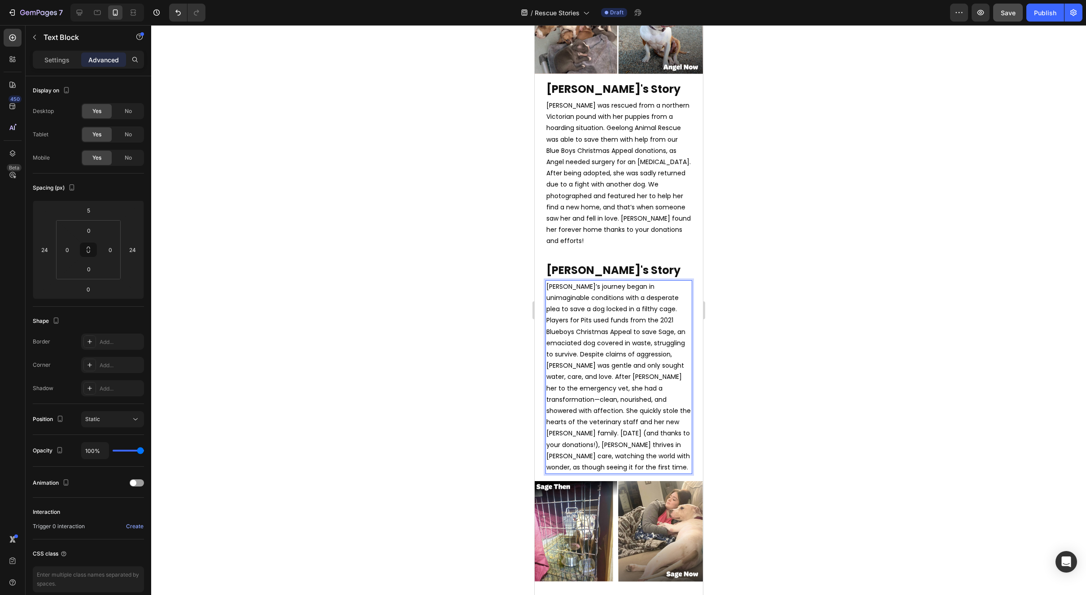
click at [796, 345] on div at bounding box center [618, 310] width 935 height 570
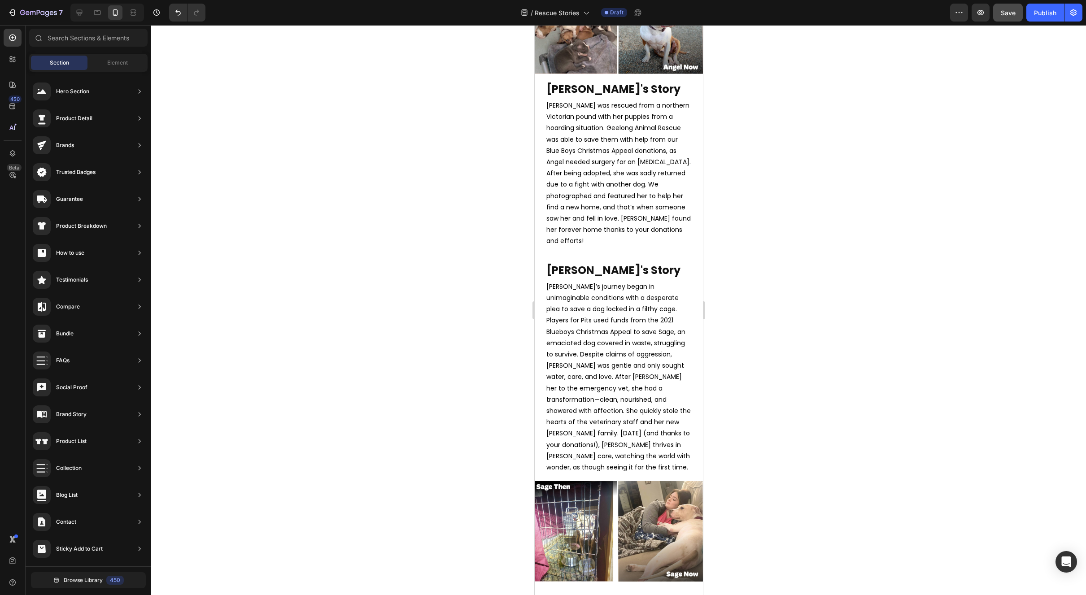
click at [796, 345] on div at bounding box center [618, 310] width 935 height 570
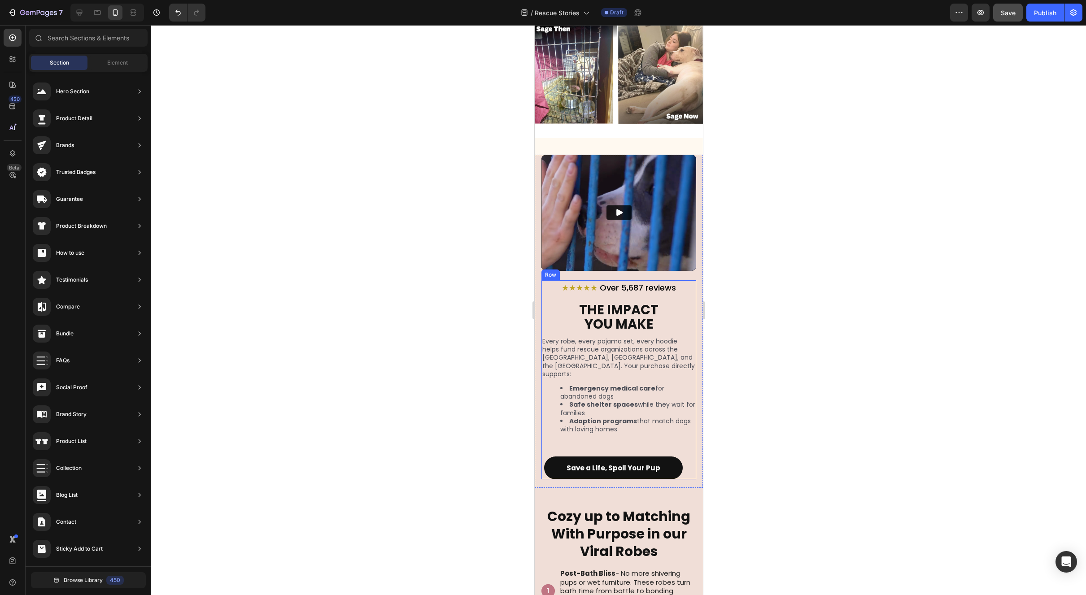
scroll to position [1138, 0]
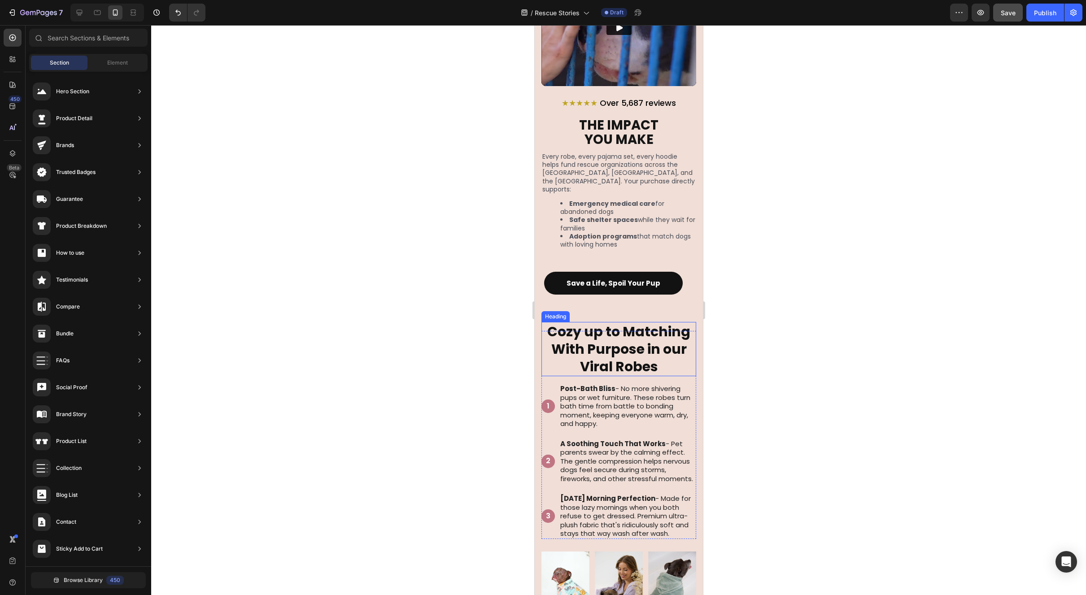
click at [623, 341] on strong "With Purpose in our Viral Robes" at bounding box center [618, 358] width 135 height 37
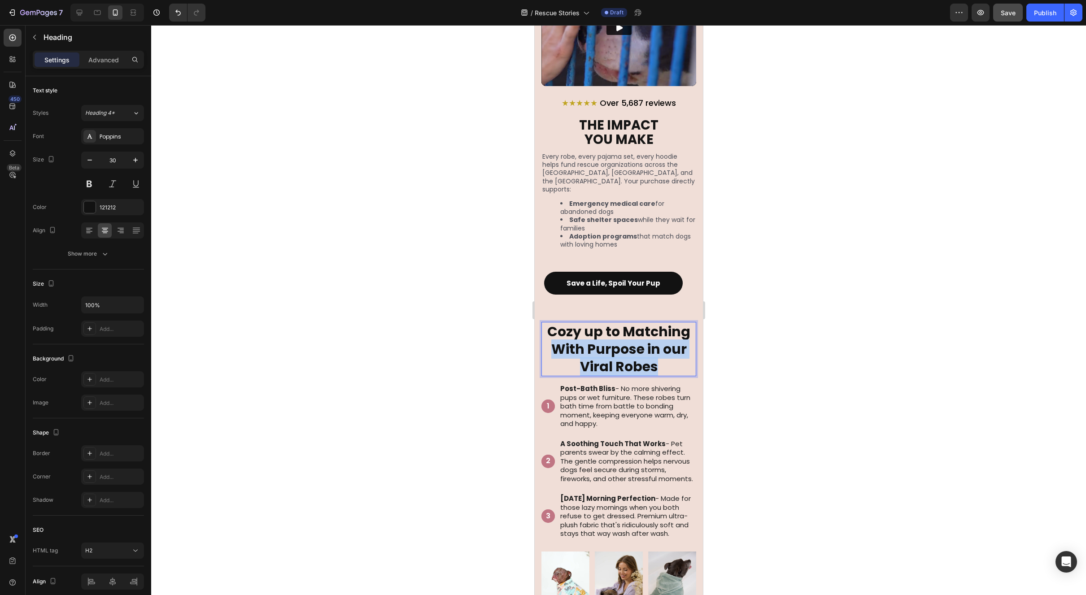
click at [623, 341] on strong "With Purpose in our Viral Robes" at bounding box center [618, 358] width 135 height 37
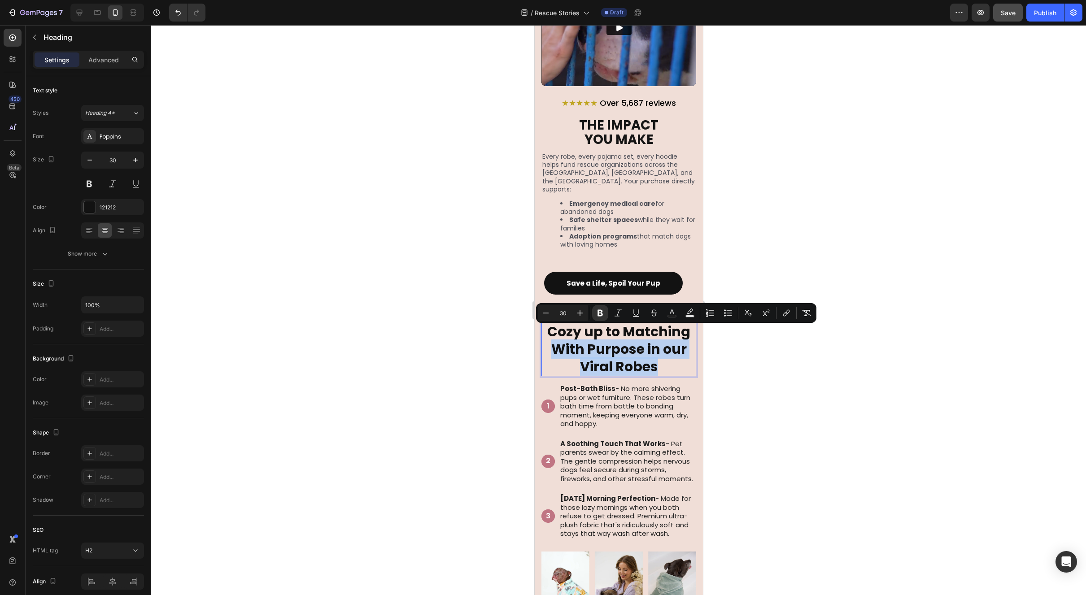
click at [623, 341] on strong "With Purpose in our Viral Robes" at bounding box center [618, 358] width 135 height 37
click at [656, 349] on p "Cozy up to Matching With Purpose in our Viral Robes" at bounding box center [618, 349] width 153 height 52
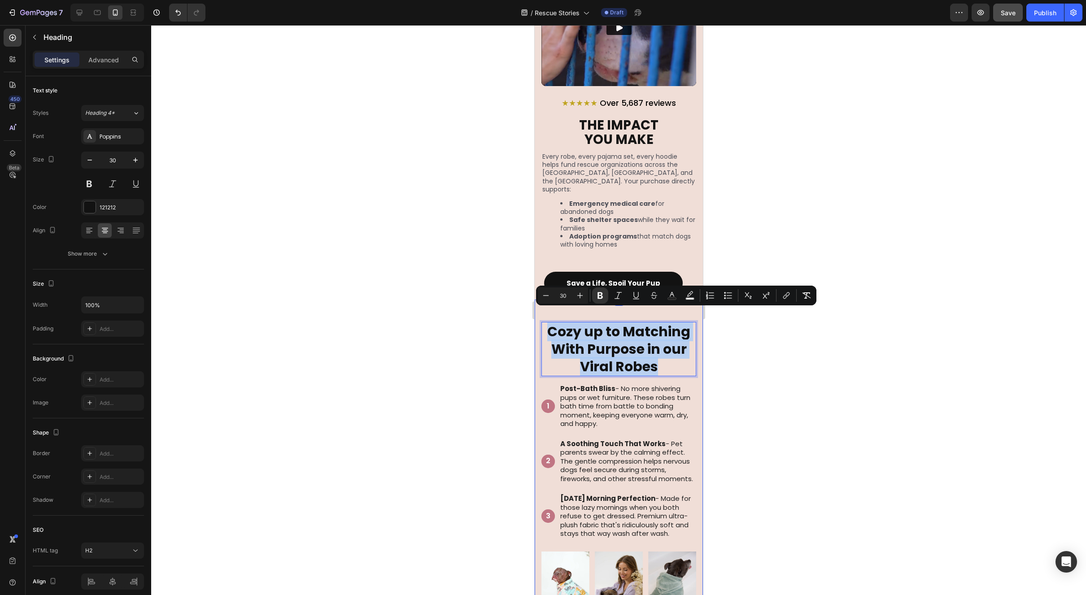
drag, startPoint x: 655, startPoint y: 354, endPoint x: 534, endPoint y: 319, distance: 125.6
click at [534, 319] on div "Cozy up to Matching With Purpose in our Viral Robes Heading 16 1 Text Block Her…" at bounding box center [618, 480] width 168 height 360
copy p "Cozy up to Matching With Purpose in our Viral Robes"
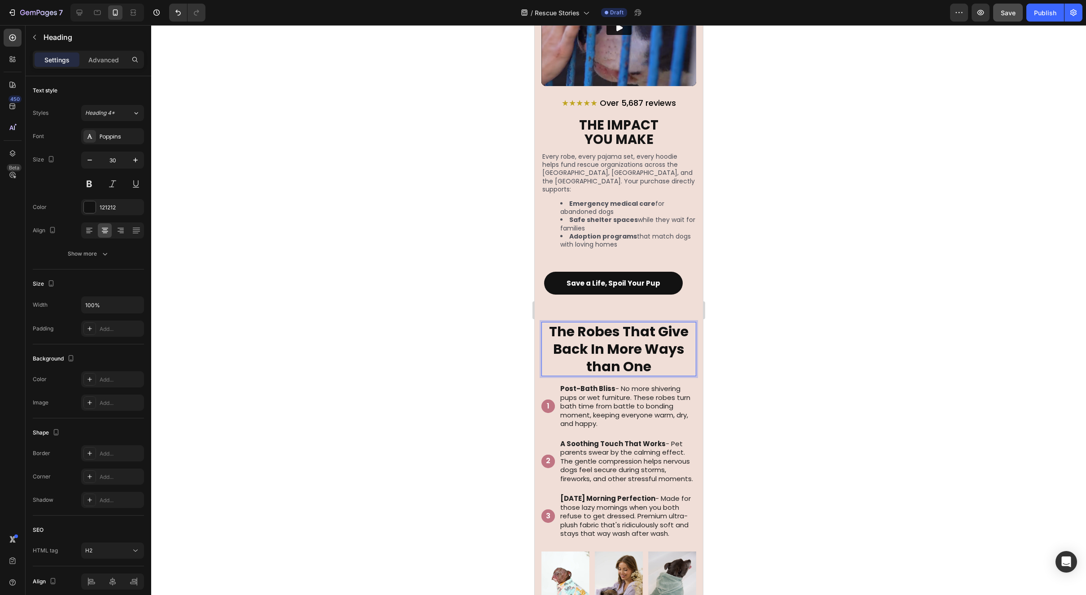
click at [777, 347] on div at bounding box center [618, 310] width 935 height 570
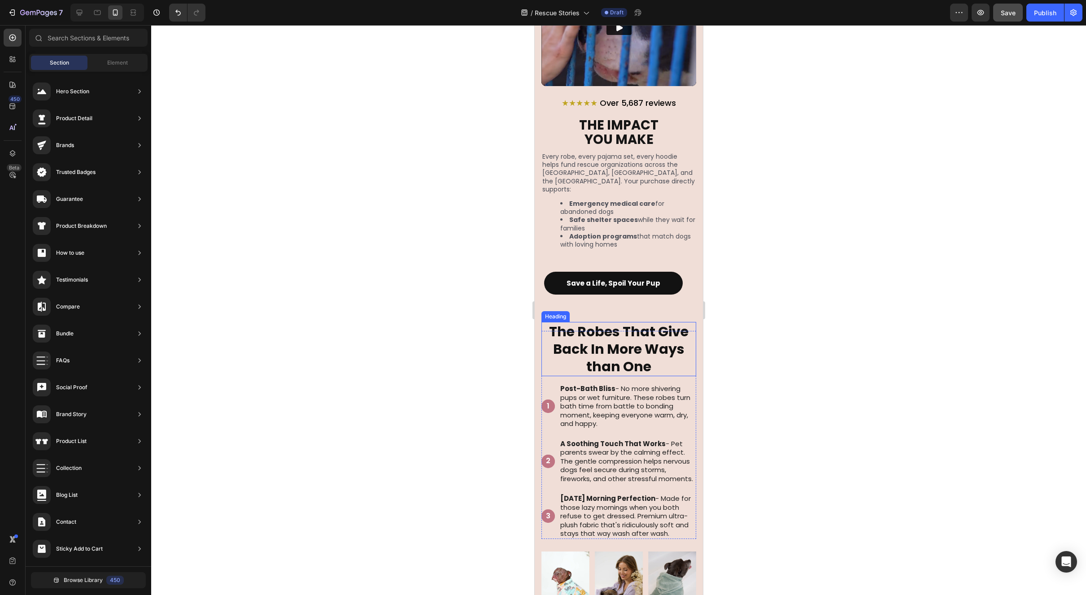
click at [651, 339] on strong "The Robes That Give Back In More Ways than One" at bounding box center [619, 349] width 140 height 54
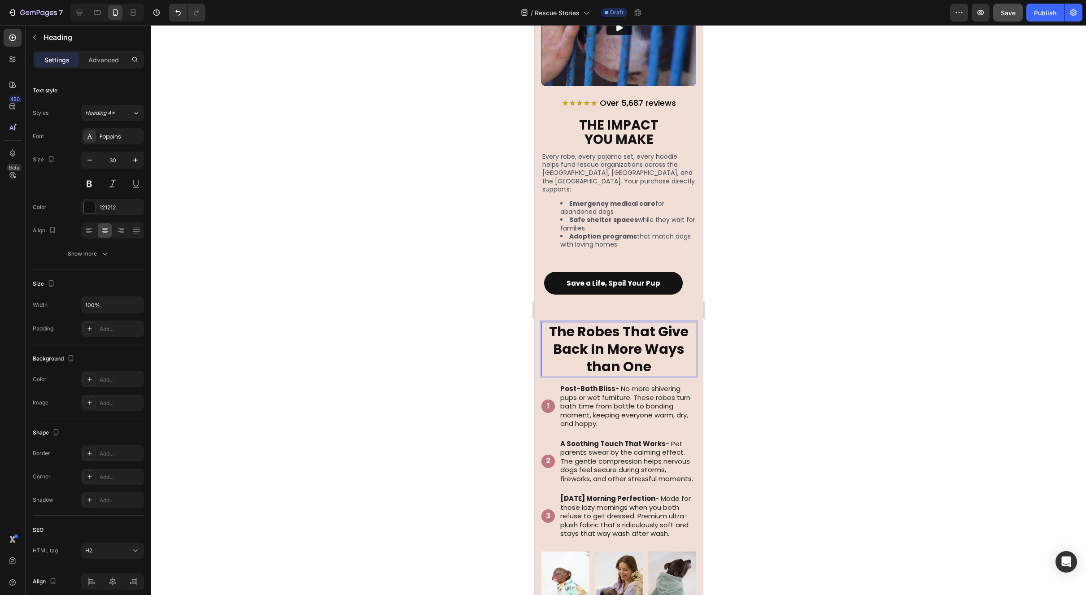
click at [651, 339] on strong "The Robes That Give Back In More Ways than One" at bounding box center [619, 349] width 140 height 54
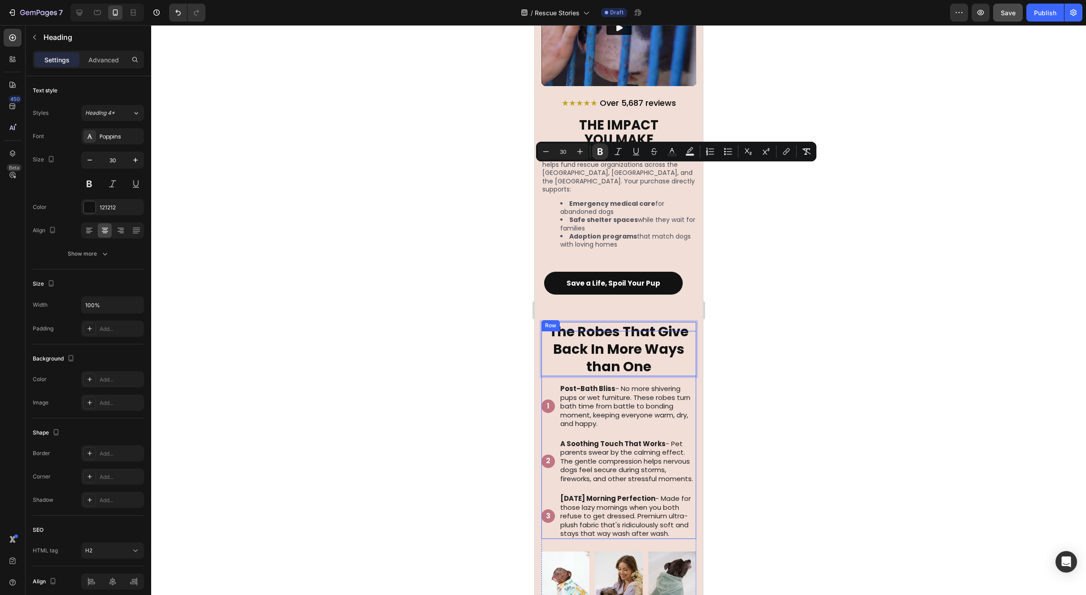
scroll to position [1282, 0]
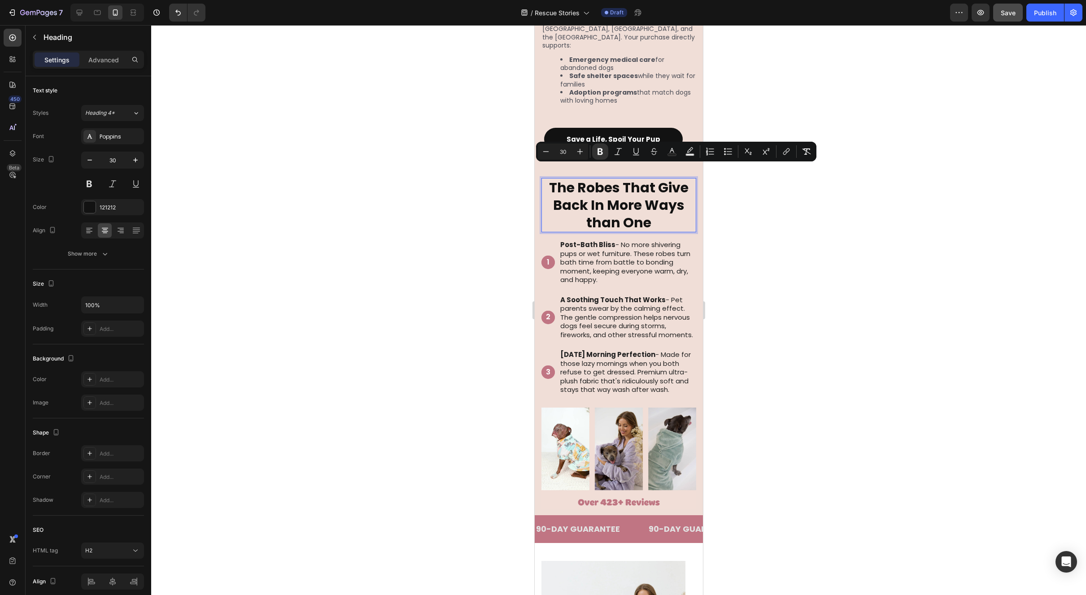
click at [841, 364] on div at bounding box center [618, 310] width 935 height 570
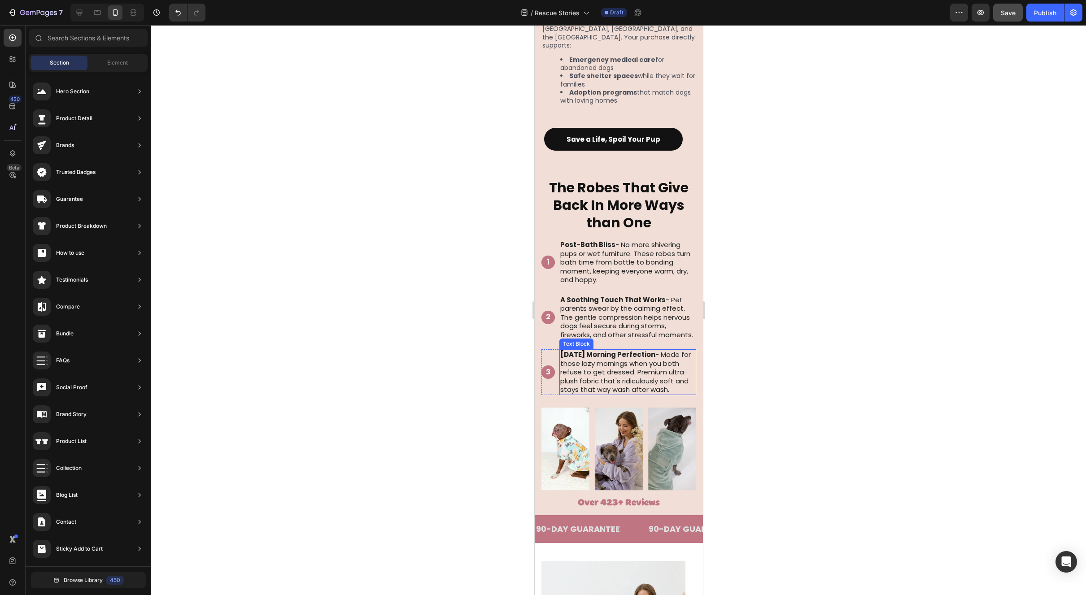
click at [632, 376] on p "[DATE] Morning Perfection - Made for those lazy mornings when you both refuse t…" at bounding box center [627, 372] width 135 height 44
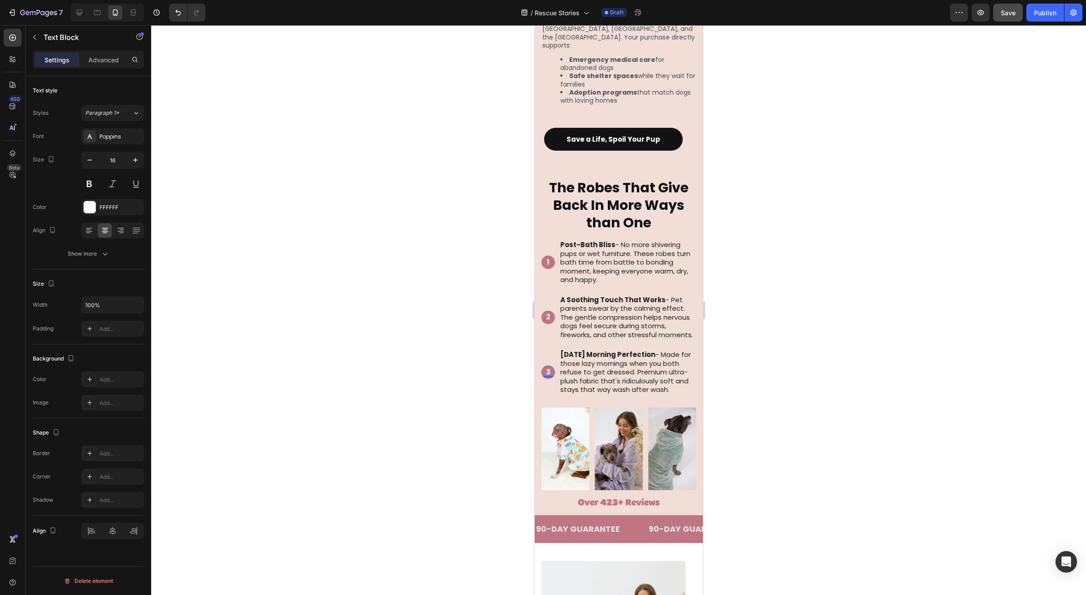
click at [552, 374] on p "3" at bounding box center [548, 372] width 12 height 9
click at [652, 381] on p "[DATE] Morning Perfection - Made for those lazy mornings when you both refuse t…" at bounding box center [627, 372] width 135 height 44
click at [618, 338] on icon at bounding box center [619, 341] width 5 height 6
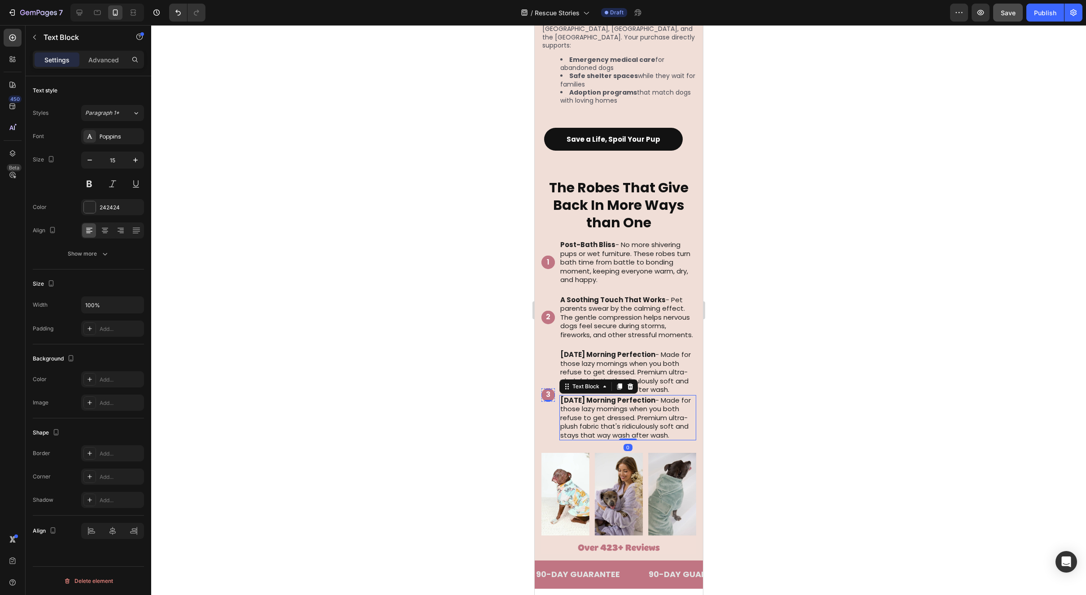
click at [547, 399] on p "3" at bounding box center [548, 394] width 12 height 9
click at [567, 375] on p "[DATE] Morning Perfection - Made for those lazy mornings when you both refuse t…" at bounding box center [627, 372] width 135 height 44
click at [546, 406] on div "3 Text Block Hero Banner" at bounding box center [547, 394] width 13 height 91
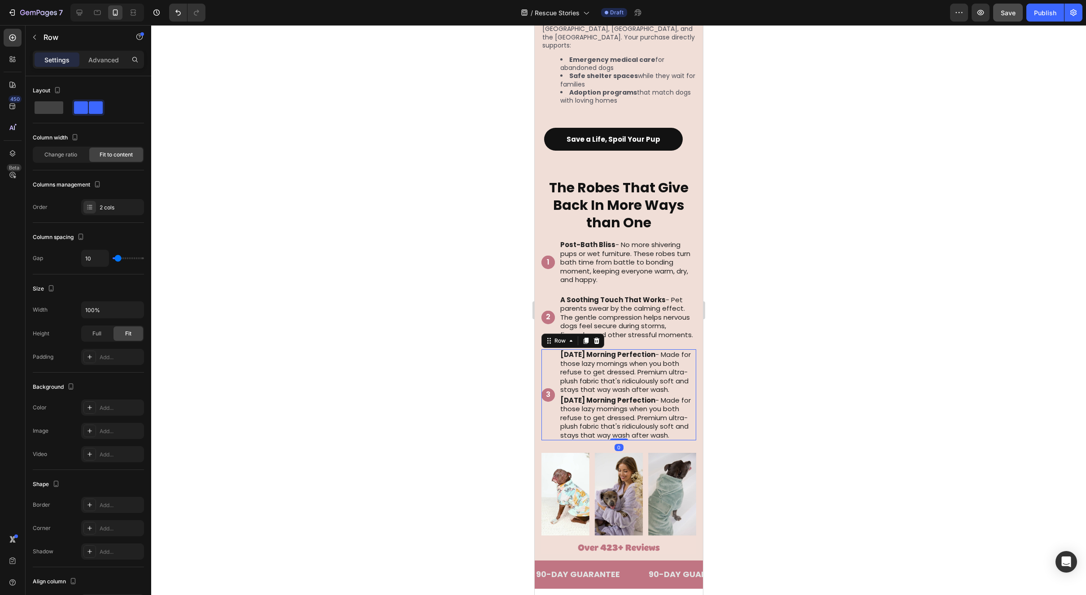
click at [554, 363] on div "3 Text Block Hero Banner" at bounding box center [547, 394] width 13 height 91
click at [596, 301] on p "A Soothing Touch That Works - Pet parents swear by the calming effect. The gent…" at bounding box center [627, 318] width 135 height 44
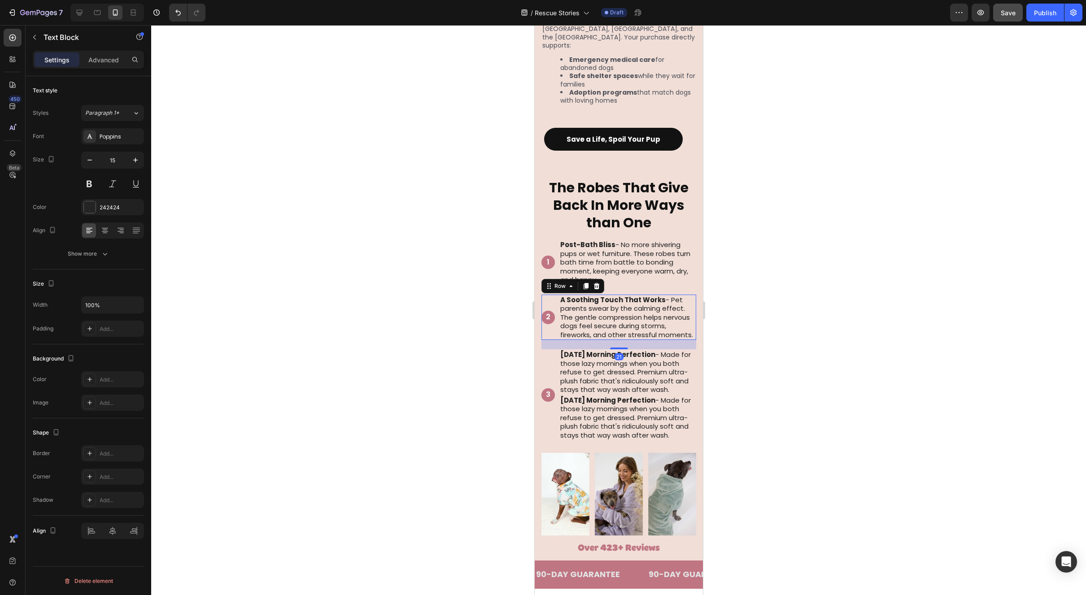
click at [546, 295] on div "2 Text Block Hero Banner" at bounding box center [547, 318] width 13 height 46
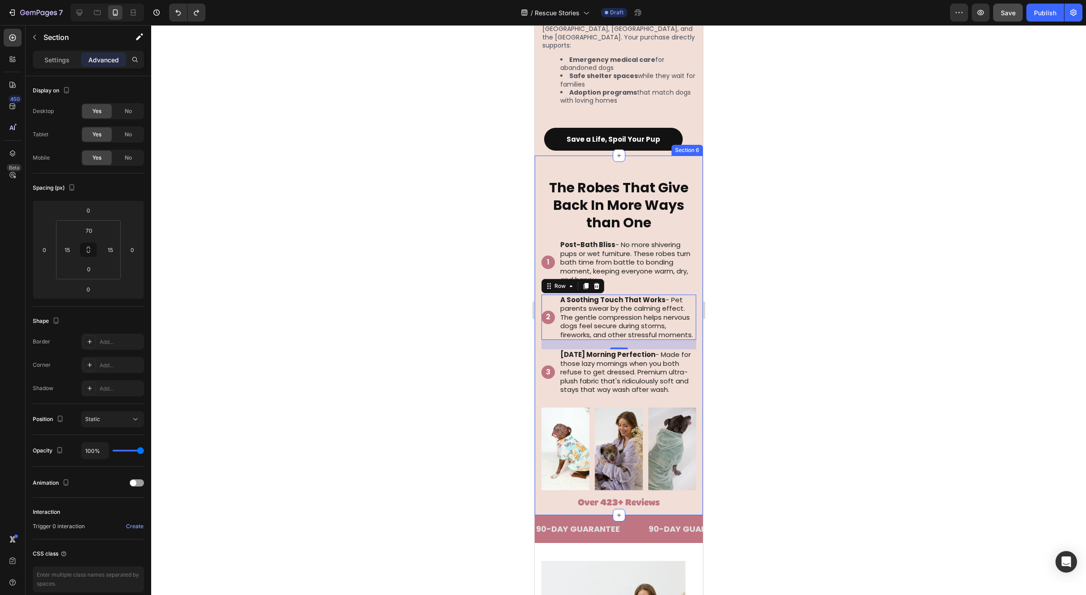
click at [692, 355] on div "⁠⁠⁠⁠⁠⁠⁠ The Robes That Give Back In More Ways than One Heading 1 Text Block Her…" at bounding box center [618, 336] width 168 height 360
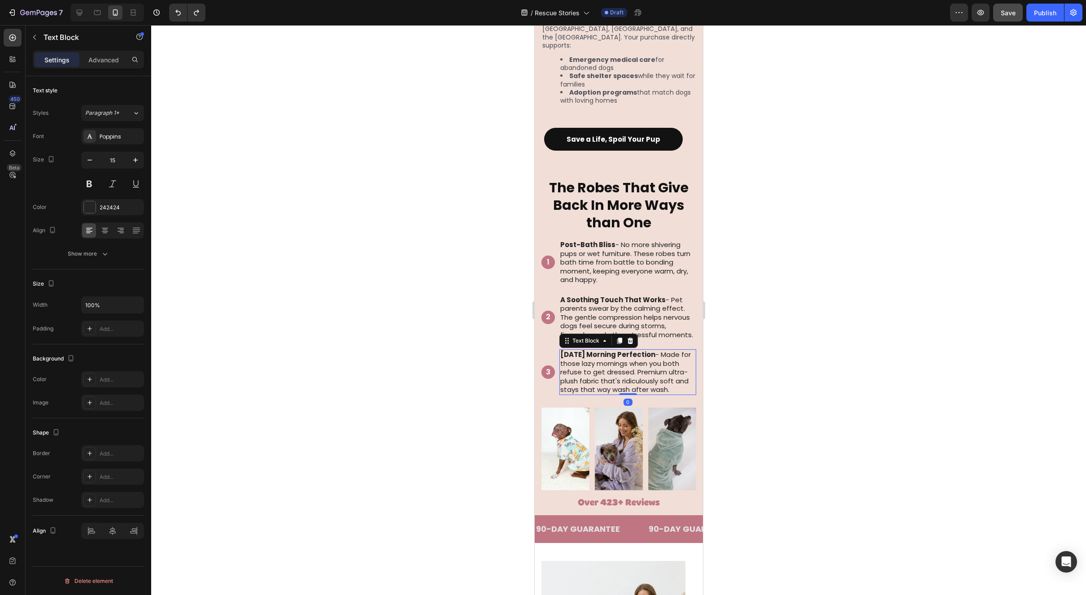
click at [680, 357] on p "[DATE] Morning Perfection - Made for those lazy mornings when you both refuse t…" at bounding box center [627, 372] width 135 height 44
click at [544, 358] on div "3 Text Block Hero Banner" at bounding box center [547, 372] width 13 height 46
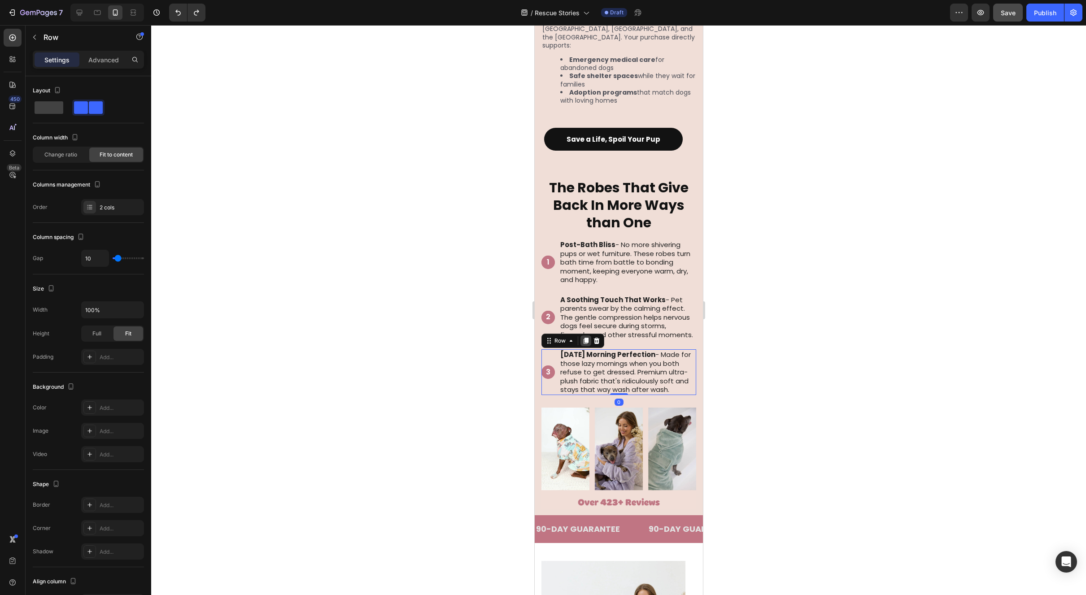
click at [586, 338] on icon at bounding box center [585, 341] width 5 height 6
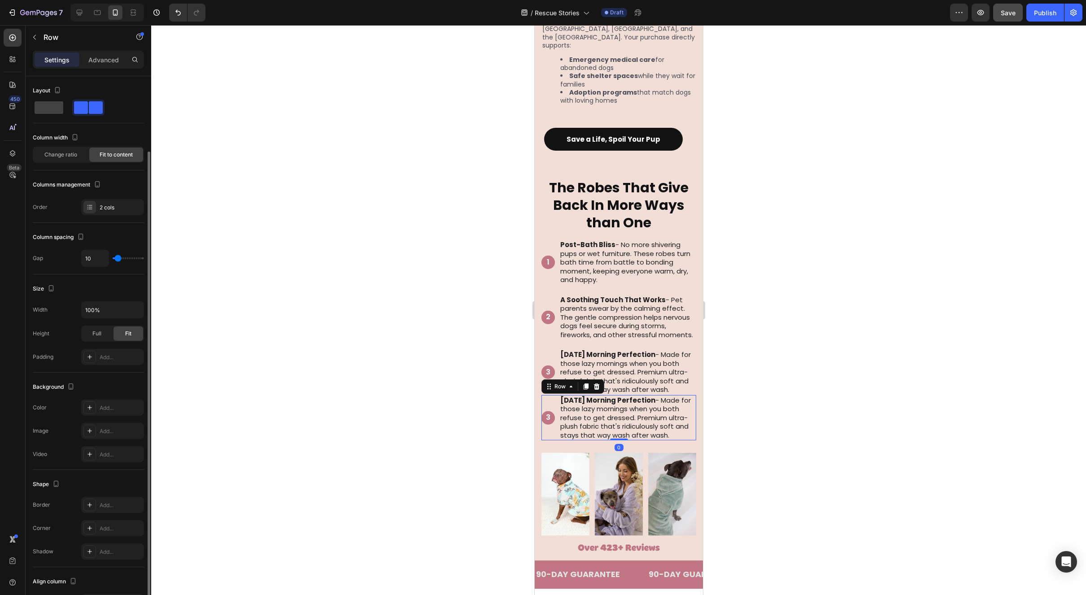
scroll to position [40, 0]
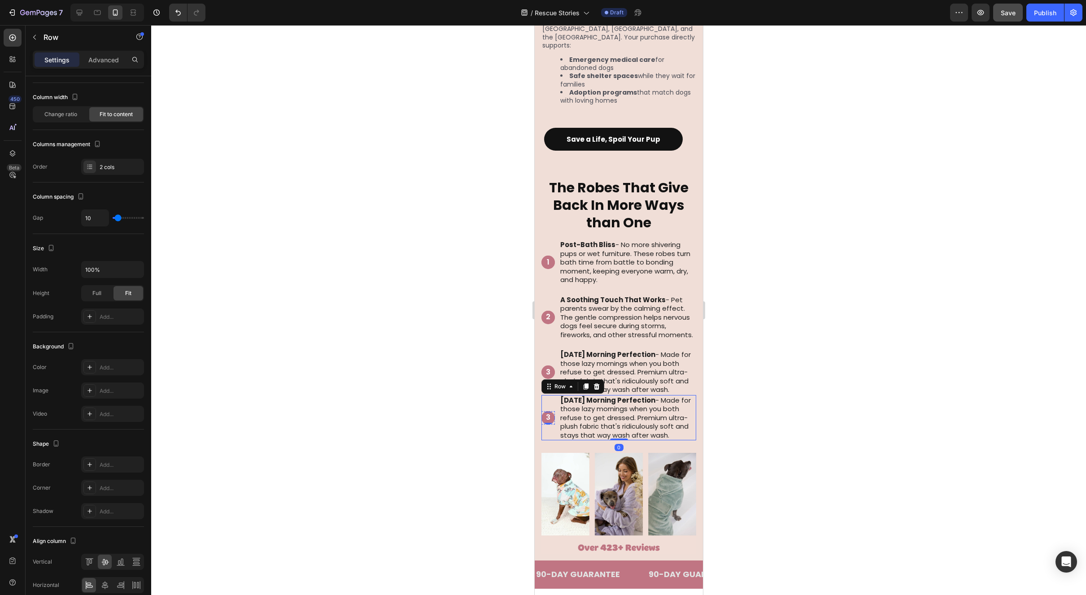
click at [550, 423] on p "3" at bounding box center [548, 417] width 12 height 9
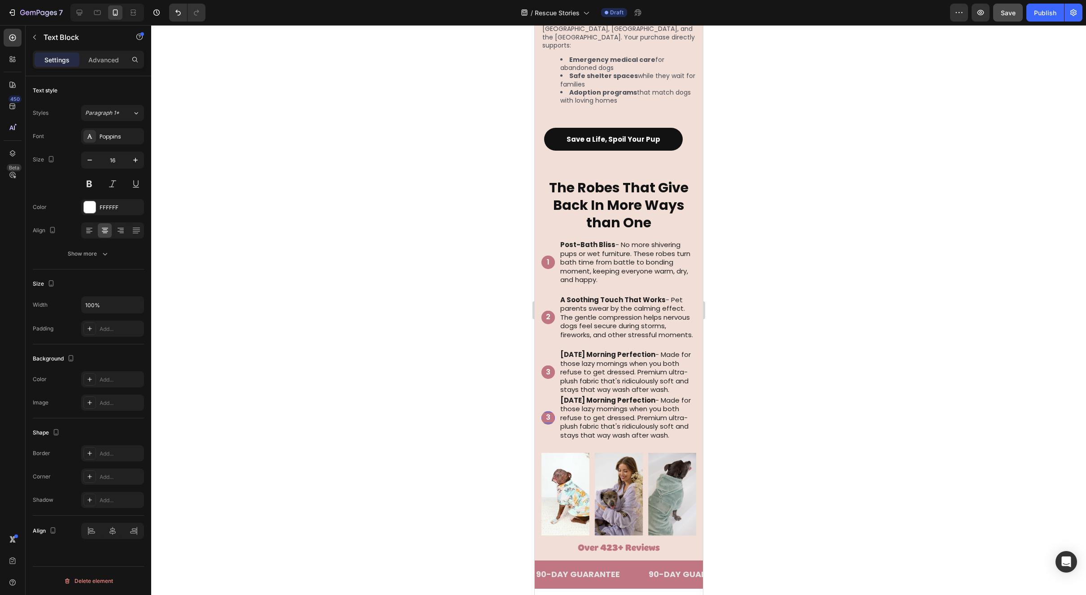
click at [550, 423] on p "3" at bounding box center [548, 417] width 12 height 9
click at [547, 423] on p "3" at bounding box center [548, 417] width 12 height 9
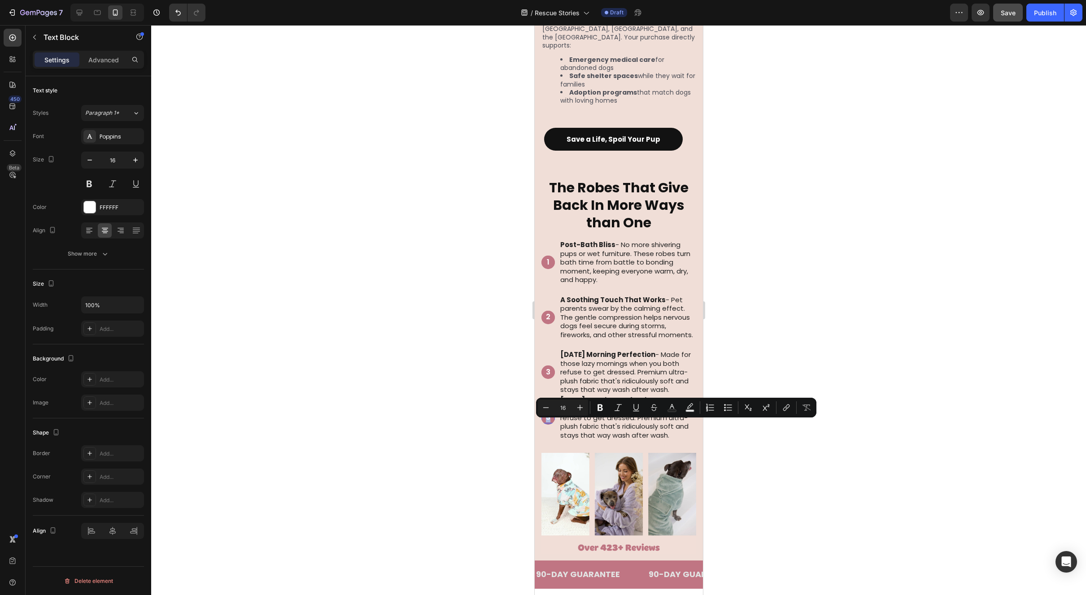
drag, startPoint x: 551, startPoint y: 426, endPoint x: 545, endPoint y: 427, distance: 6.3
click at [545, 423] on p "3" at bounding box center [548, 417] width 12 height 9
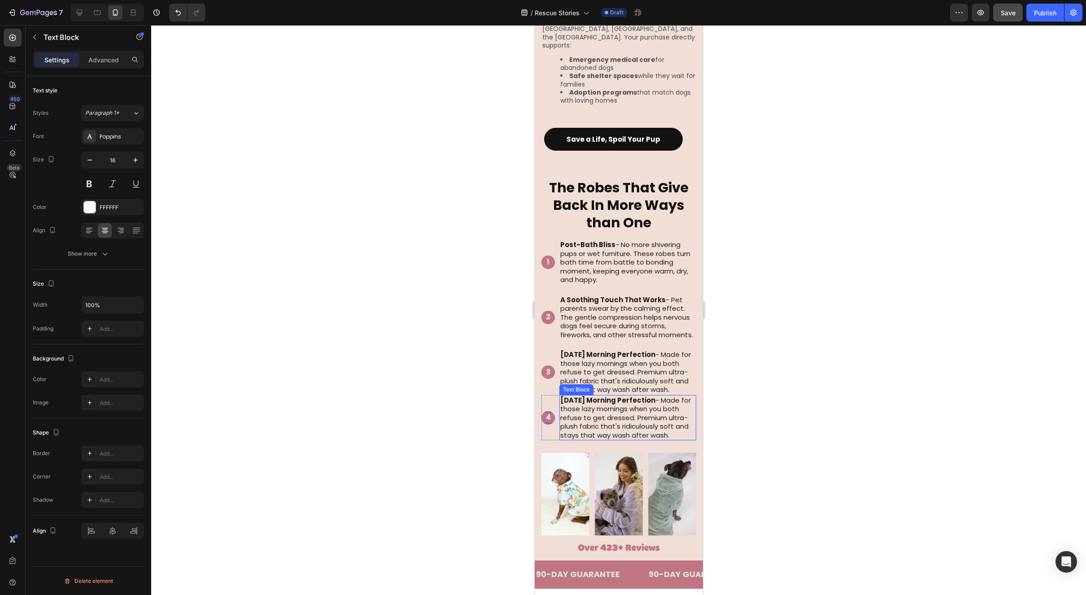
click at [632, 405] on strong "[DATE] Morning Perfection" at bounding box center [607, 400] width 95 height 9
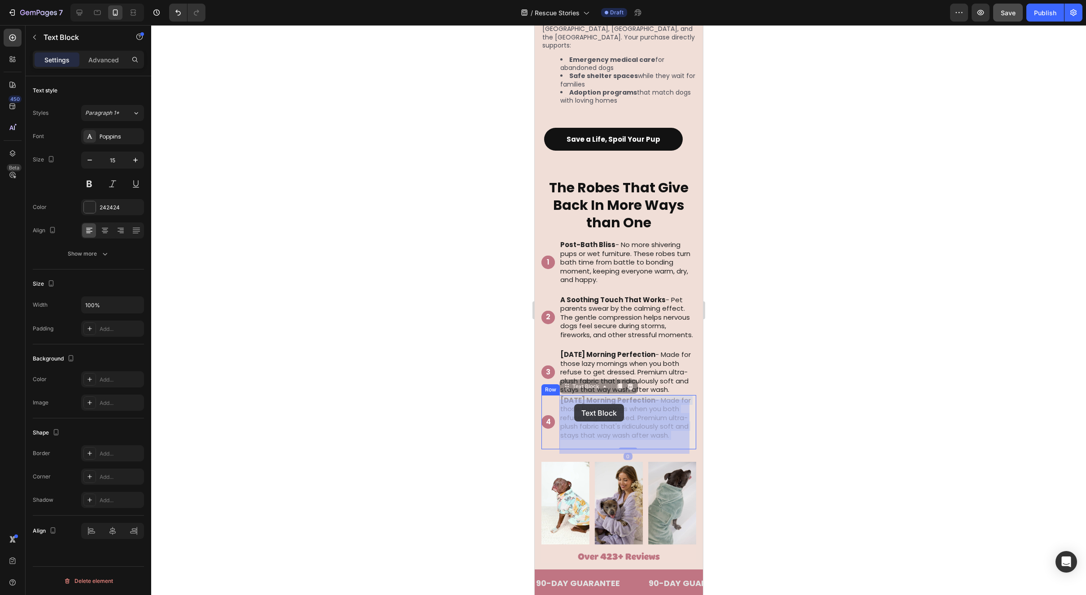
drag, startPoint x: 651, startPoint y: 404, endPoint x: 574, endPoint y: 404, distance: 77.6
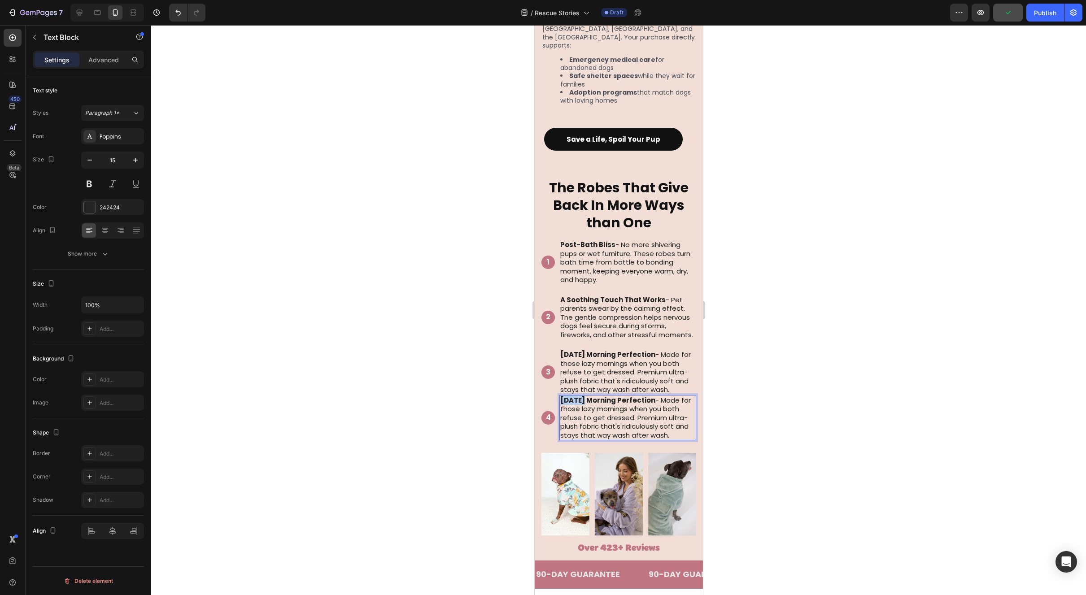
click at [575, 405] on strong "[DATE] Morning Perfection" at bounding box center [607, 400] width 95 height 9
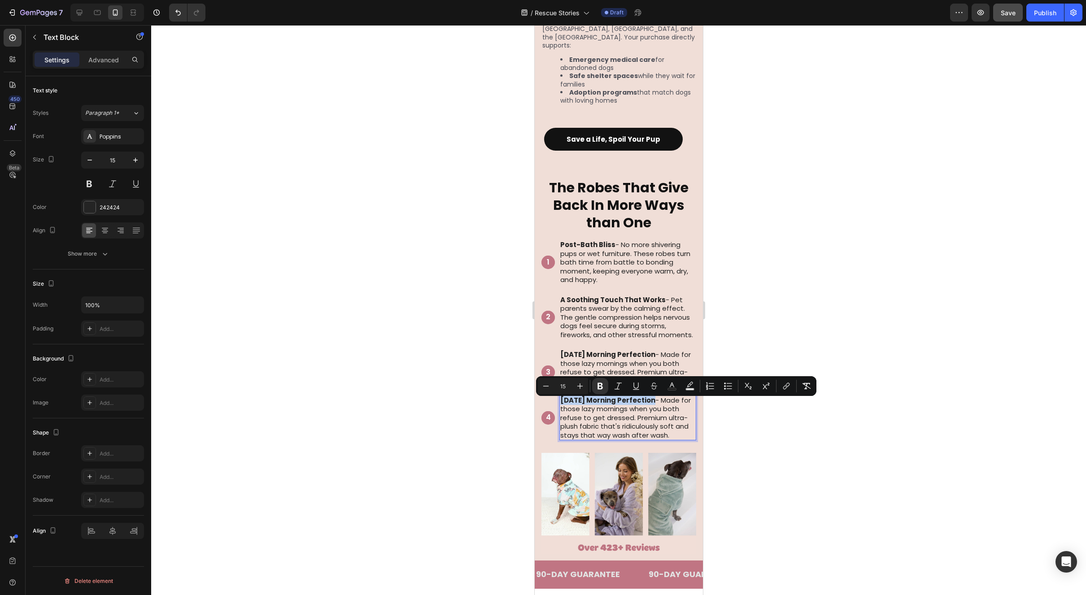
drag, startPoint x: 653, startPoint y: 404, endPoint x: 561, endPoint y: 406, distance: 92.0
click at [561, 405] on strong "[DATE] Morning Perfection" at bounding box center [607, 400] width 95 height 9
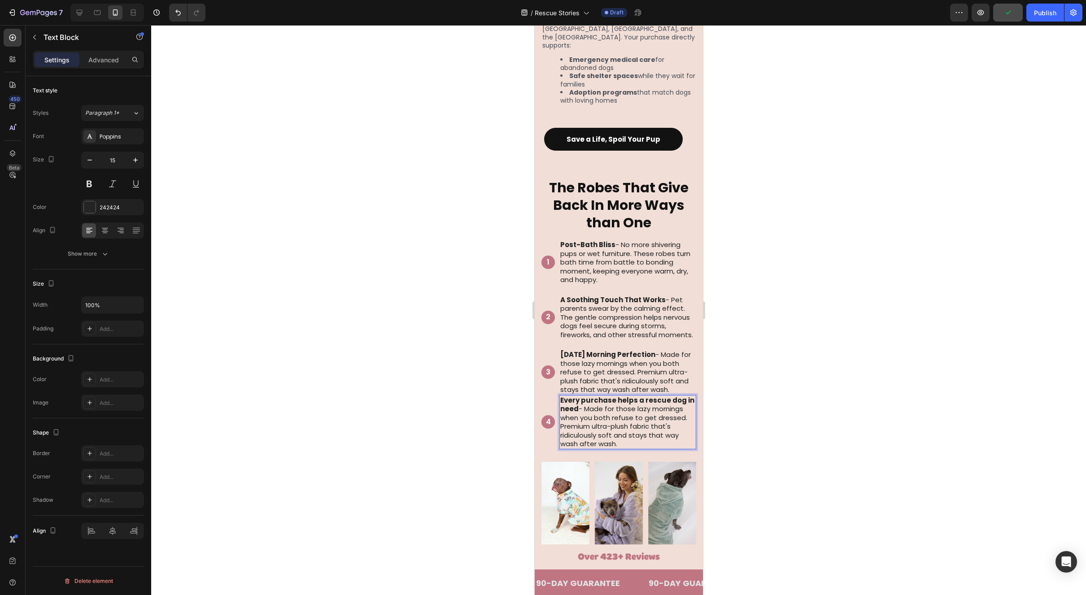
click at [669, 417] on p "Every purchase helps a rescue dog in need - Made for those lazy mornings when y…" at bounding box center [627, 422] width 135 height 52
click at [539, 413] on div "⁠⁠⁠⁠⁠⁠⁠ The Robes That Give Back In More Ways than One Heading 1 Text Block Her…" at bounding box center [618, 363] width 168 height 414
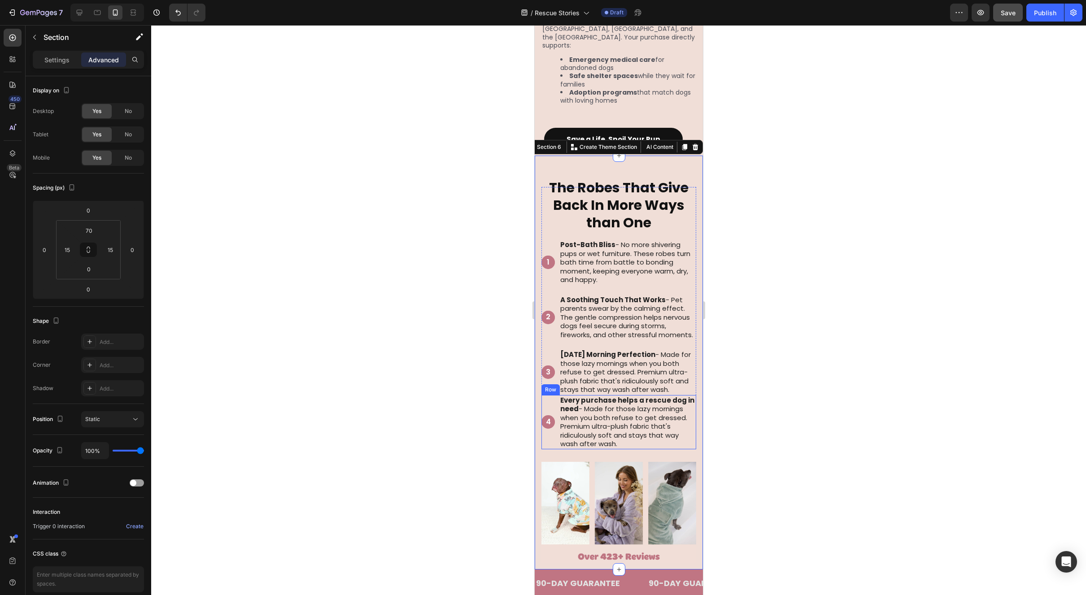
click at [545, 413] on div "4 Text Block Hero Banner" at bounding box center [547, 422] width 13 height 54
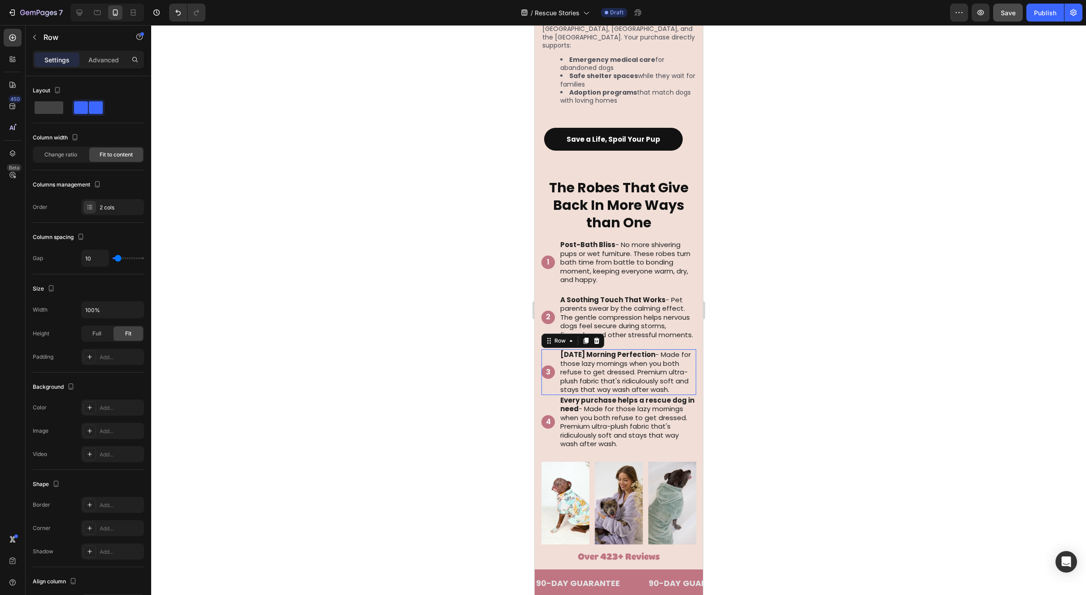
click at [542, 358] on div "3 Text Block Hero Banner" at bounding box center [547, 372] width 13 height 46
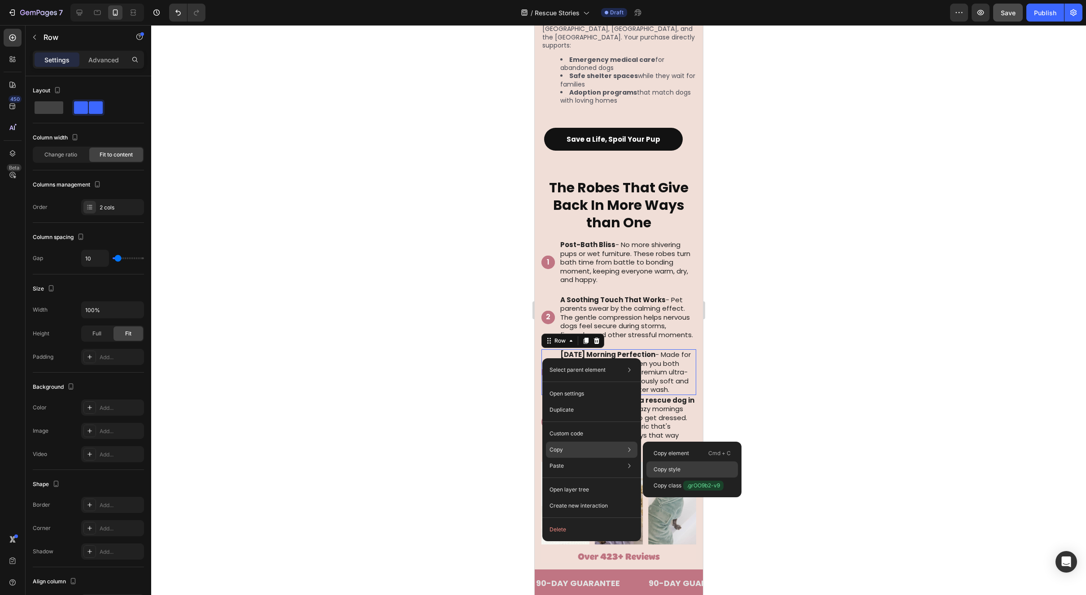
click at [689, 478] on div "Copy style" at bounding box center [692, 486] width 92 height 16
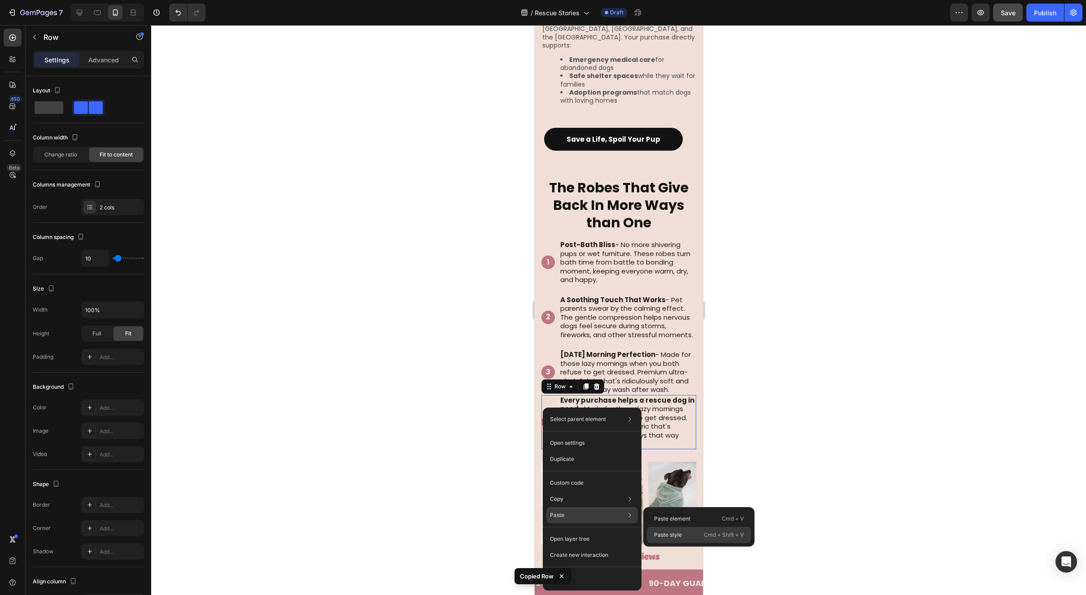
click at [684, 537] on div "Paste style Cmd + Shift + V" at bounding box center [699, 535] width 104 height 16
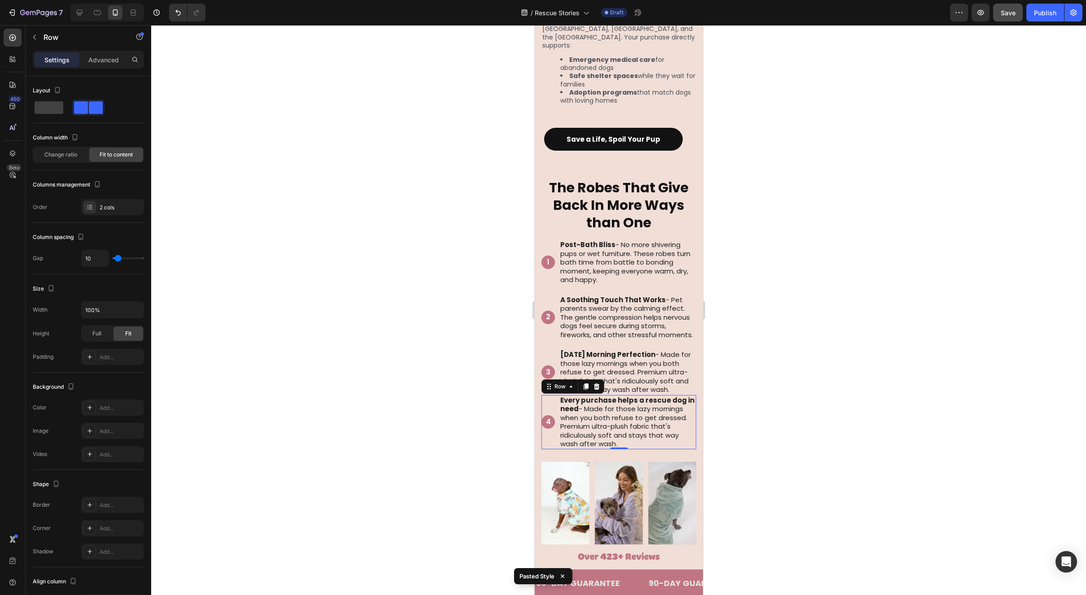
click at [750, 400] on div at bounding box center [618, 310] width 935 height 570
click at [544, 414] on div "4 Text Block Hero Banner" at bounding box center [547, 422] width 13 height 54
click at [111, 64] on p "Advanced" at bounding box center [103, 59] width 31 height 9
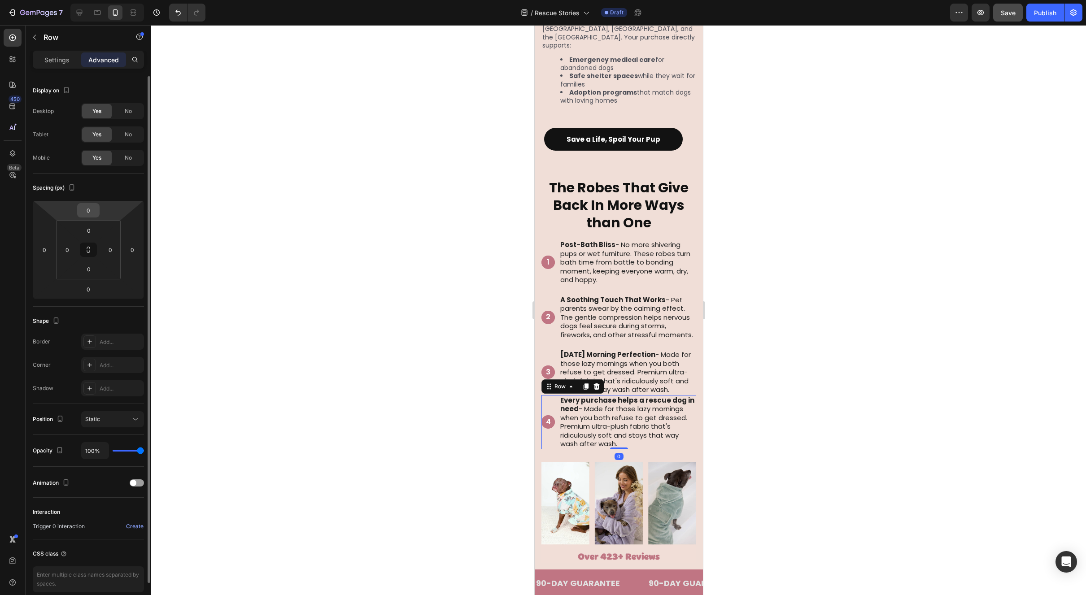
click at [94, 207] on input "0" at bounding box center [88, 210] width 18 height 13
type input "25"
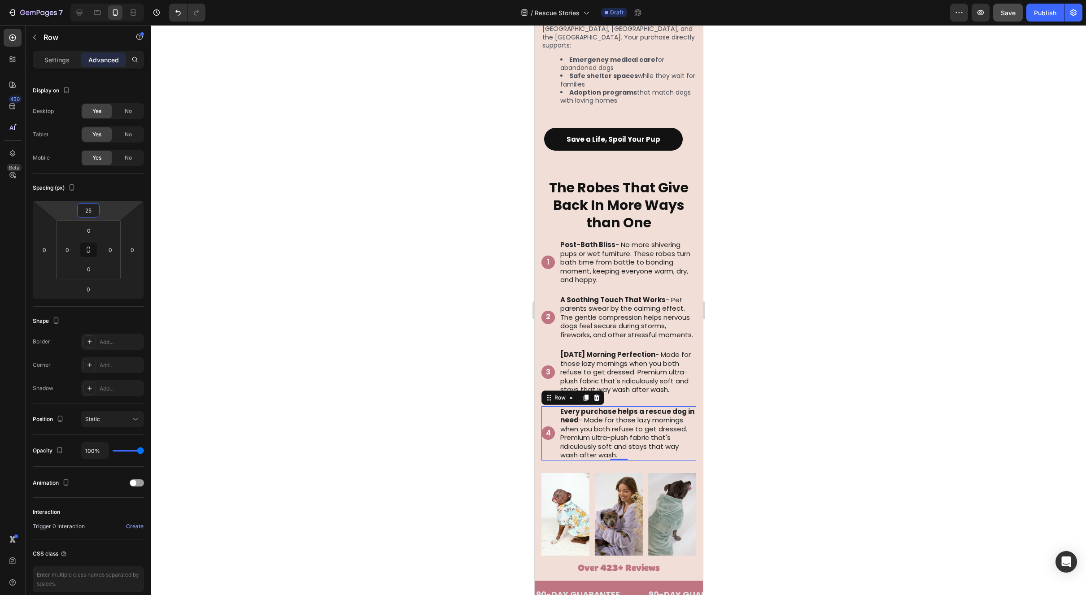
click at [780, 353] on div at bounding box center [618, 310] width 935 height 570
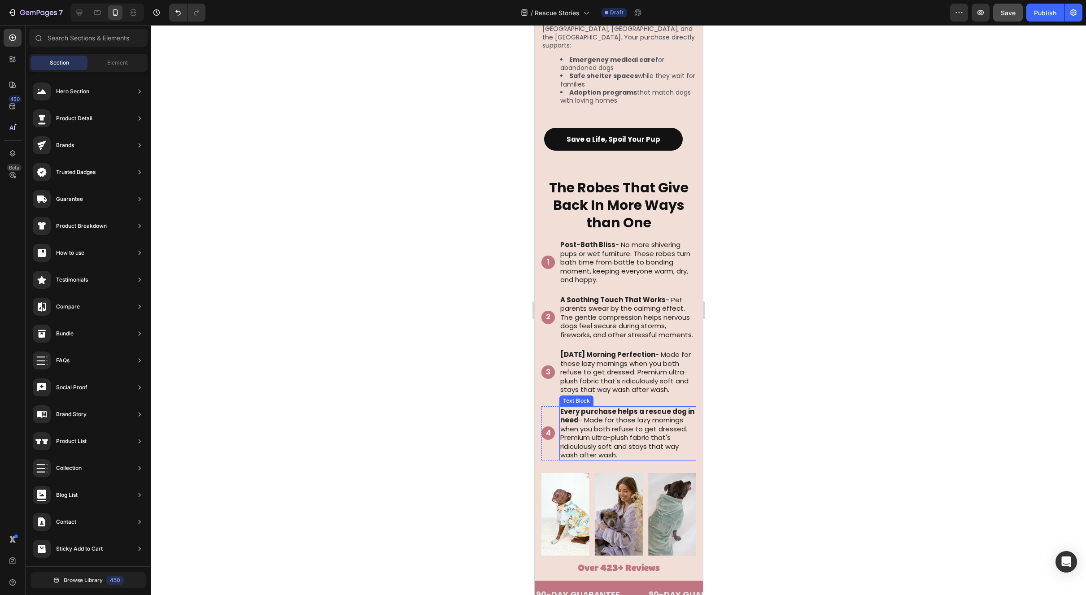
click at [579, 443] on p "Every purchase helps a rescue dog in need - Made for those lazy mornings when y…" at bounding box center [627, 433] width 135 height 52
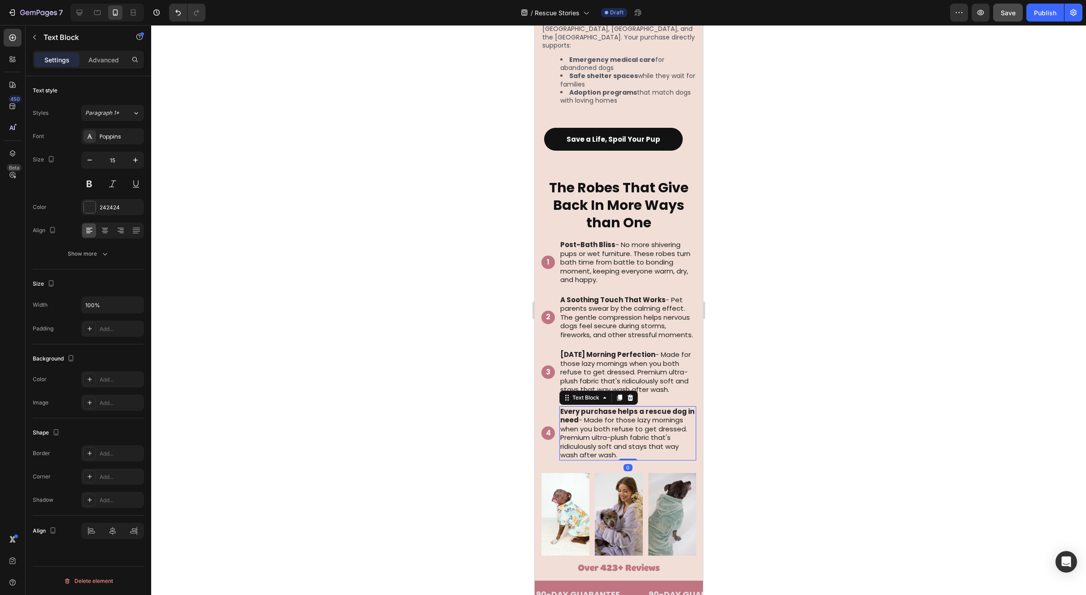
click at [579, 443] on p "Every purchase helps a rescue dog in need - Made for those lazy mornings when y…" at bounding box center [627, 433] width 135 height 52
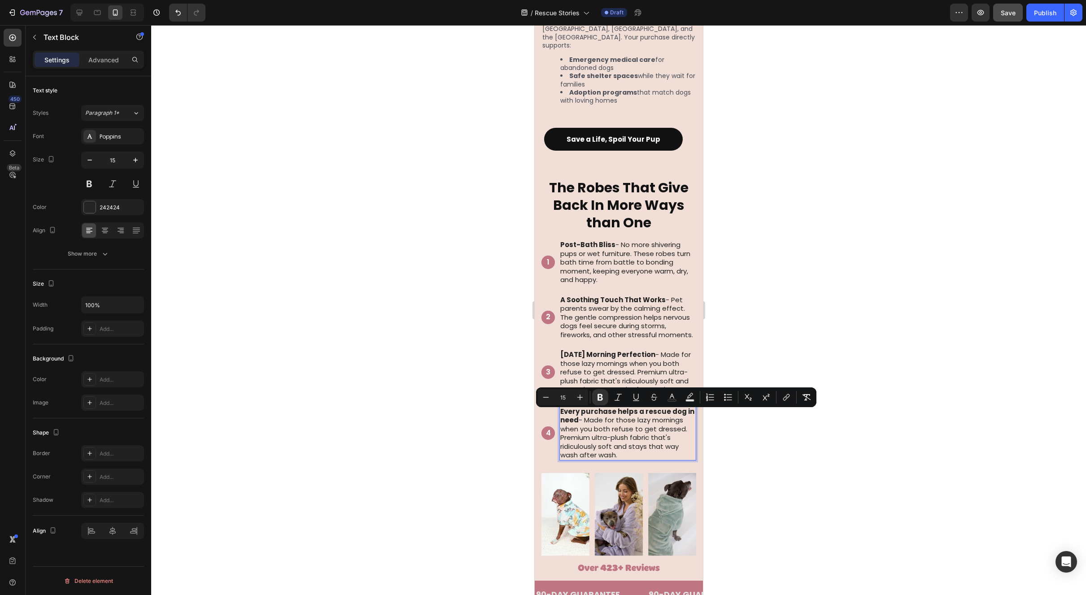
click at [620, 444] on p "Every purchase helps a rescue dog in need - Made for those lazy mornings when y…" at bounding box center [627, 433] width 135 height 52
drag, startPoint x: 576, startPoint y: 426, endPoint x: 561, endPoint y: 415, distance: 18.7
click at [561, 415] on p "Every purchase helps a rescue dog in need - Made for those lazy mornings when y…" at bounding box center [627, 433] width 135 height 52
copy strong "Every purchase helps a rescue dog in need"
click at [862, 283] on div at bounding box center [618, 310] width 935 height 570
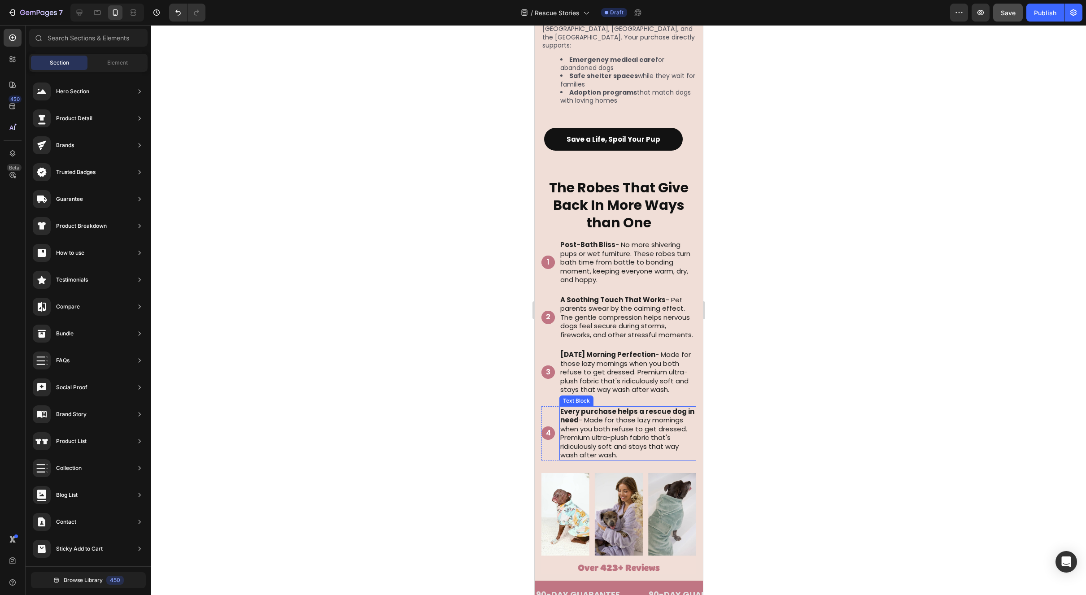
click at [646, 435] on p "Every purchase helps a rescue dog in need - Made for those lazy mornings when y…" at bounding box center [627, 433] width 135 height 52
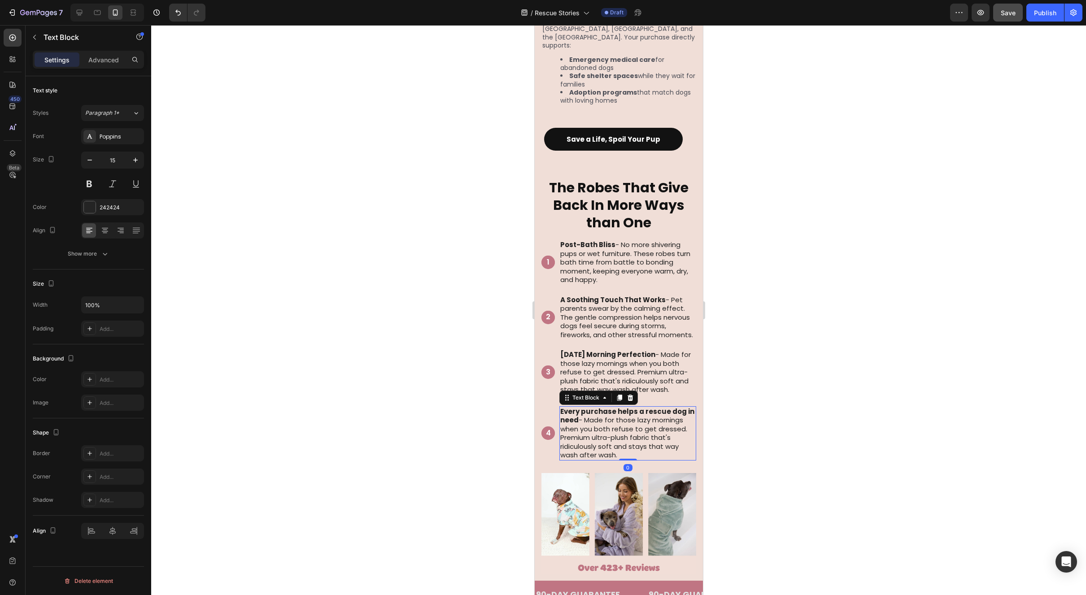
click at [645, 435] on p "Every purchase helps a rescue dog in need - Made for those lazy mornings when y…" at bounding box center [627, 433] width 135 height 52
click at [646, 441] on p "Every purchase helps a rescue dog in need - Made for those lazy mornings when y…" at bounding box center [627, 433] width 135 height 52
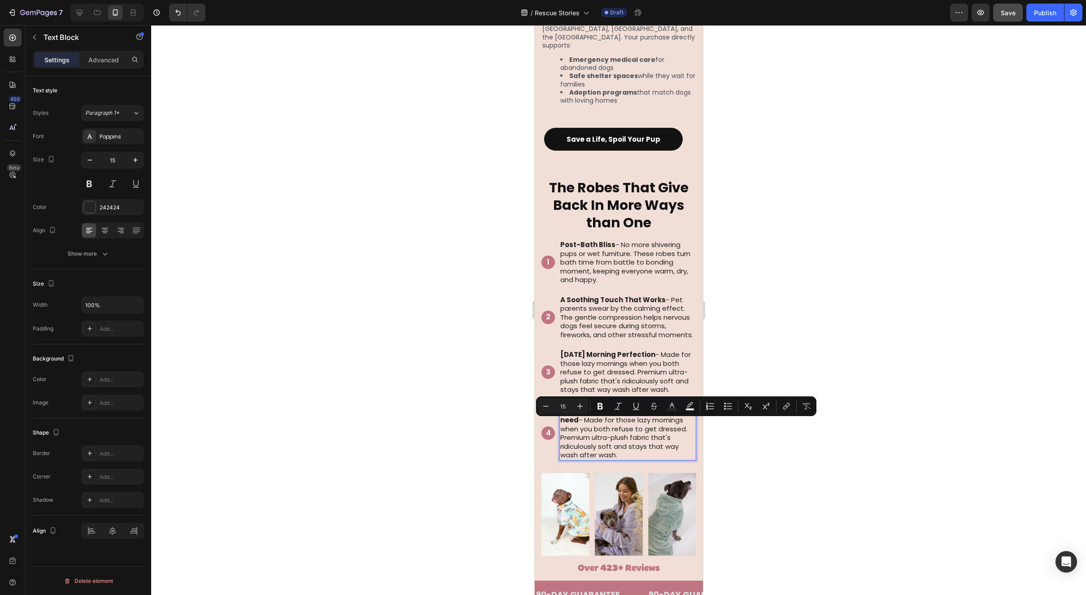
drag, startPoint x: 612, startPoint y: 458, endPoint x: 587, endPoint y: 427, distance: 39.5
click at [587, 427] on p "Every purchase helps a rescue dog in need - Made for those lazy mornings when y…" at bounding box center [627, 433] width 135 height 52
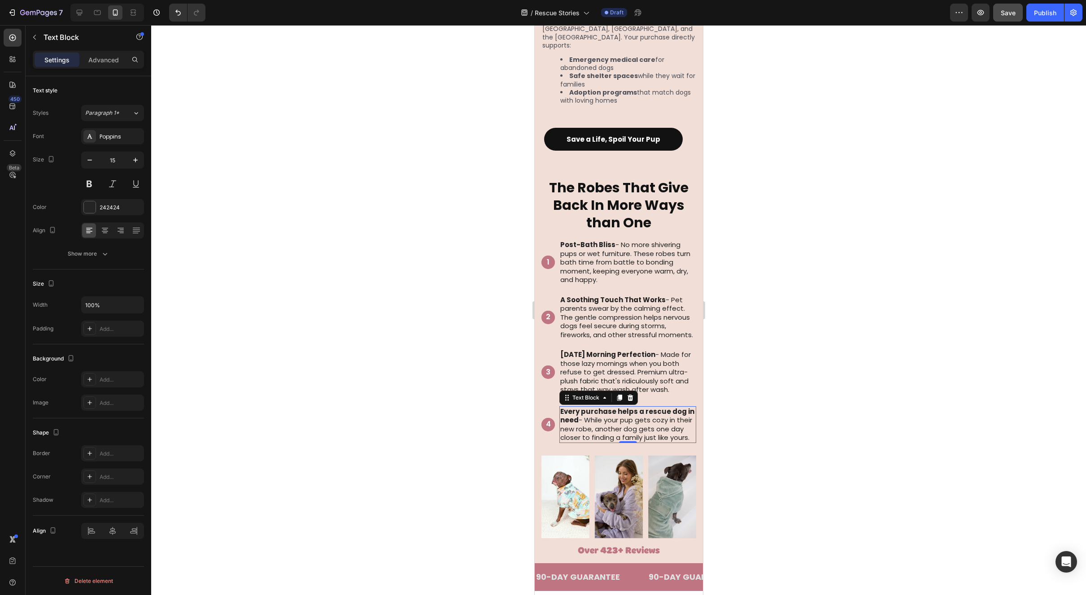
click at [813, 437] on div at bounding box center [618, 310] width 935 height 570
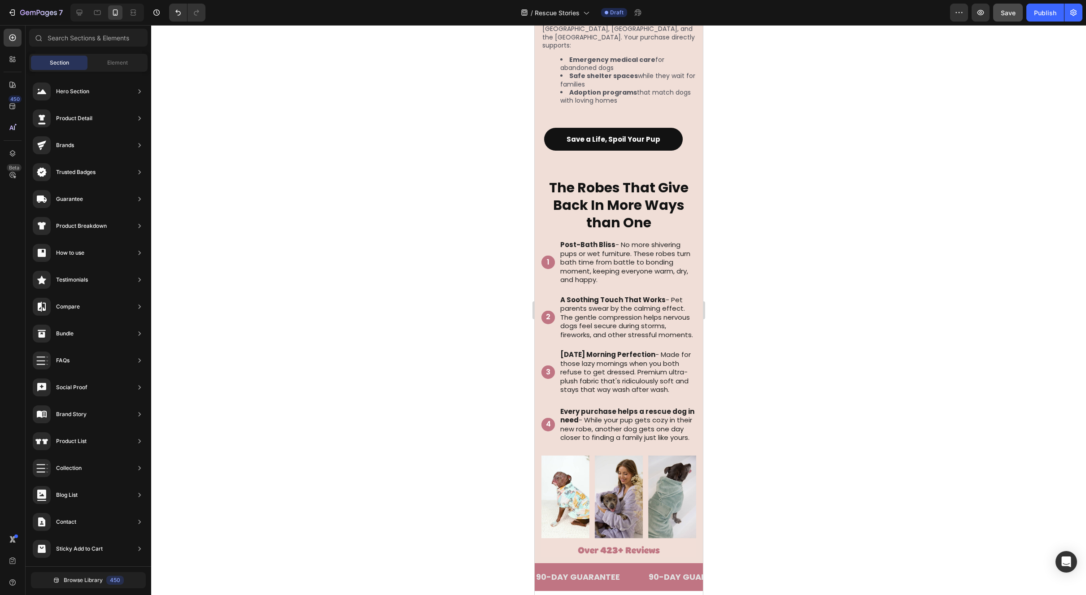
click at [813, 437] on div at bounding box center [618, 310] width 935 height 570
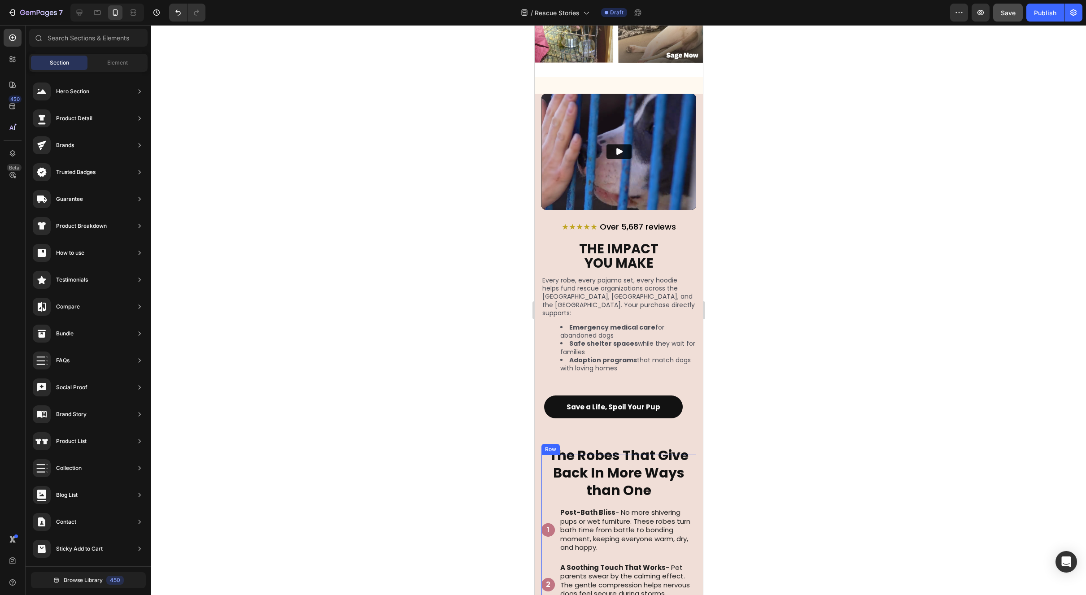
scroll to position [1006, 0]
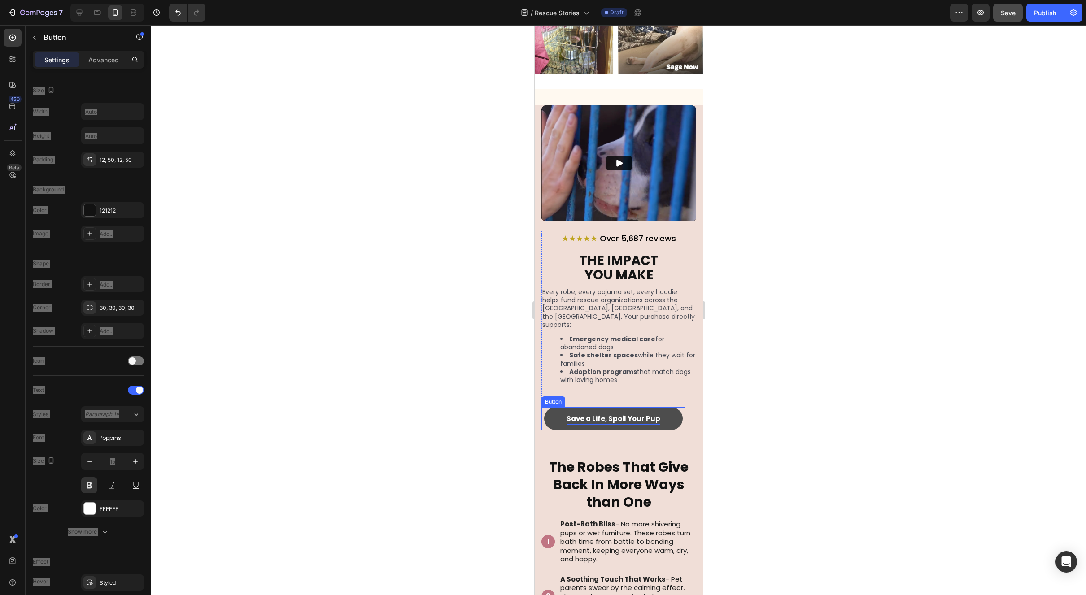
click at [631, 413] on p "Save a Life, Spoil Your Pup" at bounding box center [613, 419] width 94 height 12
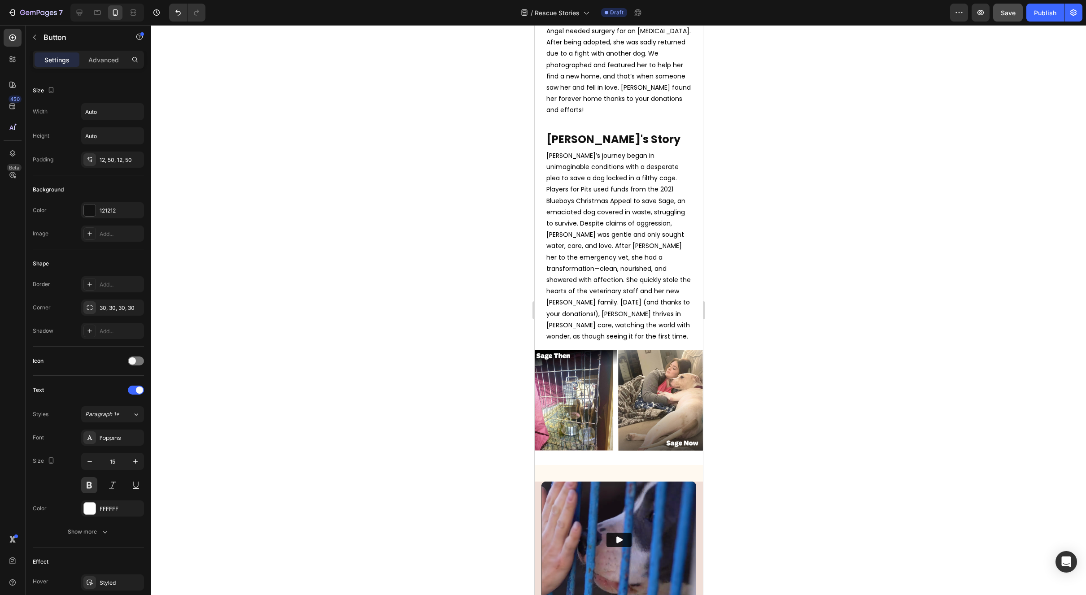
scroll to position [476, 0]
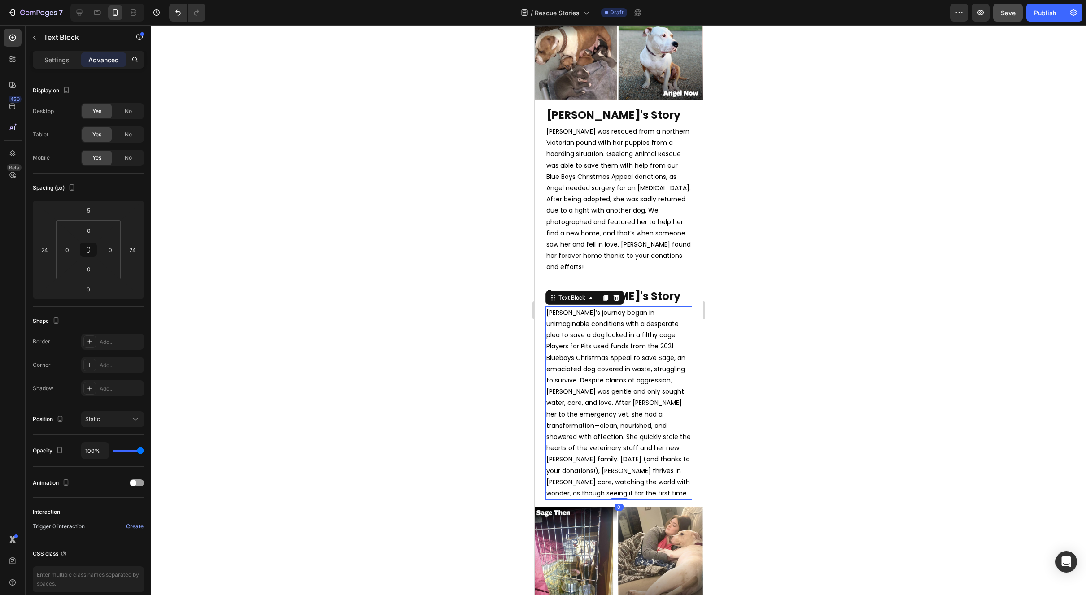
click at [635, 405] on p "[PERSON_NAME]’s journey began in unimaginable conditions with a desperate plea …" at bounding box center [618, 403] width 145 height 192
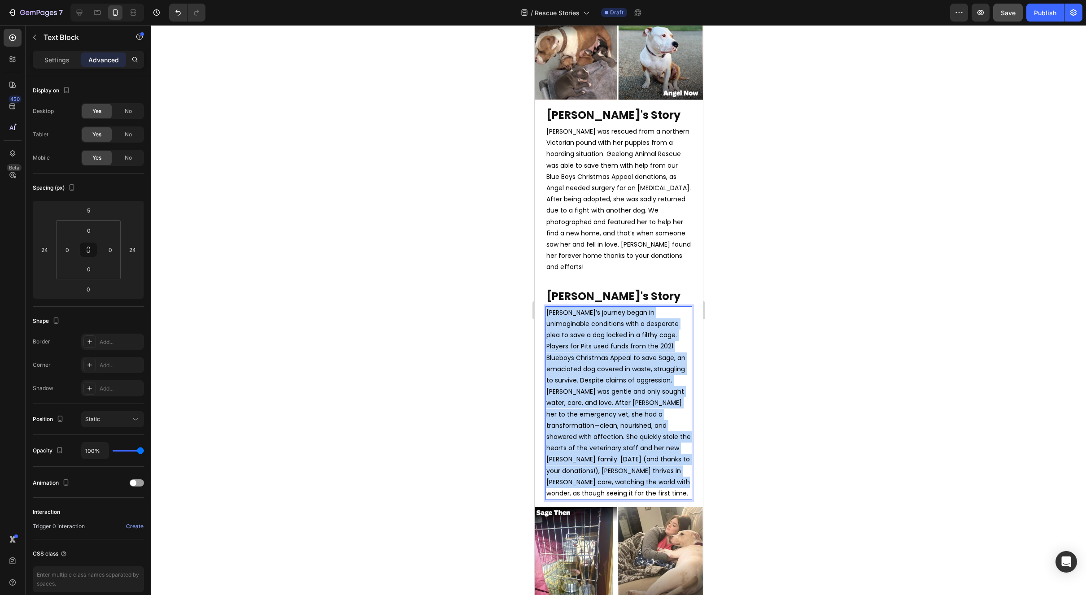
click at [635, 405] on p "[PERSON_NAME]’s journey began in unimaginable conditions with a desperate plea …" at bounding box center [618, 403] width 145 height 192
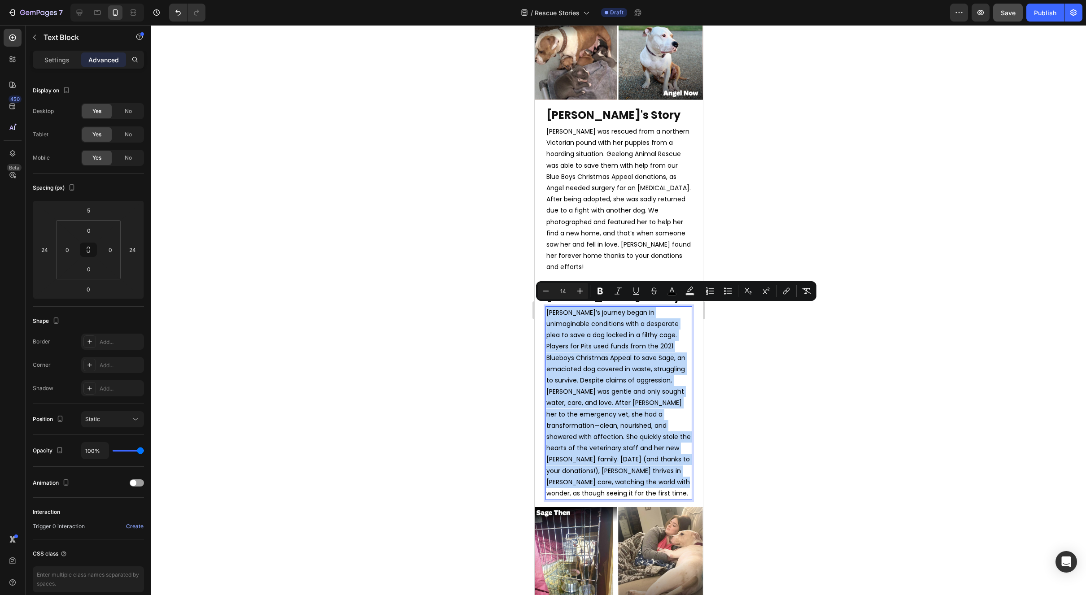
copy span "[PERSON_NAME]’s journey began in unimaginable conditions with a desperate plea …"
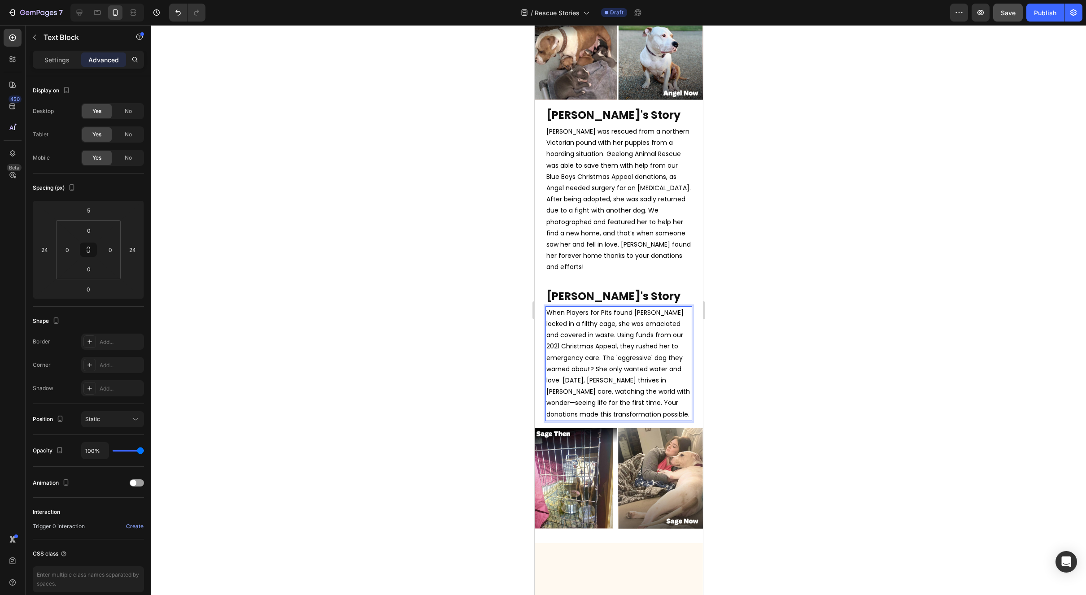
click at [649, 406] on p "When Players for Pits found [PERSON_NAME] locked in a filthy cage, she was emac…" at bounding box center [618, 363] width 145 height 113
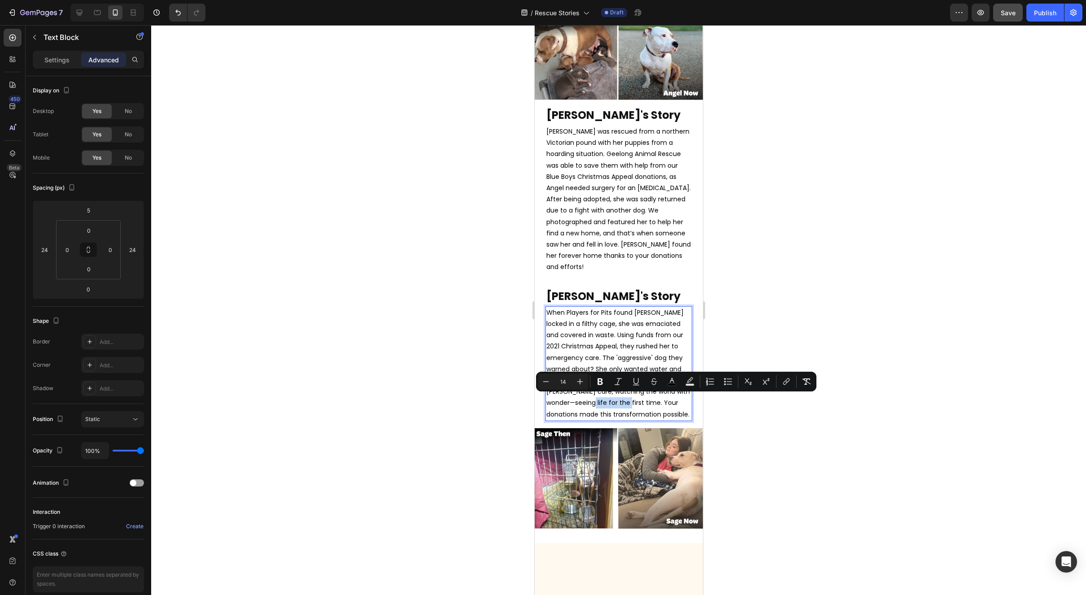
drag, startPoint x: 646, startPoint y: 400, endPoint x: 599, endPoint y: 401, distance: 46.2
click at [599, 401] on span "When Players for Pits found [PERSON_NAME] locked in a filthy cage, she was emac…" at bounding box center [618, 363] width 144 height 111
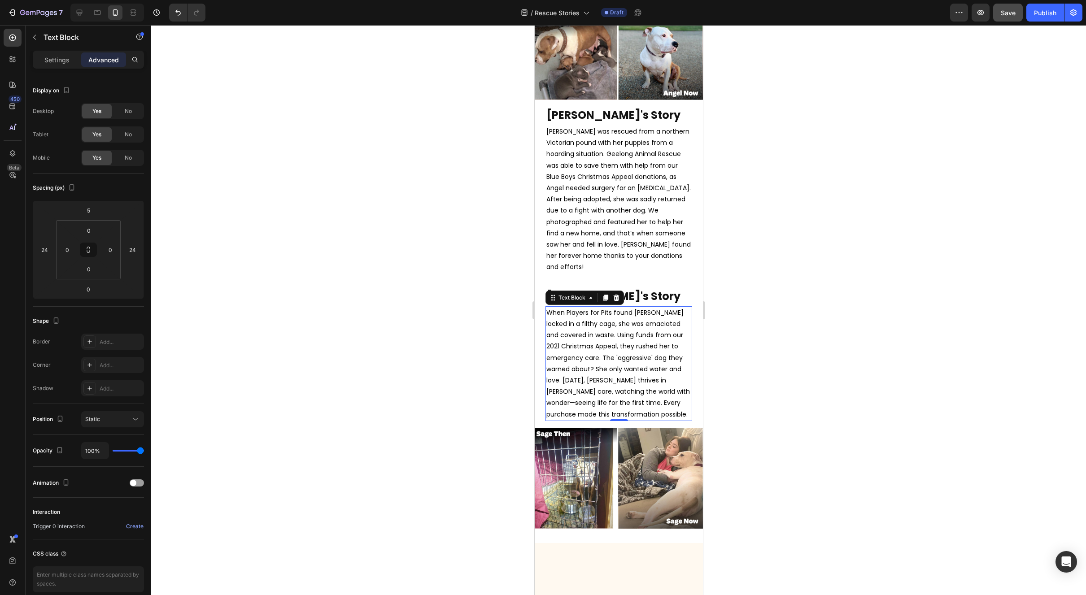
click at [862, 424] on div at bounding box center [618, 310] width 935 height 570
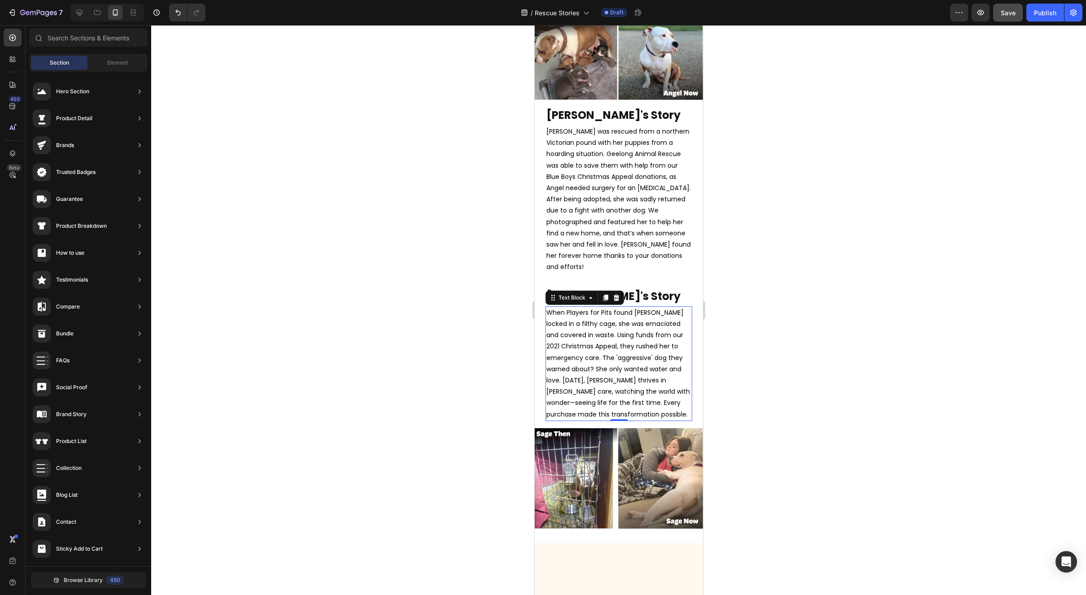
click at [862, 424] on div at bounding box center [618, 310] width 935 height 570
click at [593, 275] on div "Image [PERSON_NAME]'s Story Heading [PERSON_NAME] was rescued from a northern V…" at bounding box center [618, 144] width 168 height 287
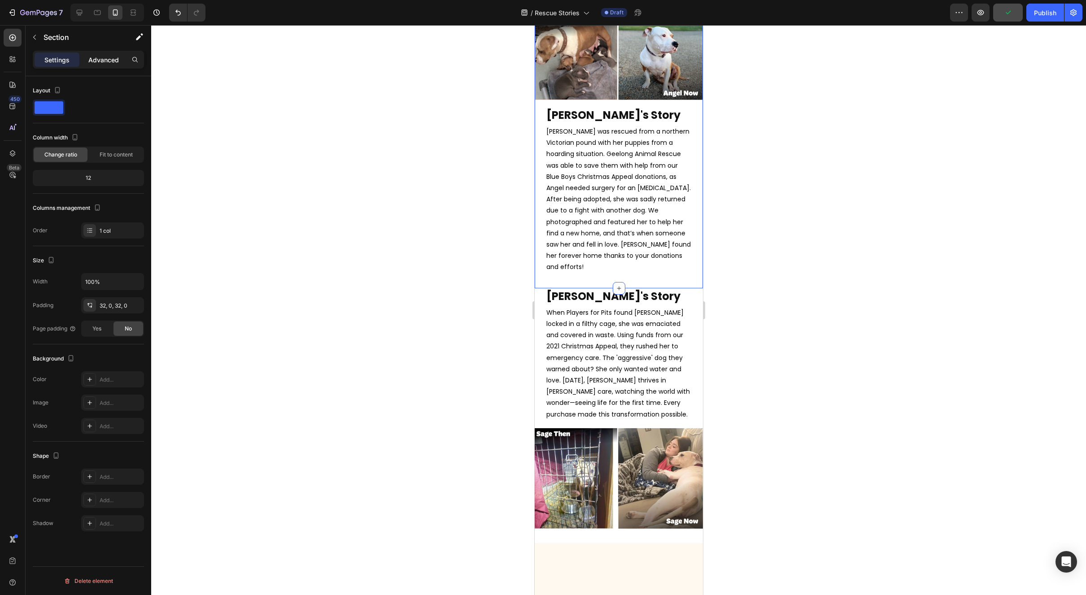
click at [108, 66] on div "Advanced" at bounding box center [103, 59] width 45 height 14
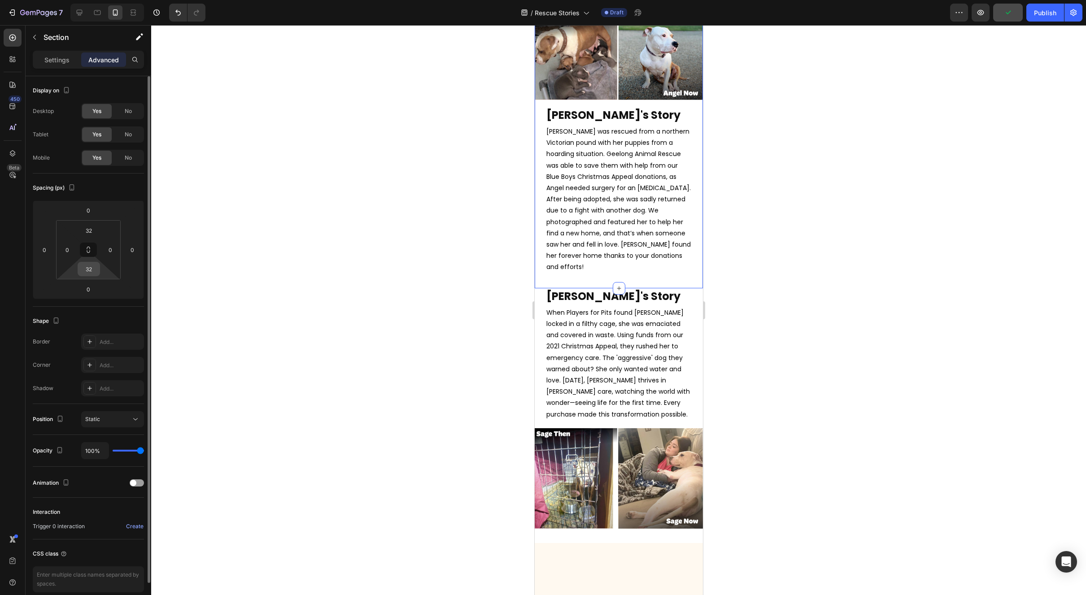
click at [99, 265] on div "32" at bounding box center [89, 269] width 22 height 14
click at [98, 266] on div "32" at bounding box center [89, 269] width 22 height 14
click at [93, 266] on input "32" at bounding box center [89, 268] width 18 height 13
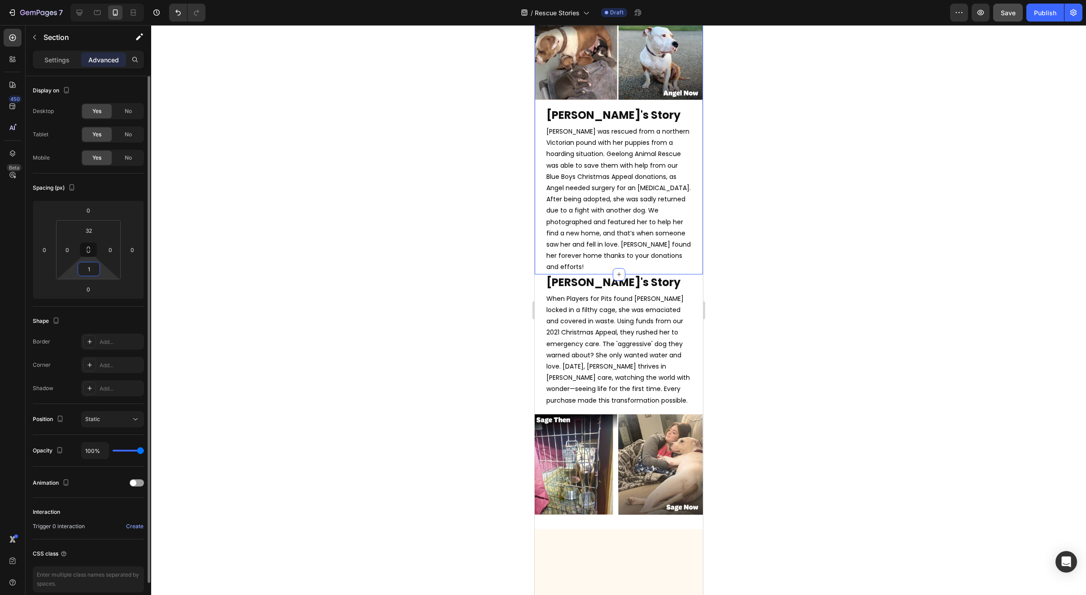
type input "15"
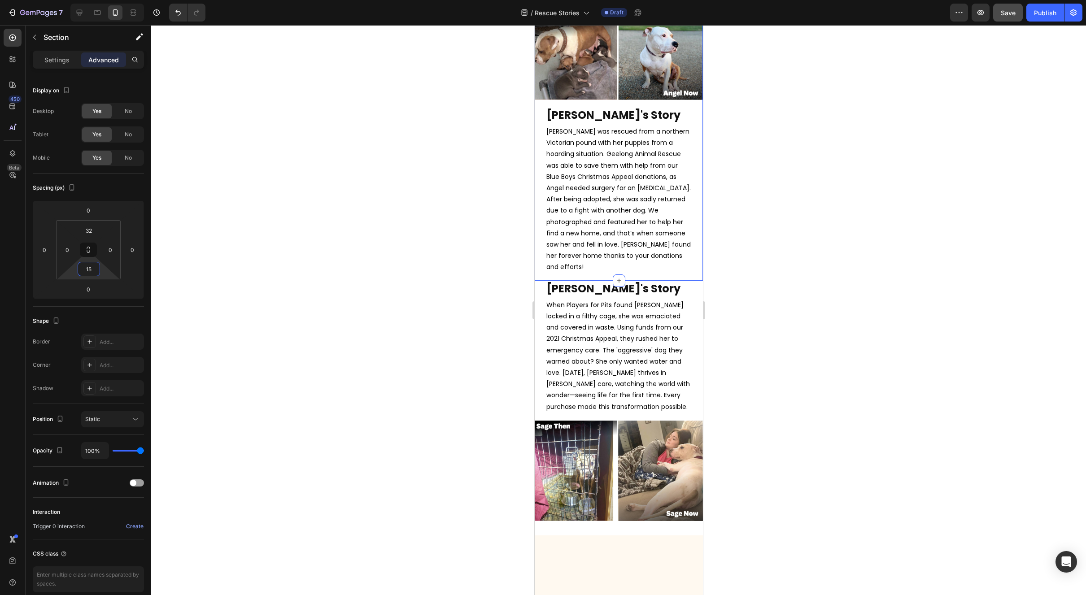
click at [804, 257] on div at bounding box center [618, 310] width 935 height 570
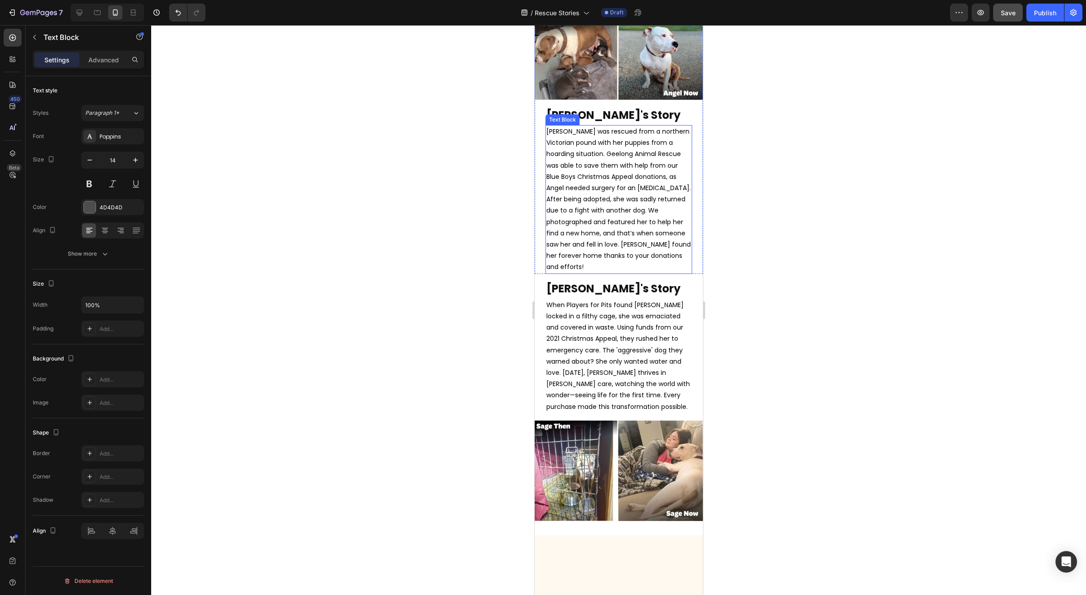
click at [627, 205] on span "[PERSON_NAME] was rescued from a northern Victorian pound with her puppies from…" at bounding box center [618, 199] width 144 height 144
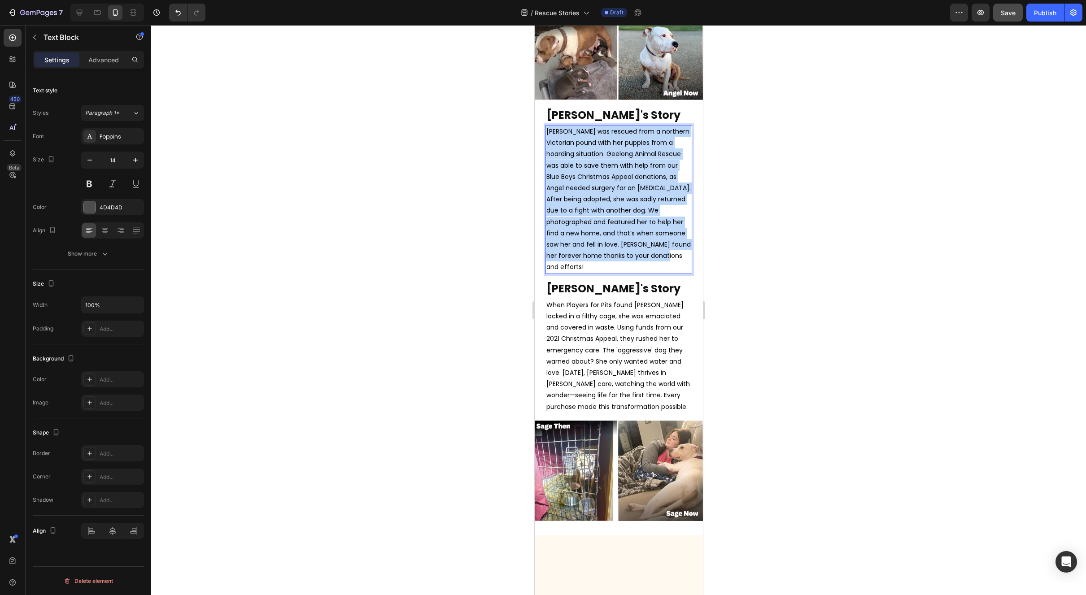
click at [627, 205] on span "[PERSON_NAME] was rescued from a northern Victorian pound with her puppies from…" at bounding box center [618, 199] width 144 height 144
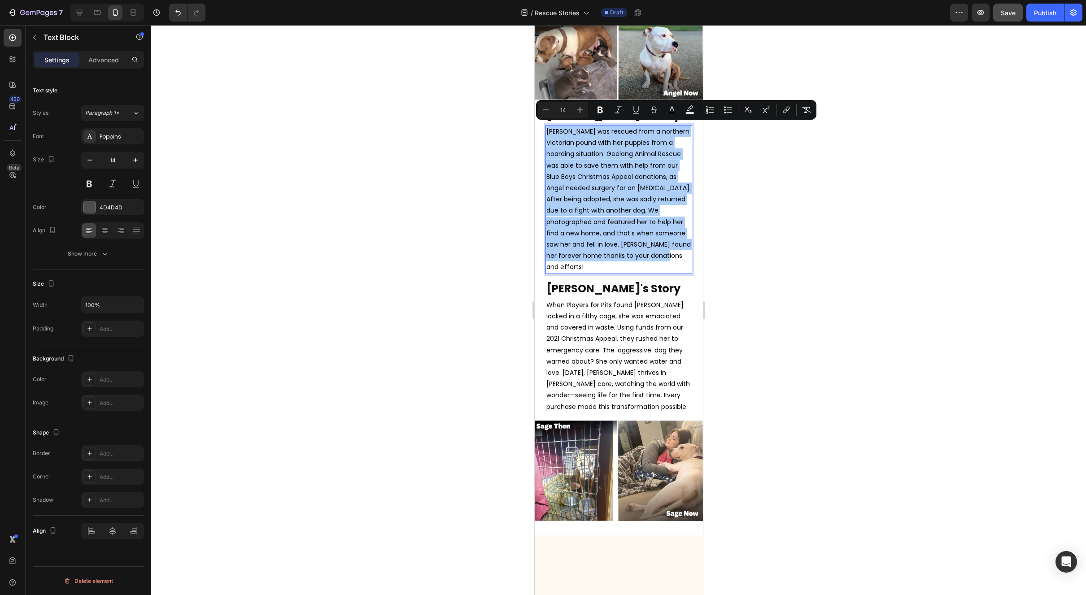
click at [871, 360] on div at bounding box center [618, 310] width 935 height 570
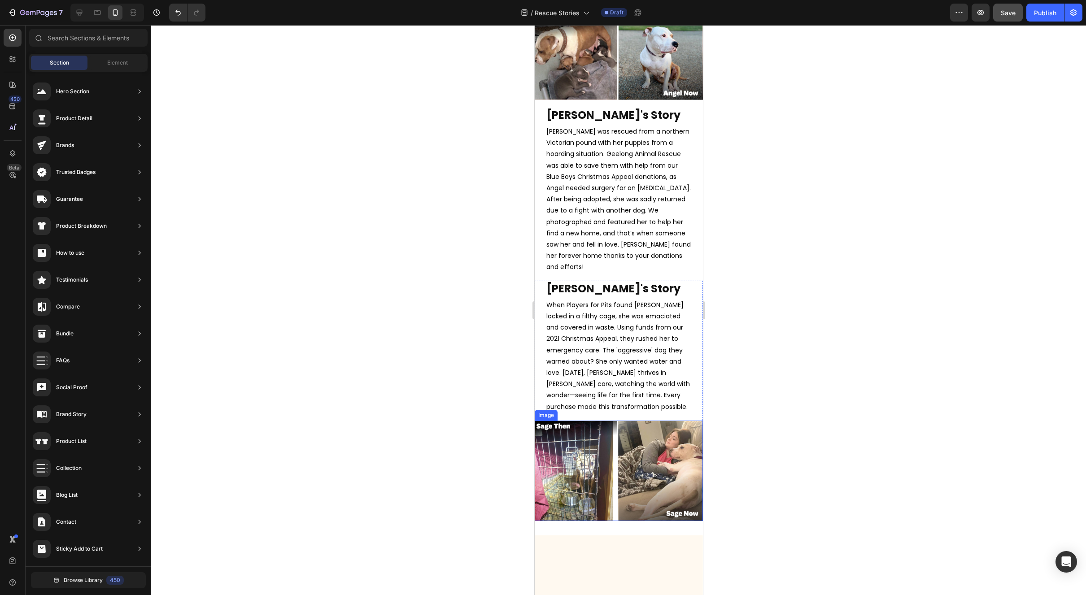
click at [593, 450] on img at bounding box center [618, 471] width 168 height 100
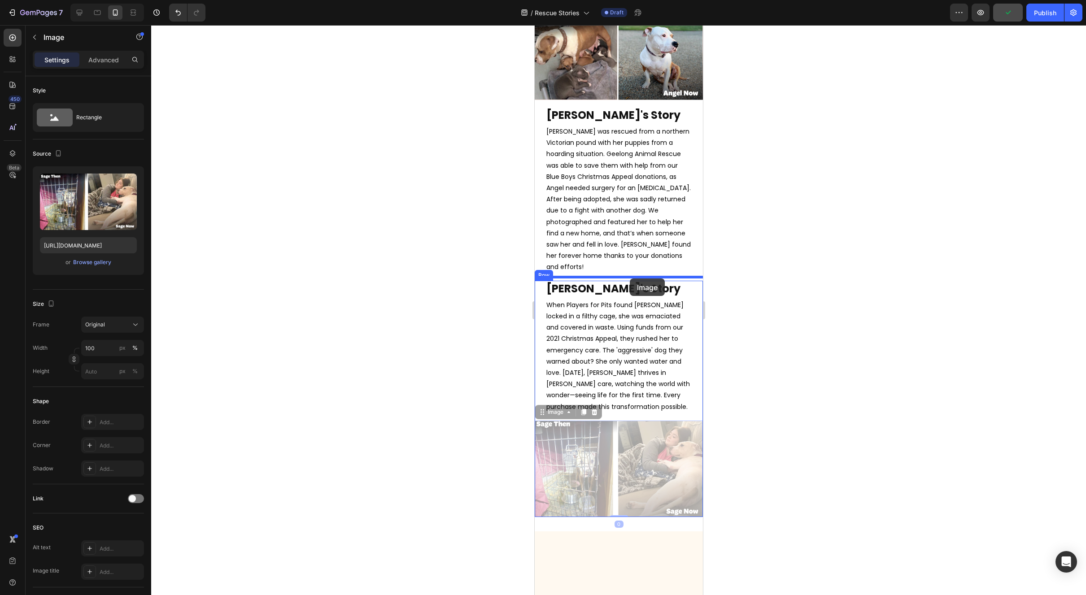
drag, startPoint x: 633, startPoint y: 464, endPoint x: 1299, endPoint y: 350, distance: 674.9
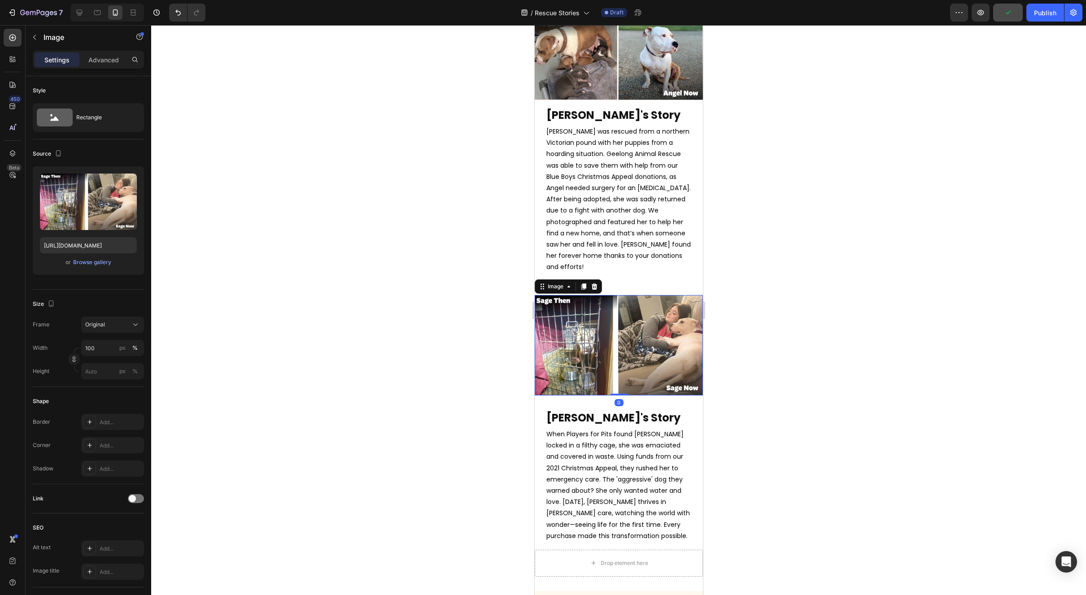
click at [786, 320] on div at bounding box center [618, 310] width 935 height 570
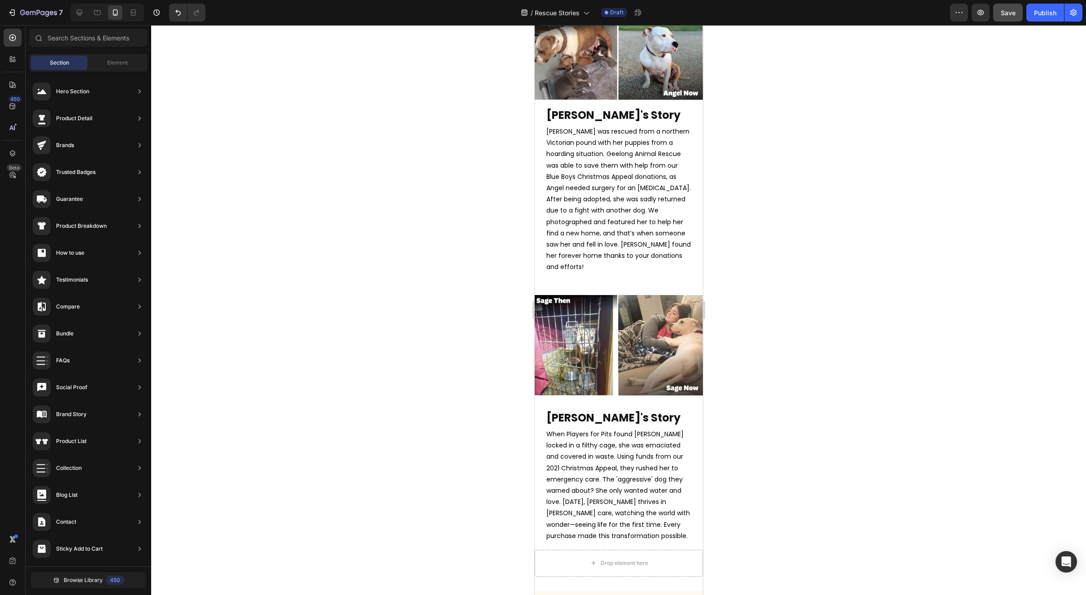
click at [800, 332] on div at bounding box center [618, 310] width 935 height 570
click at [624, 450] on span "When Players for Pits found [PERSON_NAME] locked in a filthy cage, she was emac…" at bounding box center [618, 485] width 144 height 111
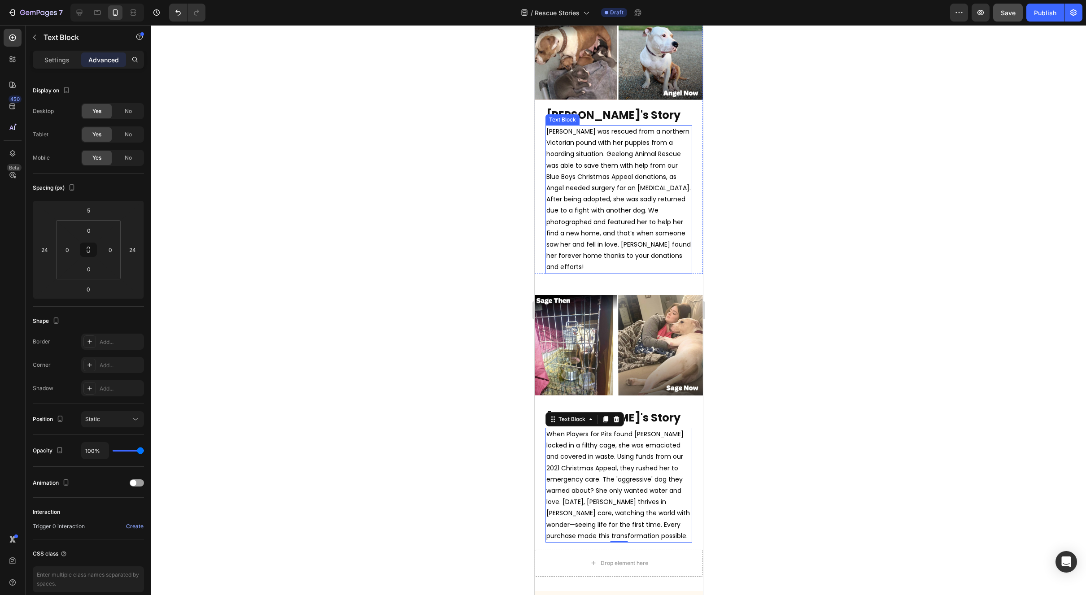
click at [586, 247] on p "[PERSON_NAME] was rescued from a northern Victorian pound with her puppies from…" at bounding box center [618, 199] width 145 height 147
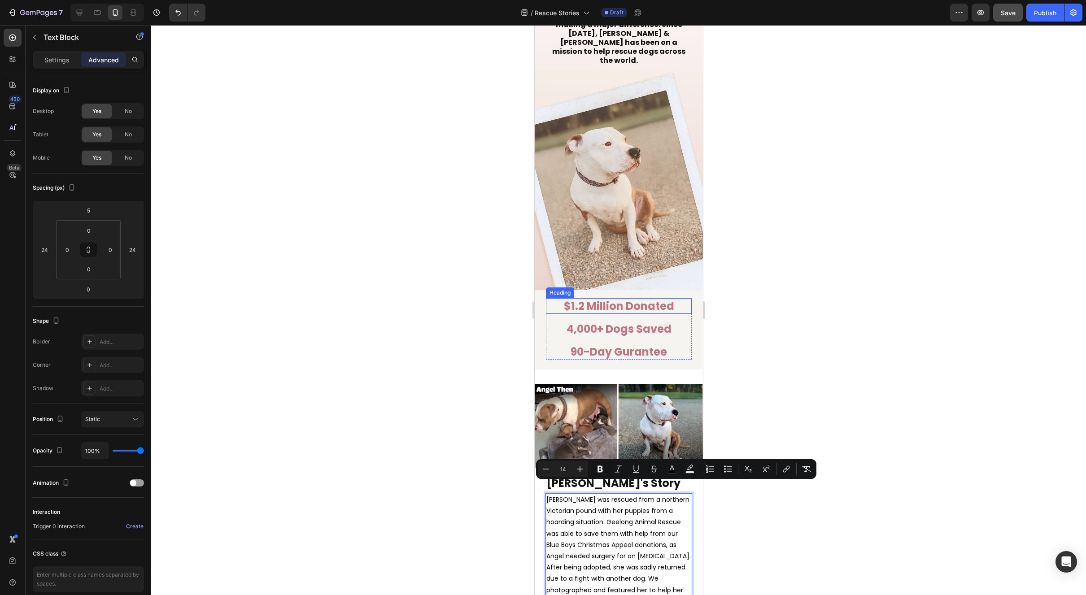
scroll to position [273, 0]
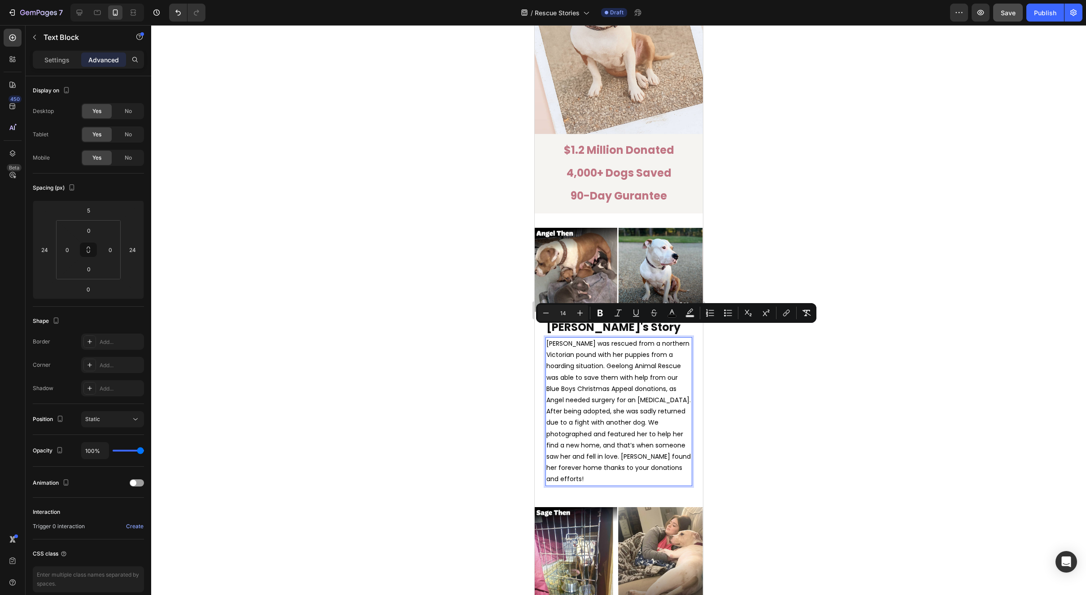
click at [610, 375] on span "[PERSON_NAME] was rescued from a northern Victorian pound with her puppies from…" at bounding box center [618, 411] width 144 height 144
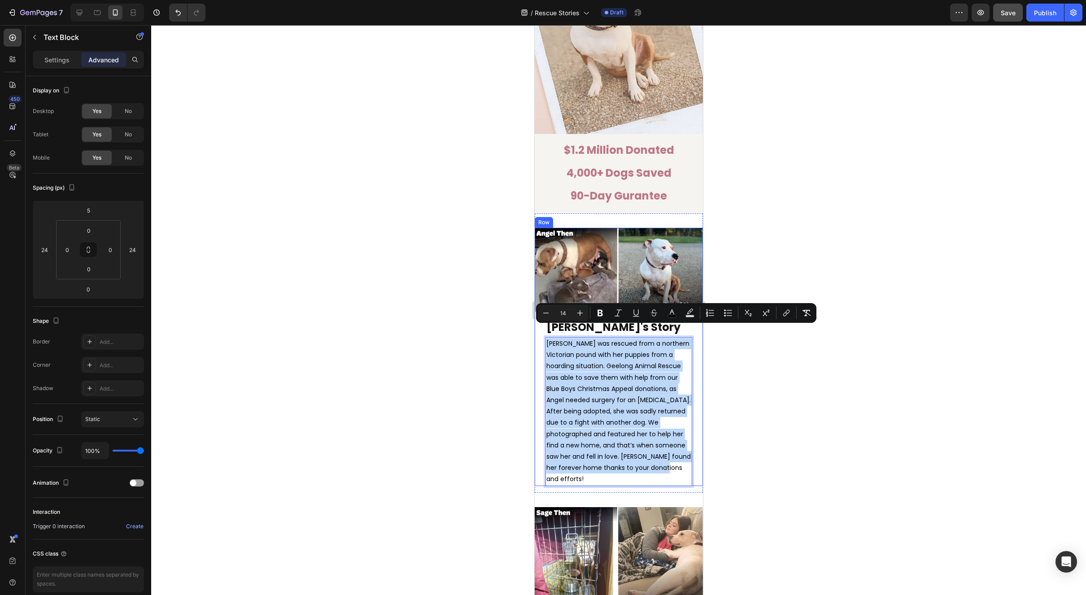
drag, startPoint x: 623, startPoint y: 466, endPoint x: 540, endPoint y: 335, distance: 154.7
click at [540, 335] on div "[PERSON_NAME]'s Story Heading [PERSON_NAME] was rescued from a northern Victori…" at bounding box center [618, 402] width 168 height 167
click at [541, 335] on div "[PERSON_NAME]'s Story Heading [PERSON_NAME] was rescued from a northern Victori…" at bounding box center [618, 402] width 168 height 167
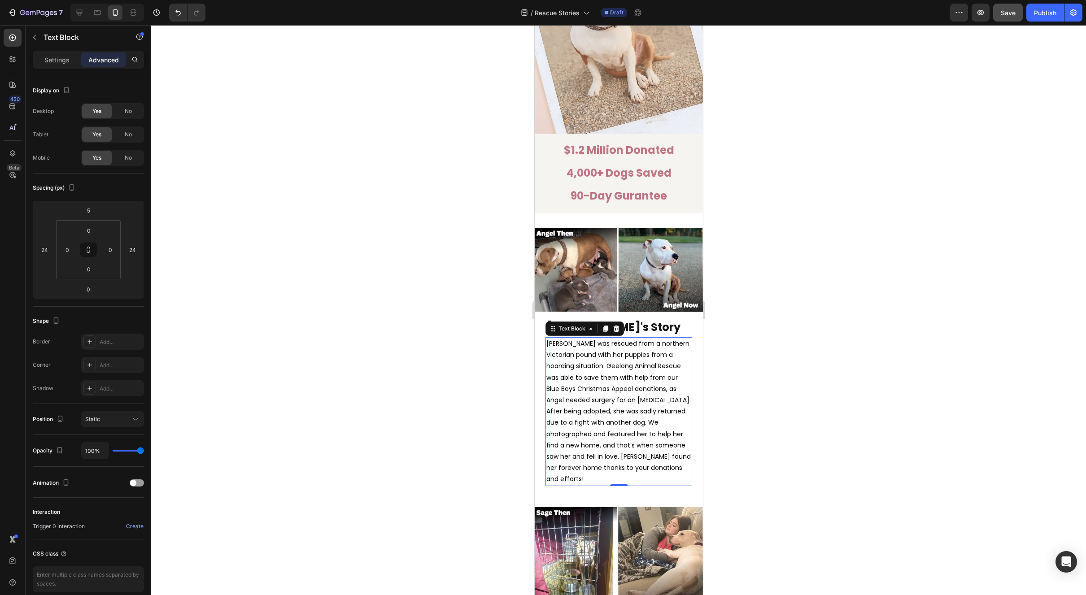
click at [562, 339] on span "[PERSON_NAME] was rescued from a northern Victorian pound with her puppies from…" at bounding box center [618, 411] width 144 height 144
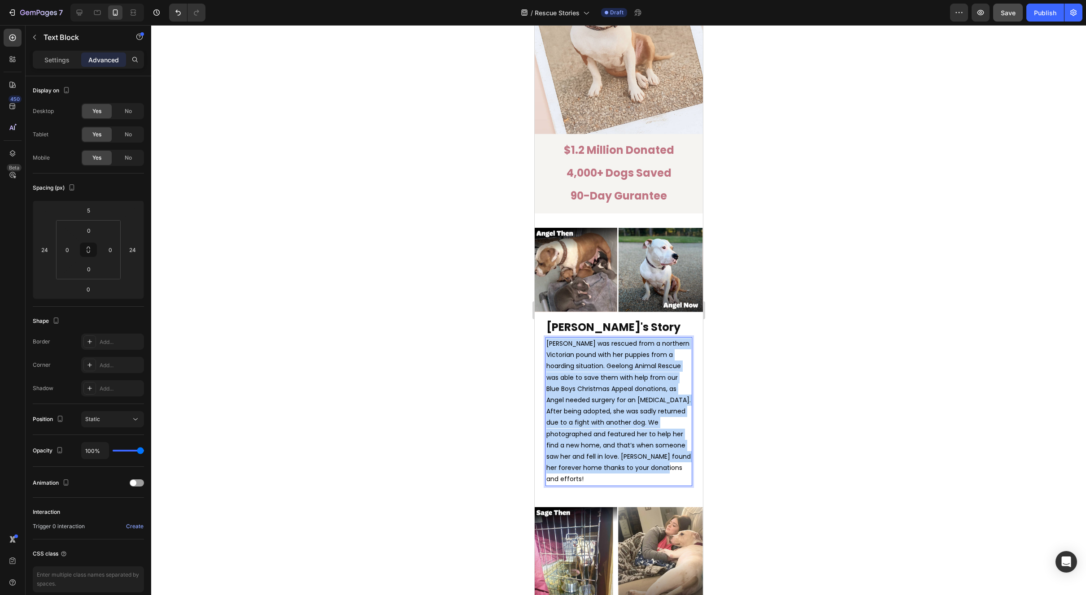
click at [562, 339] on span "[PERSON_NAME] was rescued from a northern Victorian pound with her puppies from…" at bounding box center [618, 411] width 144 height 144
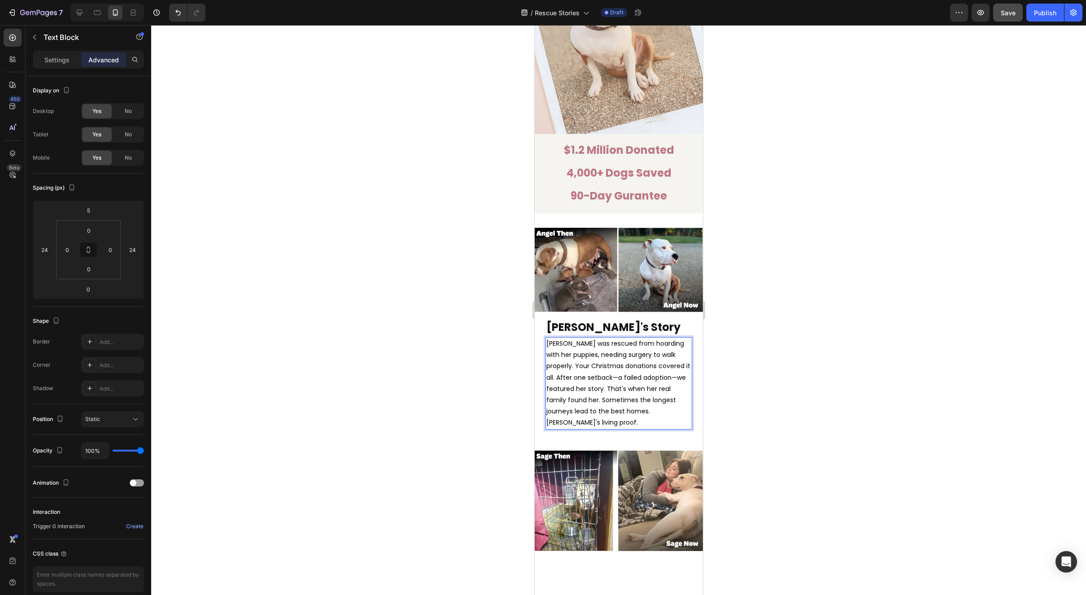
click at [809, 398] on div at bounding box center [618, 310] width 935 height 570
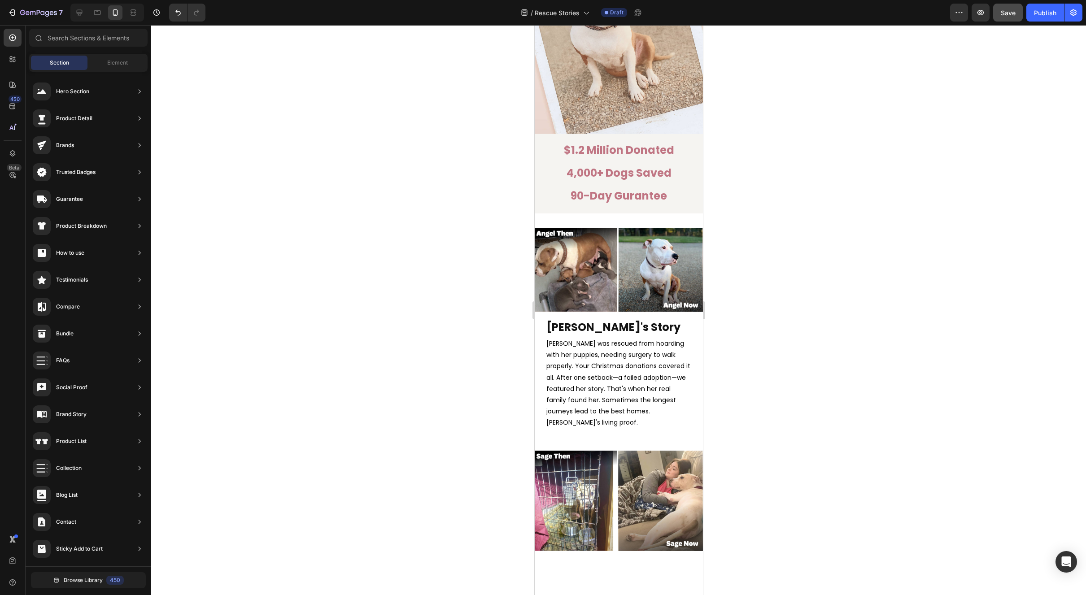
click at [809, 398] on div at bounding box center [618, 310] width 935 height 570
click at [863, 241] on div at bounding box center [618, 310] width 935 height 570
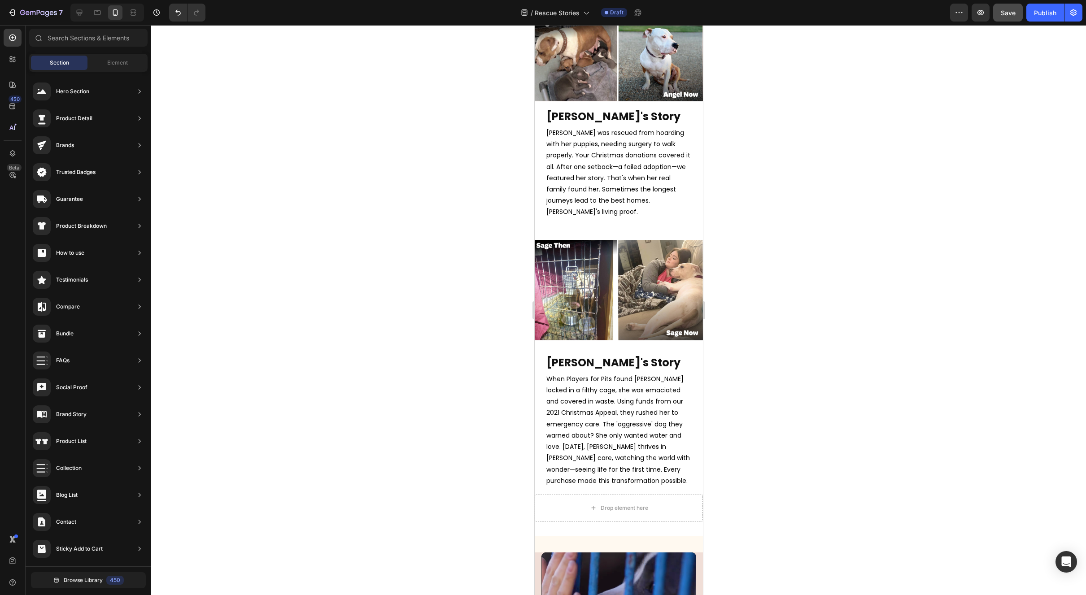
click at [851, 397] on div at bounding box center [618, 310] width 935 height 570
click at [626, 229] on div "Image Section 4 You can create reusable sections Create Theme Section AI Conten…" at bounding box center [618, 290] width 168 height 129
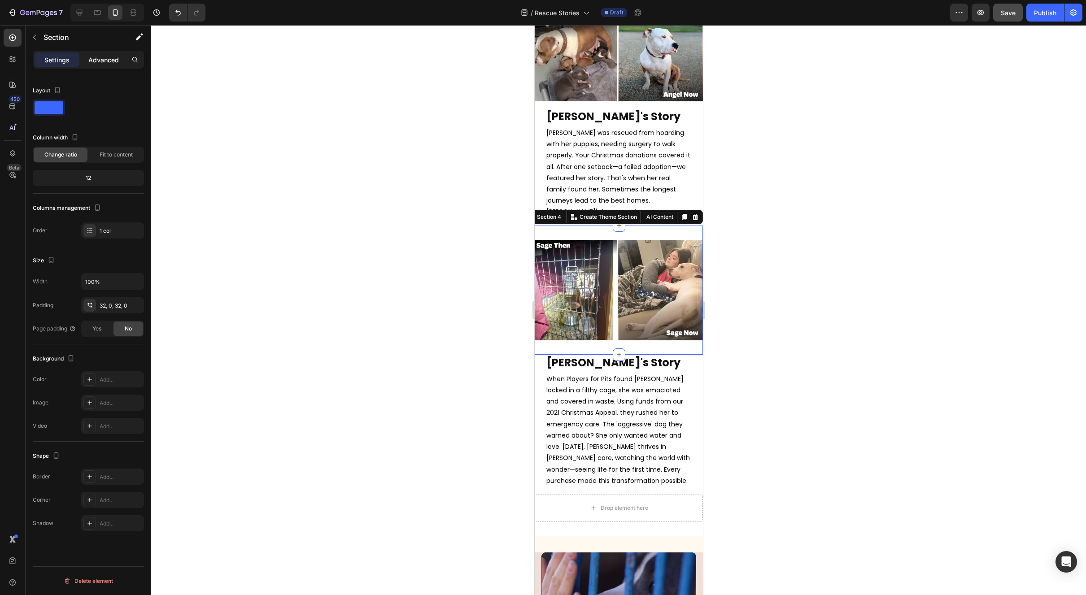
click at [99, 57] on p "Advanced" at bounding box center [103, 59] width 31 height 9
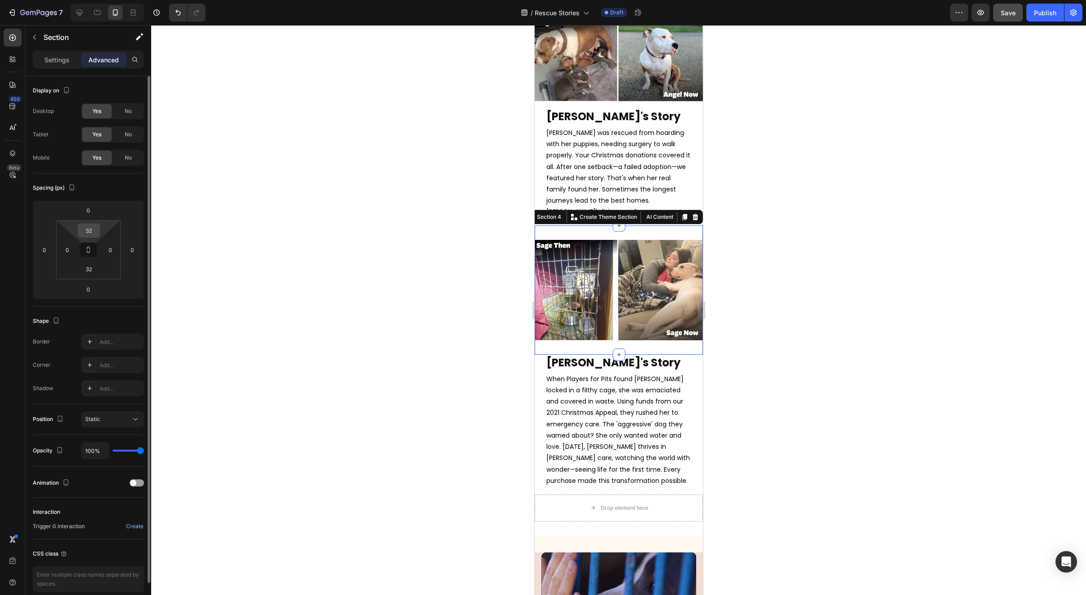
click at [97, 231] on input "32" at bounding box center [89, 230] width 18 height 13
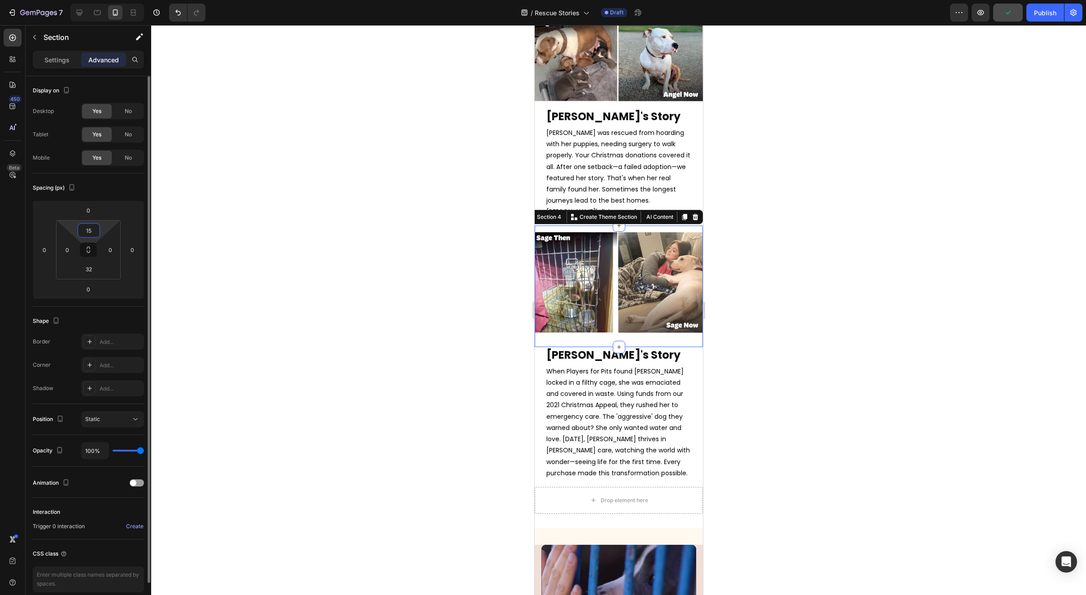
type input "1"
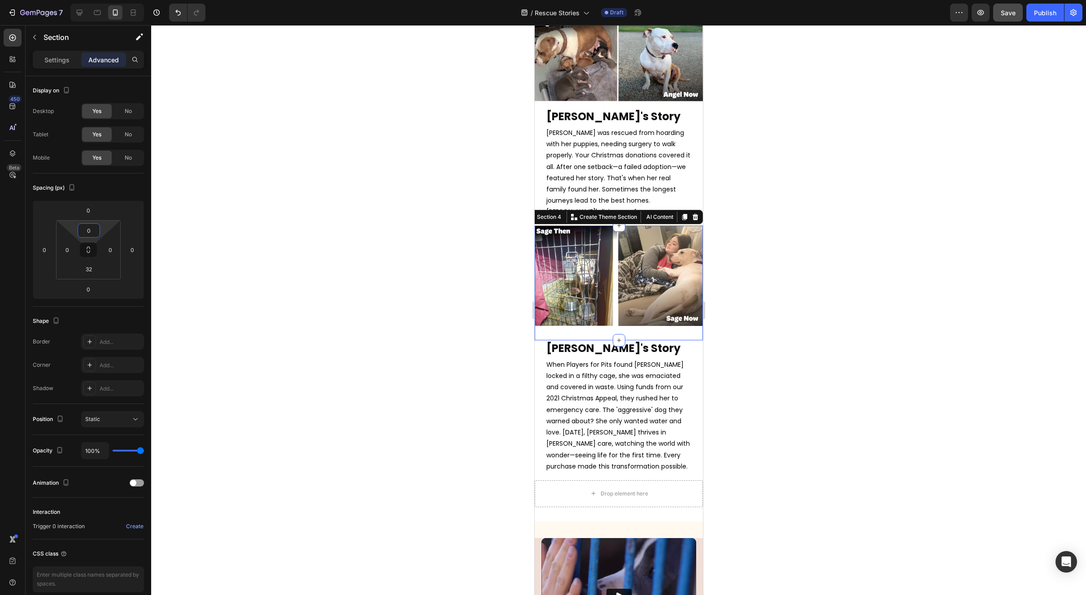
click at [867, 326] on div at bounding box center [618, 310] width 935 height 570
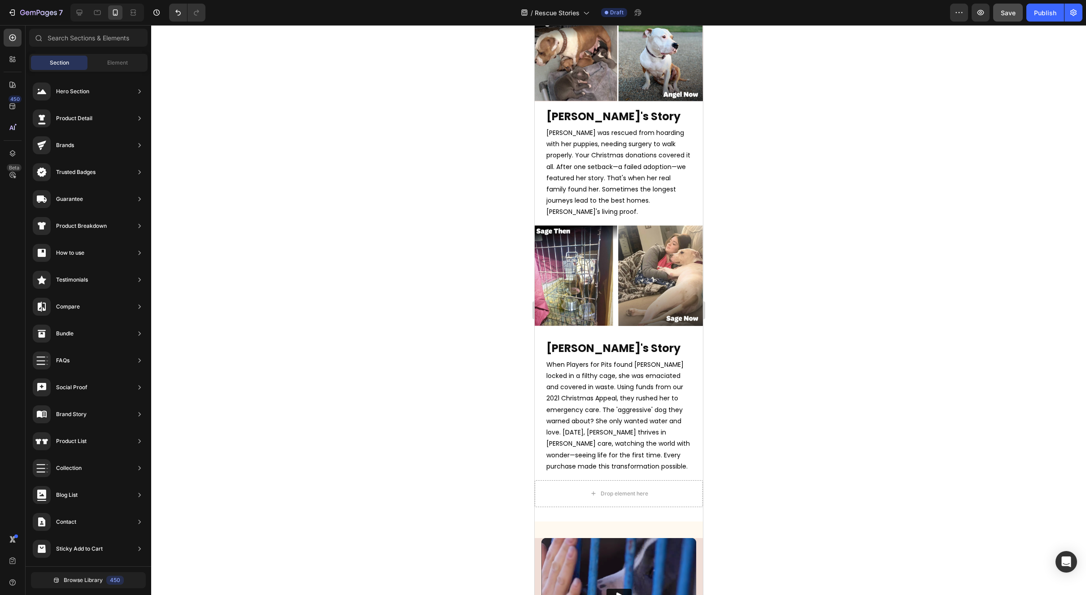
click at [867, 326] on div at bounding box center [618, 310] width 935 height 570
click at [886, 314] on div at bounding box center [618, 310] width 935 height 570
click at [880, 279] on div at bounding box center [618, 310] width 935 height 570
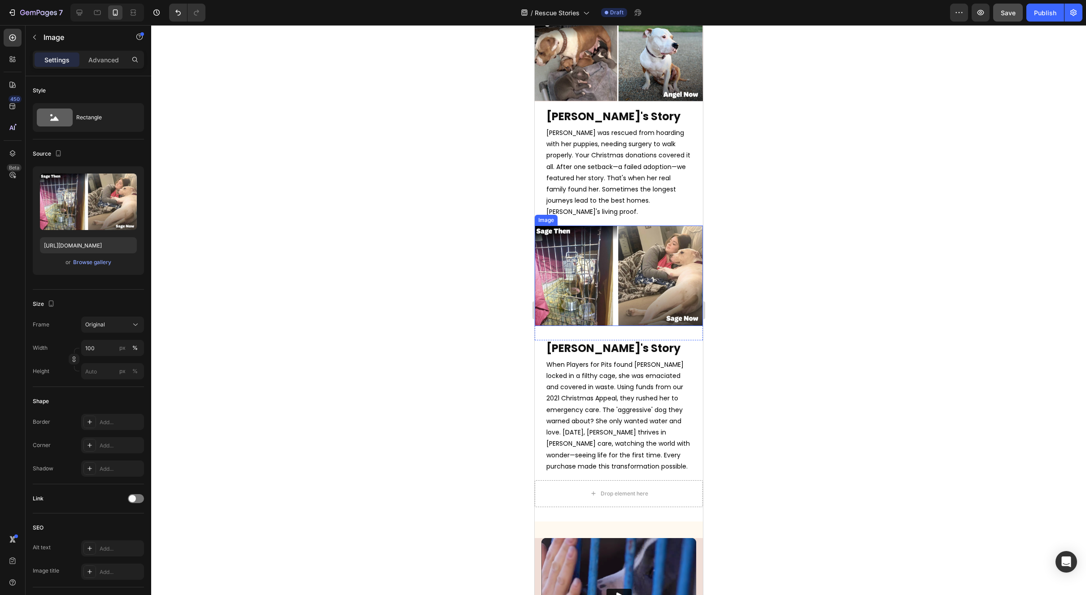
click at [635, 231] on img at bounding box center [618, 276] width 168 height 100
click at [831, 242] on div at bounding box center [618, 310] width 935 height 570
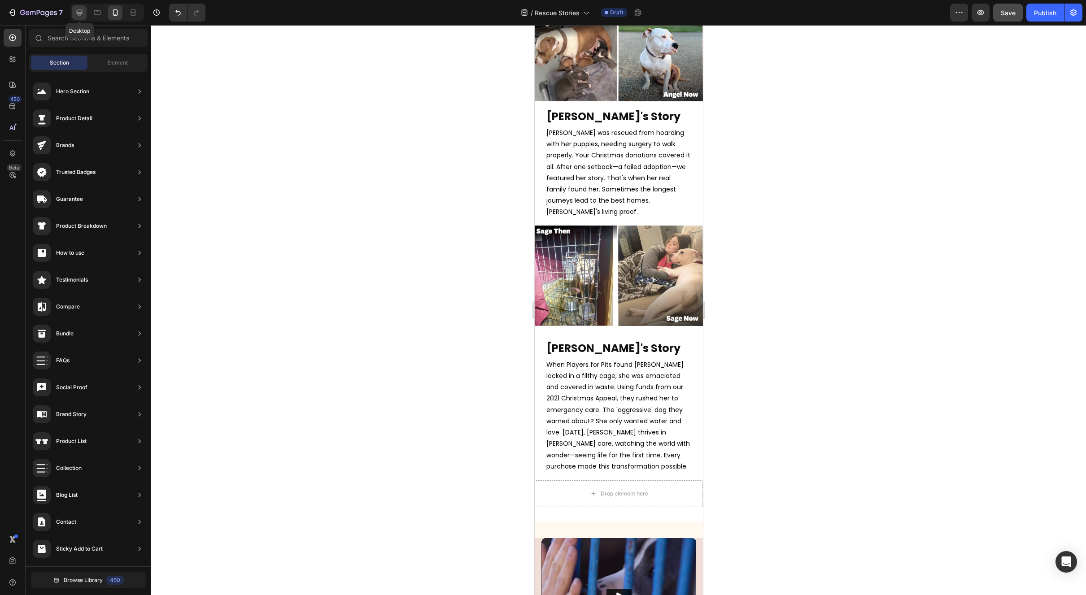
click at [83, 14] on icon at bounding box center [79, 12] width 9 height 9
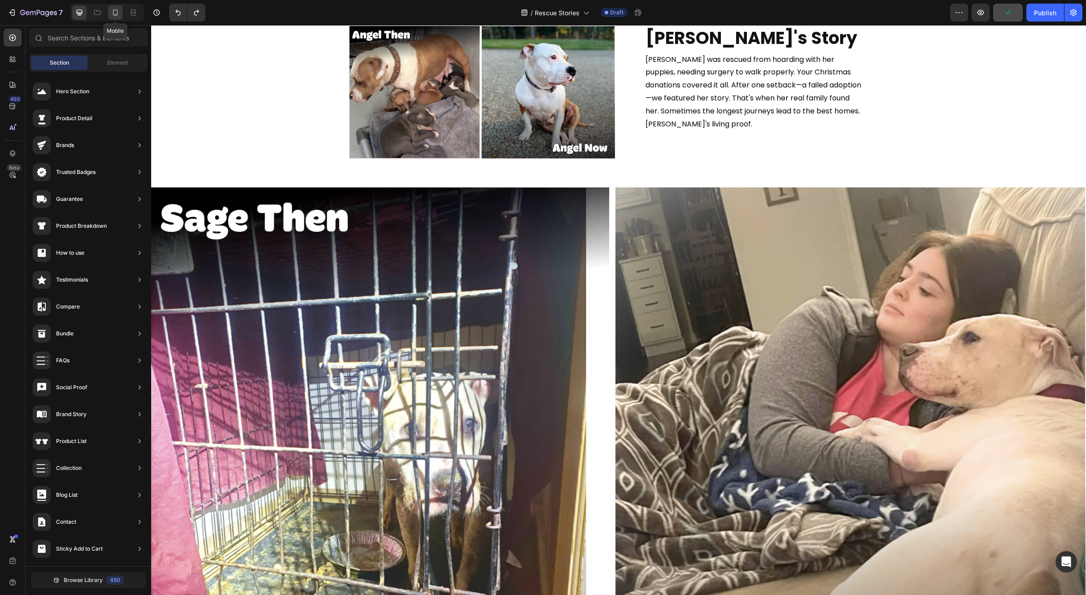
click at [111, 15] on icon at bounding box center [115, 12] width 9 height 9
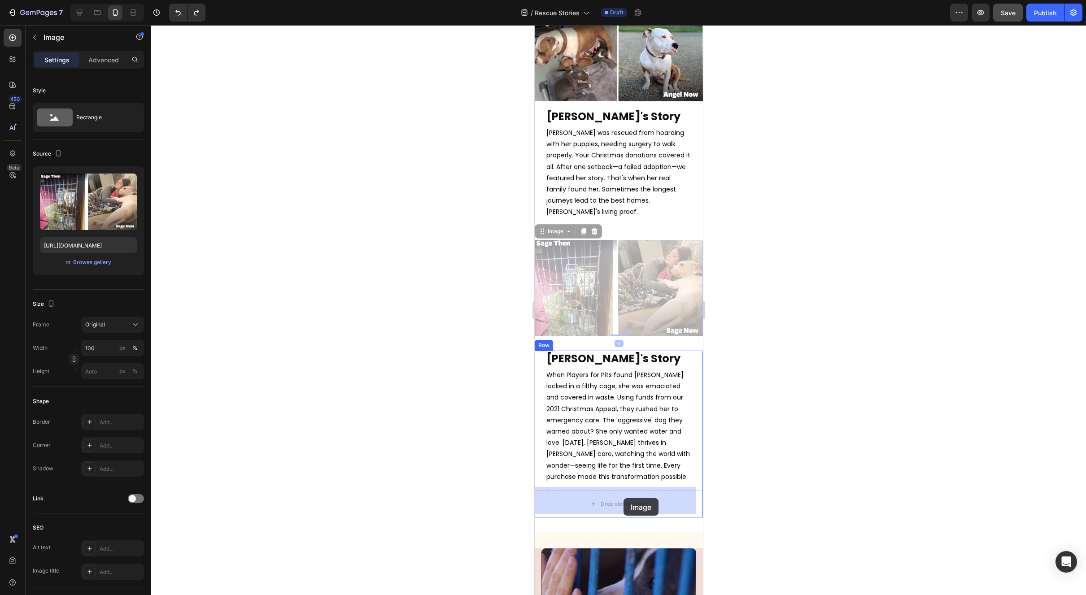
drag, startPoint x: 625, startPoint y: 301, endPoint x: 623, endPoint y: 499, distance: 197.4
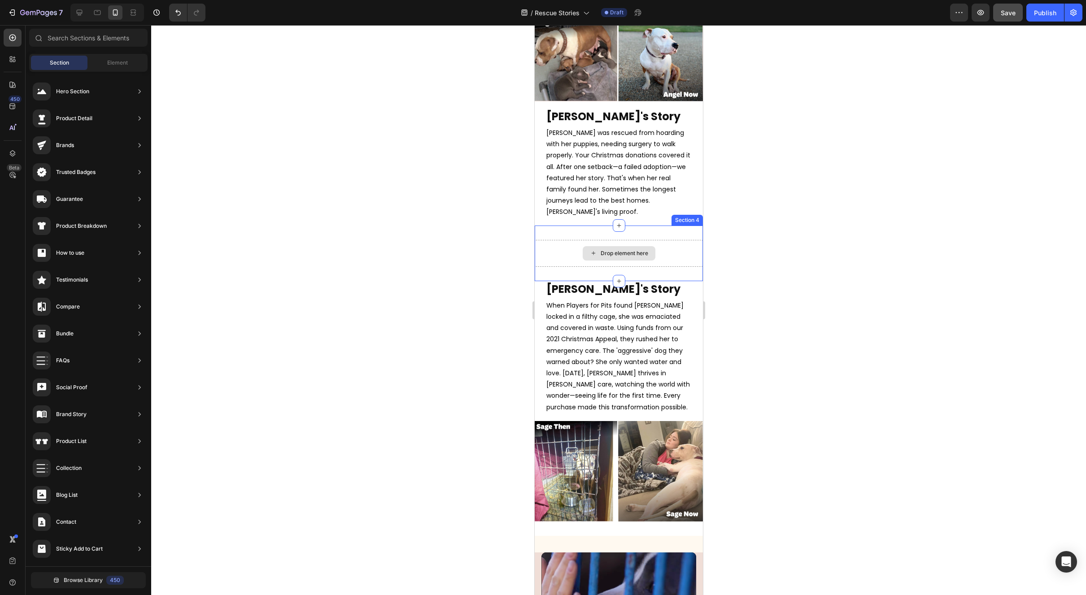
click at [620, 250] on div "Drop element here" at bounding box center [624, 253] width 48 height 7
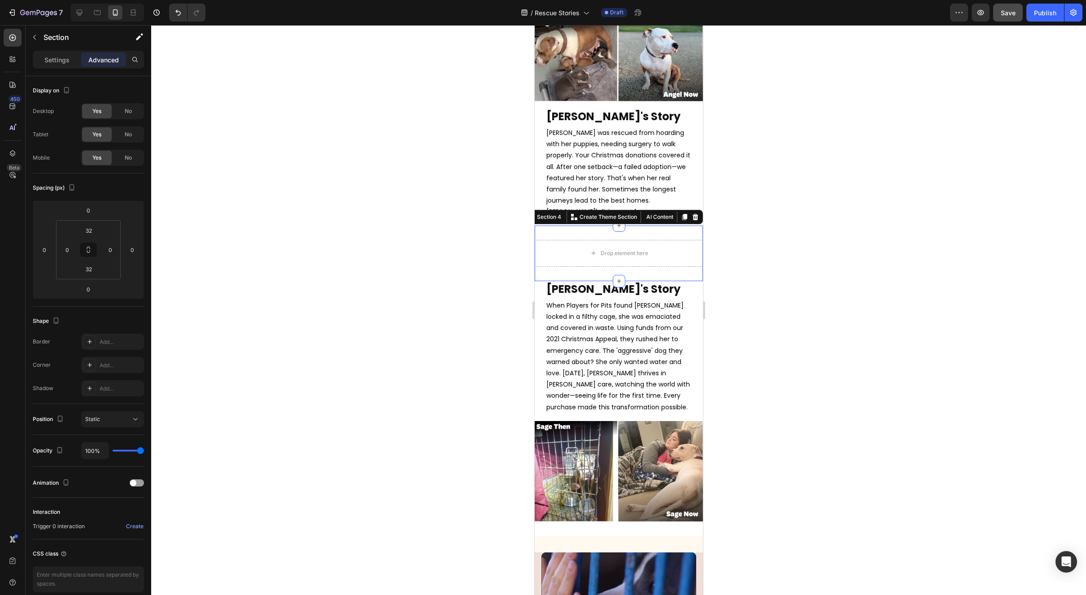
click at [596, 264] on div "Drop element here Section 4 You can create reusable sections Create Theme Secti…" at bounding box center [618, 254] width 168 height 56
click at [692, 212] on div at bounding box center [694, 217] width 11 height 11
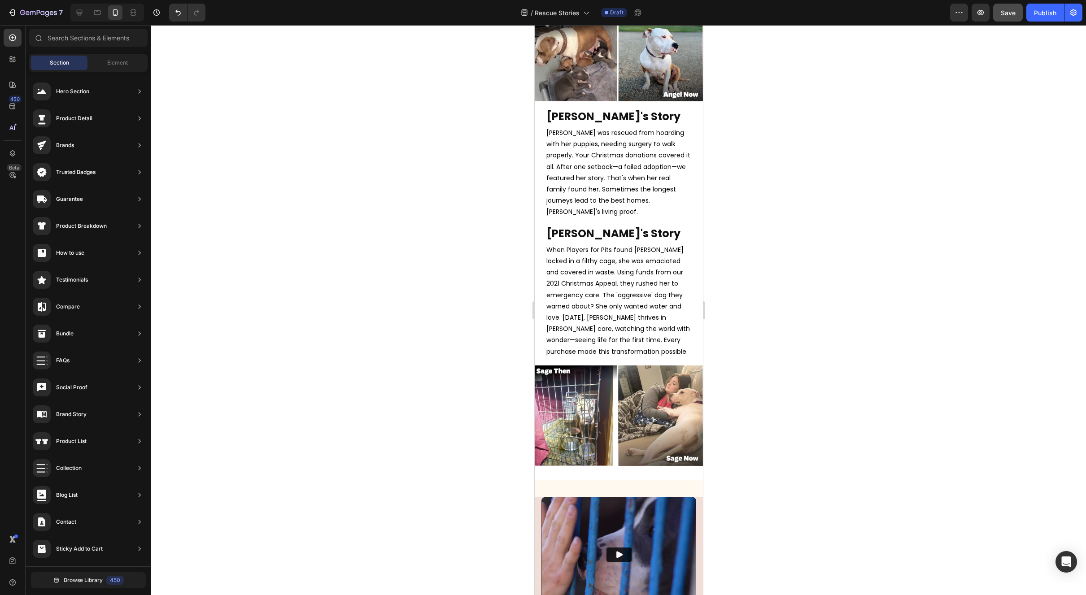
click at [89, 10] on div at bounding box center [107, 13] width 74 height 18
click at [85, 12] on div at bounding box center [79, 12] width 14 height 14
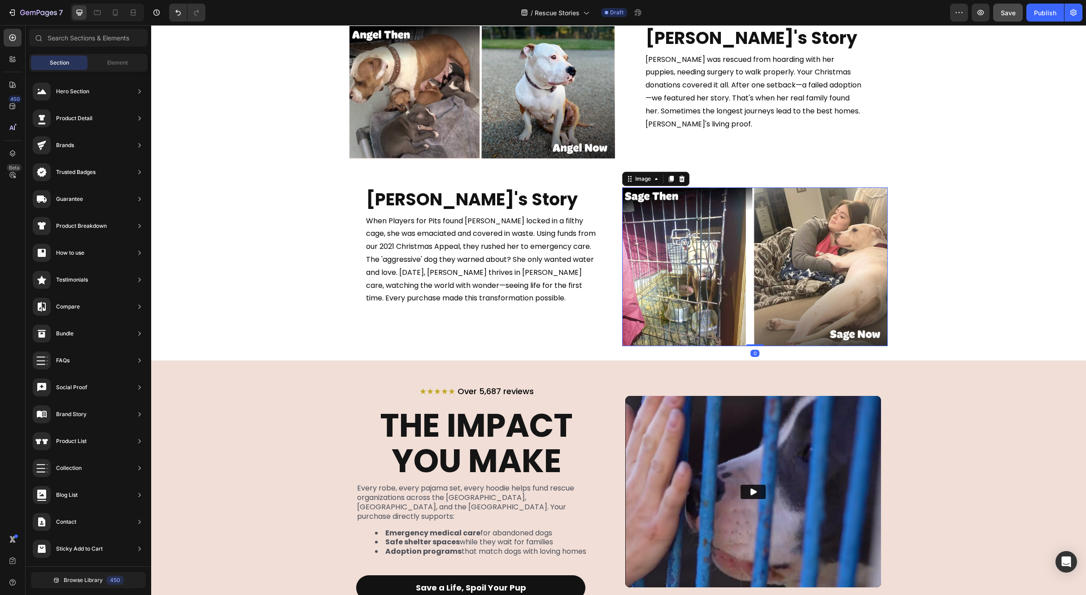
click at [724, 302] on img at bounding box center [755, 267] width 266 height 159
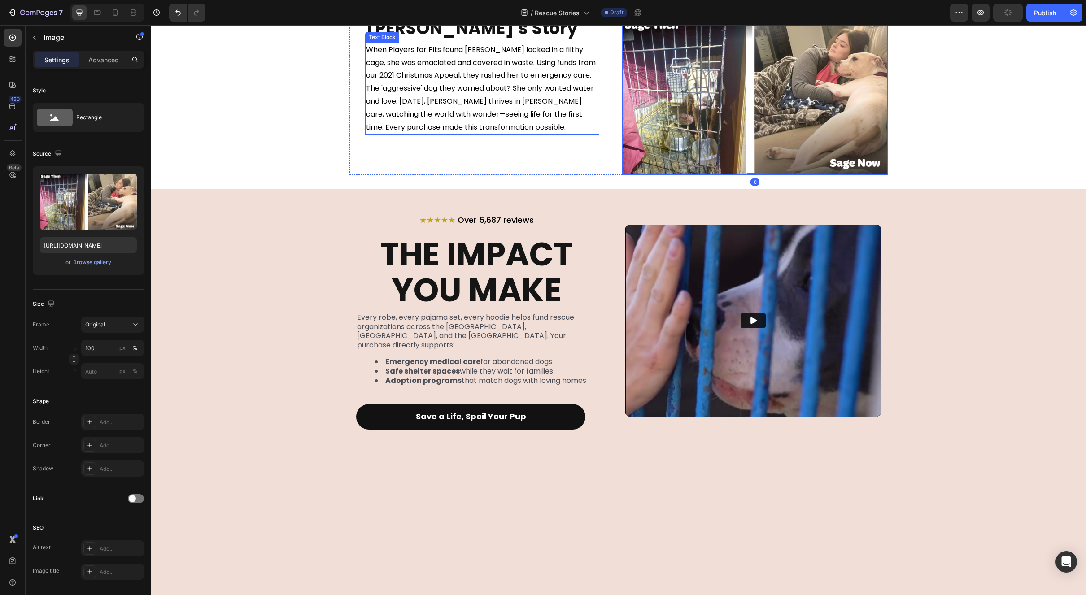
scroll to position [291, 0]
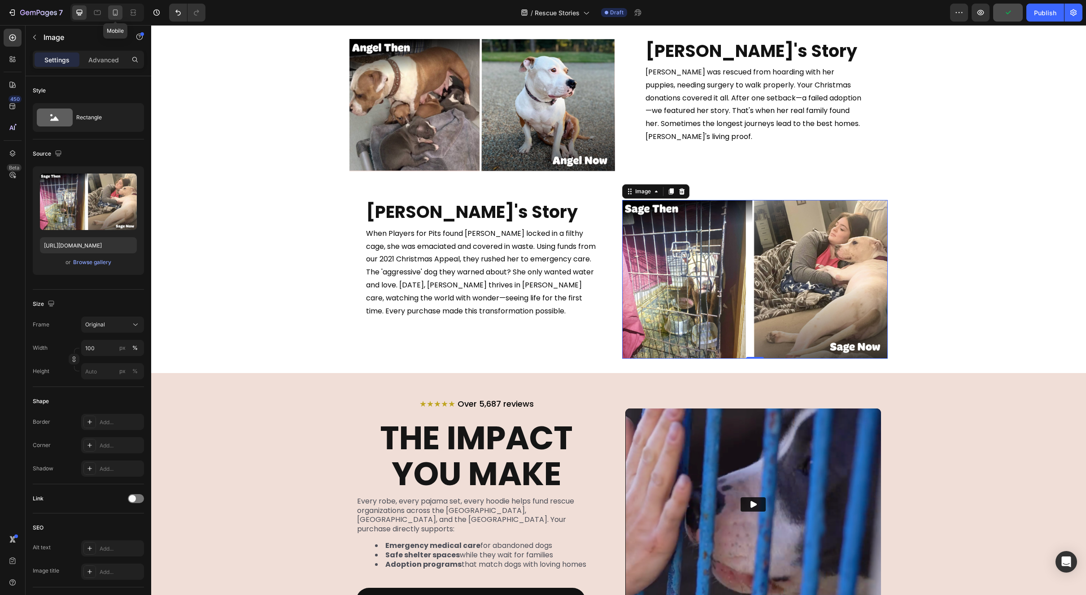
click at [115, 13] on icon at bounding box center [115, 12] width 9 height 9
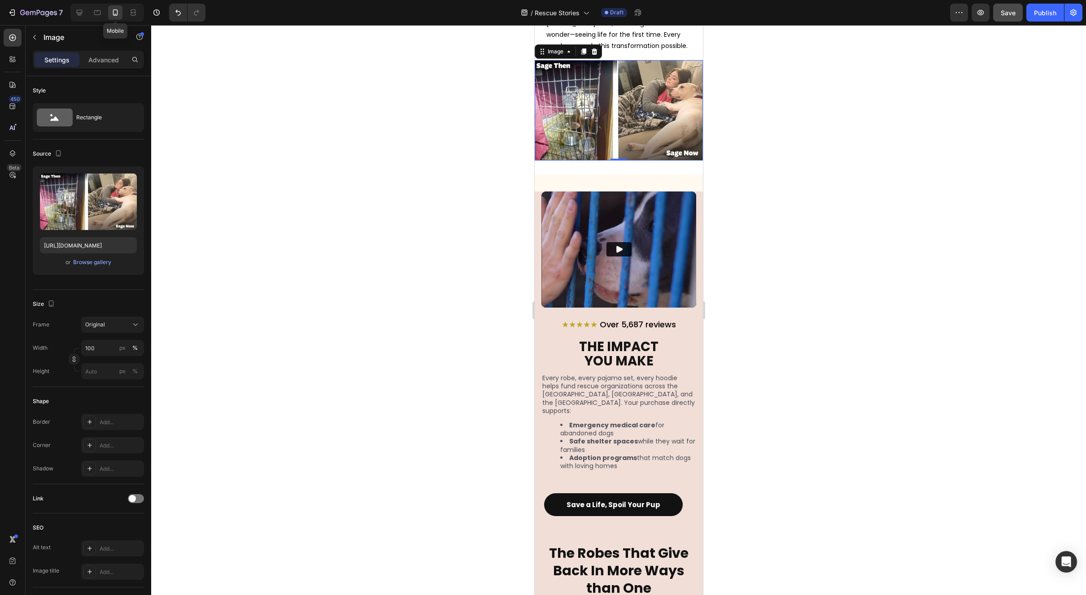
scroll to position [609, 0]
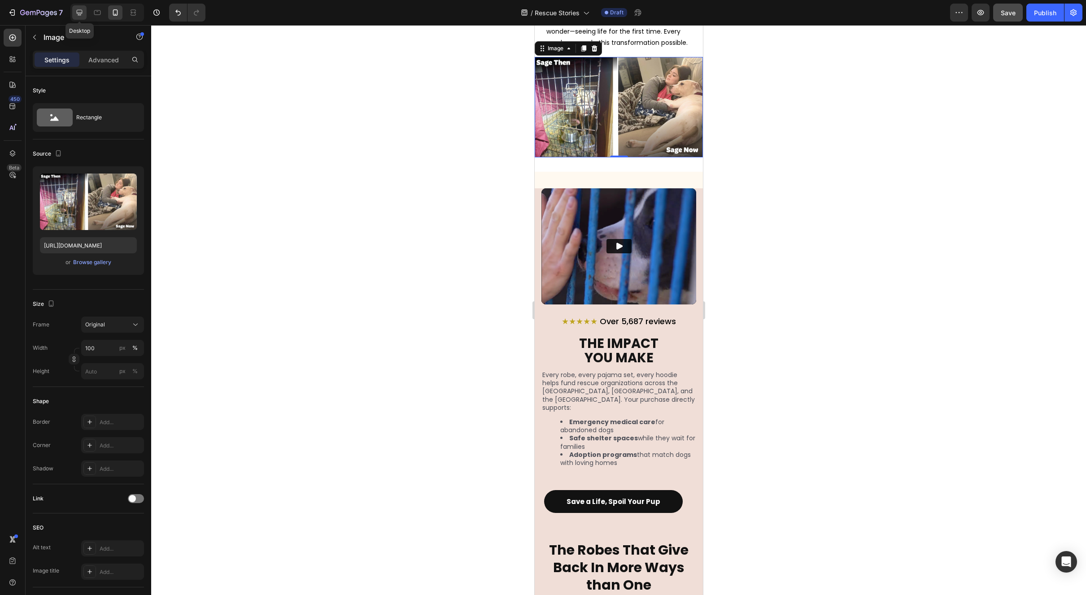
click at [79, 10] on icon at bounding box center [80, 13] width 6 height 6
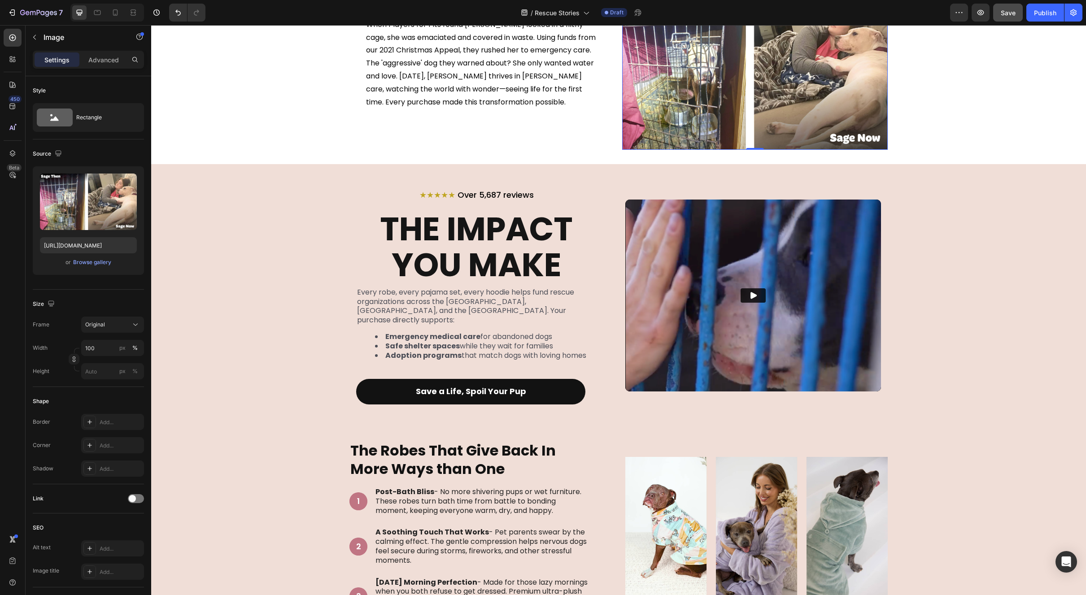
scroll to position [343, 0]
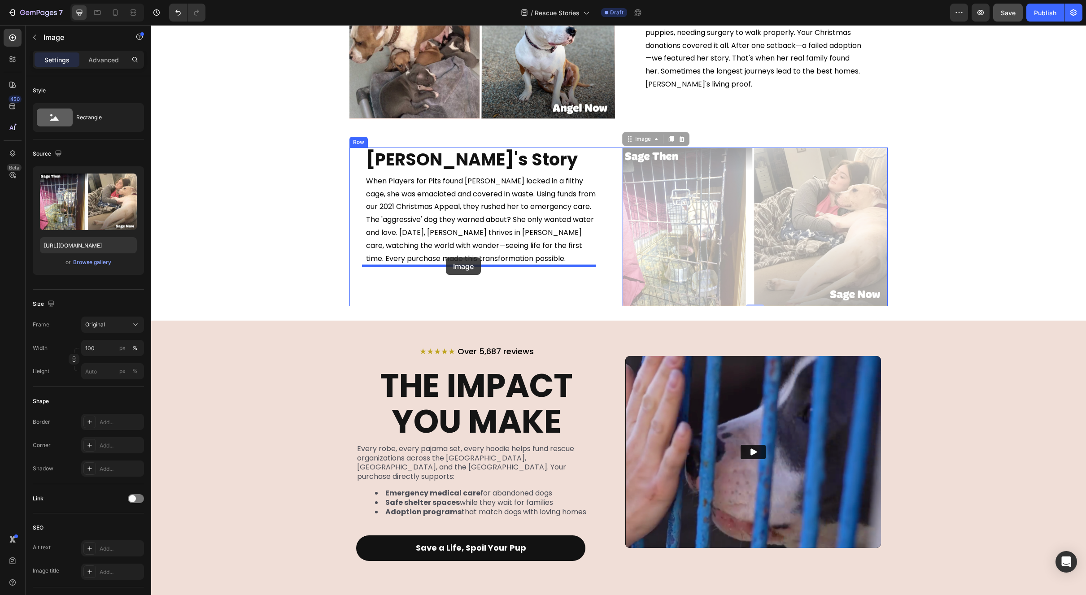
drag, startPoint x: 714, startPoint y: 224, endPoint x: 446, endPoint y: 257, distance: 270.3
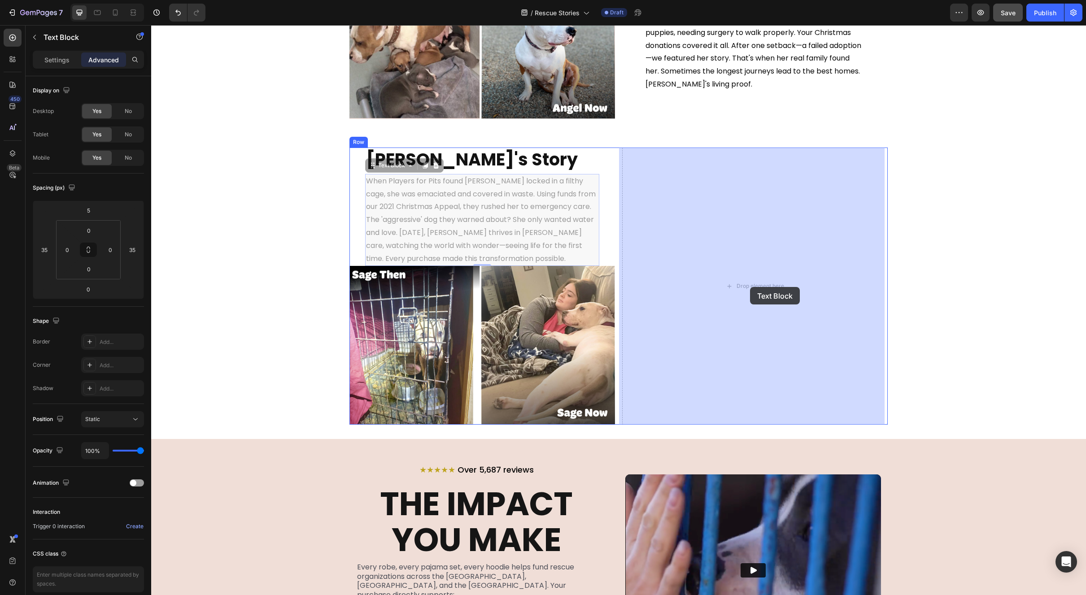
drag, startPoint x: 419, startPoint y: 206, endPoint x: 750, endPoint y: 287, distance: 340.3
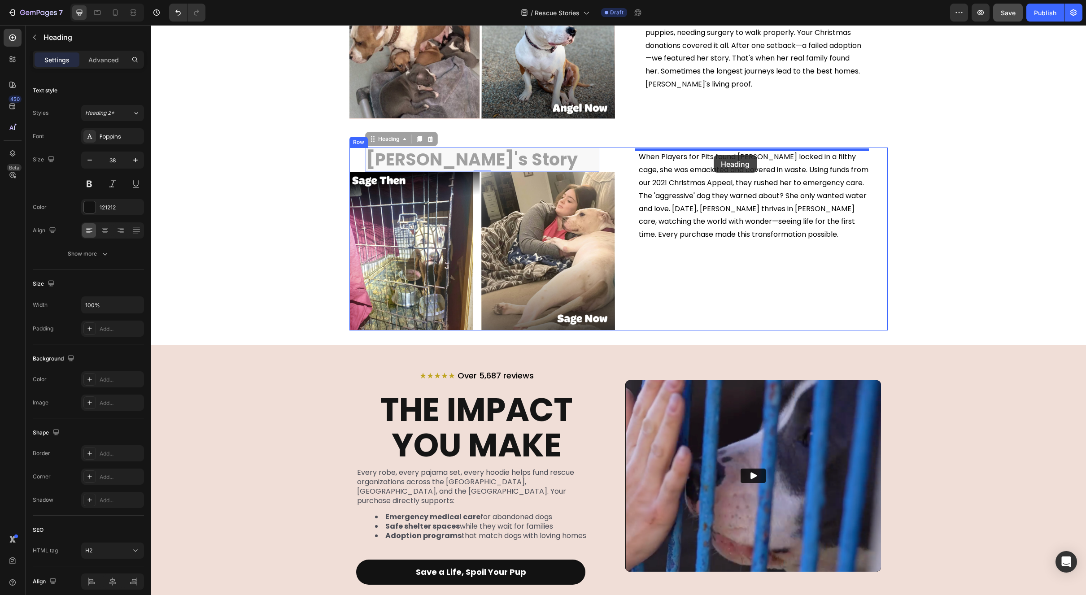
drag, startPoint x: 438, startPoint y: 158, endPoint x: 714, endPoint y: 155, distance: 275.9
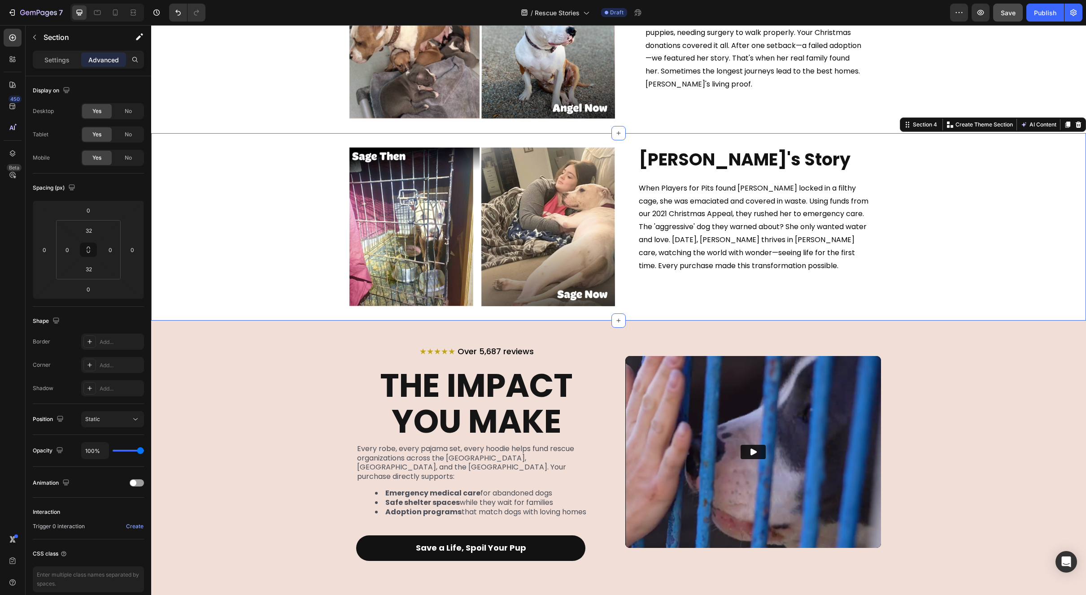
click at [954, 260] on div "Image [PERSON_NAME]'s Story Heading When Players for Pits found [PERSON_NAME] l…" at bounding box center [618, 227] width 935 height 159
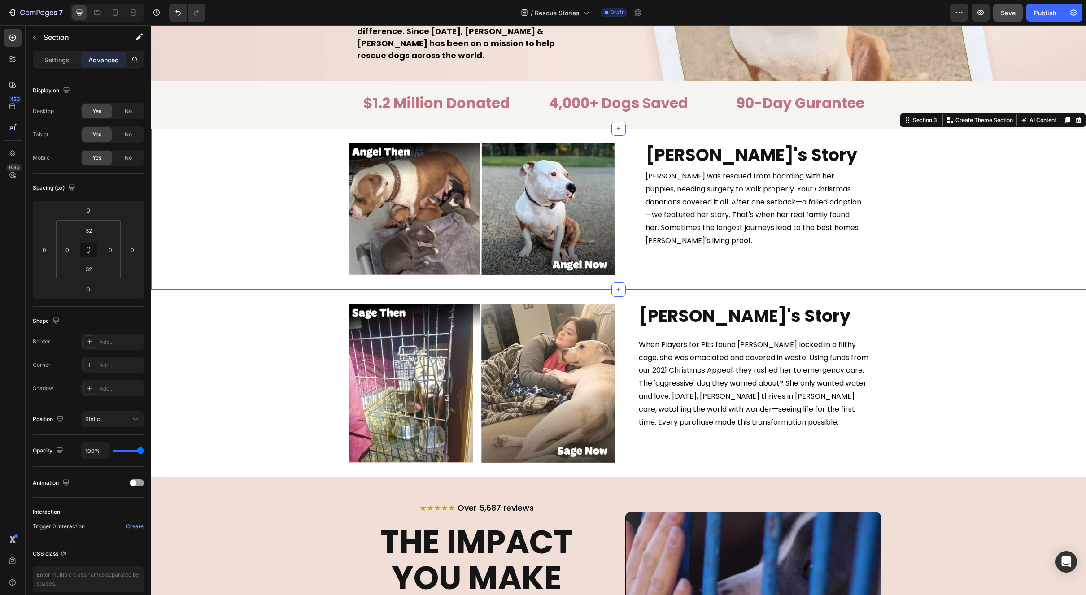
click at [186, 189] on div "Image [PERSON_NAME]'s Story Heading [PERSON_NAME] was rescued from hoarding wit…" at bounding box center [618, 209] width 935 height 133
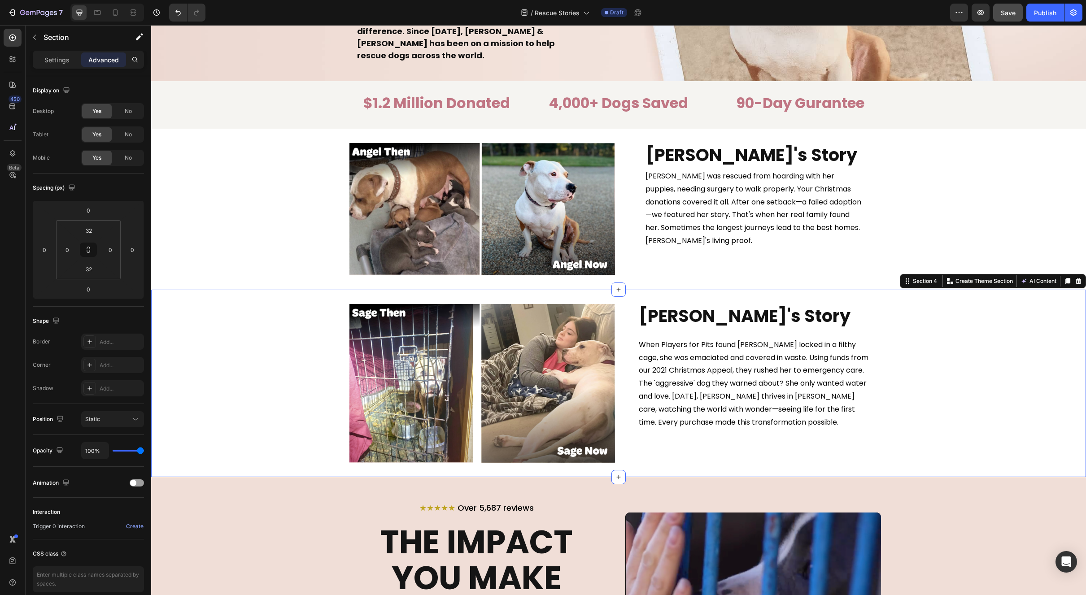
click at [957, 355] on div "Image [PERSON_NAME]'s Story Heading When Players for Pits found [PERSON_NAME] l…" at bounding box center [618, 383] width 935 height 159
click at [116, 14] on icon at bounding box center [115, 12] width 9 height 9
type input "0"
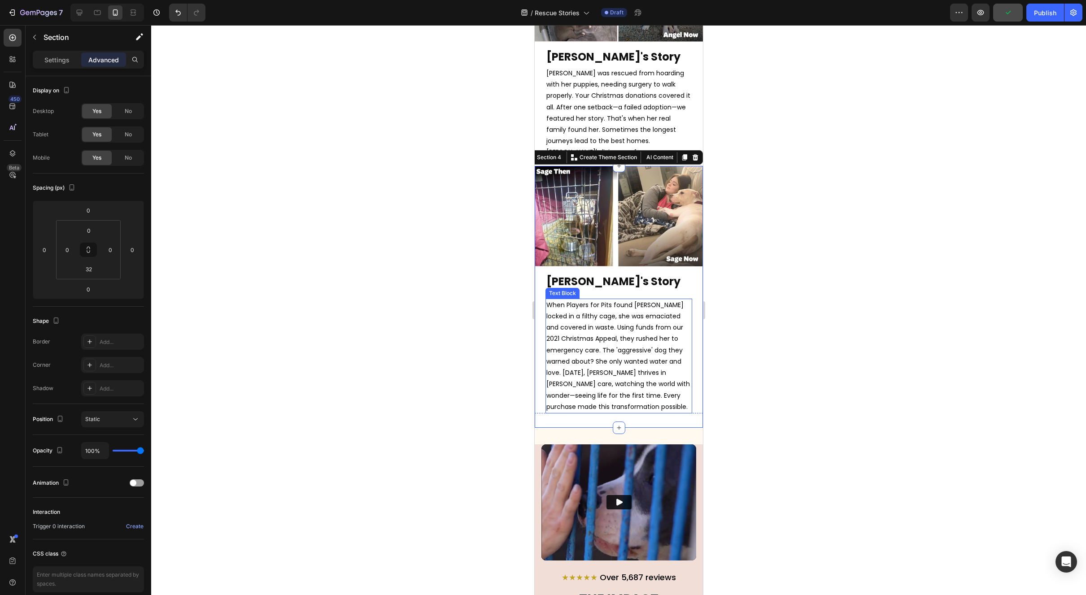
scroll to position [640, 0]
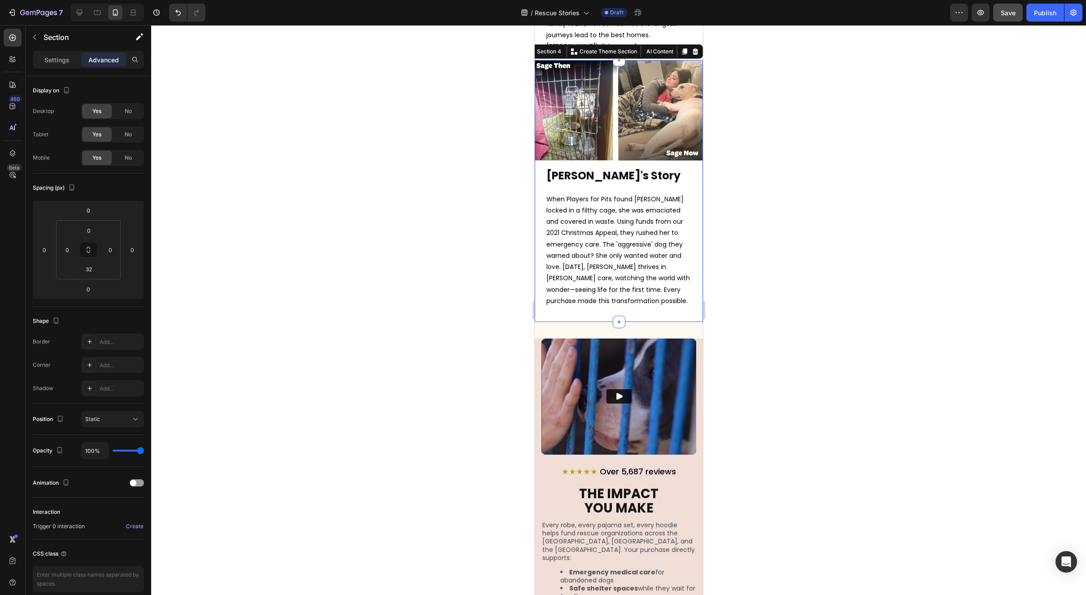
click at [775, 306] on div at bounding box center [618, 310] width 935 height 570
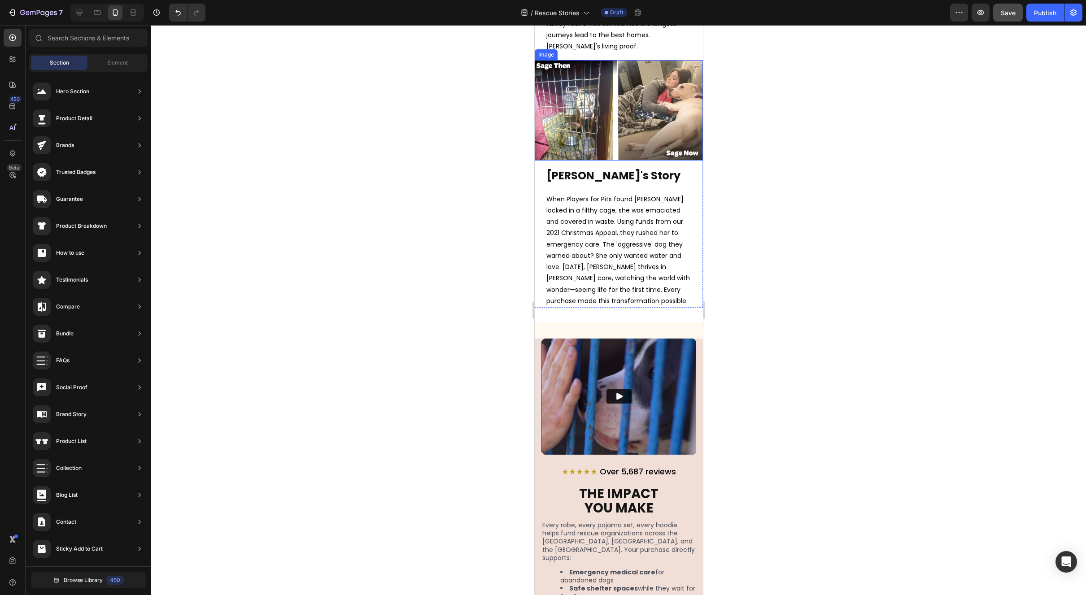
scroll to position [496, 0]
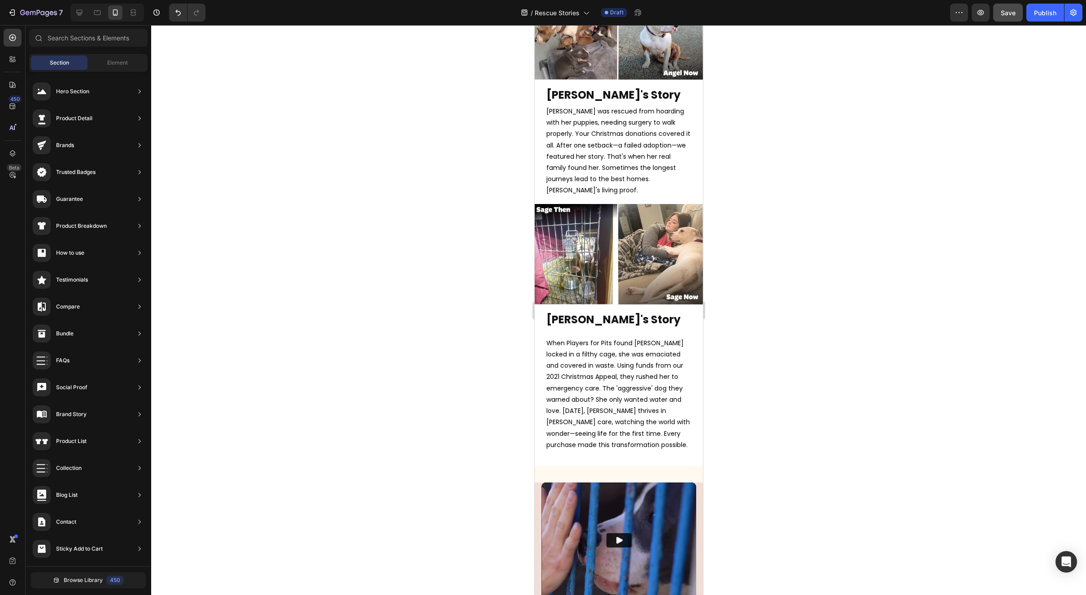
click at [863, 171] on div at bounding box center [618, 310] width 935 height 570
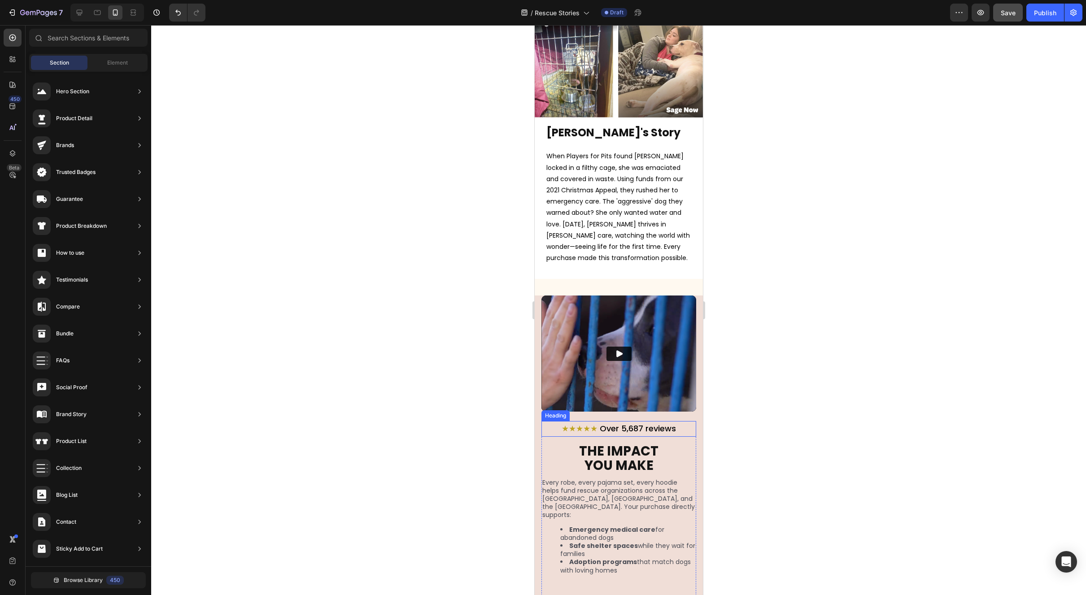
scroll to position [829, 0]
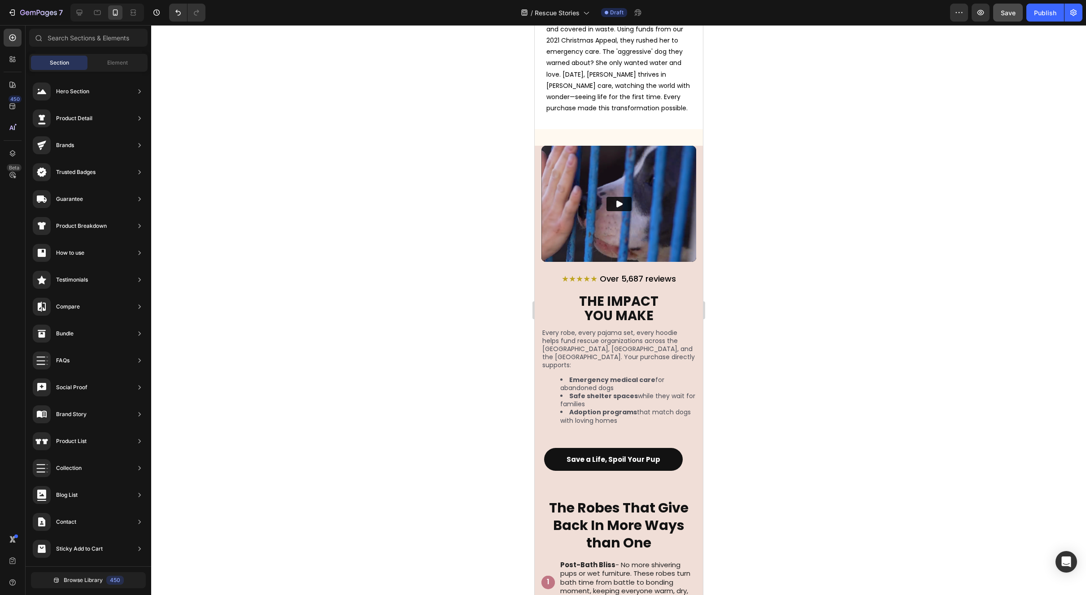
click at [737, 361] on div at bounding box center [618, 310] width 935 height 570
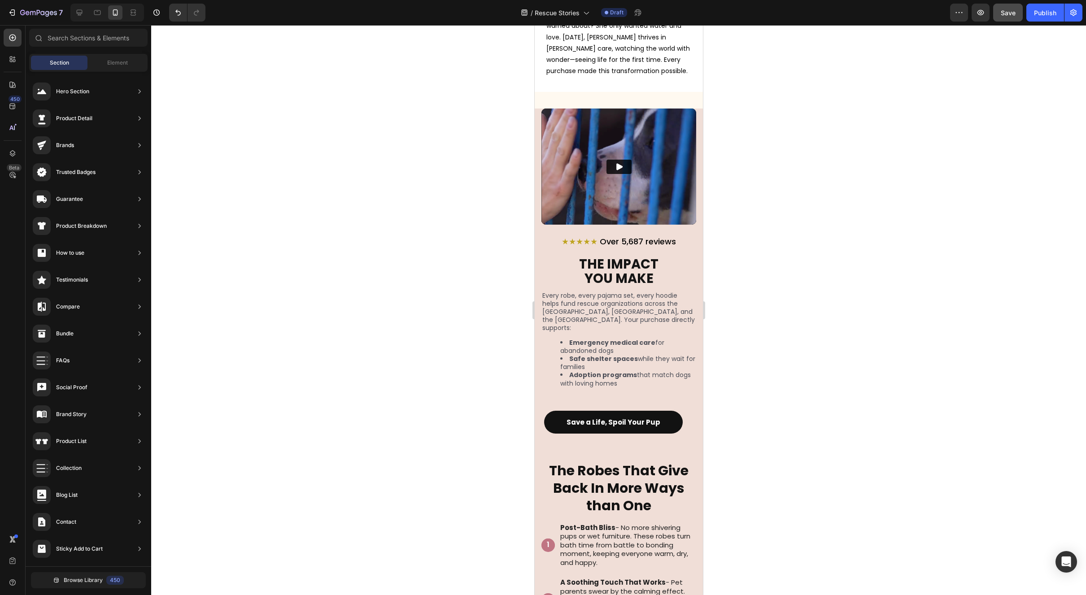
scroll to position [665, 0]
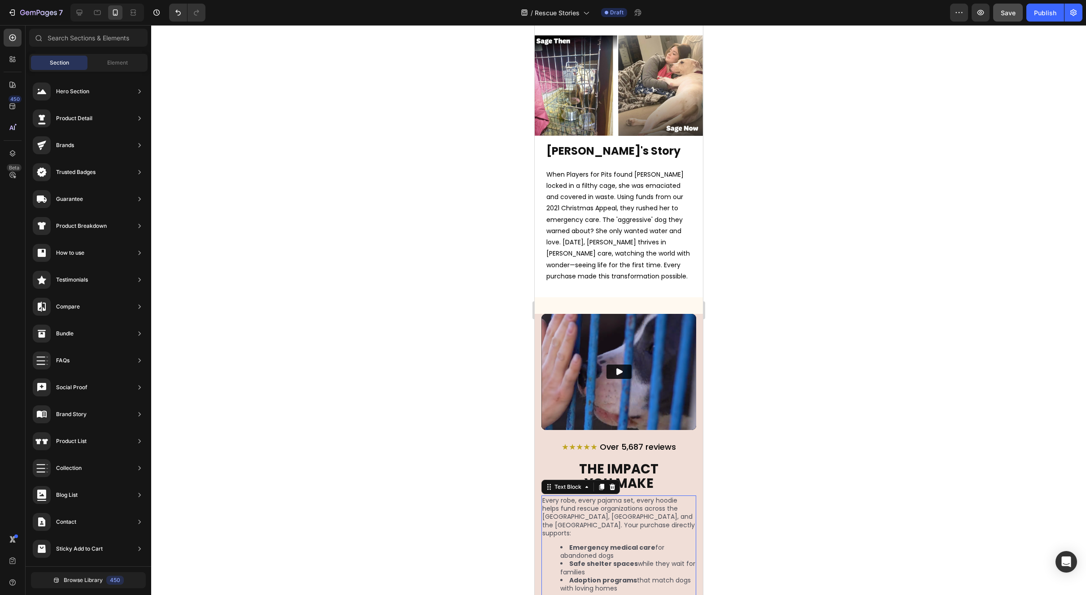
click at [593, 544] on li "Emergency medical care for abandoned dogs" at bounding box center [627, 552] width 135 height 16
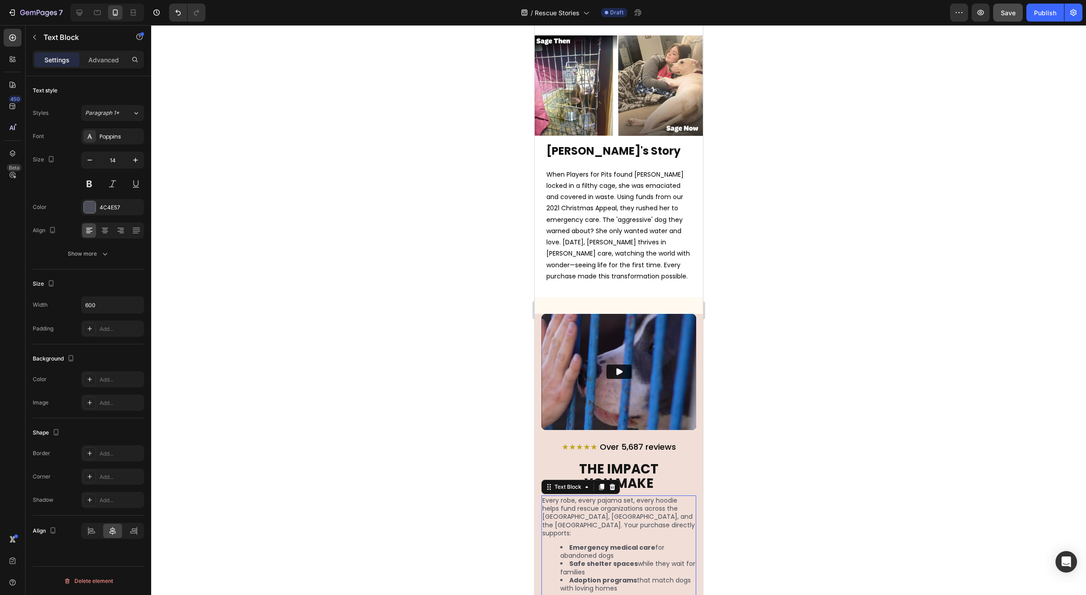
click at [572, 543] on strong "Emergency medical care" at bounding box center [612, 547] width 86 height 9
click at [568, 544] on li "Emergency medical care for abandoned dogs" at bounding box center [627, 552] width 135 height 16
click at [568, 560] on li "Safe shelter spaces while they wait for families" at bounding box center [627, 568] width 135 height 16
click at [569, 576] on strong "Adoption programs" at bounding box center [603, 580] width 68 height 9
click at [812, 463] on div at bounding box center [618, 310] width 935 height 570
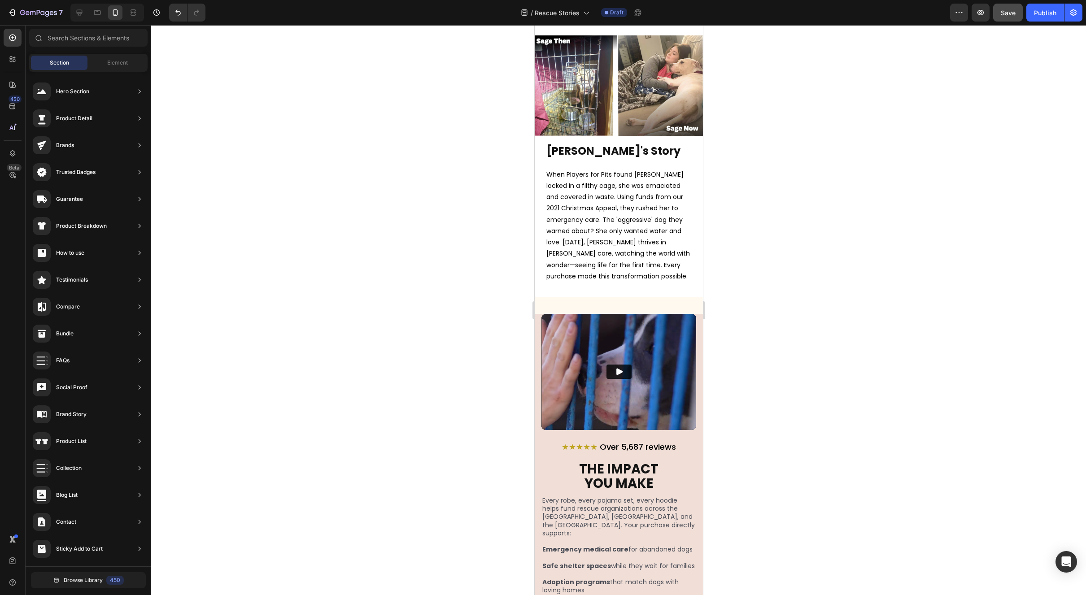
scroll to position [776, 0]
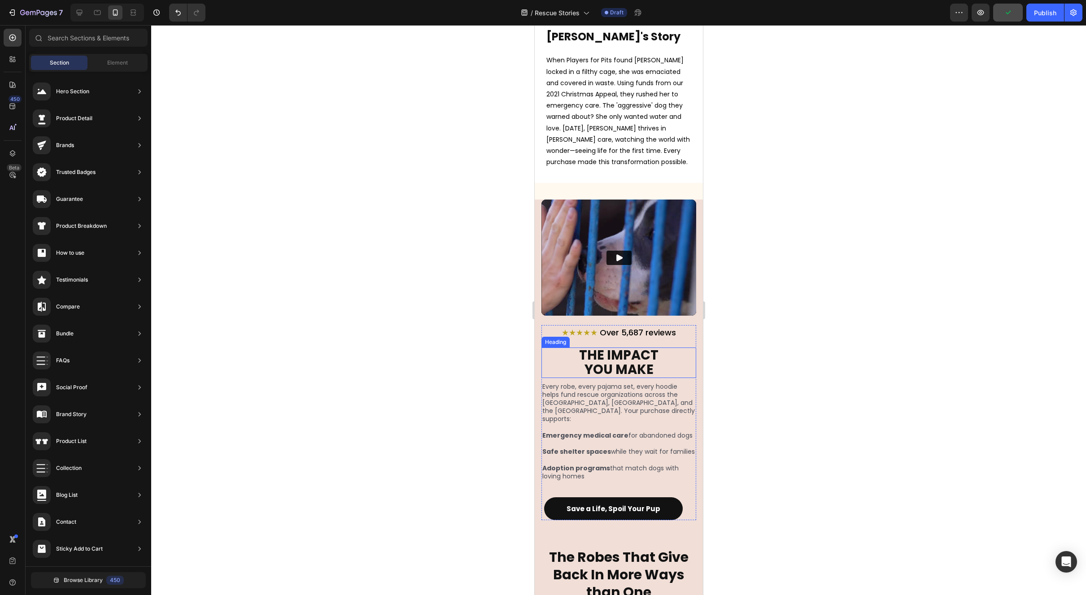
click at [605, 361] on h2 "THE IMPACT YOU MAKE" at bounding box center [618, 363] width 155 height 31
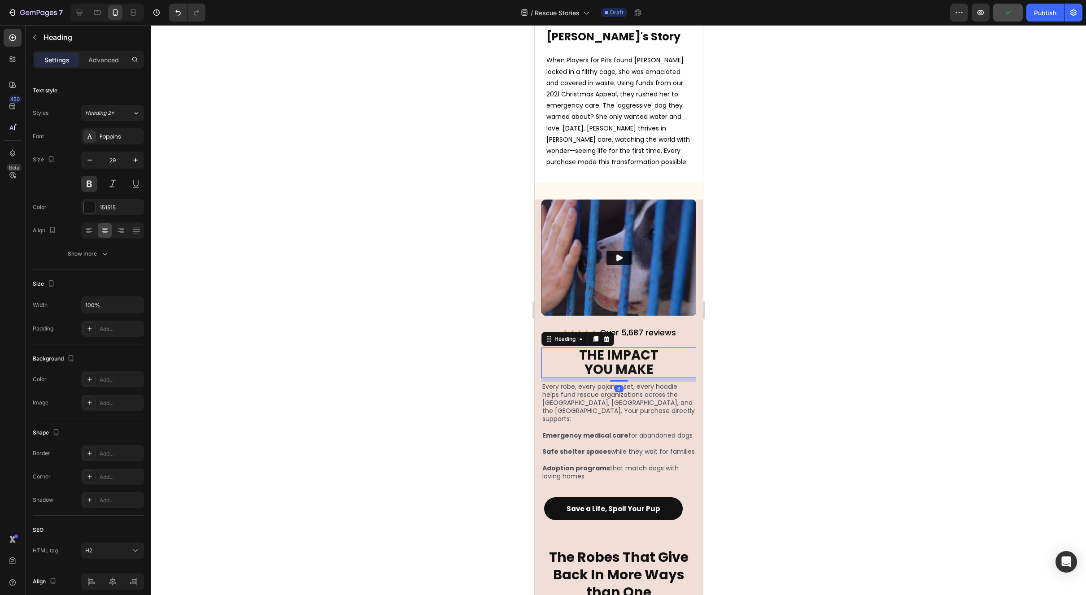
click at [606, 360] on h2 "THE IMPACT YOU MAKE" at bounding box center [618, 363] width 155 height 31
click at [804, 310] on div at bounding box center [618, 310] width 935 height 570
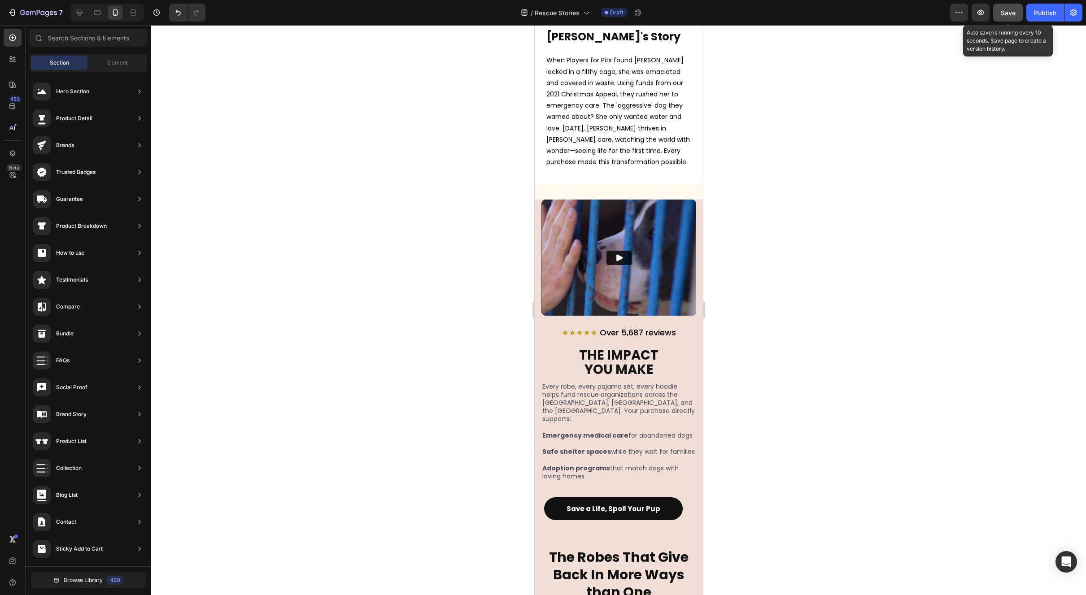
click at [998, 9] on button "Save" at bounding box center [1008, 13] width 30 height 18
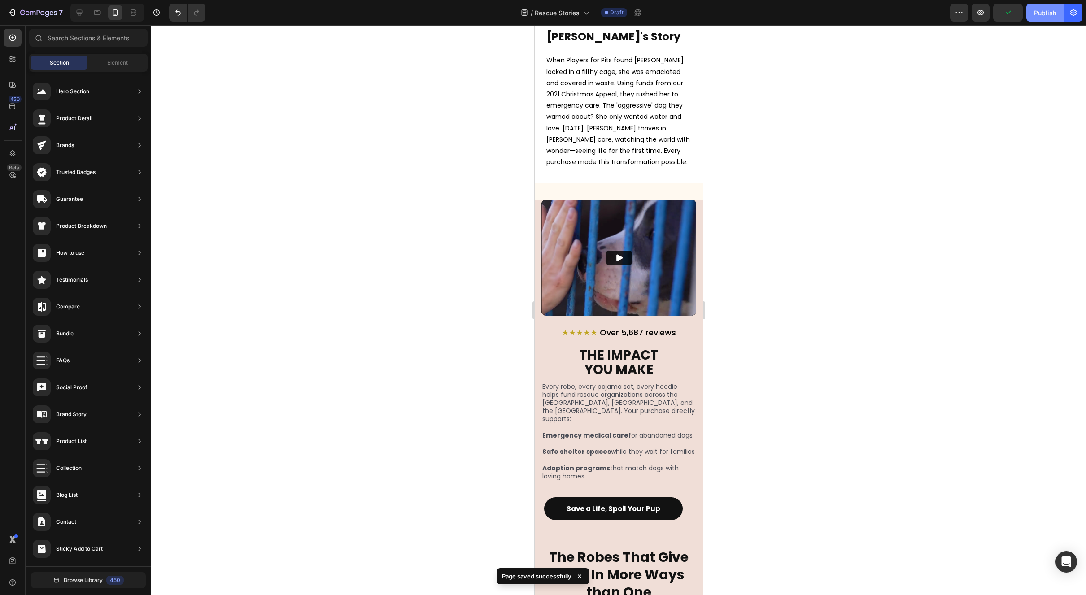
click at [1040, 14] on div "Publish" at bounding box center [1045, 12] width 22 height 9
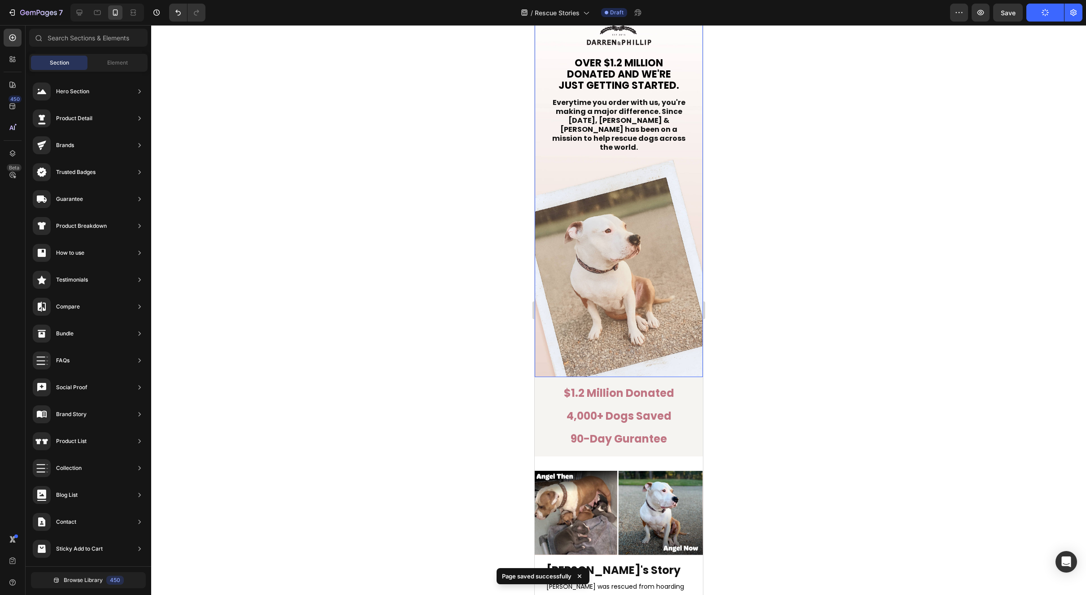
scroll to position [0, 0]
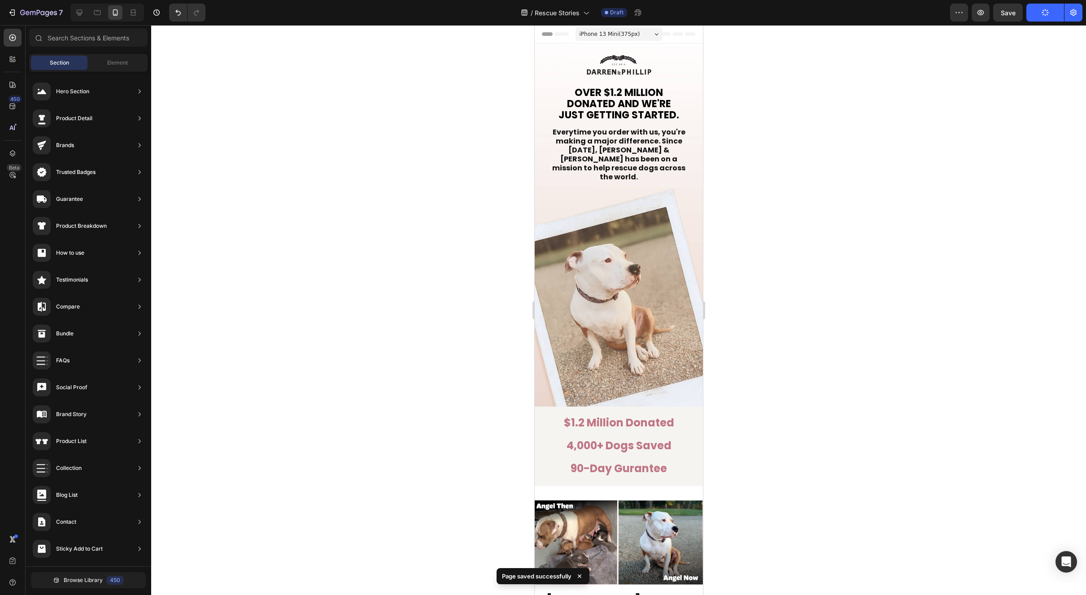
click at [808, 179] on div at bounding box center [618, 310] width 935 height 570
click at [844, 231] on div at bounding box center [618, 310] width 935 height 570
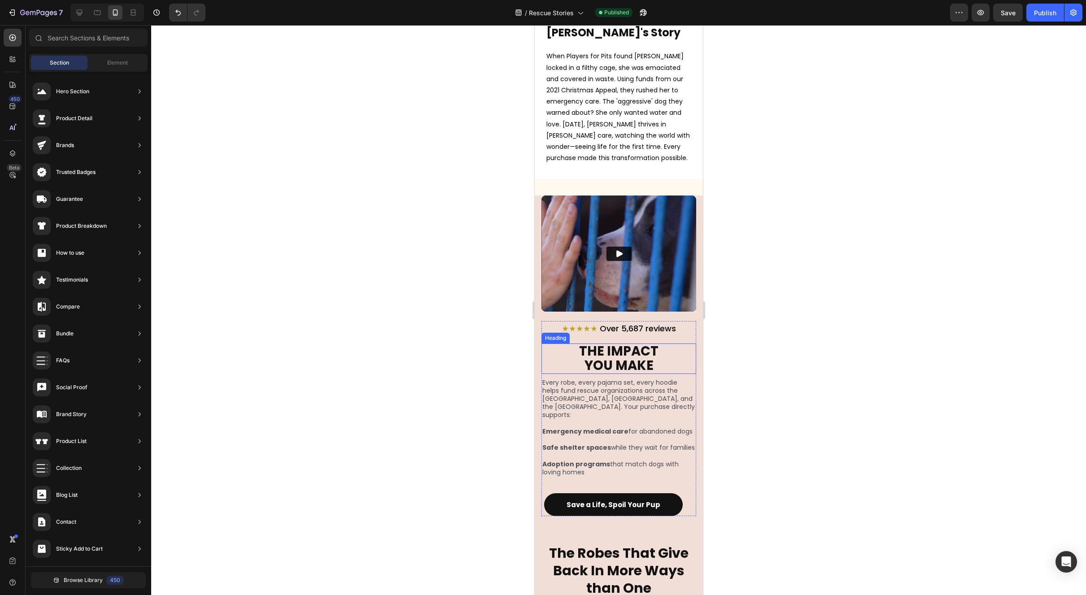
scroll to position [924, 0]
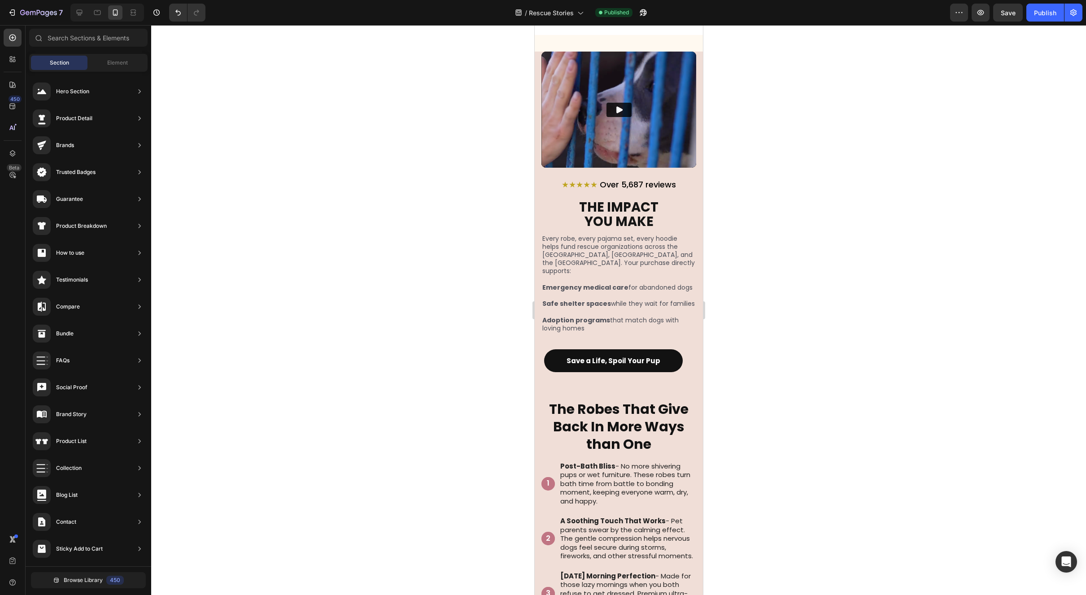
click at [773, 359] on div at bounding box center [618, 310] width 935 height 570
click at [821, 310] on div at bounding box center [618, 310] width 935 height 570
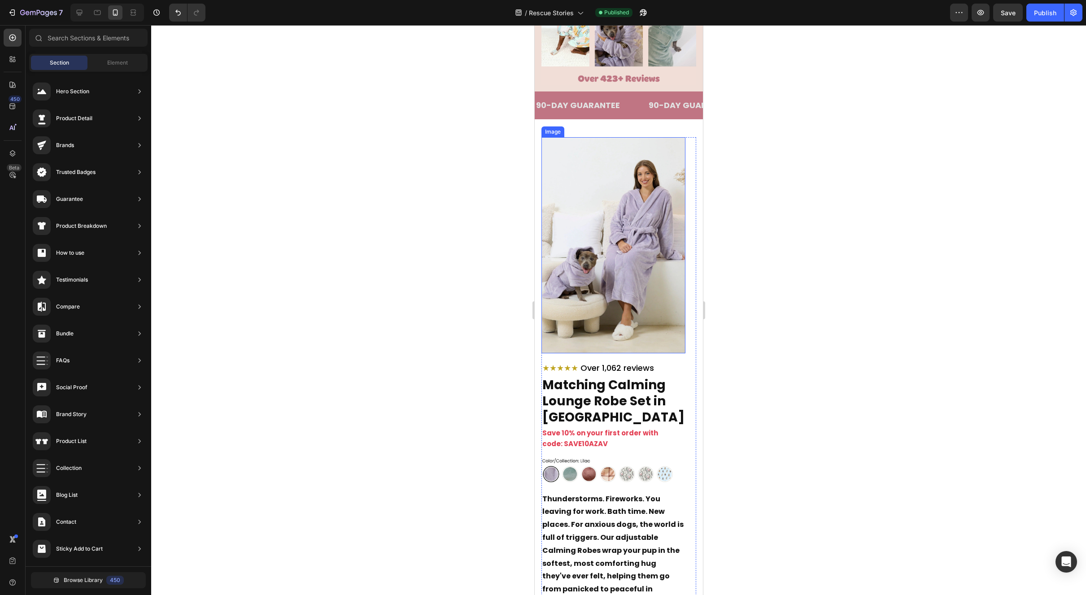
scroll to position [1662, 0]
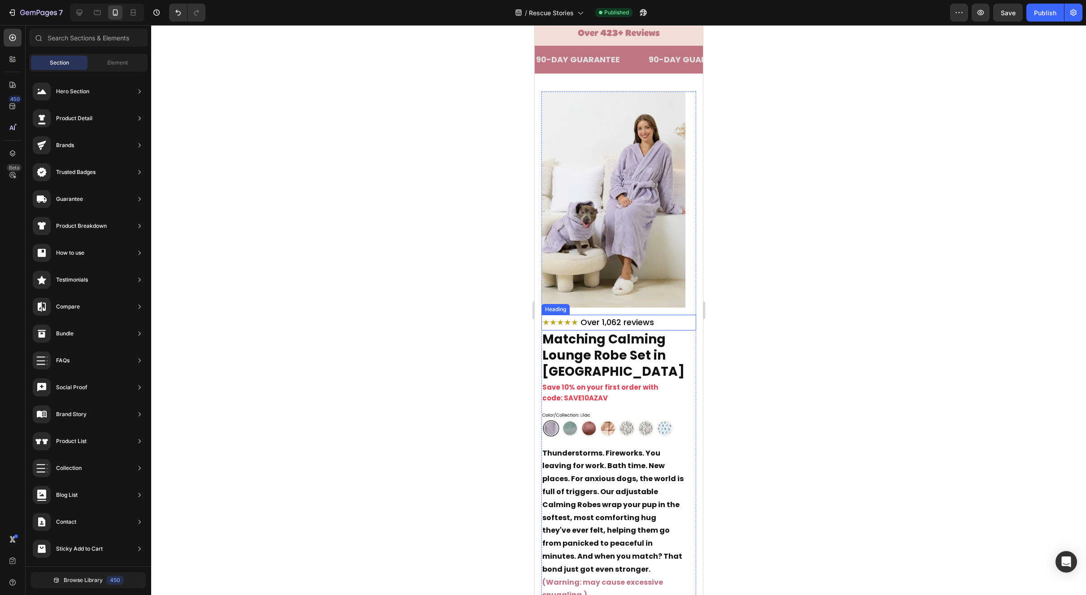
click at [633, 328] on span "Over 1,062 reviews" at bounding box center [617, 322] width 74 height 11
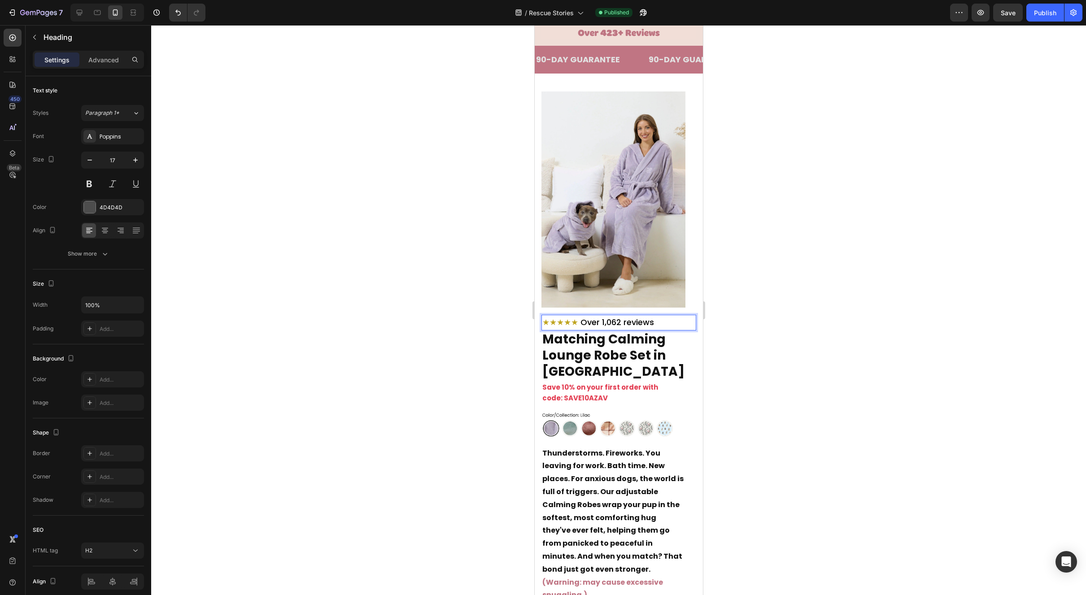
click at [642, 328] on span "Over 1,062 reviews" at bounding box center [617, 322] width 74 height 11
click at [641, 328] on span "Over 1,062 reviews" at bounding box center [617, 322] width 74 height 11
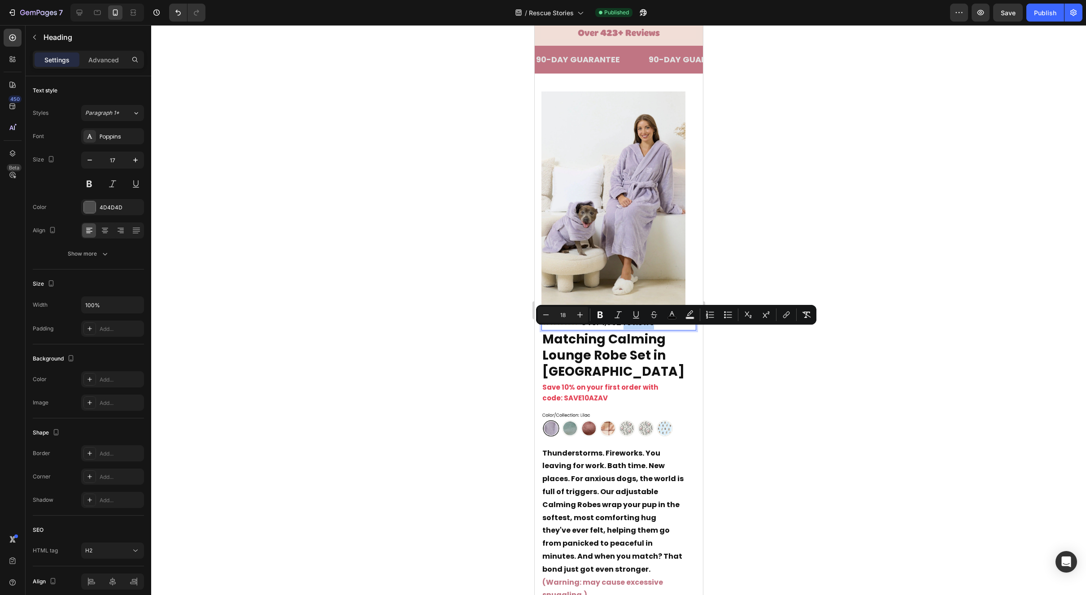
click at [630, 328] on span "Over 1,062 reviews" at bounding box center [617, 322] width 74 height 11
click at [623, 328] on span "Over 1,062 reviews" at bounding box center [617, 322] width 74 height 11
drag, startPoint x: 619, startPoint y: 331, endPoint x: 605, endPoint y: 333, distance: 14.6
click at [605, 328] on span "Over 1,062 reviews" at bounding box center [617, 322] width 74 height 11
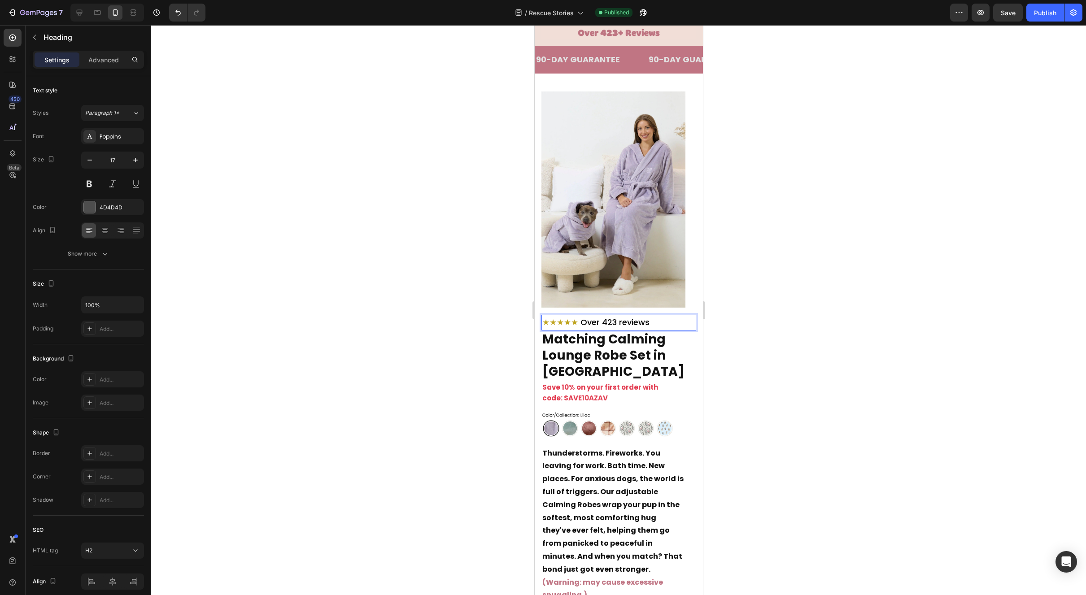
click at [877, 294] on div at bounding box center [618, 310] width 935 height 570
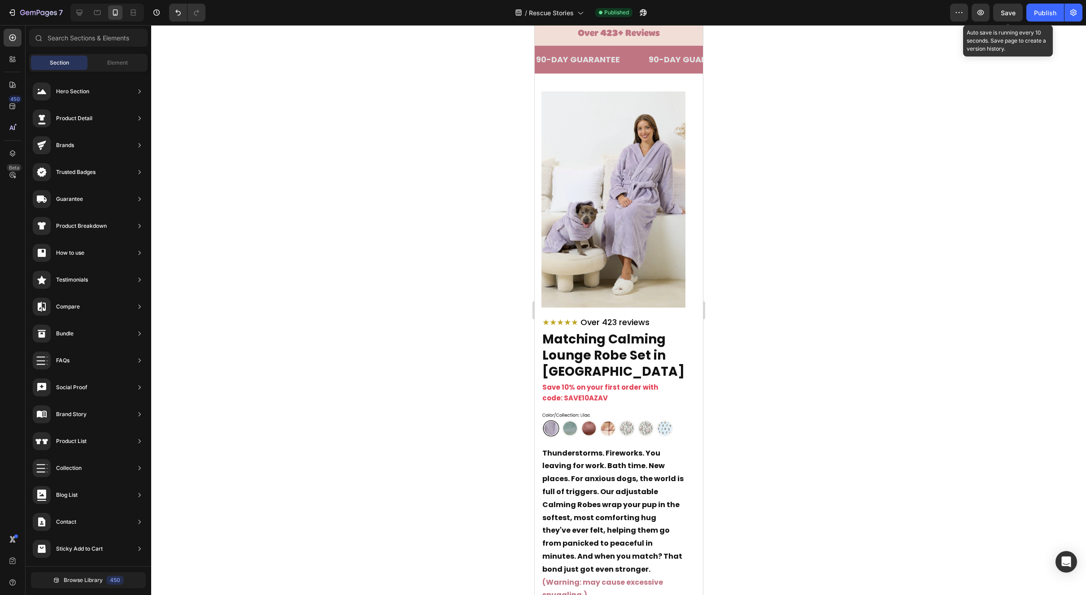
click at [1010, 16] on span "Save" at bounding box center [1008, 13] width 15 height 8
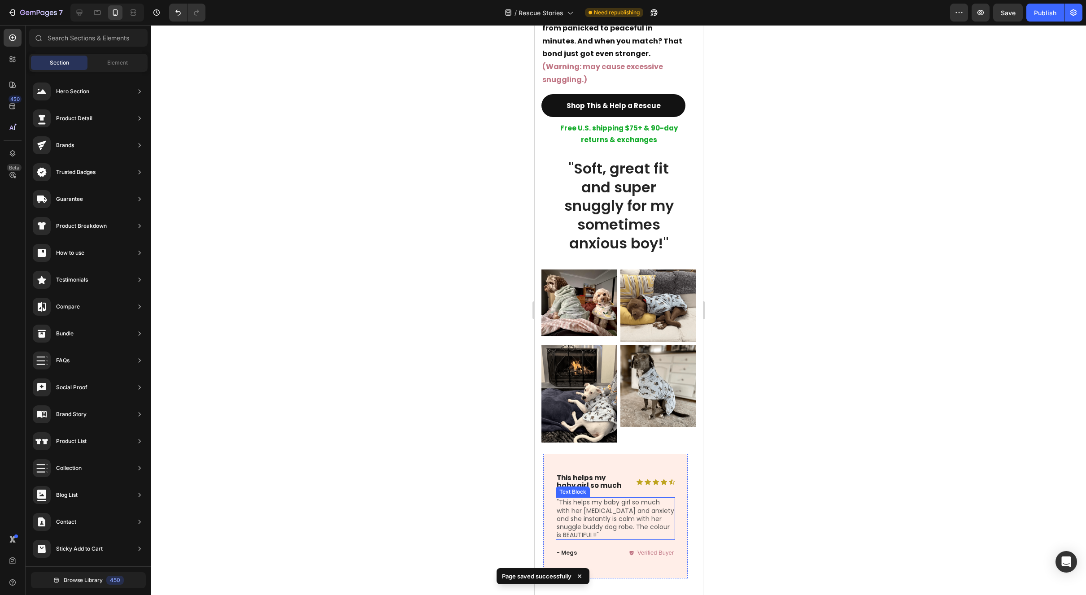
scroll to position [1963, 0]
